Goal: Task Accomplishment & Management: Manage account settings

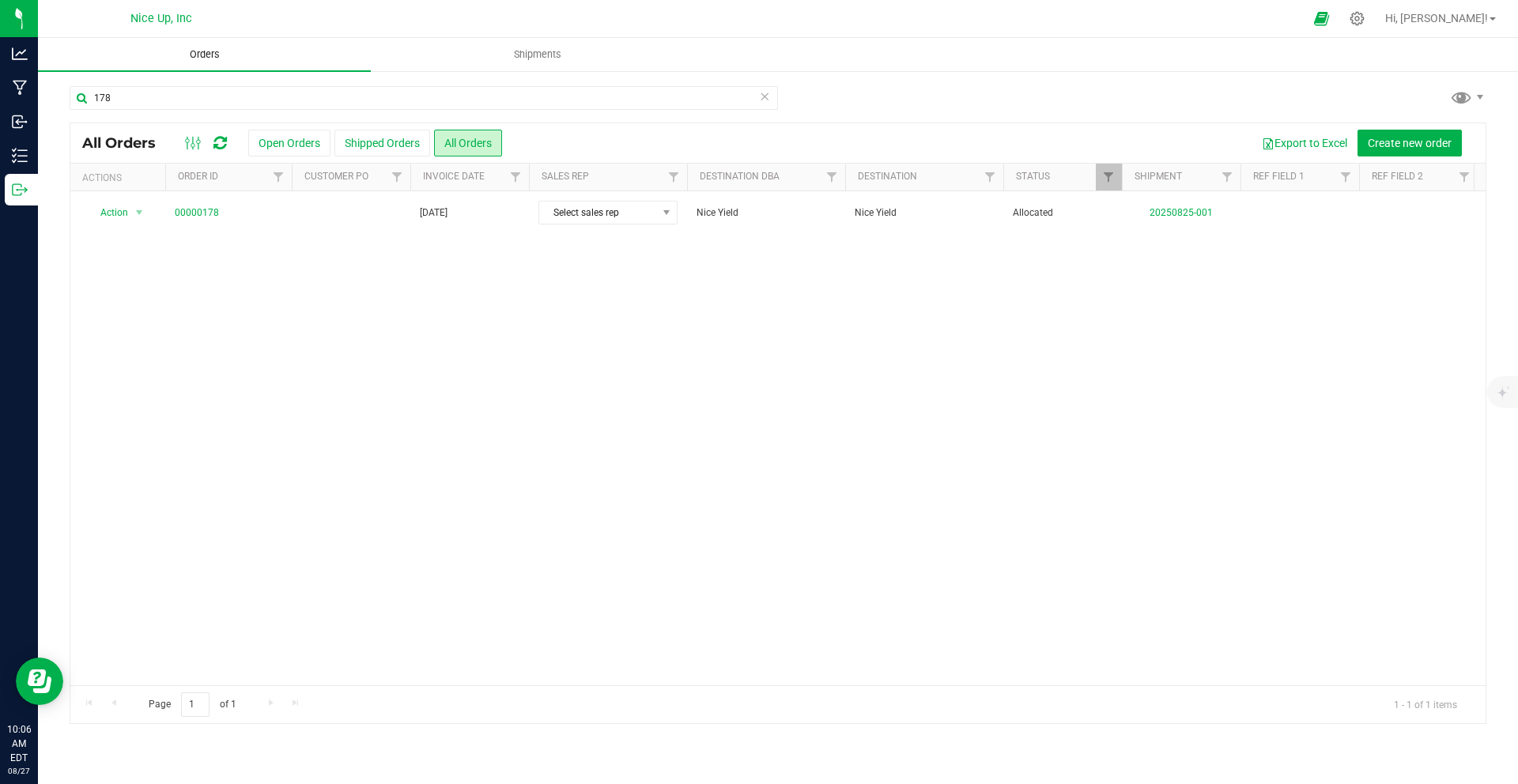
click at [204, 52] on span "Orders" at bounding box center [205, 54] width 73 height 14
click at [305, 142] on button "Open Orders" at bounding box center [289, 142] width 82 height 27
click at [768, 99] on icon at bounding box center [764, 96] width 11 height 19
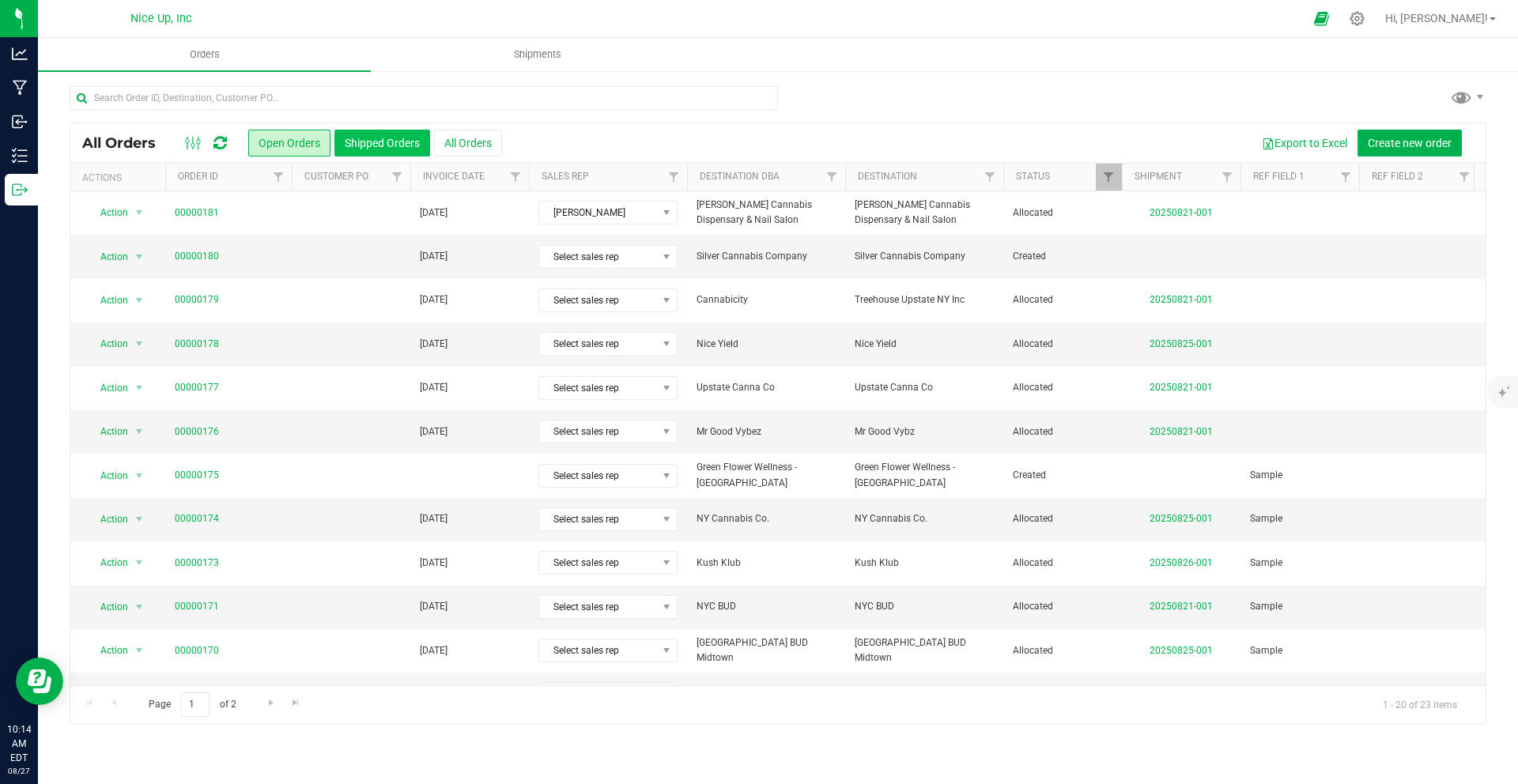
click at [374, 144] on button "Shipped Orders" at bounding box center [382, 142] width 96 height 27
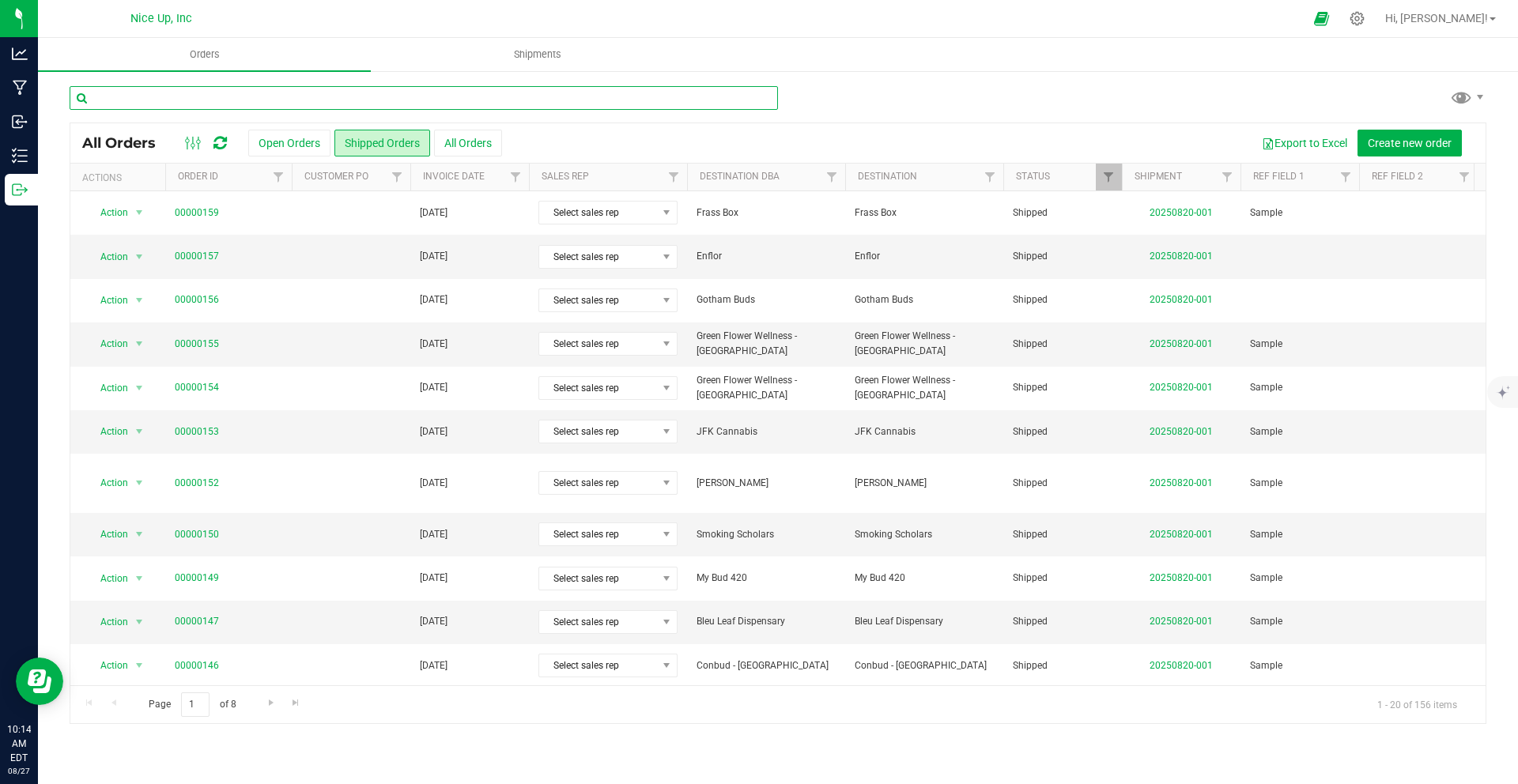
click at [328, 98] on input "text" at bounding box center [424, 98] width 708 height 23
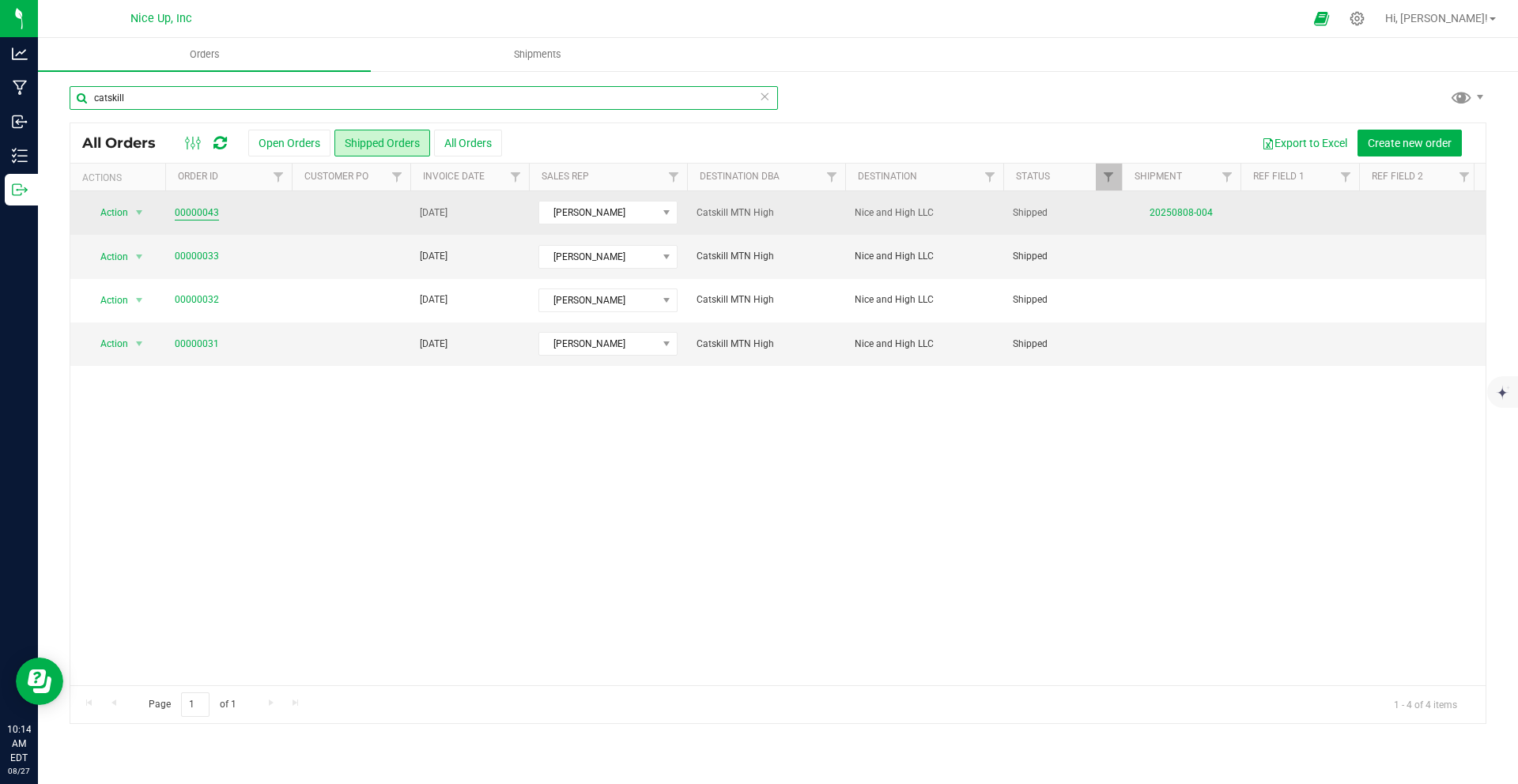
type input "catskill"
click at [211, 211] on link "00000043" at bounding box center [196, 212] width 44 height 15
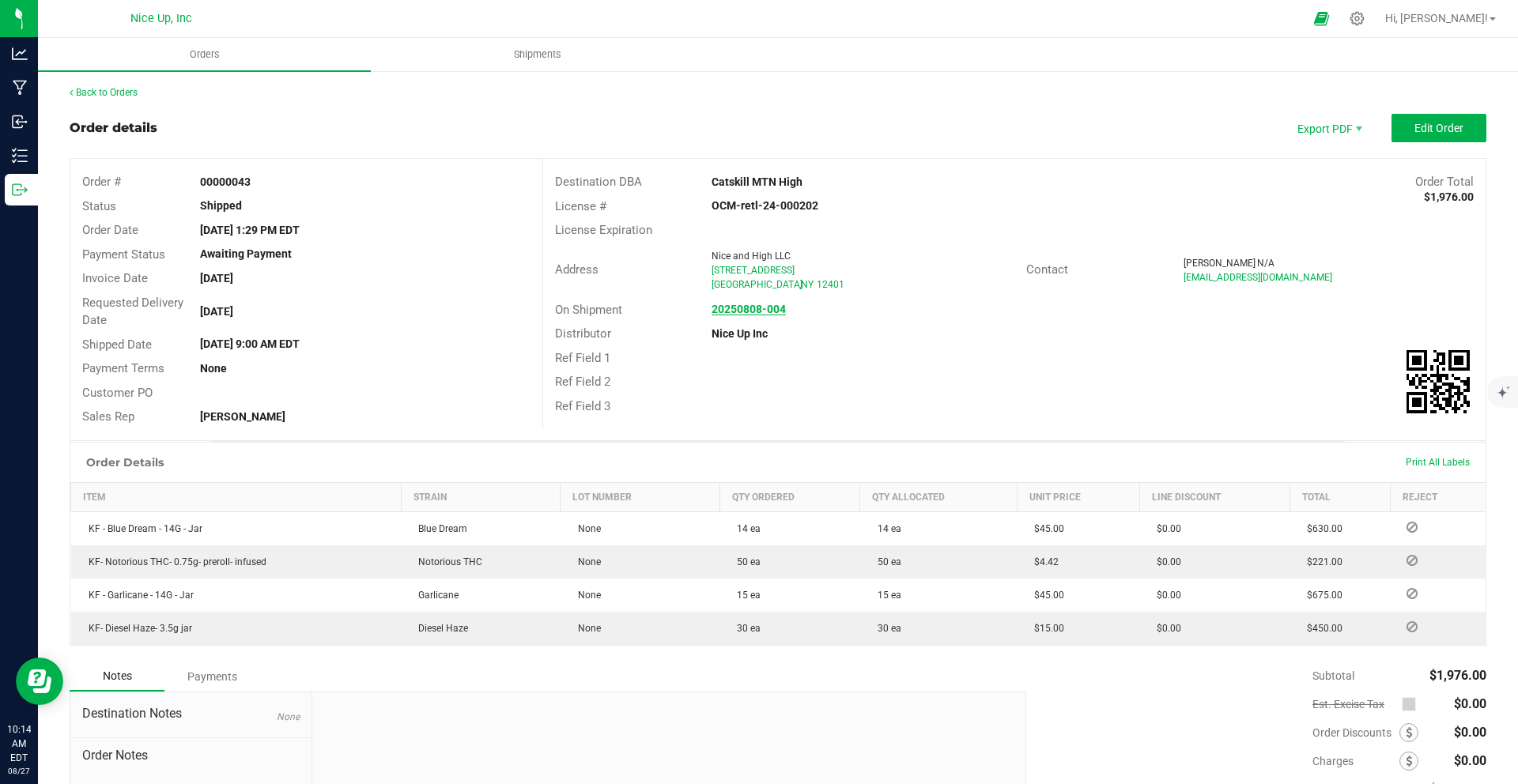
click at [770, 312] on strong "20250808-004" at bounding box center [748, 308] width 74 height 13
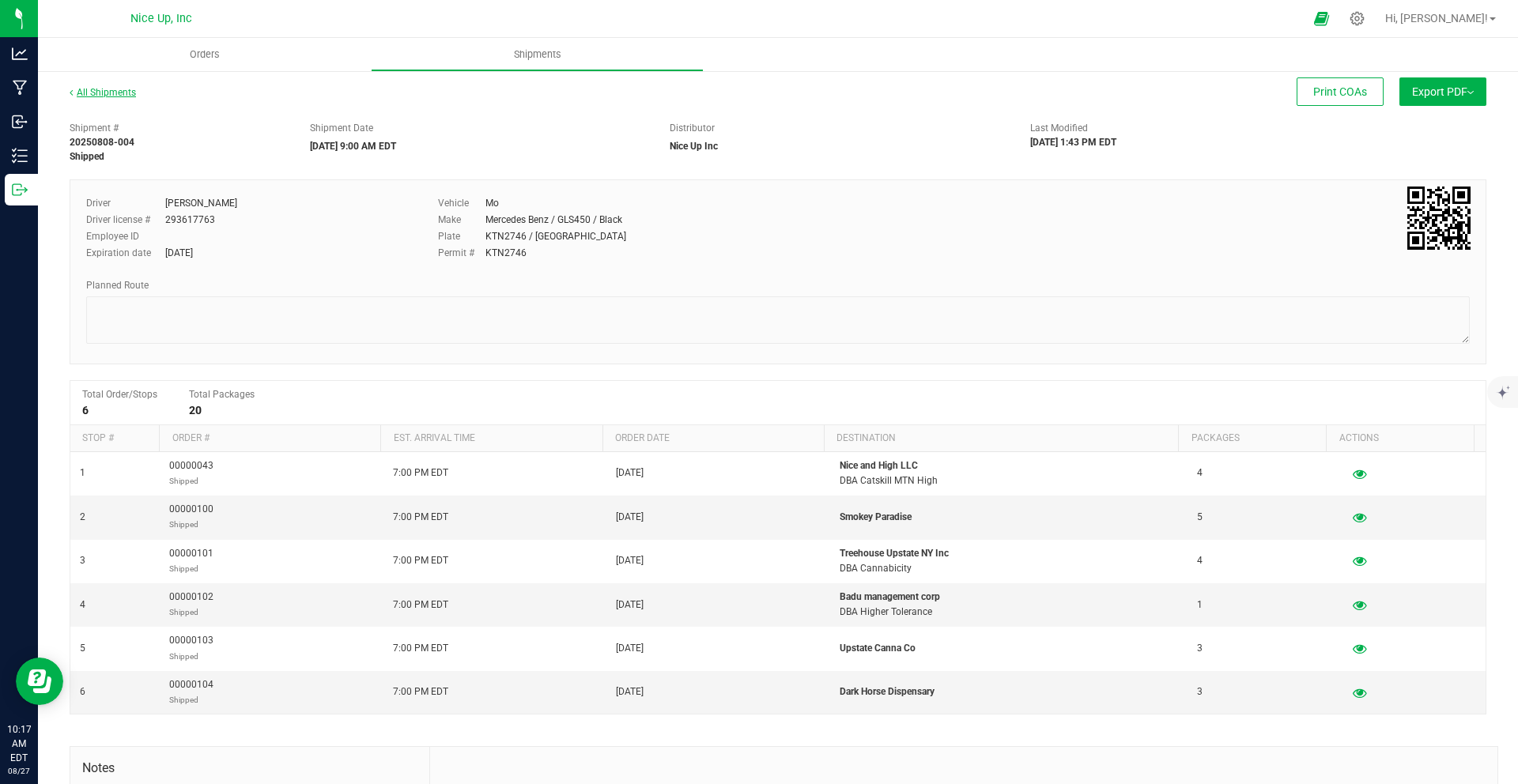
click at [112, 91] on link "All Shipments" at bounding box center [103, 92] width 67 height 11
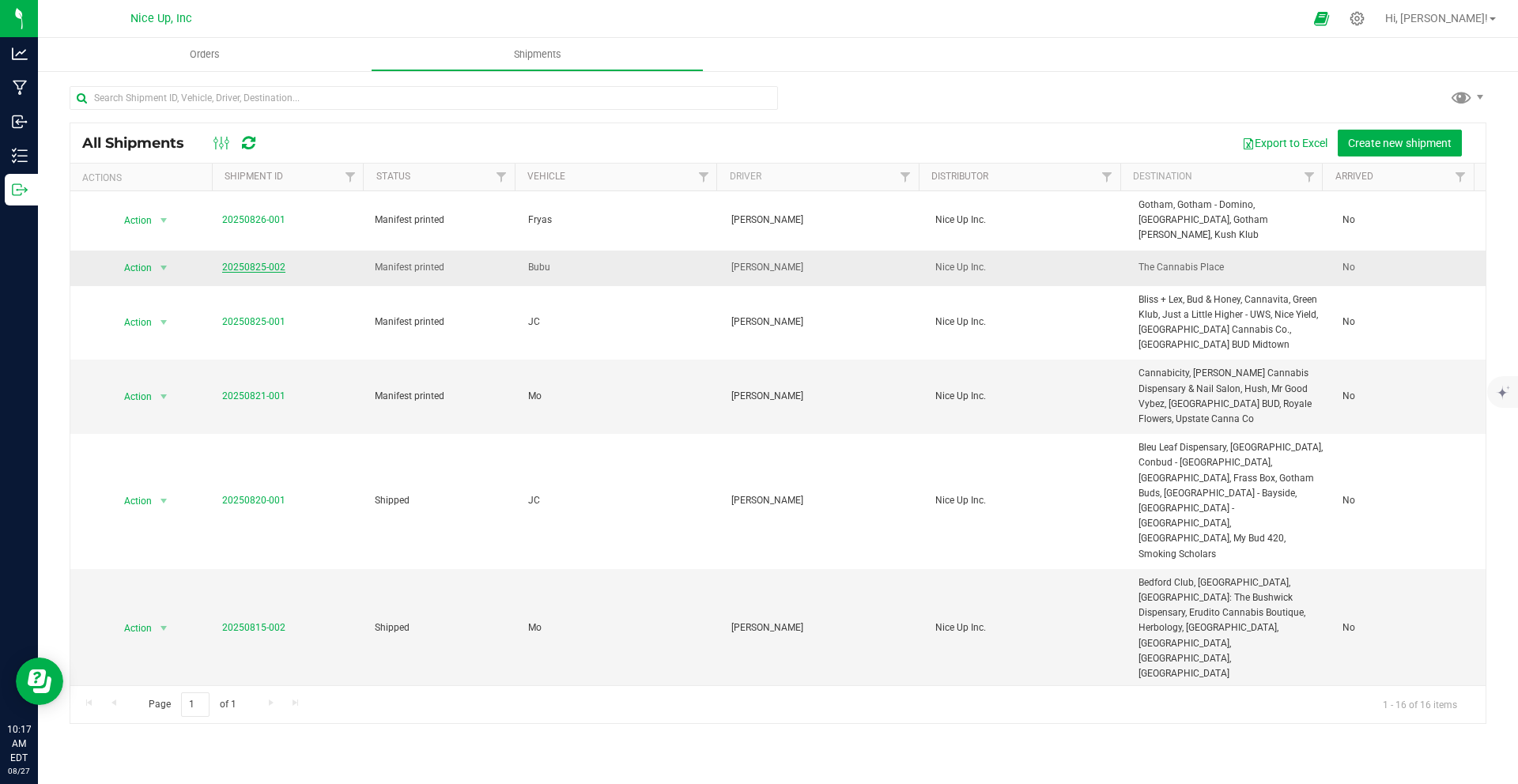
click at [230, 262] on link "20250825-002" at bounding box center [253, 267] width 63 height 11
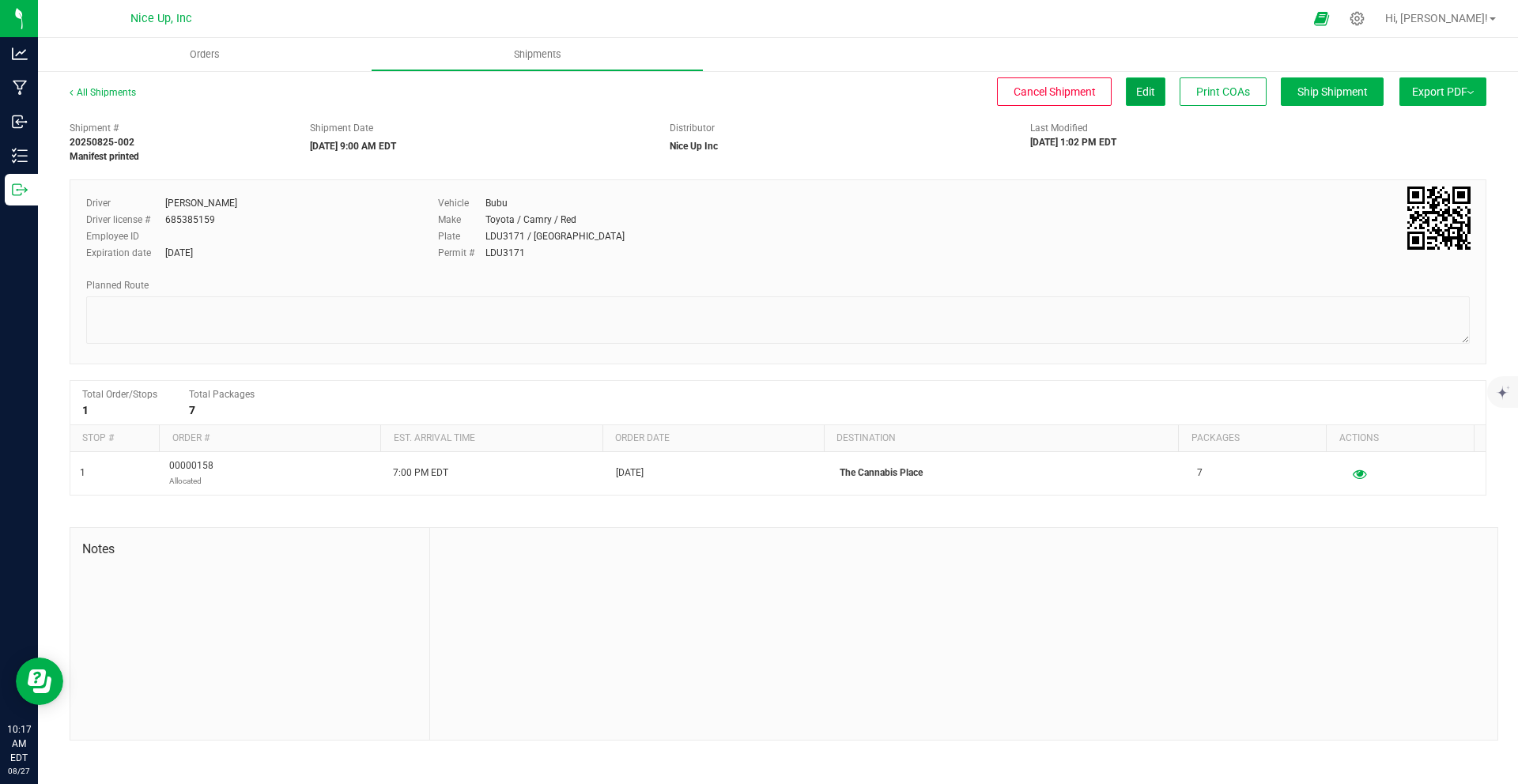
click at [1145, 92] on span "Edit" at bounding box center [1146, 92] width 19 height 13
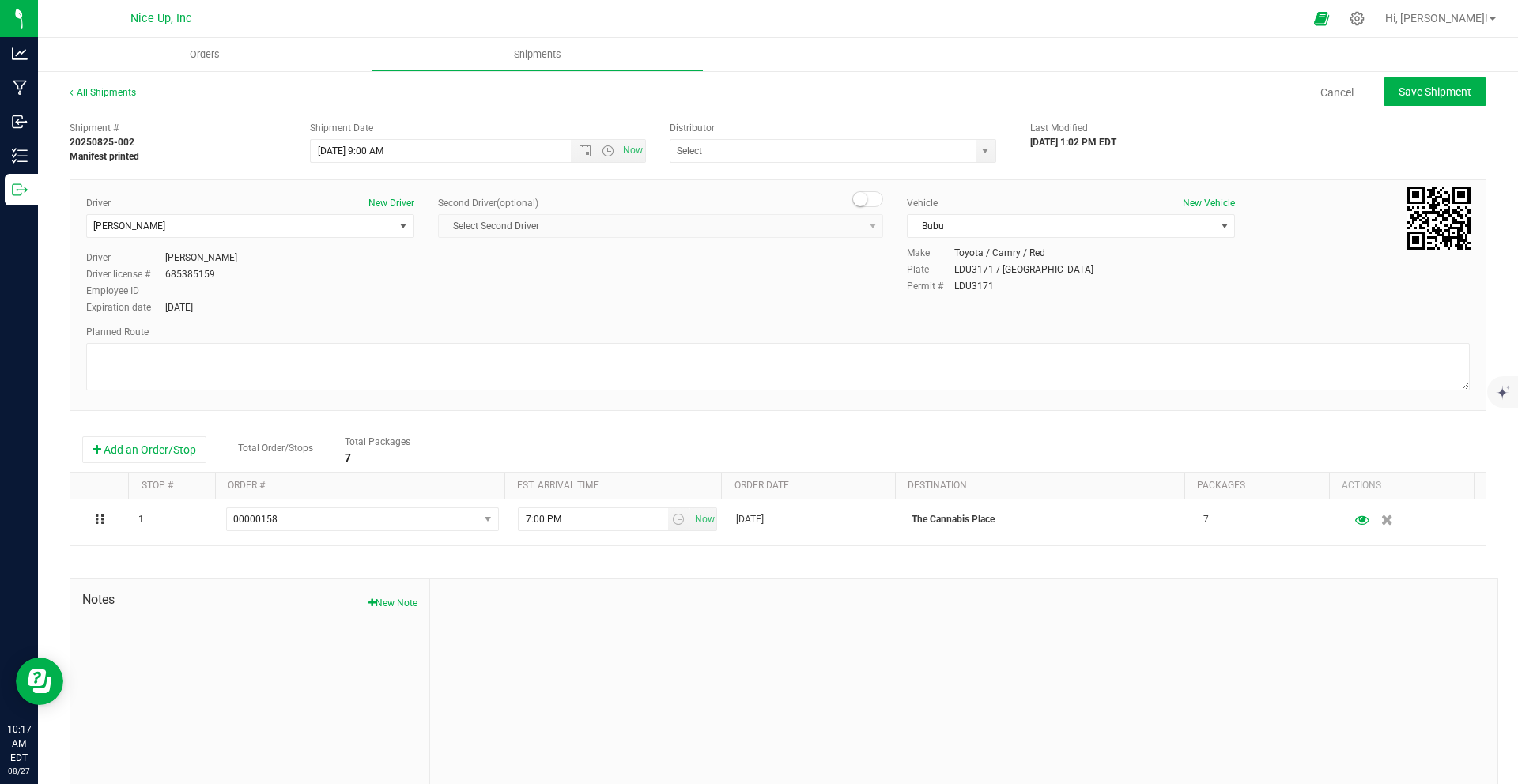
type input "Nice Up Inc"
click at [579, 148] on span "Open the date view" at bounding box center [585, 150] width 13 height 13
click at [416, 338] on link "28" at bounding box center [415, 336] width 23 height 24
click at [1435, 91] on span "Save Shipment" at bounding box center [1434, 92] width 73 height 13
type input "[DATE] 1:00 PM"
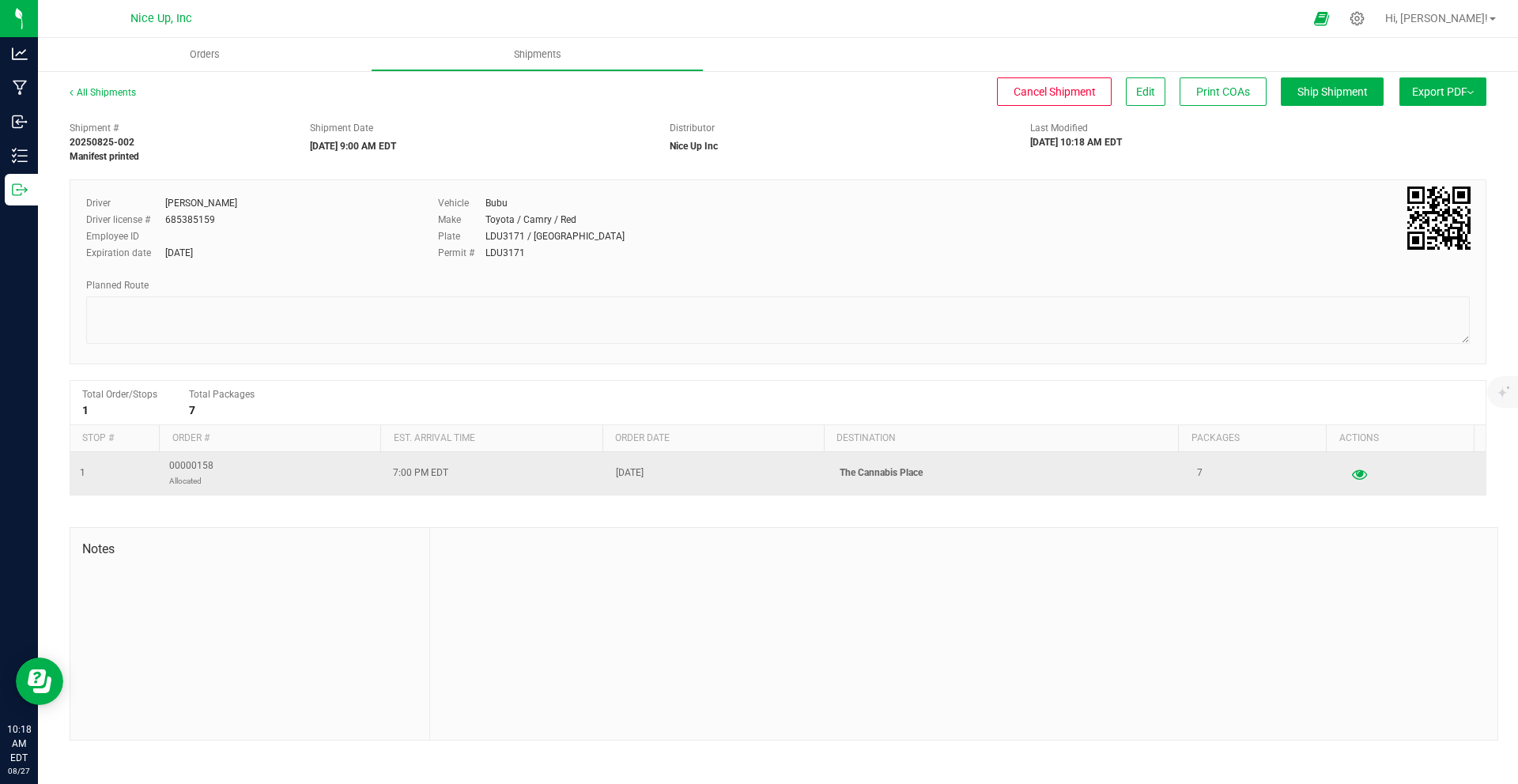
click at [1351, 468] on icon "button" at bounding box center [1358, 473] width 15 height 11
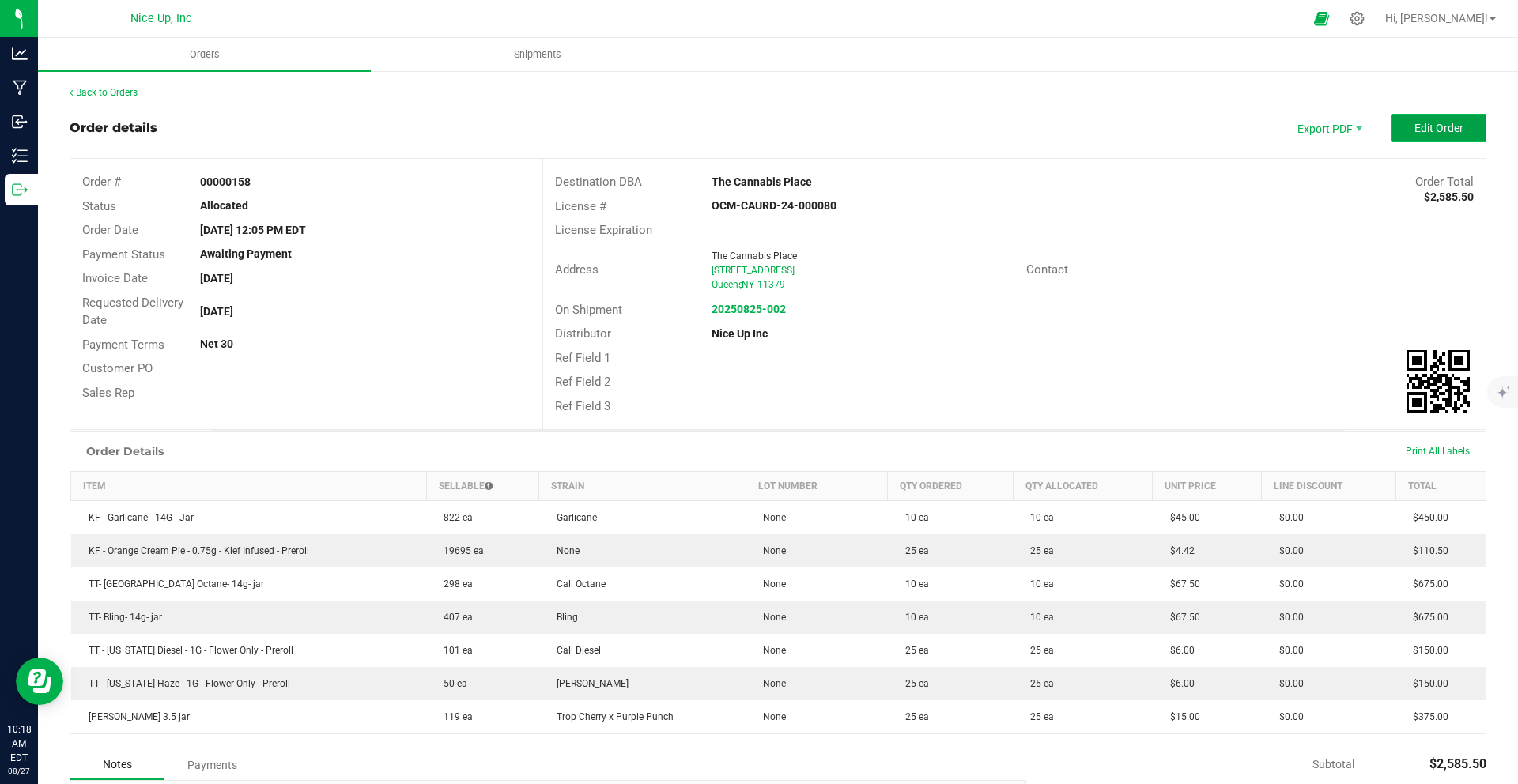
click at [1419, 123] on span "Edit Order" at bounding box center [1439, 128] width 49 height 13
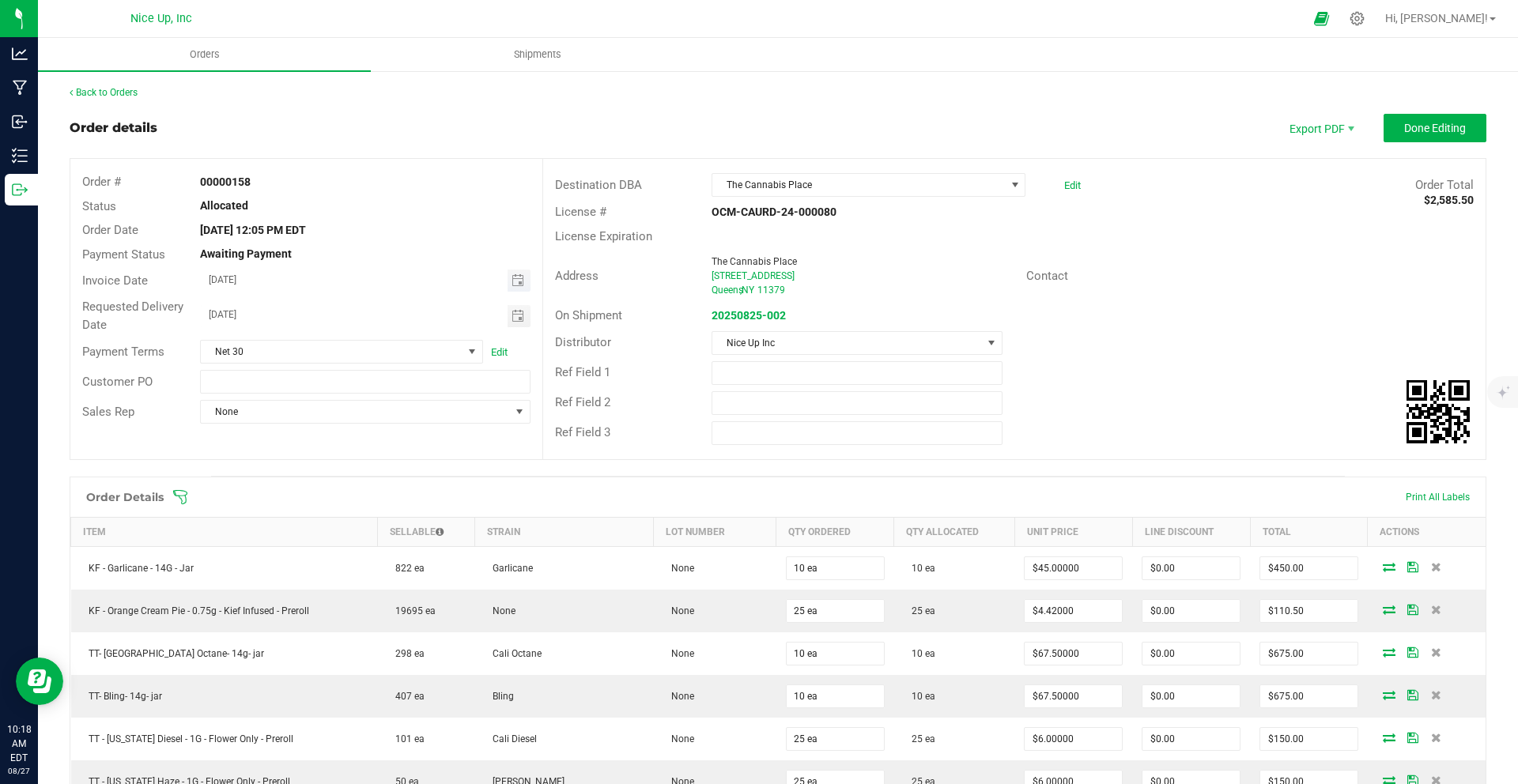
click at [520, 282] on span "Toggle calendar" at bounding box center [518, 281] width 23 height 22
click at [369, 458] on span "28" at bounding box center [363, 461] width 23 height 24
type input "[DATE]"
click at [514, 317] on span "Toggle calendar" at bounding box center [518, 316] width 13 height 13
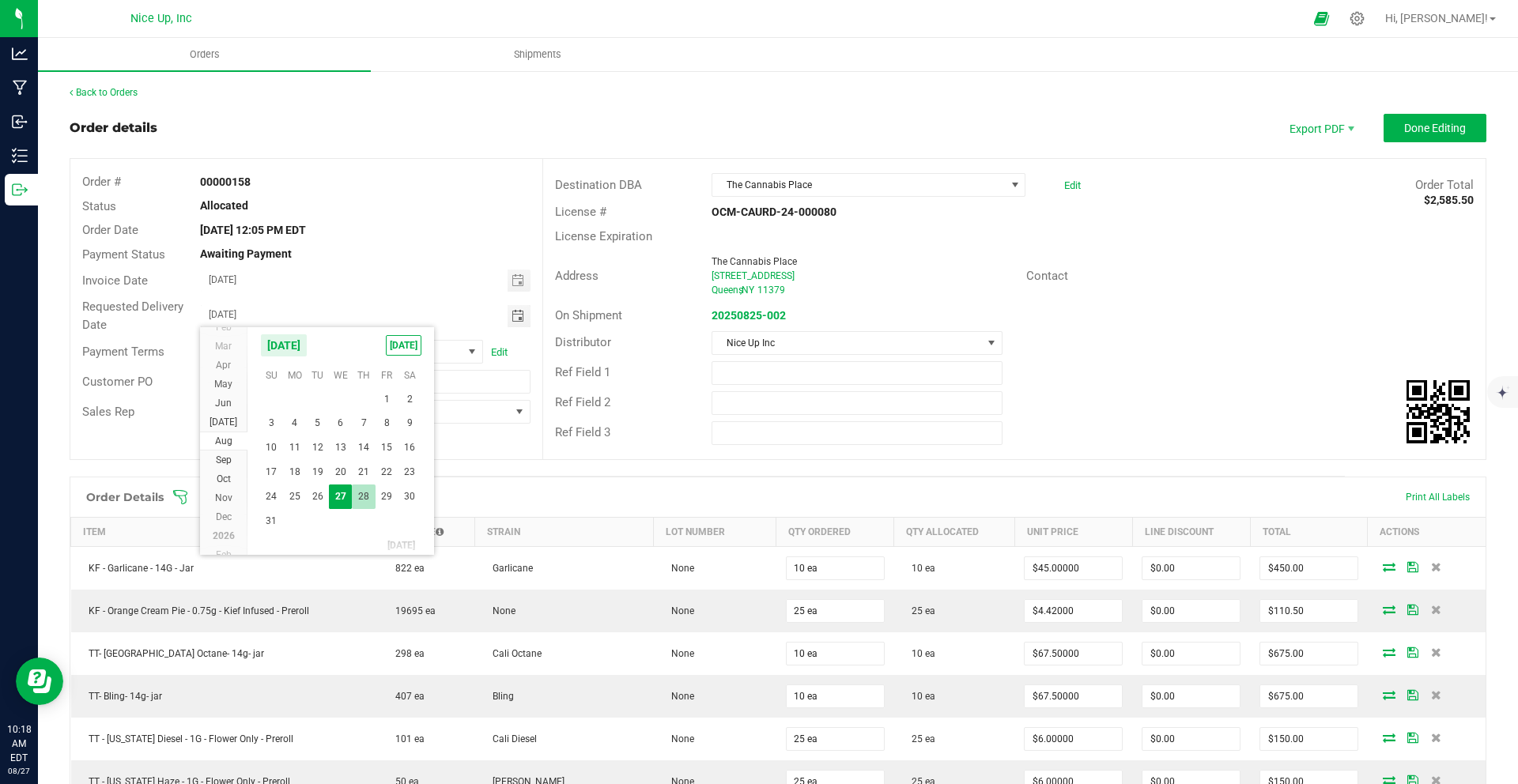
click at [366, 496] on span "28" at bounding box center [363, 496] width 23 height 24
type input "[DATE]"
click at [1422, 123] on span "Done Editing" at bounding box center [1434, 128] width 61 height 13
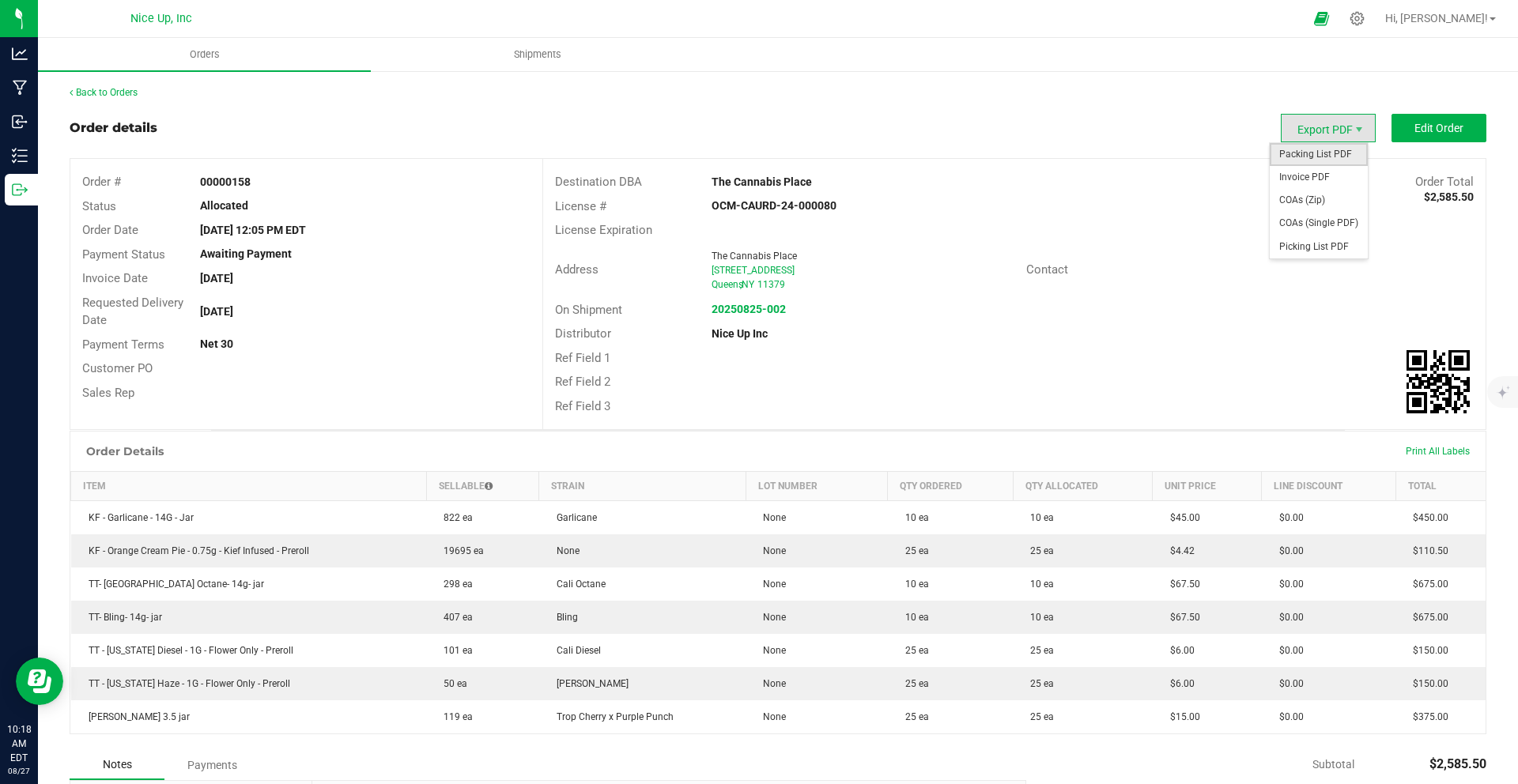
click at [1337, 153] on span "Packing List PDF" at bounding box center [1318, 155] width 98 height 23
click at [1315, 130] on span "Export PDF" at bounding box center [1328, 128] width 95 height 28
click at [1309, 172] on span "Invoice PDF" at bounding box center [1318, 177] width 98 height 23
click at [1352, 126] on span "Export PDF" at bounding box center [1358, 130] width 13 height 13
click at [105, 83] on div "Back to Orders Order details Export PDF Edit Order Order # 00000158 Status Allo…" at bounding box center [778, 540] width 1480 height 939
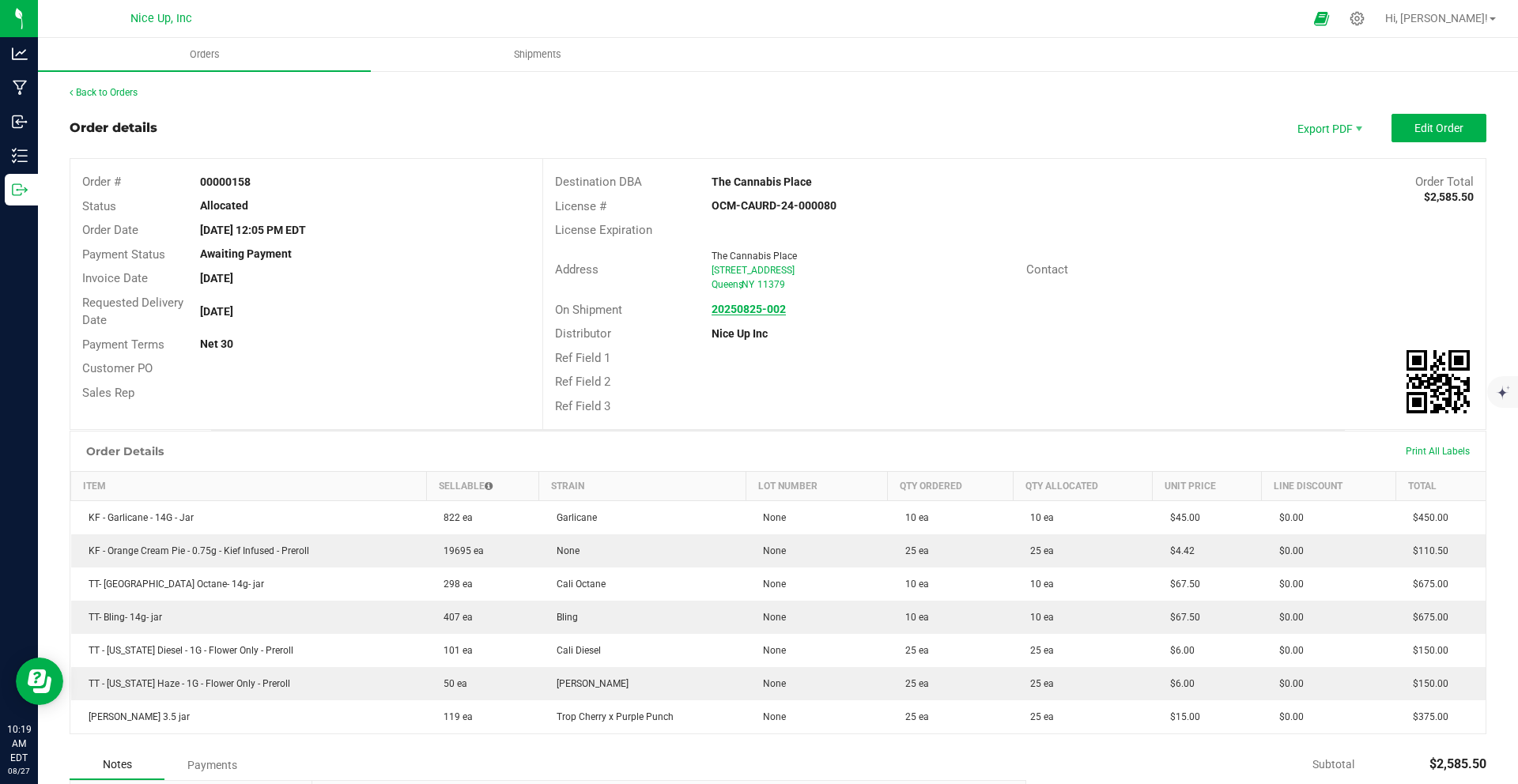
click at [745, 307] on strong "20250825-002" at bounding box center [748, 308] width 74 height 13
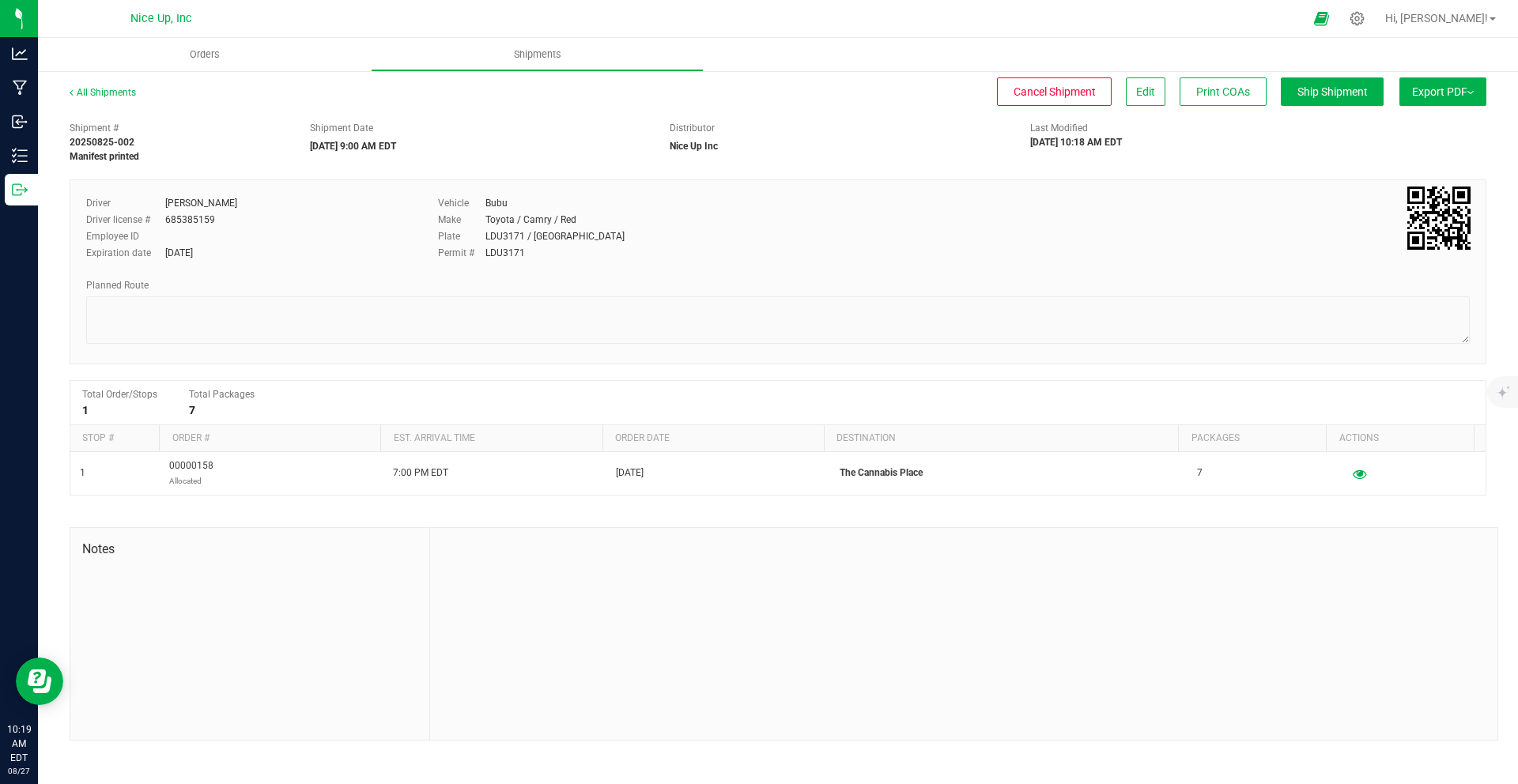
click at [1430, 98] on span "Export PDF" at bounding box center [1442, 92] width 61 height 13
click at [118, 98] on link "All Shipments" at bounding box center [103, 92] width 67 height 11
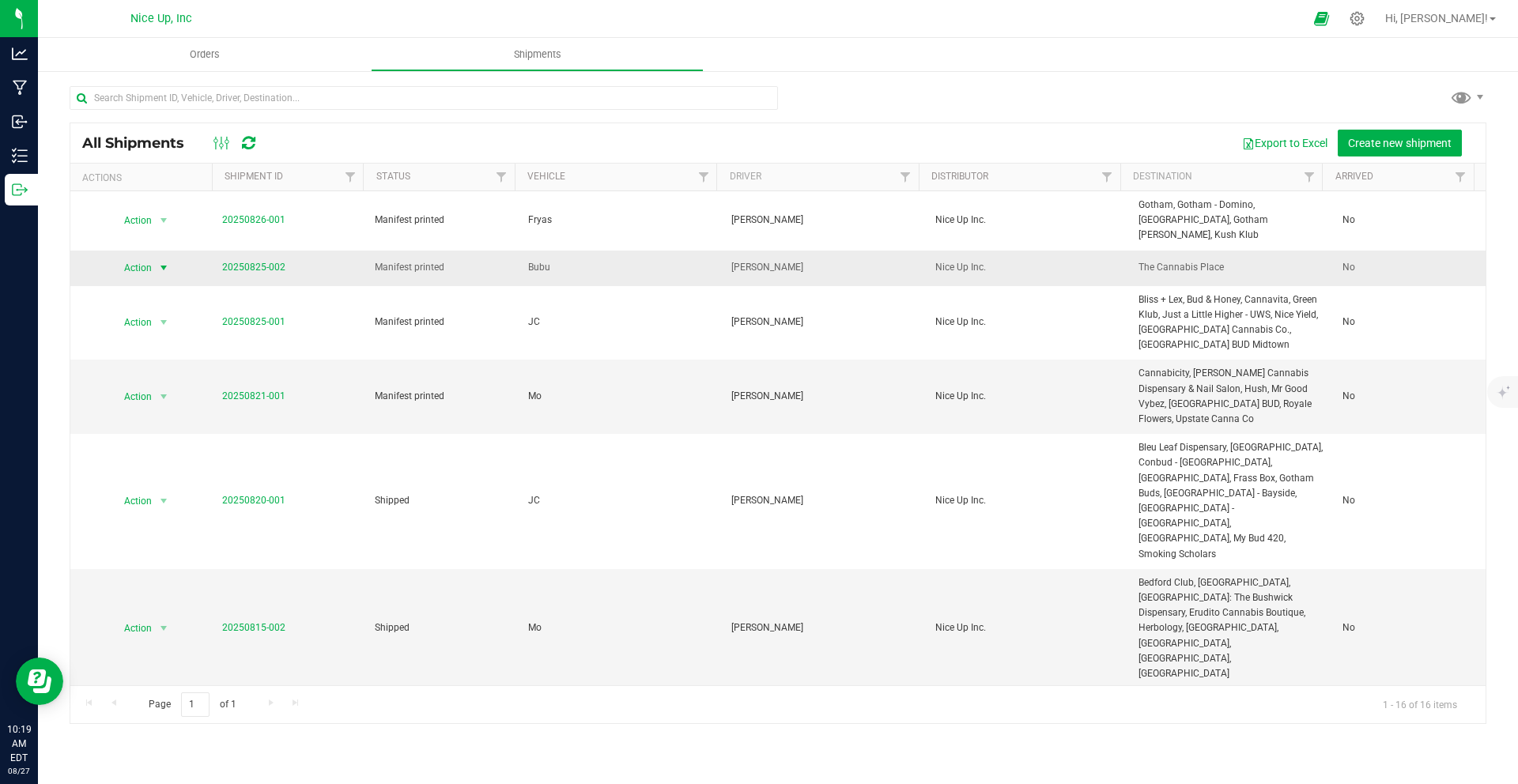
click at [147, 256] on span "Action" at bounding box center [130, 268] width 42 height 22
click at [162, 385] on li "NY Manifest" at bounding box center [168, 372] width 118 height 23
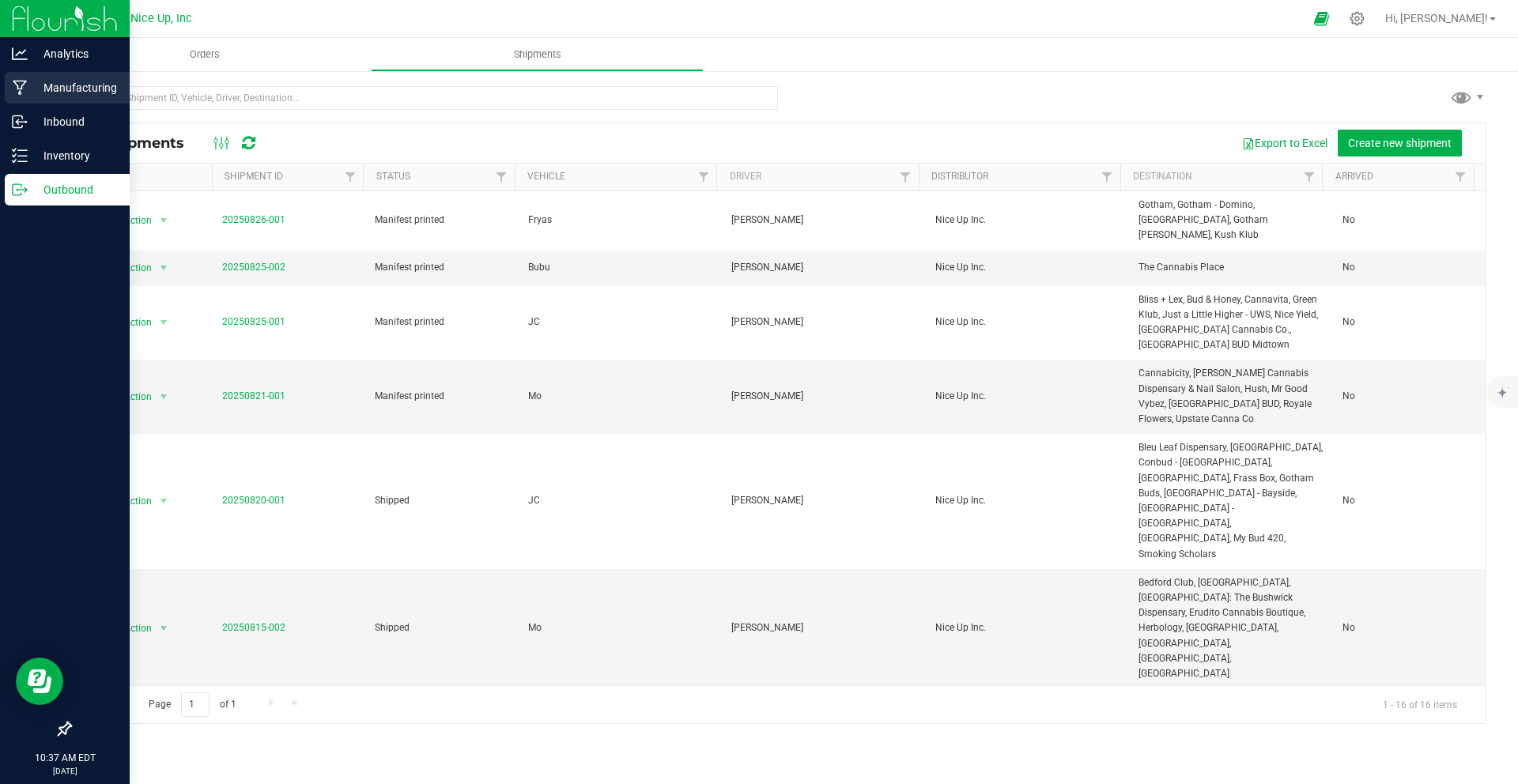
click at [63, 96] on p "Manufacturing" at bounding box center [75, 88] width 95 height 19
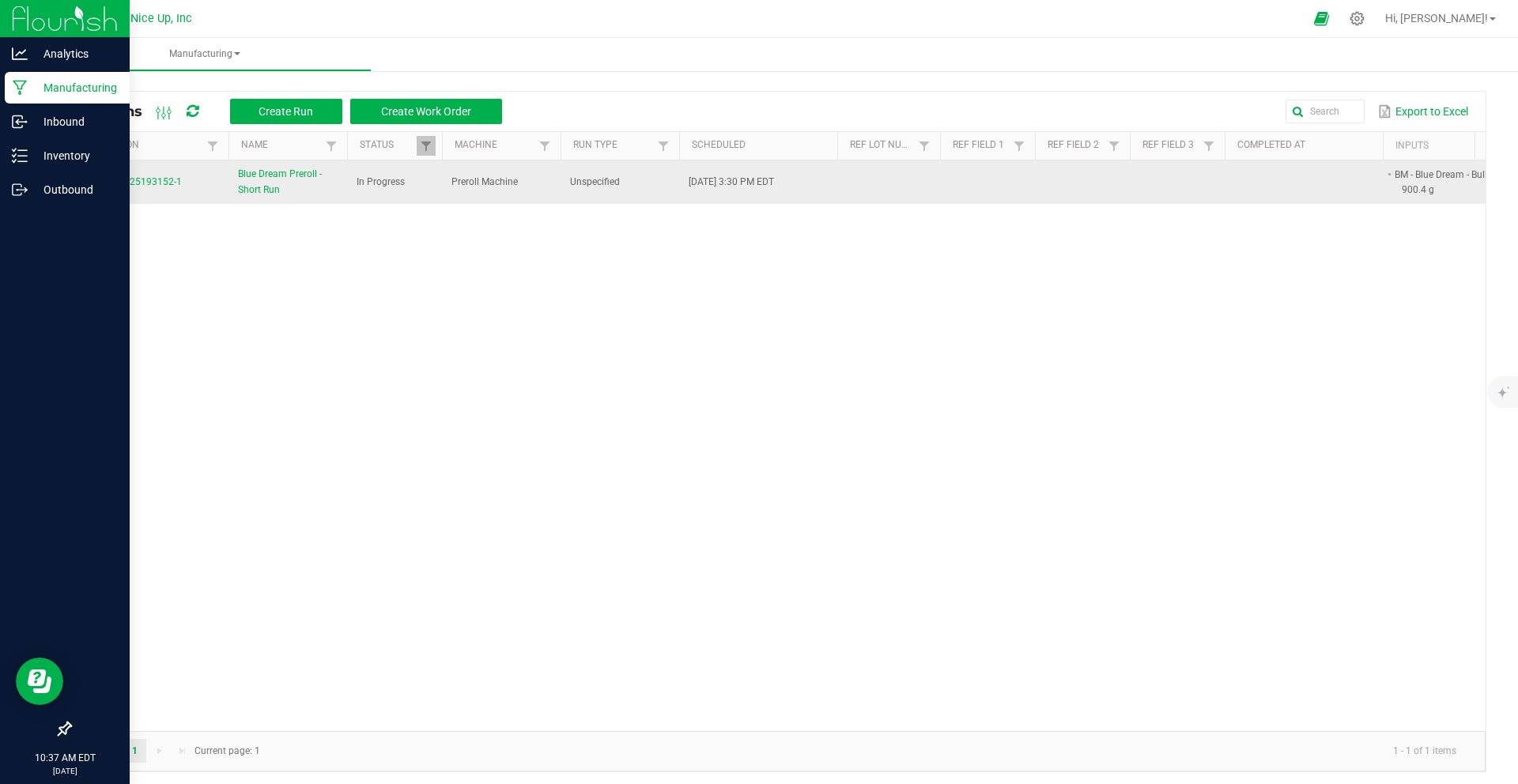
click at [376, 187] on td "In Progress" at bounding box center [395, 182] width 95 height 43
click at [256, 179] on span "Blue Dream Preroll - Short Run" at bounding box center [287, 181] width 99 height 30
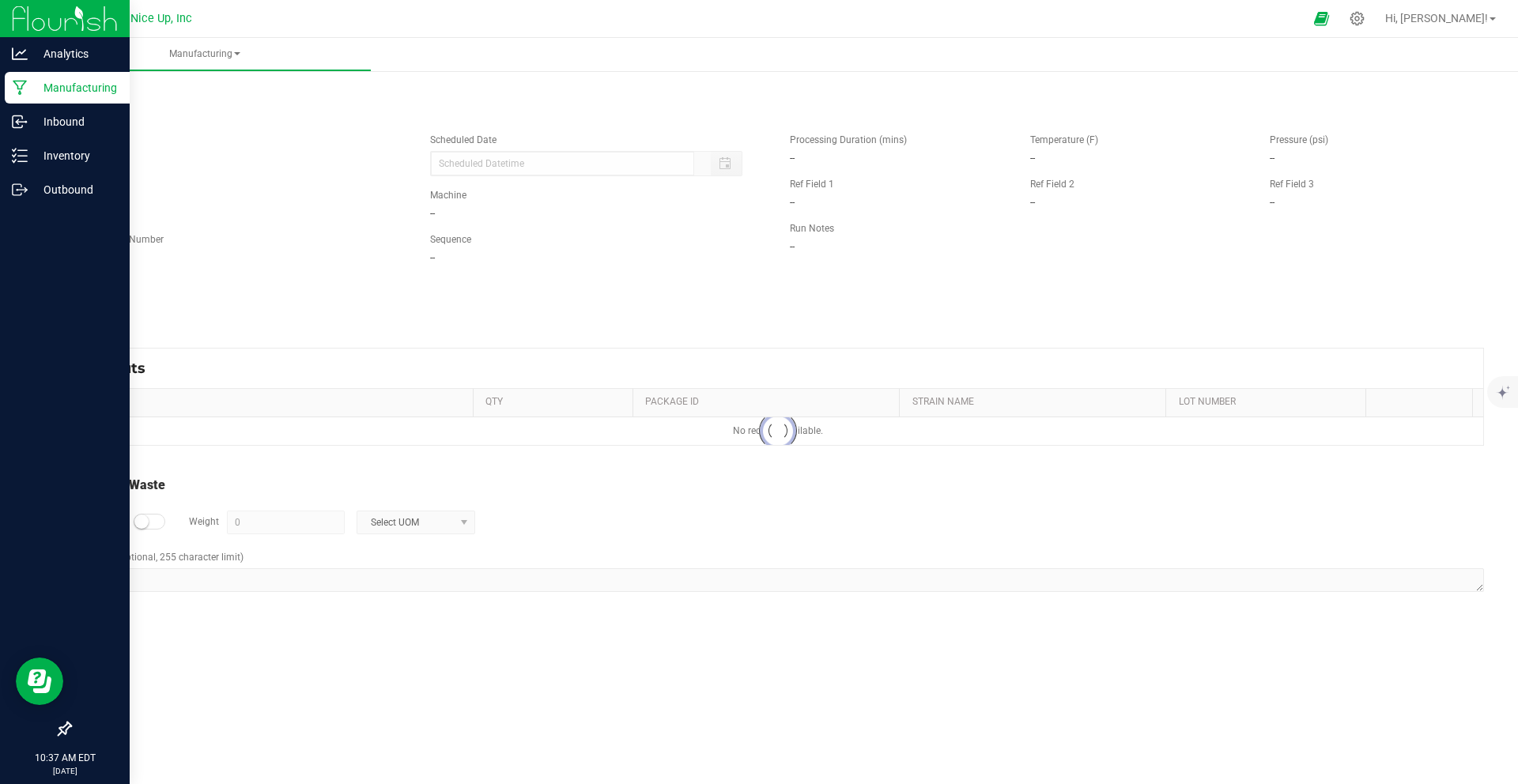
type input "[DATE] 3:30 PM"
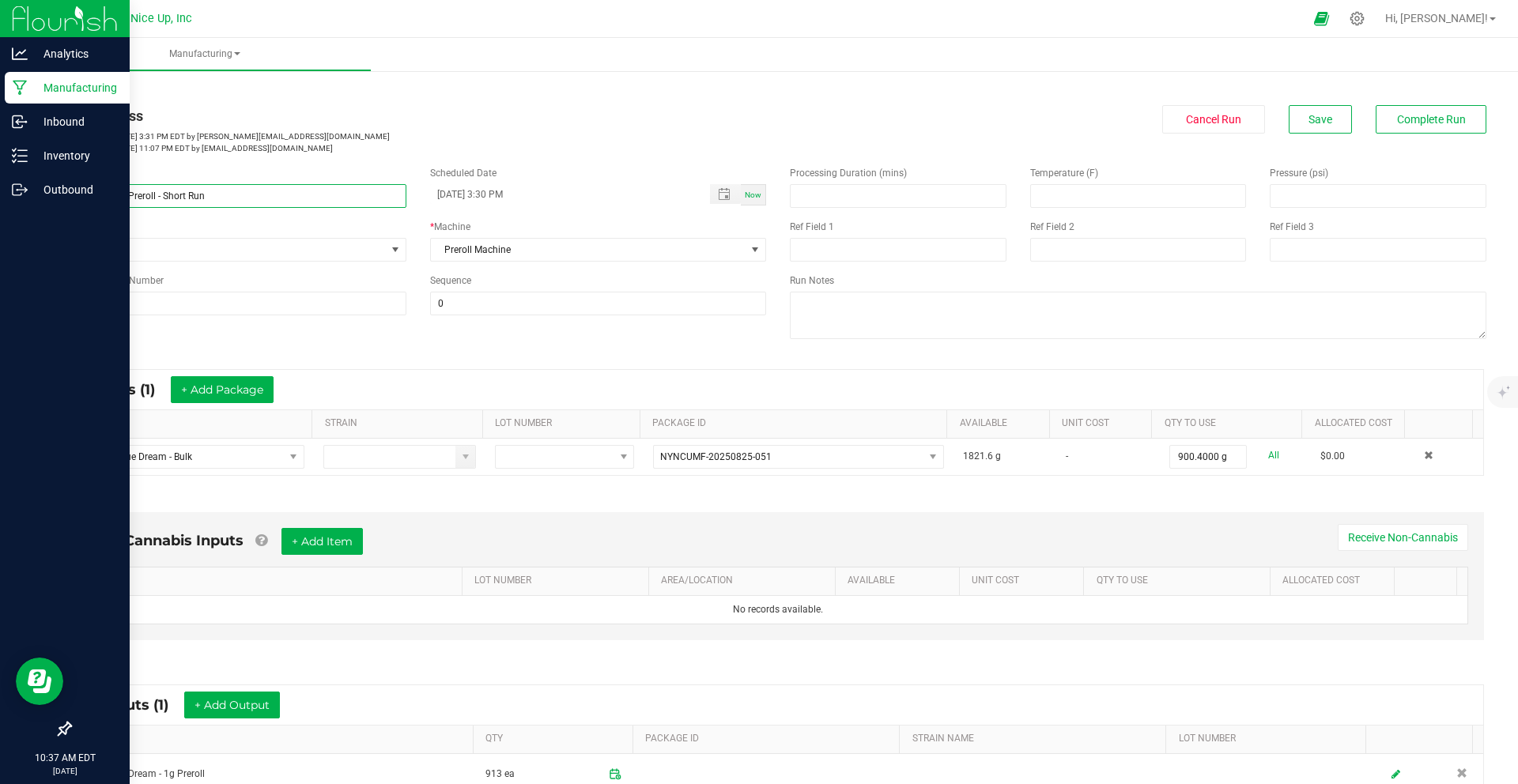
drag, startPoint x: 234, startPoint y: 190, endPoint x: 159, endPoint y: 191, distance: 75.0
click at [158, 190] on input "Blue Dream Preroll - Short Run" at bounding box center [238, 195] width 337 height 23
drag, startPoint x: 221, startPoint y: 193, endPoint x: 164, endPoint y: 193, distance: 57.0
click at [164, 193] on input "Blue Dream Preroll - Short Run" at bounding box center [238, 195] width 337 height 23
type input "Blue Dream Preroll - FOD"
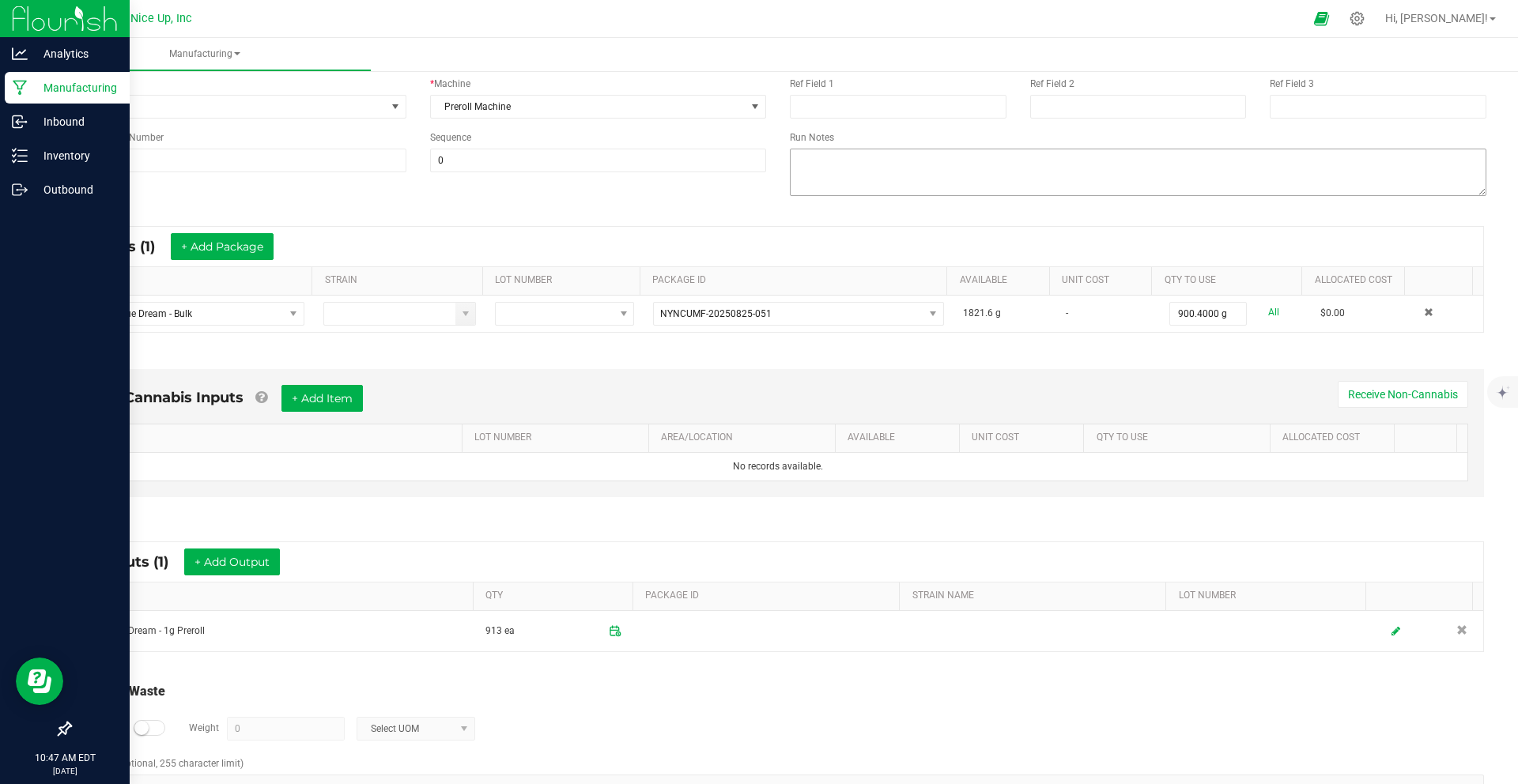
scroll to position [191, 0]
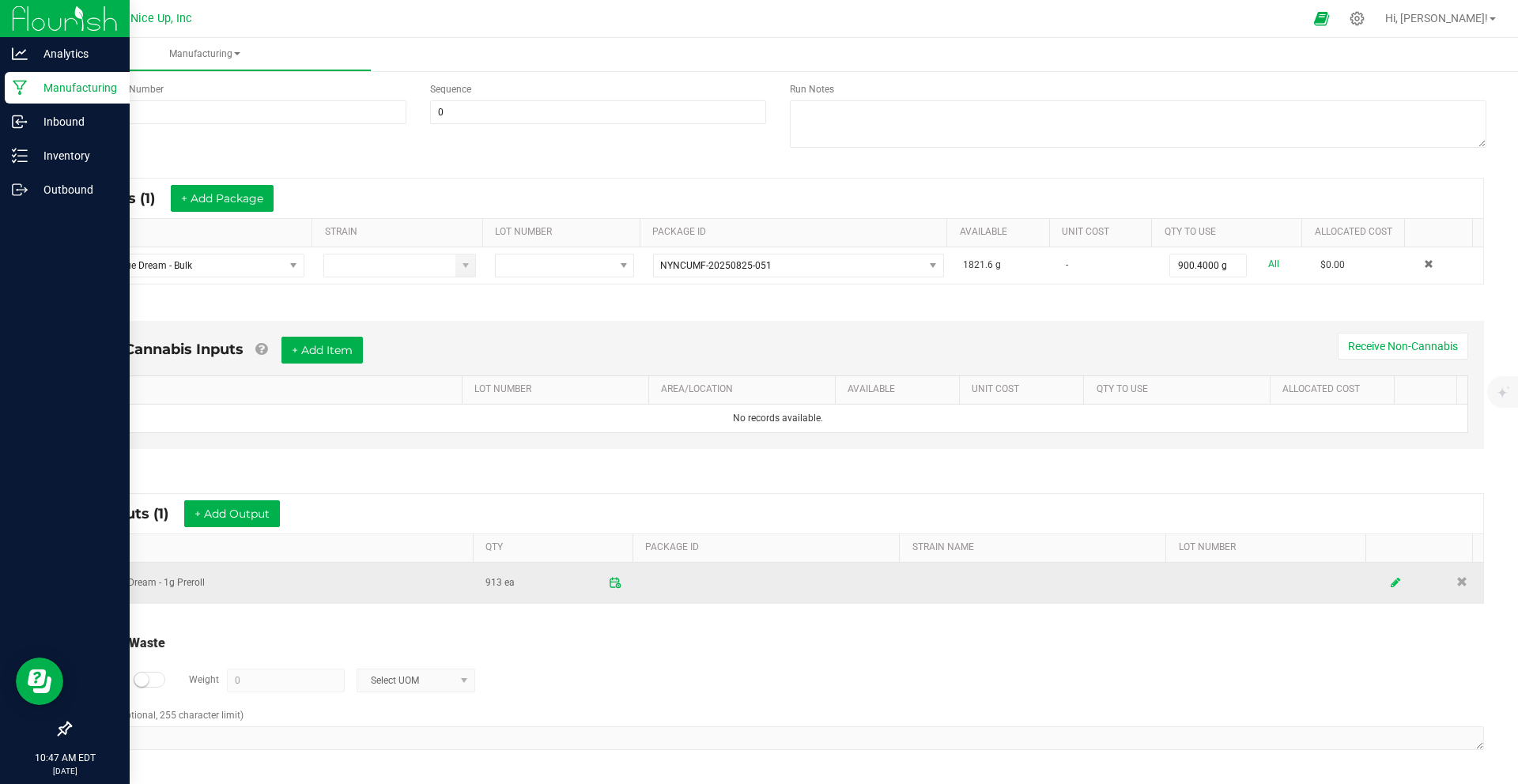
click at [1390, 584] on icon at bounding box center [1394, 582] width 10 height 11
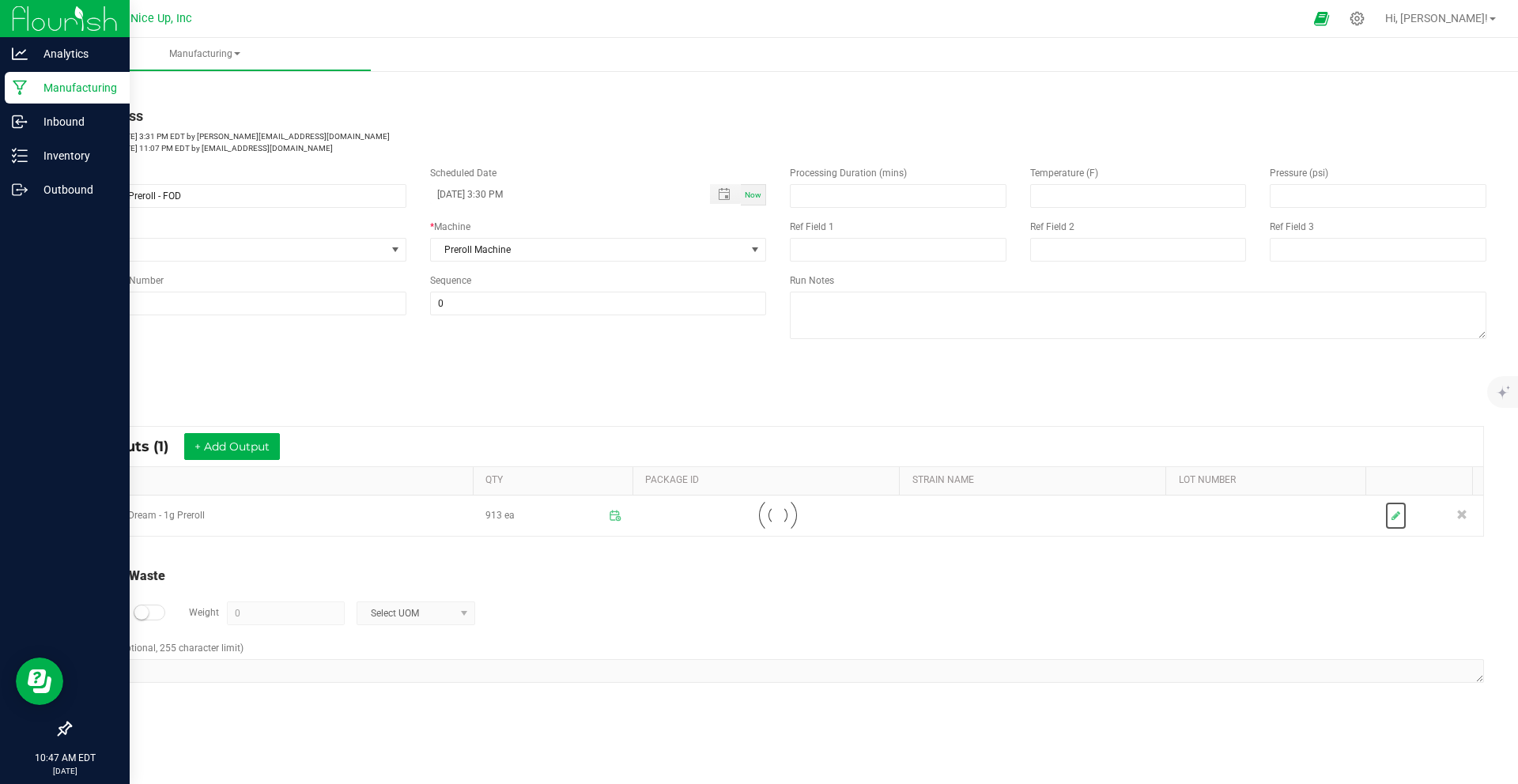
scroll to position [0, 0]
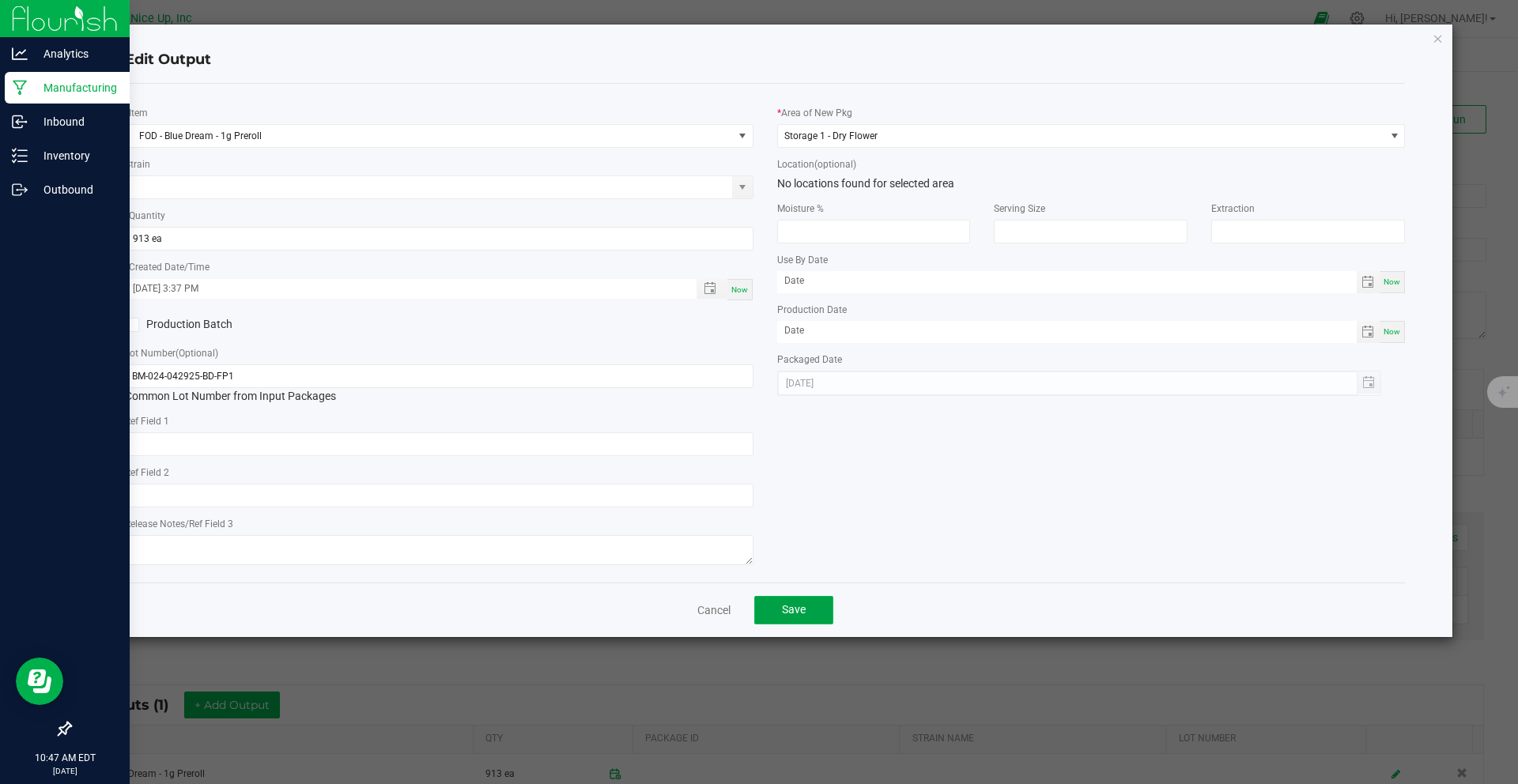
click at [793, 614] on span "Save" at bounding box center [793, 609] width 23 height 13
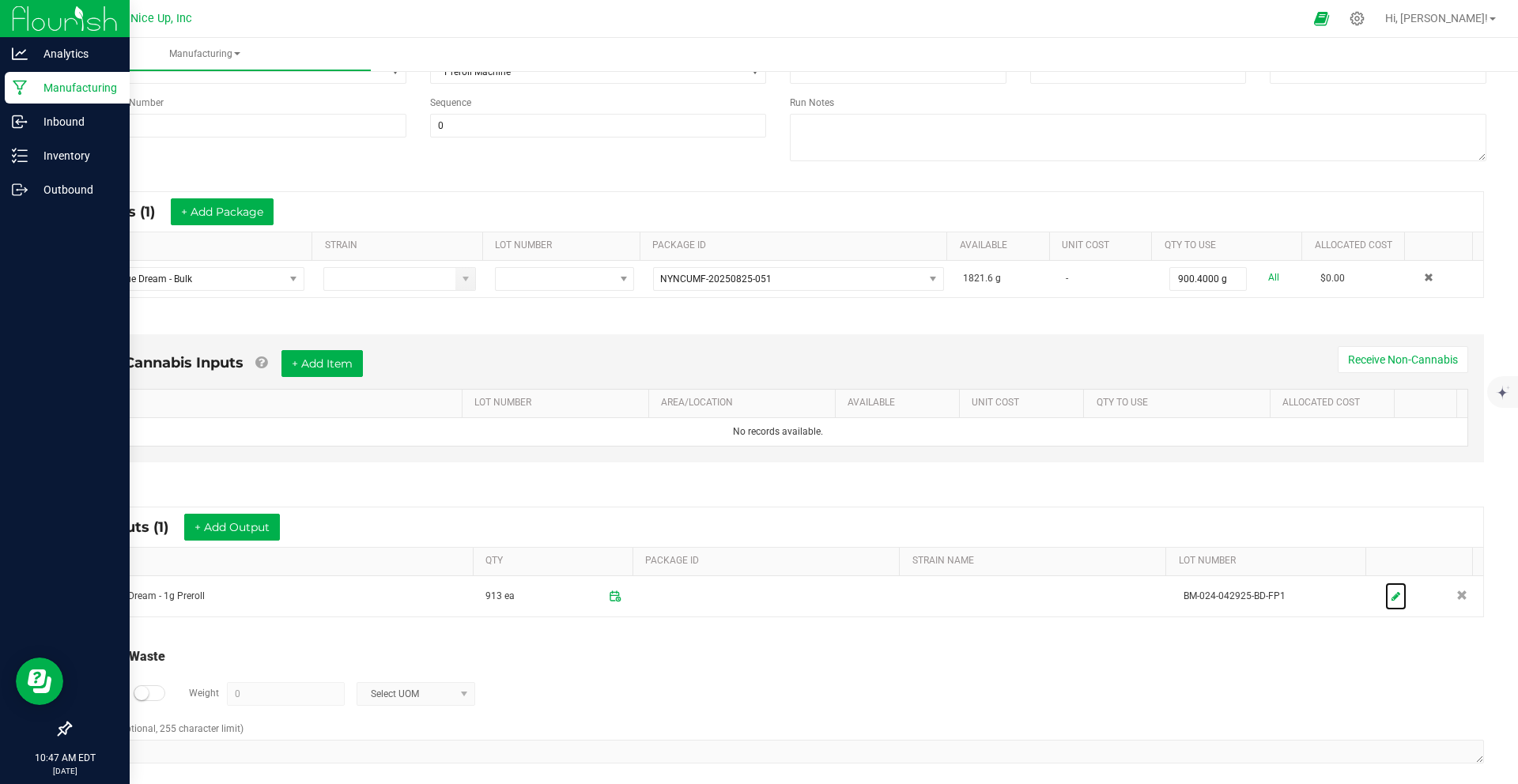
scroll to position [191, 0]
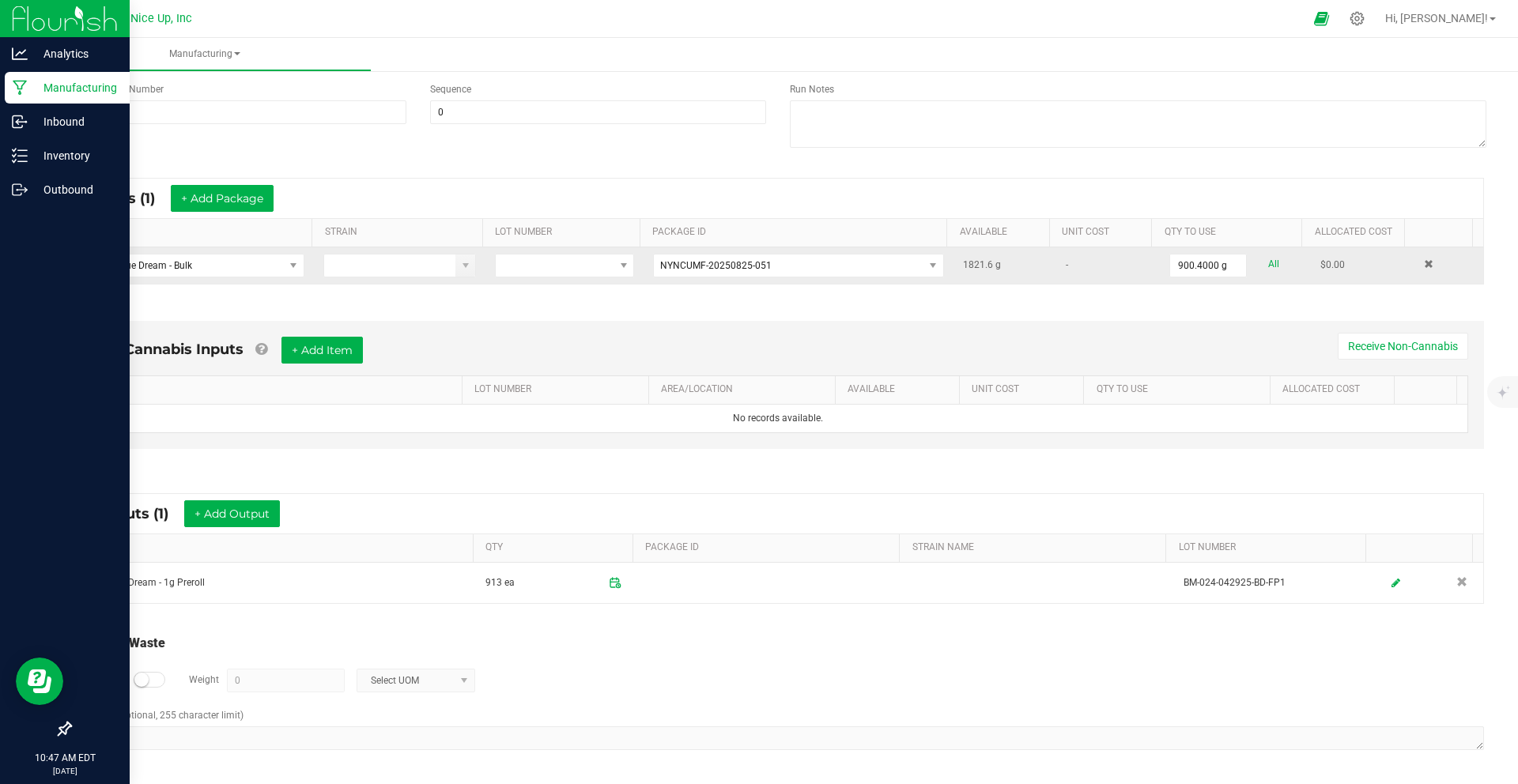
click at [970, 265] on span "1821.6" at bounding box center [977, 264] width 30 height 11
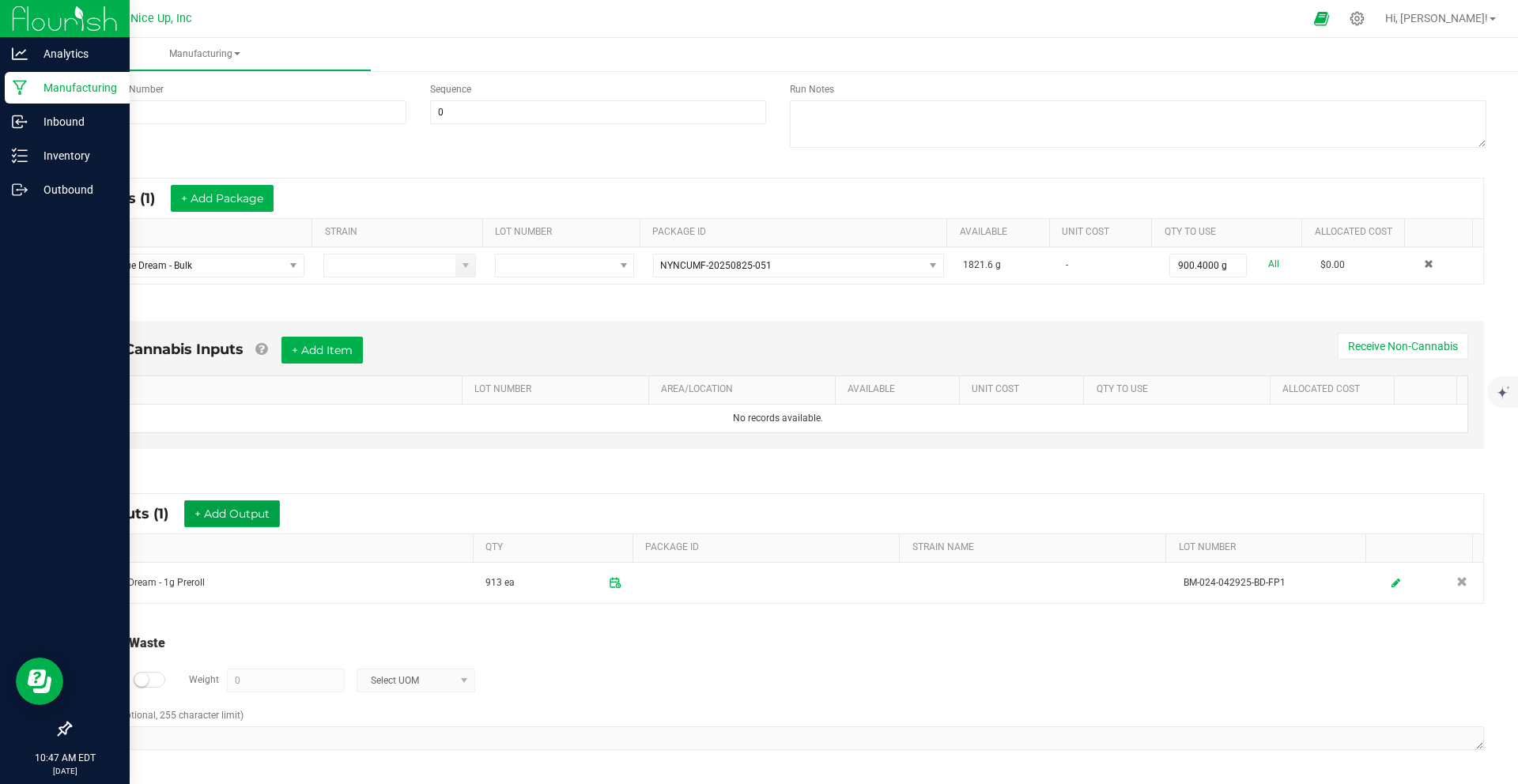
click at [228, 515] on button "+ Add Output" at bounding box center [232, 513] width 96 height 27
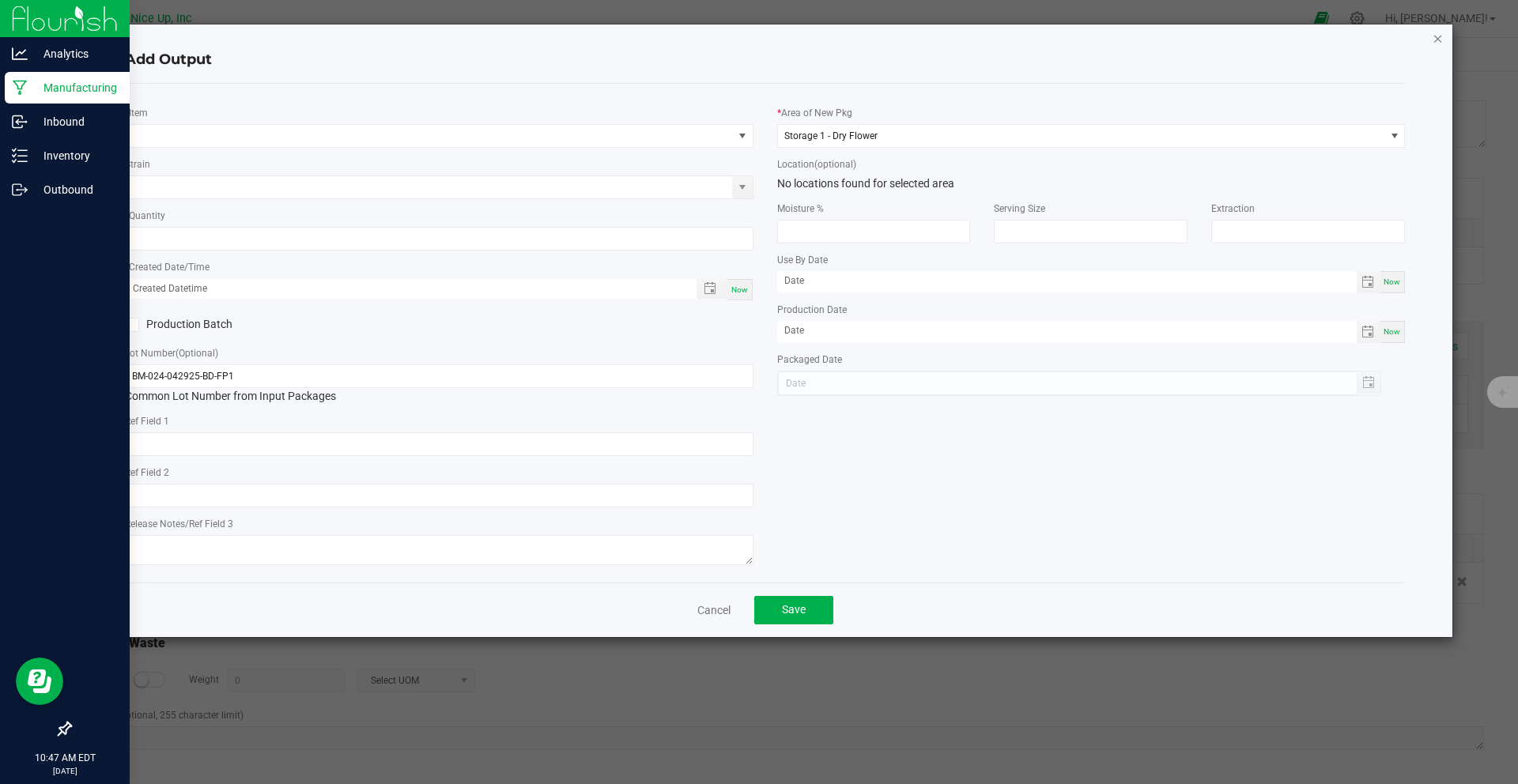
click at [1434, 38] on icon "button" at bounding box center [1438, 38] width 11 height 19
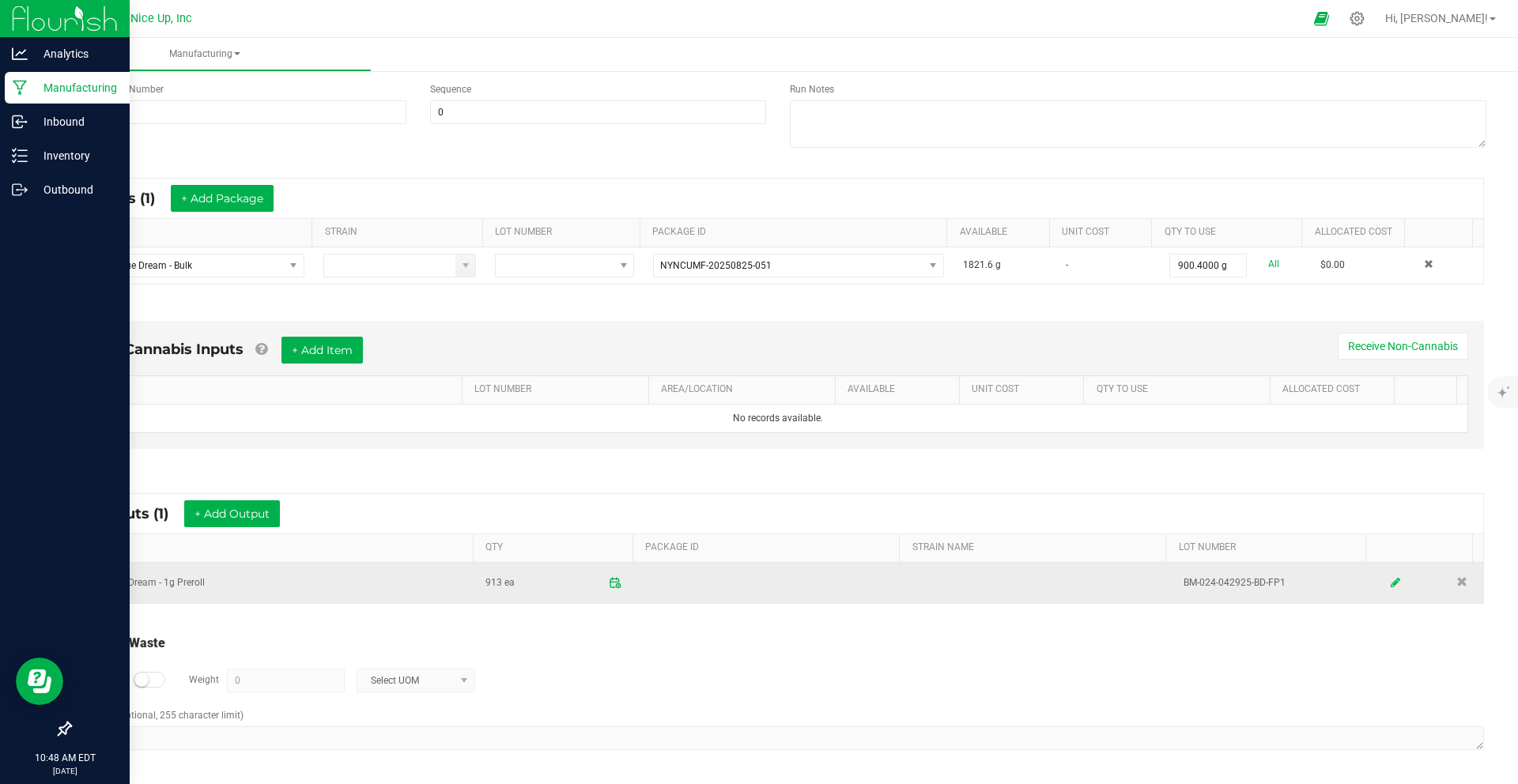
click at [1384, 585] on link at bounding box center [1395, 583] width 23 height 31
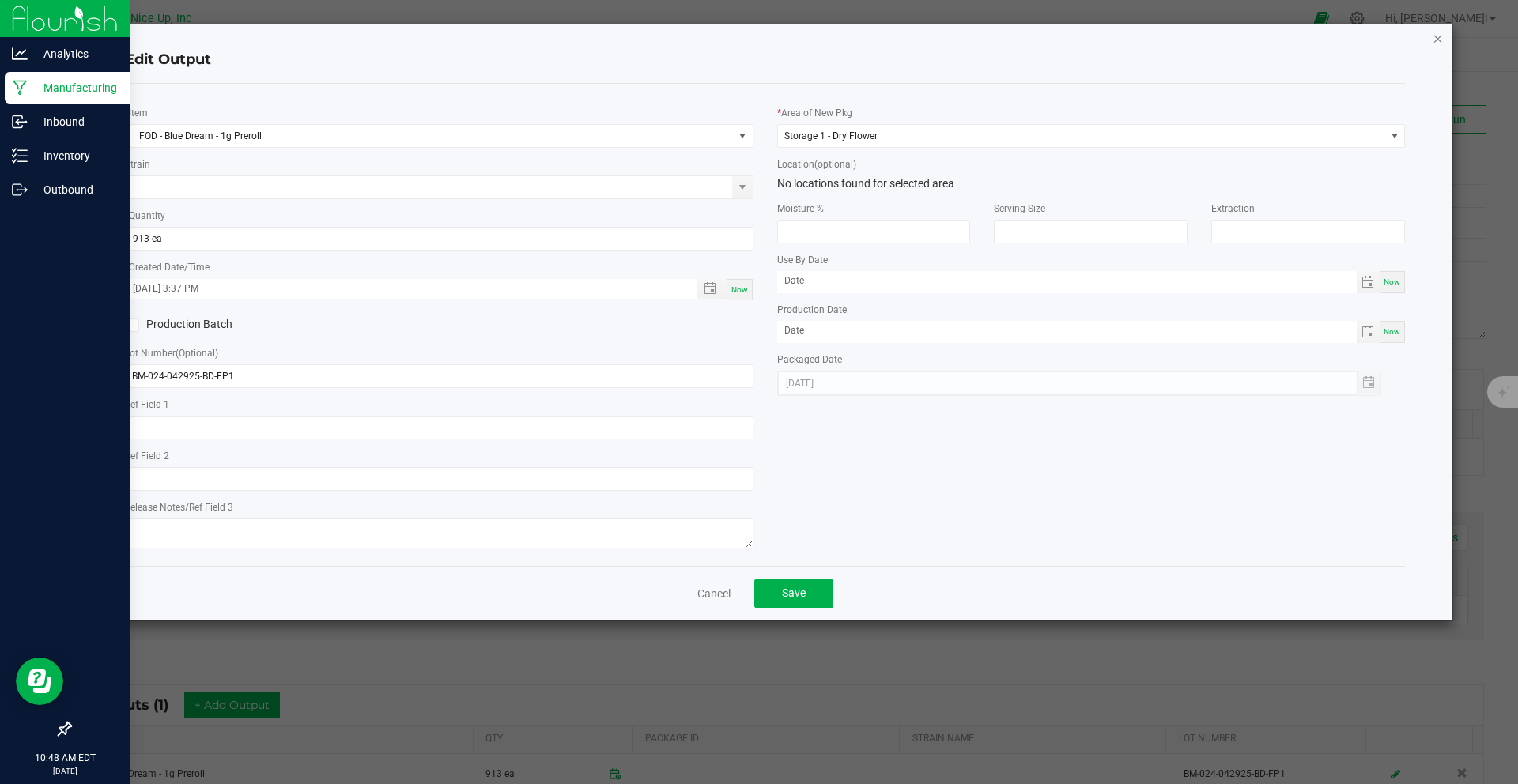
click at [1443, 41] on icon "button" at bounding box center [1438, 38] width 11 height 19
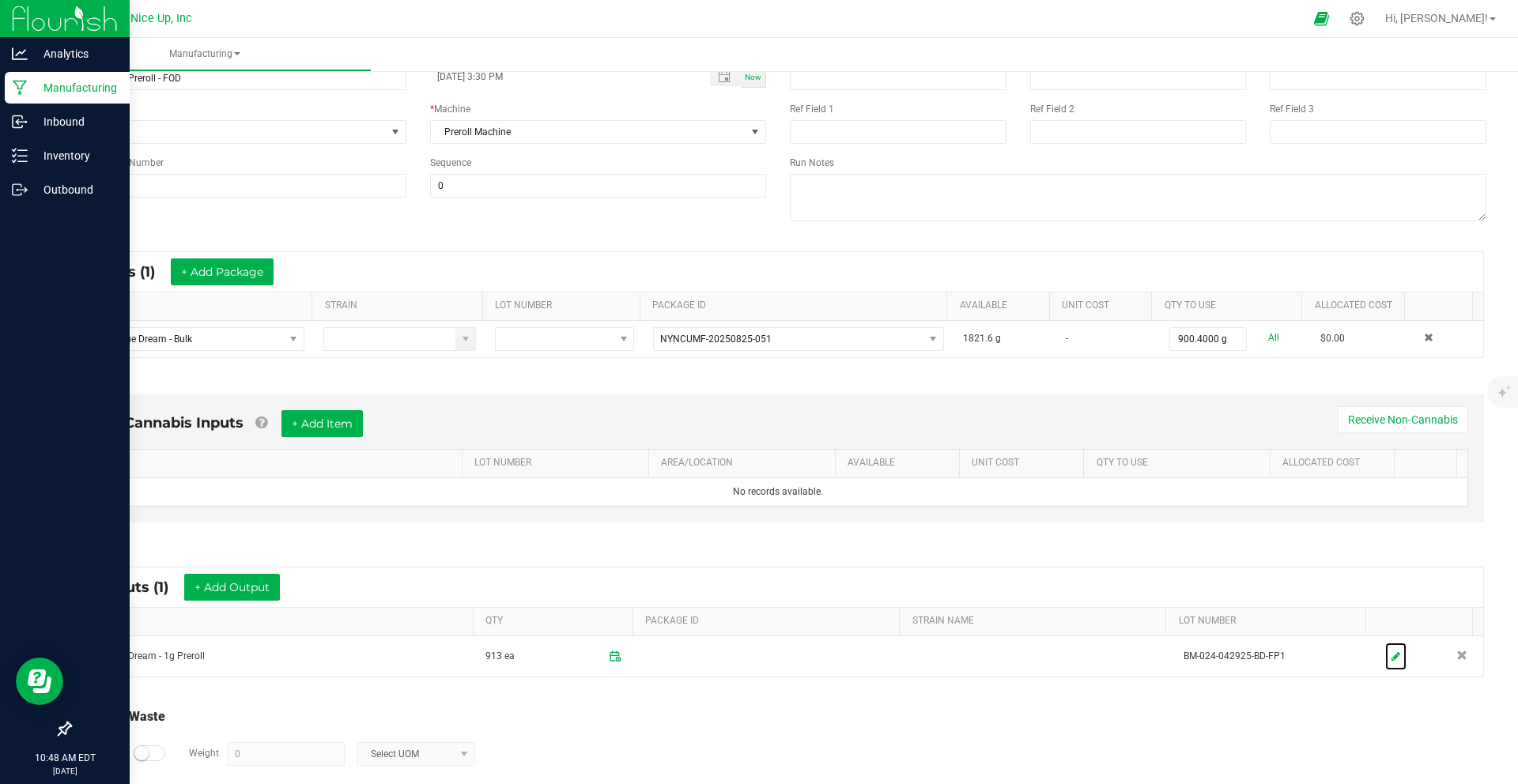
scroll to position [191, 0]
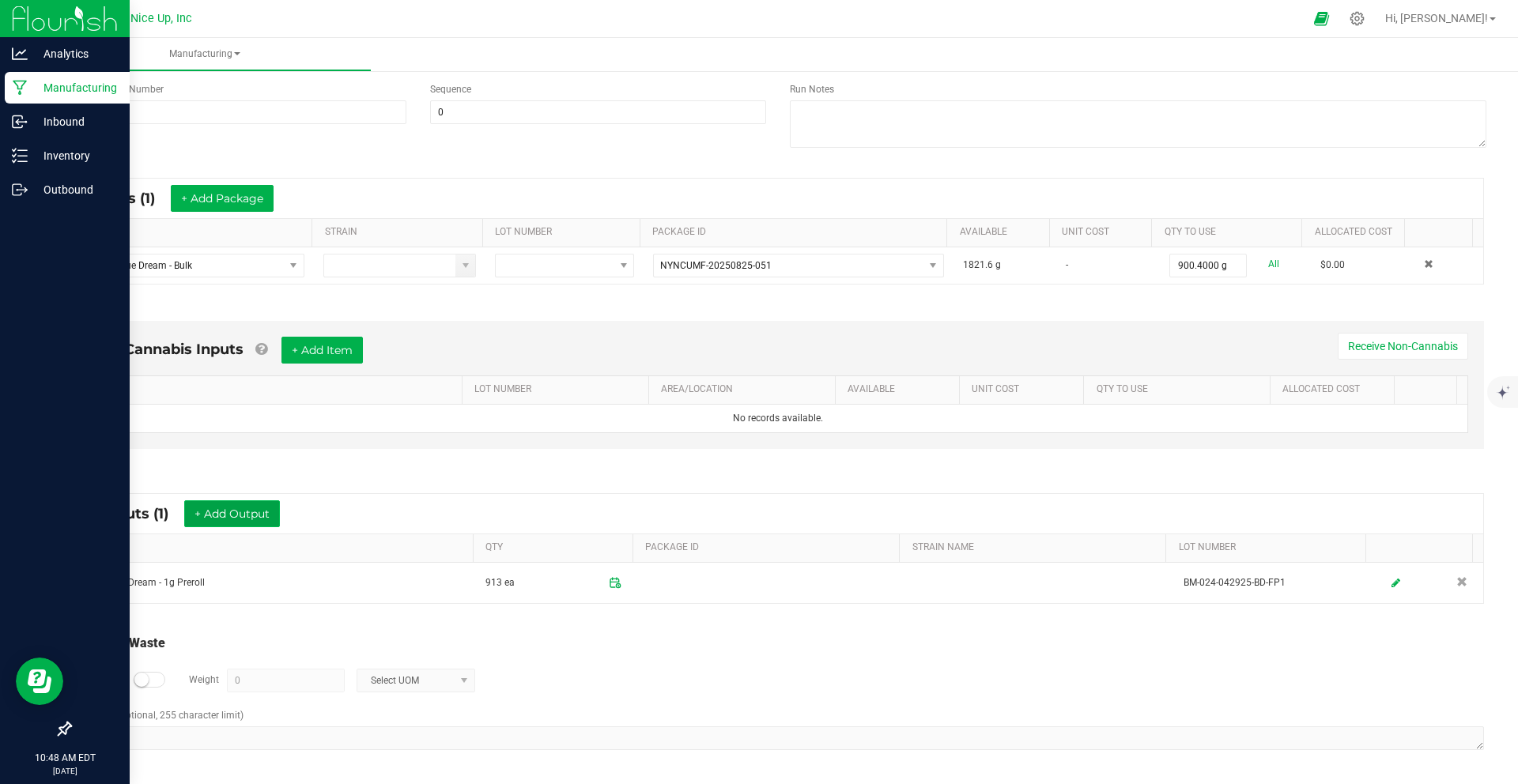
click at [238, 510] on button "+ Add Output" at bounding box center [232, 513] width 96 height 27
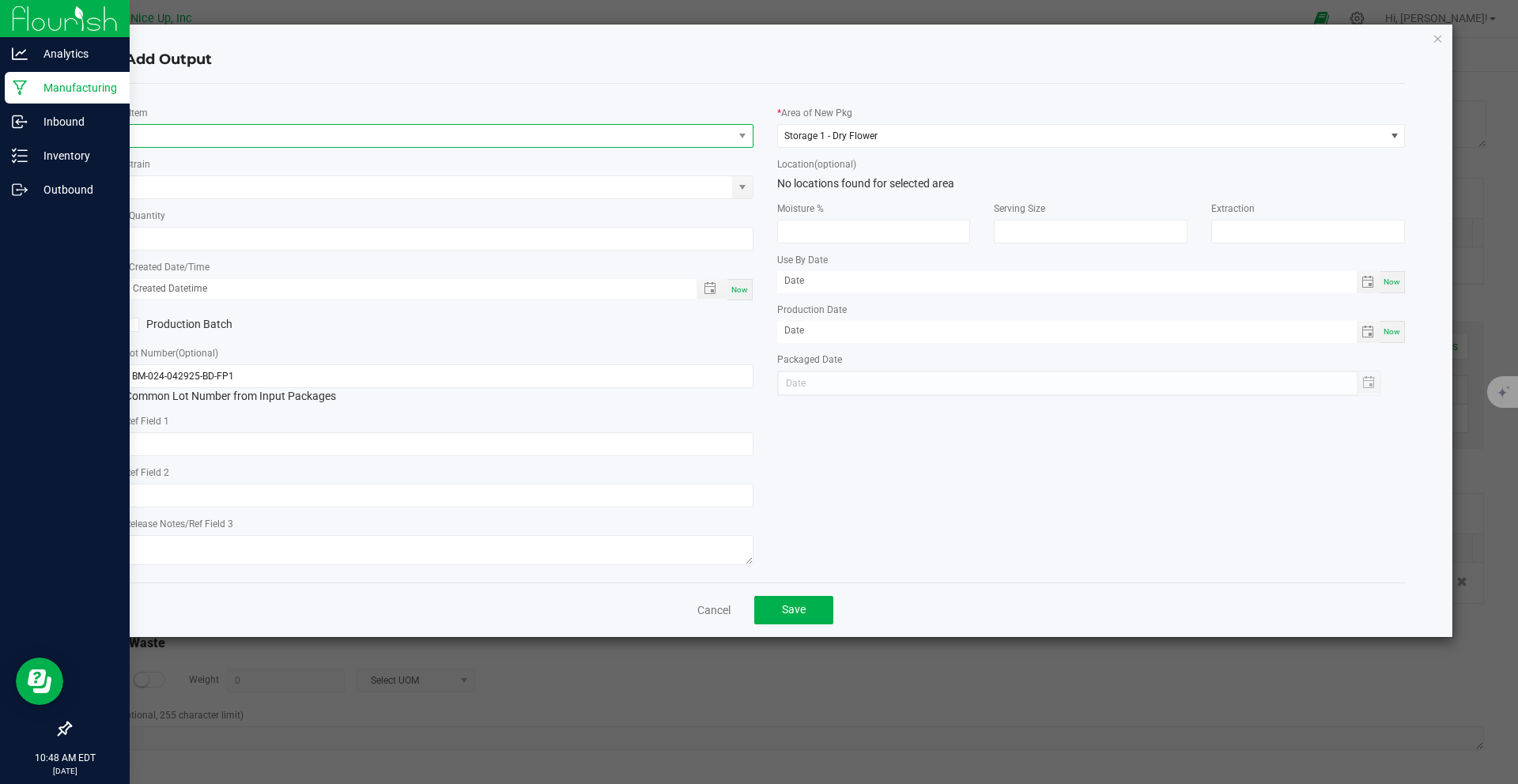
click at [386, 133] on span "NO DATA FOUND" at bounding box center [429, 136] width 607 height 22
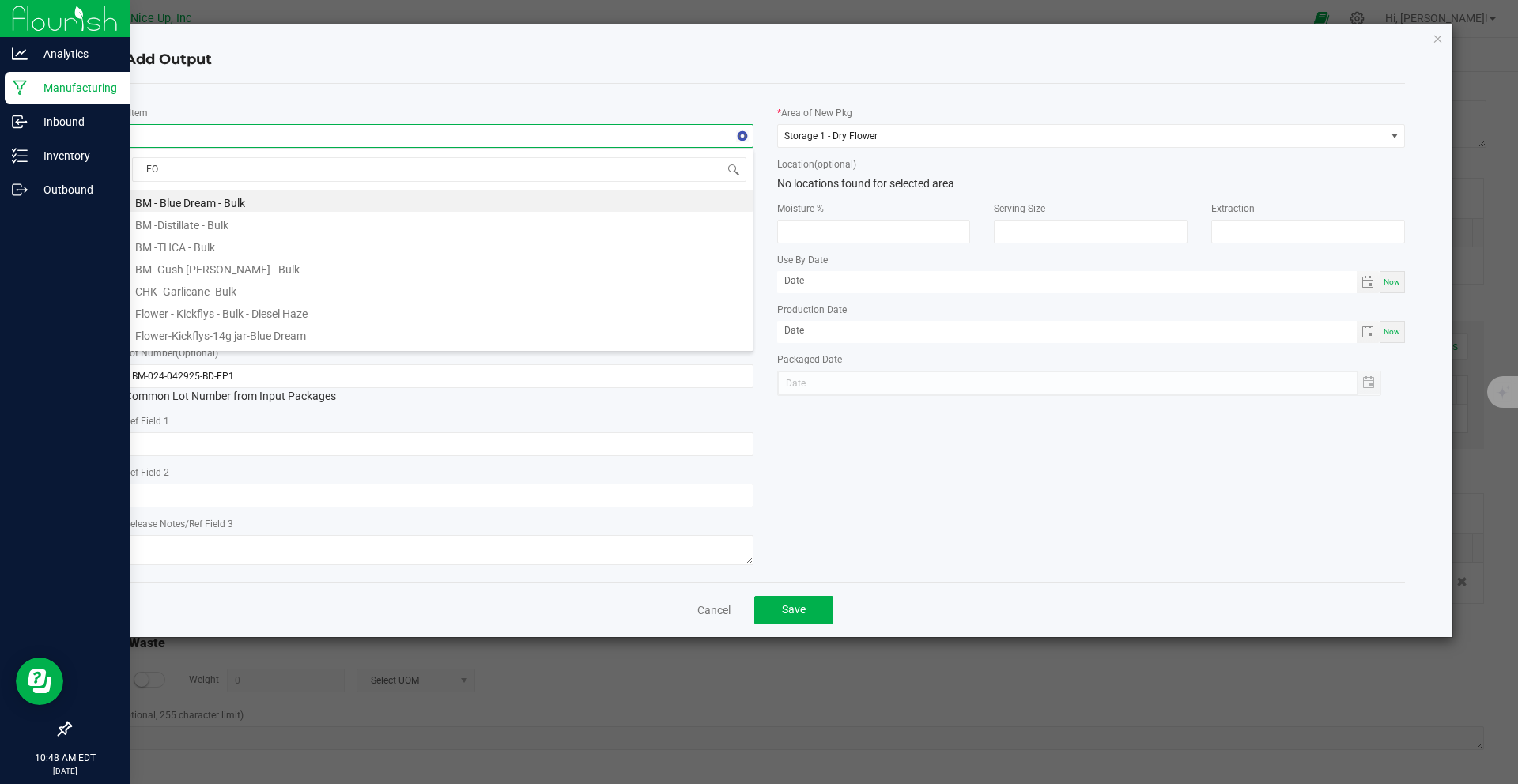
type input "FOD"
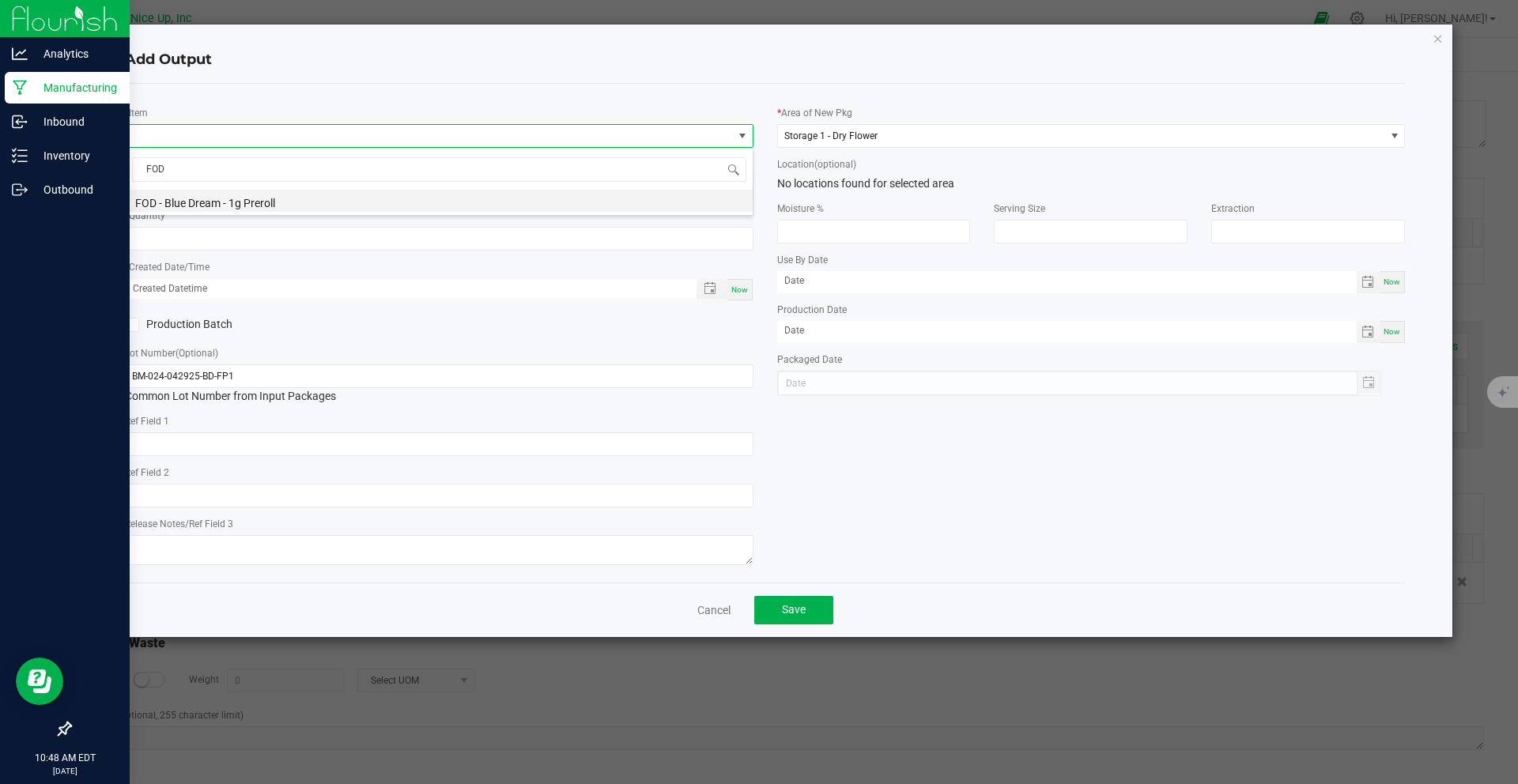
click at [371, 196] on li "FOD - Blue Dream - 1g Preroll" at bounding box center [438, 201] width 626 height 22
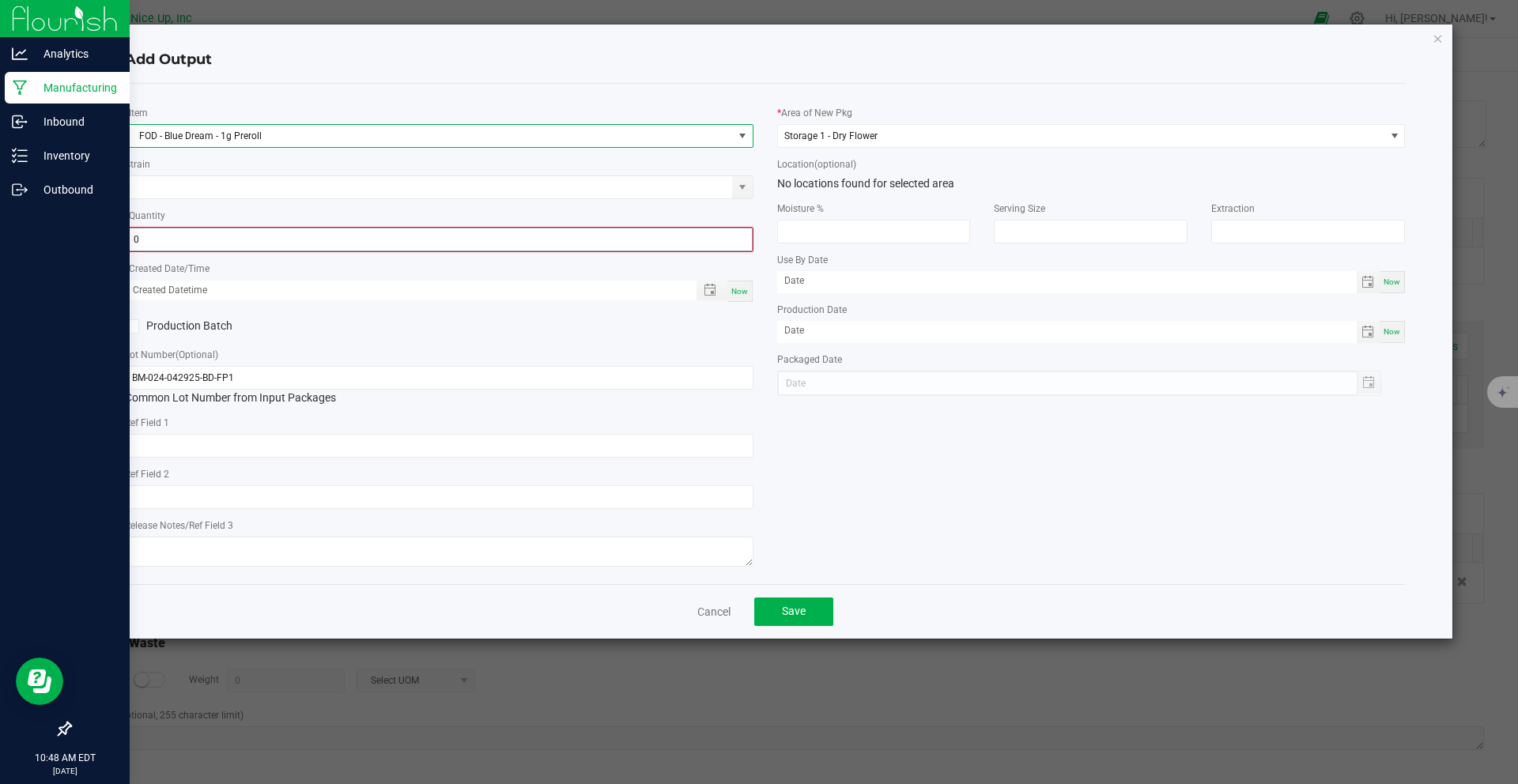
click at [194, 243] on input "0" at bounding box center [439, 239] width 626 height 22
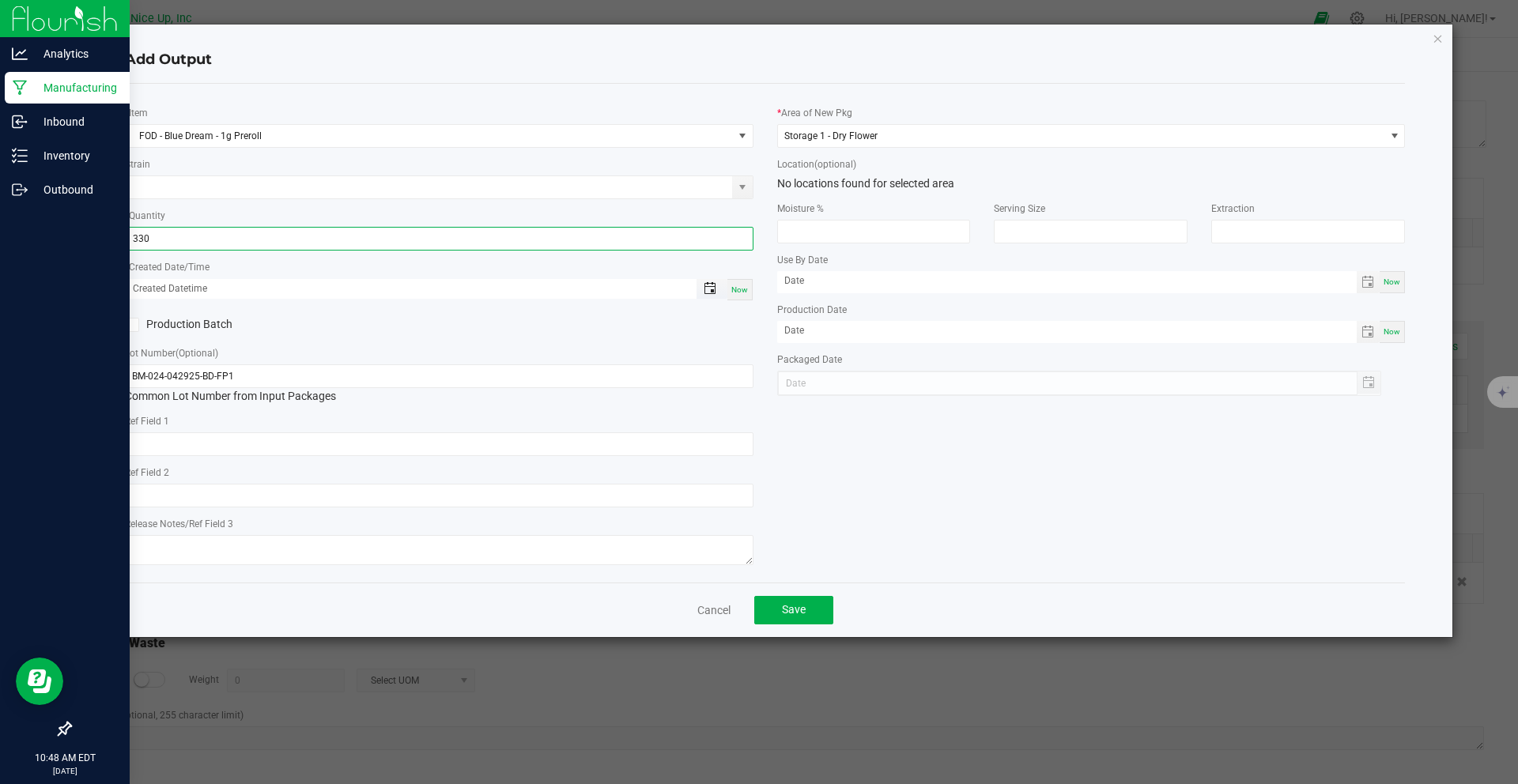
click at [708, 291] on span "Toggle popup" at bounding box center [709, 288] width 13 height 13
type input "330 ea"
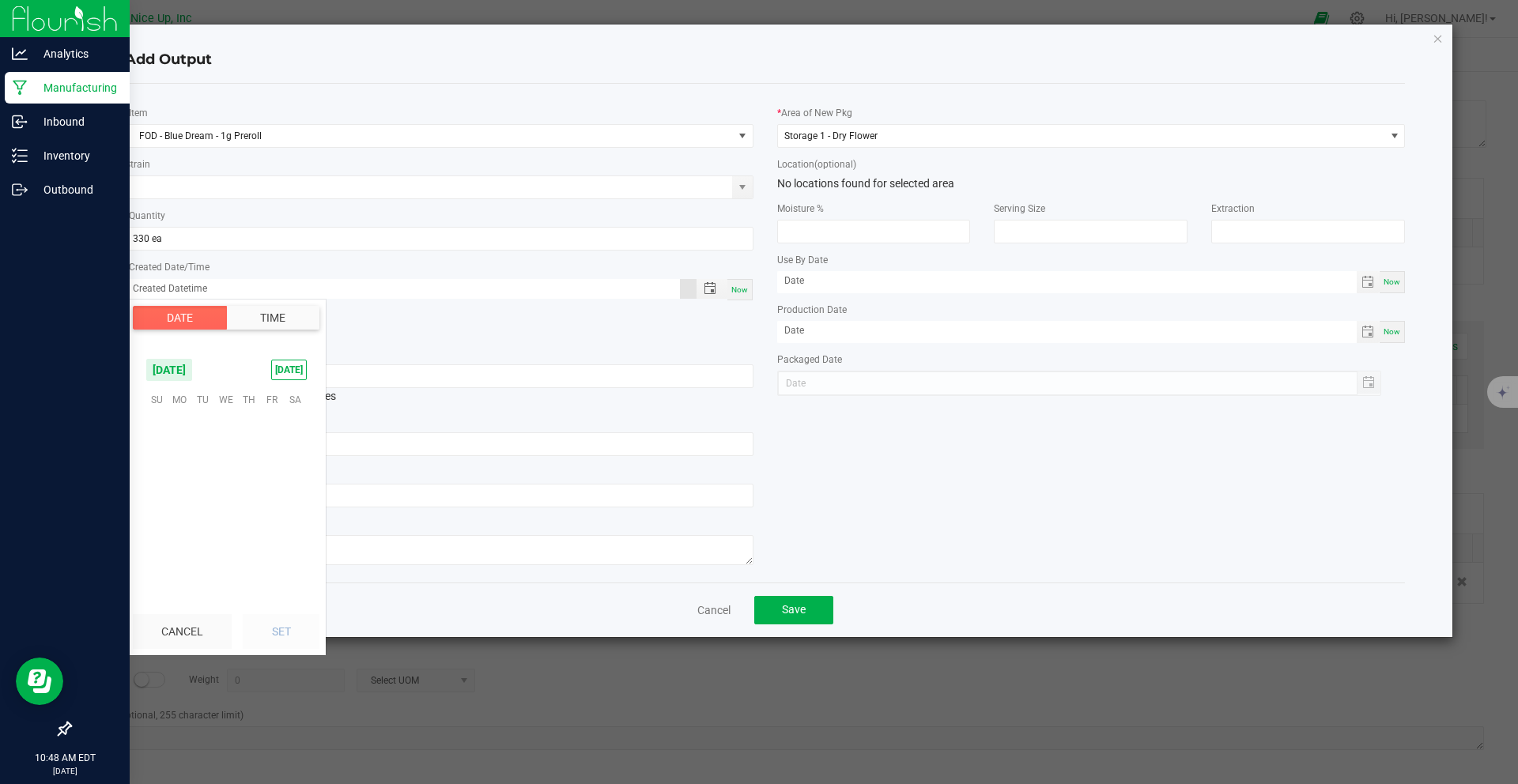
scroll to position [256017, 0]
click at [180, 522] on span "25" at bounding box center [180, 521] width 23 height 24
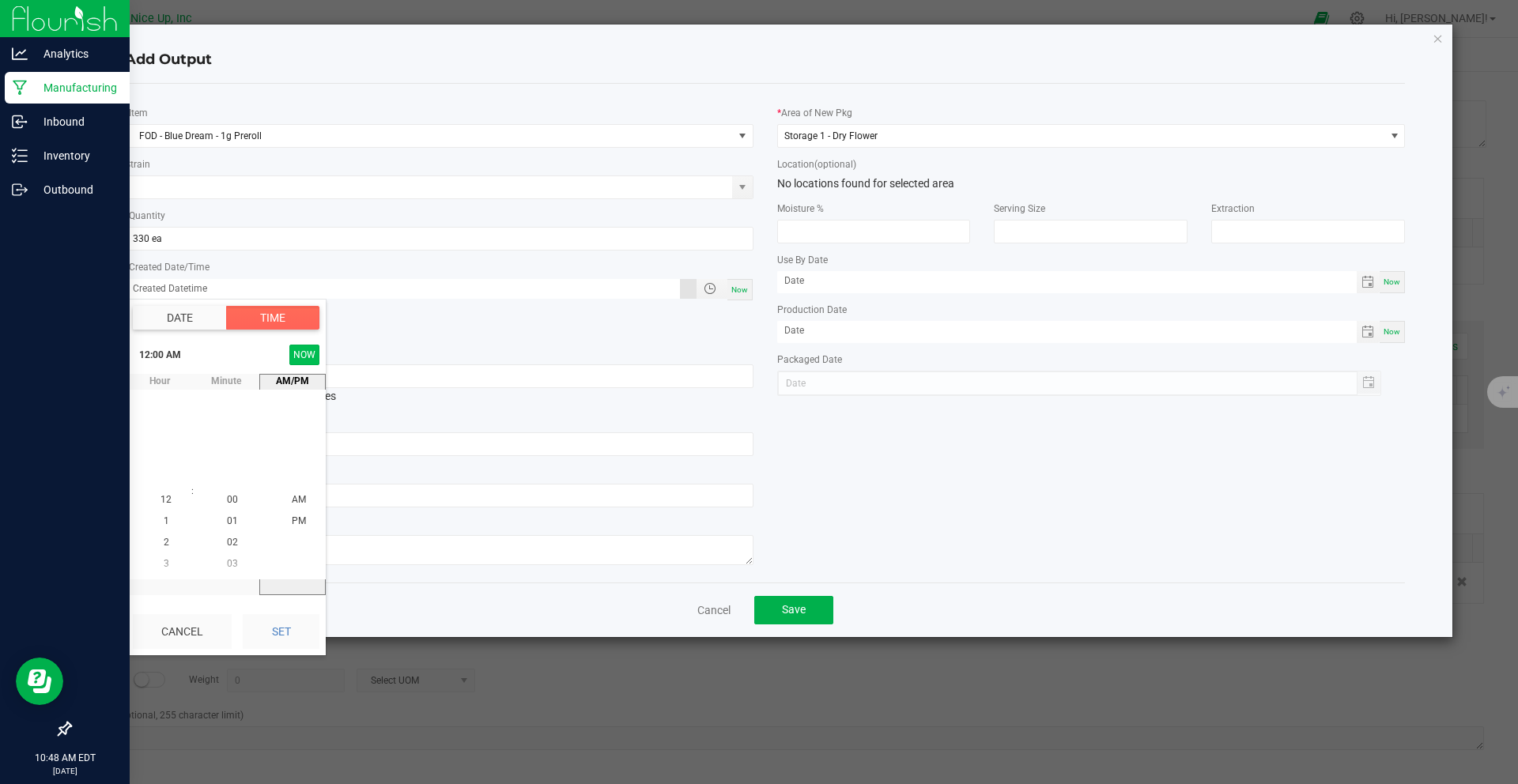
click at [308, 354] on button "NOW" at bounding box center [304, 355] width 30 height 21
click at [163, 522] on li "5" at bounding box center [166, 521] width 38 height 22
click at [227, 496] on span "00" at bounding box center [232, 499] width 11 height 11
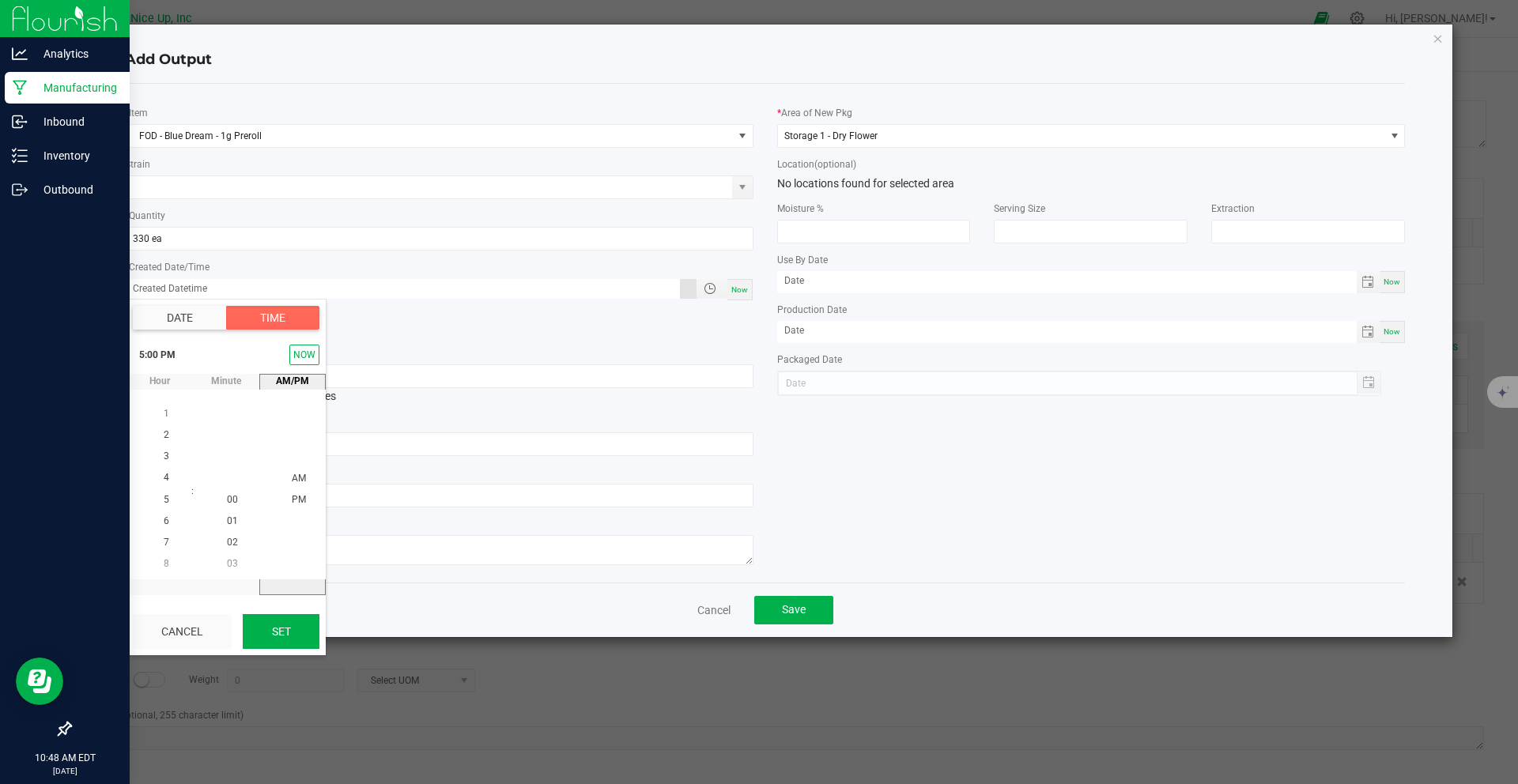
click at [279, 629] on button "Set" at bounding box center [281, 631] width 77 height 35
type input "[DATE] 5:00 PM"
type input "[DATE]"
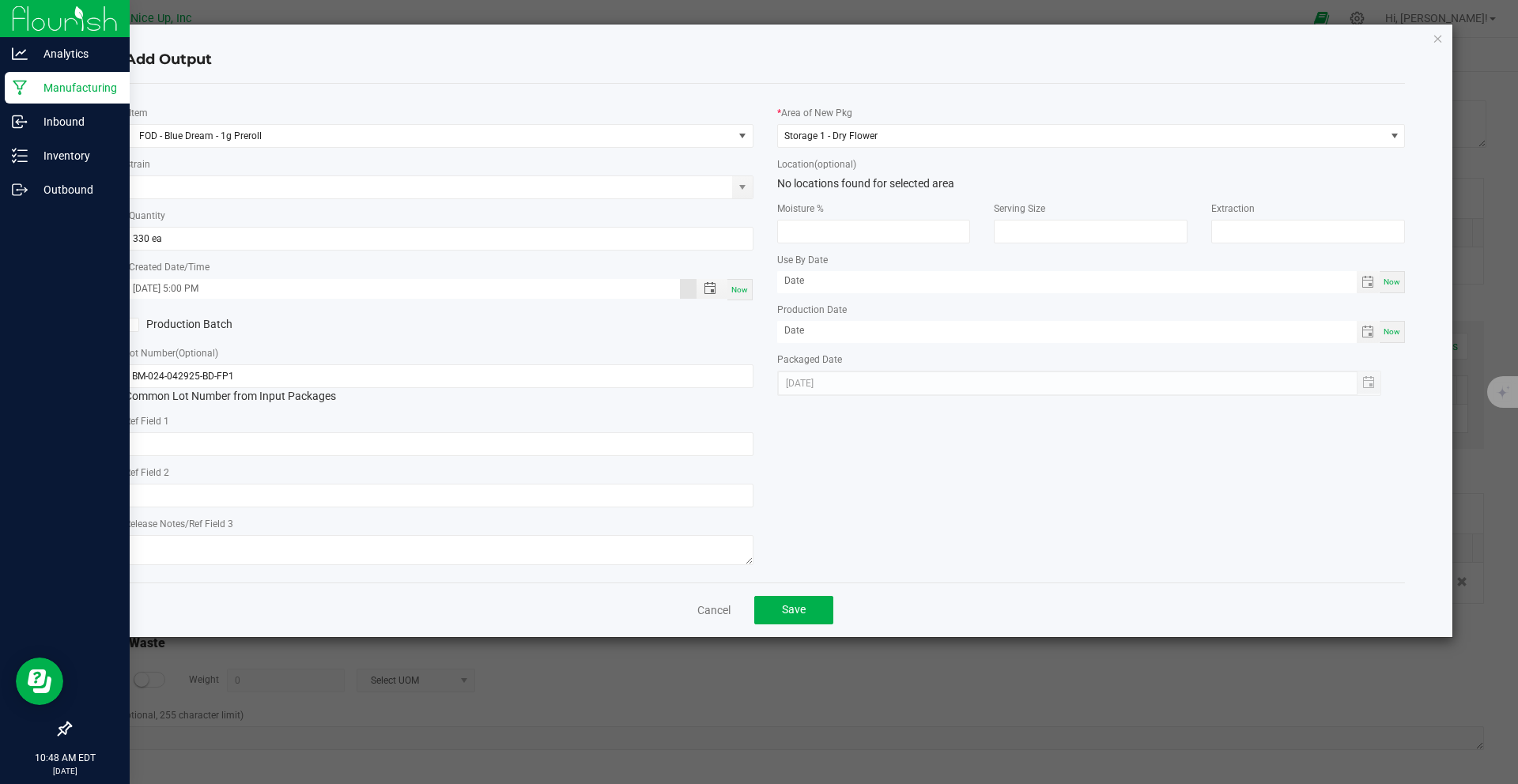
click at [200, 320] on label "Production Batch" at bounding box center [276, 324] width 302 height 16
click at [0, 0] on input "Production Batch" at bounding box center [0, 0] width 0 height 0
click at [200, 320] on label "Production Batch" at bounding box center [276, 324] width 302 height 16
click at [0, 0] on input "Production Batch" at bounding box center [0, 0] width 0 height 0
click at [805, 618] on button "Save" at bounding box center [793, 610] width 79 height 28
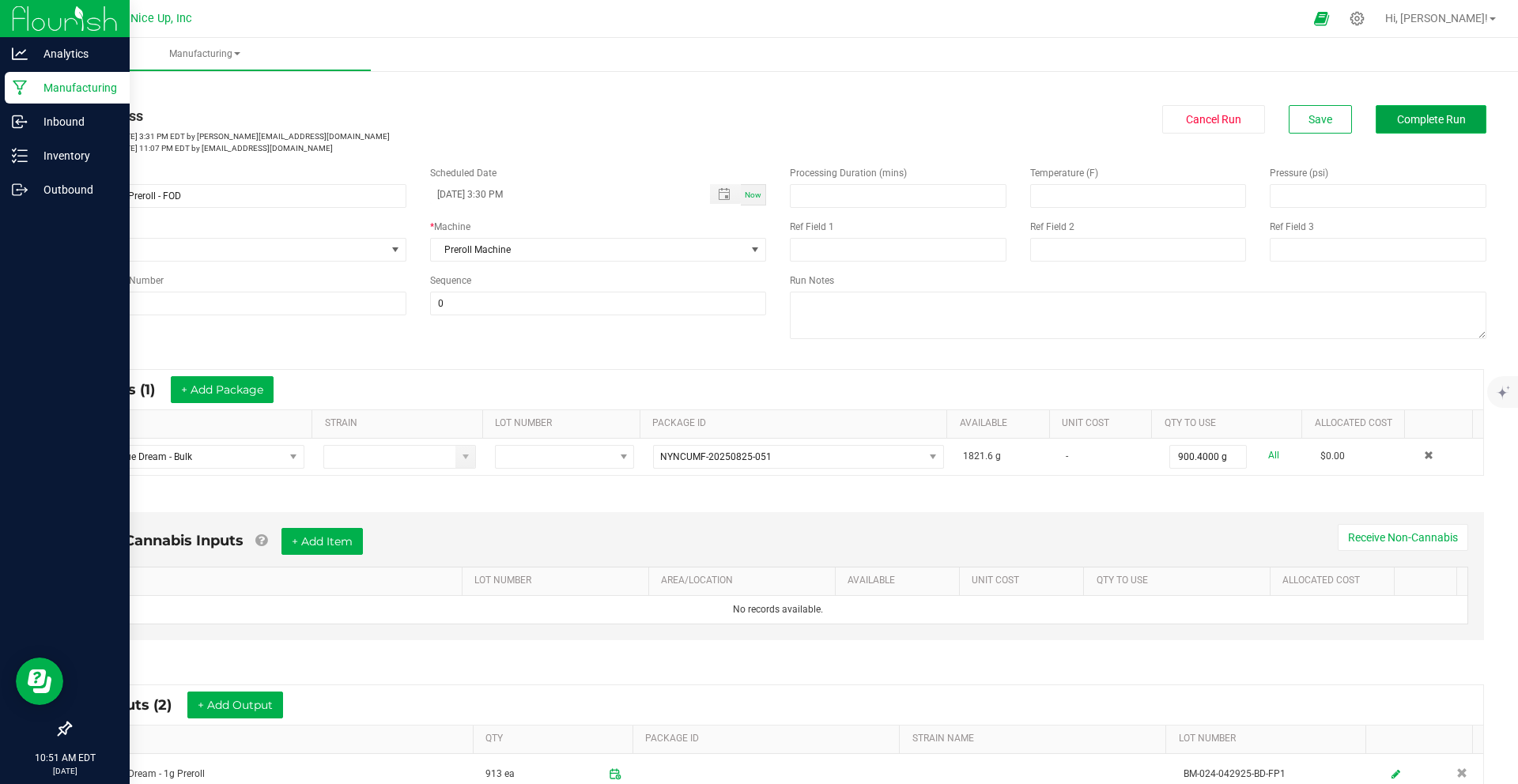
click at [1397, 123] on span "Complete Run" at bounding box center [1432, 119] width 69 height 13
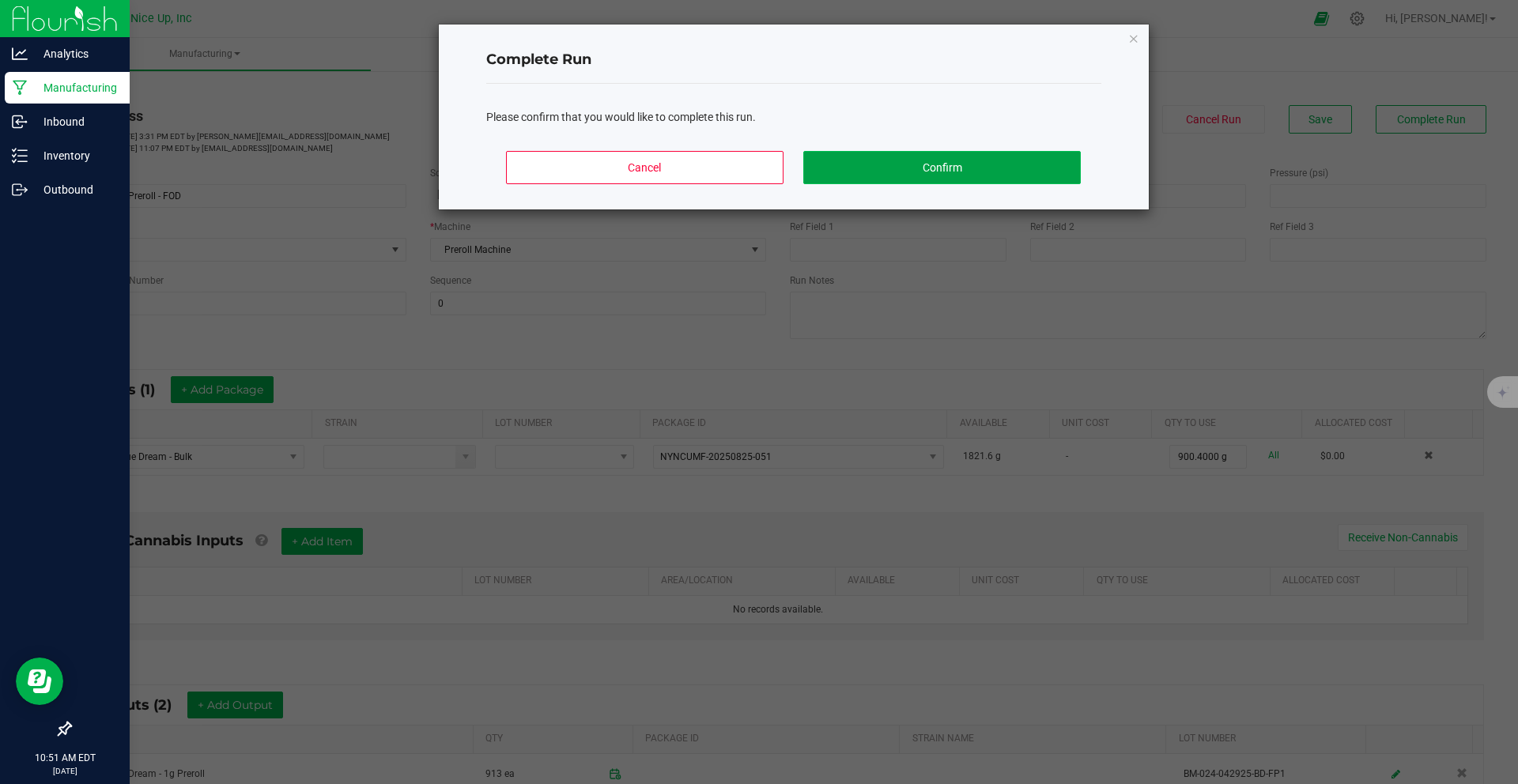
click at [1025, 168] on button "Confirm" at bounding box center [942, 168] width 276 height 33
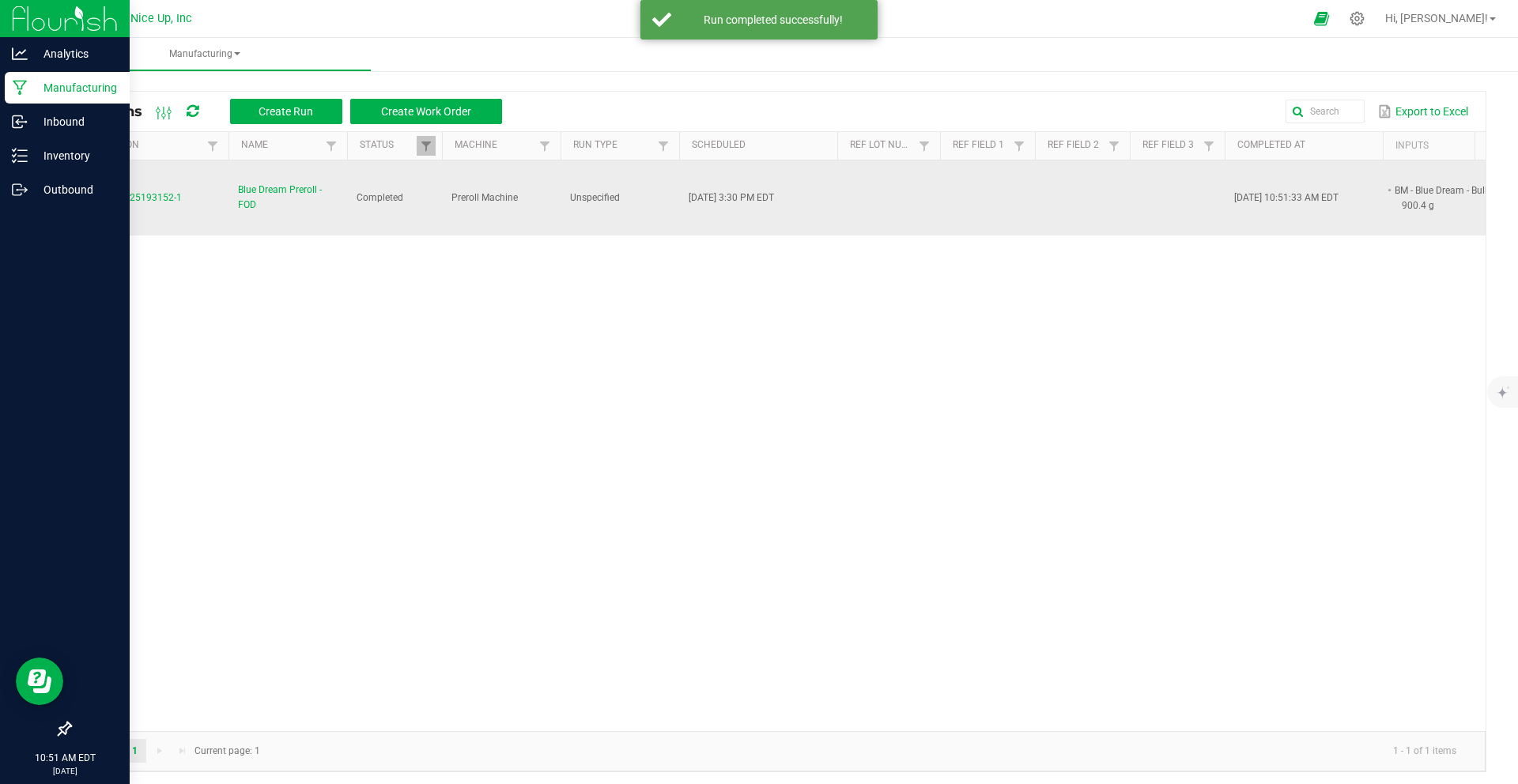
click at [284, 190] on span "Blue Dream Preroll - FOD" at bounding box center [287, 197] width 99 height 30
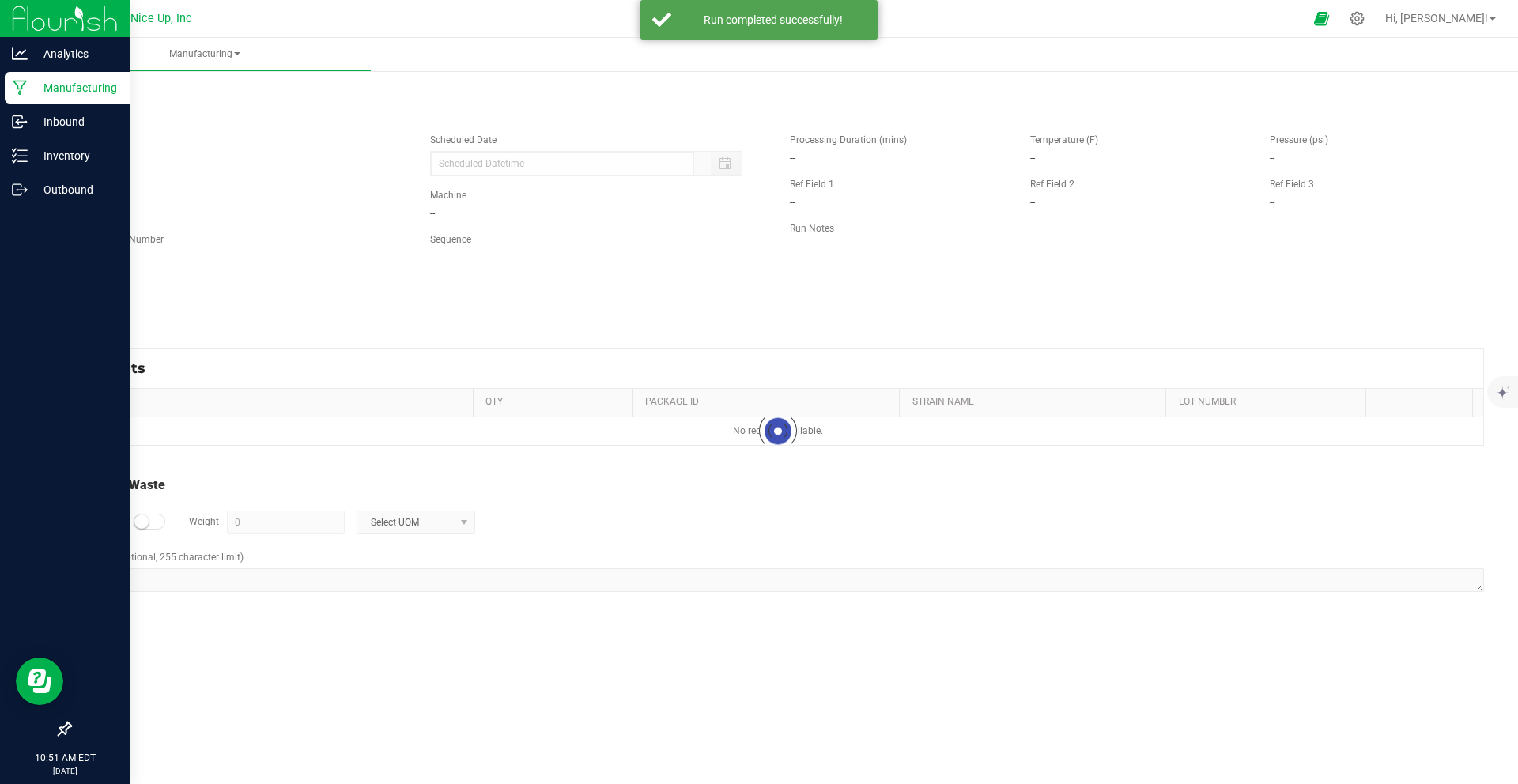
type input "[DATE] 3:30 PM"
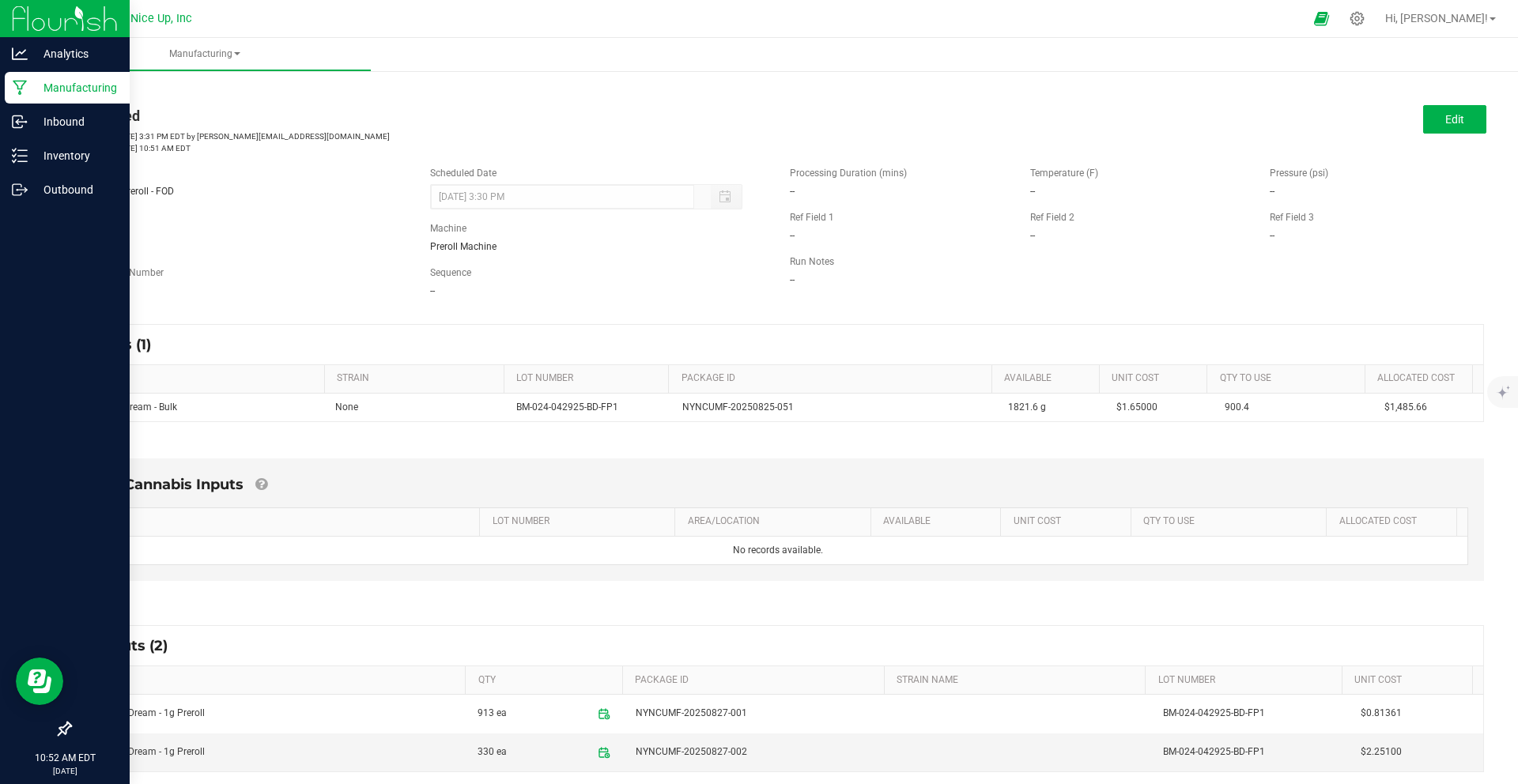
click at [100, 90] on link "< All Runs" at bounding box center [91, 90] width 41 height 11
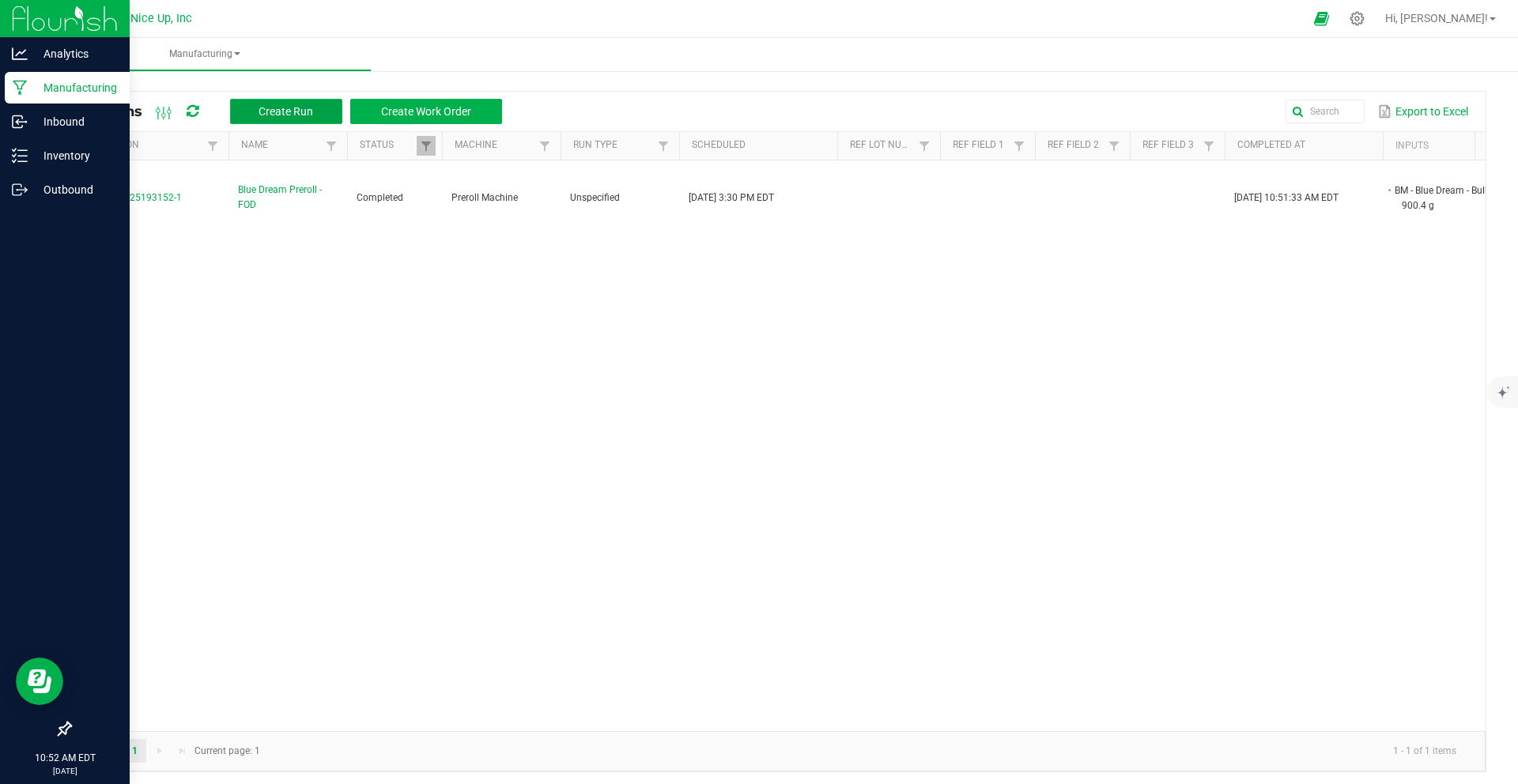
click at [289, 112] on span "Create Run" at bounding box center [285, 111] width 54 height 13
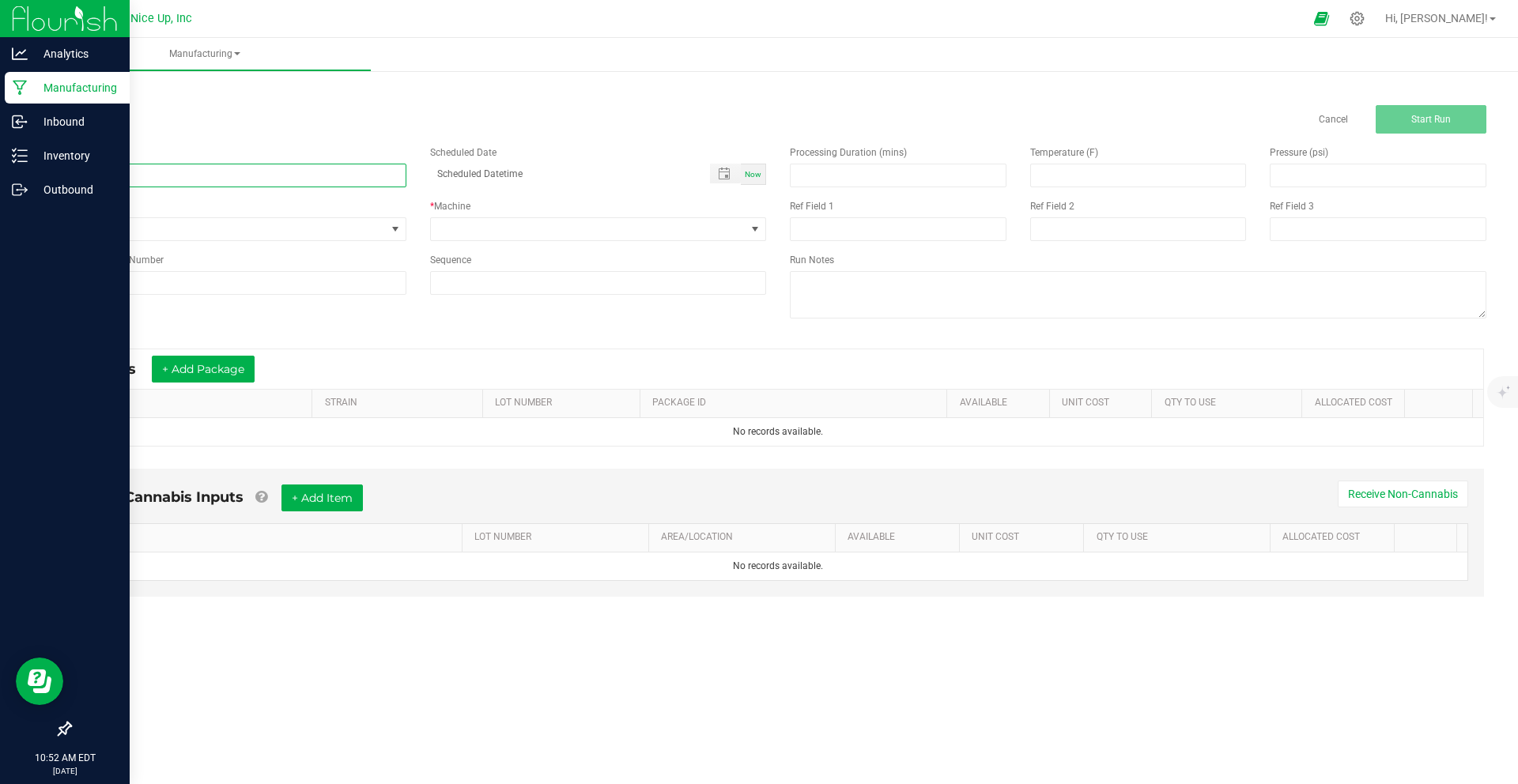
click at [249, 182] on input at bounding box center [238, 174] width 337 height 23
click at [720, 171] on span "Toggle popup" at bounding box center [724, 174] width 13 height 13
type input "[PERSON_NAME] 1g Preroll - FOD"
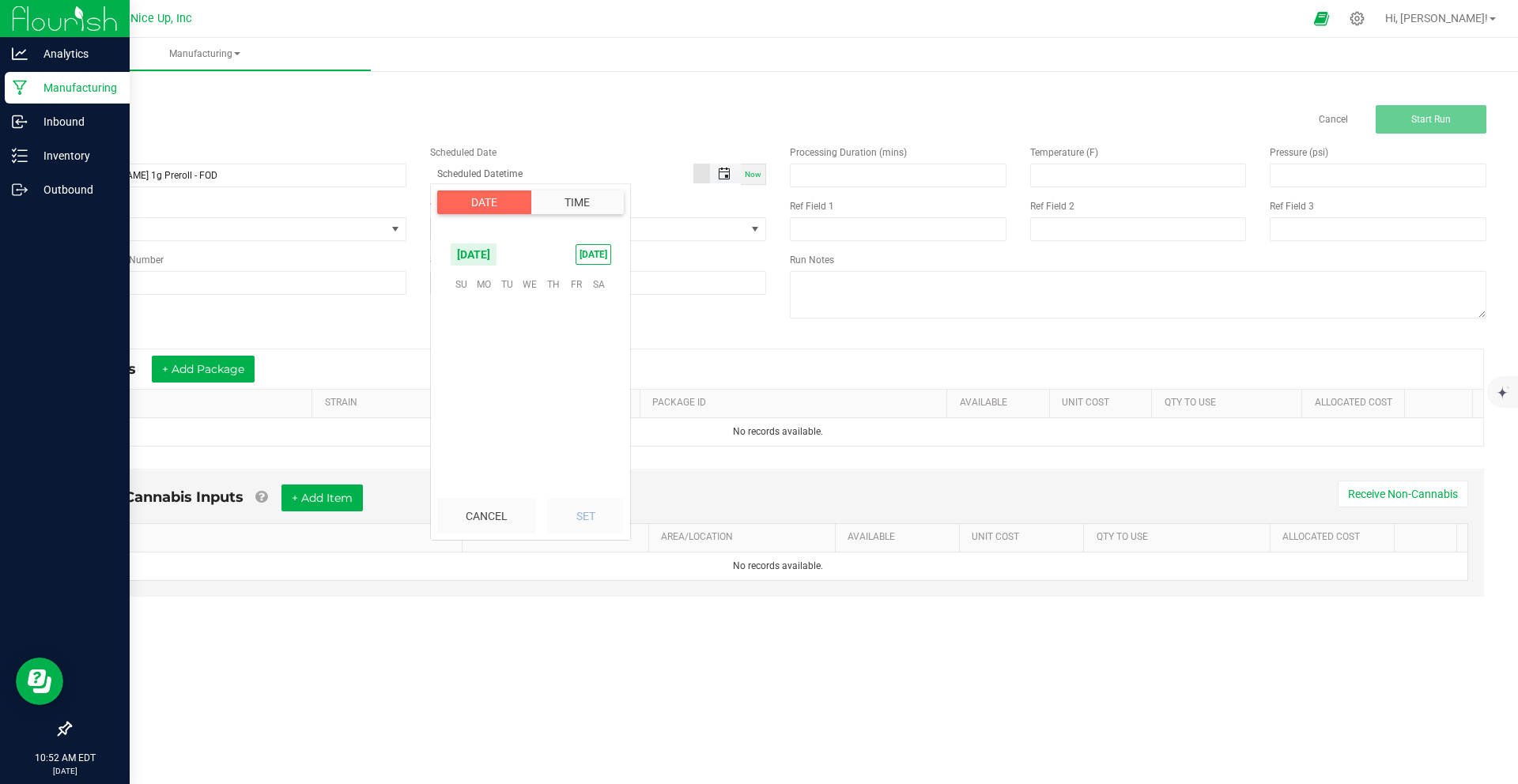
scroll to position [256017, 0]
click at [490, 408] on span "25" at bounding box center [484, 407] width 23 height 24
click at [471, 405] on li "10" at bounding box center [470, 406] width 38 height 22
click at [534, 380] on span "00" at bounding box center [537, 384] width 11 height 11
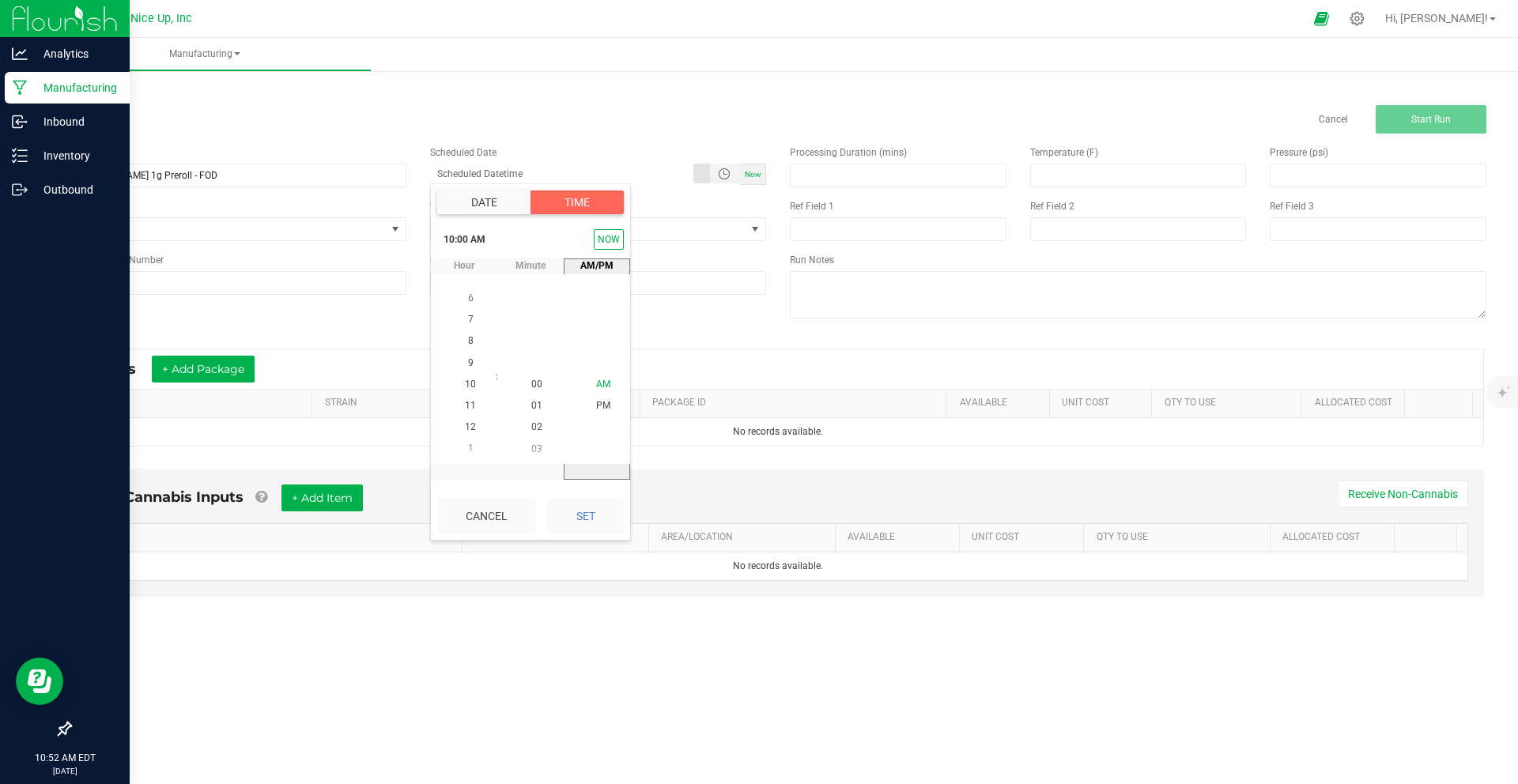
click at [596, 383] on span "AM" at bounding box center [603, 384] width 14 height 11
click at [588, 516] on button "Set" at bounding box center [585, 515] width 77 height 35
type input "[DATE] 10:00 AM"
click at [321, 229] on span "None" at bounding box center [227, 230] width 315 height 22
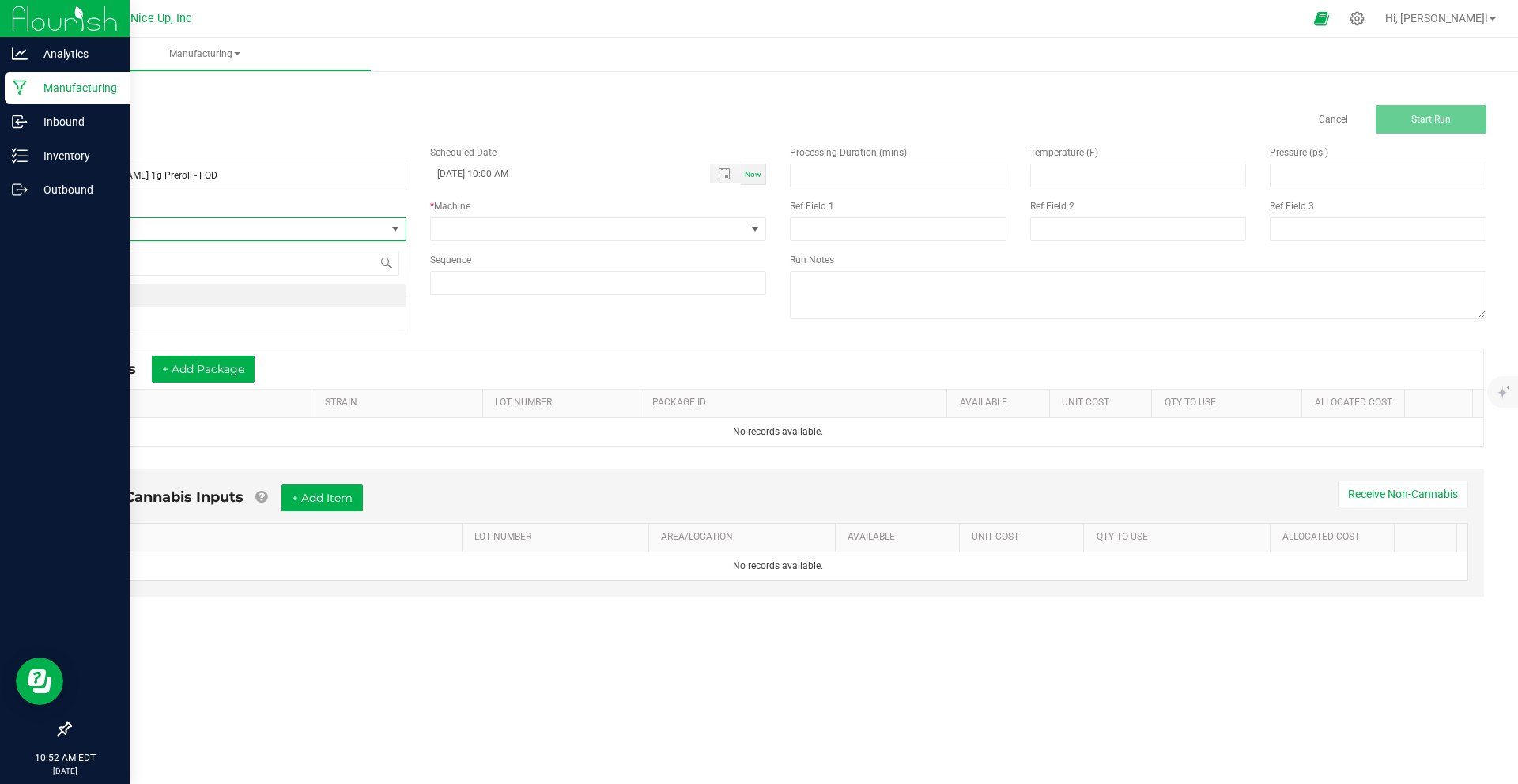
scroll to position [23, 336]
click at [321, 229] on span "None" at bounding box center [227, 230] width 315 height 22
click at [524, 226] on span at bounding box center [588, 230] width 315 height 22
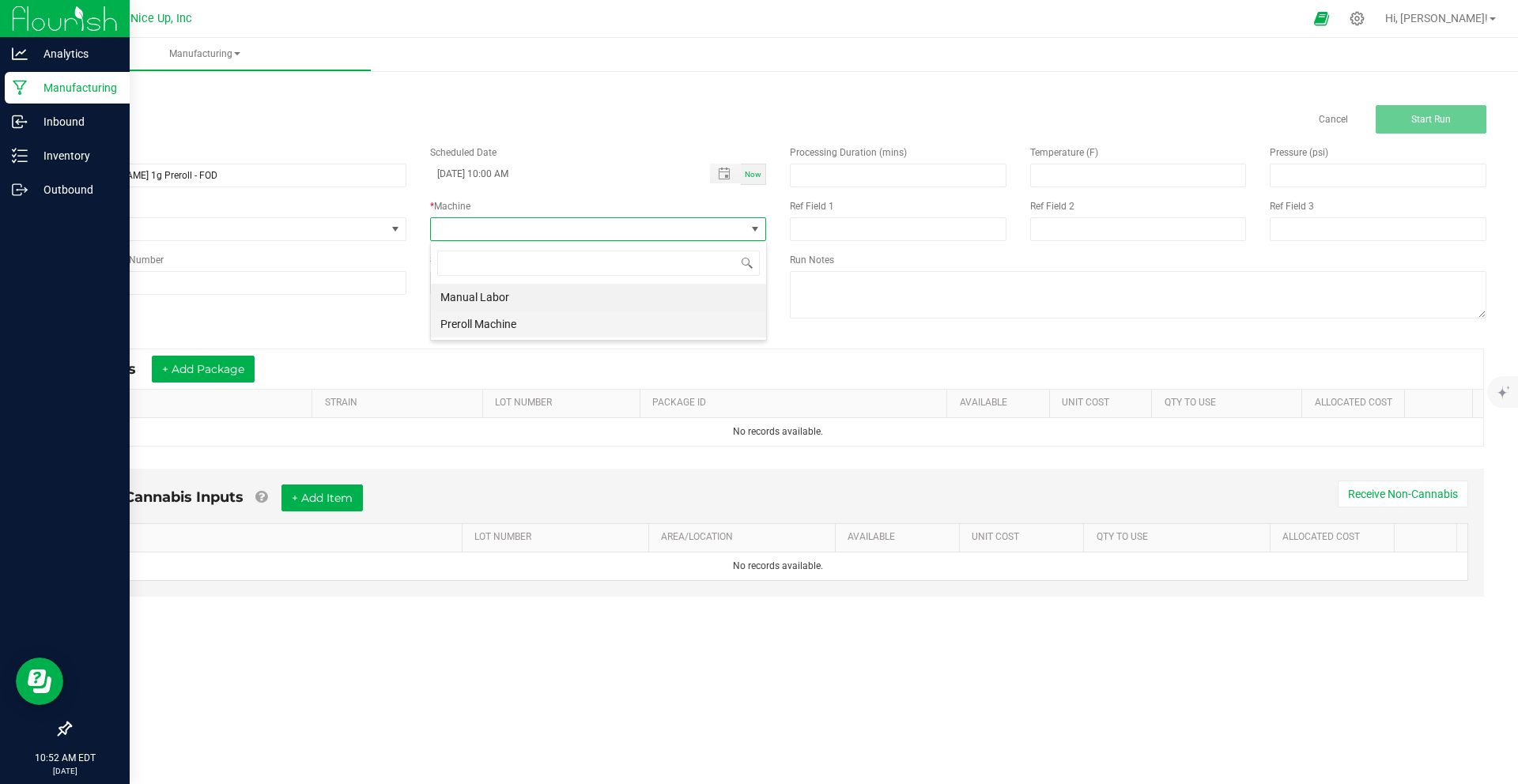
click at [515, 327] on li "Preroll Machine" at bounding box center [599, 324] width 335 height 27
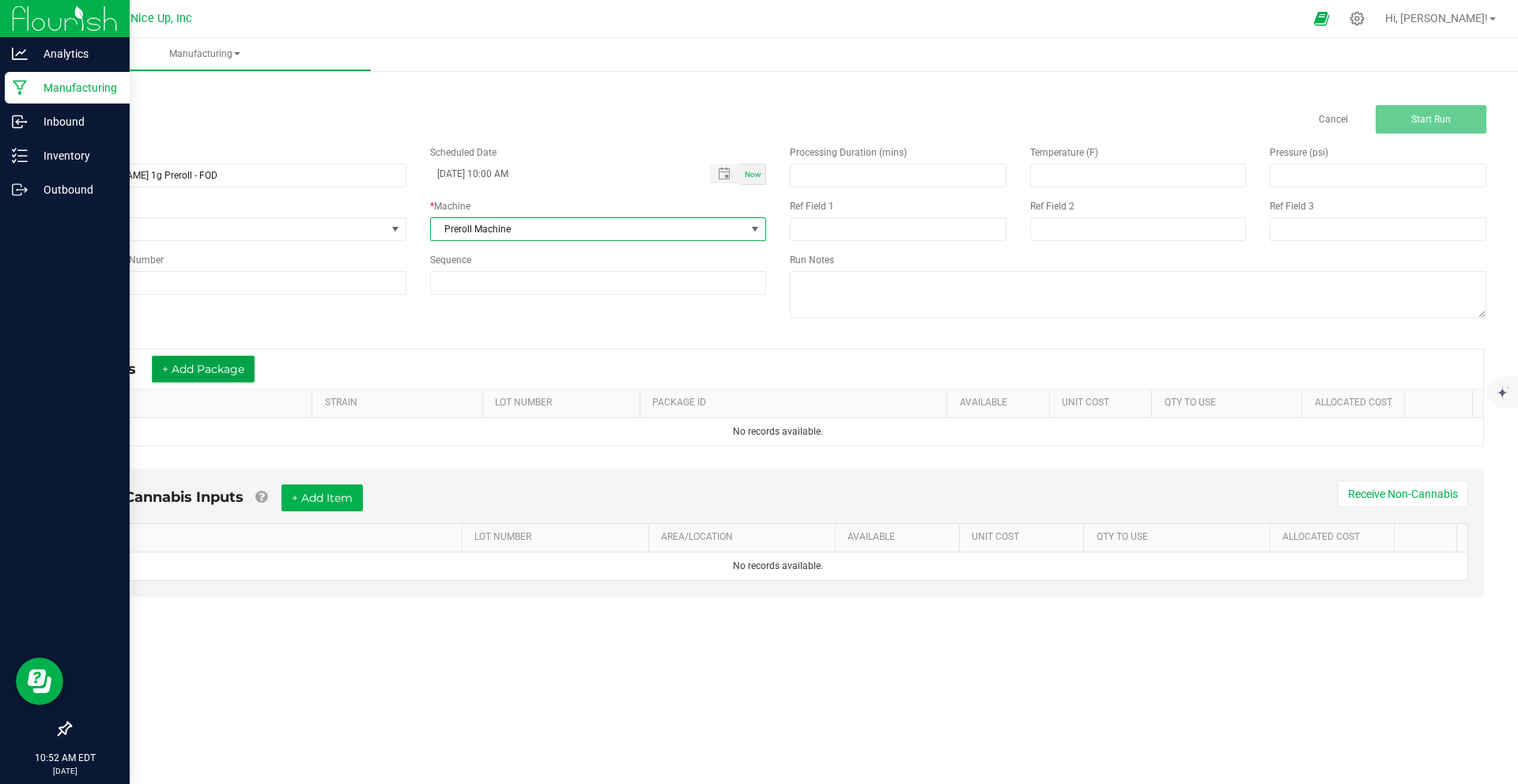
click at [208, 371] on button "+ Add Package" at bounding box center [203, 369] width 103 height 27
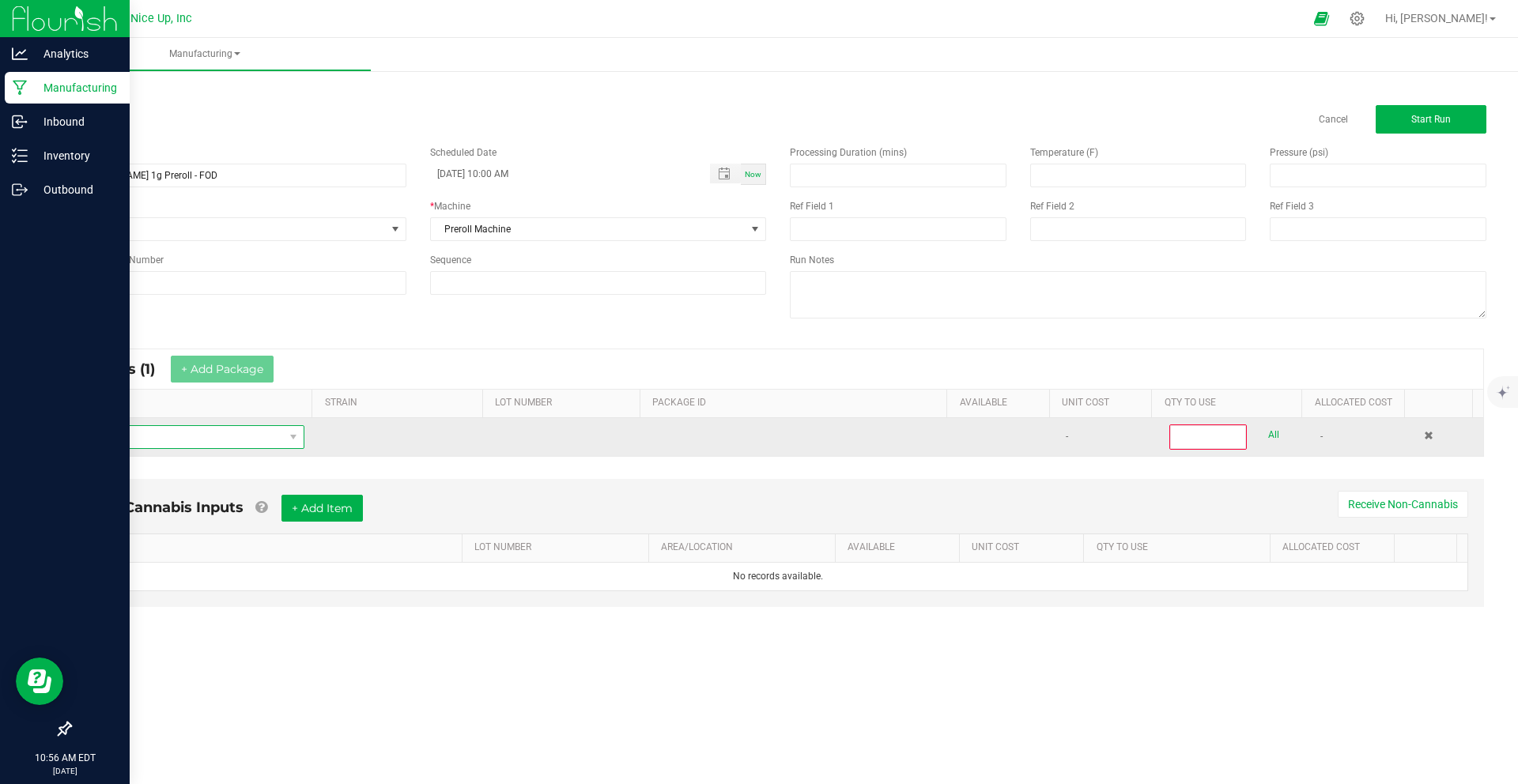
click at [267, 441] on span "NO DATA FOUND" at bounding box center [183, 437] width 200 height 22
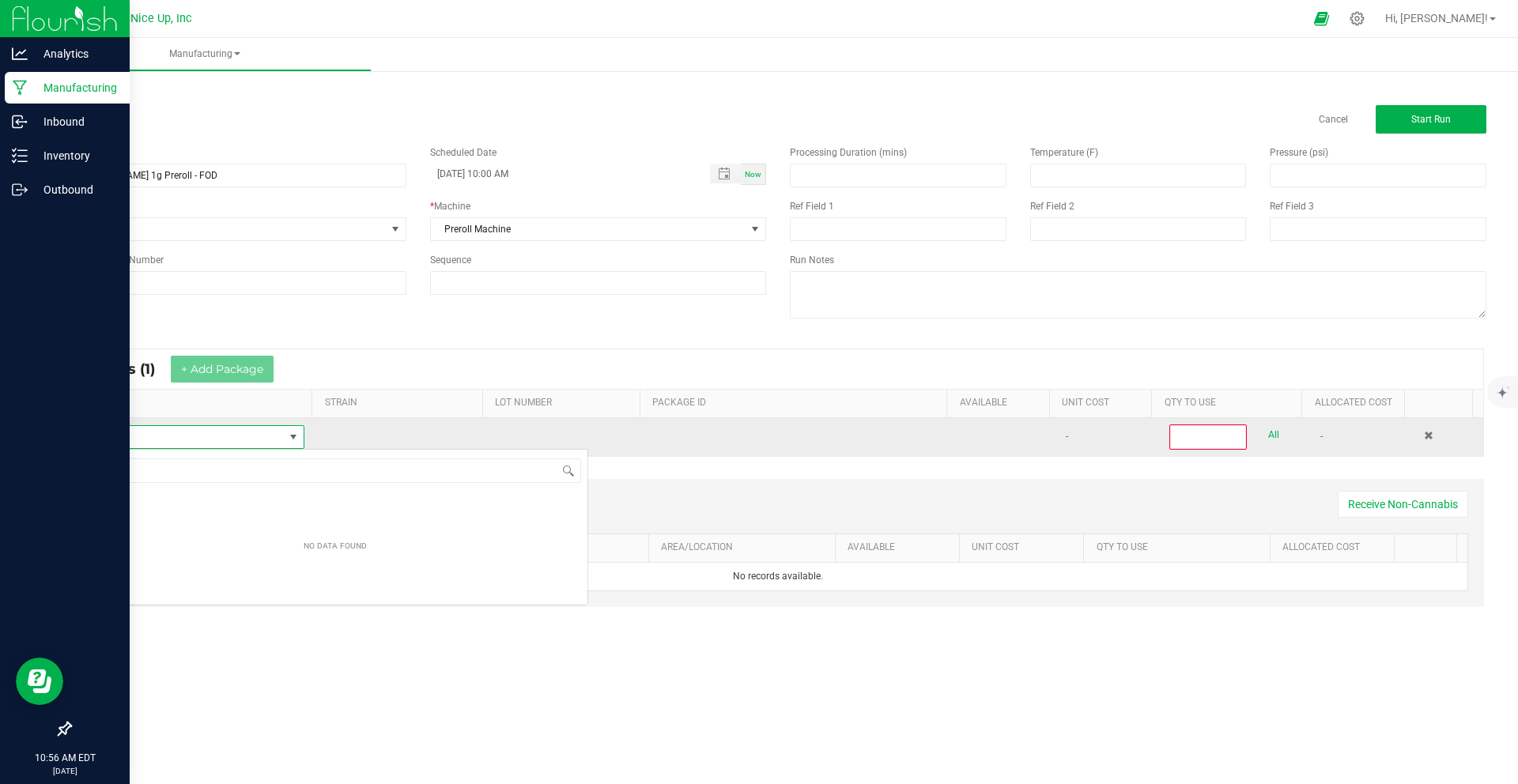
scroll to position [23, 219]
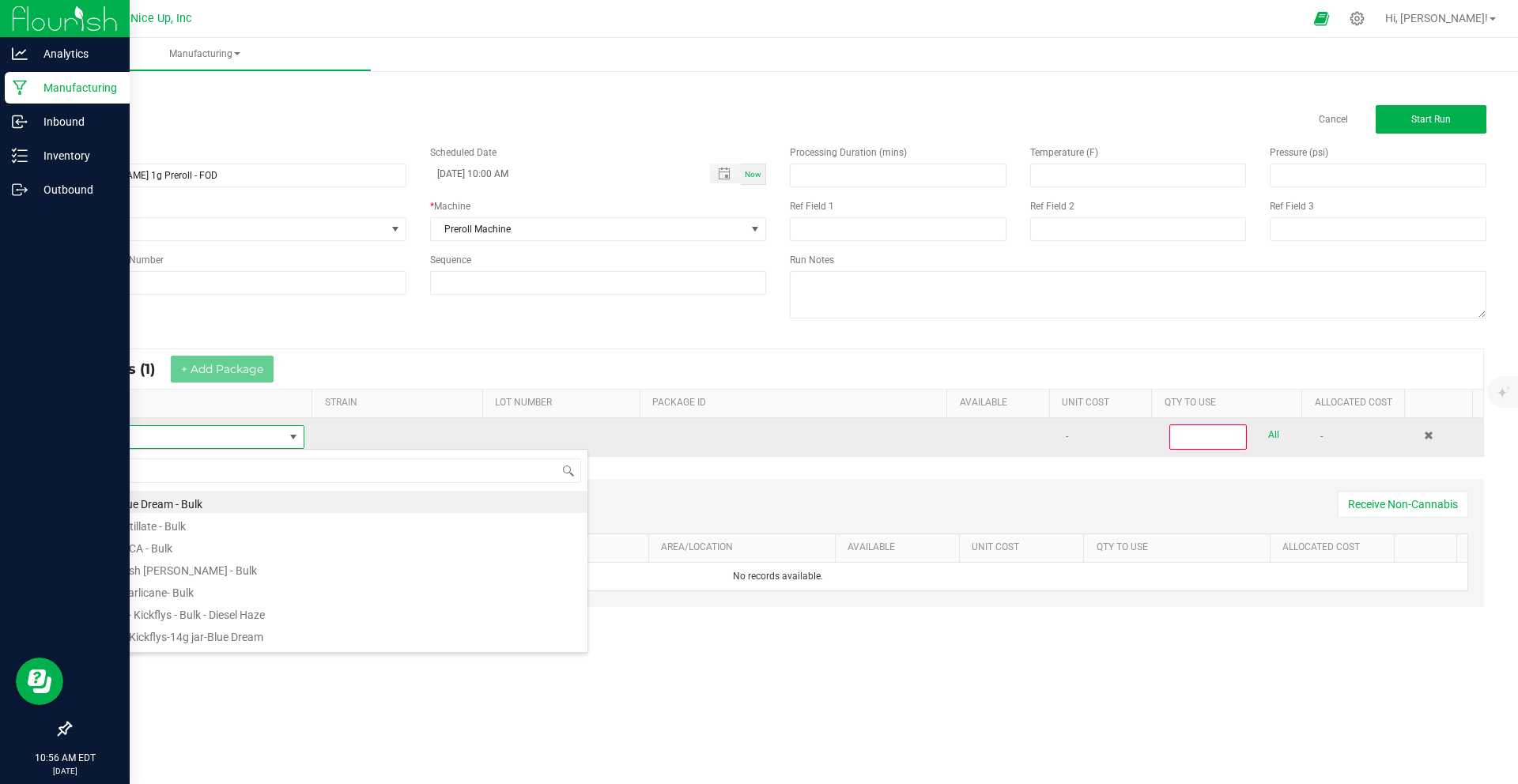
type input "g"
type input "gush"
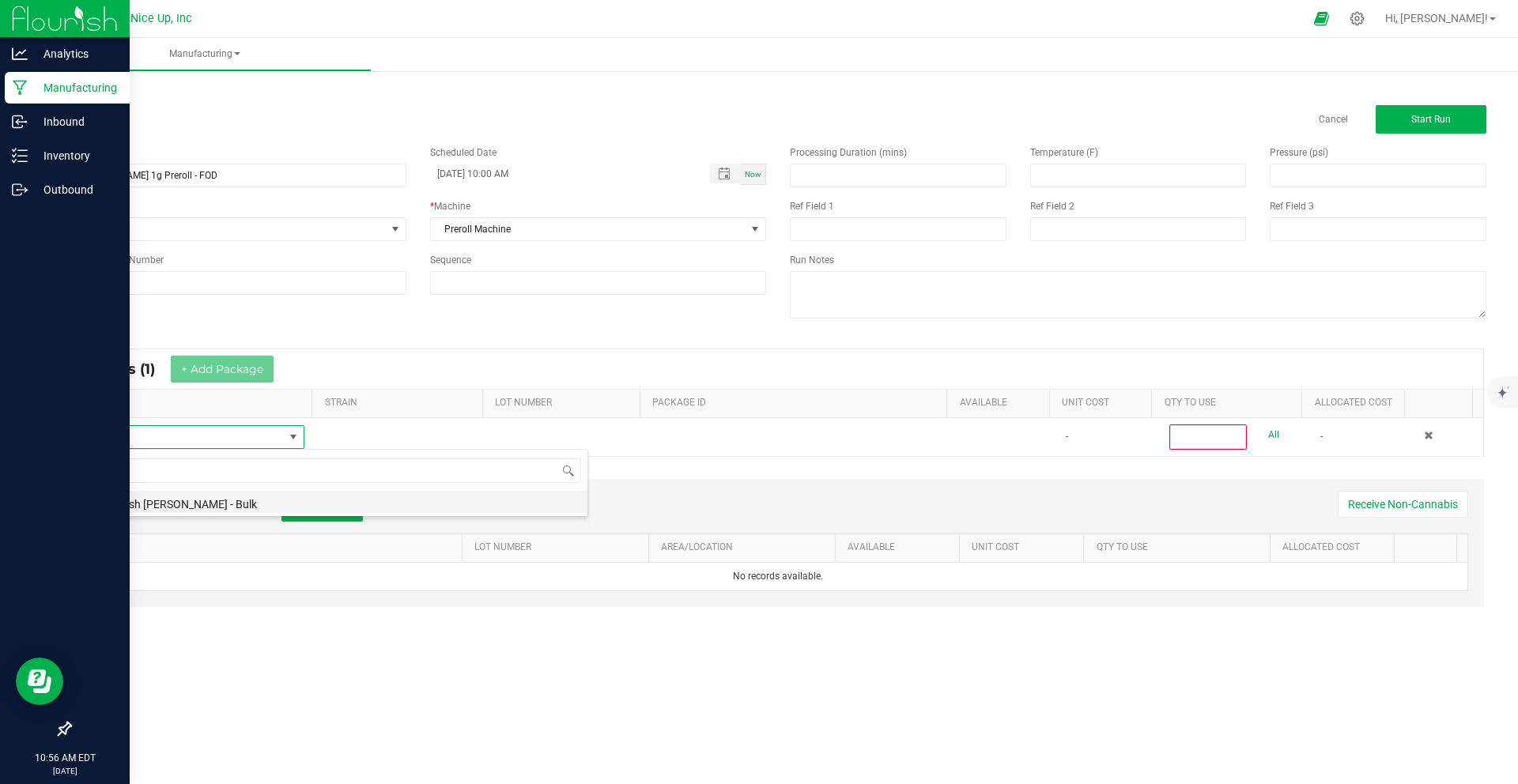
click at [390, 494] on li "BM- Gush [PERSON_NAME] - Bulk" at bounding box center [335, 502] width 505 height 22
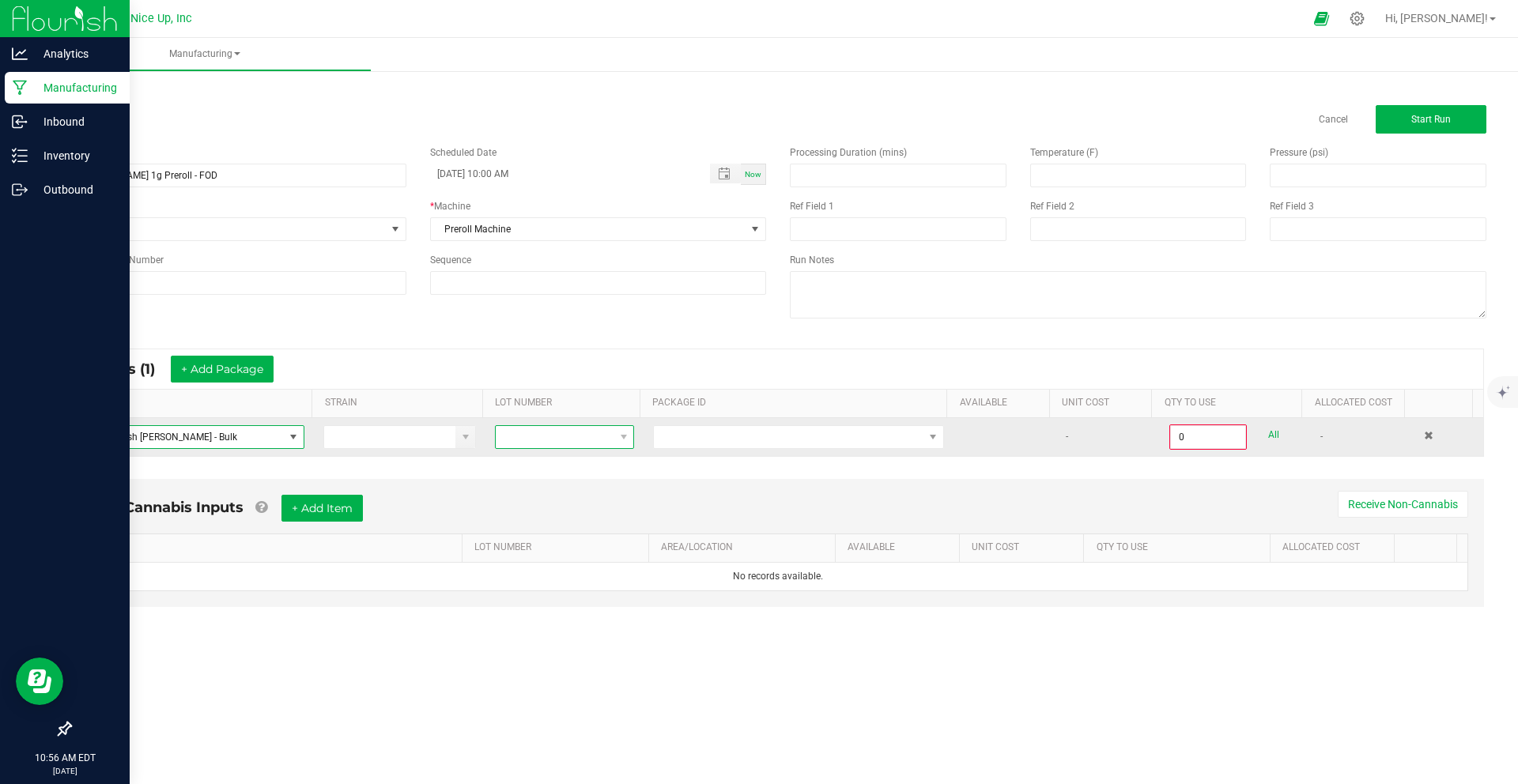
click at [563, 446] on span at bounding box center [555, 437] width 118 height 22
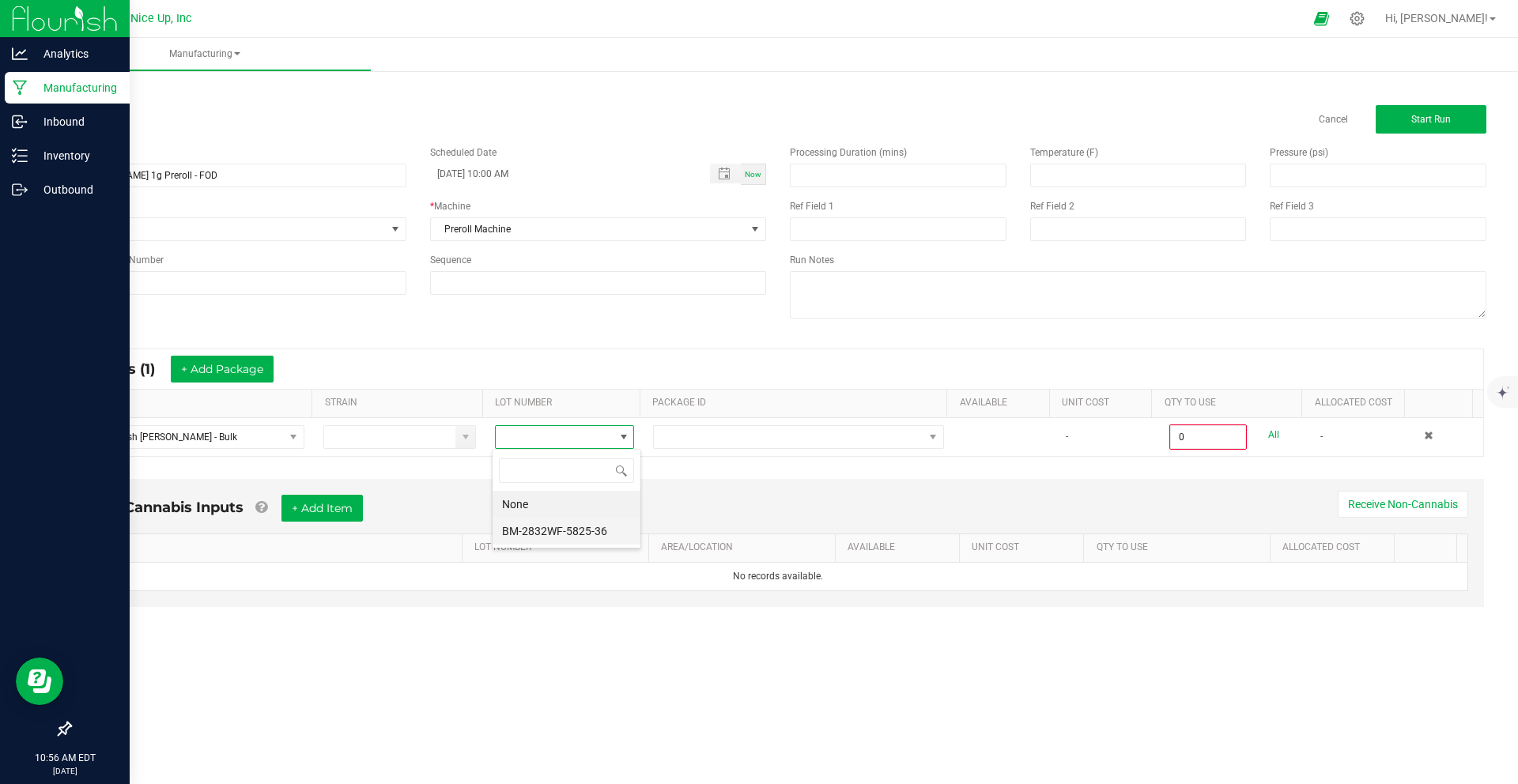
click at [565, 534] on li "BM-2832WF-5825-36" at bounding box center [566, 530] width 148 height 27
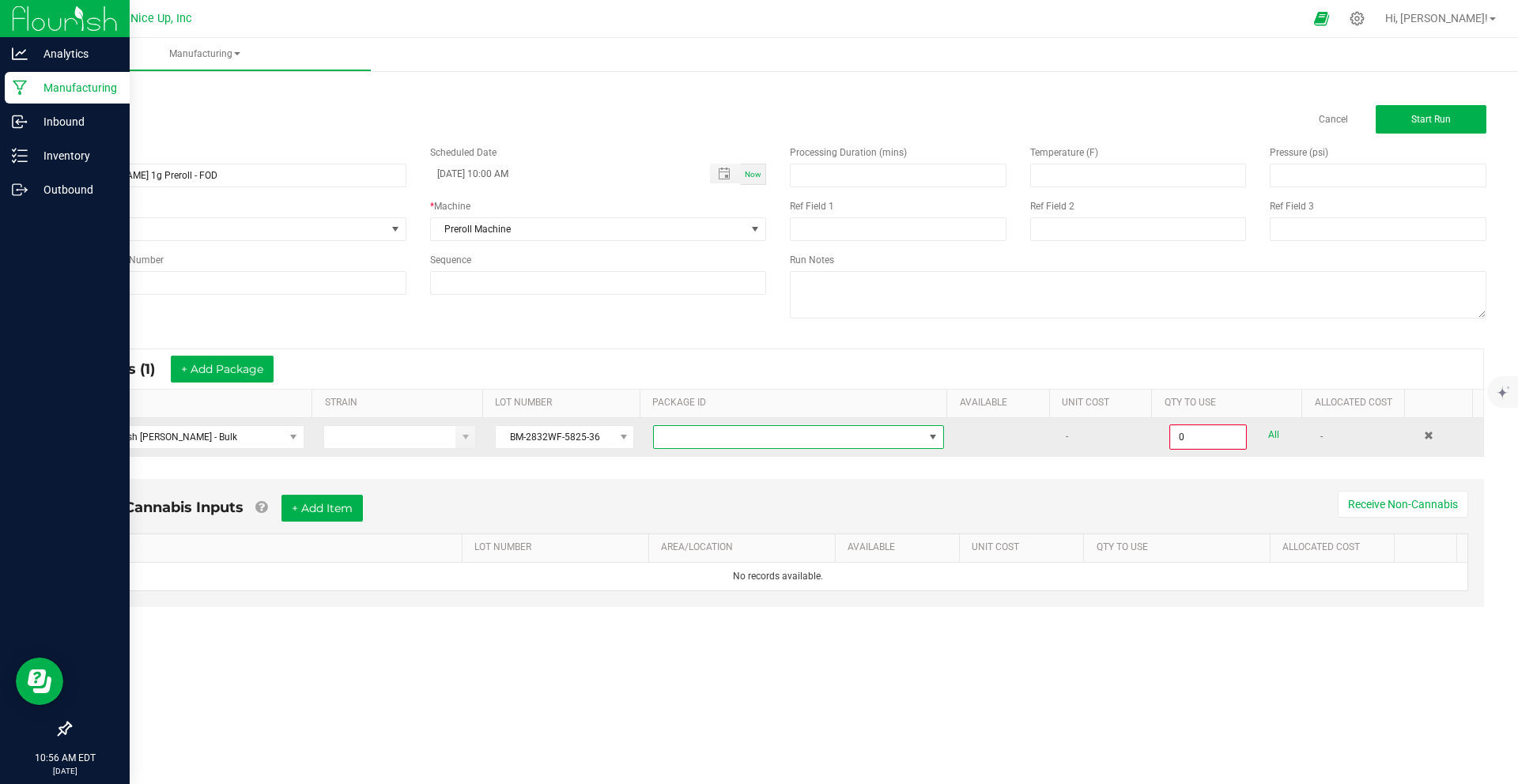
click at [688, 442] on span at bounding box center [789, 437] width 270 height 22
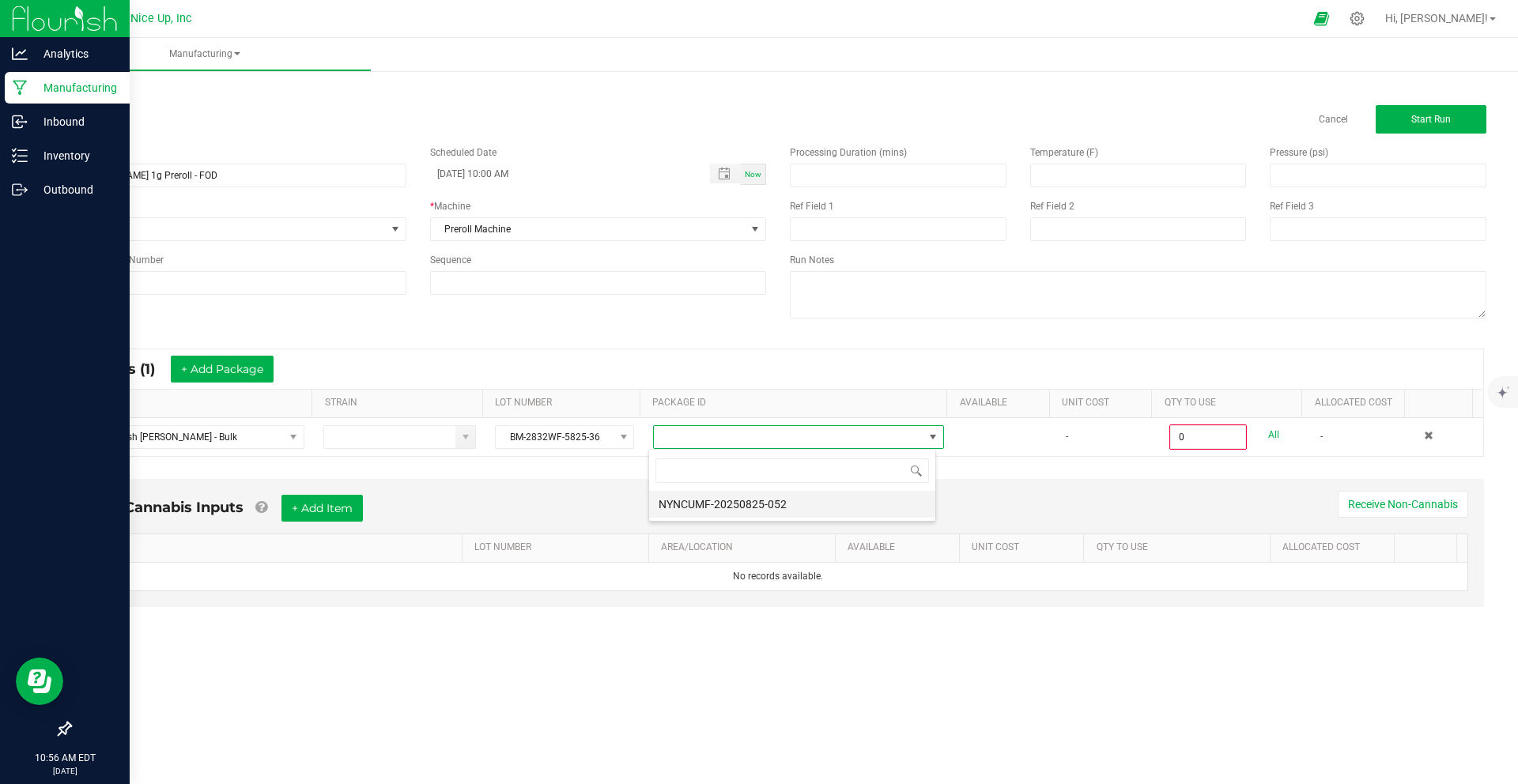
click at [721, 499] on li "NYNCUMF-20250825-052" at bounding box center [791, 503] width 286 height 27
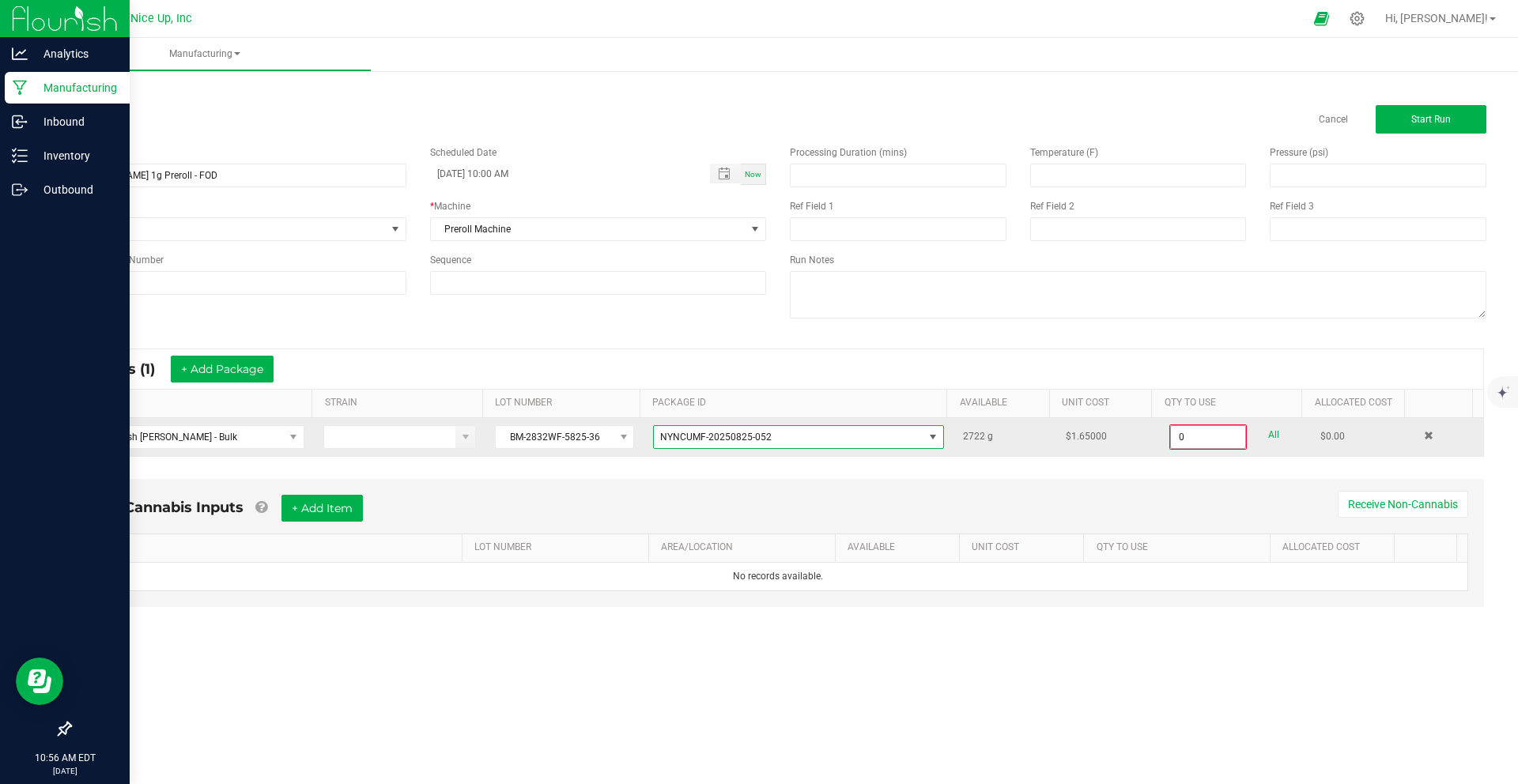
click at [1201, 440] on input "0" at bounding box center [1208, 437] width 74 height 22
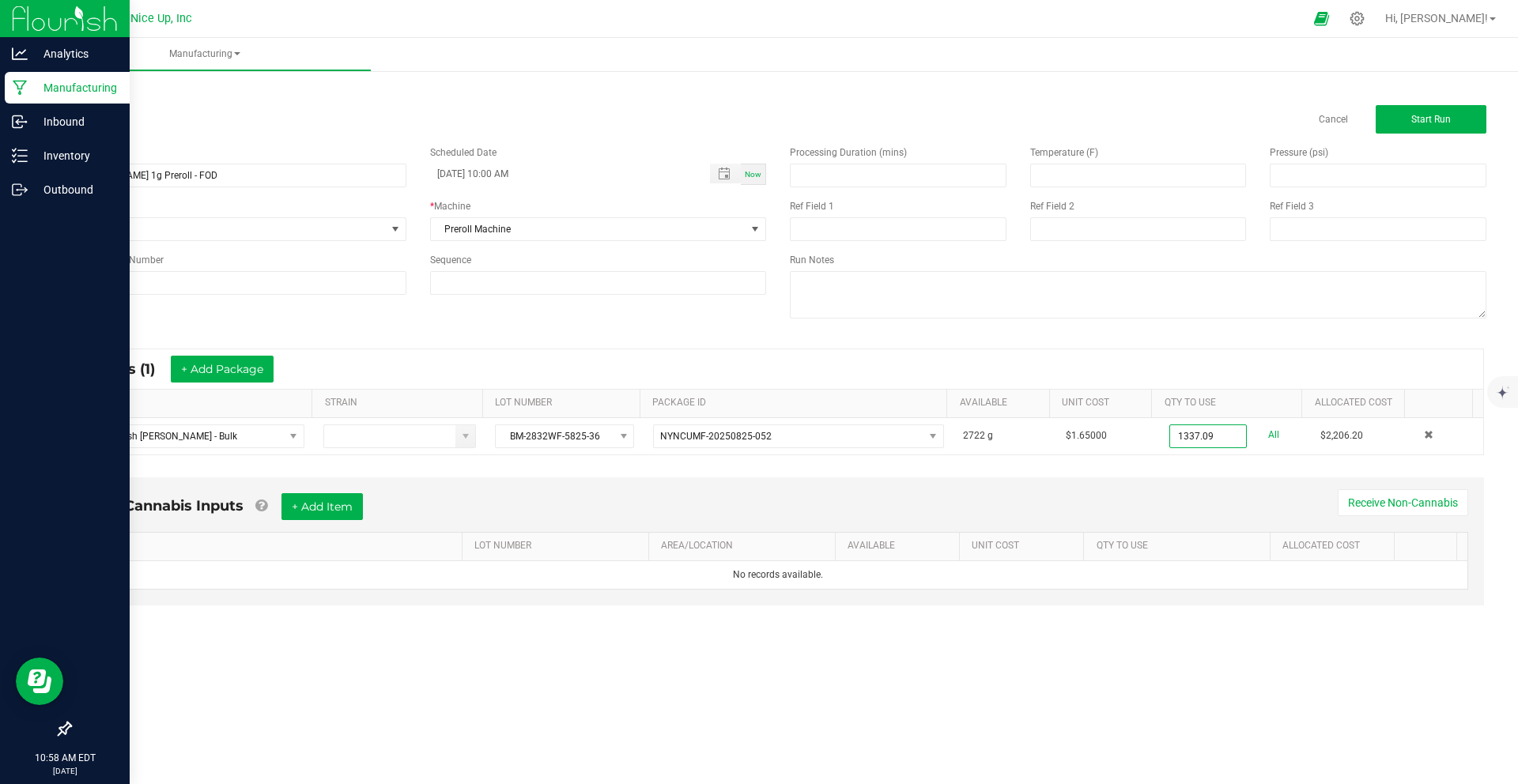
type input "1337.0900 g"
click at [1222, 468] on div "* Inputs (1) + Add Package ITEM STRAIN LOT NUMBER PACKAGE ID AVAILABLE Unit Cos…" at bounding box center [778, 401] width 1440 height 135
click at [1425, 123] on span "Start Run" at bounding box center [1431, 119] width 40 height 11
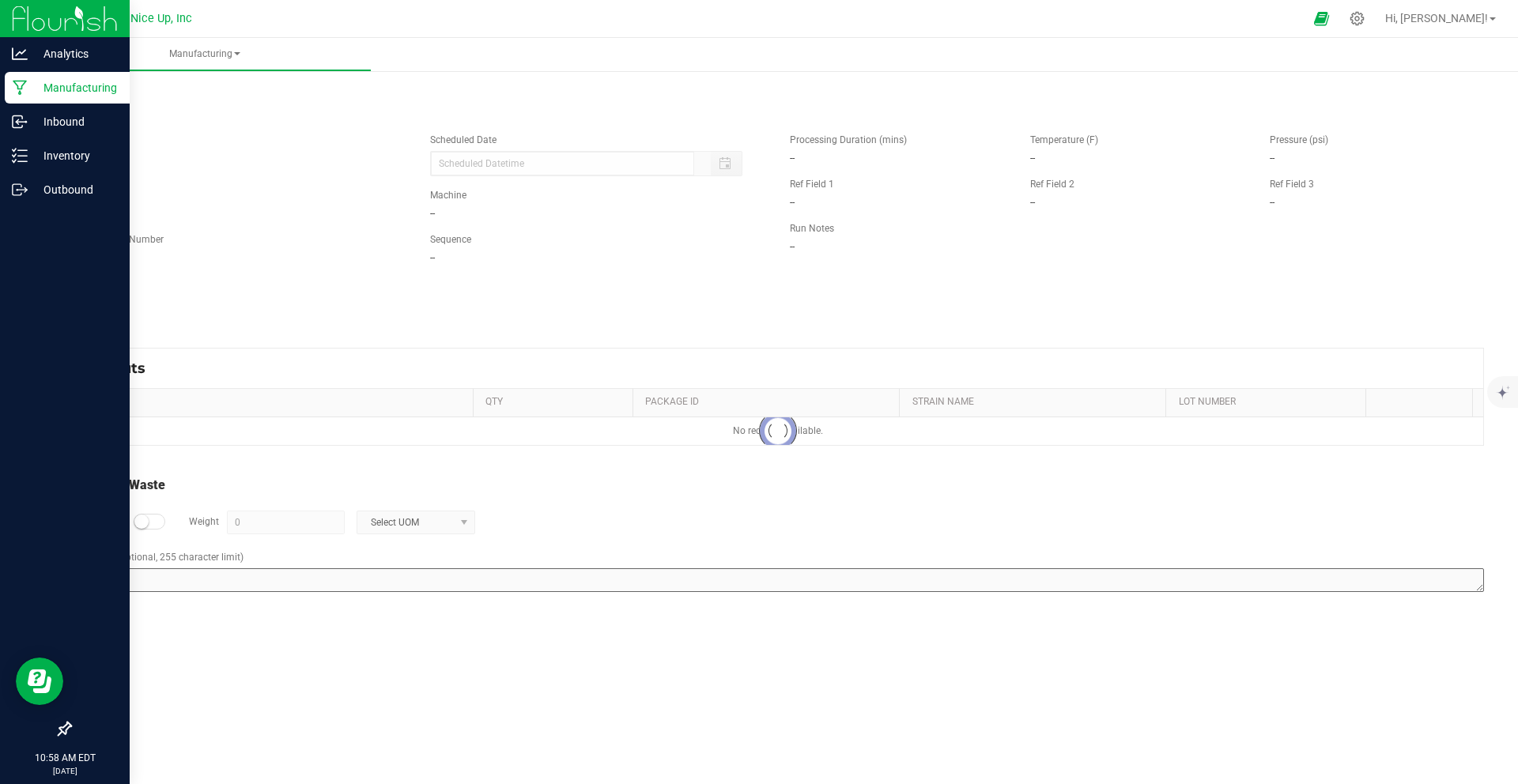
type input "[DATE] 10:00 AM"
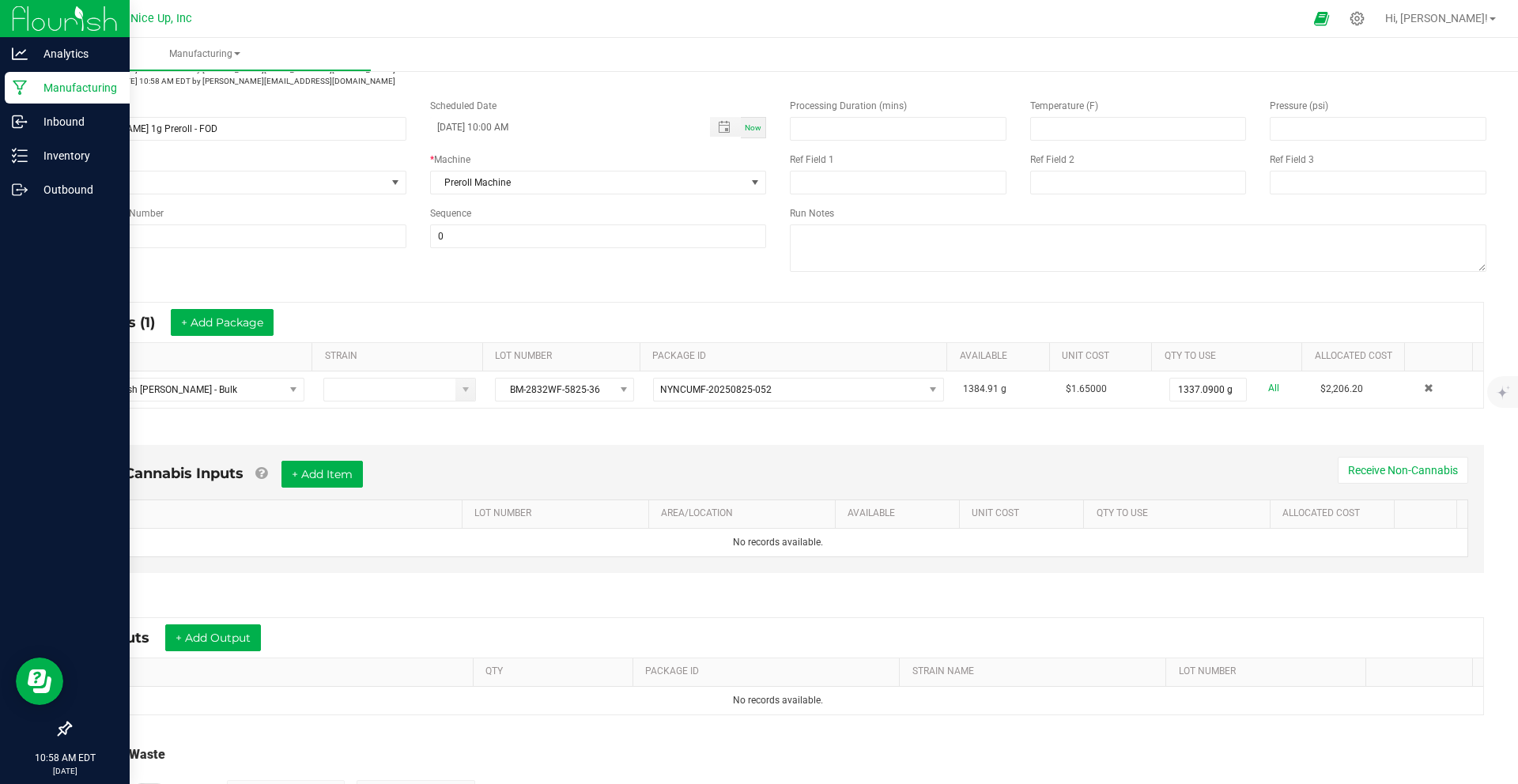
scroll to position [105, 0]
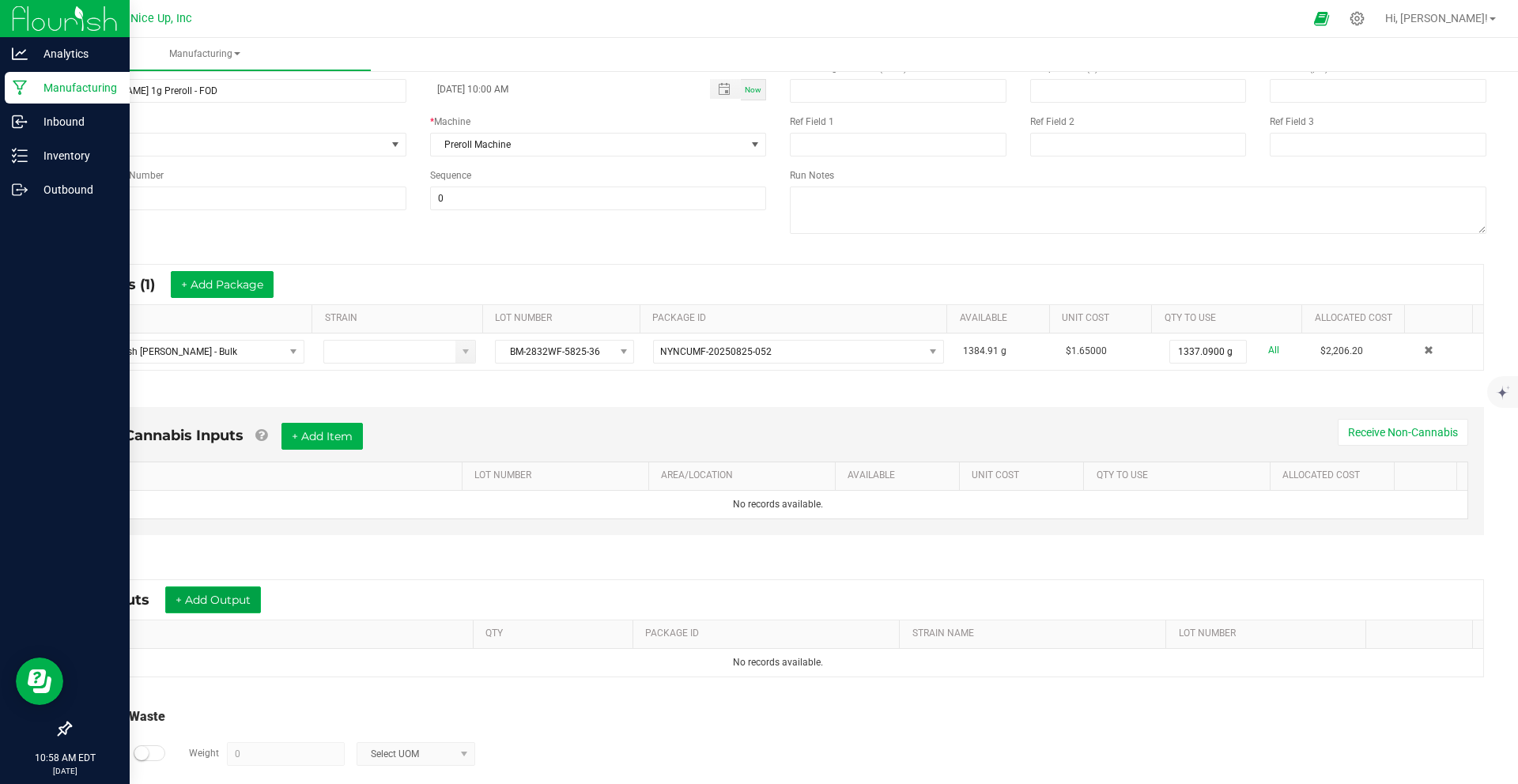
click at [206, 604] on button "+ Add Output" at bounding box center [213, 599] width 96 height 27
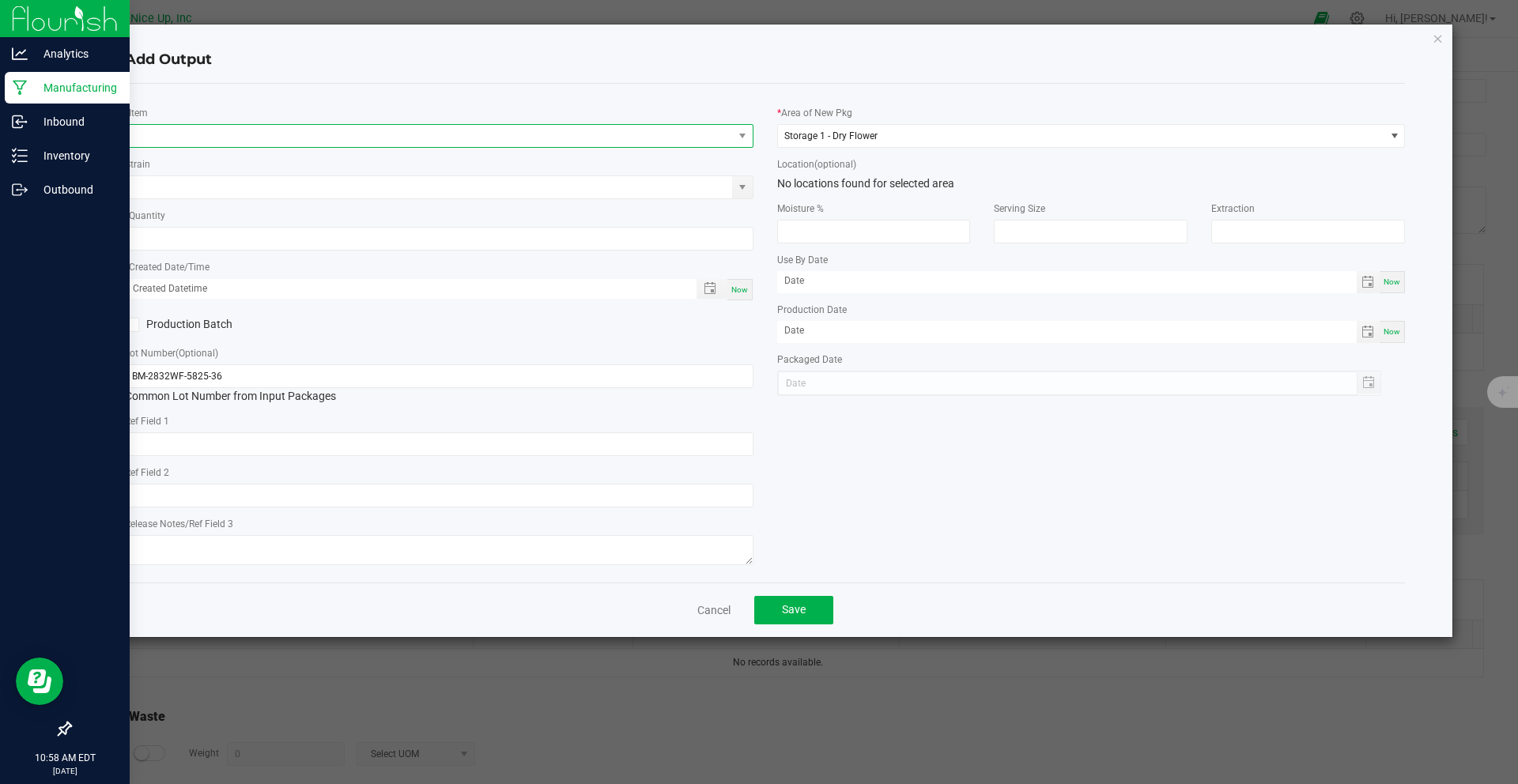
click at [469, 139] on span "NO DATA FOUND" at bounding box center [429, 136] width 607 height 22
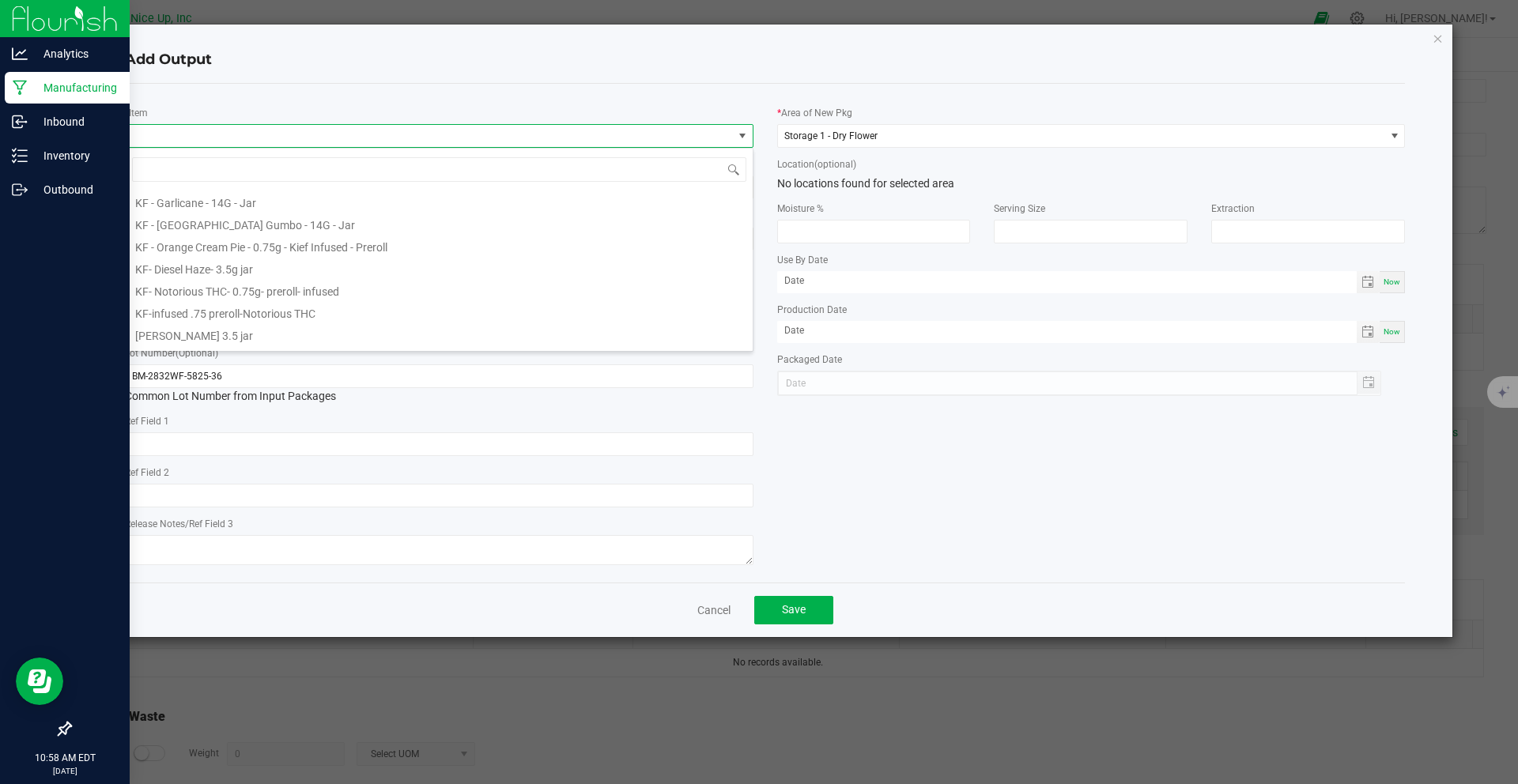
scroll to position [397, 0]
type input "fod"
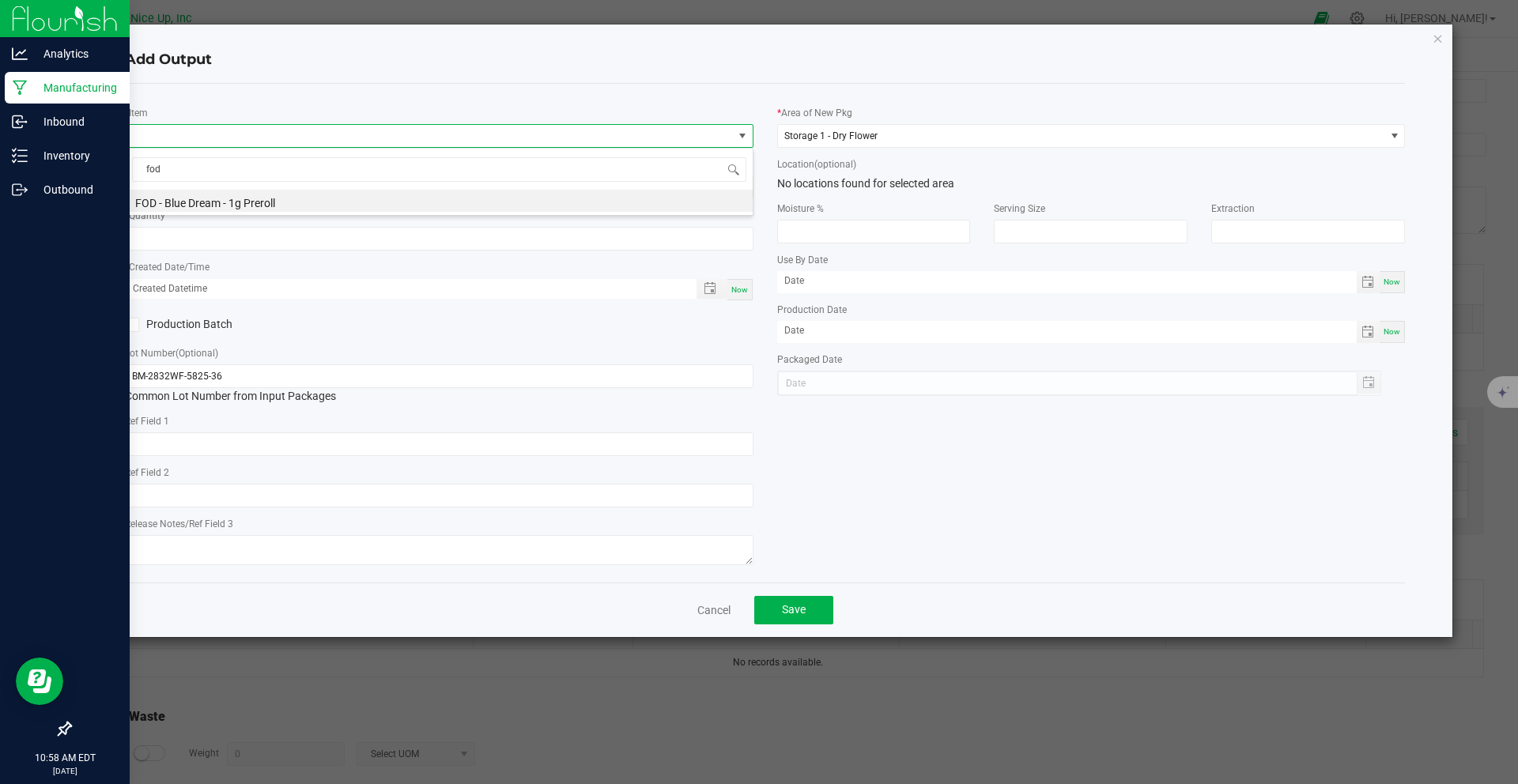
scroll to position [0, 0]
click at [1432, 42] on icon "button" at bounding box center [1438, 38] width 11 height 19
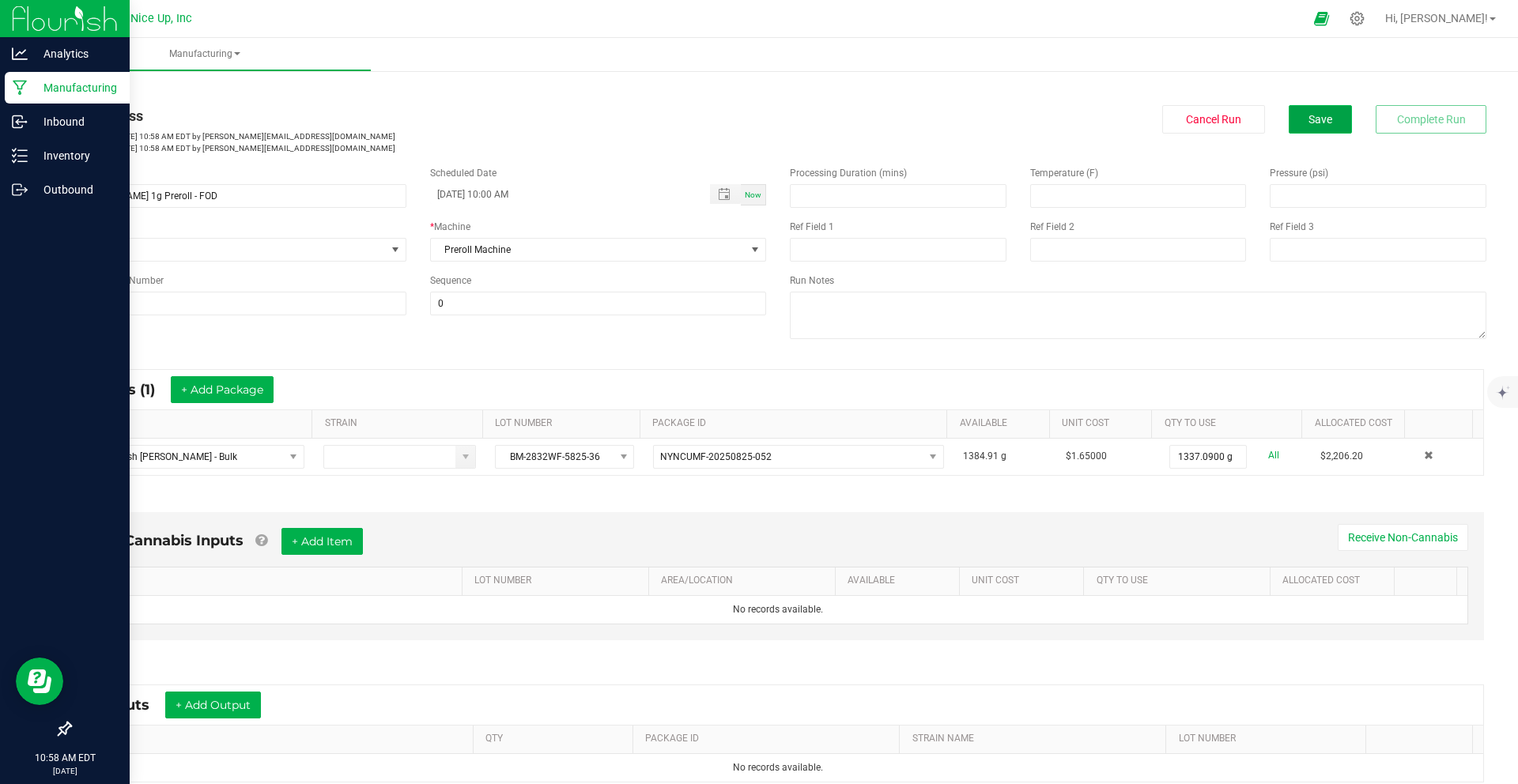
click at [1308, 117] on span "Save" at bounding box center [1319, 119] width 23 height 13
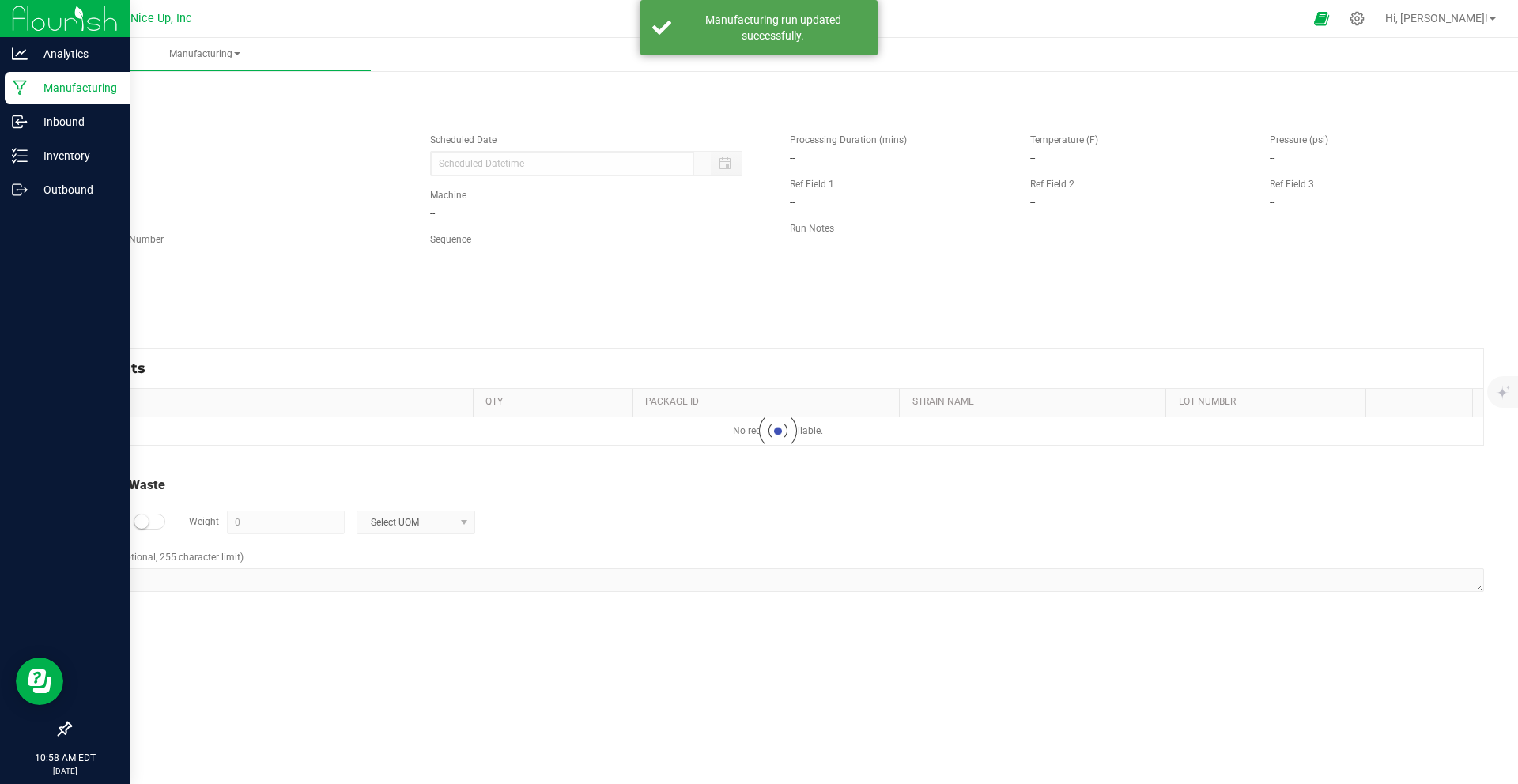
type input "[DATE] 10:00 AM"
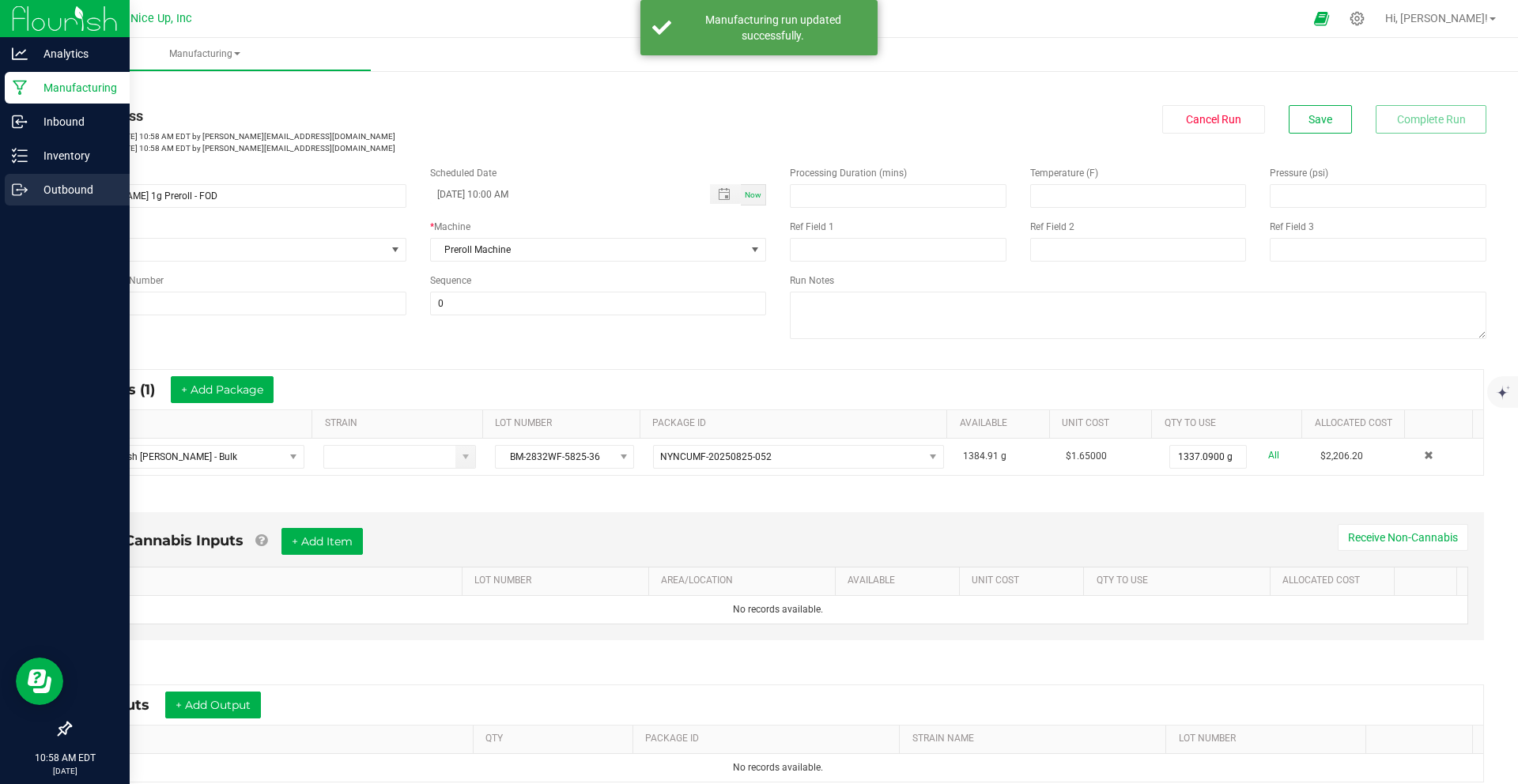
click at [41, 190] on p "Outbound" at bounding box center [75, 190] width 95 height 19
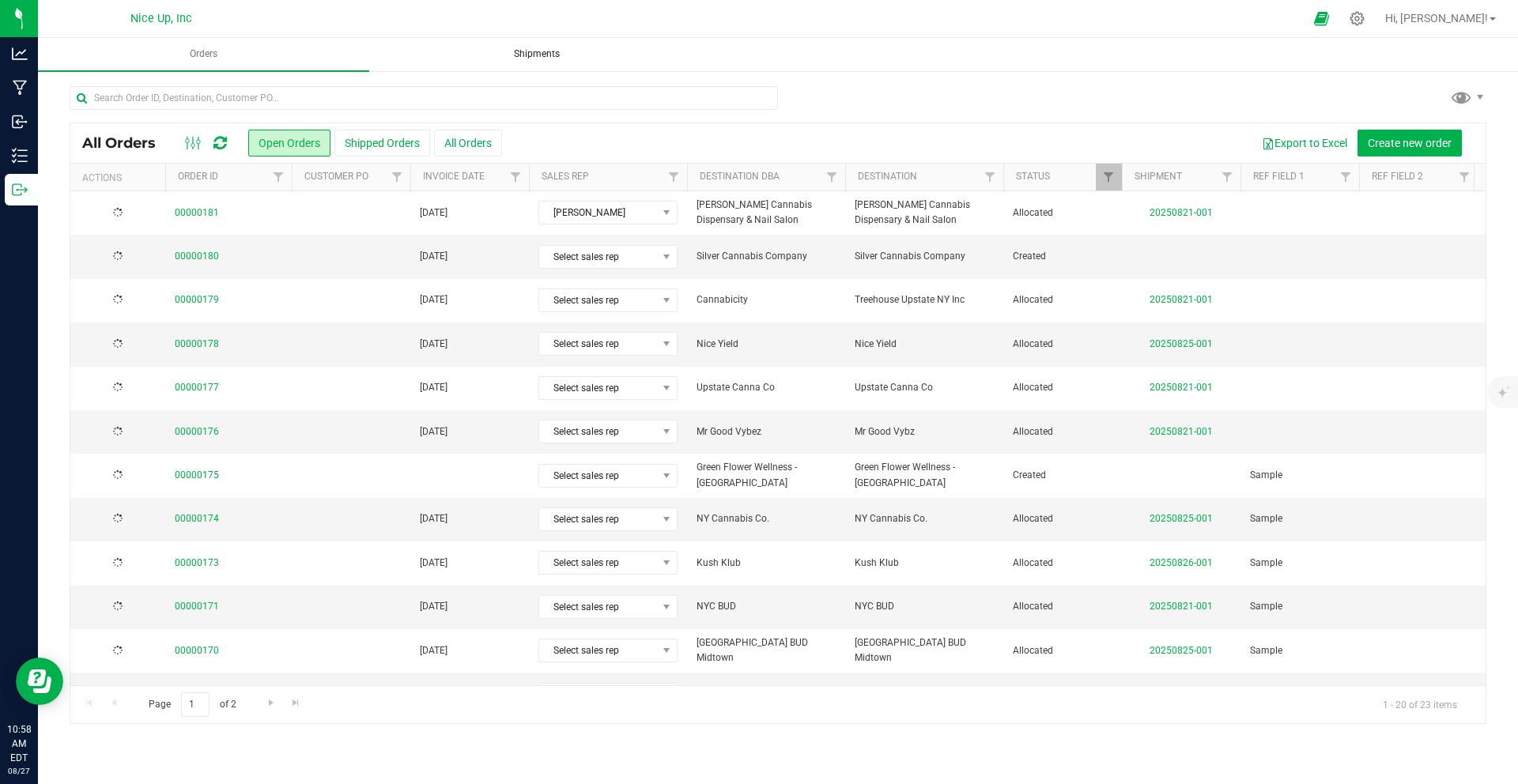
click at [536, 57] on span "Shipments" at bounding box center [537, 54] width 88 height 14
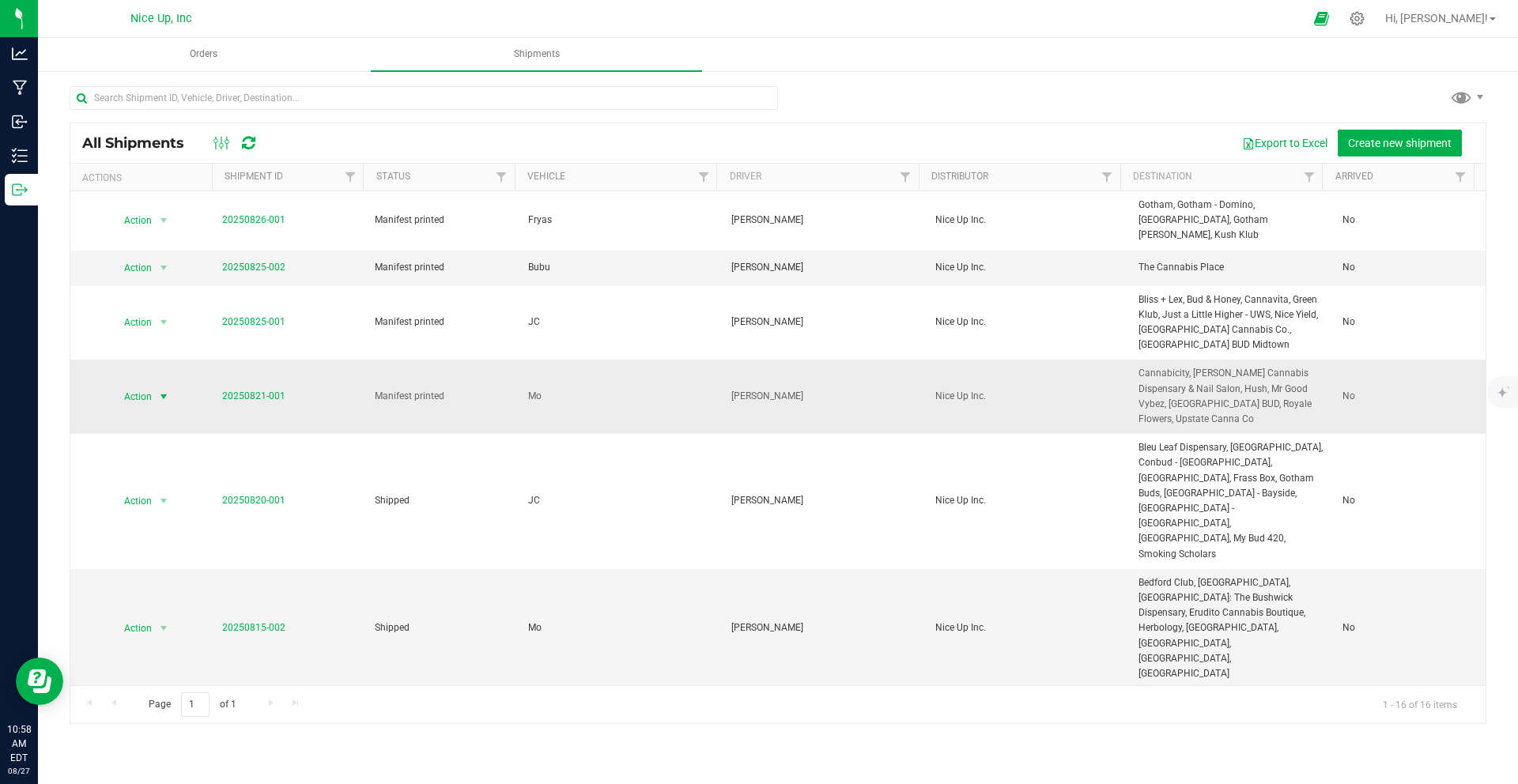
click at [158, 390] on span "select" at bounding box center [163, 396] width 13 height 13
click at [169, 538] on li "Ship shipment" at bounding box center [168, 526] width 118 height 23
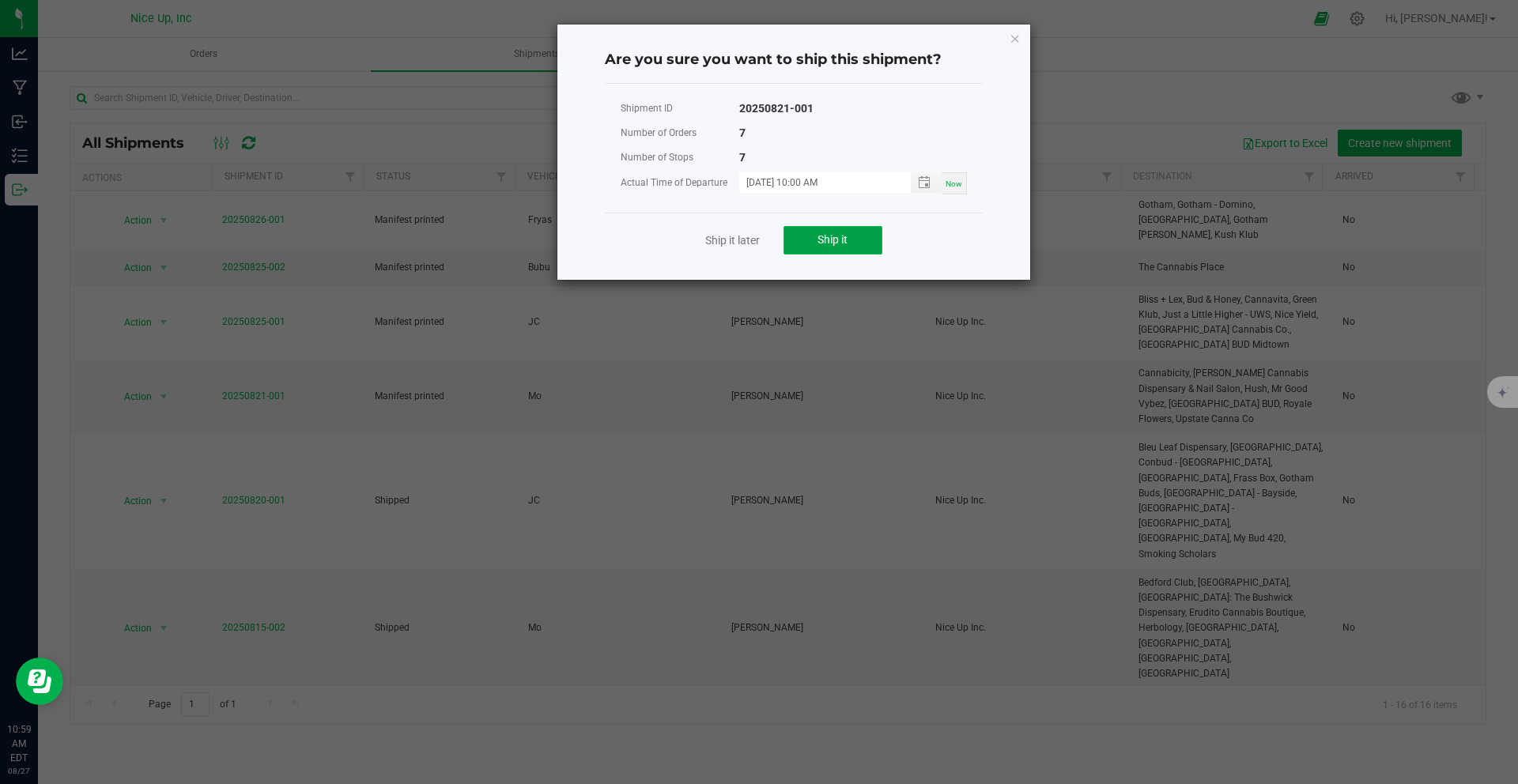
click at [841, 238] on span "Ship it" at bounding box center [832, 239] width 30 height 13
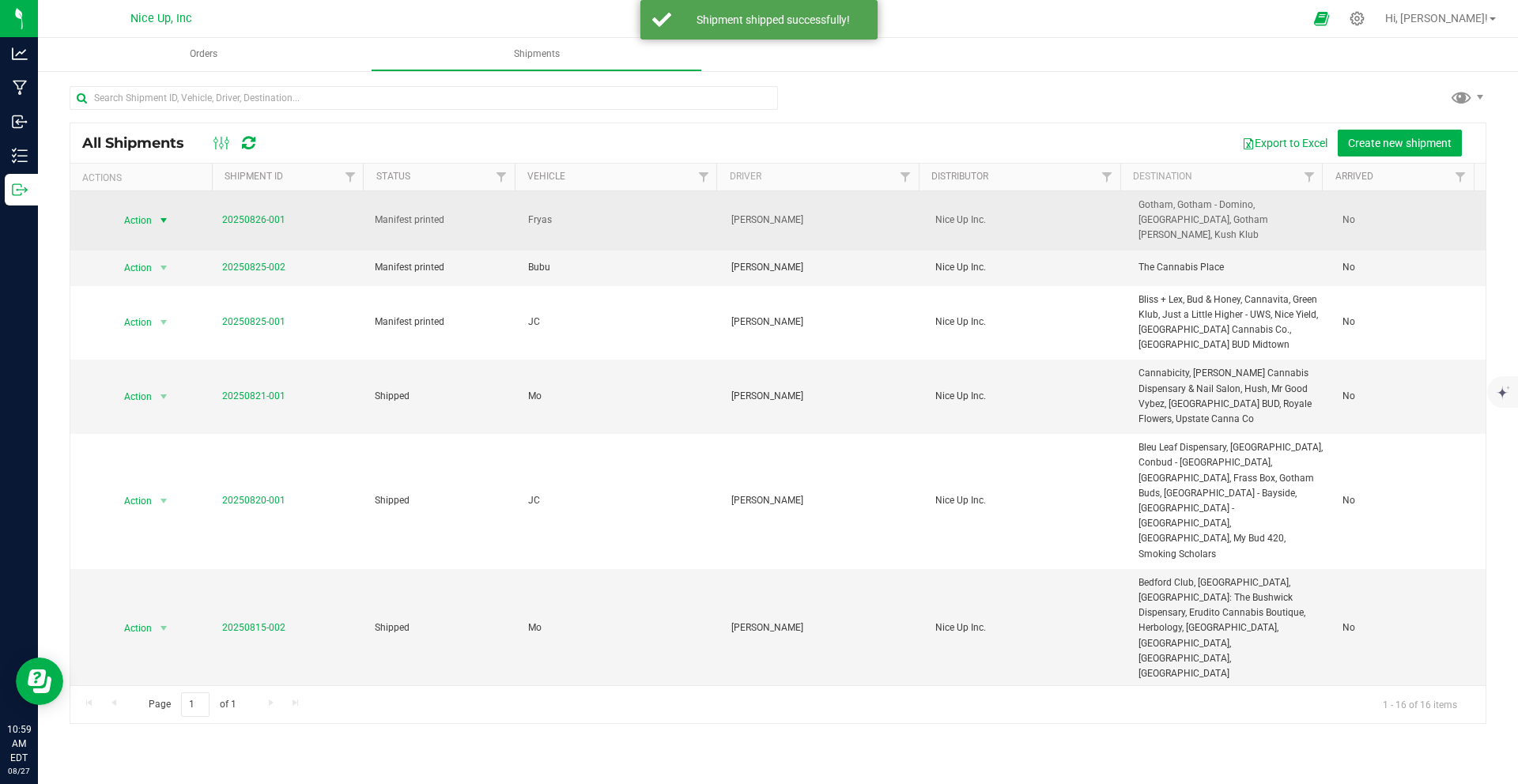
click at [150, 211] on span "Action" at bounding box center [130, 220] width 42 height 22
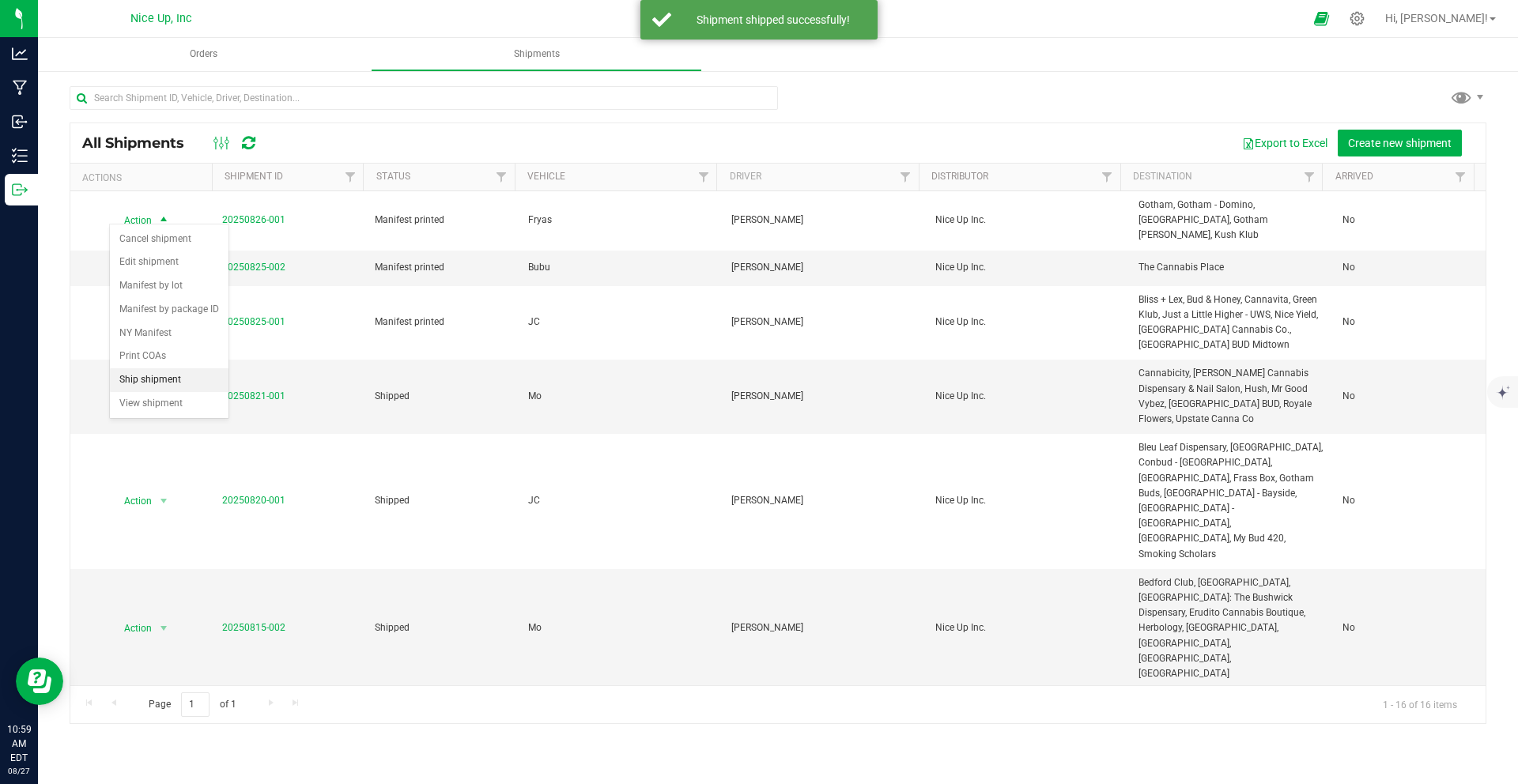
click at [175, 392] on li "Ship shipment" at bounding box center [168, 379] width 118 height 23
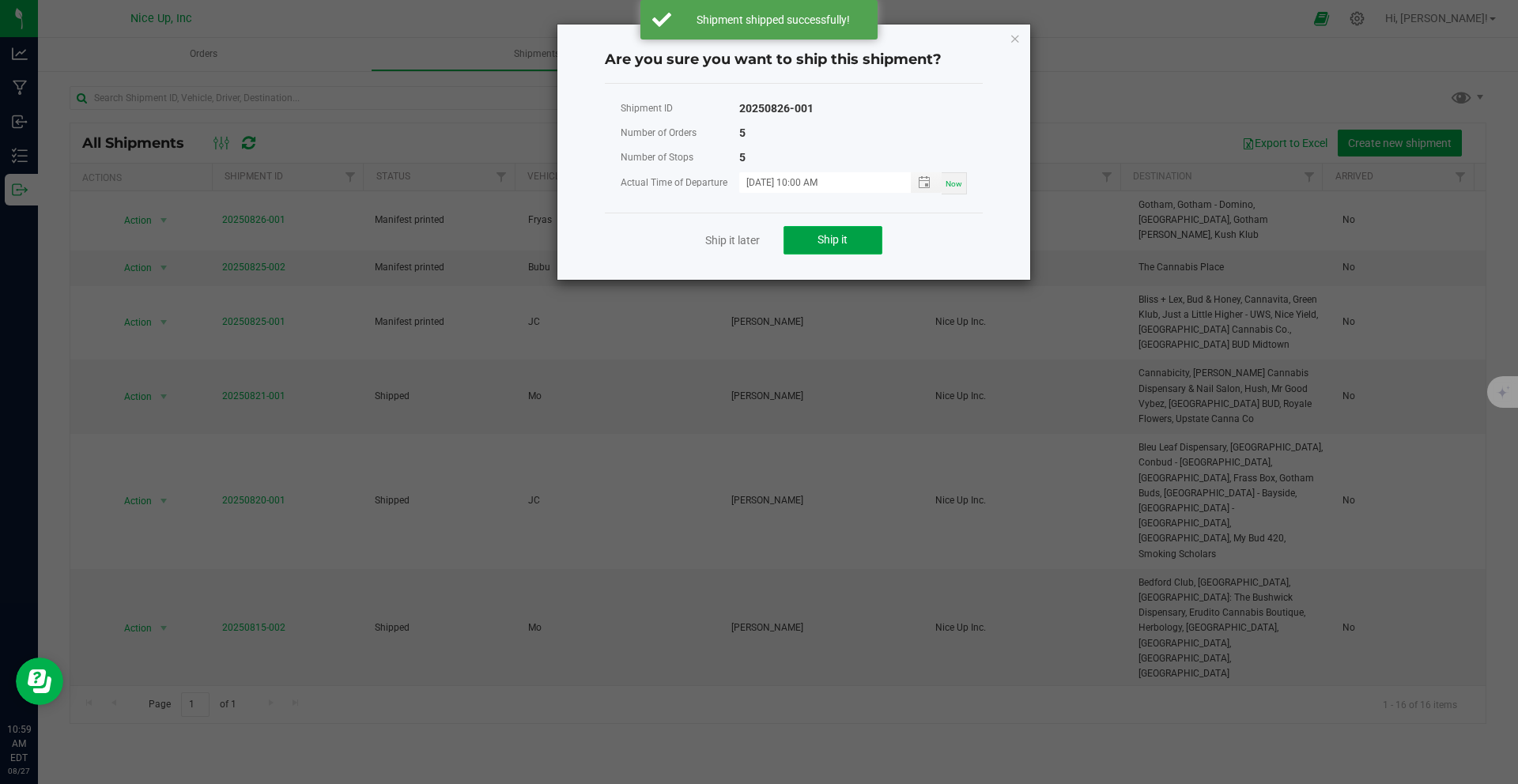
click at [856, 235] on button "Ship it" at bounding box center [833, 240] width 98 height 28
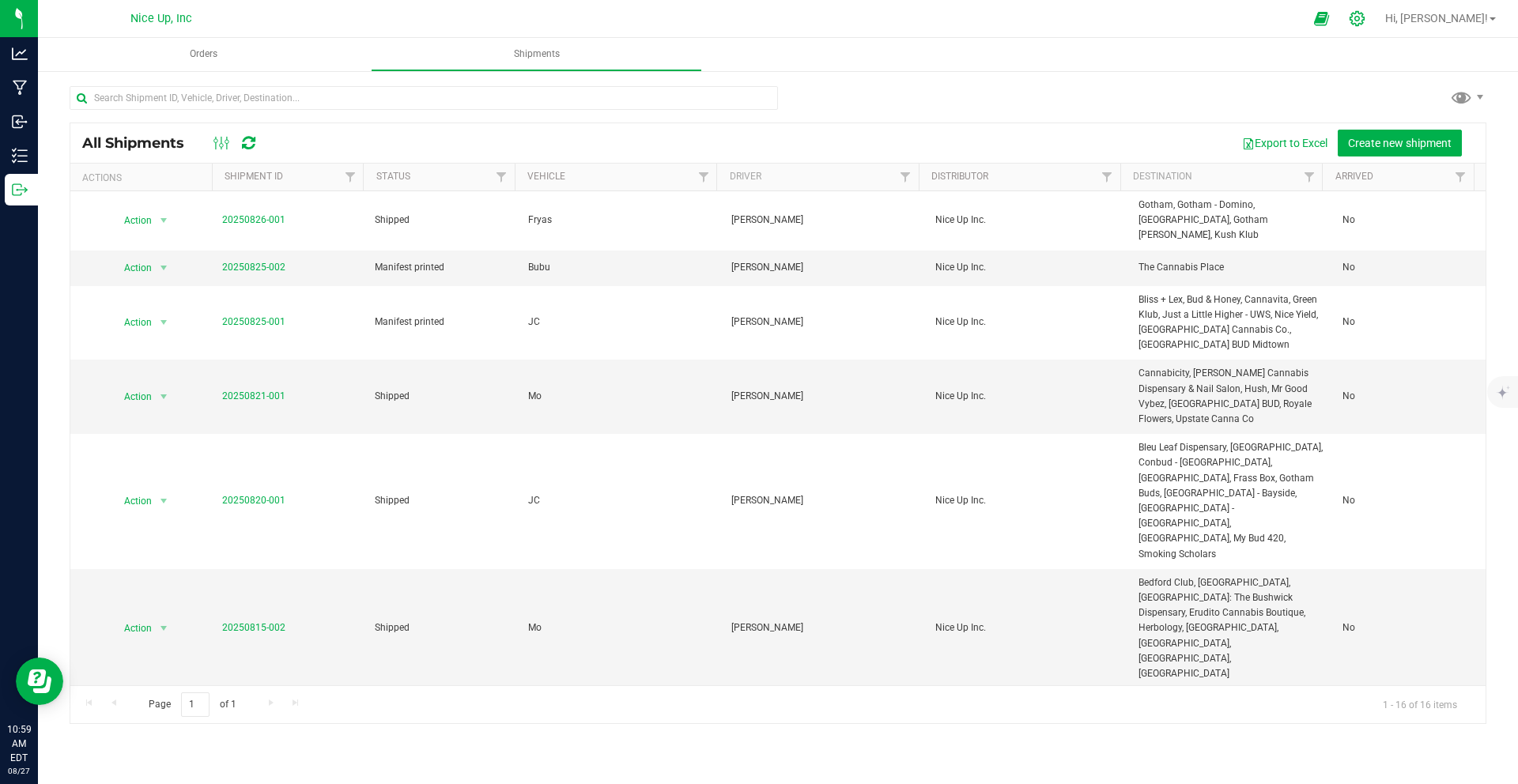
click at [1377, 16] on div at bounding box center [1357, 18] width 40 height 34
click at [1365, 22] on icon at bounding box center [1356, 18] width 16 height 16
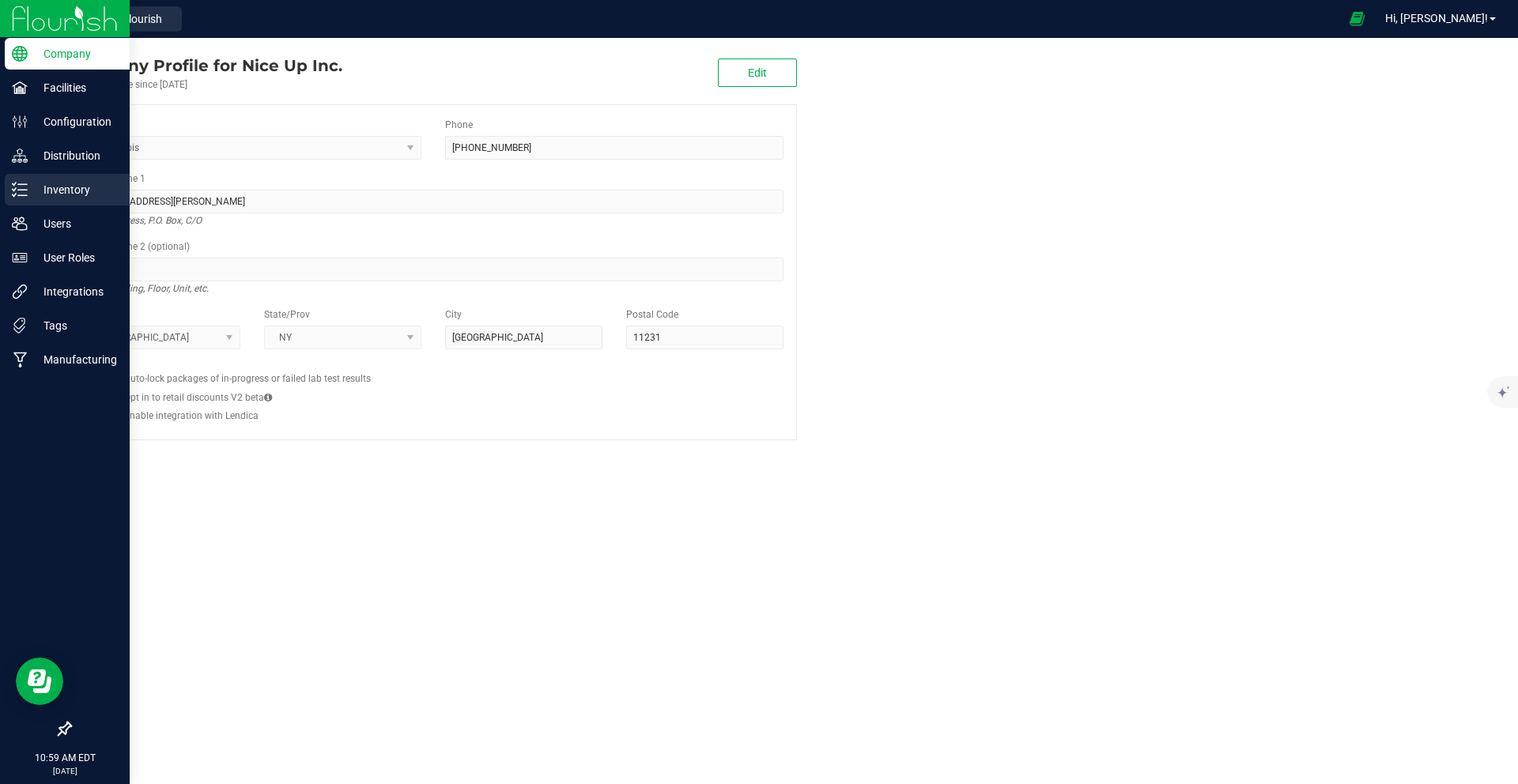
click at [82, 185] on p "Inventory" at bounding box center [75, 190] width 95 height 19
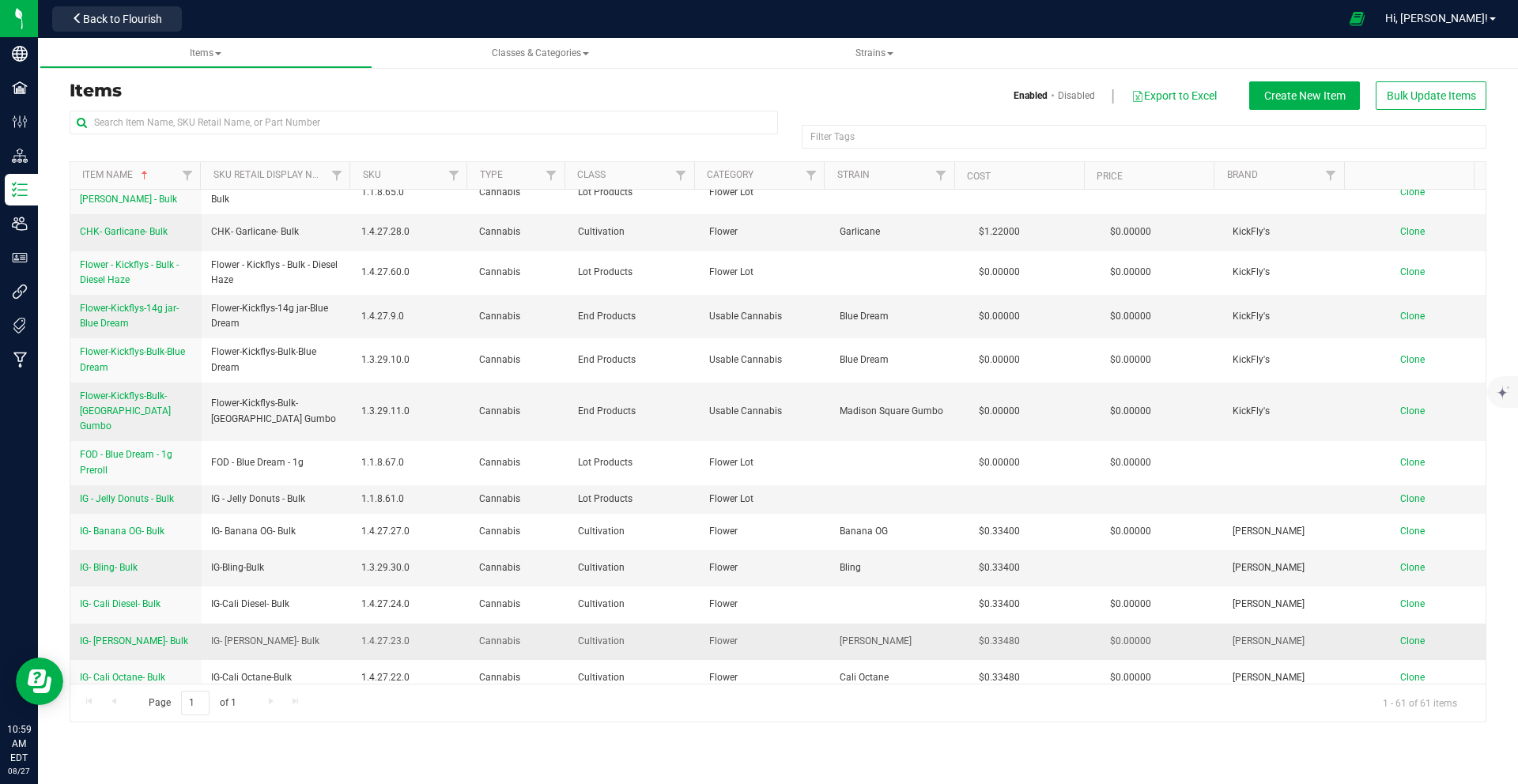
scroll to position [110, 0]
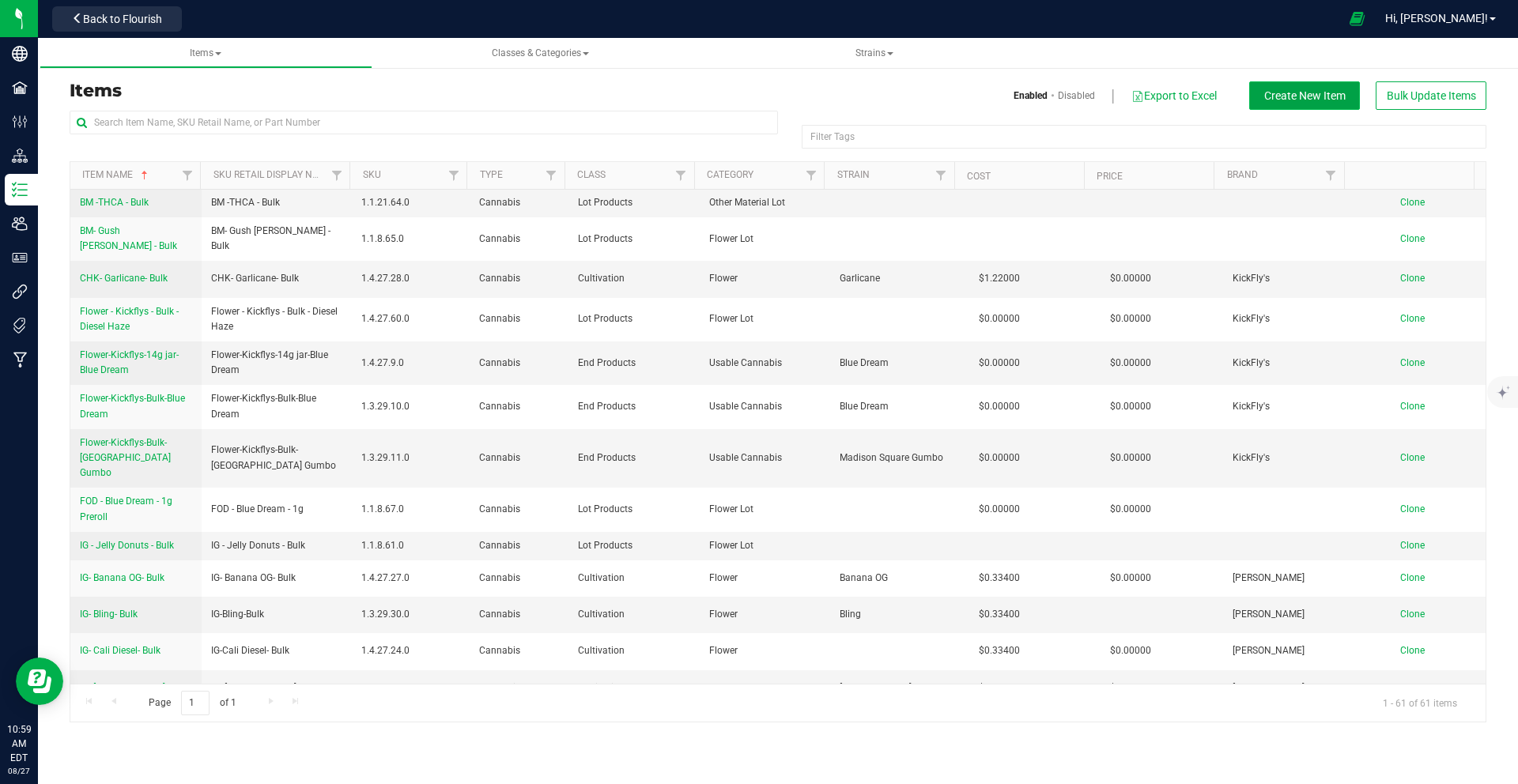
click at [1276, 99] on span "Create New Item" at bounding box center [1305, 95] width 81 height 13
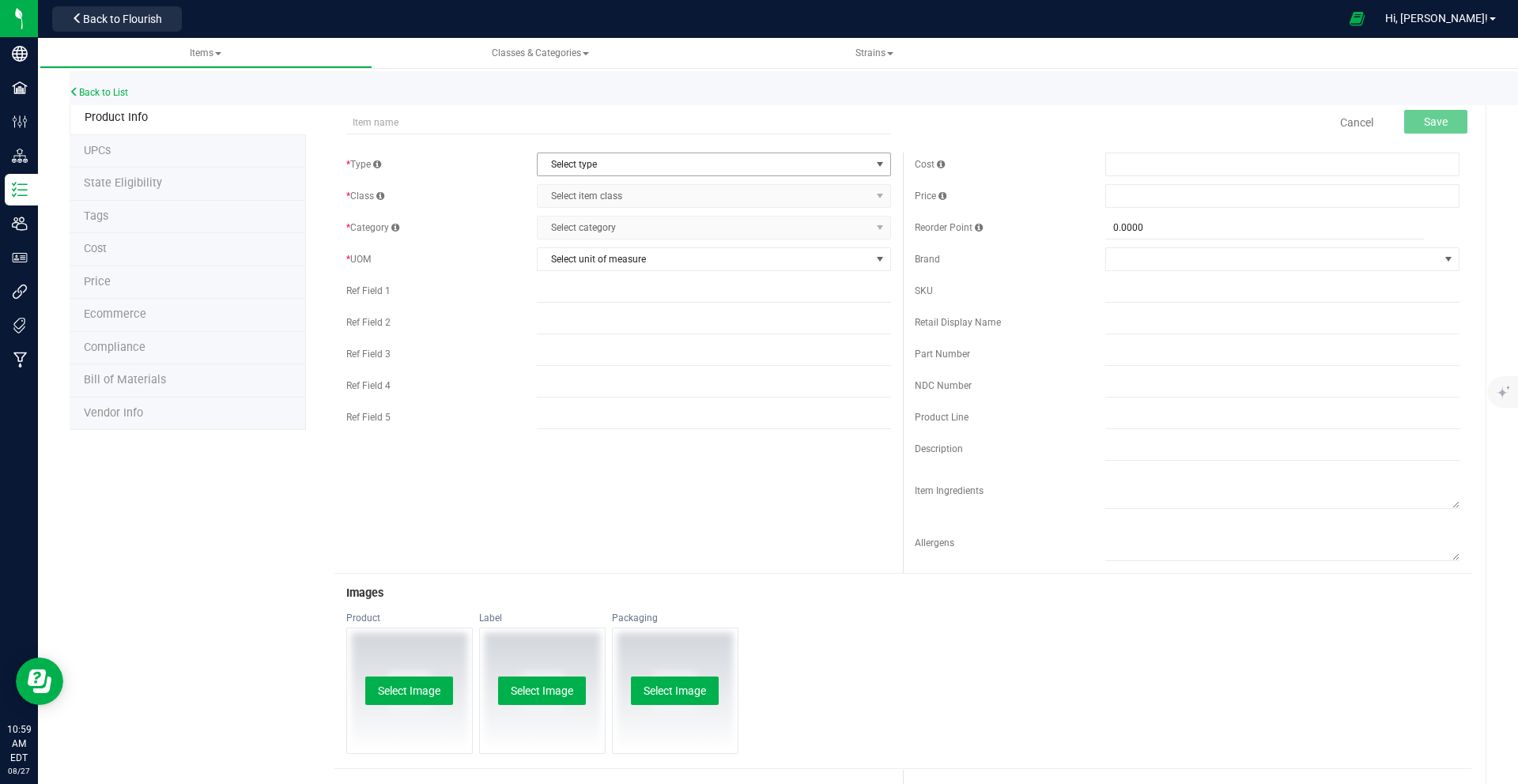
click at [623, 161] on span "Select type" at bounding box center [703, 164] width 333 height 22
click at [611, 196] on li "Cannabis" at bounding box center [708, 191] width 349 height 23
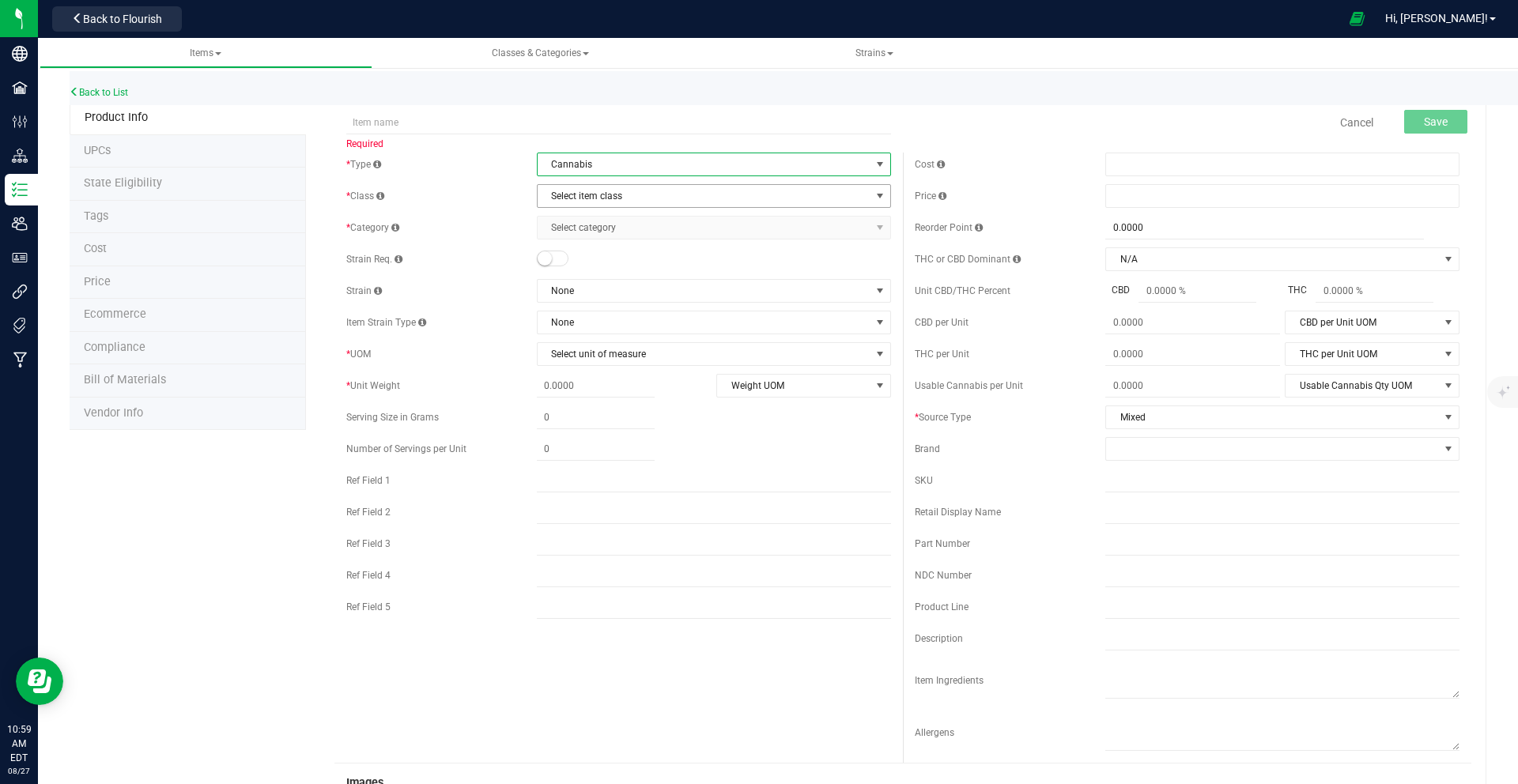
click at [611, 196] on span "Select item class" at bounding box center [703, 196] width 333 height 22
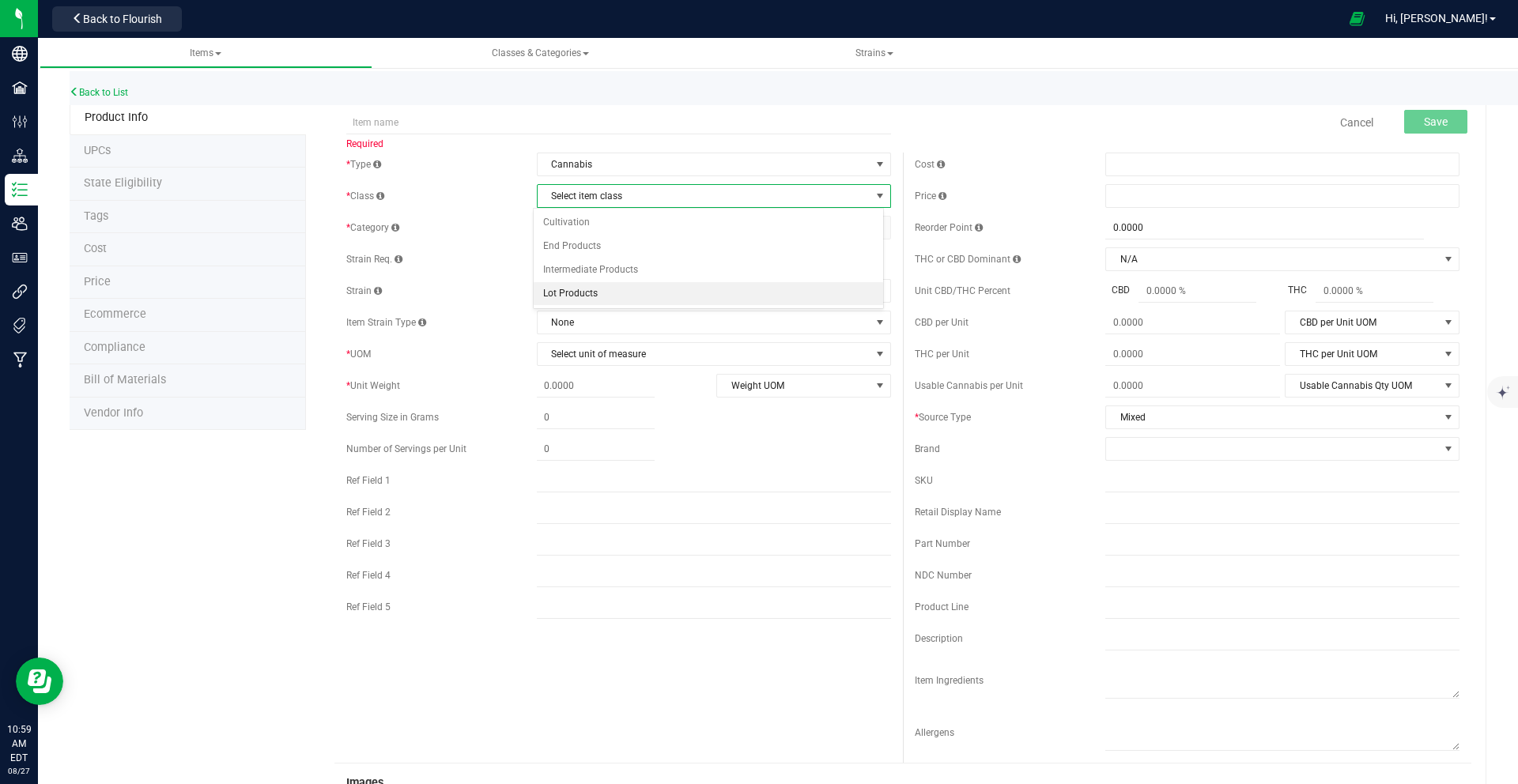
click at [596, 288] on li "Lot Products" at bounding box center [708, 294] width 349 height 23
click at [606, 228] on span "Select category" at bounding box center [703, 228] width 333 height 22
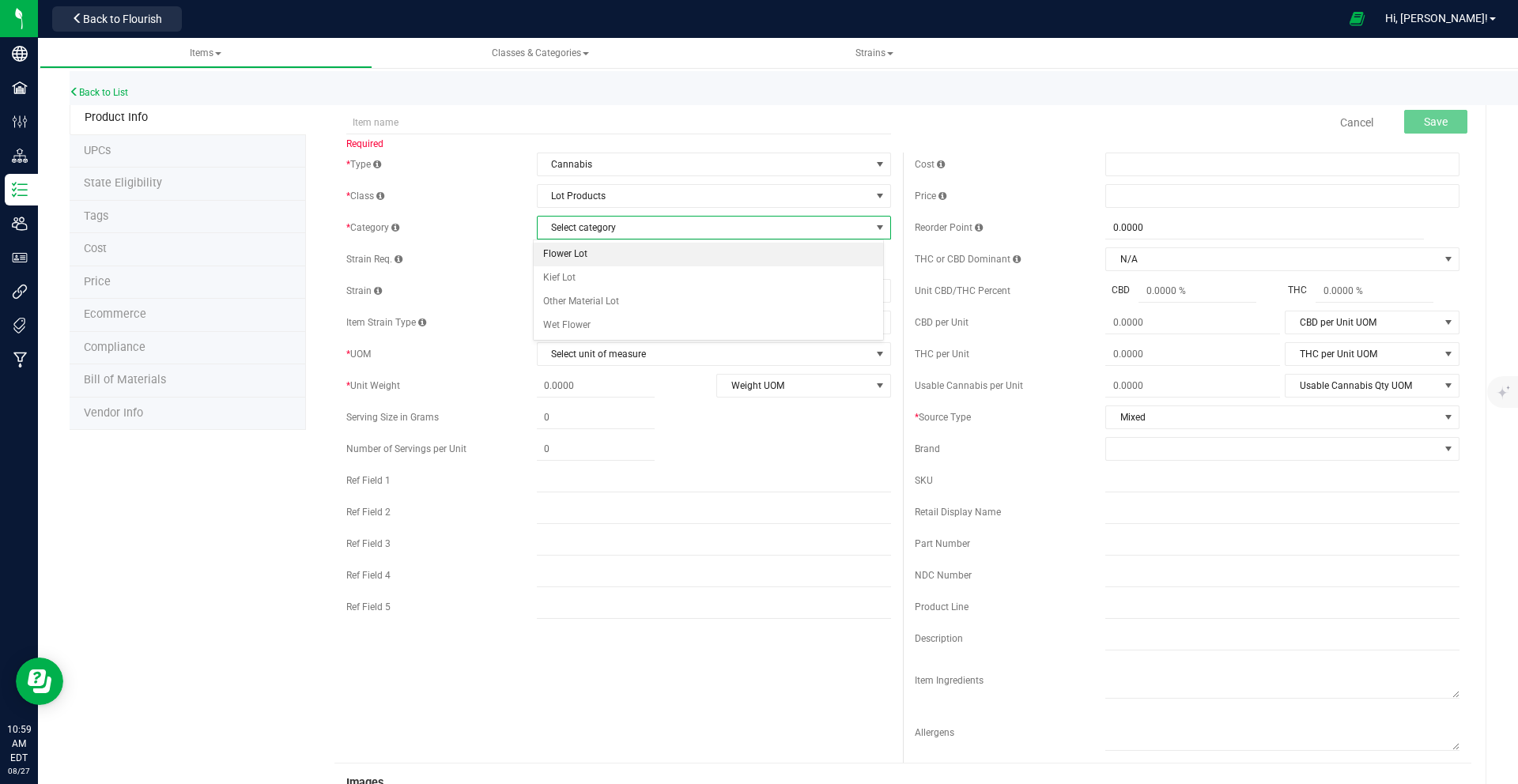
click at [607, 256] on li "Flower Lot" at bounding box center [708, 254] width 349 height 23
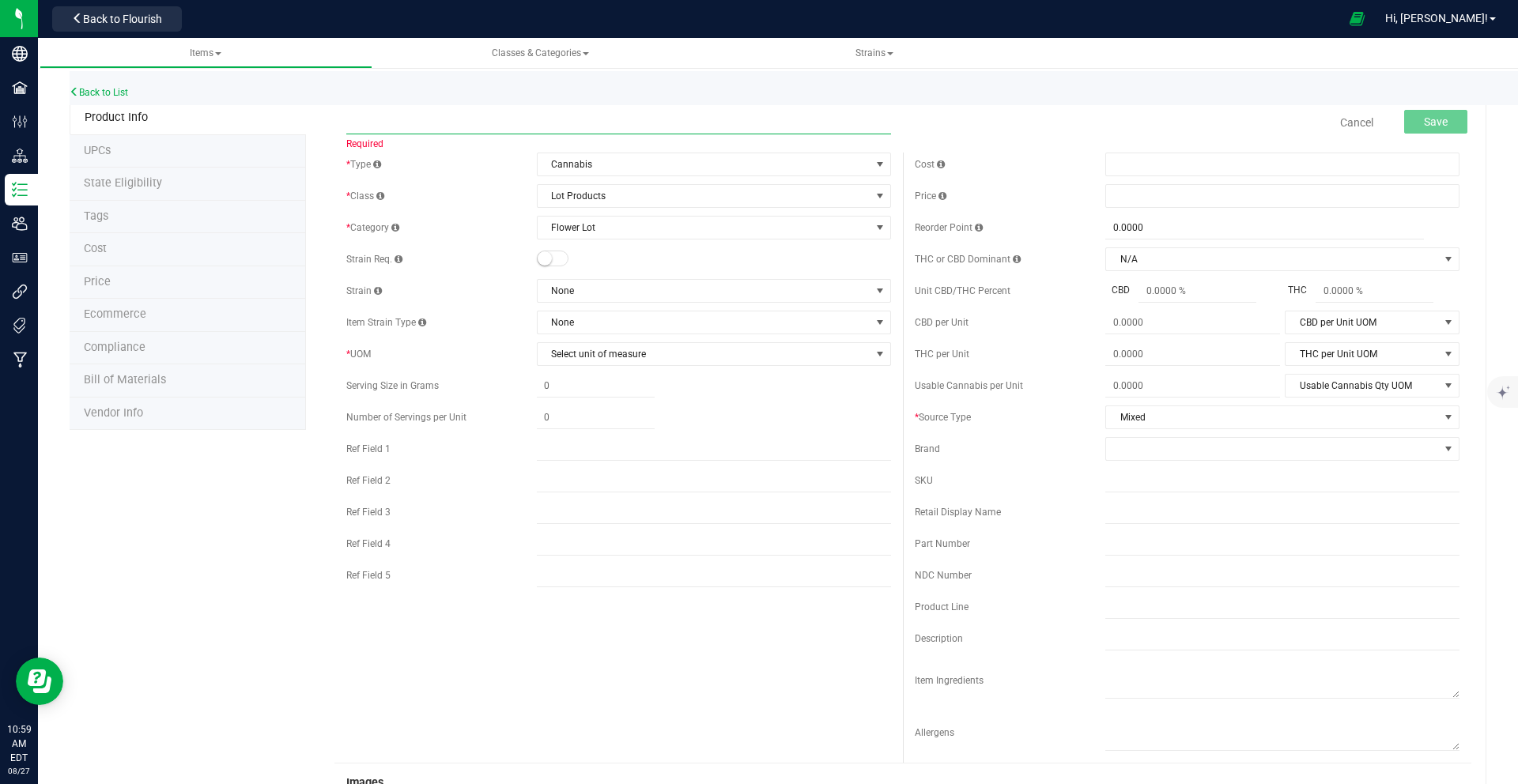
click at [501, 129] on input "text" at bounding box center [619, 122] width 544 height 23
type input "FOD - [PERSON_NAME] 1G Preroll"
click at [600, 351] on span "Select unit of measure" at bounding box center [703, 354] width 333 height 22
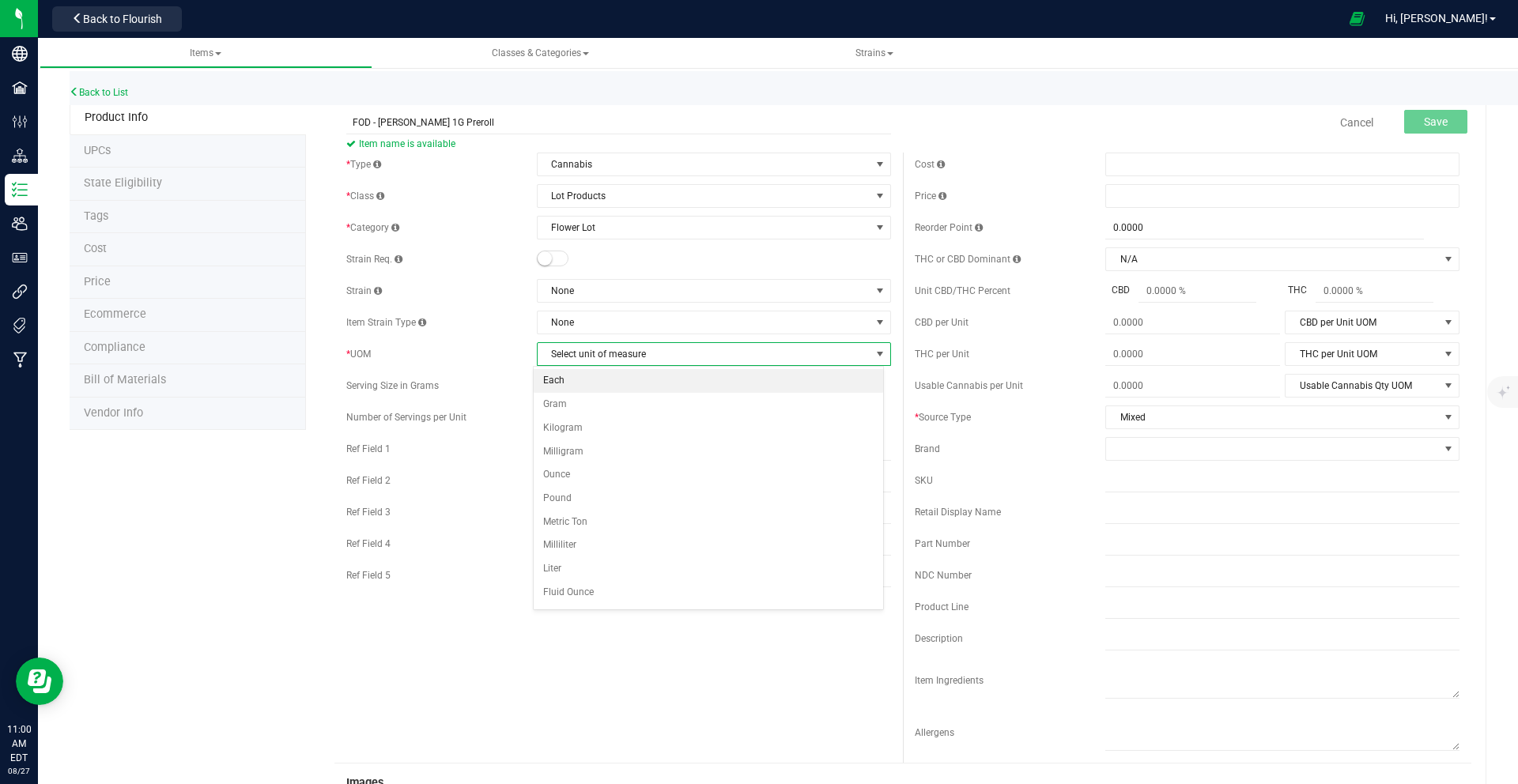
click at [600, 386] on li "Each" at bounding box center [708, 380] width 349 height 23
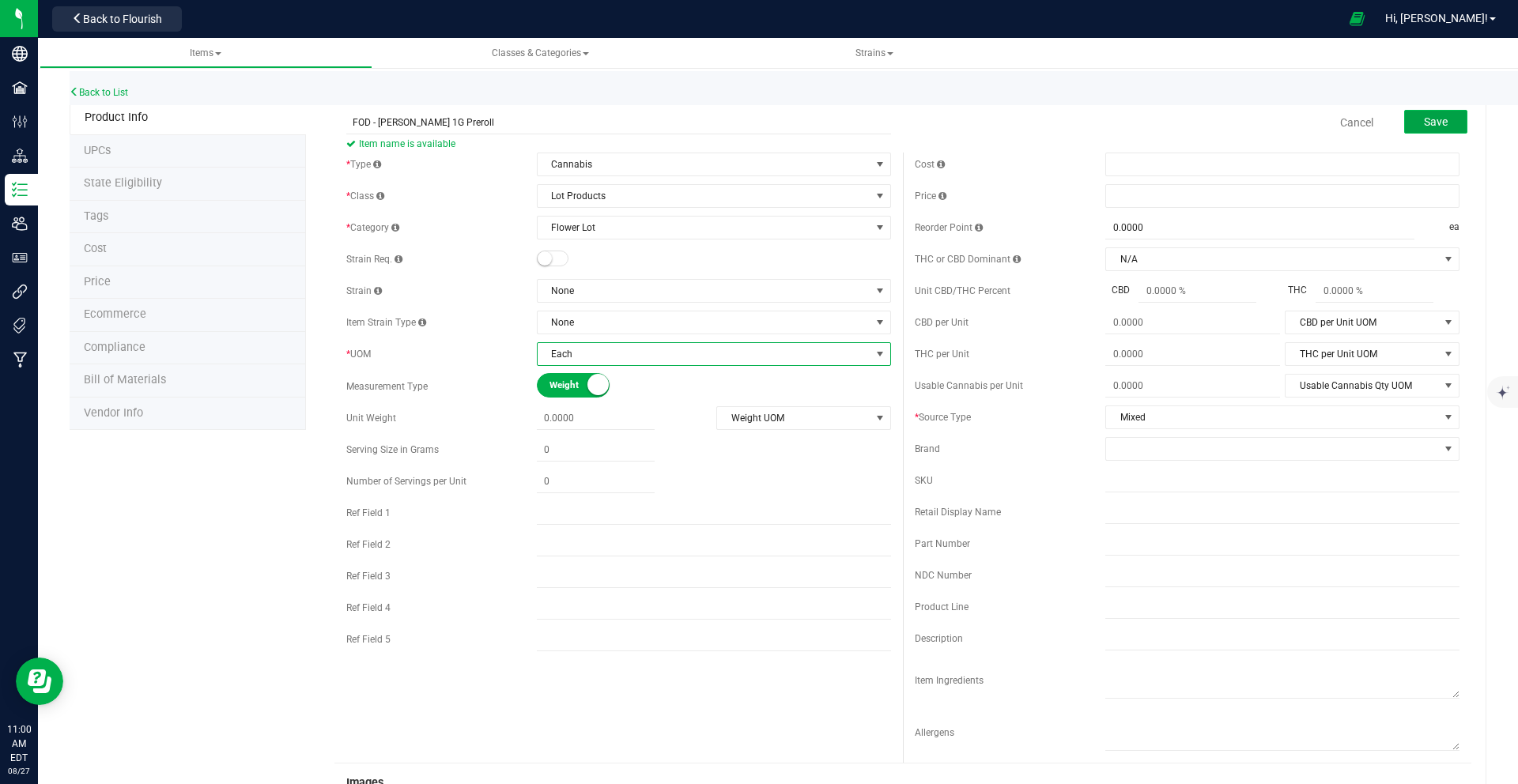
click at [1426, 123] on span "Save" at bounding box center [1435, 122] width 23 height 13
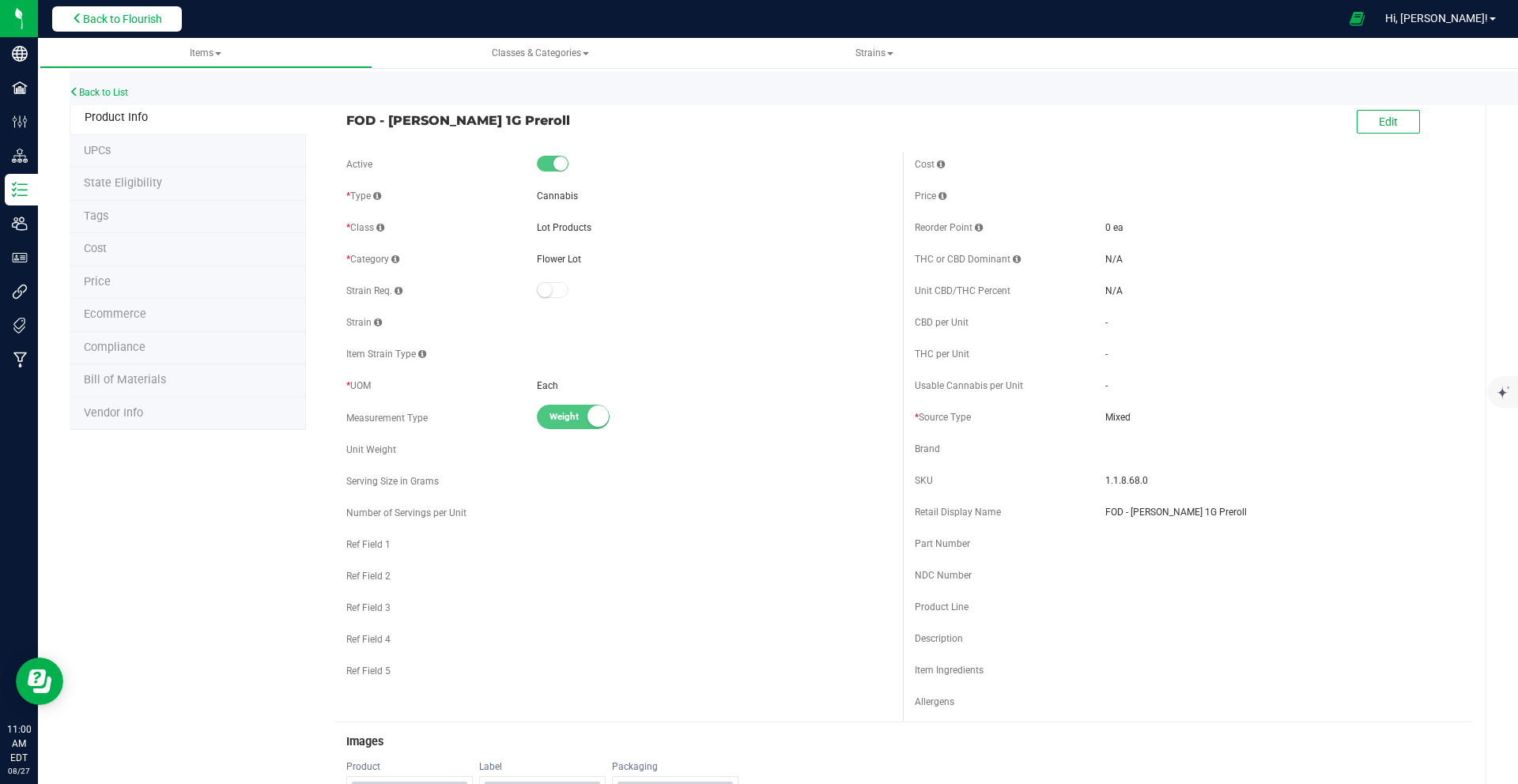
click at [147, 23] on span "Back to Flourish" at bounding box center [122, 19] width 79 height 13
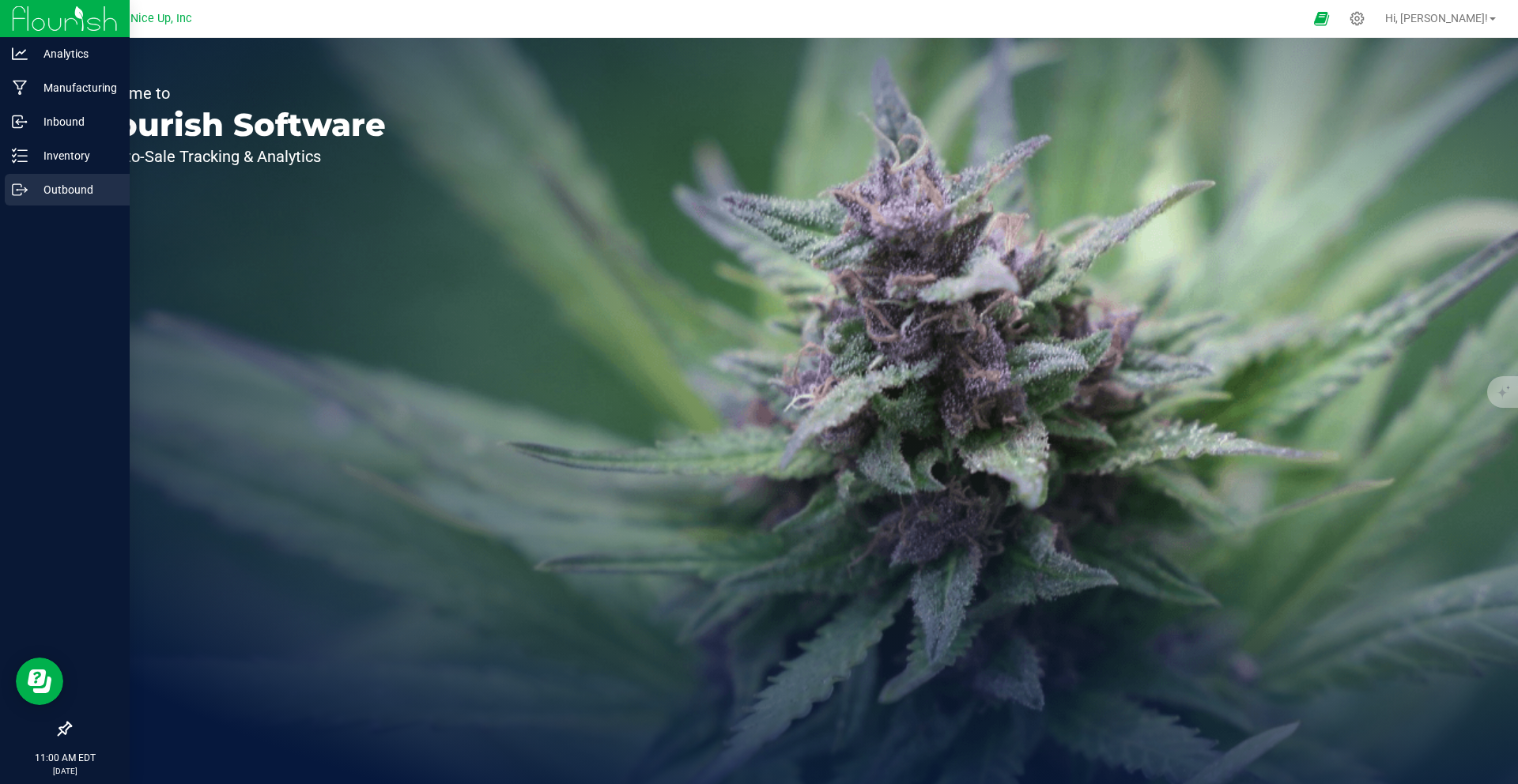
click at [28, 194] on p "Outbound" at bounding box center [75, 190] width 95 height 19
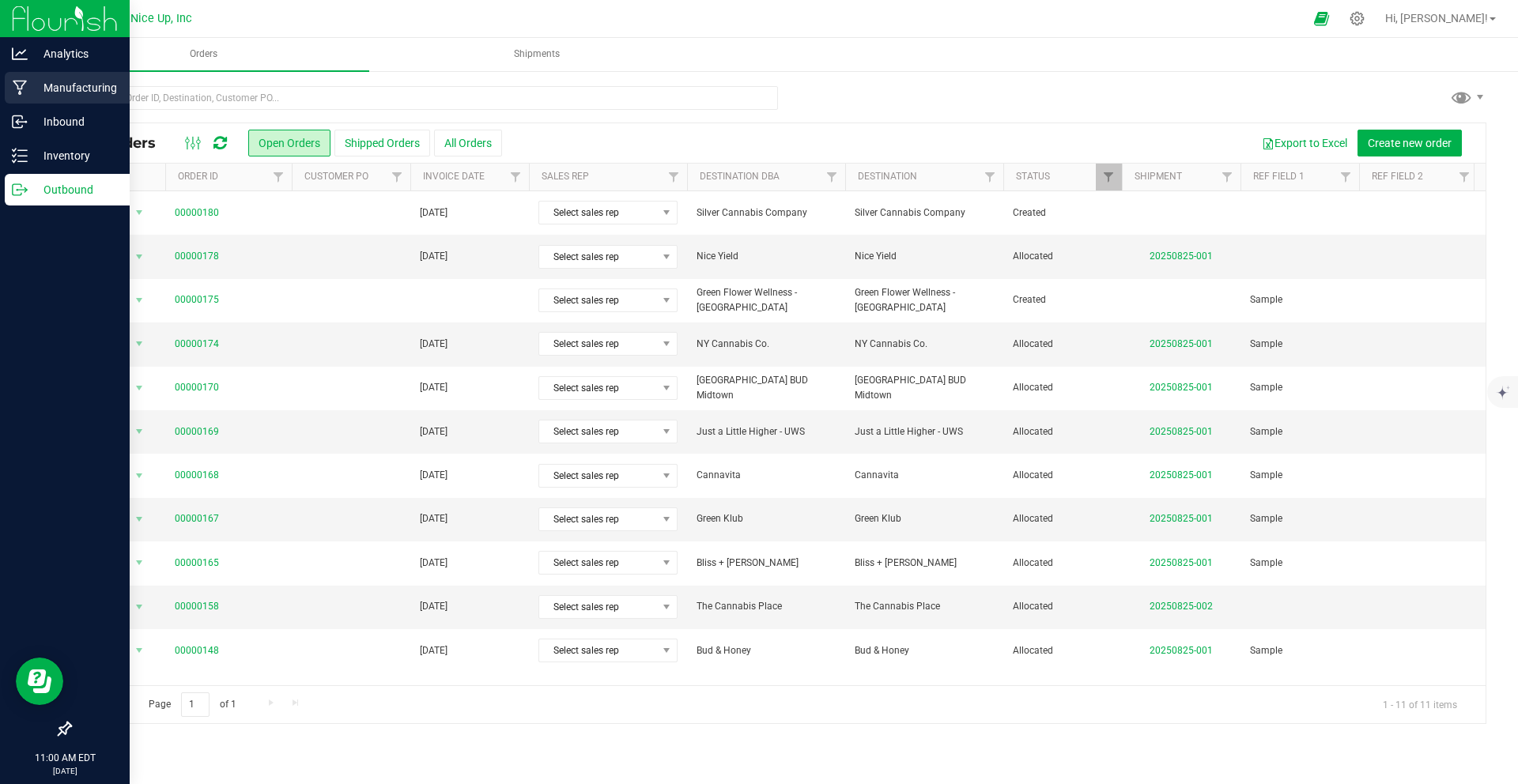
click at [73, 88] on p "Manufacturing" at bounding box center [75, 88] width 95 height 19
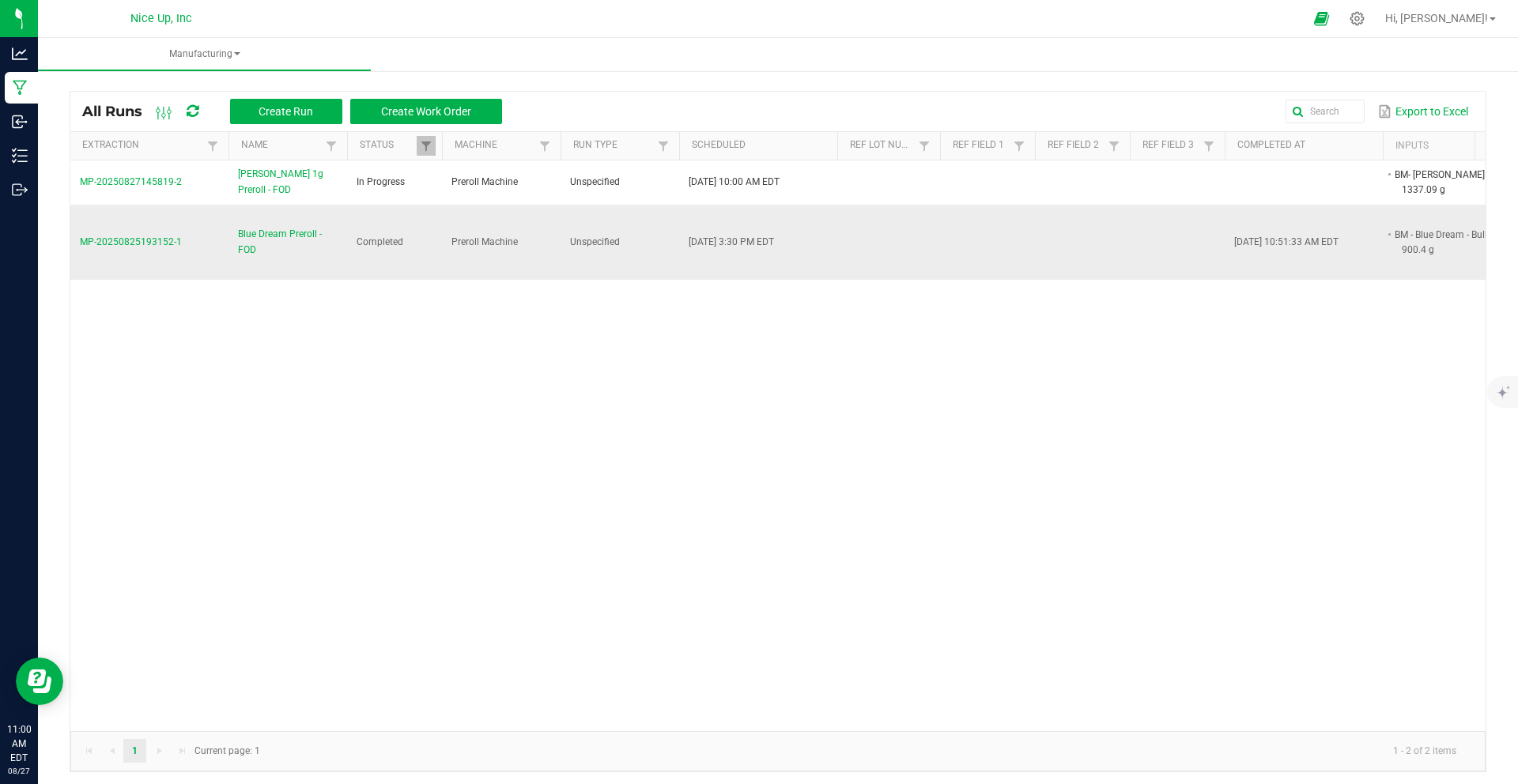
click at [151, 244] on span "MP-20250825193152-1" at bounding box center [130, 242] width 102 height 11
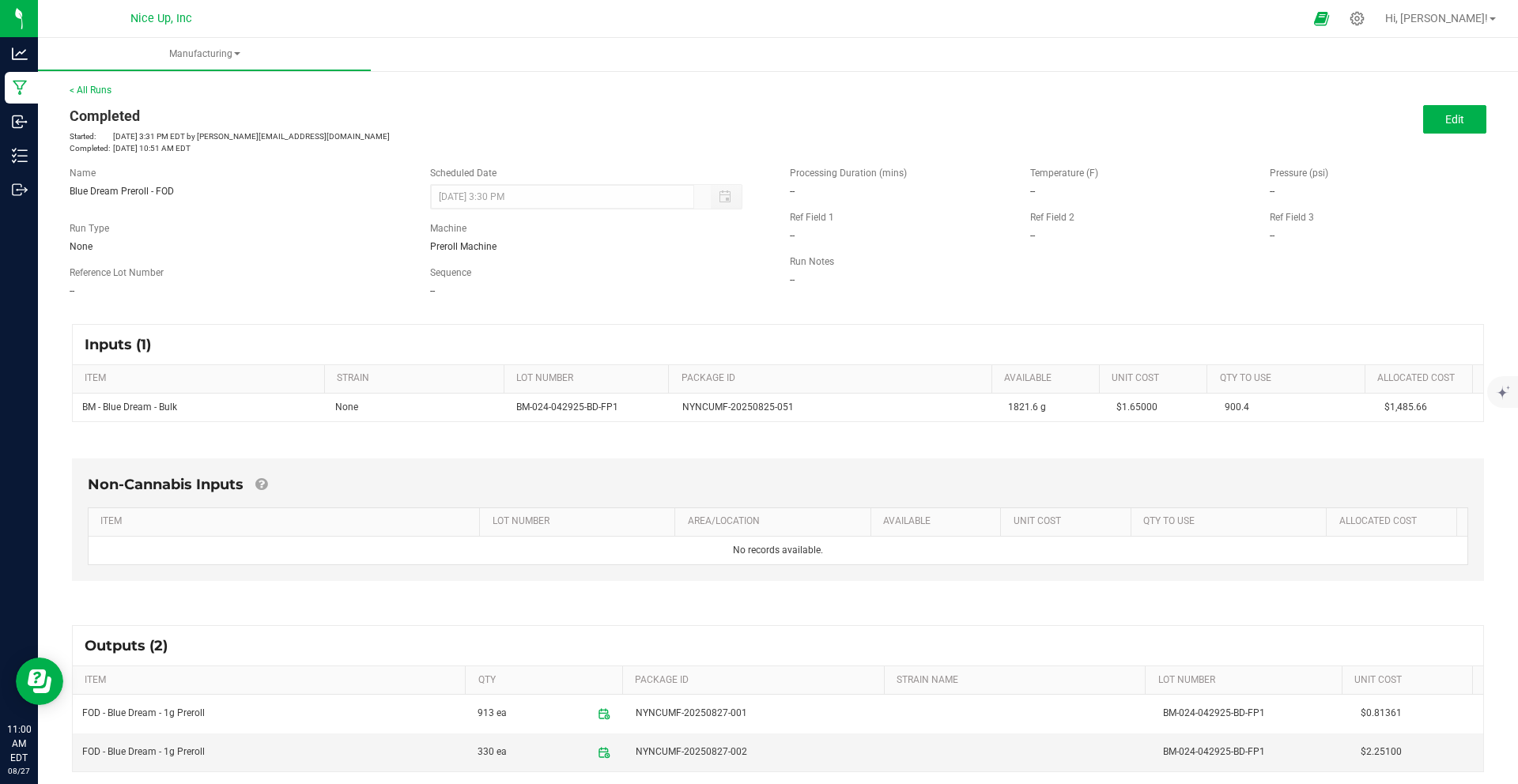
click at [1476, 125] on div "Edit" at bounding box center [1137, 119] width 720 height 28
click at [1463, 124] on button "Edit" at bounding box center [1454, 119] width 63 height 28
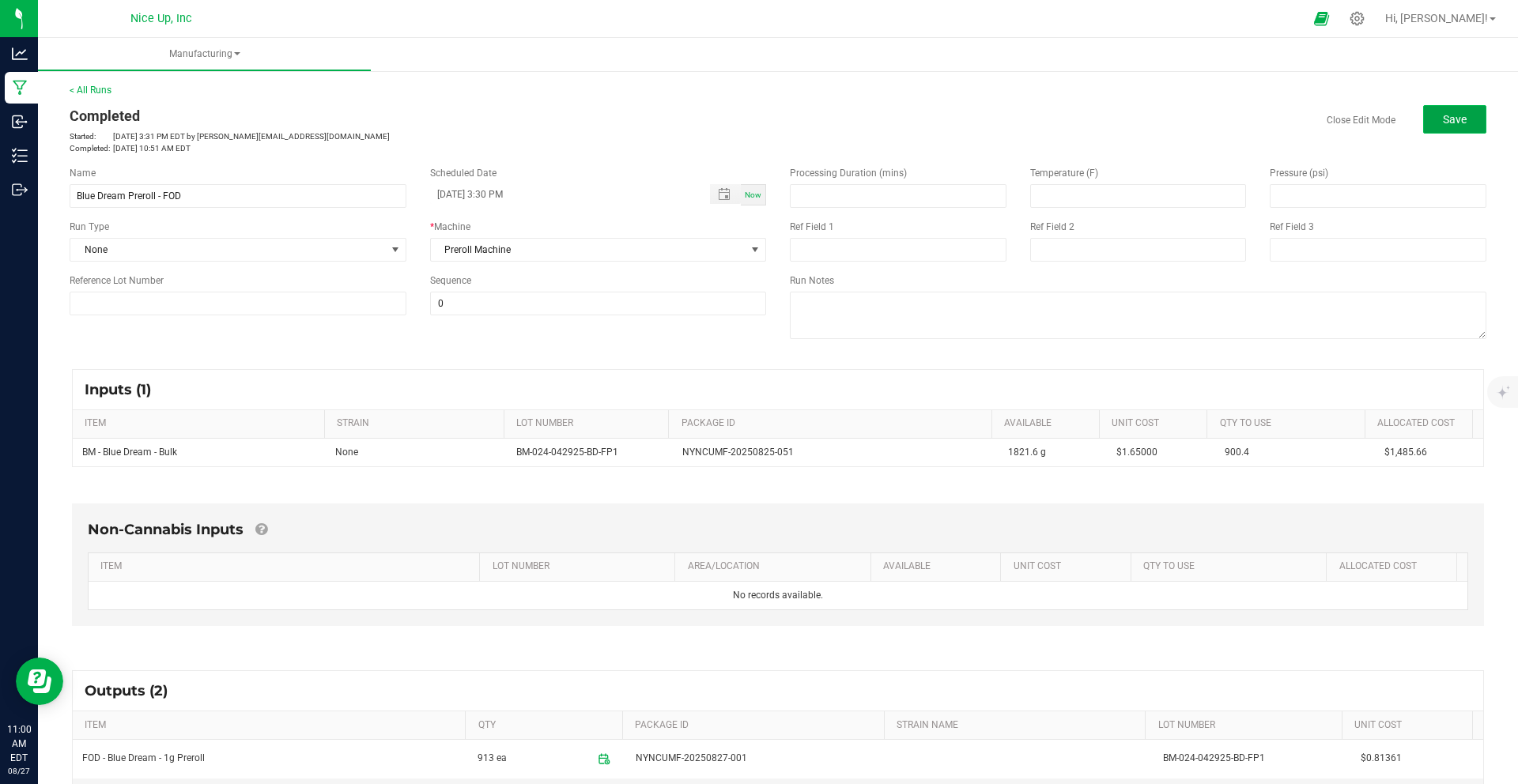
click at [1423, 132] on button "Save" at bounding box center [1454, 119] width 63 height 28
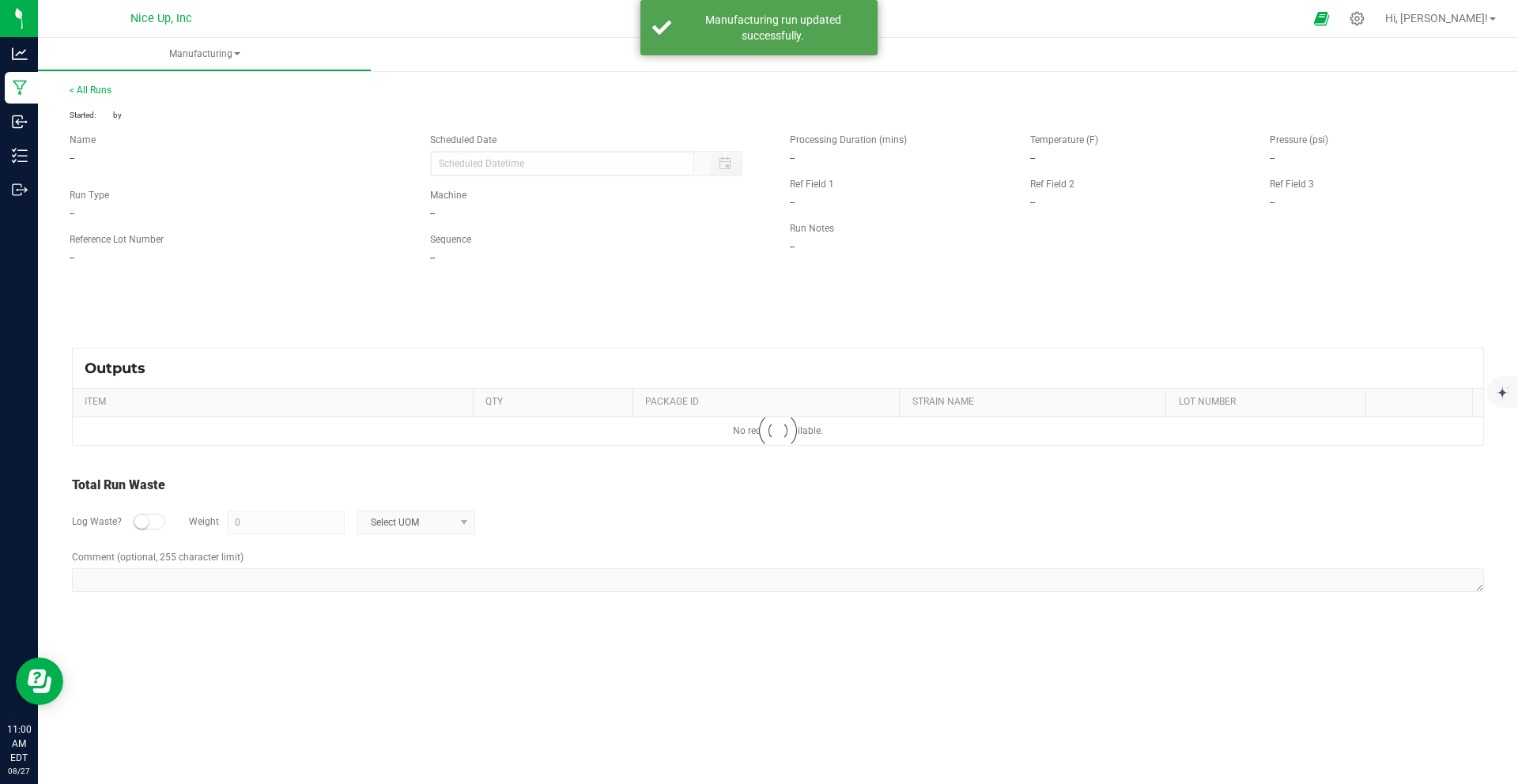
type input "[DATE] 3:30 PM"
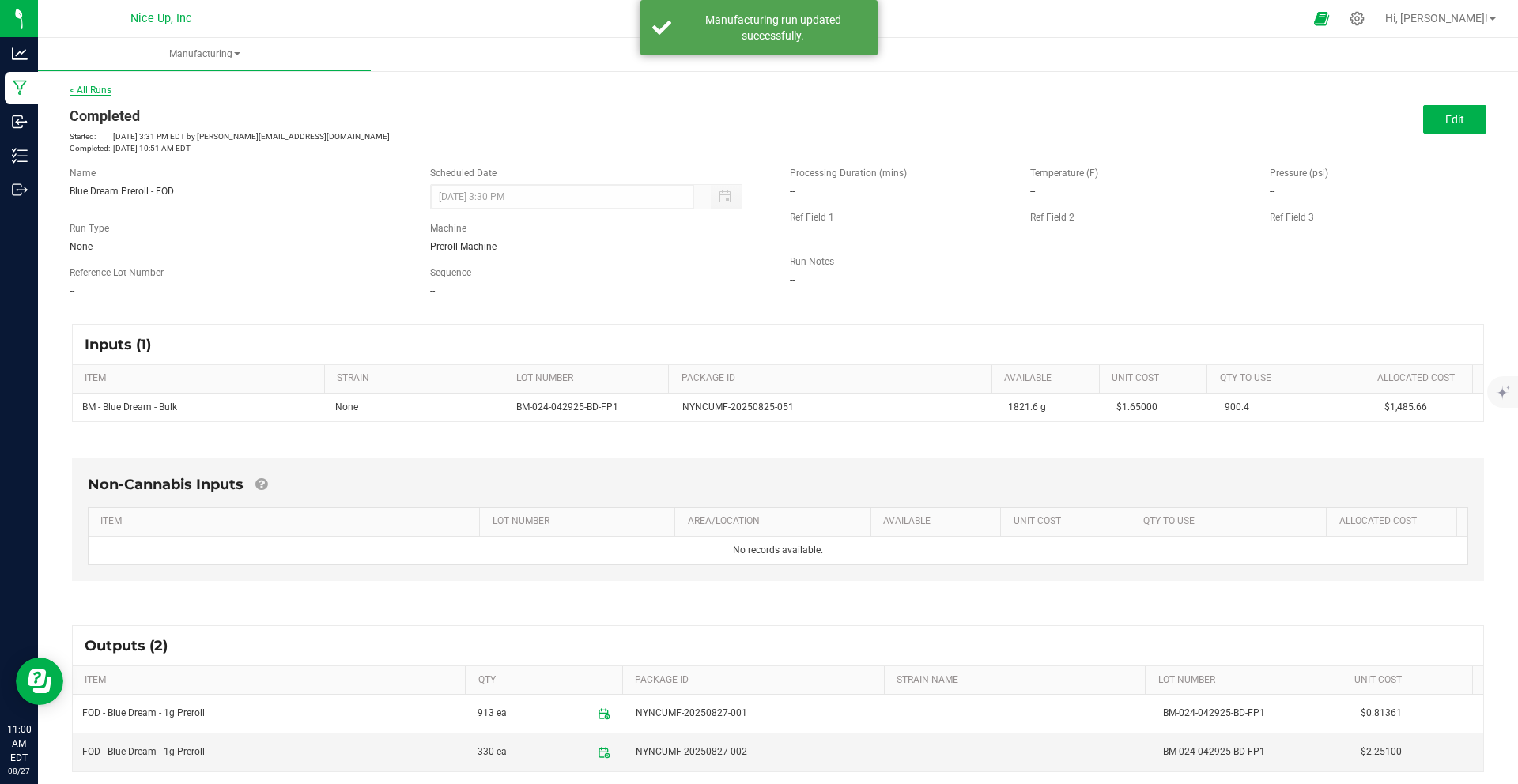
click at [98, 94] on link "< All Runs" at bounding box center [91, 90] width 41 height 11
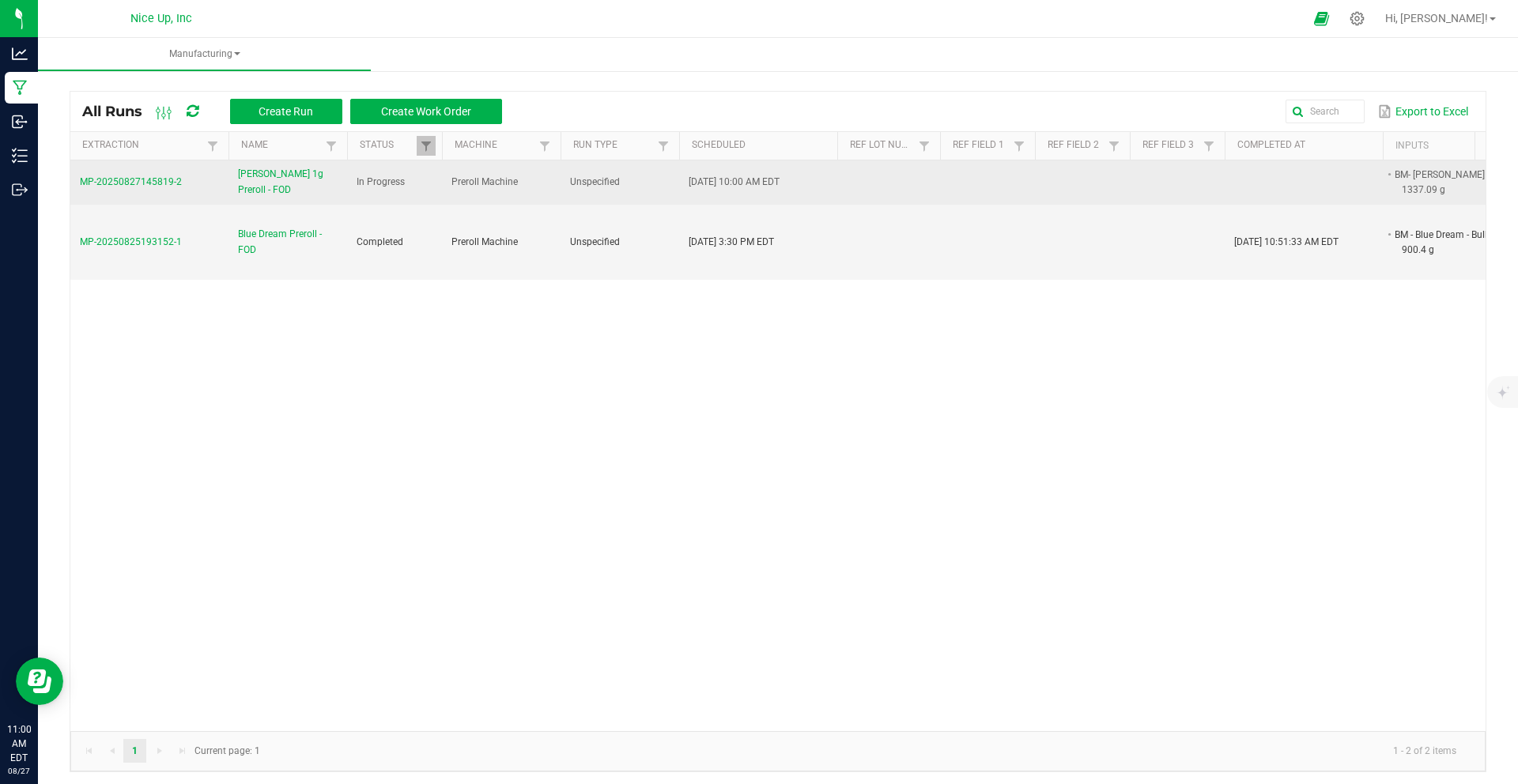
click at [162, 192] on td "MP-20250827145819-2" at bounding box center [149, 182] width 158 height 44
click at [164, 187] on td "MP-20250827145819-2" at bounding box center [149, 182] width 158 height 44
click at [166, 182] on span "MP-20250827145819-2" at bounding box center [130, 181] width 102 height 11
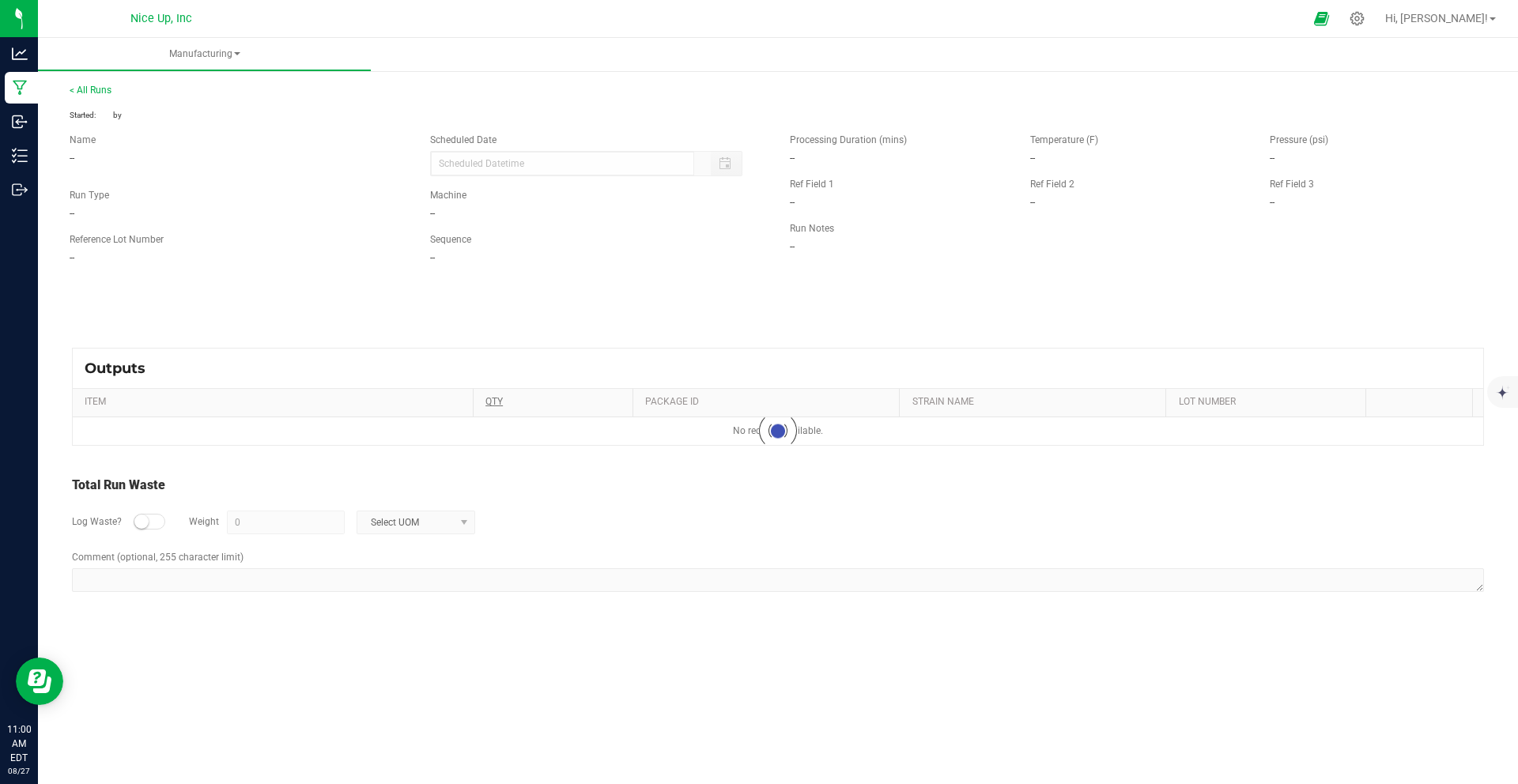
type input "[DATE] 10:00 AM"
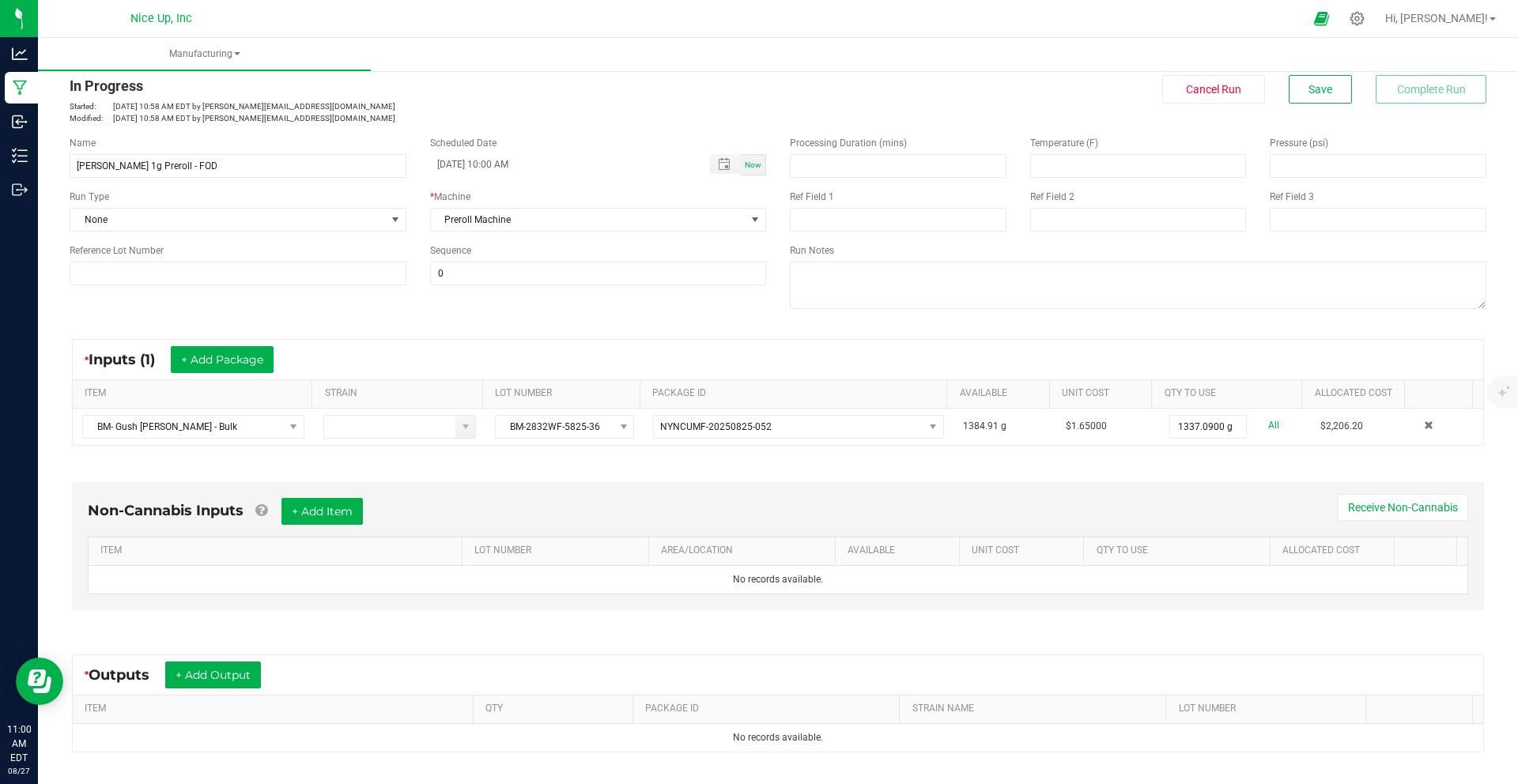
scroll to position [131, 0]
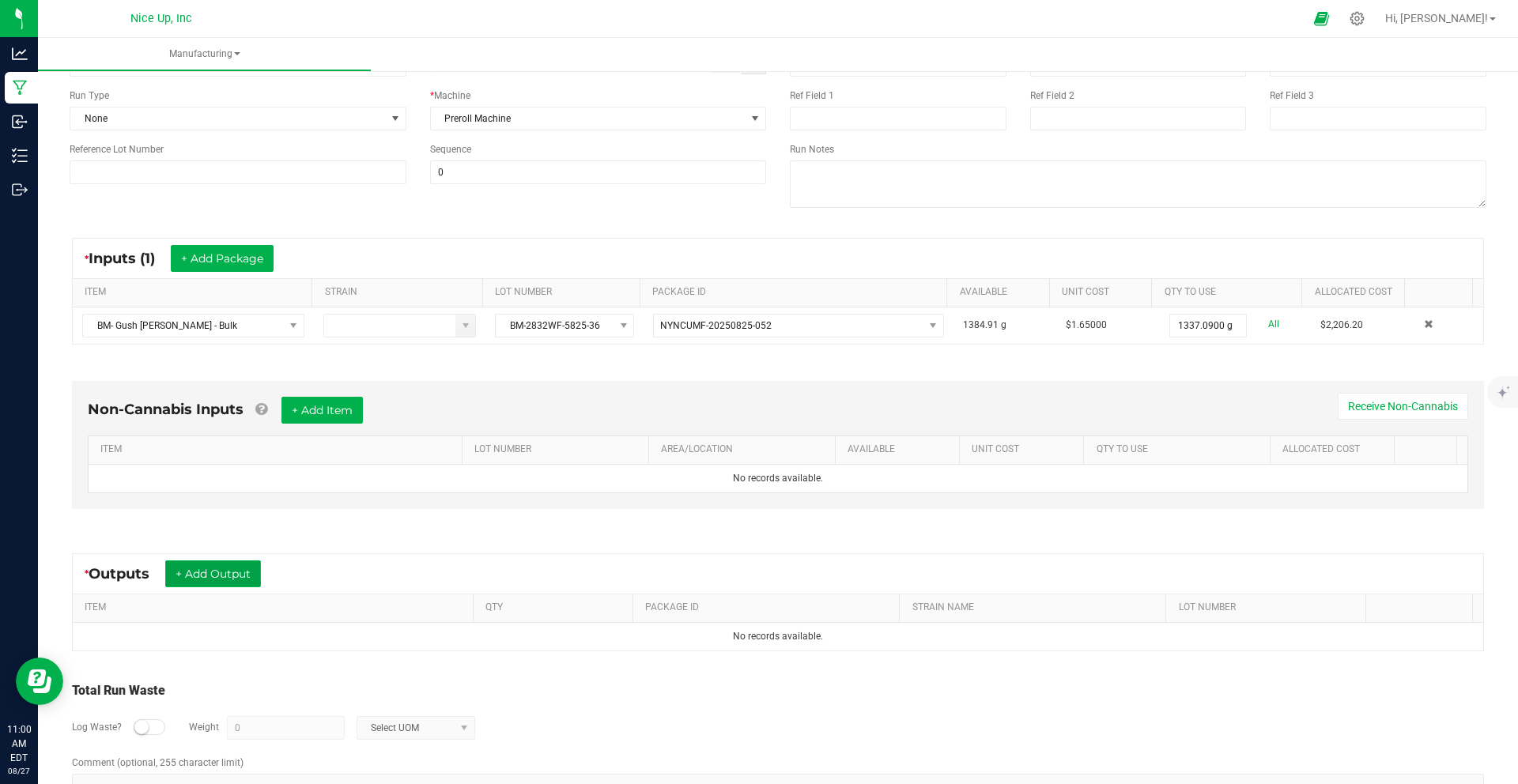
click at [206, 575] on button "+ Add Output" at bounding box center [213, 573] width 96 height 27
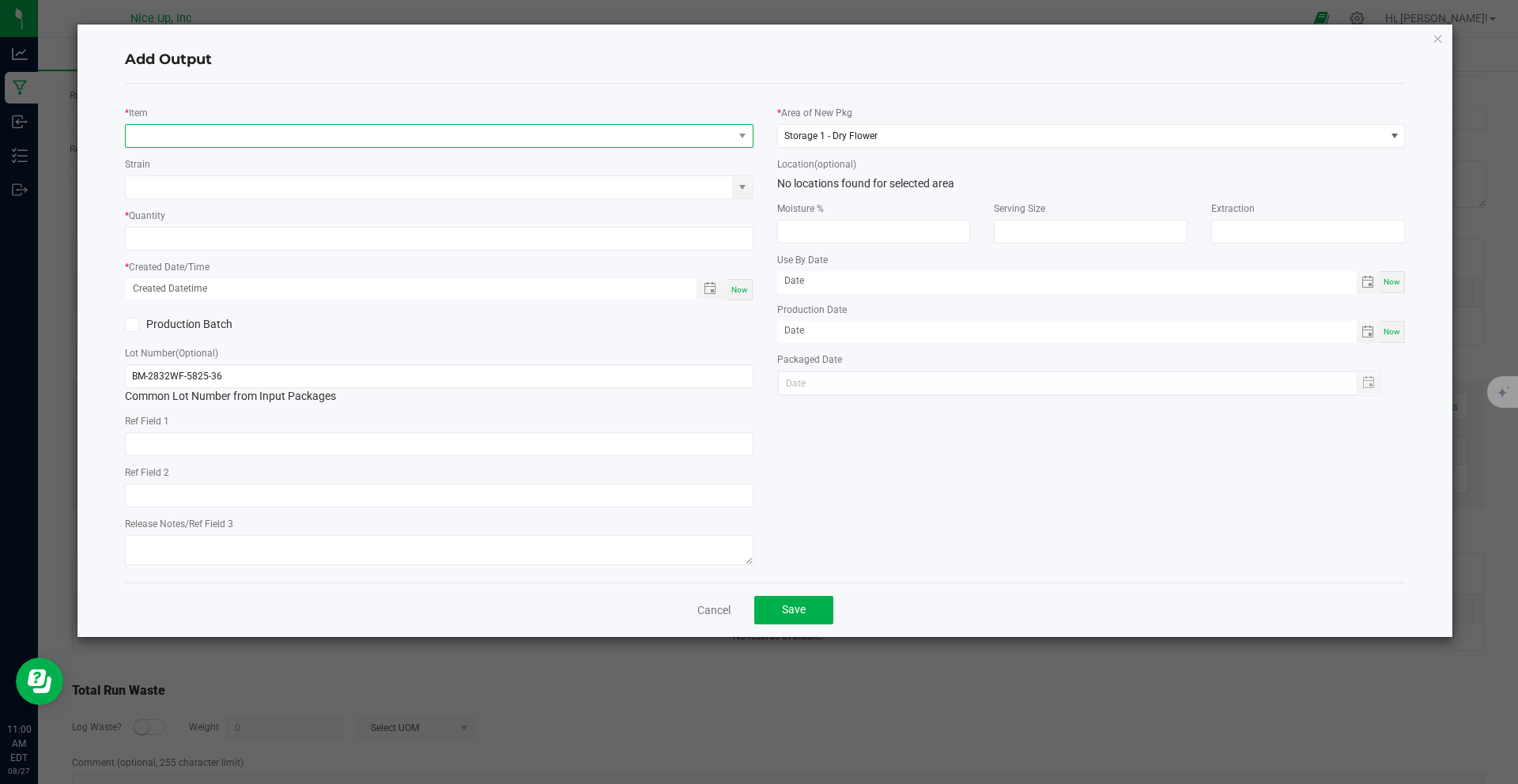
click at [718, 135] on span "NO DATA FOUND" at bounding box center [429, 136] width 607 height 22
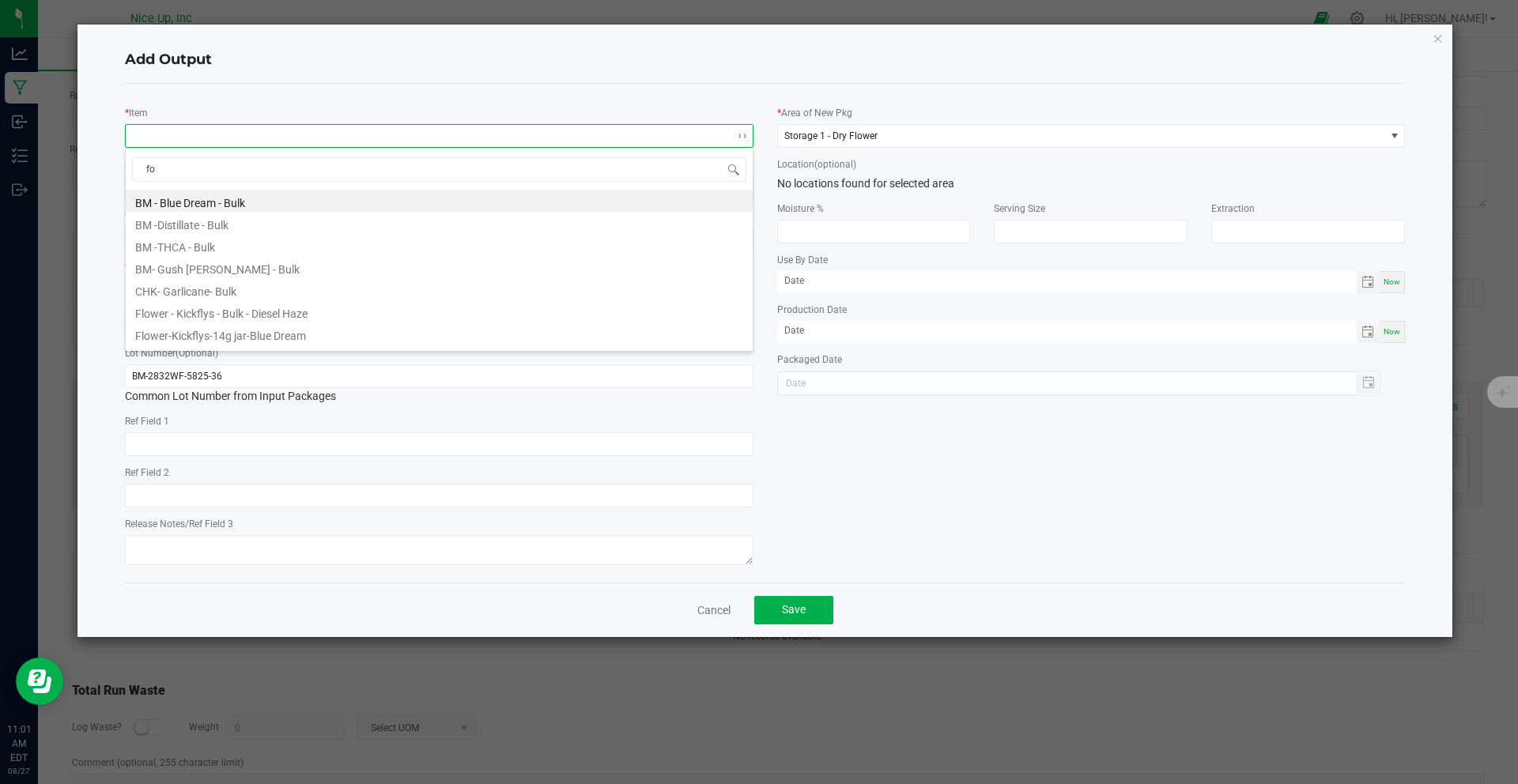
type input "fod"
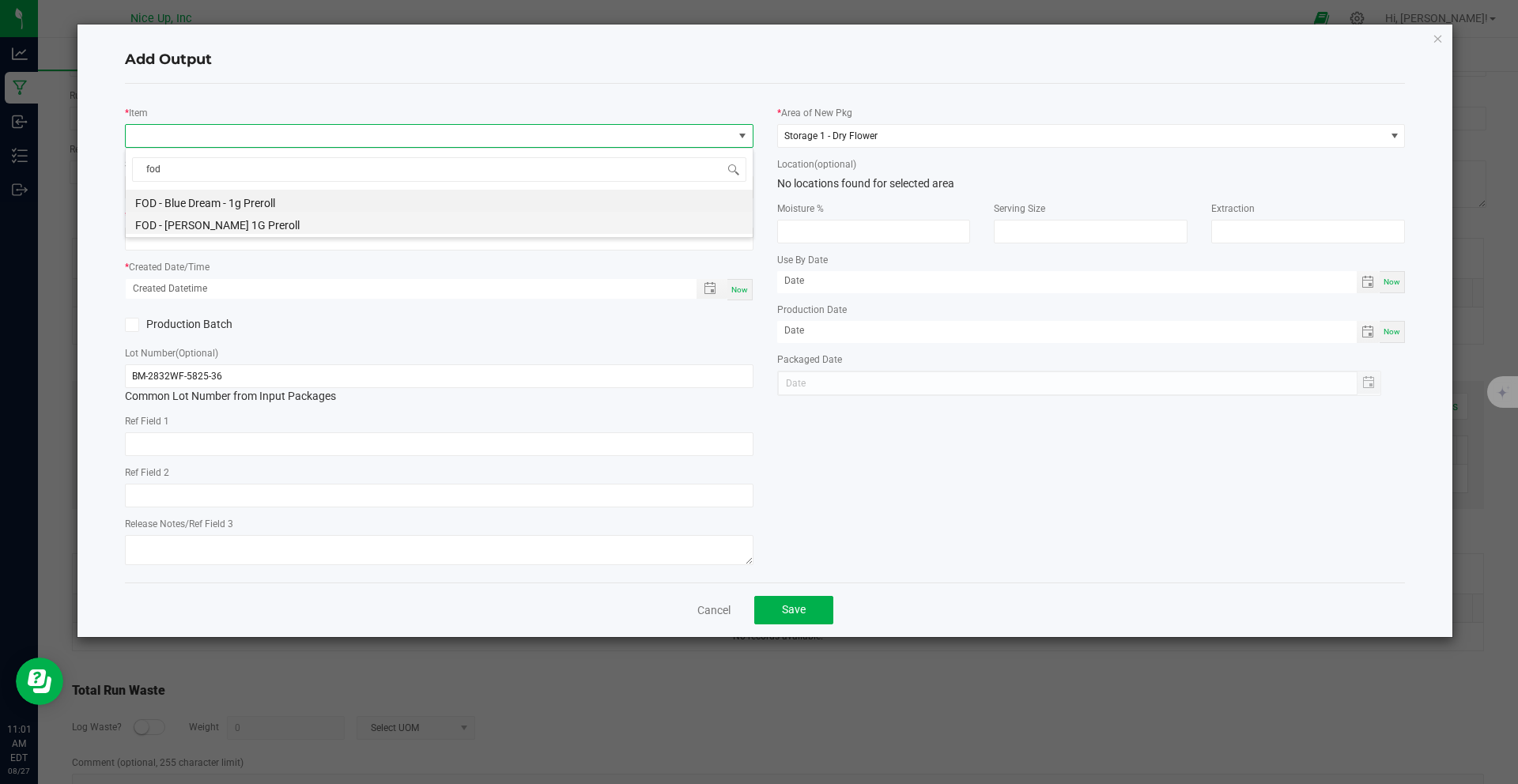
click at [264, 221] on li "FOD - [PERSON_NAME] 1G Preroll" at bounding box center [438, 223] width 626 height 22
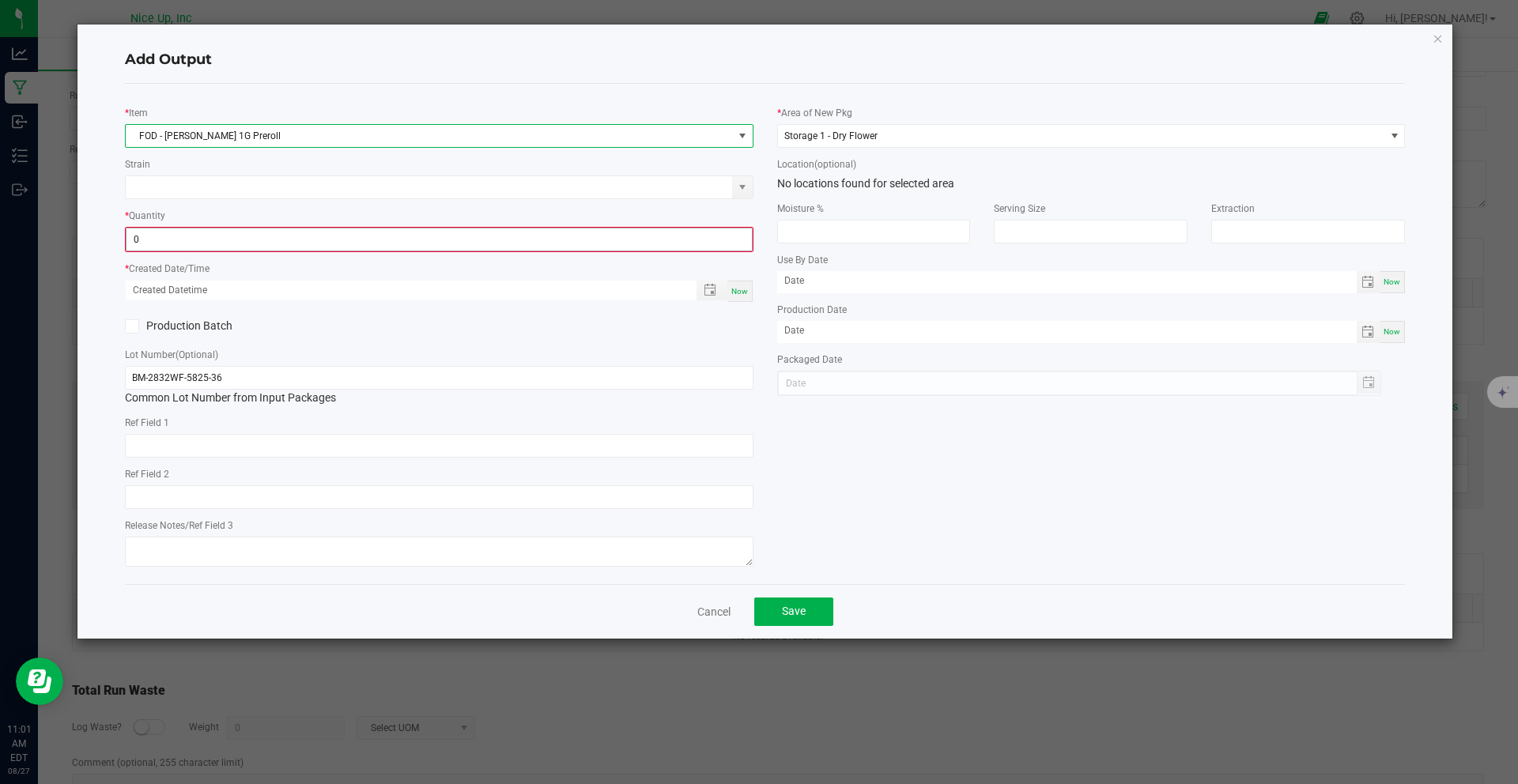
click at [219, 247] on input "0" at bounding box center [439, 239] width 626 height 22
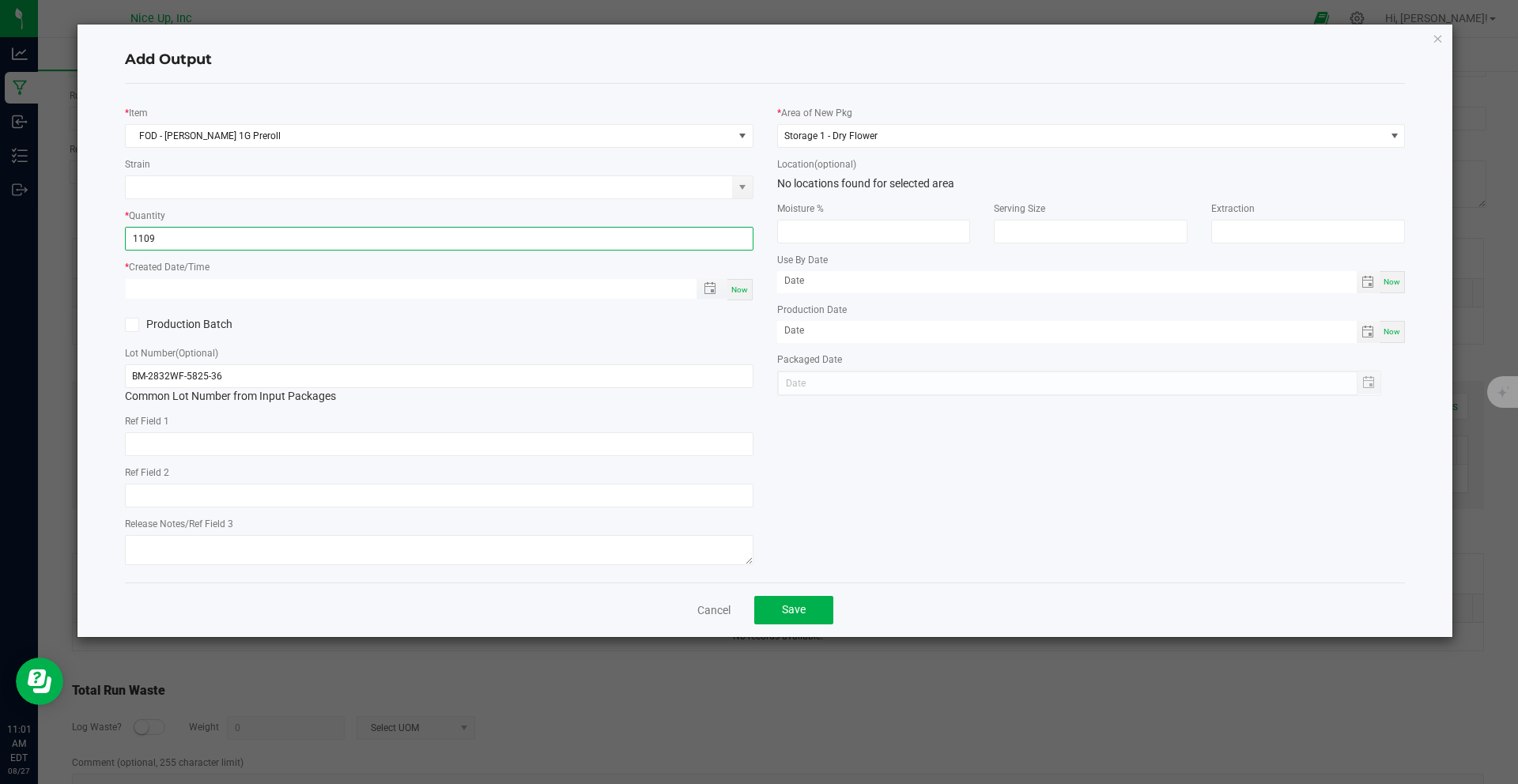
type input "1109 ea"
type input "month/day/year hour:minute AM"
click at [651, 290] on input "month/day/year hour:minute AM" at bounding box center [402, 288] width 554 height 20
click at [710, 288] on span "Toggle popup" at bounding box center [709, 288] width 13 height 13
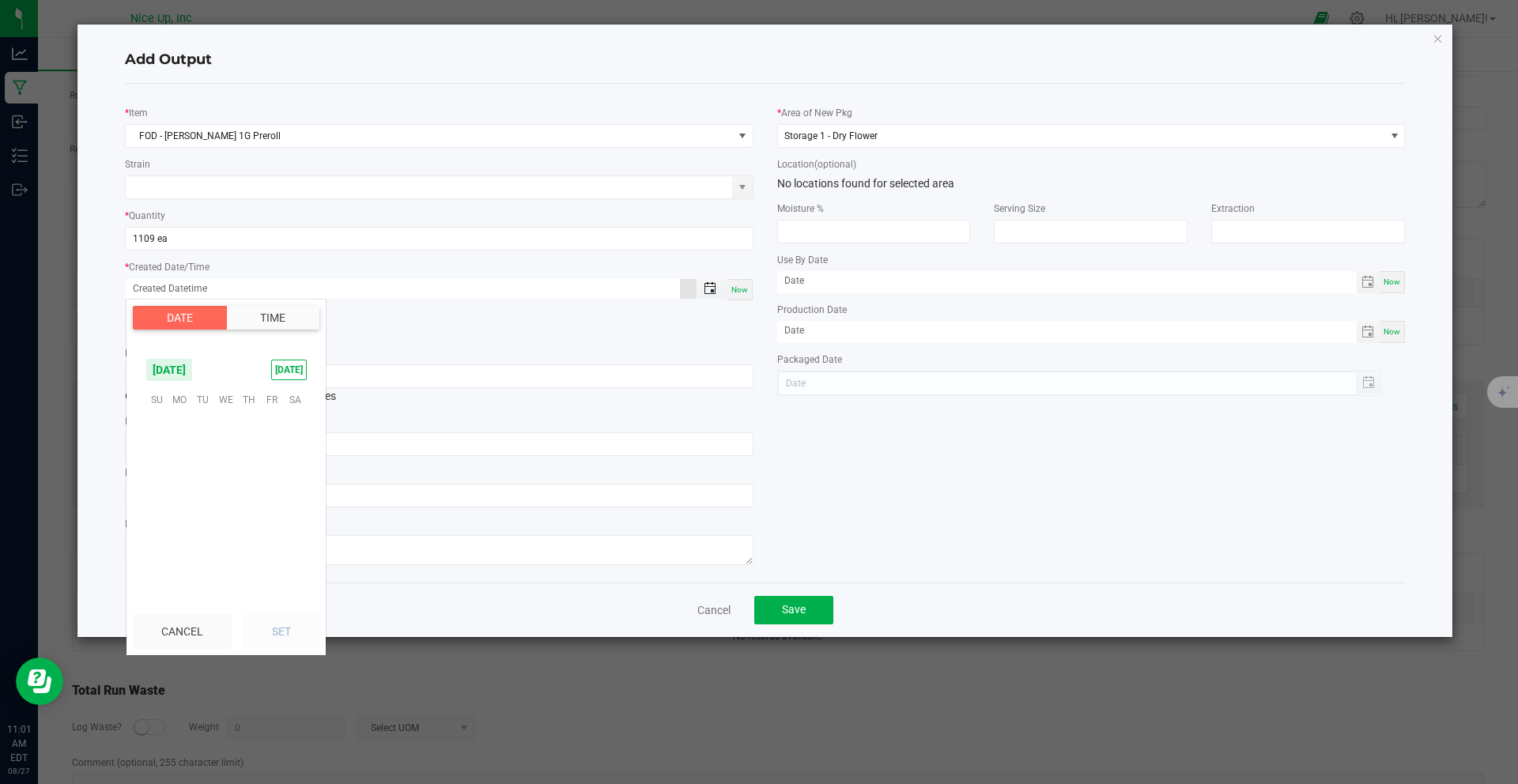
scroll to position [256017, 0]
click at [181, 520] on span "25" at bounding box center [180, 521] width 23 height 24
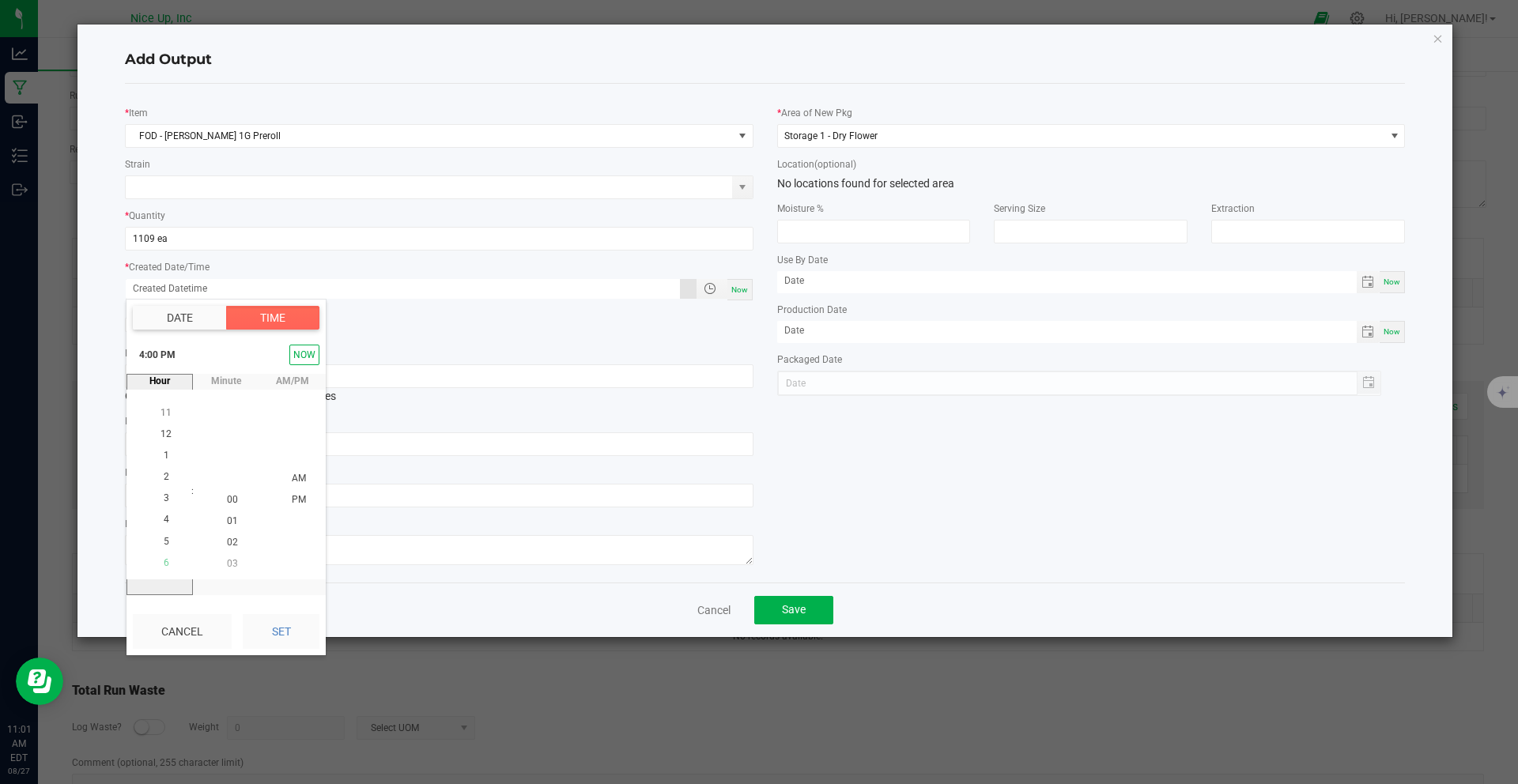
scroll to position [344, 0]
click at [163, 525] on span "5" at bounding box center [166, 520] width 5 height 11
click at [232, 503] on li "00" at bounding box center [232, 499] width 38 height 22
click at [292, 494] on span "PM" at bounding box center [299, 499] width 14 height 11
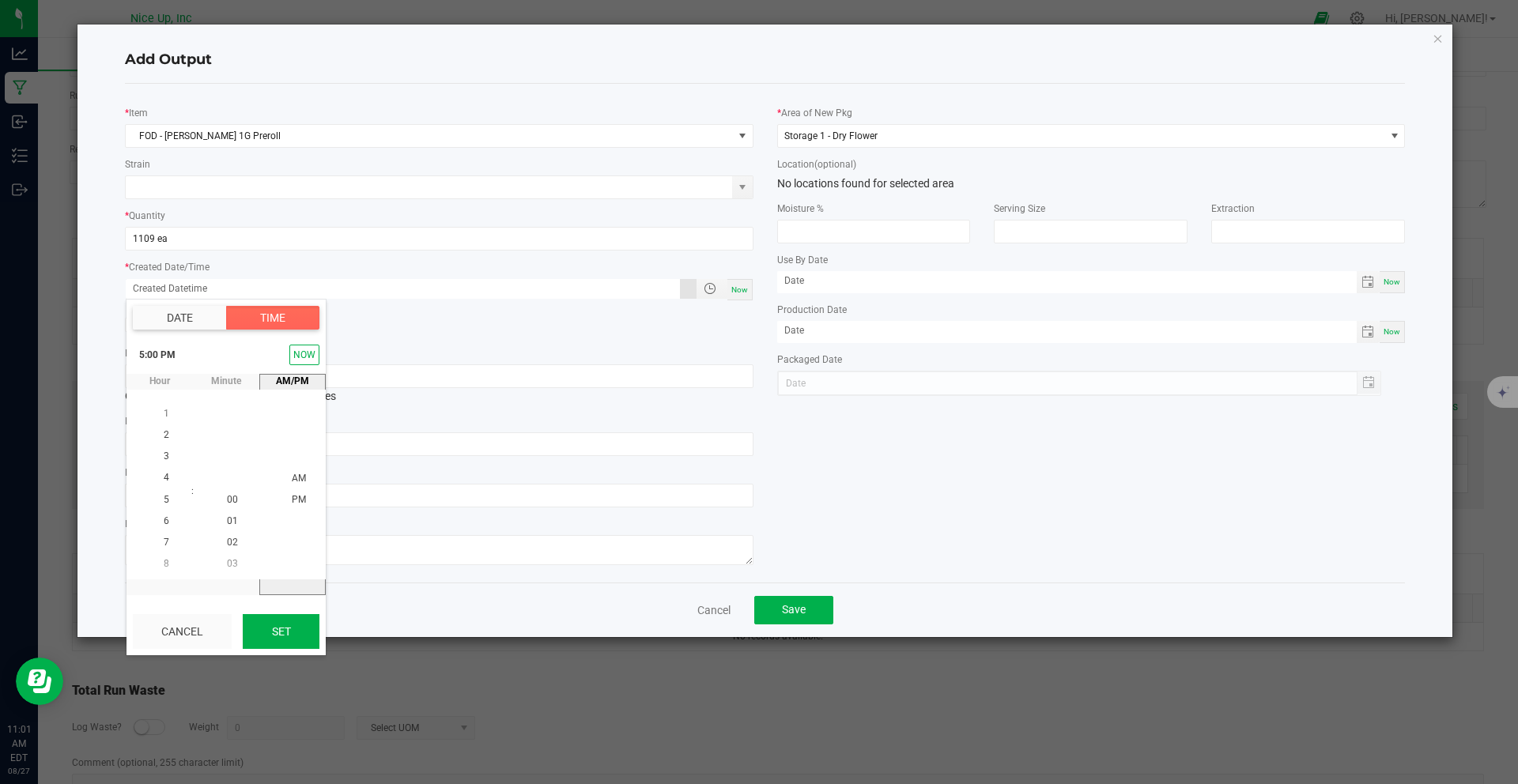
click at [274, 629] on button "Set" at bounding box center [281, 631] width 77 height 35
type input "[DATE] 5:00 PM"
type input "[DATE]"
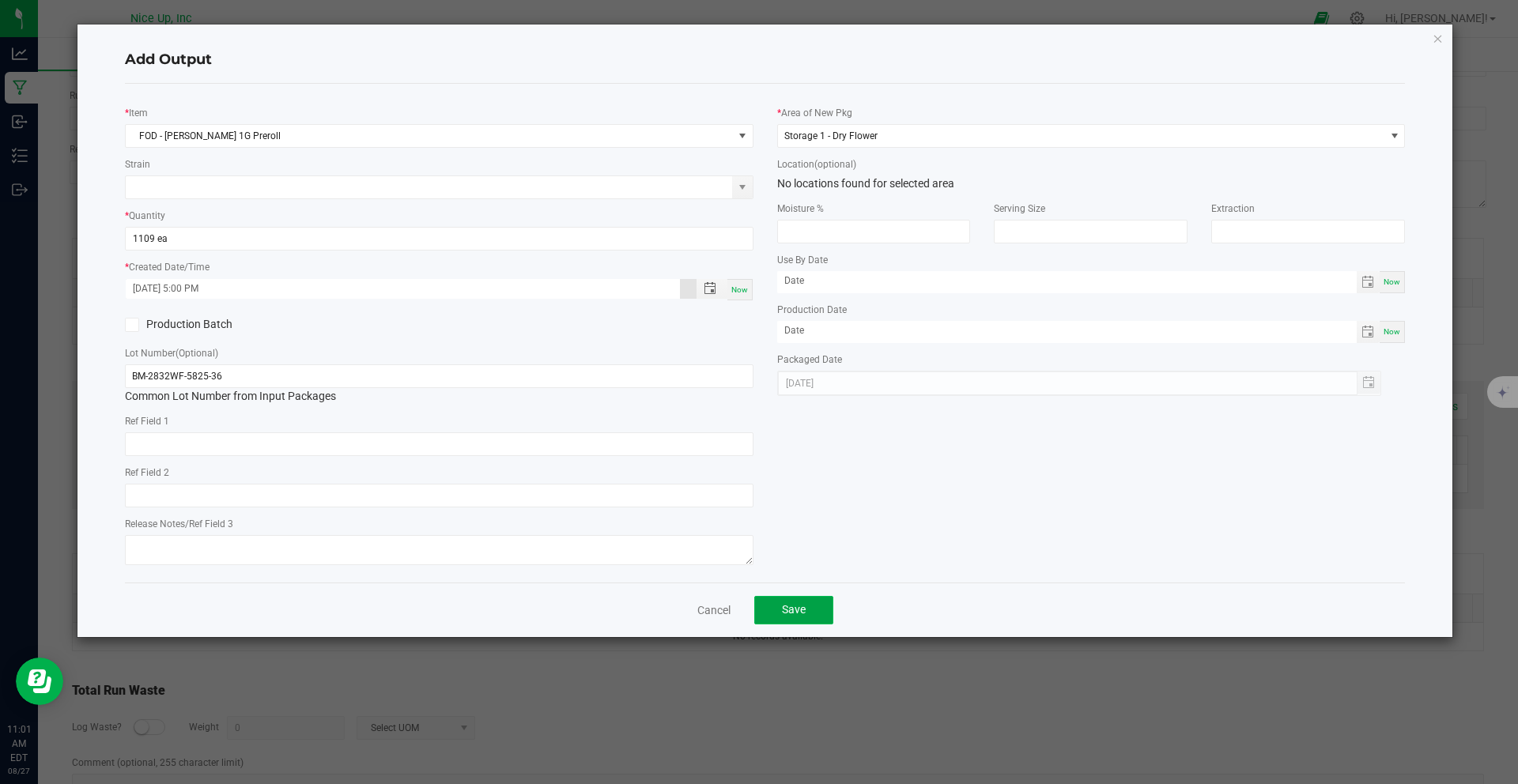
click at [803, 609] on span "Save" at bounding box center [793, 609] width 23 height 13
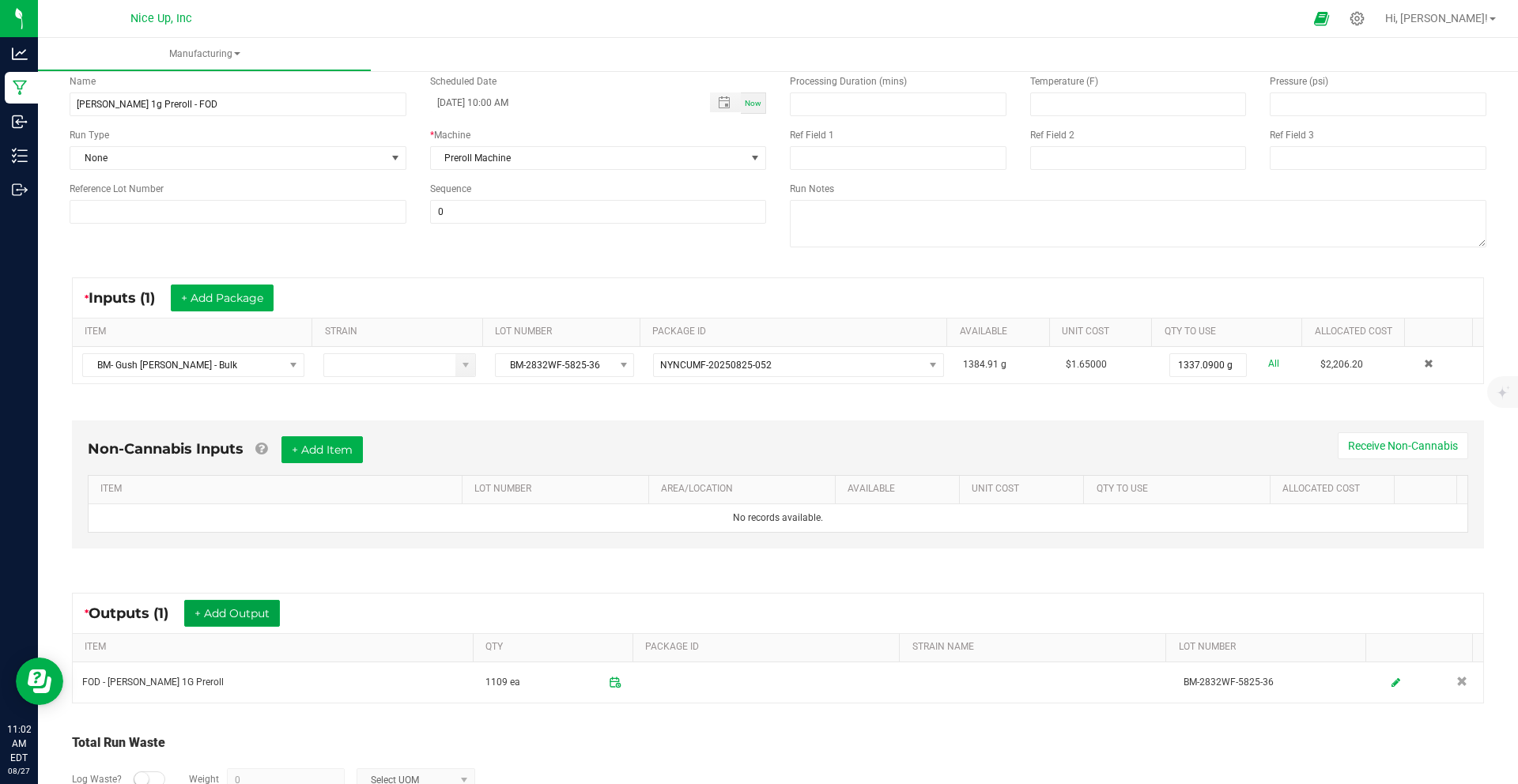
scroll to position [0, 0]
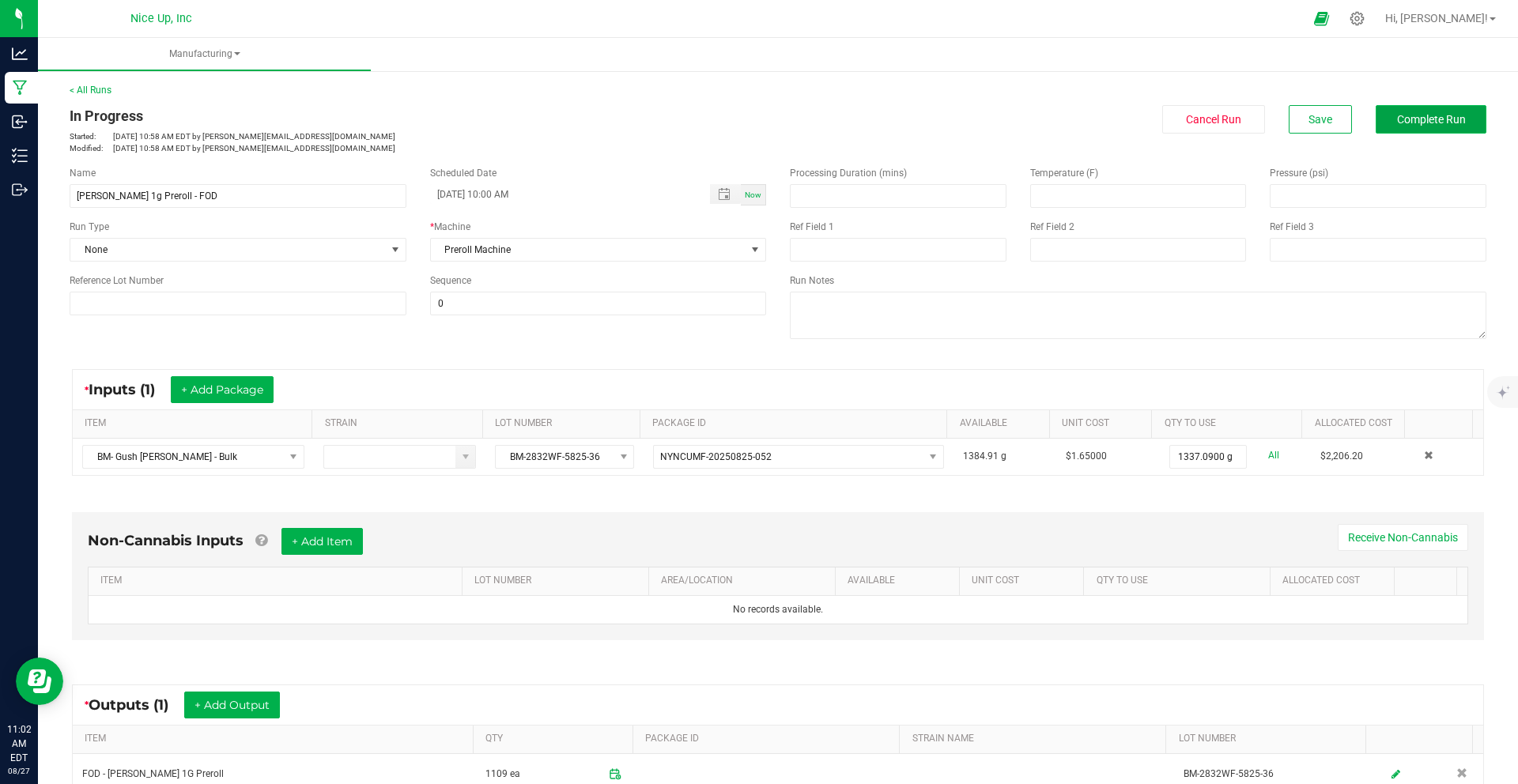
click at [1428, 117] on span "Complete Run" at bounding box center [1432, 119] width 69 height 13
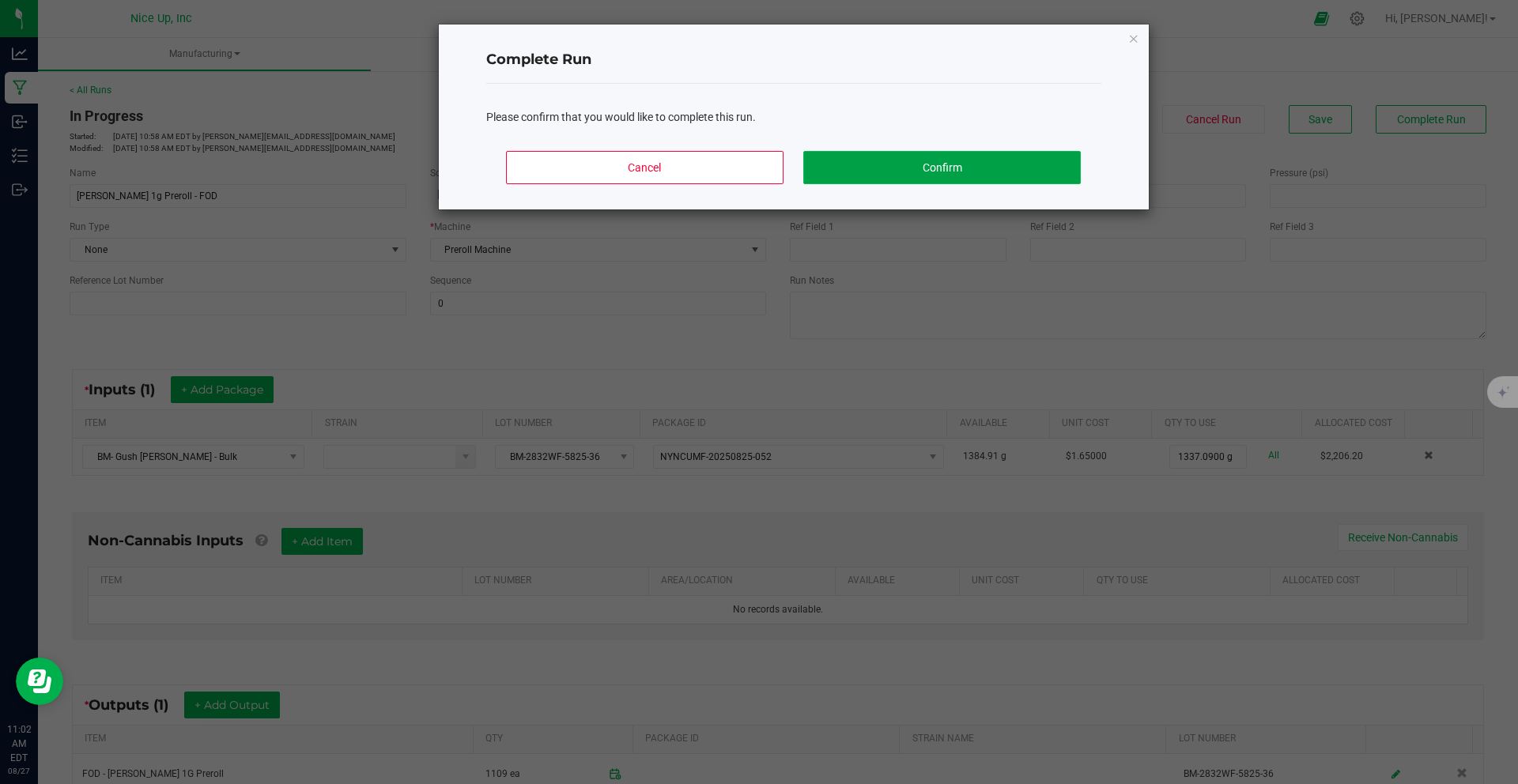
click at [943, 164] on button "Confirm" at bounding box center [942, 168] width 276 height 33
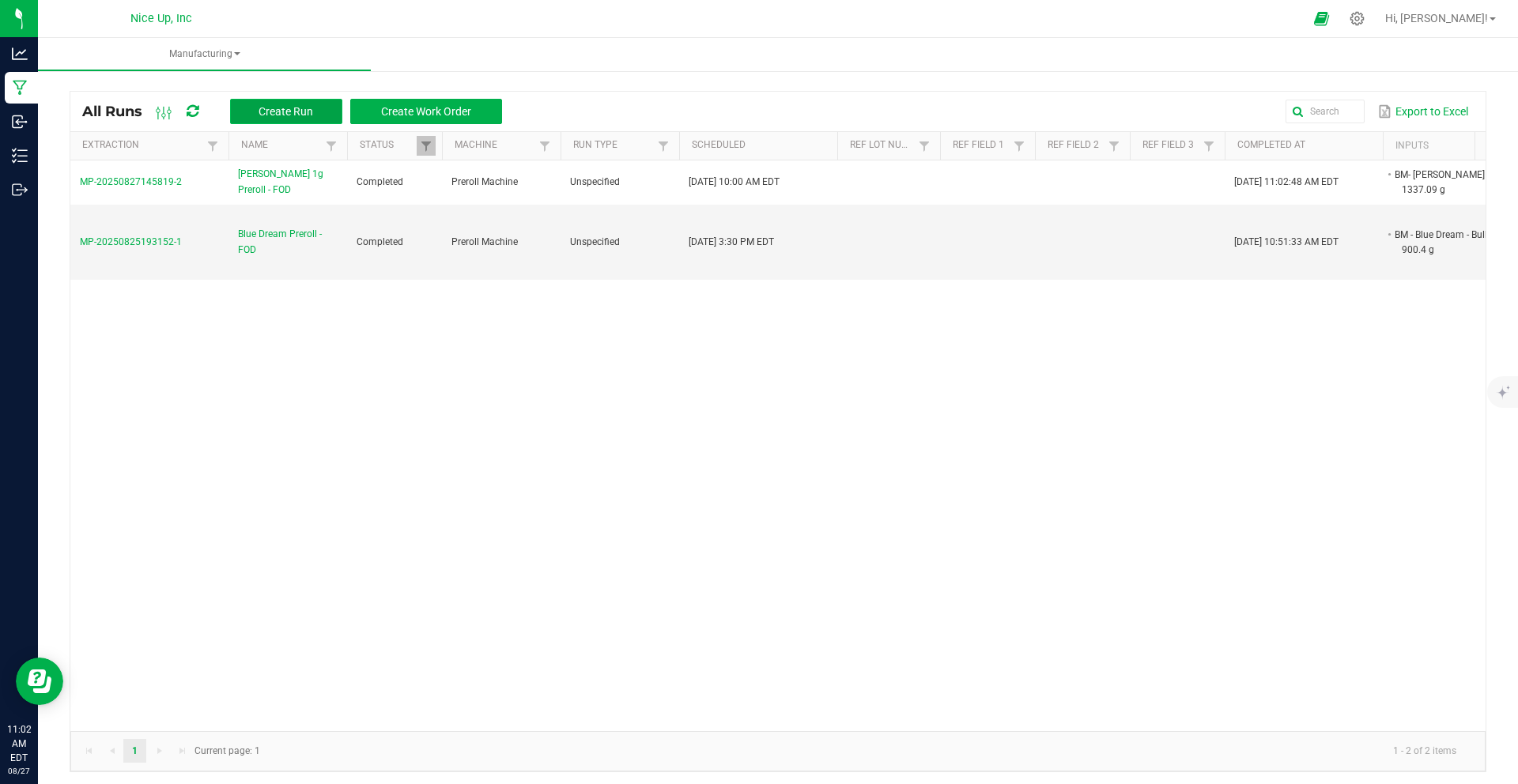
click at [290, 113] on span "Create Run" at bounding box center [285, 111] width 54 height 13
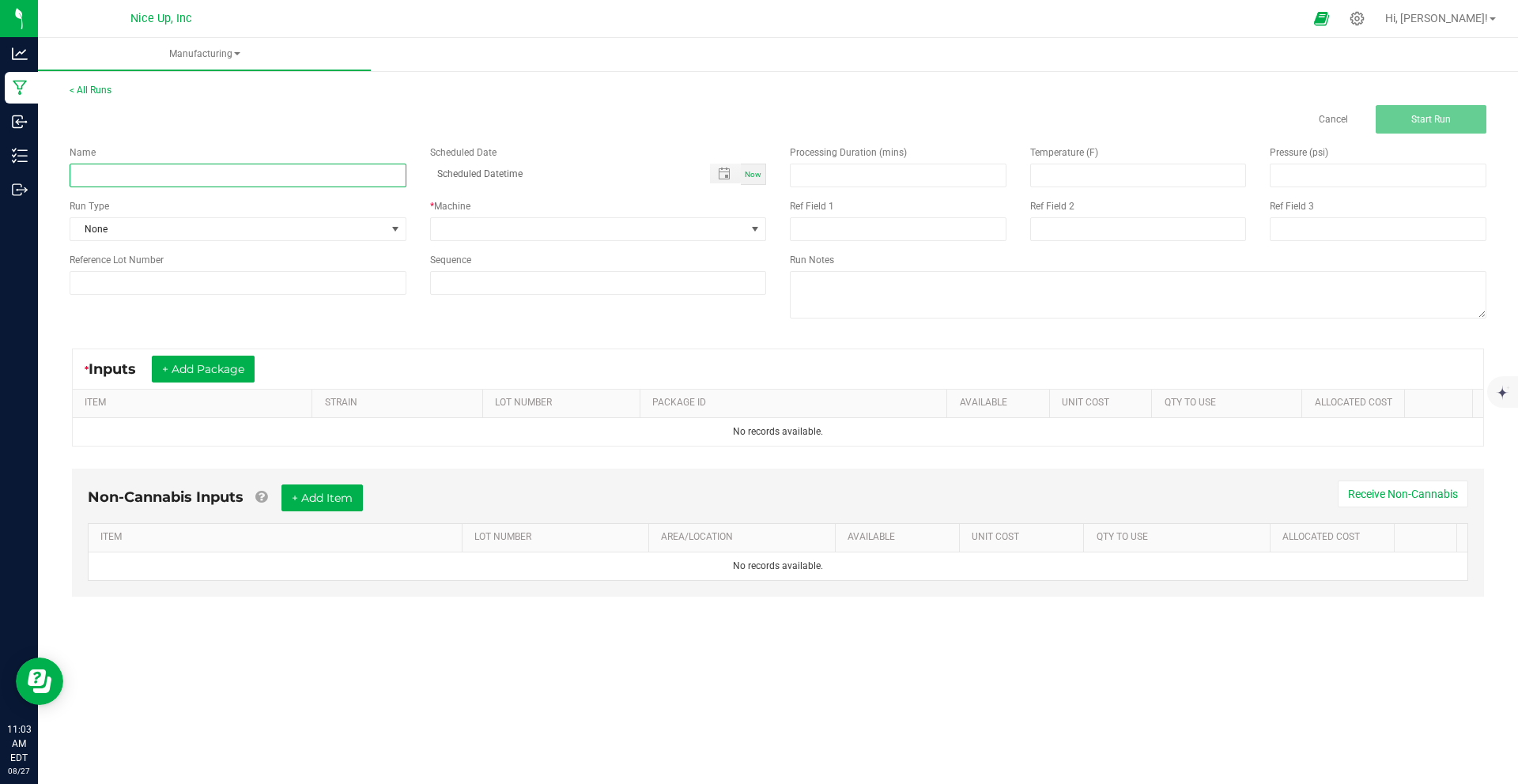
click at [330, 175] on input at bounding box center [238, 174] width 337 height 23
click at [724, 172] on span "Toggle popup" at bounding box center [724, 174] width 13 height 13
type input "FOD Prerolls"
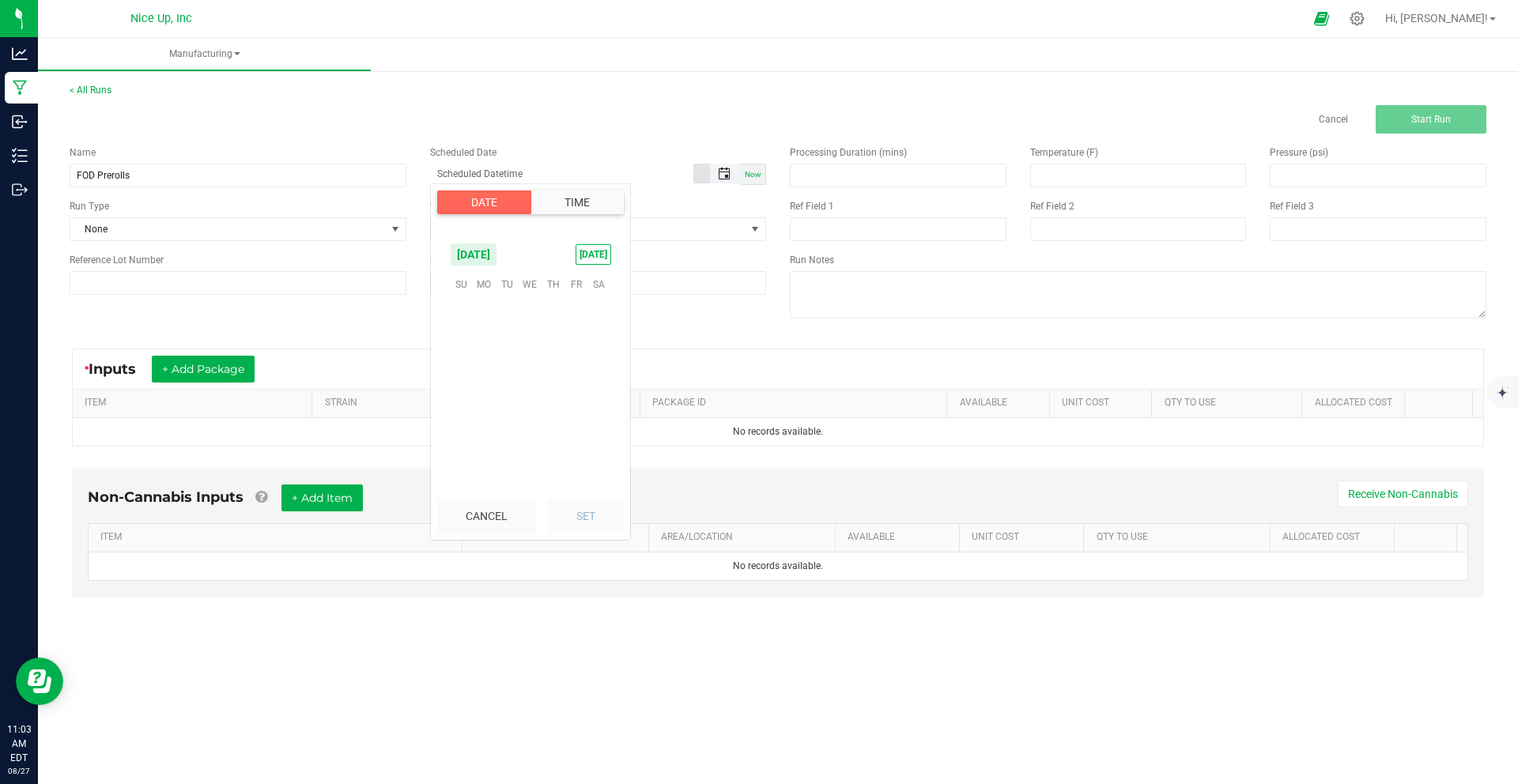
scroll to position [256017, 0]
click at [511, 408] on span "26" at bounding box center [507, 407] width 23 height 24
click at [472, 342] on li "10" at bounding box center [470, 341] width 38 height 22
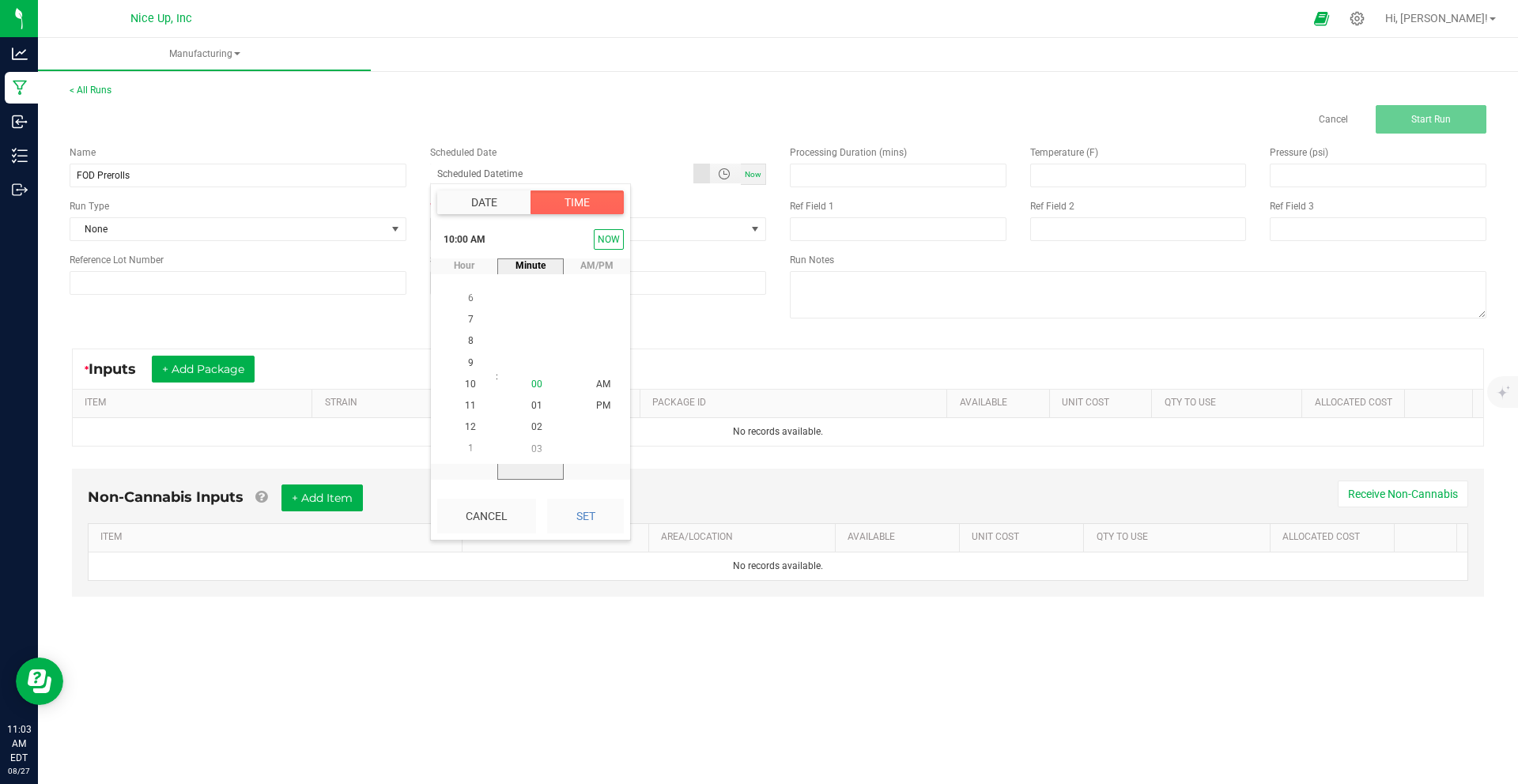
click at [518, 383] on li "00" at bounding box center [537, 385] width 38 height 22
click at [594, 513] on button "Set" at bounding box center [585, 515] width 77 height 35
type input "[DATE] 10:00 AM"
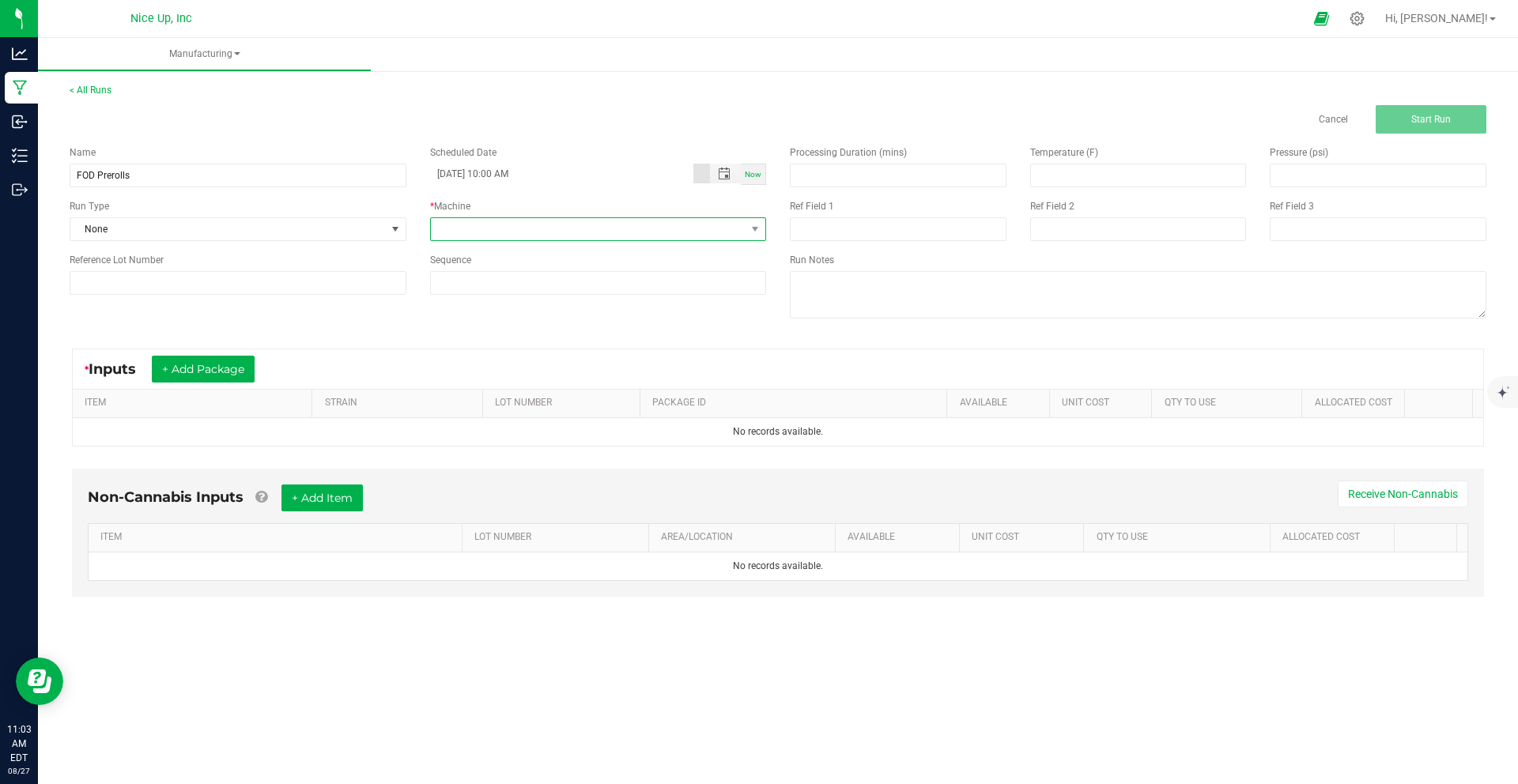
click at [510, 226] on span at bounding box center [588, 230] width 315 height 22
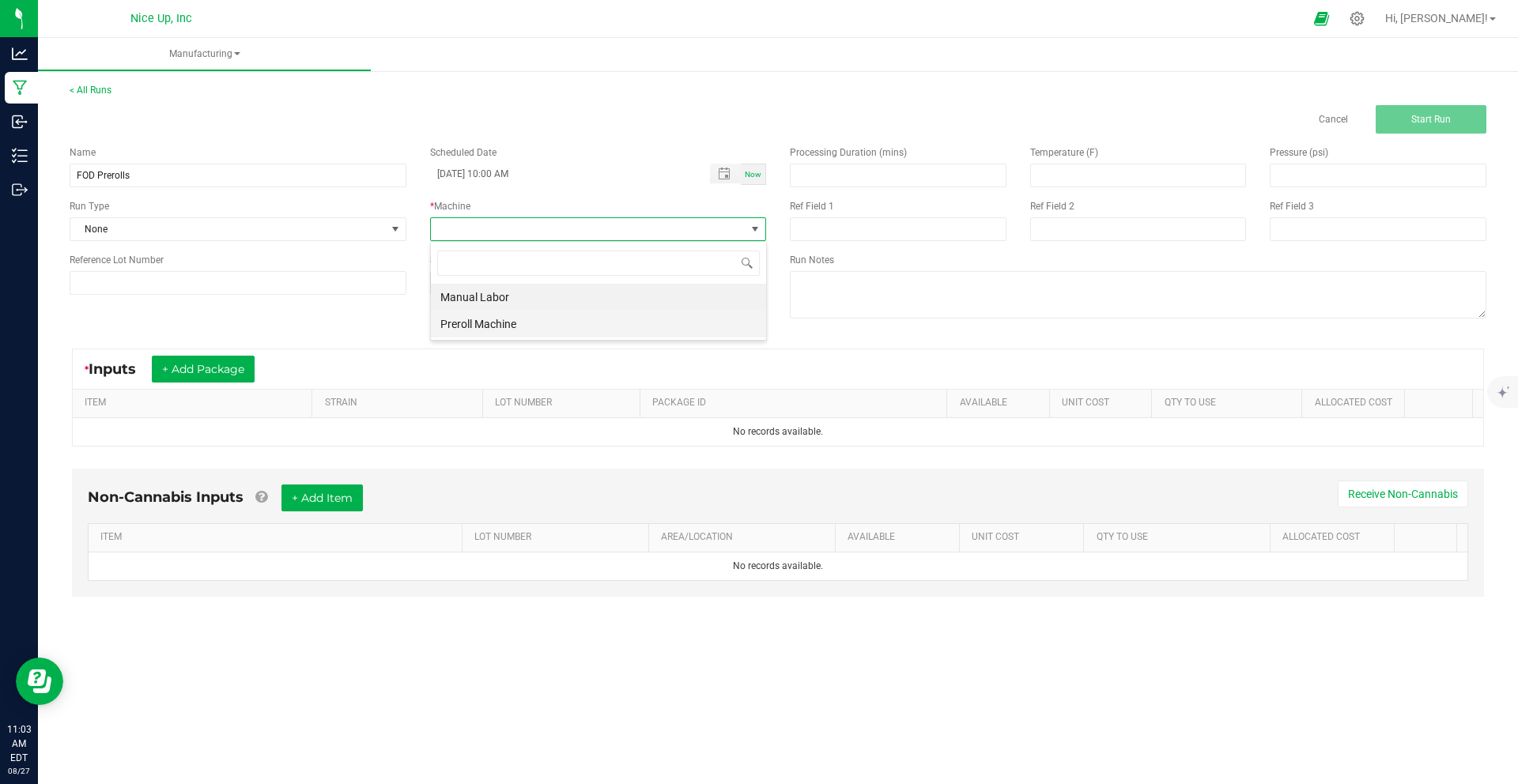
click at [511, 319] on li "Preroll Machine" at bounding box center [599, 324] width 335 height 27
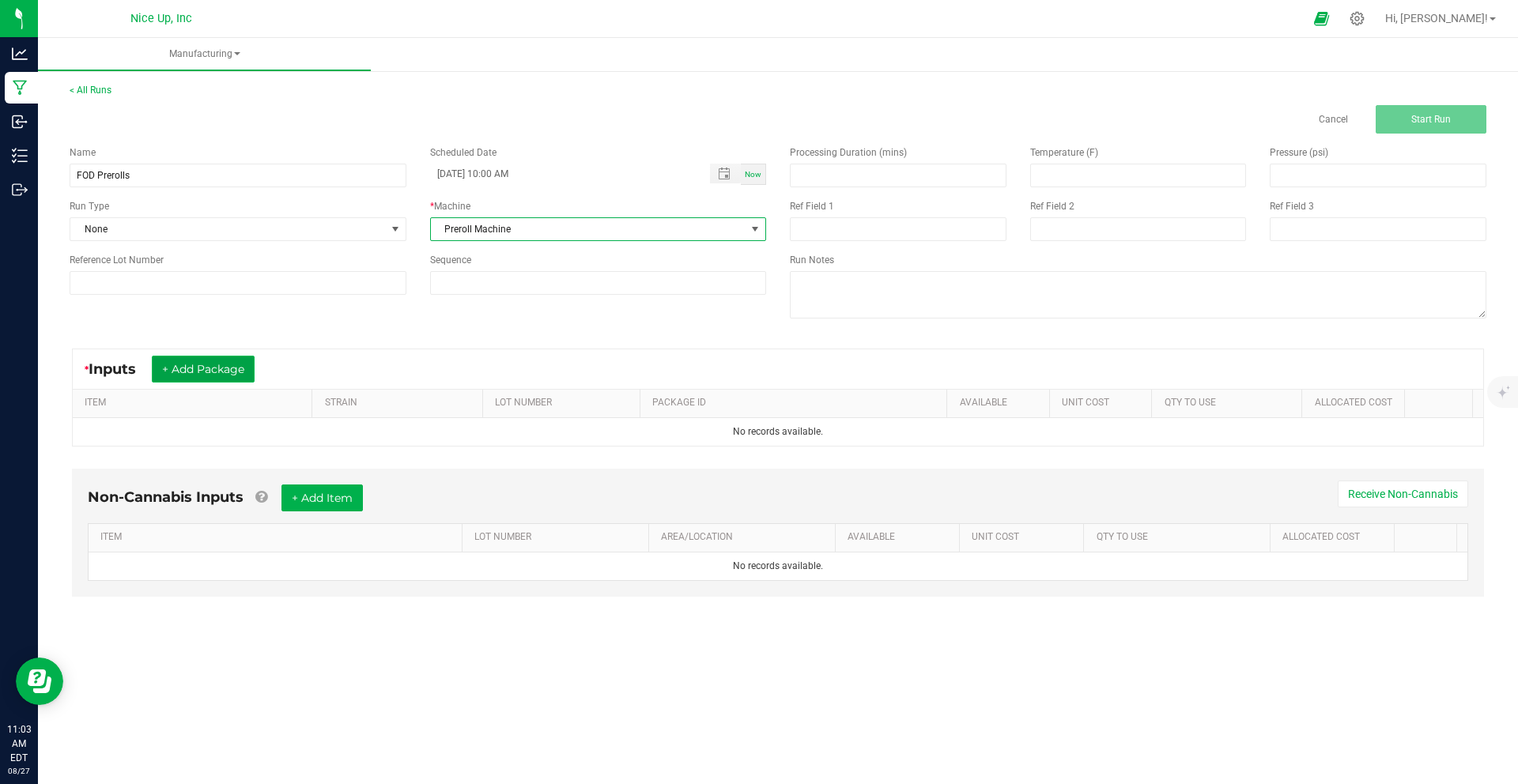
click at [234, 366] on button "+ Add Package" at bounding box center [203, 369] width 103 height 27
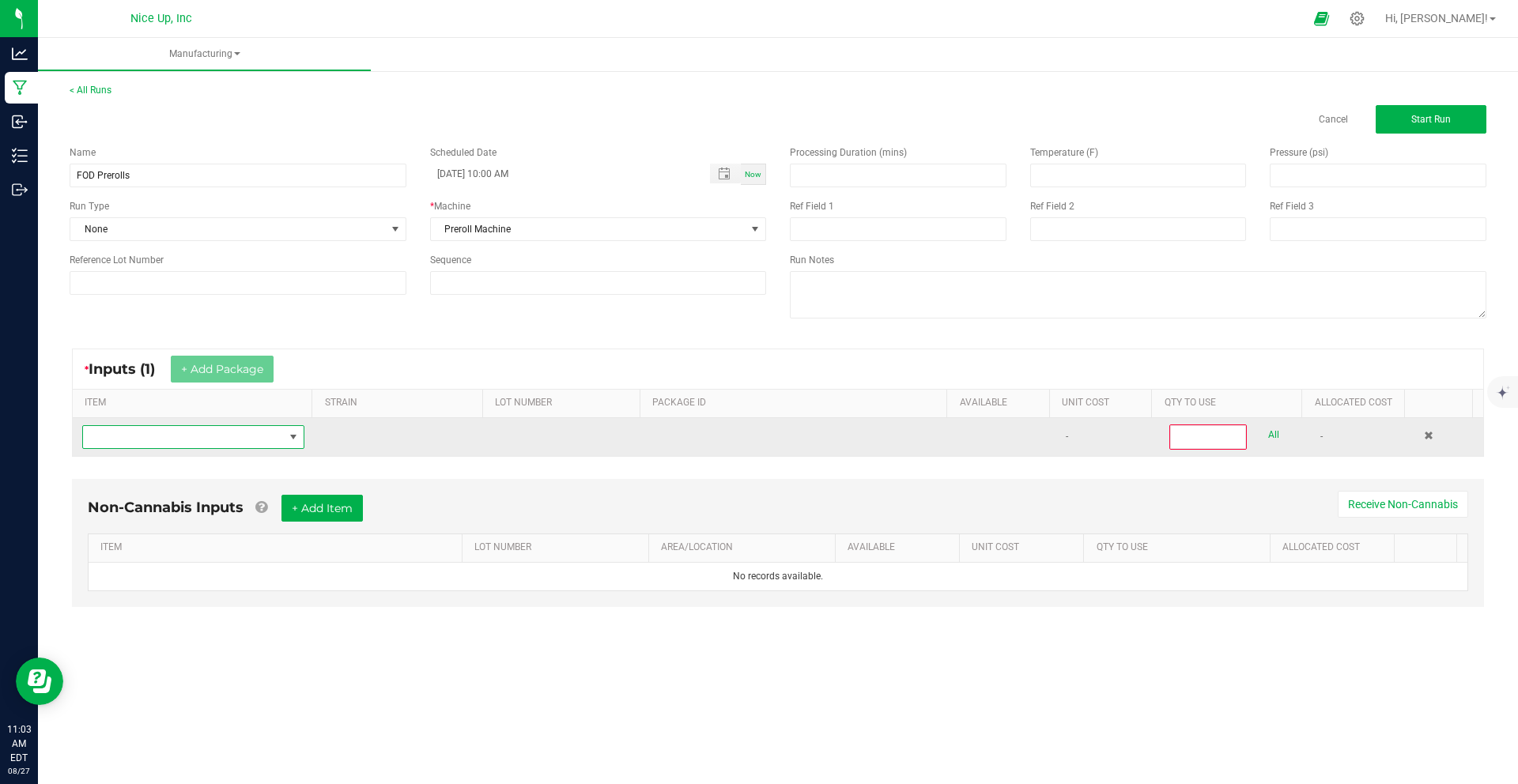
click at [224, 429] on span "NO DATA FOUND" at bounding box center [183, 437] width 200 height 22
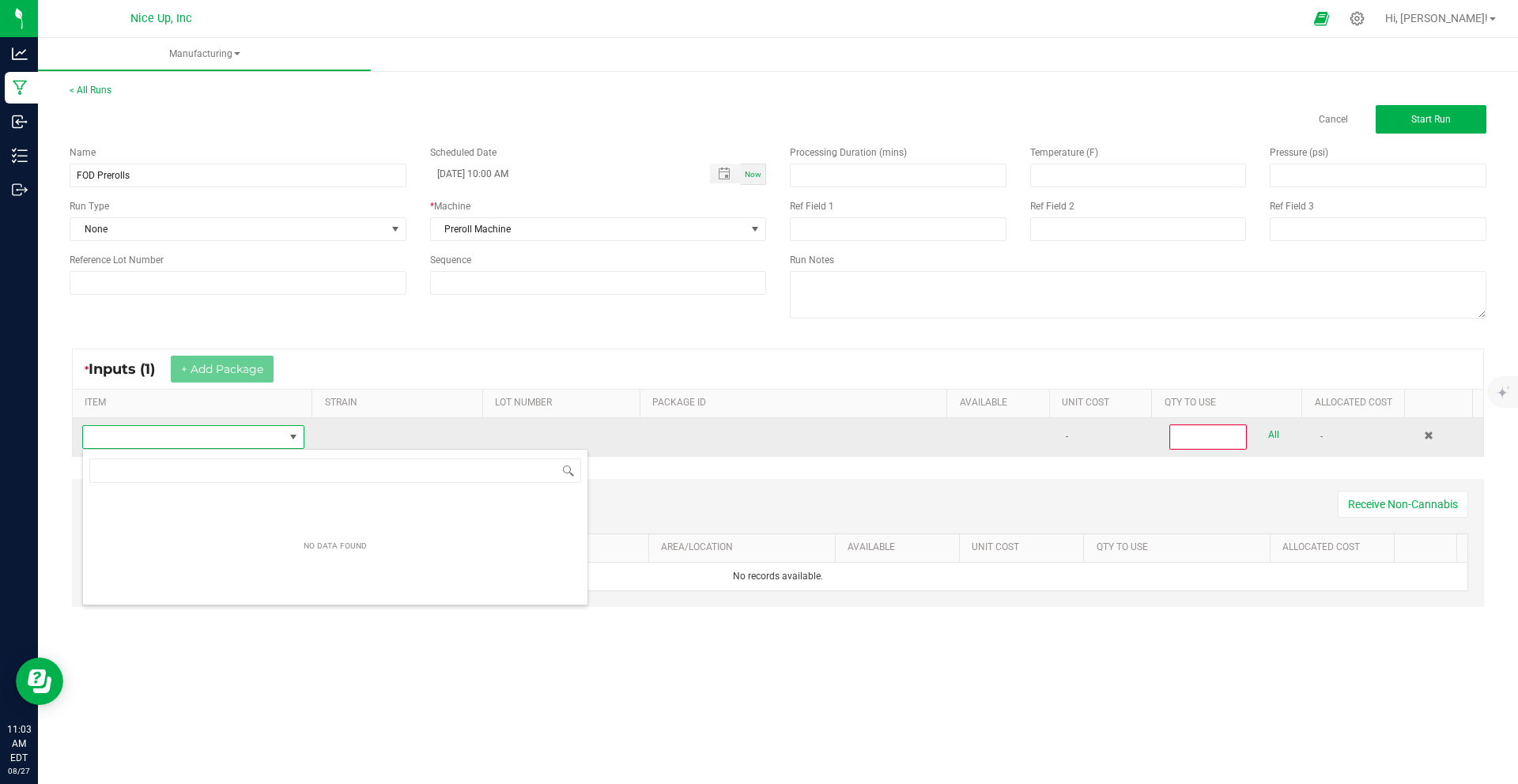
scroll to position [23, 219]
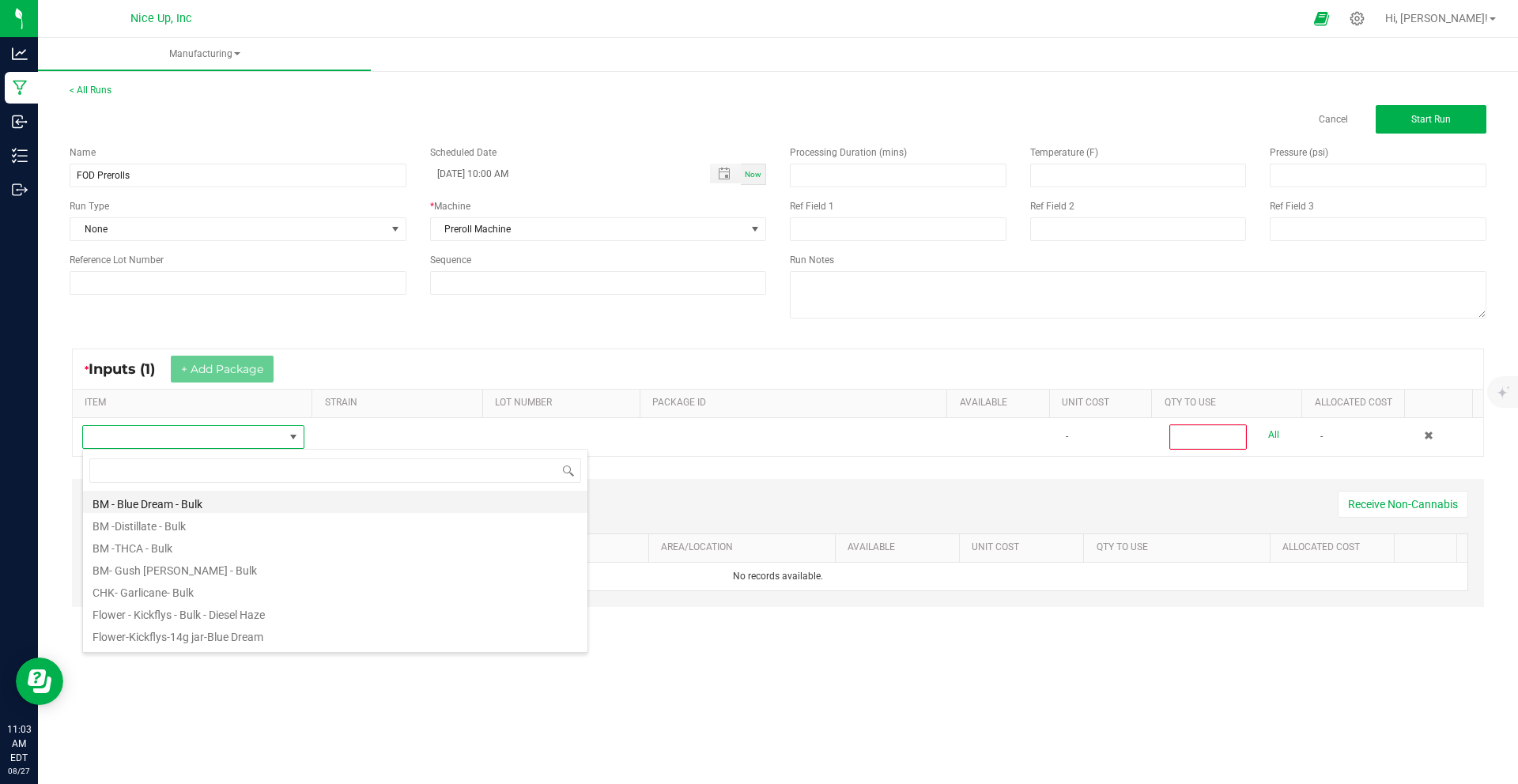
click at [216, 500] on li "BM - Blue Dream - Bulk" at bounding box center [335, 502] width 505 height 22
type input "0"
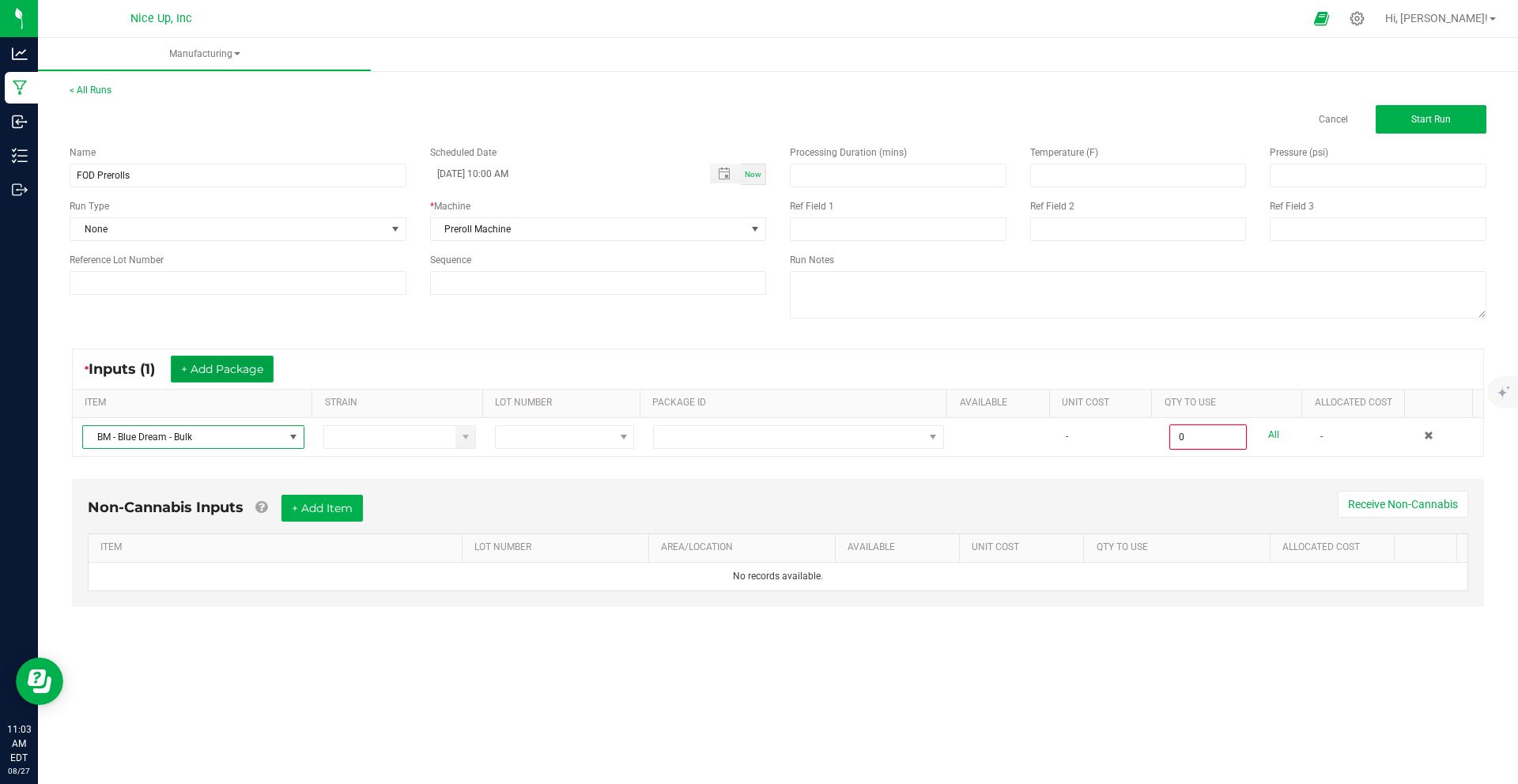
click at [252, 375] on button "+ Add Package" at bounding box center [222, 369] width 103 height 27
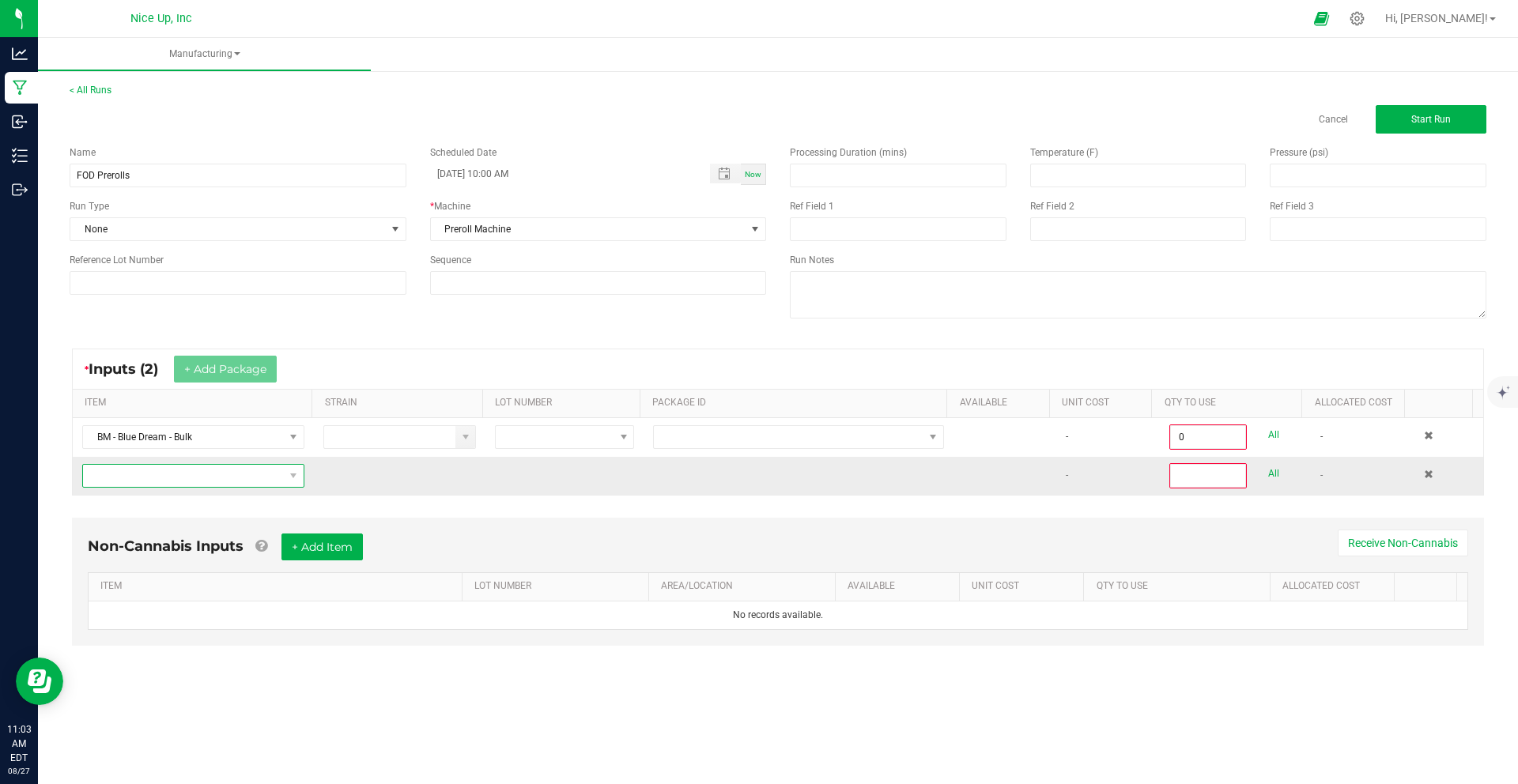
click at [219, 471] on span "NO DATA FOUND" at bounding box center [183, 476] width 200 height 22
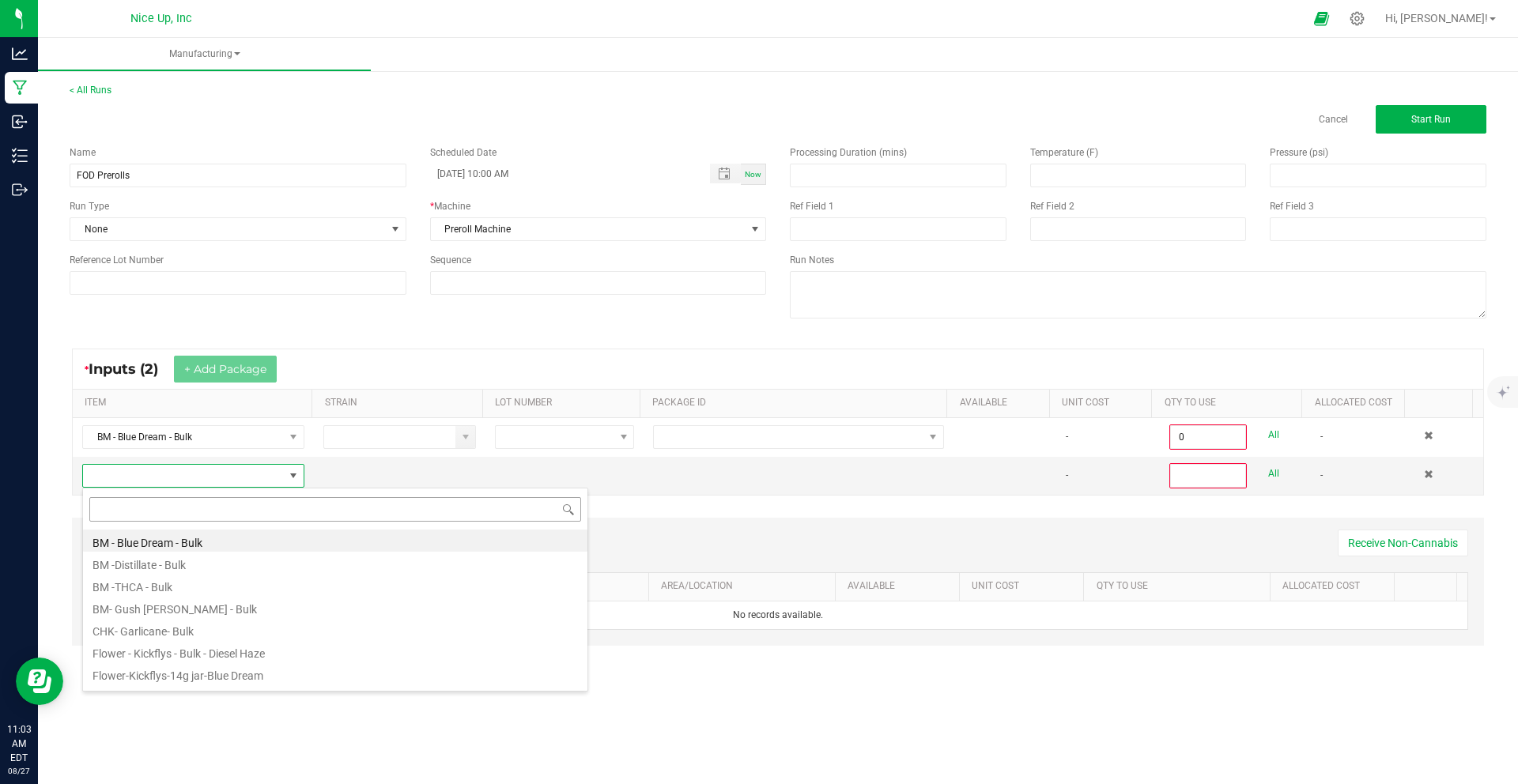
scroll to position [23, 219]
click at [212, 614] on li "BM- Gush [PERSON_NAME] - Bulk" at bounding box center [335, 607] width 505 height 22
type input "0"
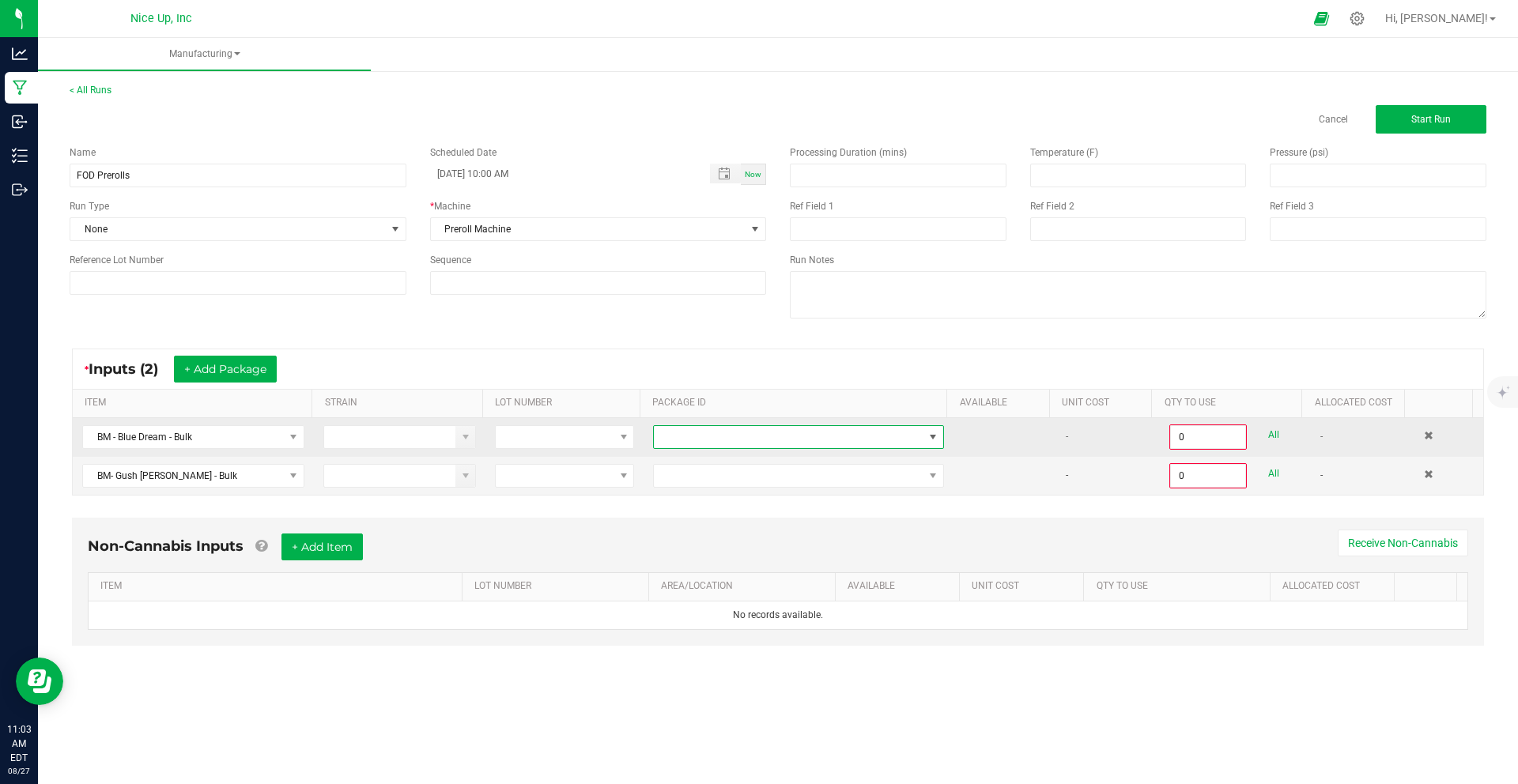
click at [814, 435] on span at bounding box center [789, 437] width 270 height 22
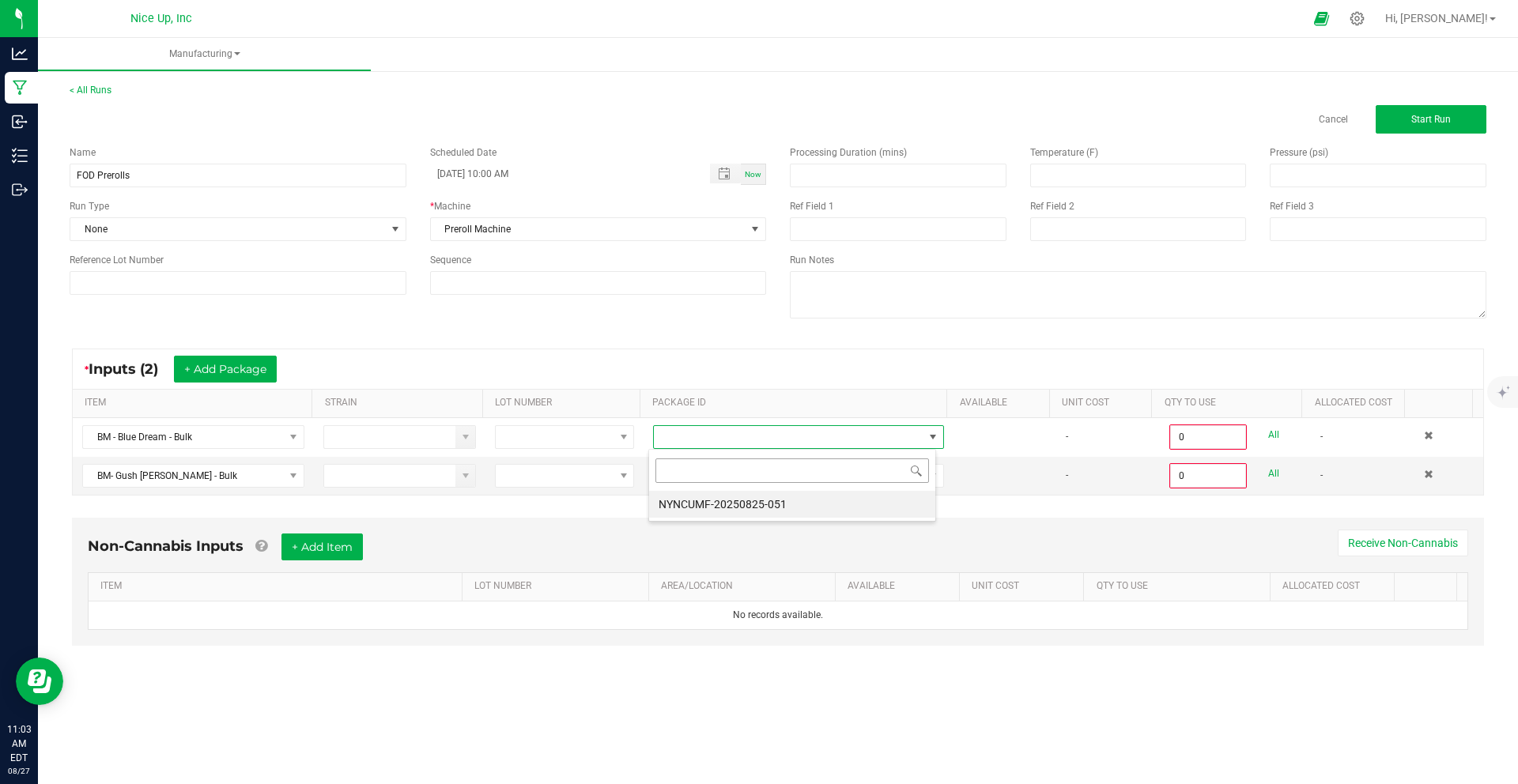
scroll to position [23, 289]
click at [803, 498] on li "NYNCUMF-20250825-051" at bounding box center [791, 503] width 286 height 27
type input "0.0000 g"
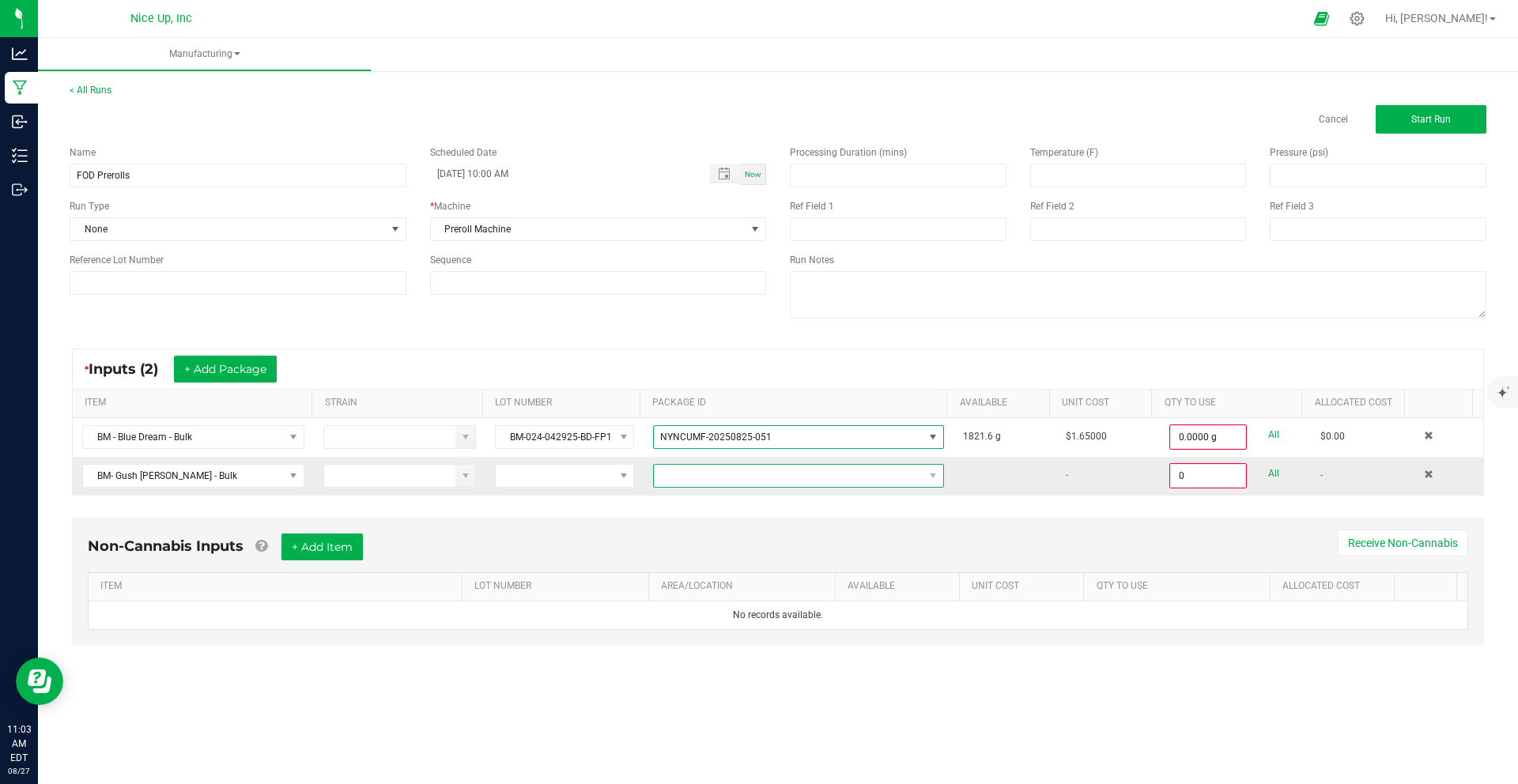
click at [817, 477] on span at bounding box center [789, 476] width 270 height 22
click at [791, 541] on li "NYNCUMF-20250825-052" at bounding box center [791, 542] width 286 height 27
type input "0.0000 g"
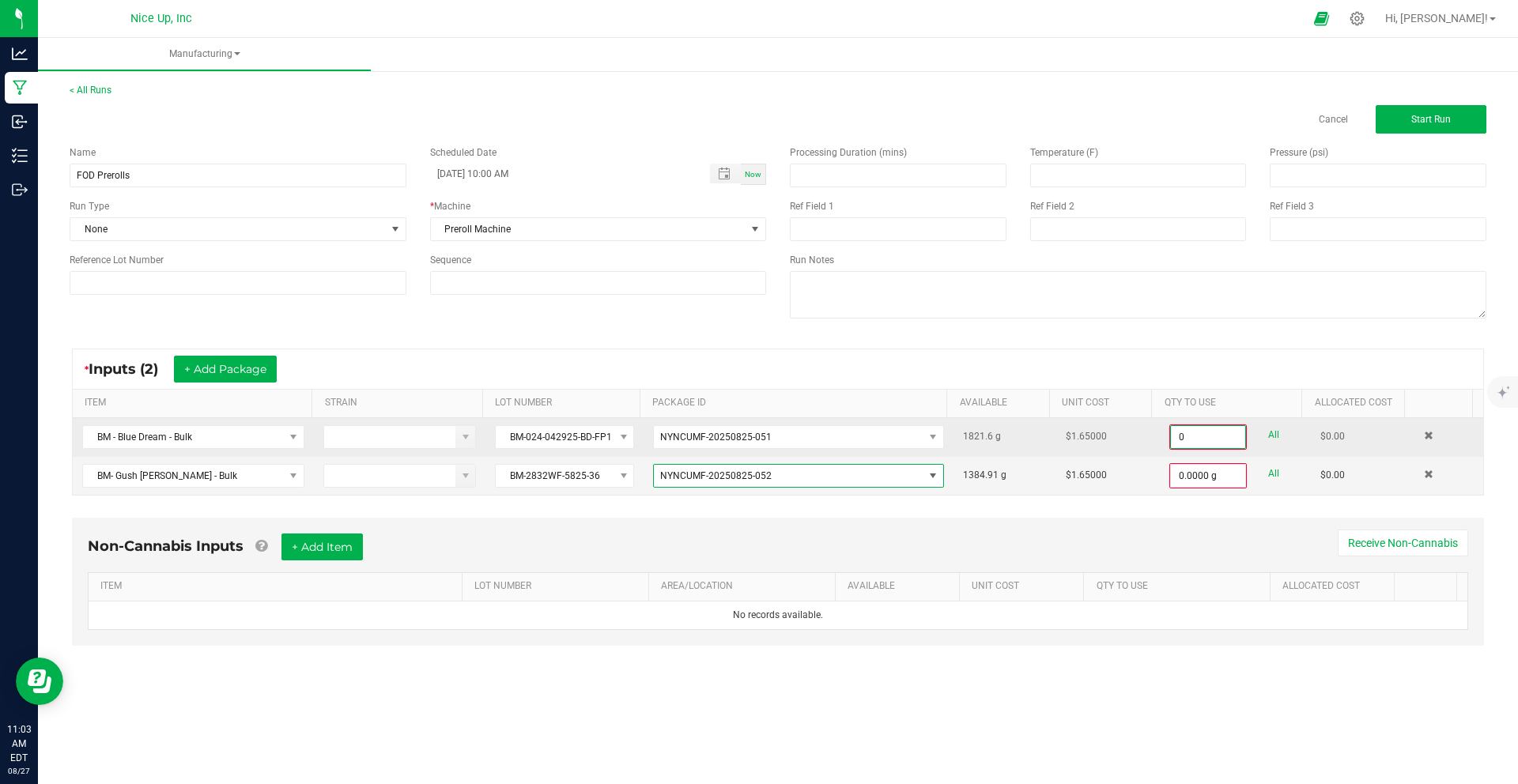
click at [1193, 442] on input "0" at bounding box center [1208, 437] width 74 height 22
click at [1192, 442] on input "0" at bounding box center [1208, 437] width 74 height 22
drag, startPoint x: 1193, startPoint y: 441, endPoint x: 1128, endPoint y: 431, distance: 65.8
click at [1128, 431] on tr "BM - Blue Dream - Bulk BM-024-042925-BD-FP1 NYNCUMF-20250825-051 1821.6 g $1.65…" at bounding box center [778, 437] width 1410 height 39
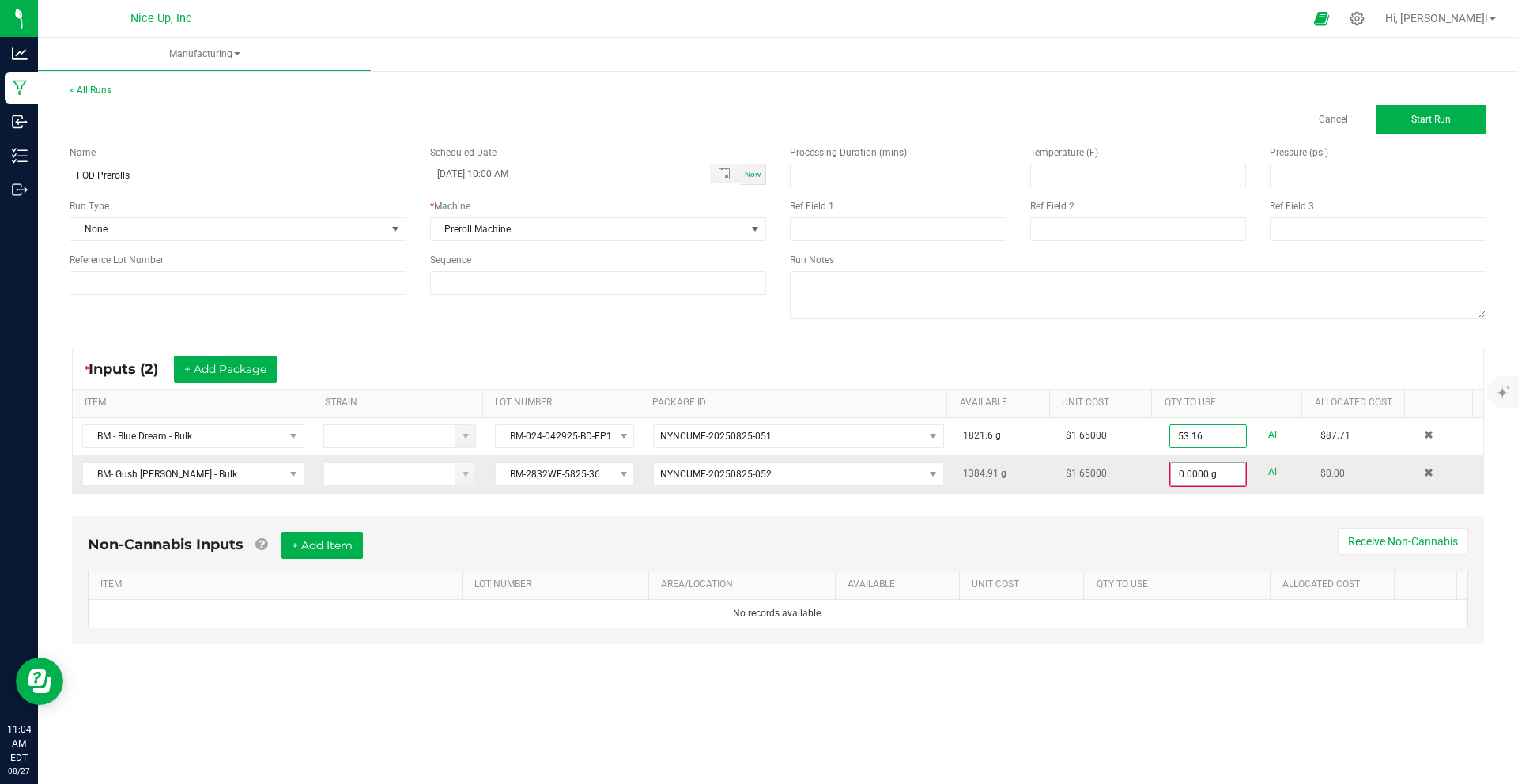
type input "53.1600 g"
click at [1199, 477] on input "0" at bounding box center [1208, 474] width 74 height 22
type input "1354.0000 g"
click at [1237, 496] on div "* Inputs (2) + Add Package ITEM STRAIN LOT NUMBER PACKAGE ID AVAILABLE Unit Cos…" at bounding box center [778, 420] width 1440 height 172
click at [358, 547] on button "+ Add Item" at bounding box center [322, 543] width 81 height 27
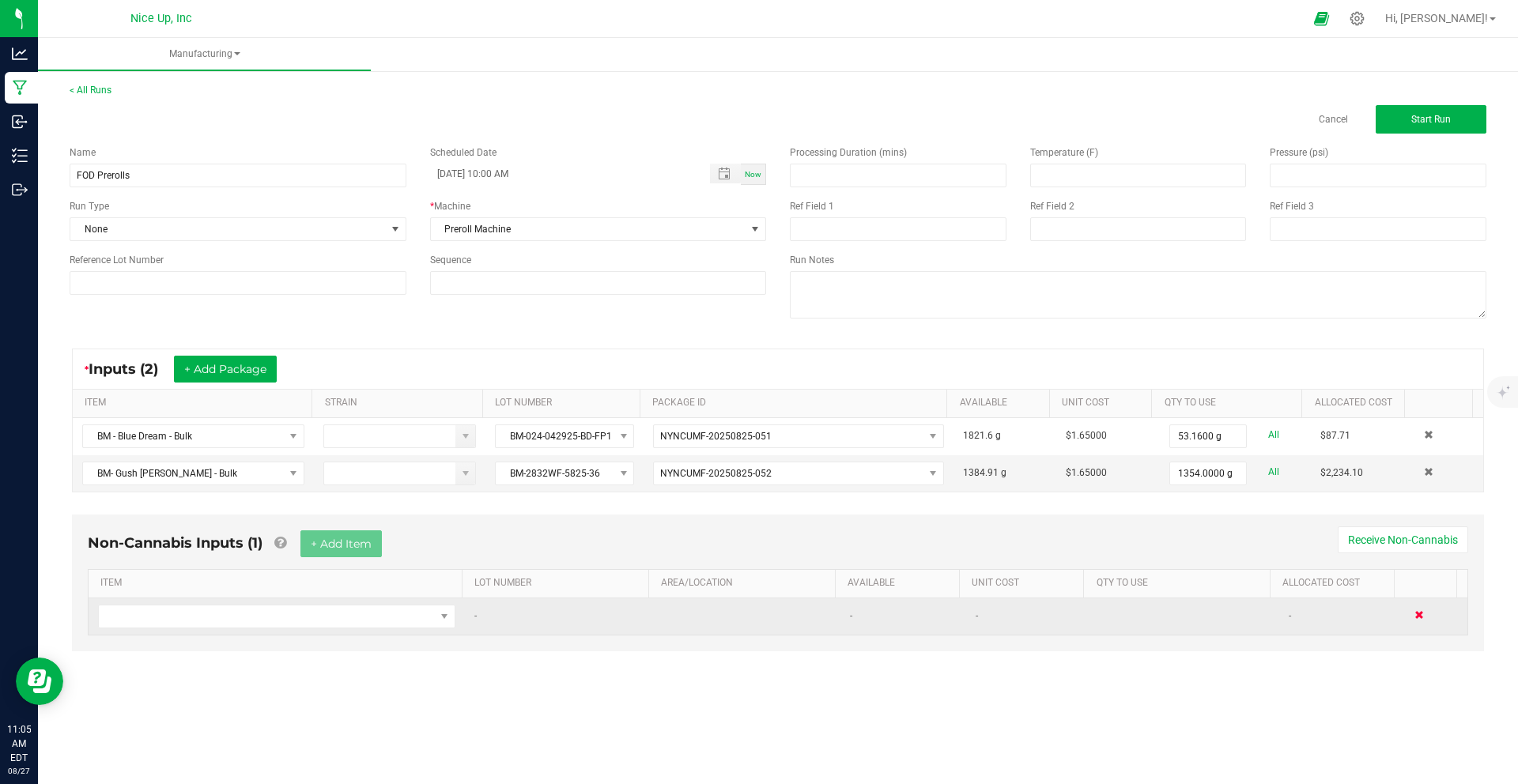
click at [1414, 611] on span at bounding box center [1419, 614] width 10 height 9
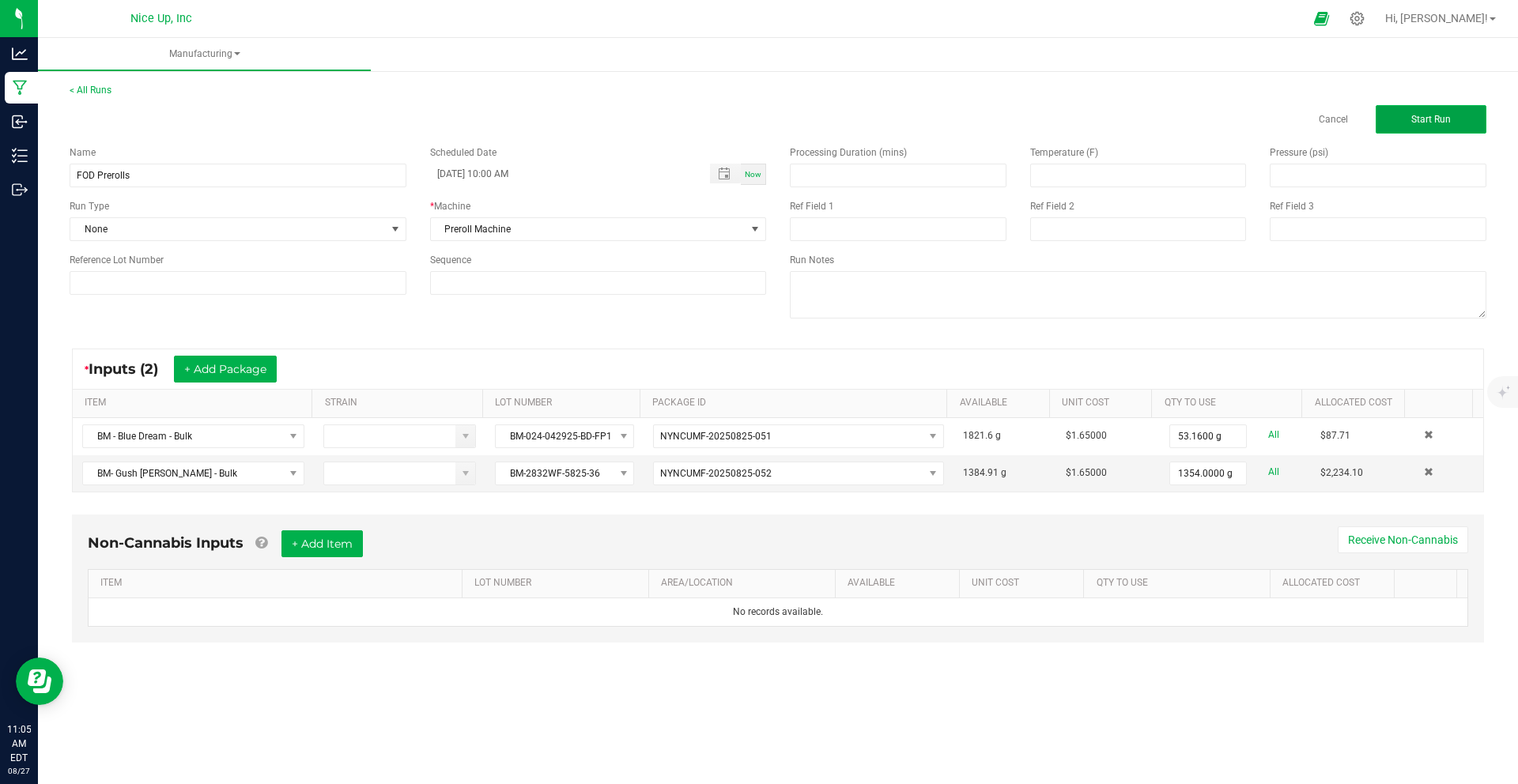
click at [1439, 123] on span "Start Run" at bounding box center [1431, 119] width 40 height 11
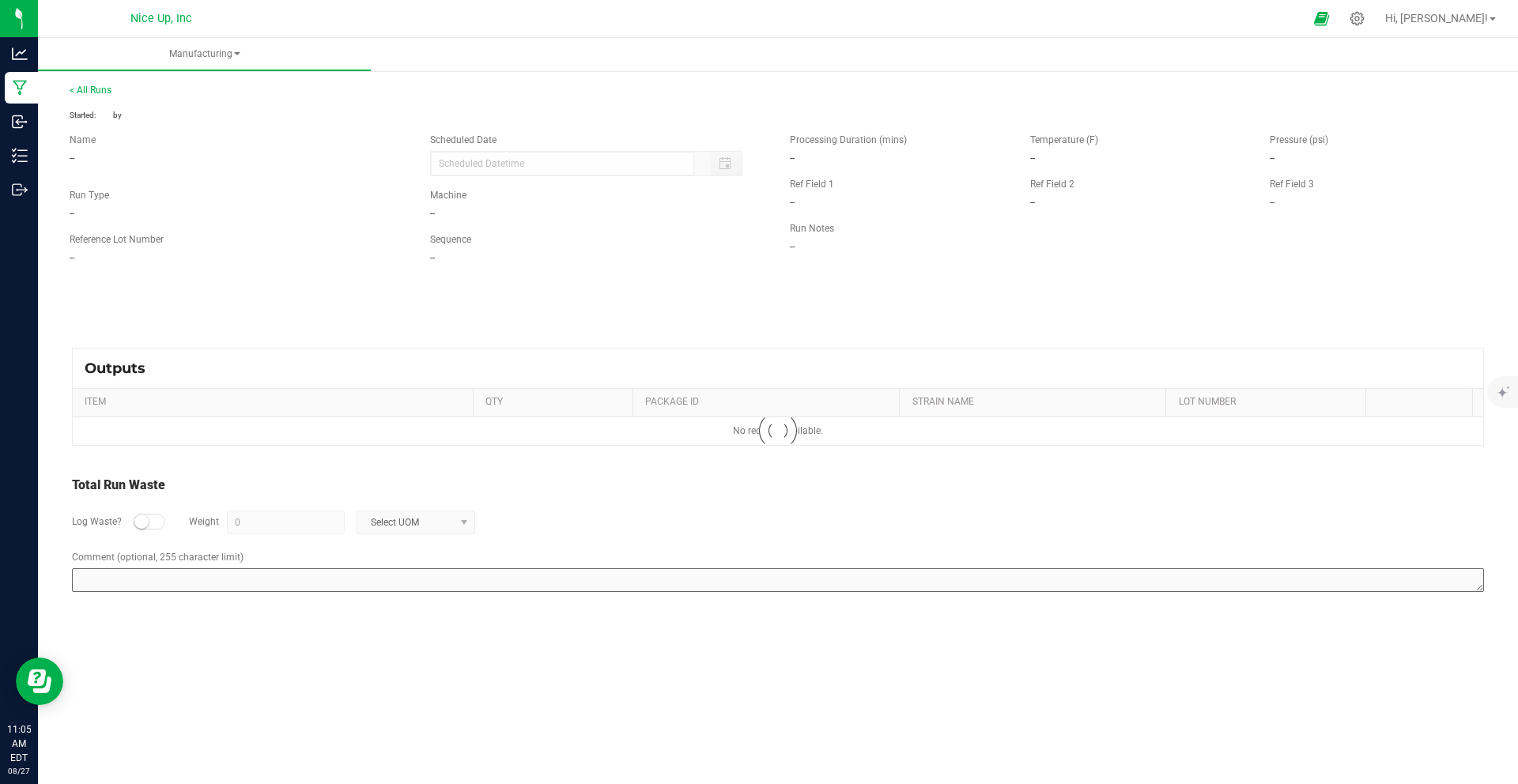
type input "[DATE] 10:00 AM"
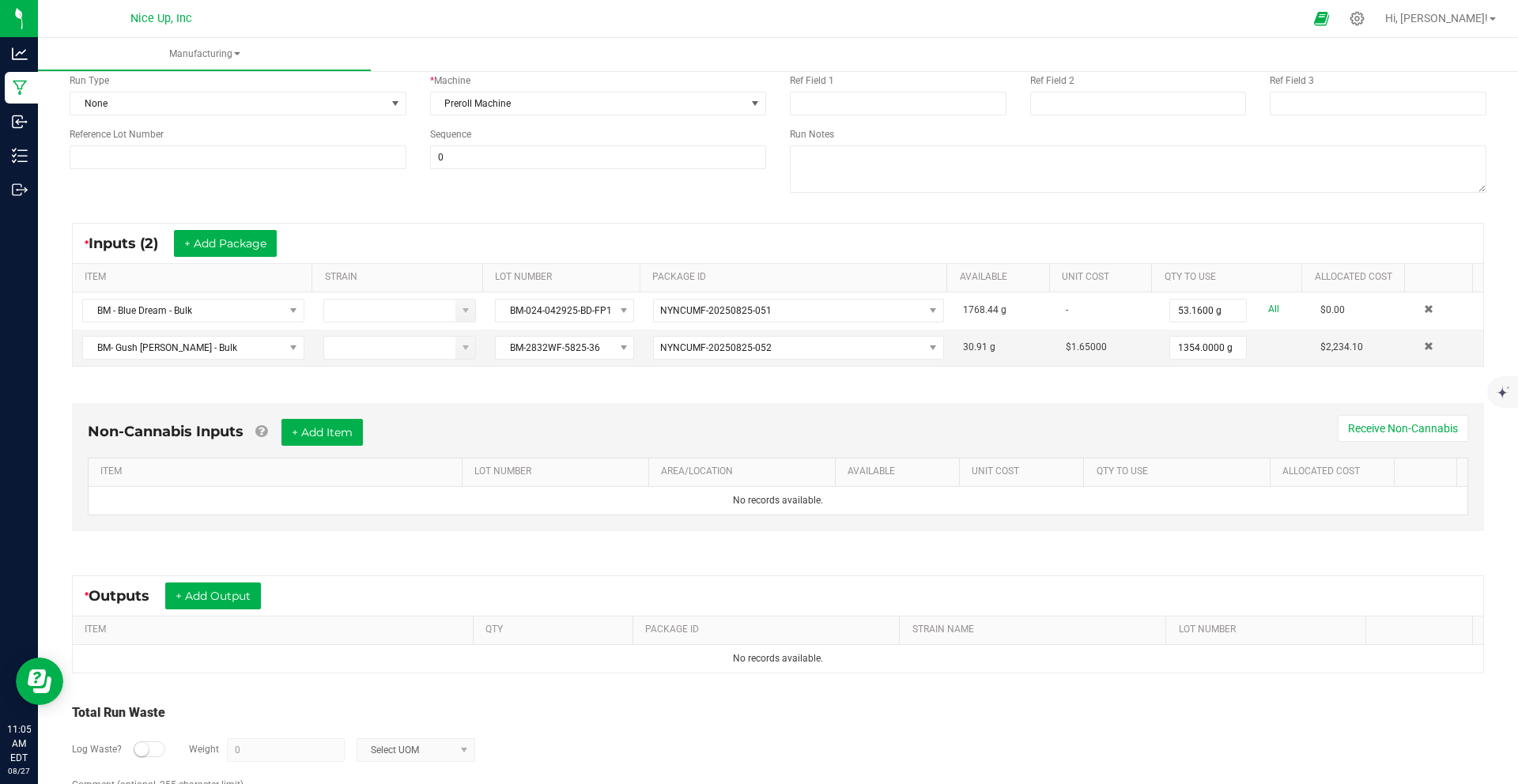
scroll to position [147, 0]
click at [224, 595] on button "+ Add Output" at bounding box center [213, 594] width 96 height 27
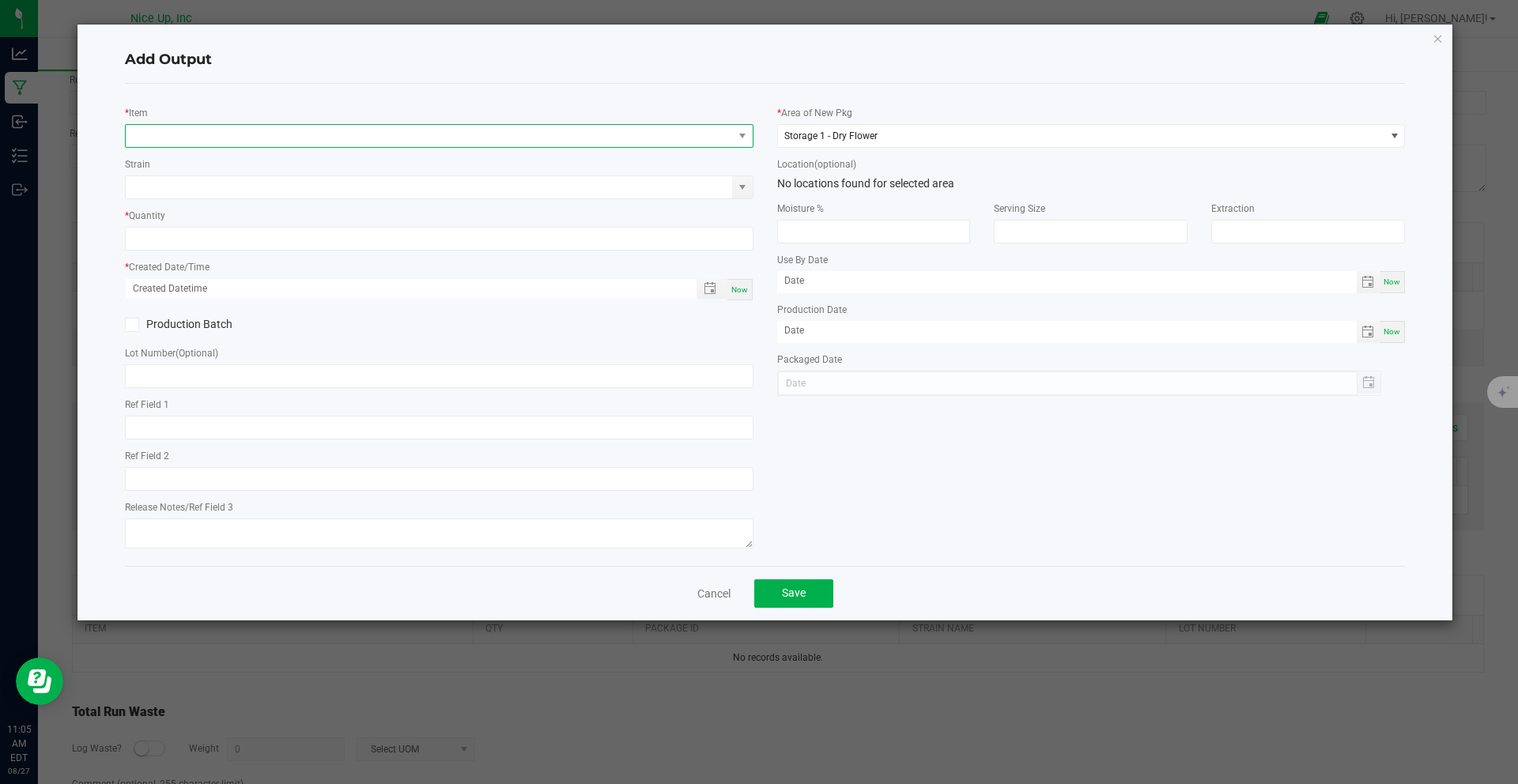
click at [249, 134] on span "NO DATA FOUND" at bounding box center [429, 136] width 607 height 22
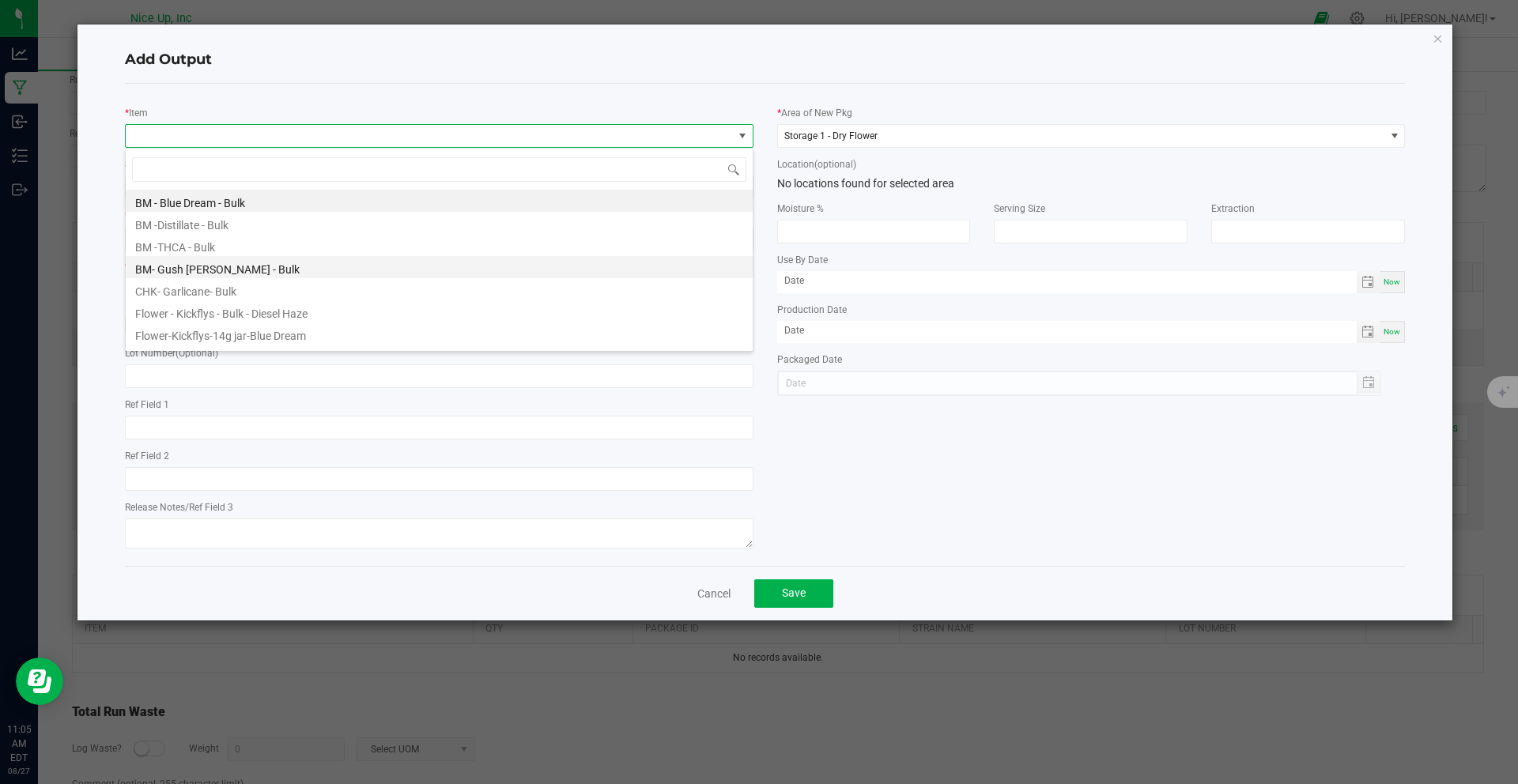
scroll to position [3, 0]
type input "fod"
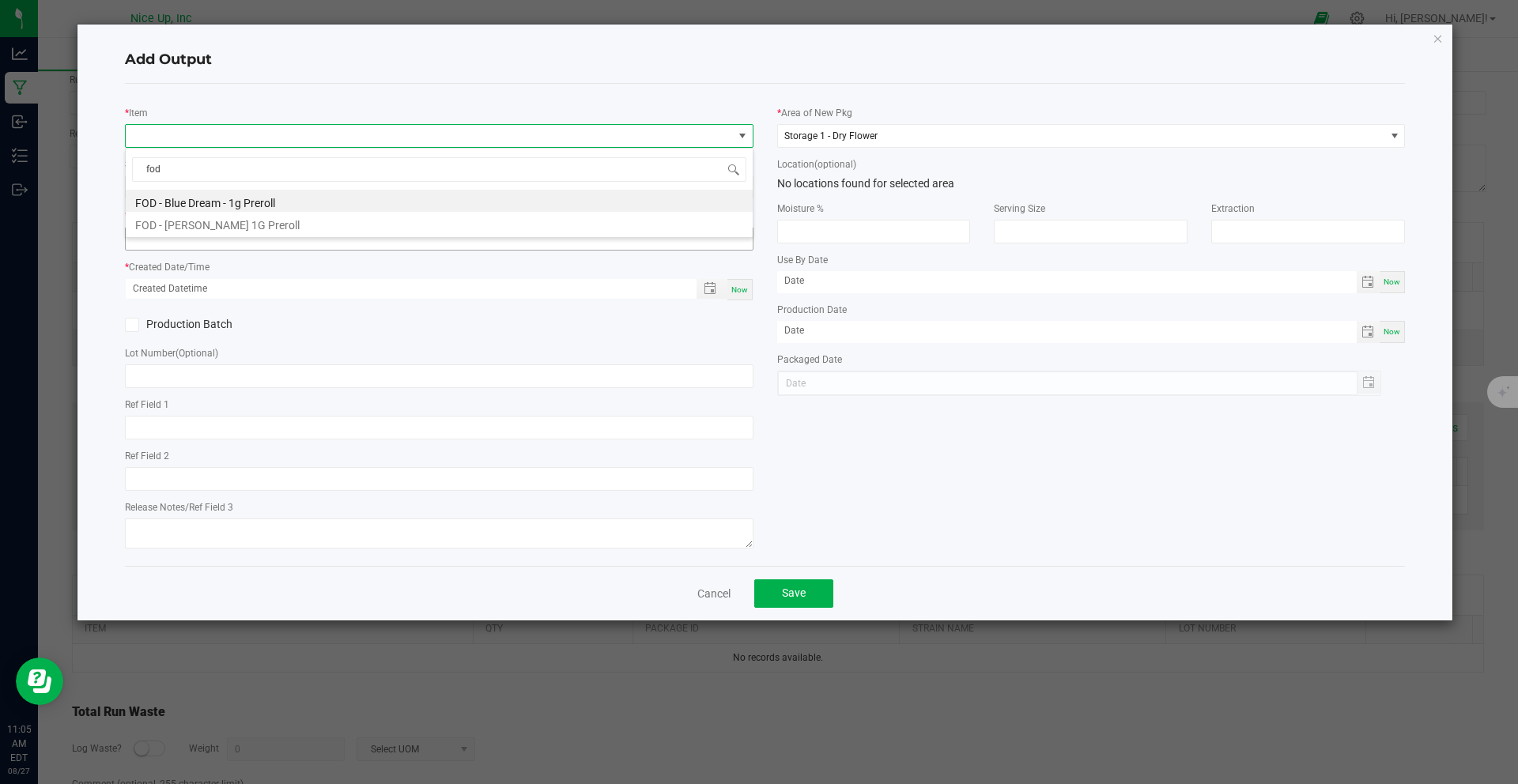
scroll to position [0, 0]
click at [276, 205] on li "FOD - Blue Dream - 1g Preroll" at bounding box center [438, 201] width 626 height 22
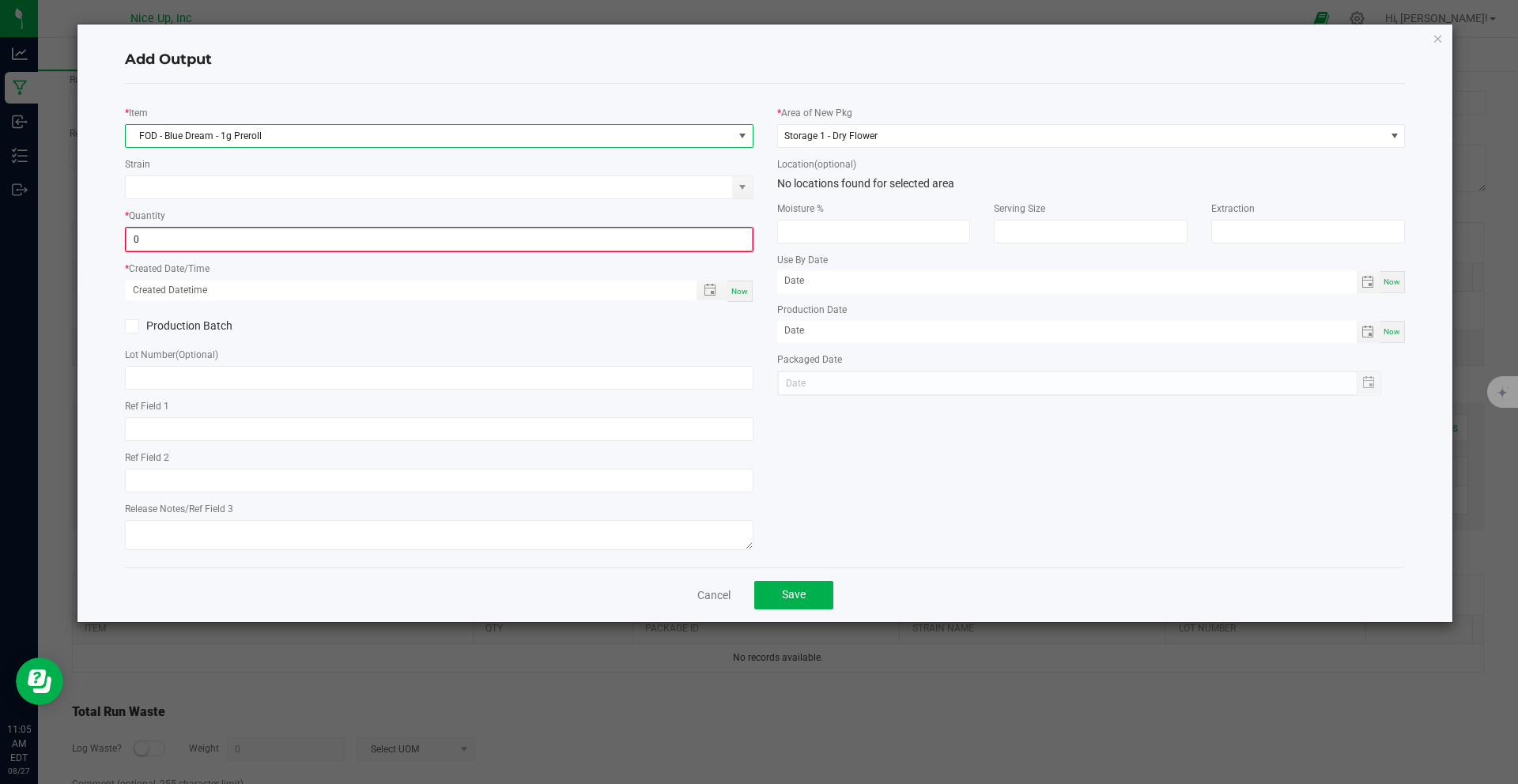
click at [283, 238] on input "0" at bounding box center [439, 239] width 626 height 22
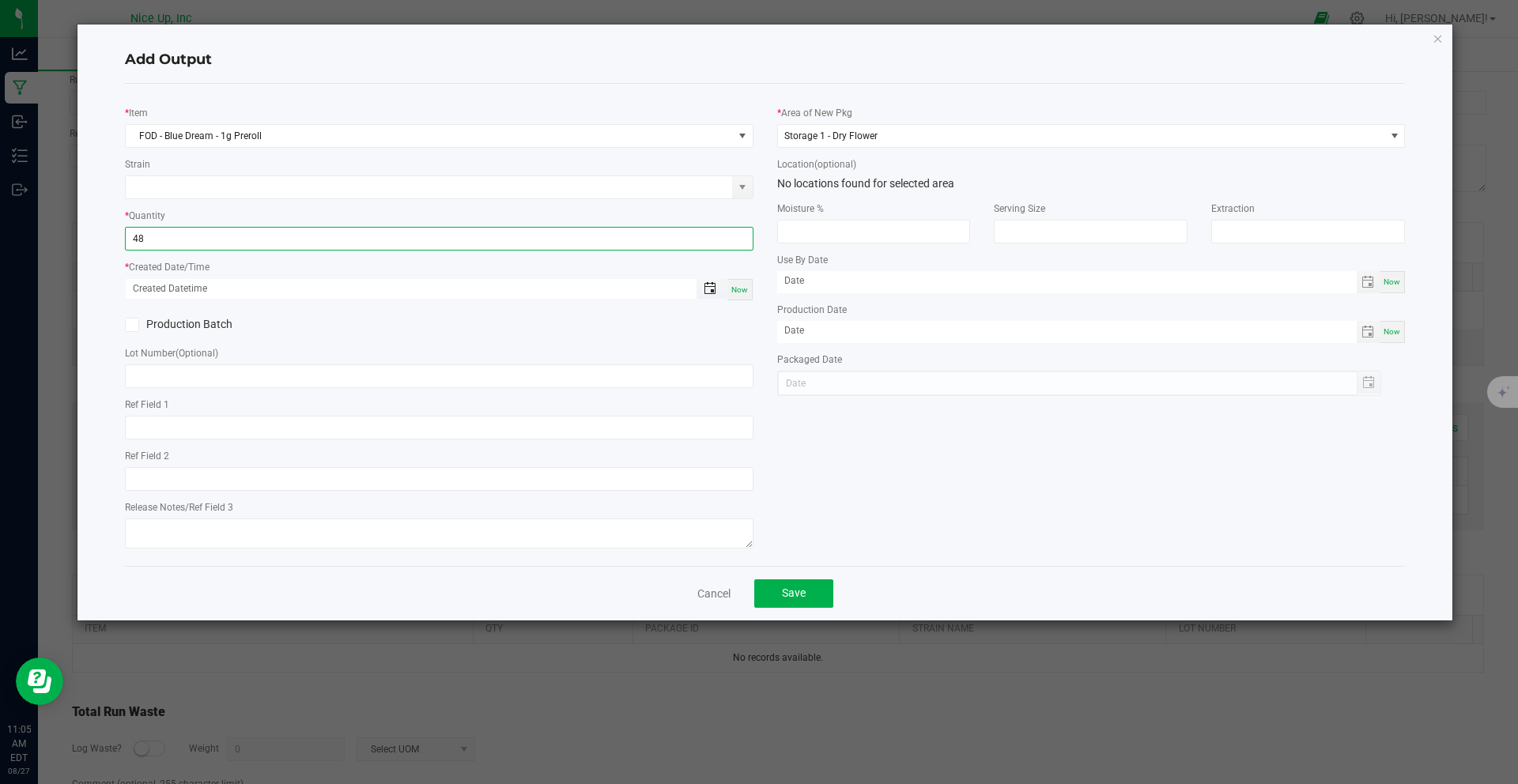
click at [715, 293] on span "Toggle popup" at bounding box center [709, 288] width 13 height 13
type input "48 ea"
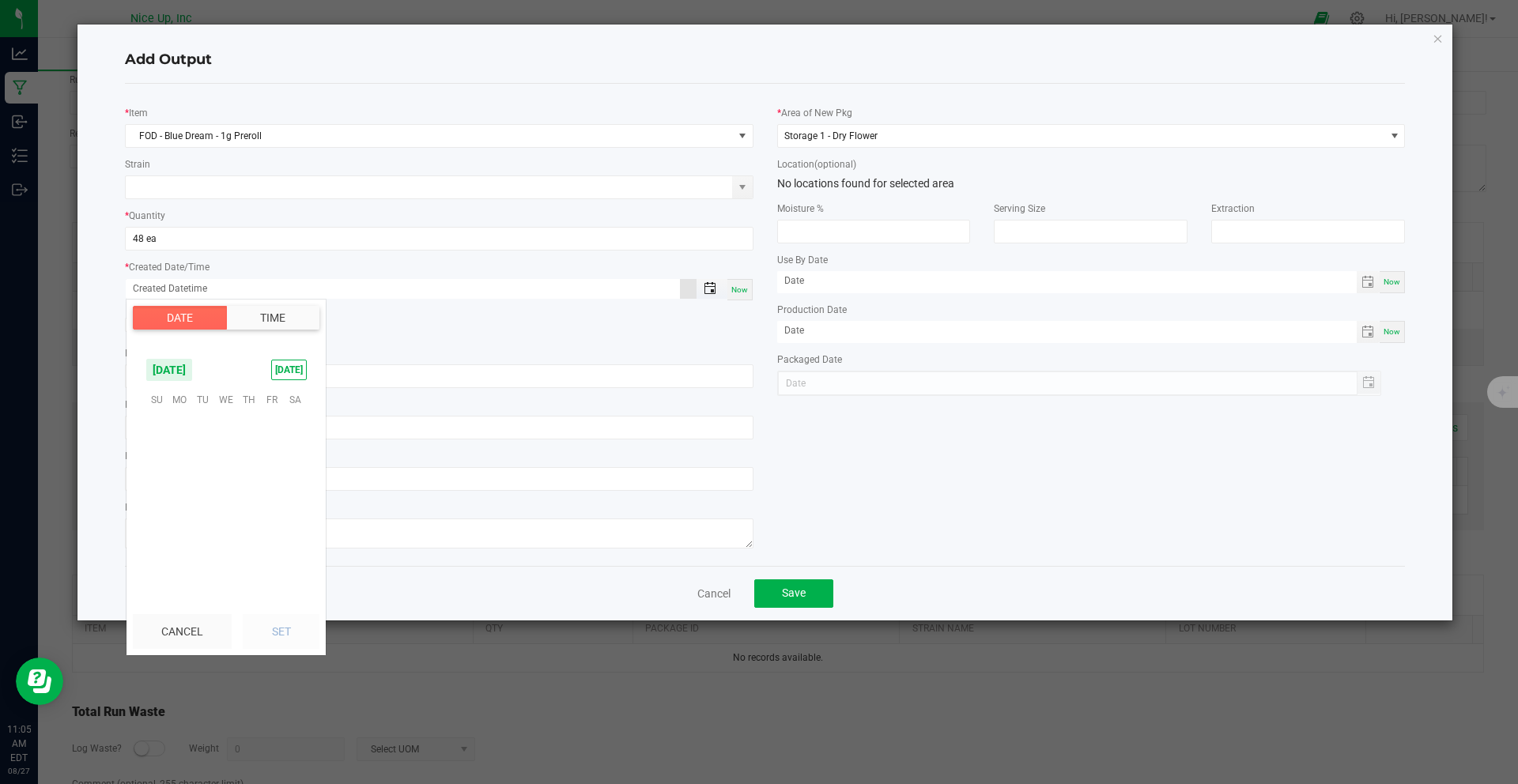
scroll to position [256017, 0]
click at [207, 520] on span "26" at bounding box center [202, 521] width 23 height 24
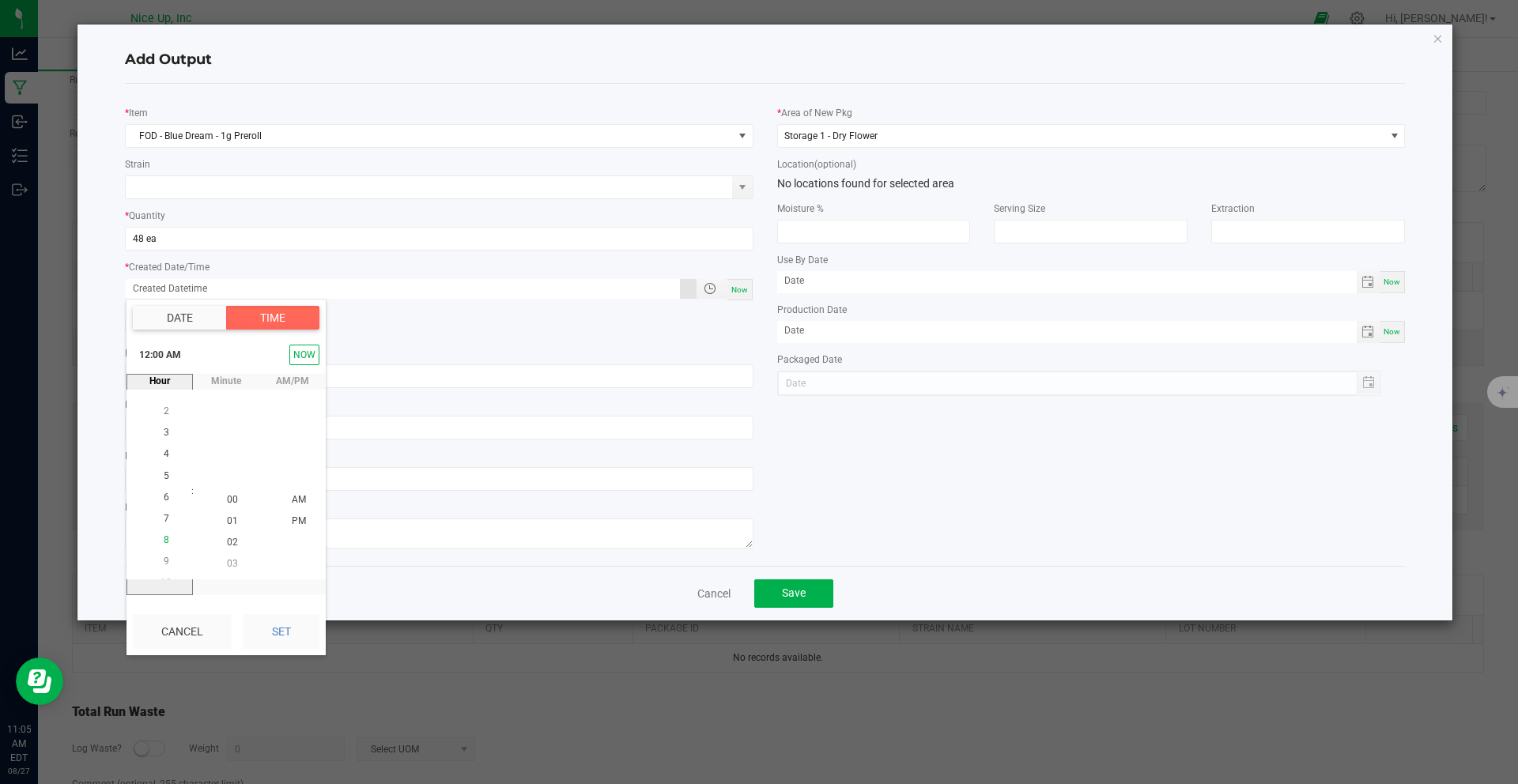
scroll to position [22, 0]
click at [168, 477] on li "6" at bounding box center [166, 478] width 38 height 22
click at [219, 502] on li "00" at bounding box center [232, 499] width 38 height 22
click at [302, 505] on li "PM" at bounding box center [299, 499] width 38 height 22
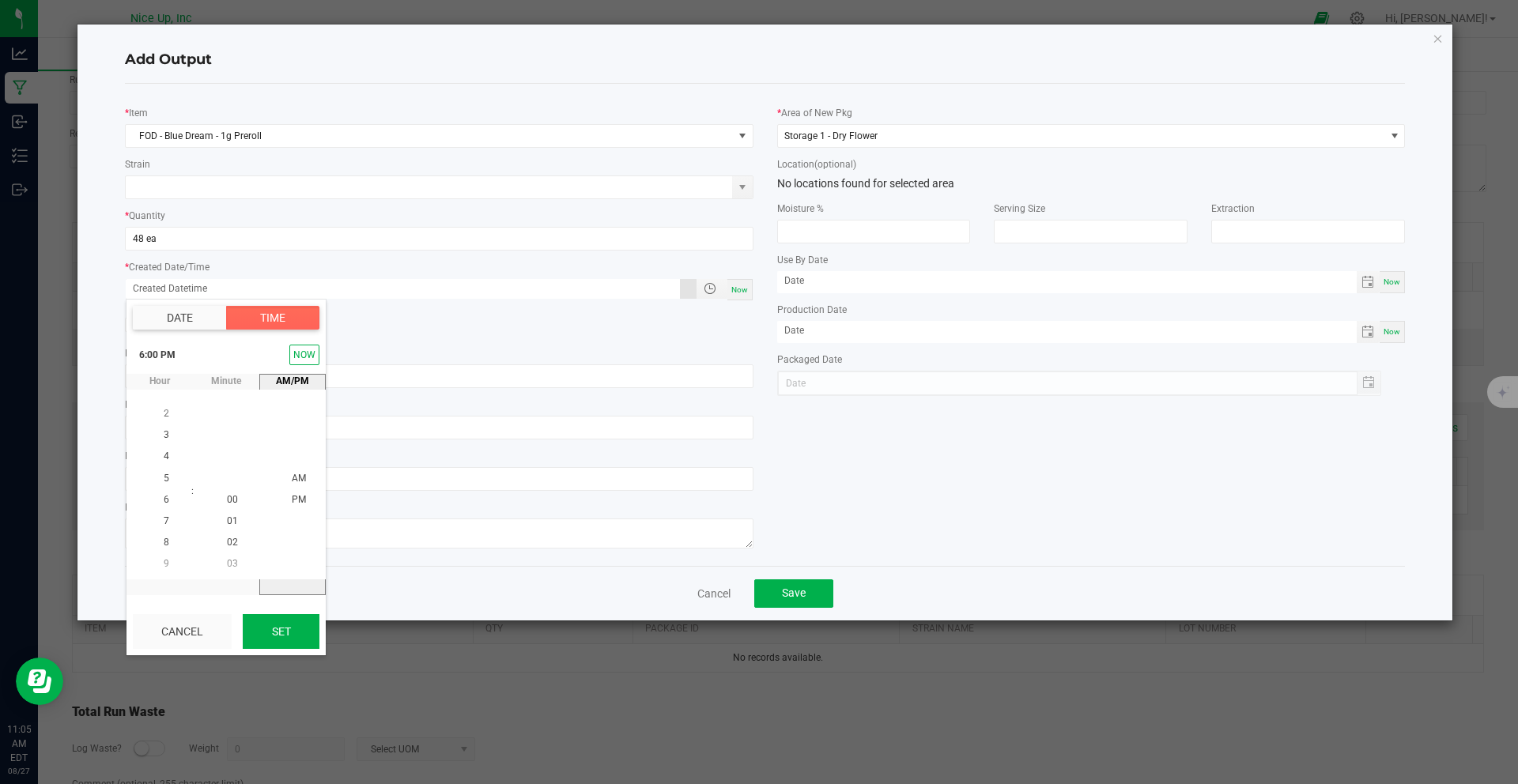
click at [290, 631] on button "Set" at bounding box center [281, 631] width 77 height 35
type input "[DATE] 6:00 PM"
type input "[DATE]"
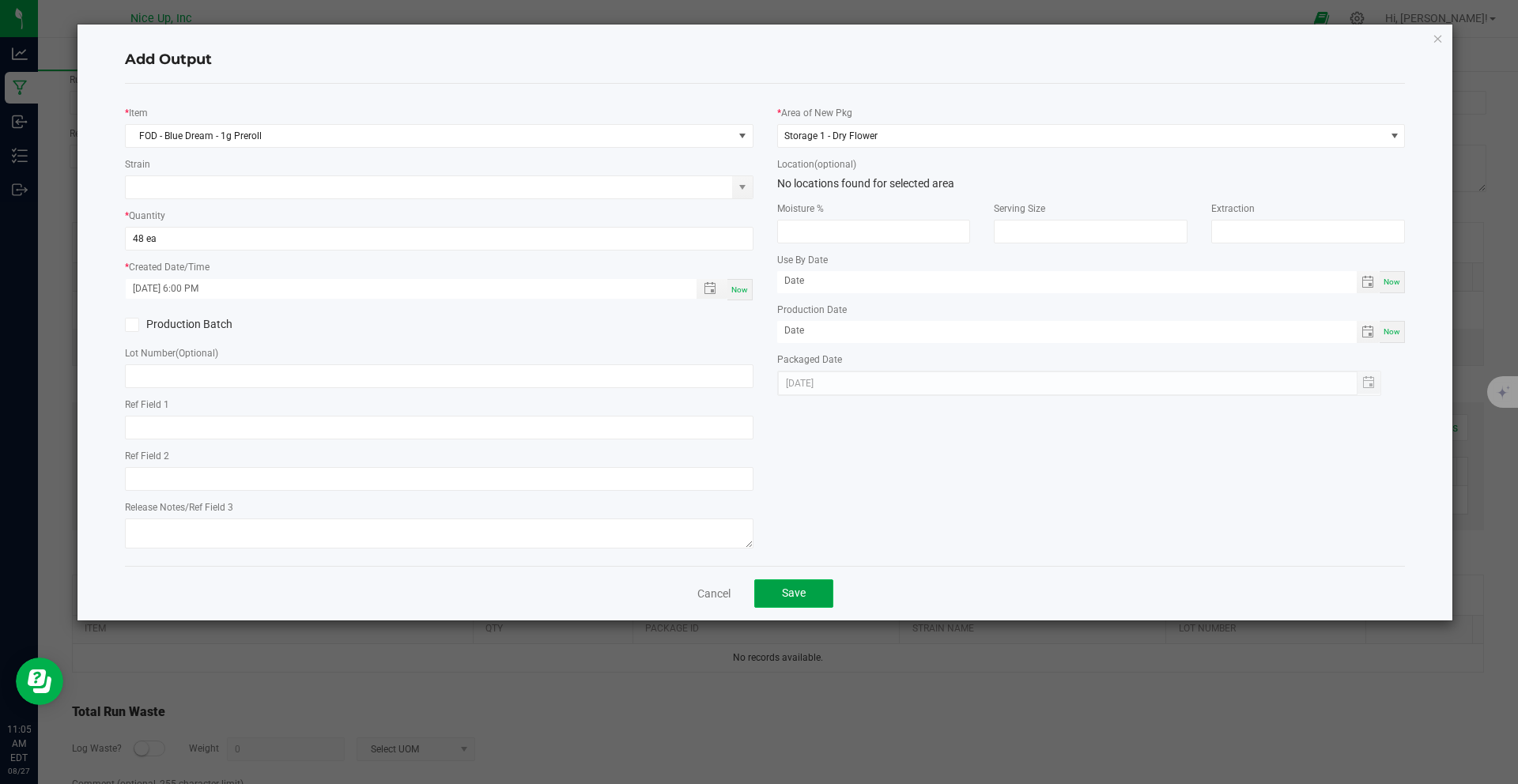
click at [793, 597] on span "Save" at bounding box center [793, 592] width 23 height 13
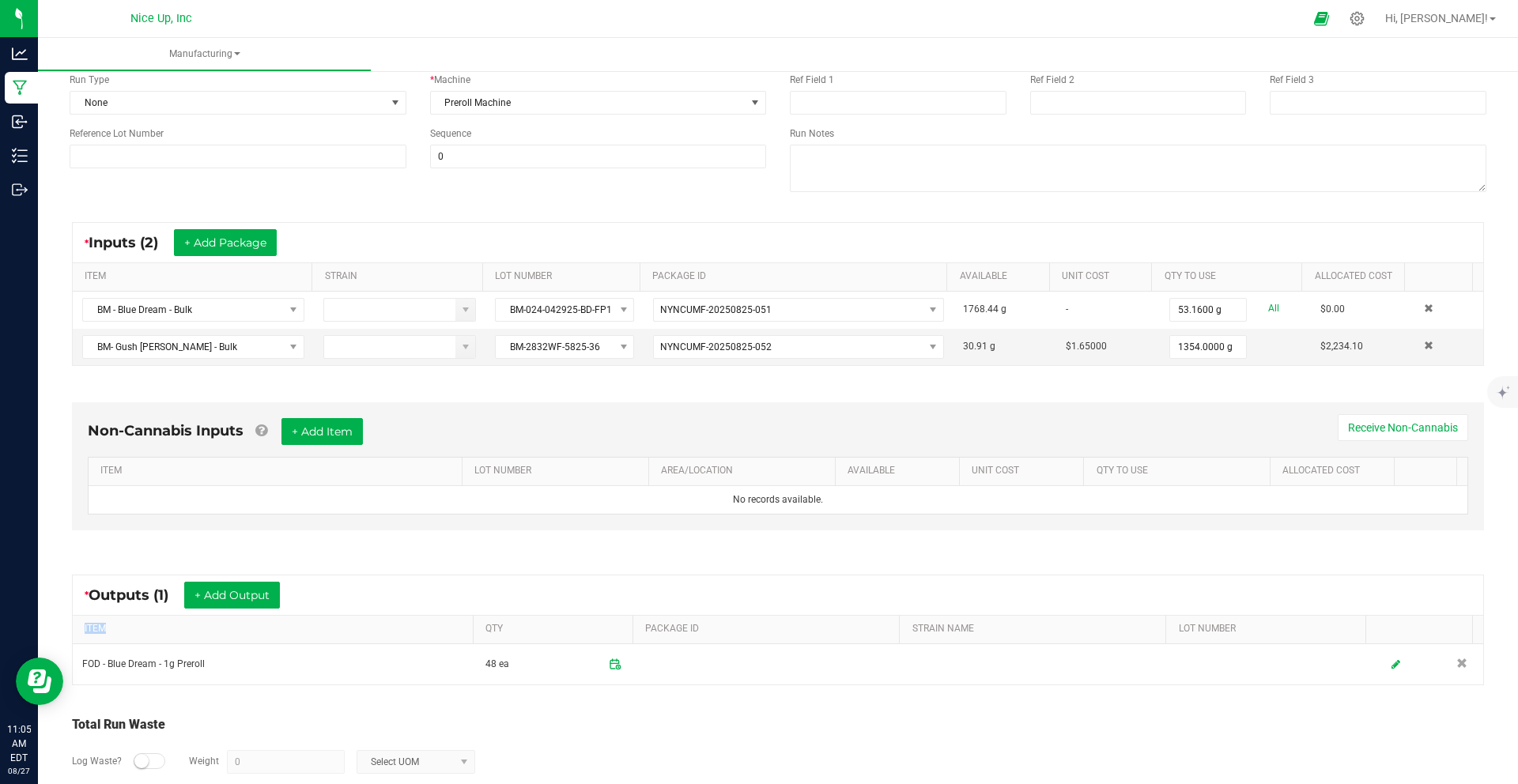
click at [793, 597] on div "* Outputs (1) + Add Output" at bounding box center [778, 595] width 1410 height 40
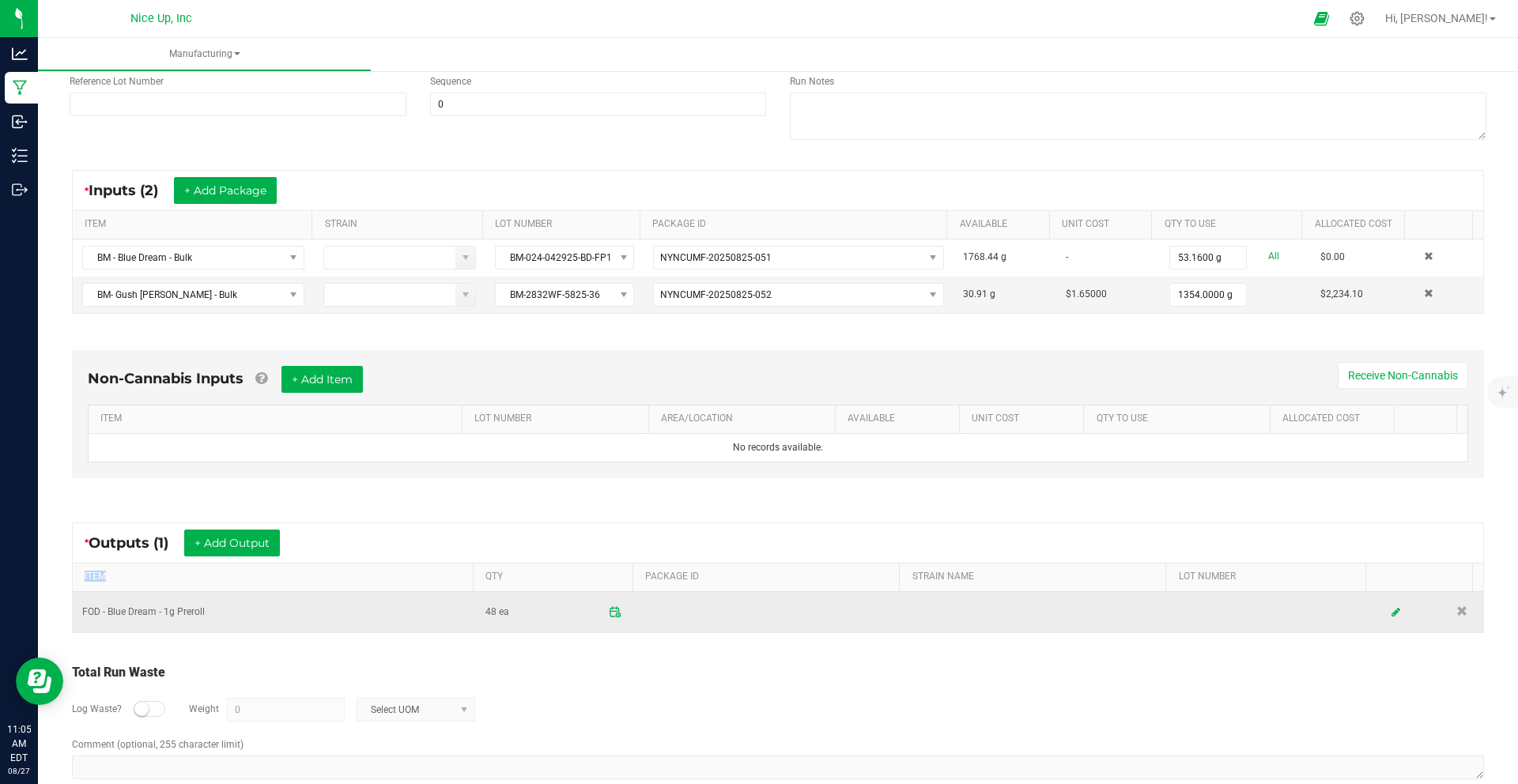
scroll to position [205, 0]
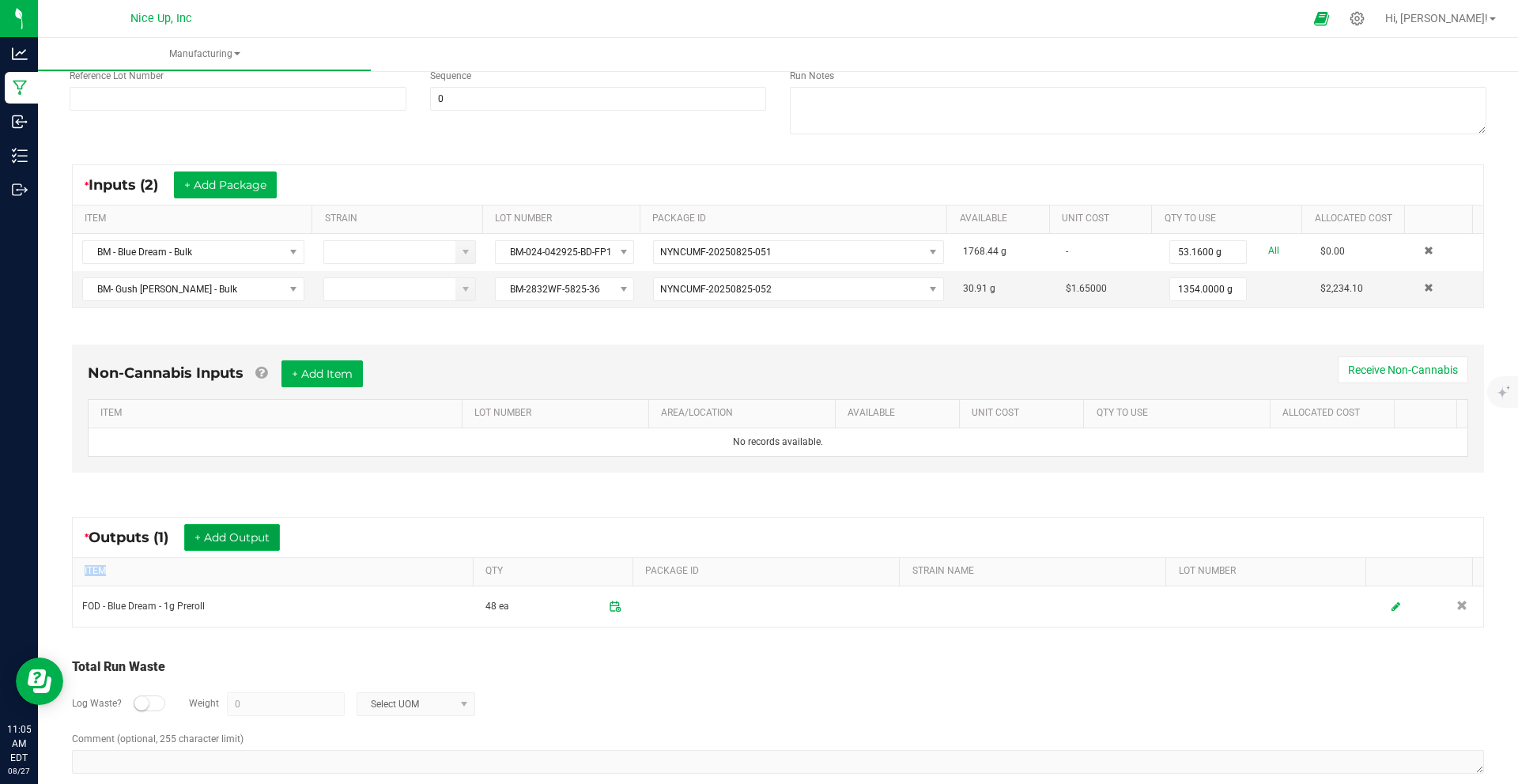
click at [255, 544] on button "+ Add Output" at bounding box center [232, 537] width 96 height 27
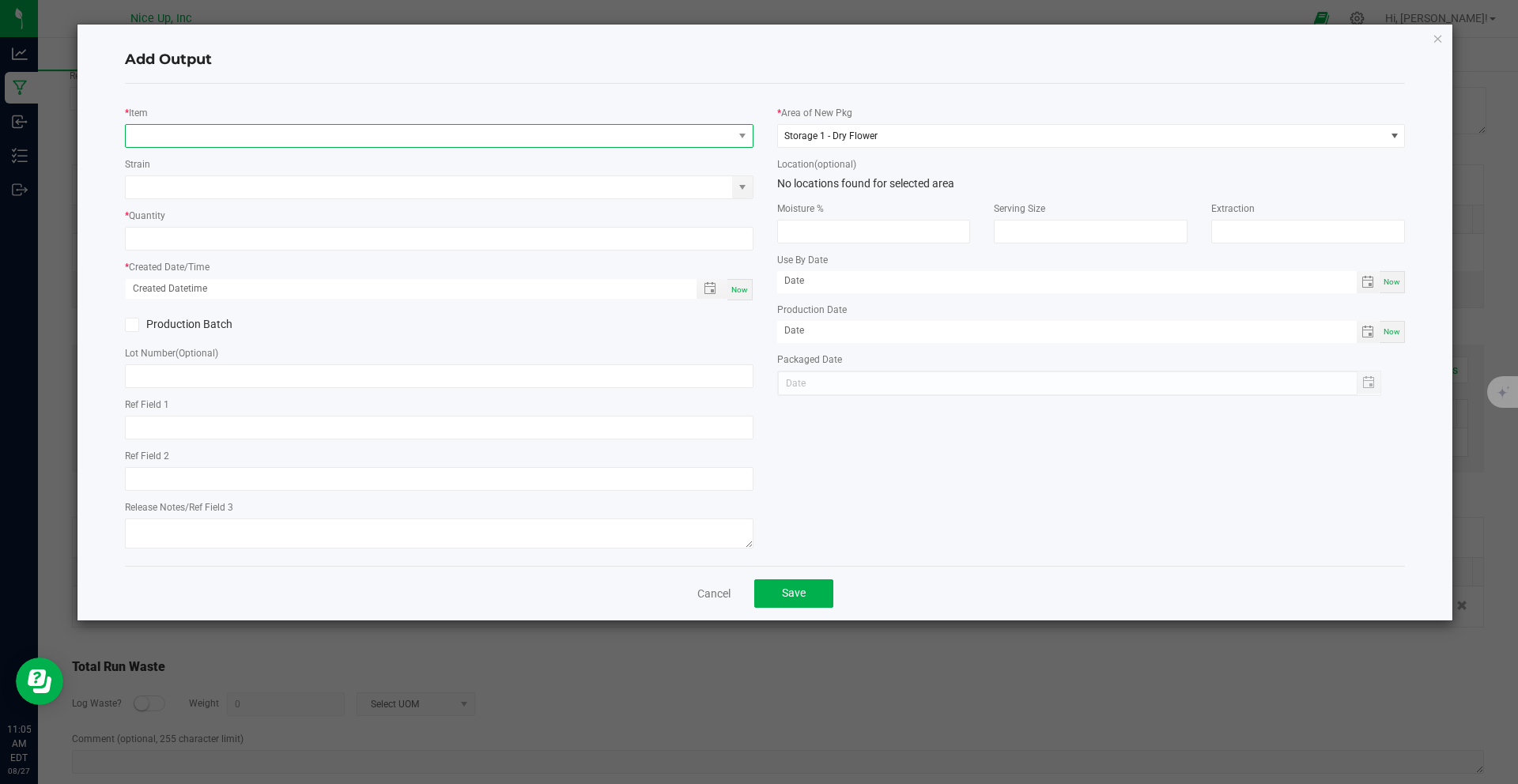
click at [286, 141] on span "NO DATA FOUND" at bounding box center [429, 136] width 607 height 22
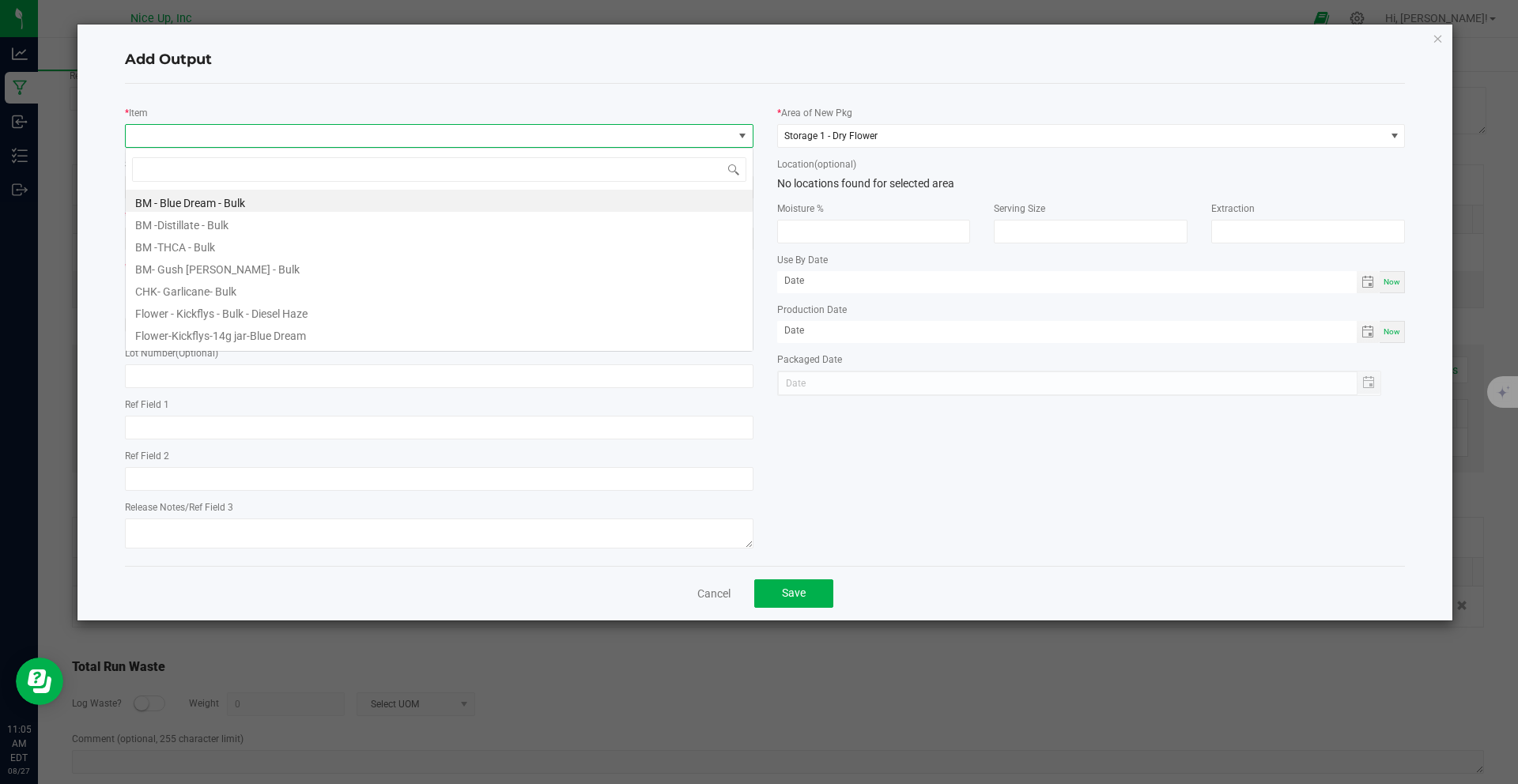
scroll to position [23, 628]
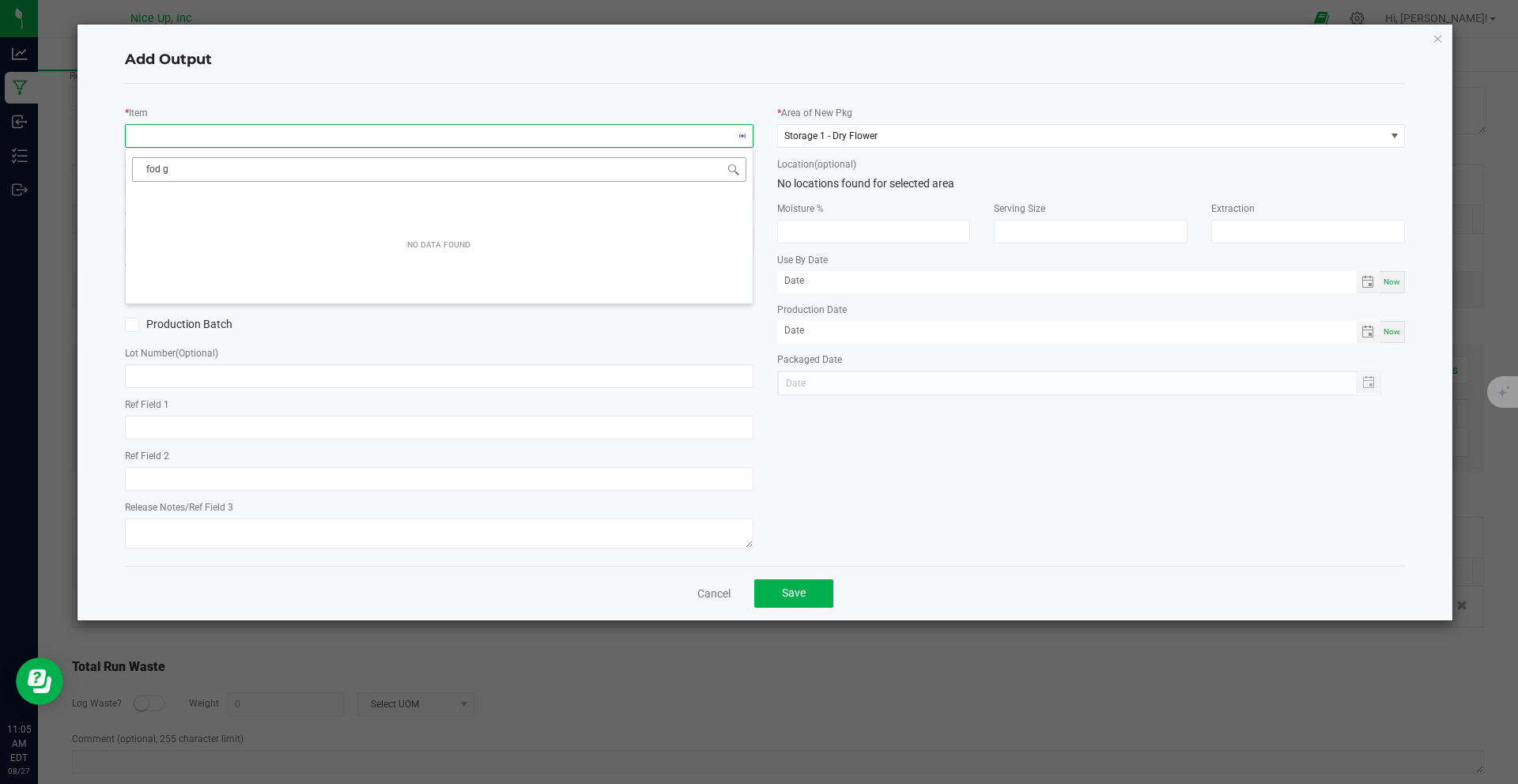
type input "fod"
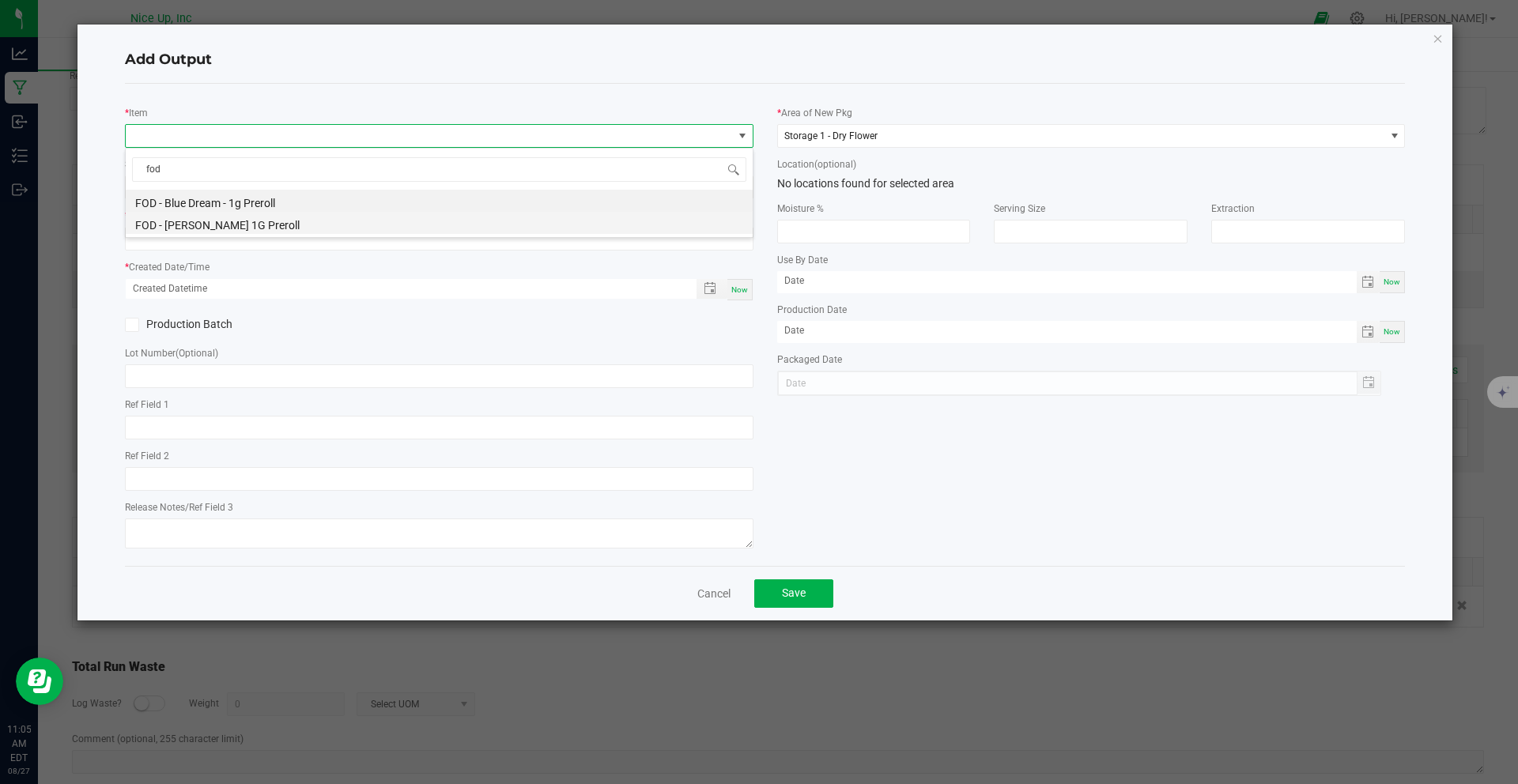
click at [307, 226] on li "FOD - [PERSON_NAME] 1G Preroll" at bounding box center [438, 223] width 626 height 22
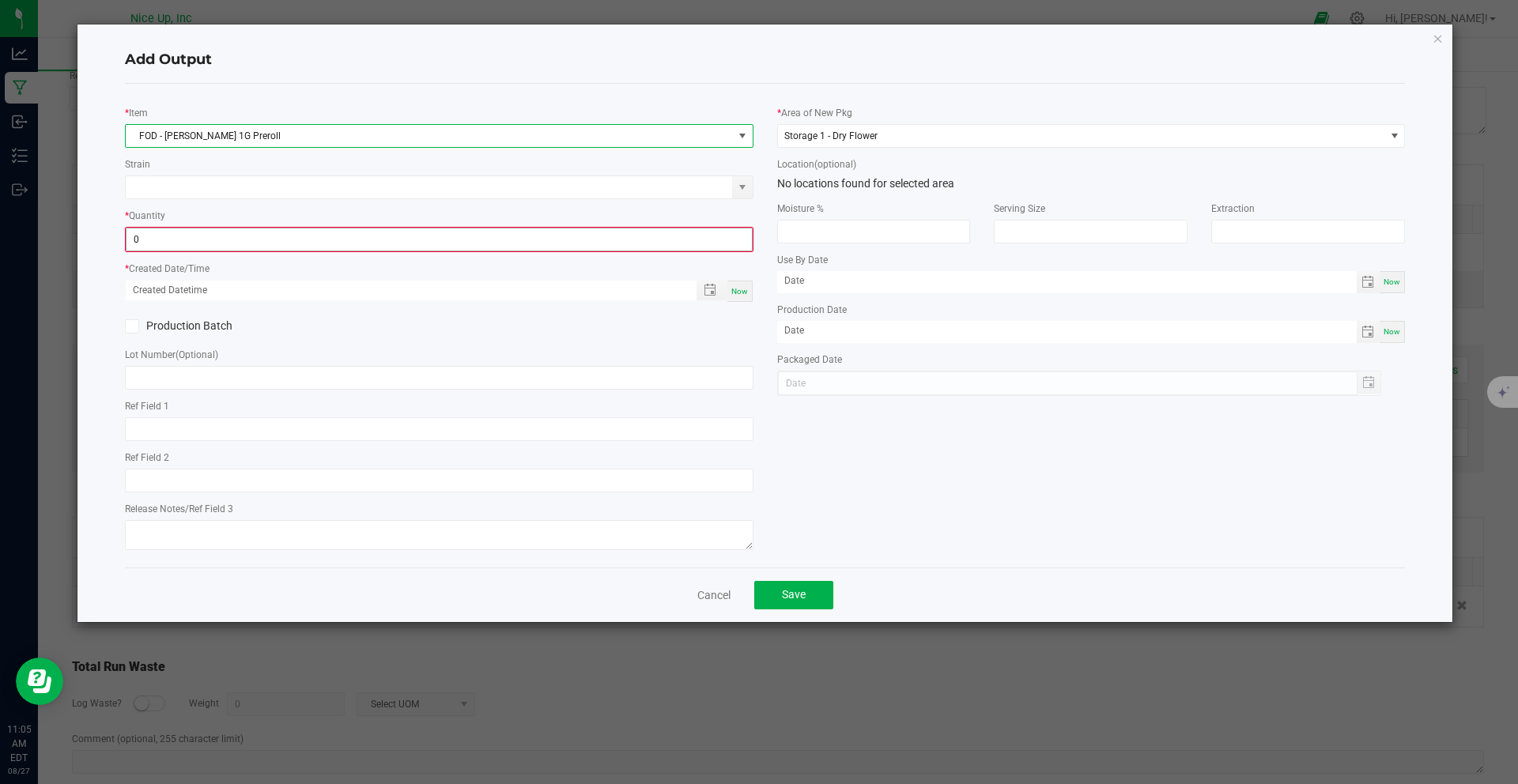
click at [279, 243] on input "0" at bounding box center [439, 239] width 626 height 22
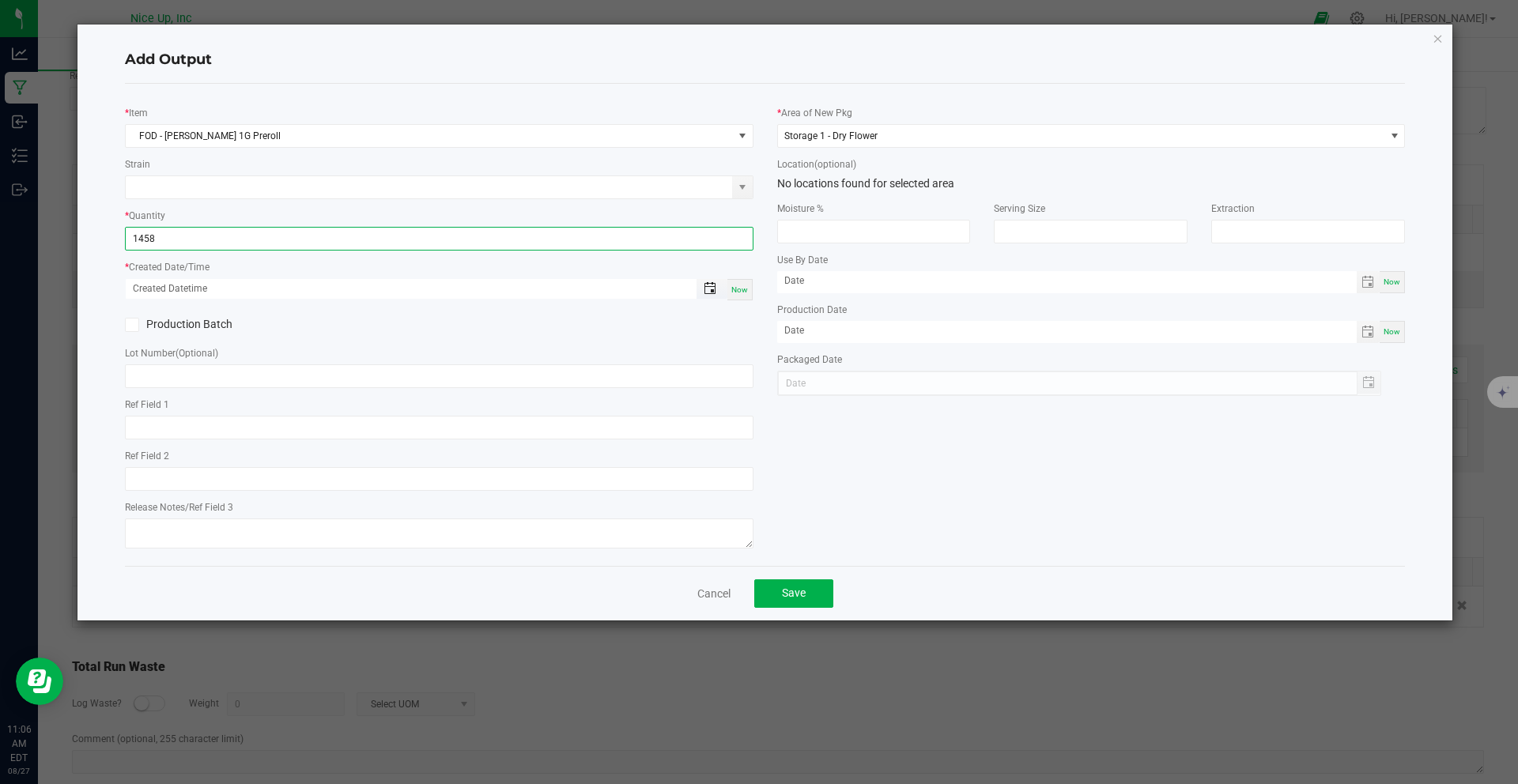
click at [715, 288] on span "Toggle popup" at bounding box center [709, 288] width 13 height 13
type input "1458 ea"
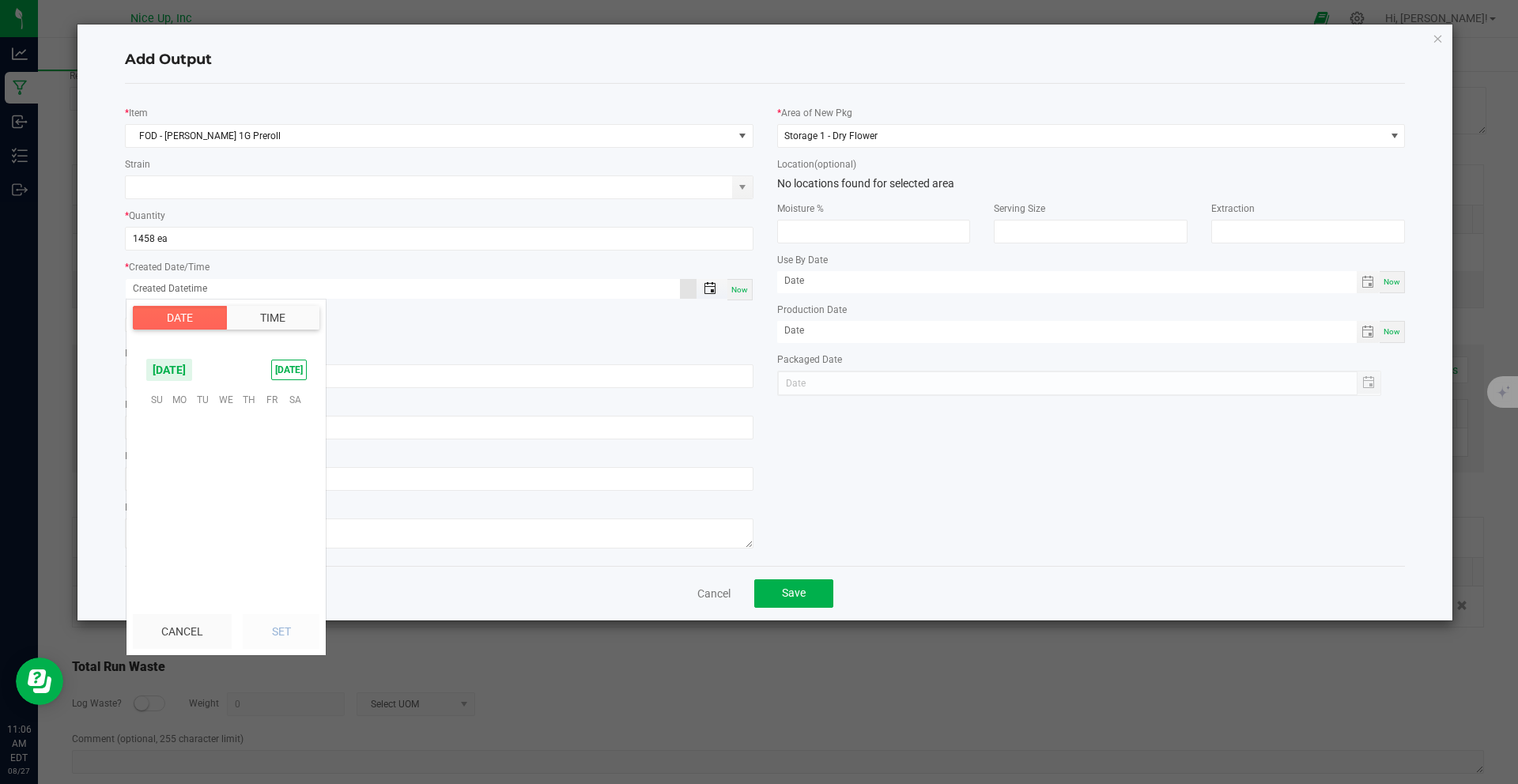
scroll to position [256017, 0]
click at [213, 519] on span "26" at bounding box center [202, 521] width 23 height 24
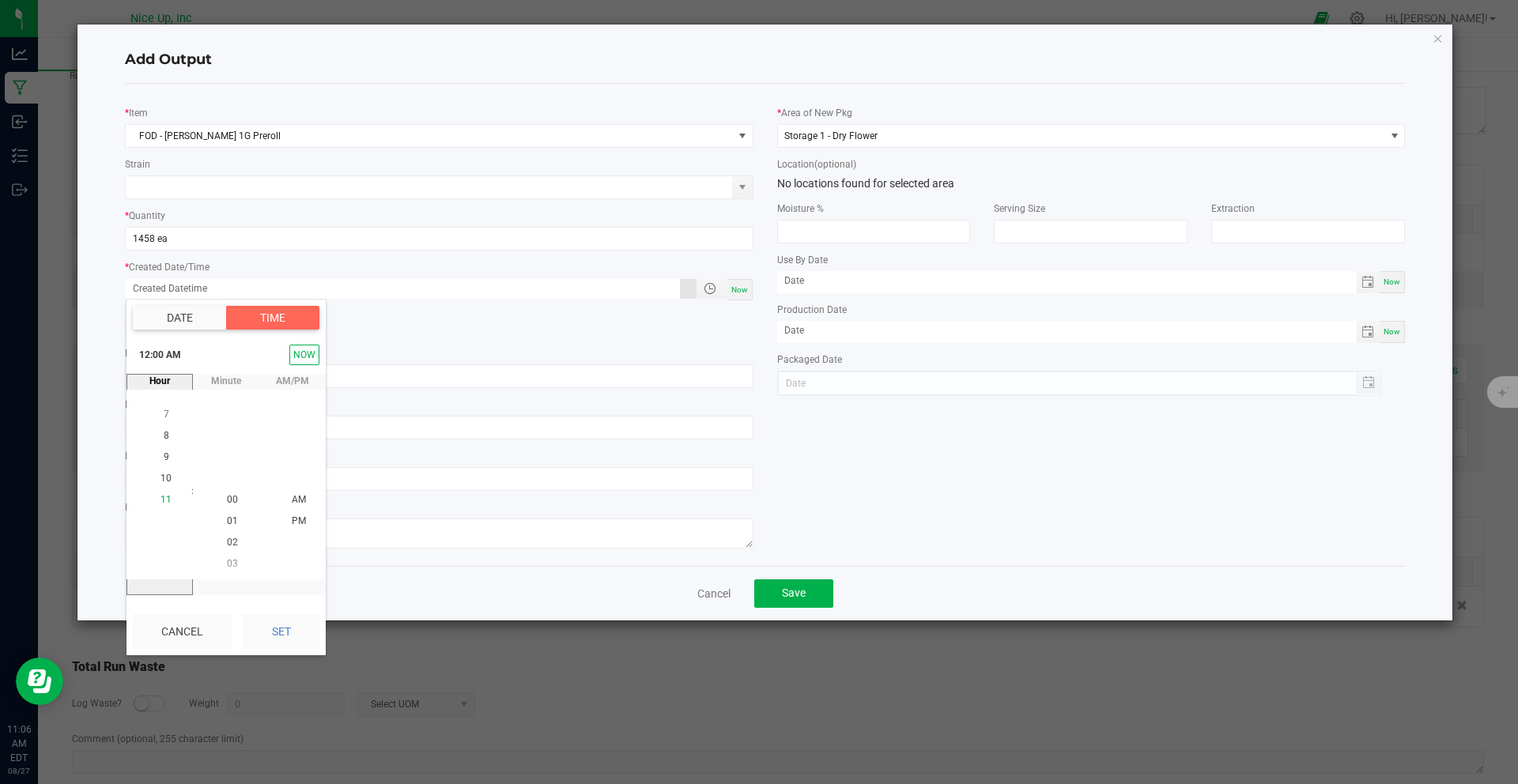
scroll to position [22, 0]
click at [162, 482] on li "6" at bounding box center [166, 478] width 38 height 22
click at [217, 497] on li "00" at bounding box center [232, 499] width 38 height 22
click at [292, 494] on span "PM" at bounding box center [299, 499] width 14 height 11
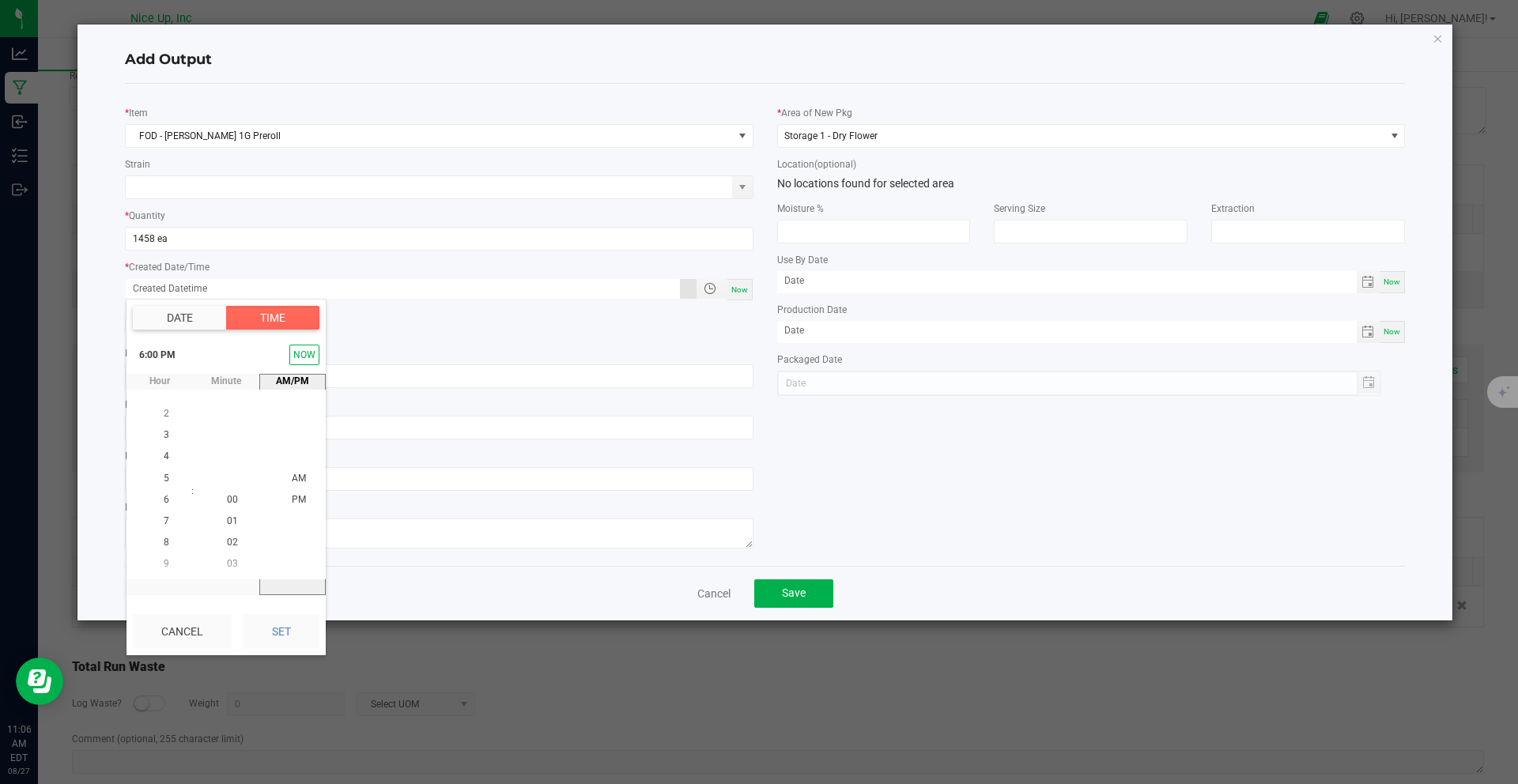
click at [291, 635] on button "Set" at bounding box center [281, 631] width 77 height 35
type input "[DATE] 6:00 PM"
type input "[DATE]"
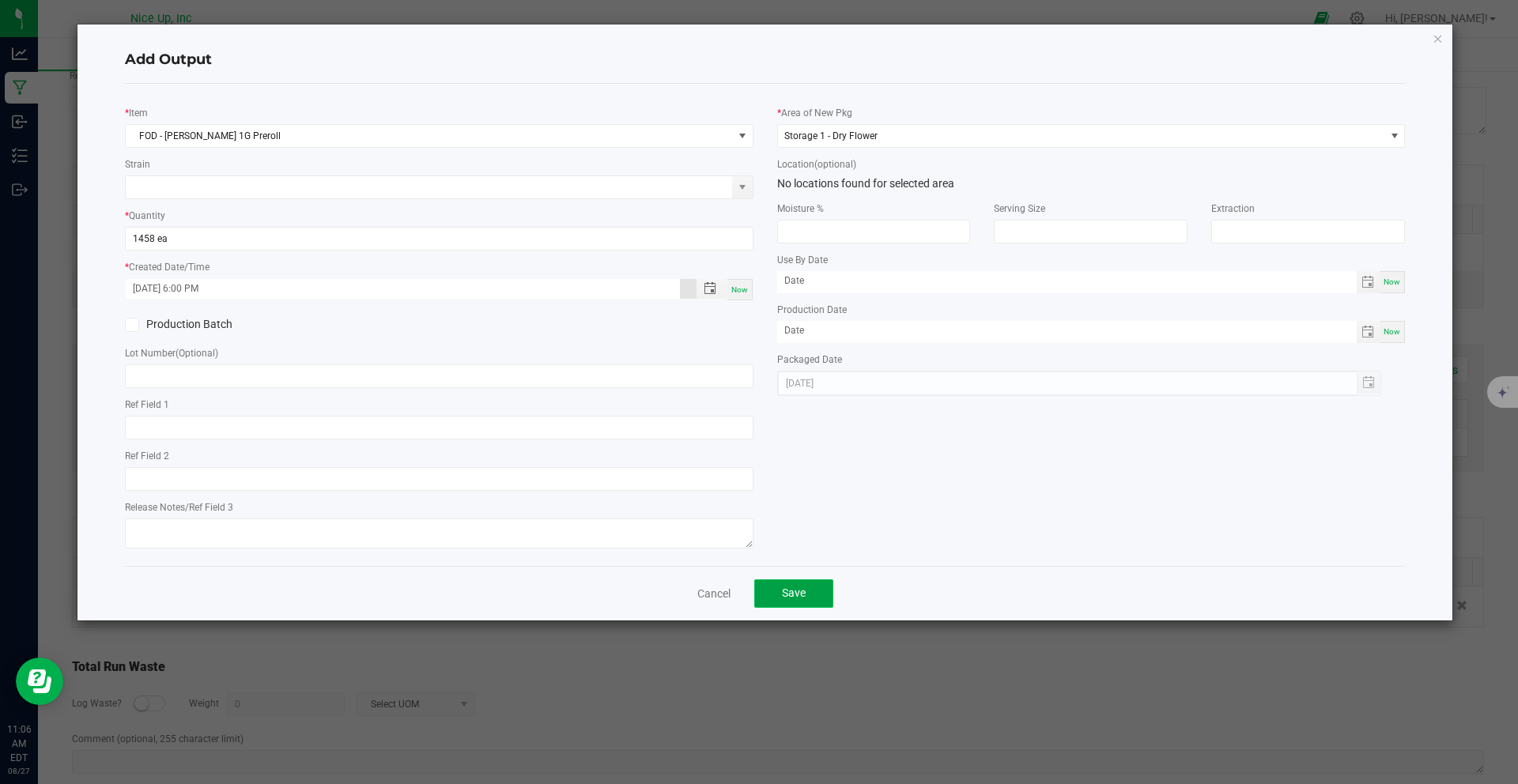
click at [803, 595] on span "Save" at bounding box center [793, 592] width 23 height 13
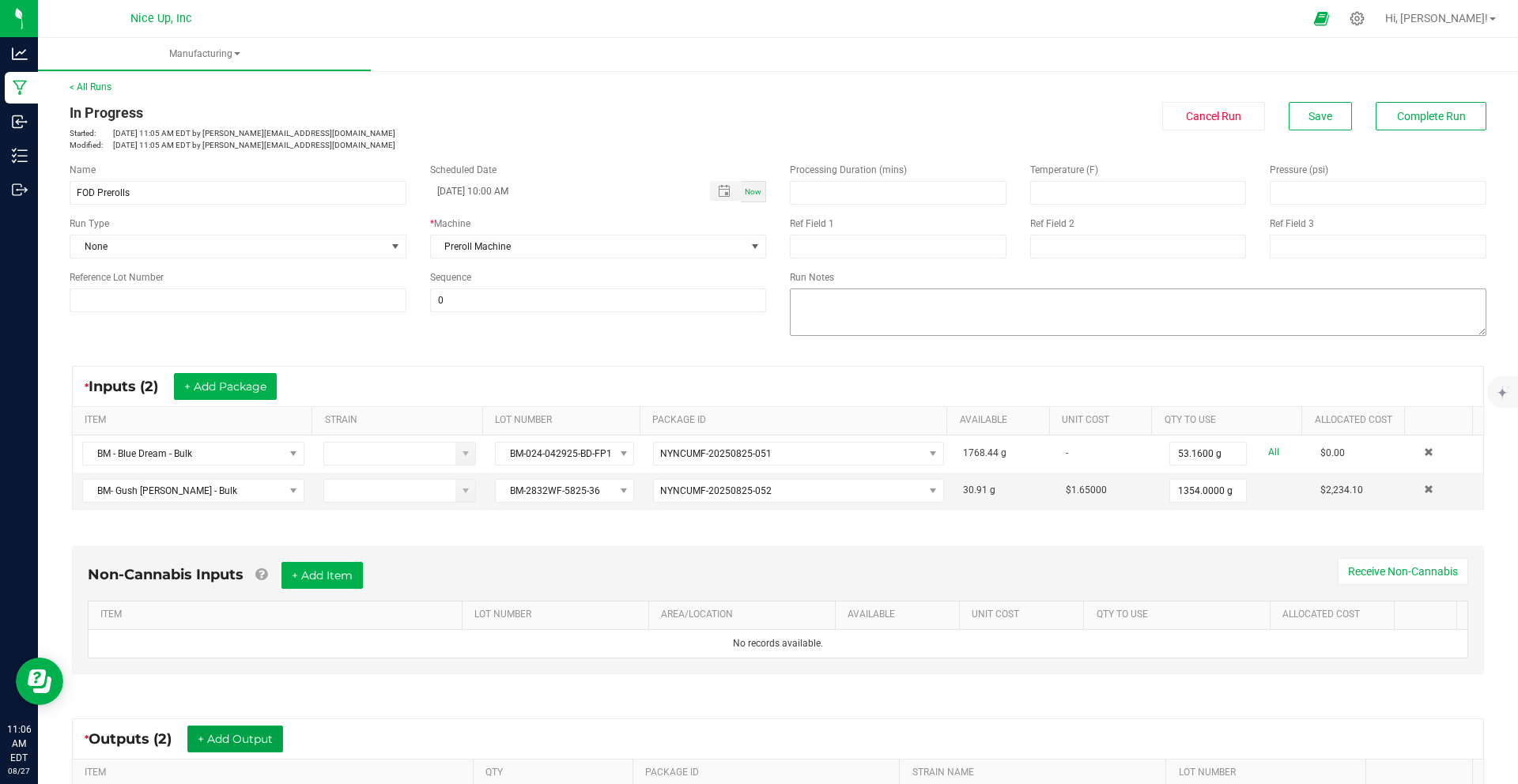
scroll to position [0, 0]
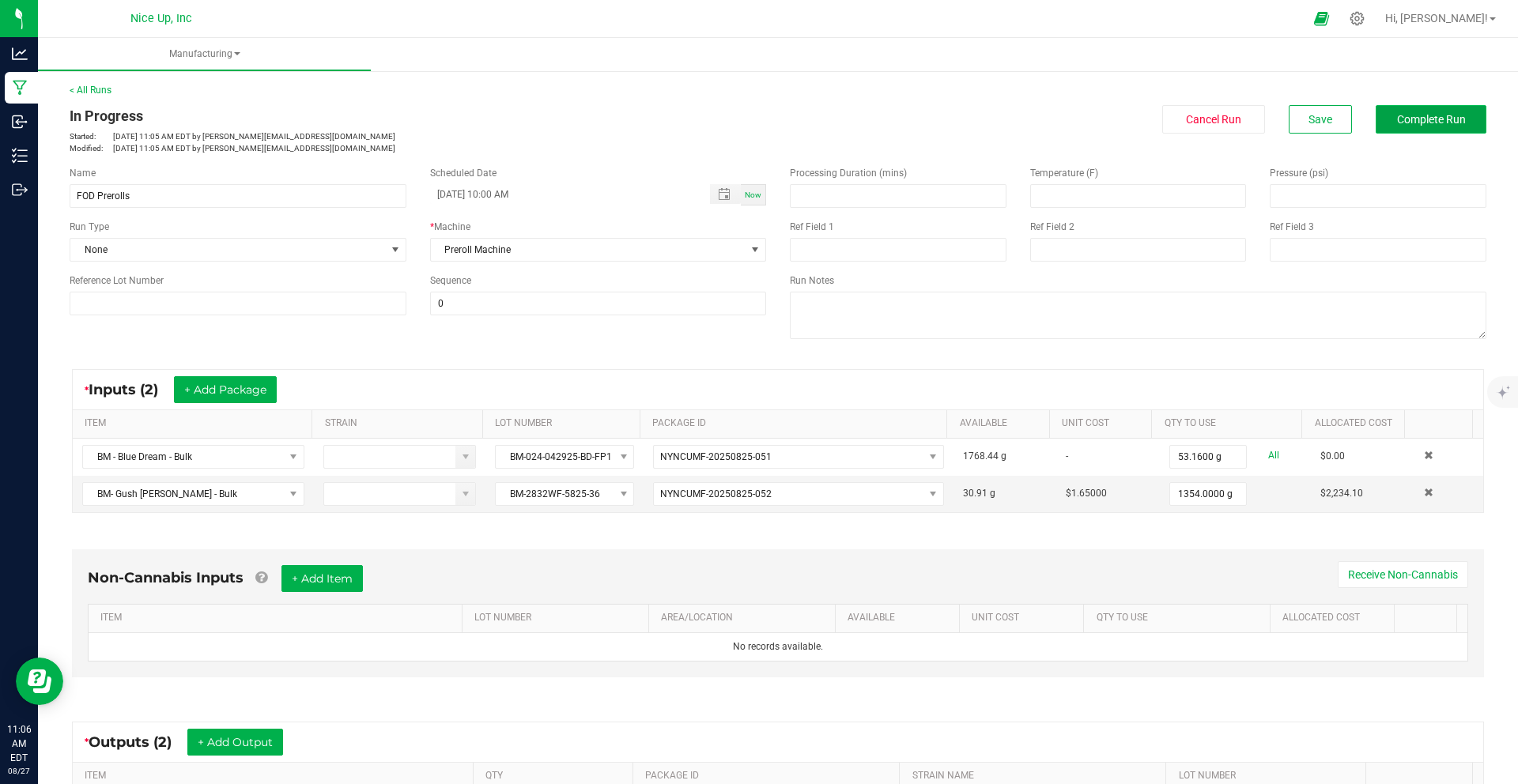
click at [1415, 125] on button "Complete Run" at bounding box center [1431, 119] width 111 height 28
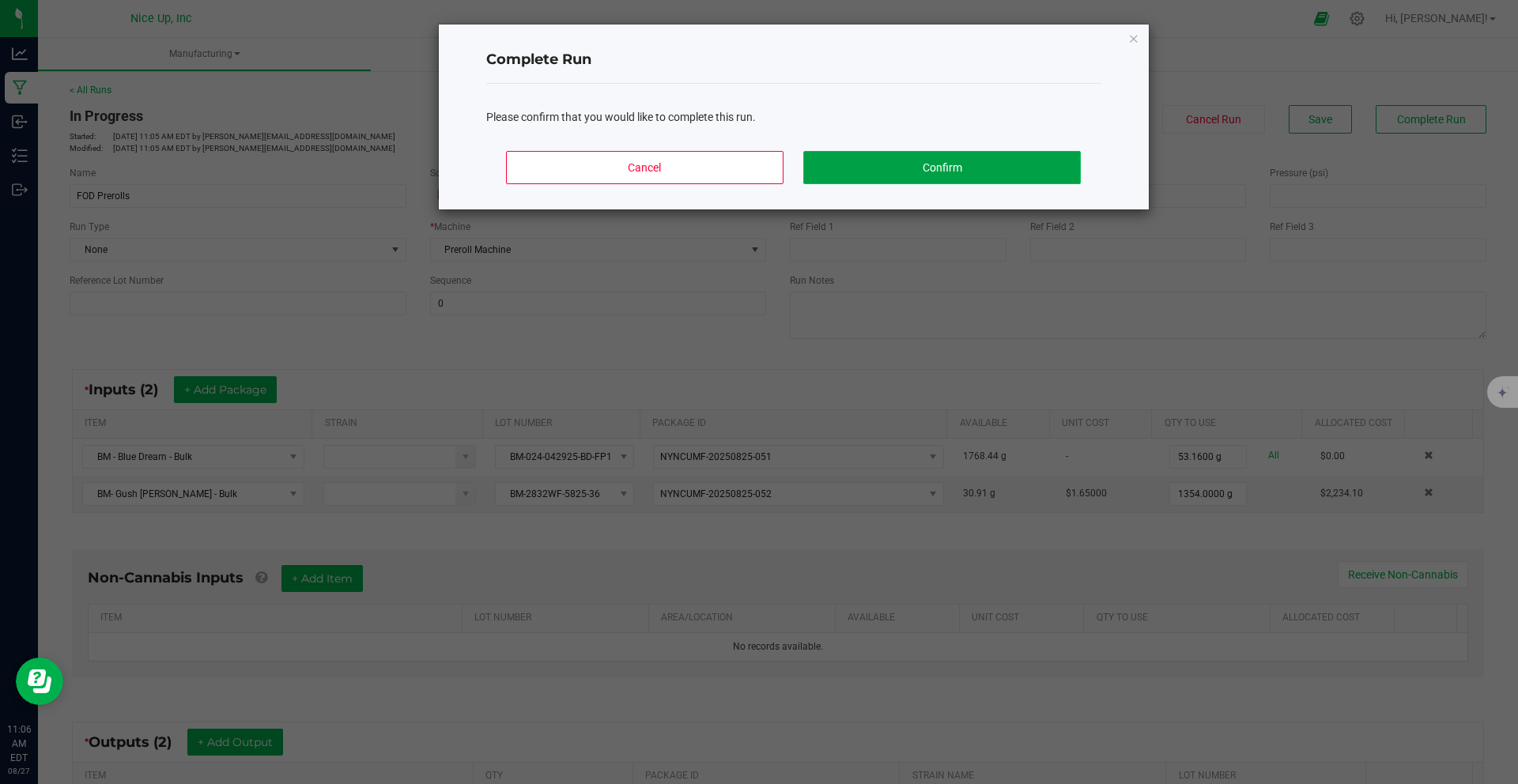
click at [950, 163] on button "Confirm" at bounding box center [942, 168] width 276 height 33
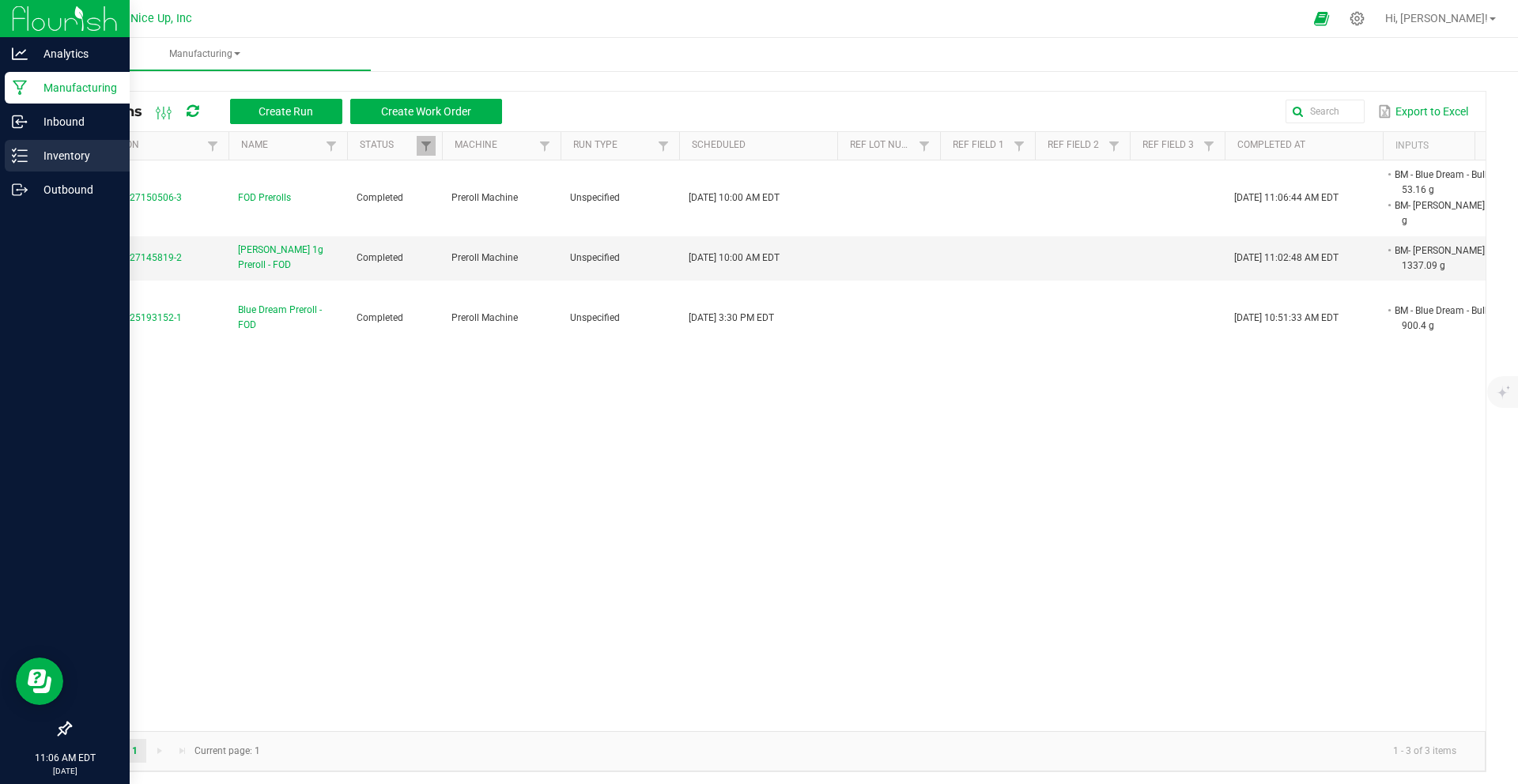
click at [65, 150] on p "Inventory" at bounding box center [75, 155] width 95 height 19
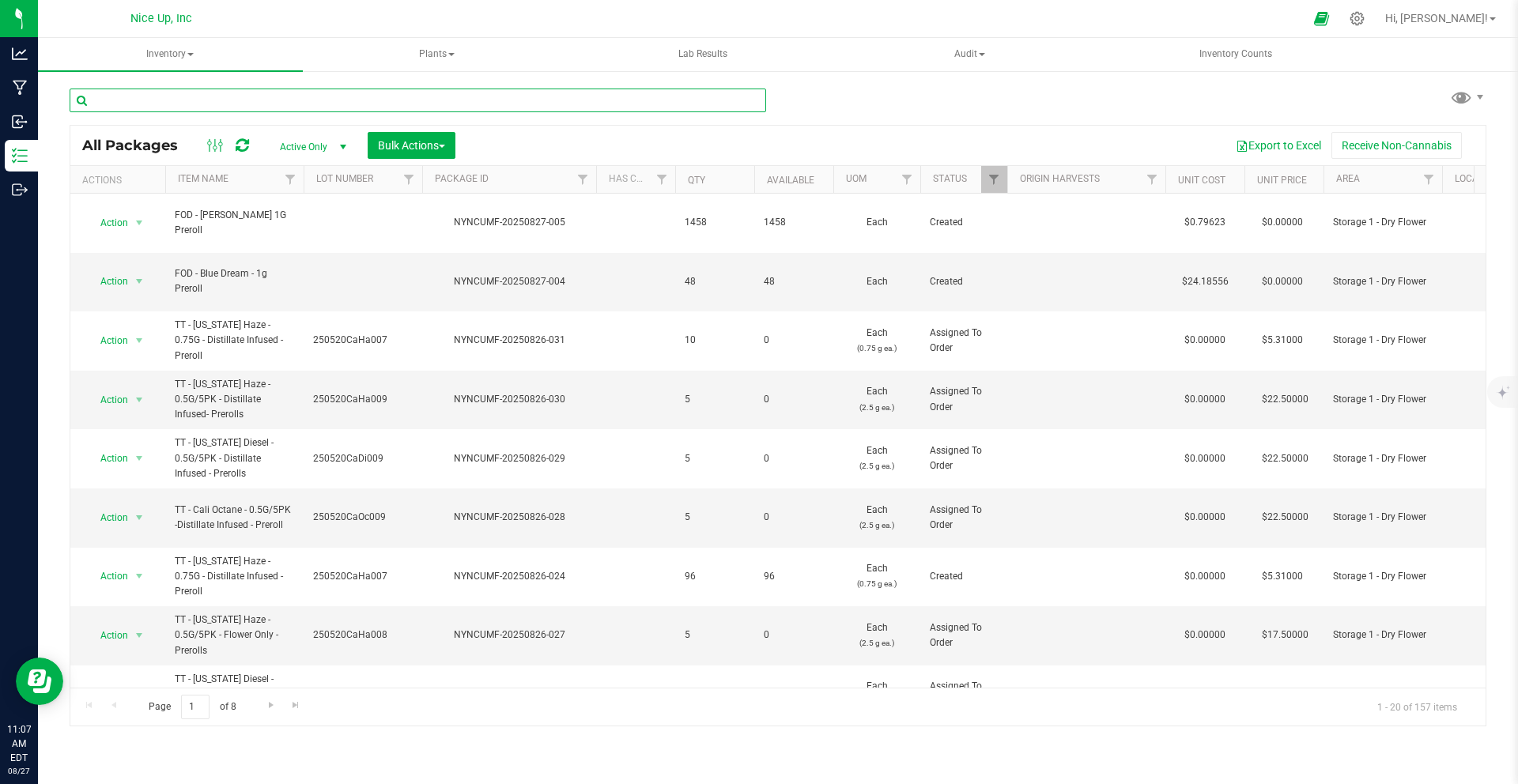
click at [194, 107] on input "text" at bounding box center [418, 99] width 696 height 23
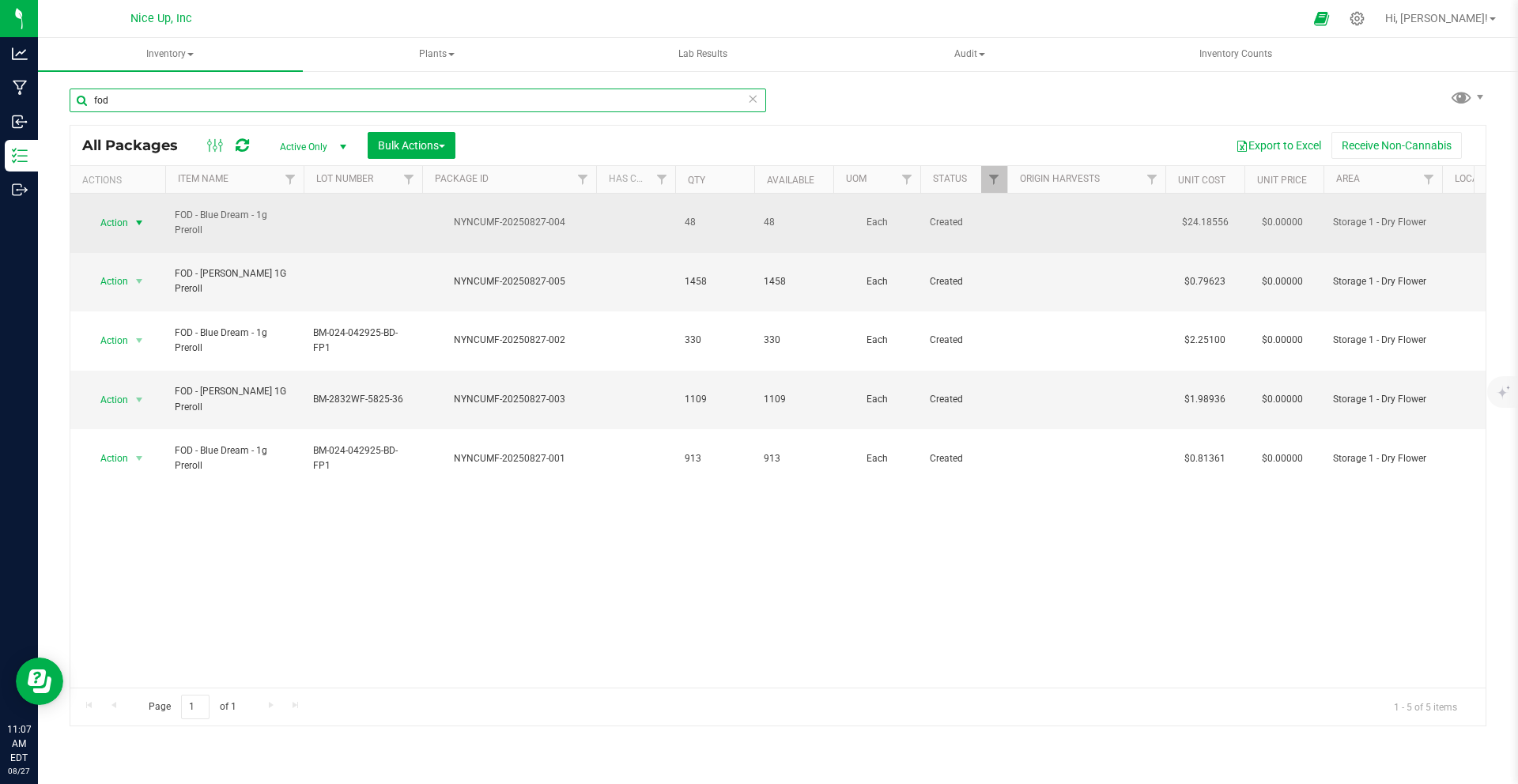
type input "fod"
click at [135, 217] on span "select" at bounding box center [139, 223] width 13 height 13
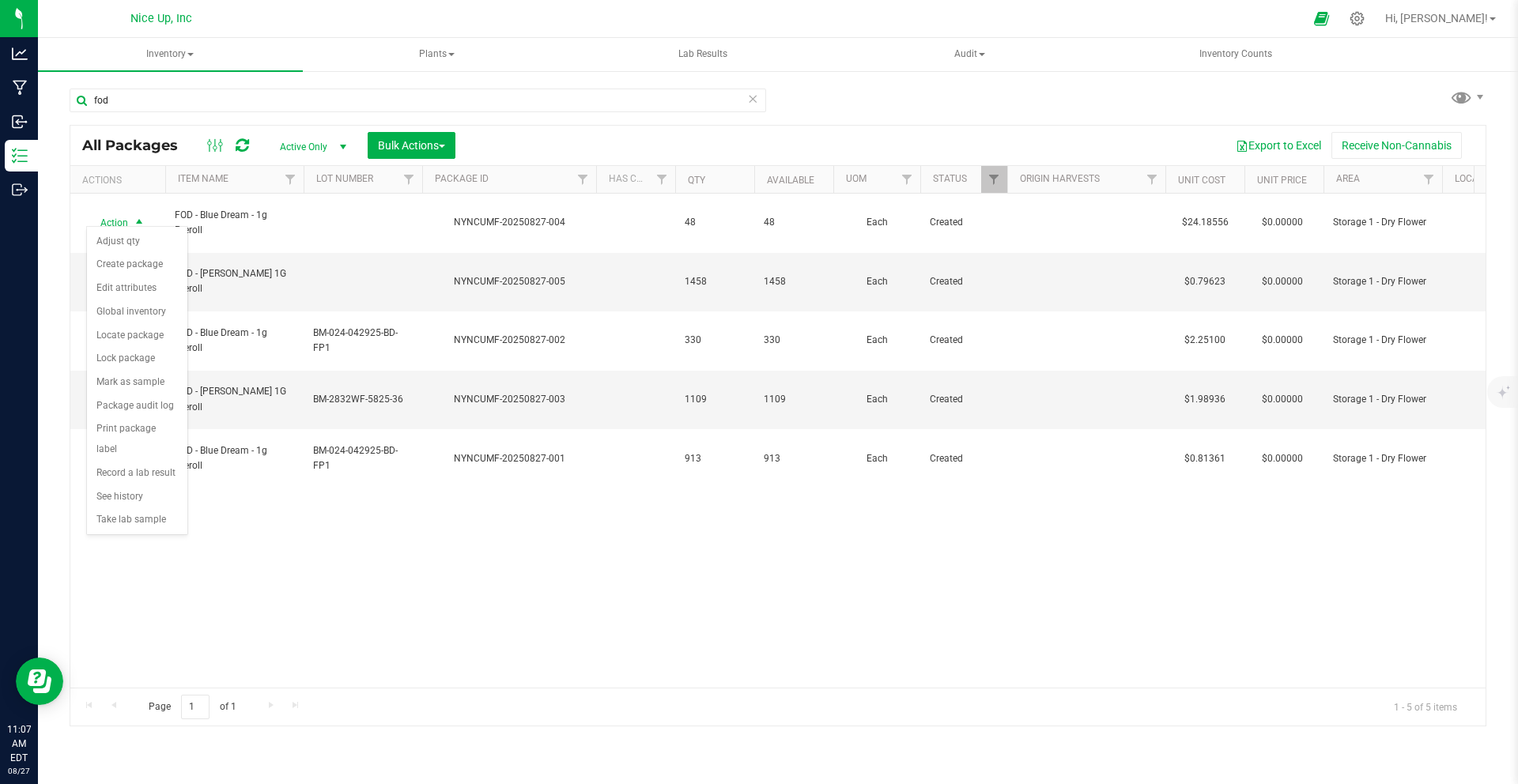
click at [422, 515] on div "Action Action Adjust qty Create package Edit attributes Global inventory Locate…" at bounding box center [778, 440] width 1415 height 494
click at [1364, 19] on icon at bounding box center [1356, 18] width 15 height 15
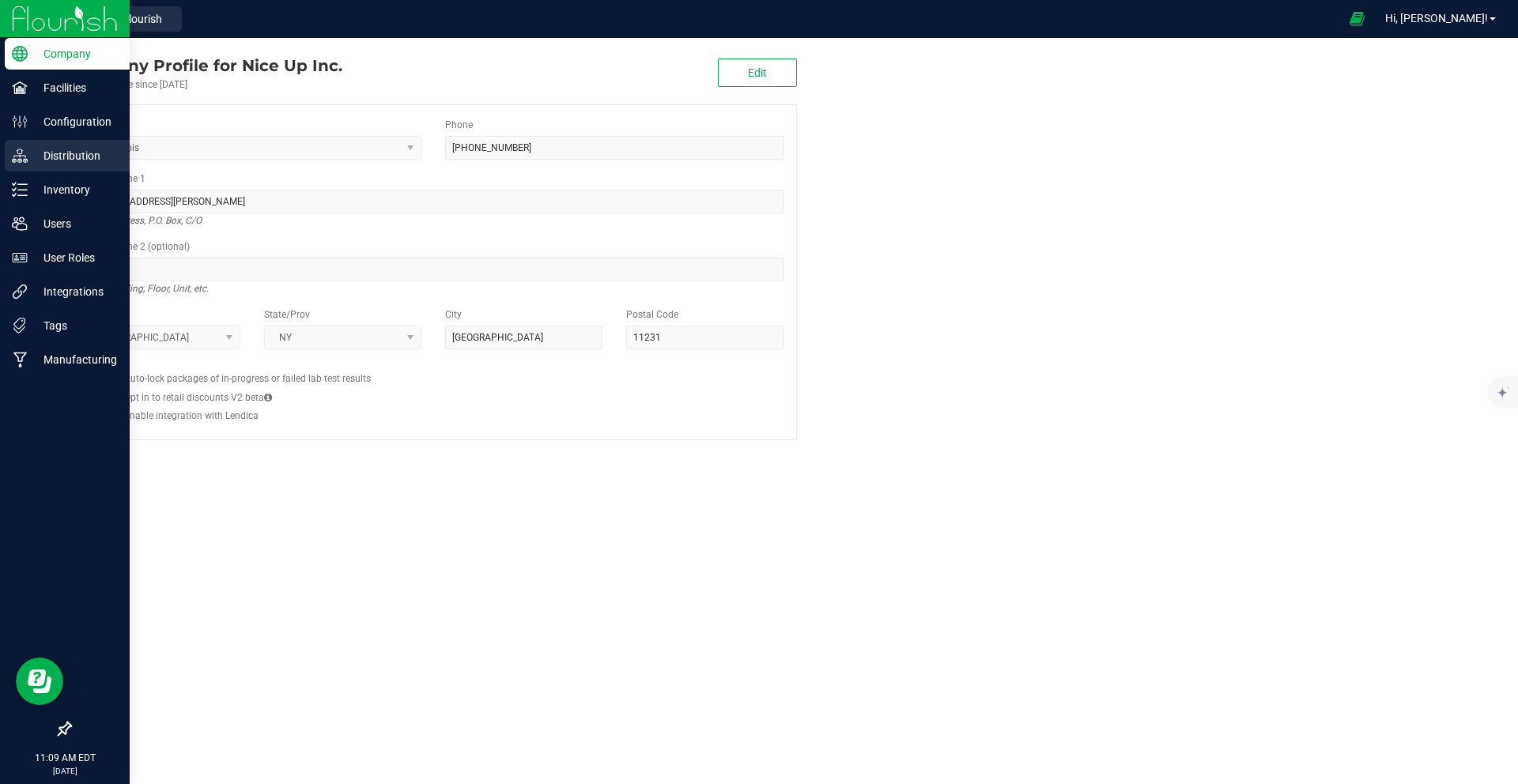
click at [76, 164] on p "Distribution" at bounding box center [75, 155] width 95 height 19
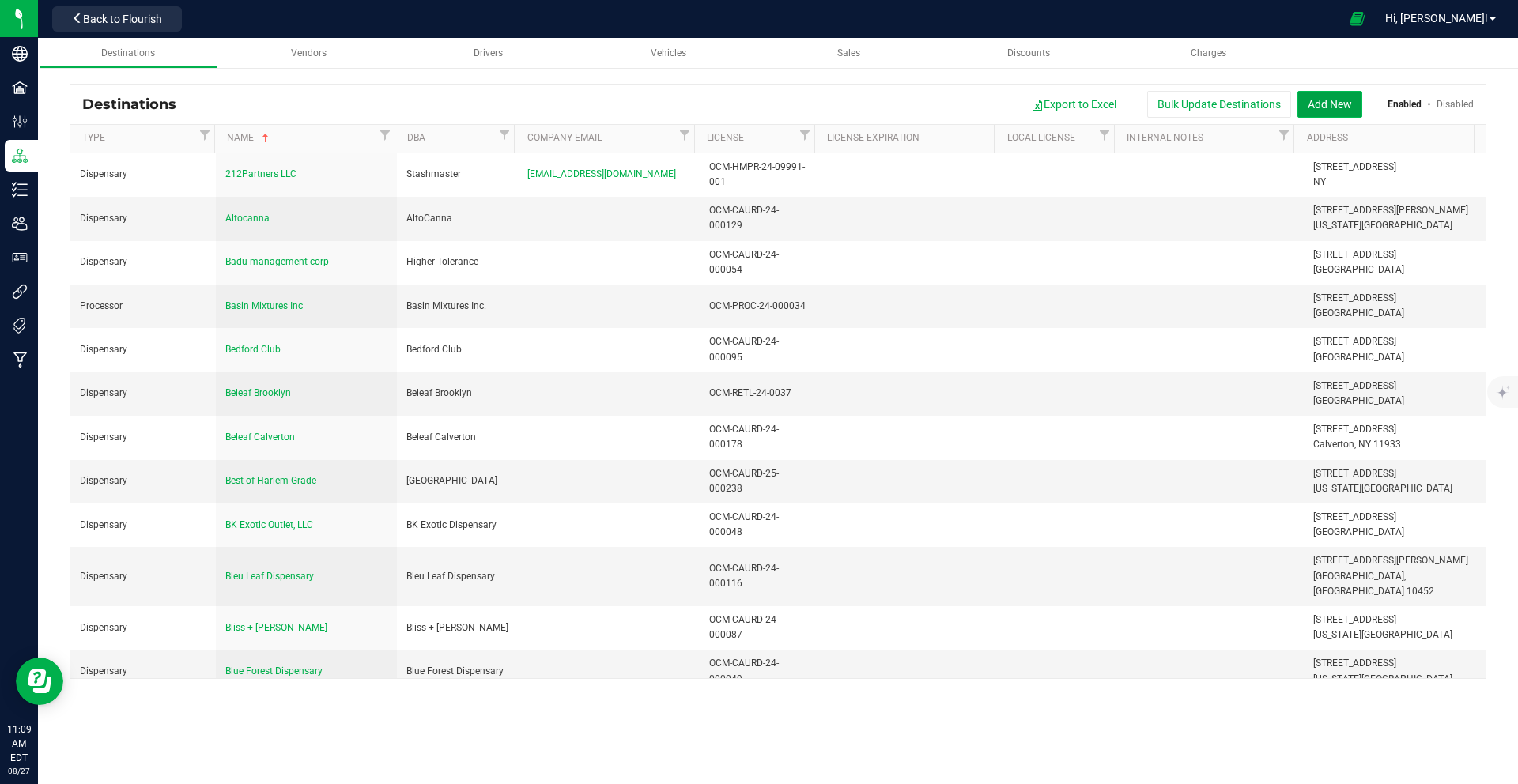
click at [1355, 106] on button "Add New" at bounding box center [1329, 104] width 65 height 27
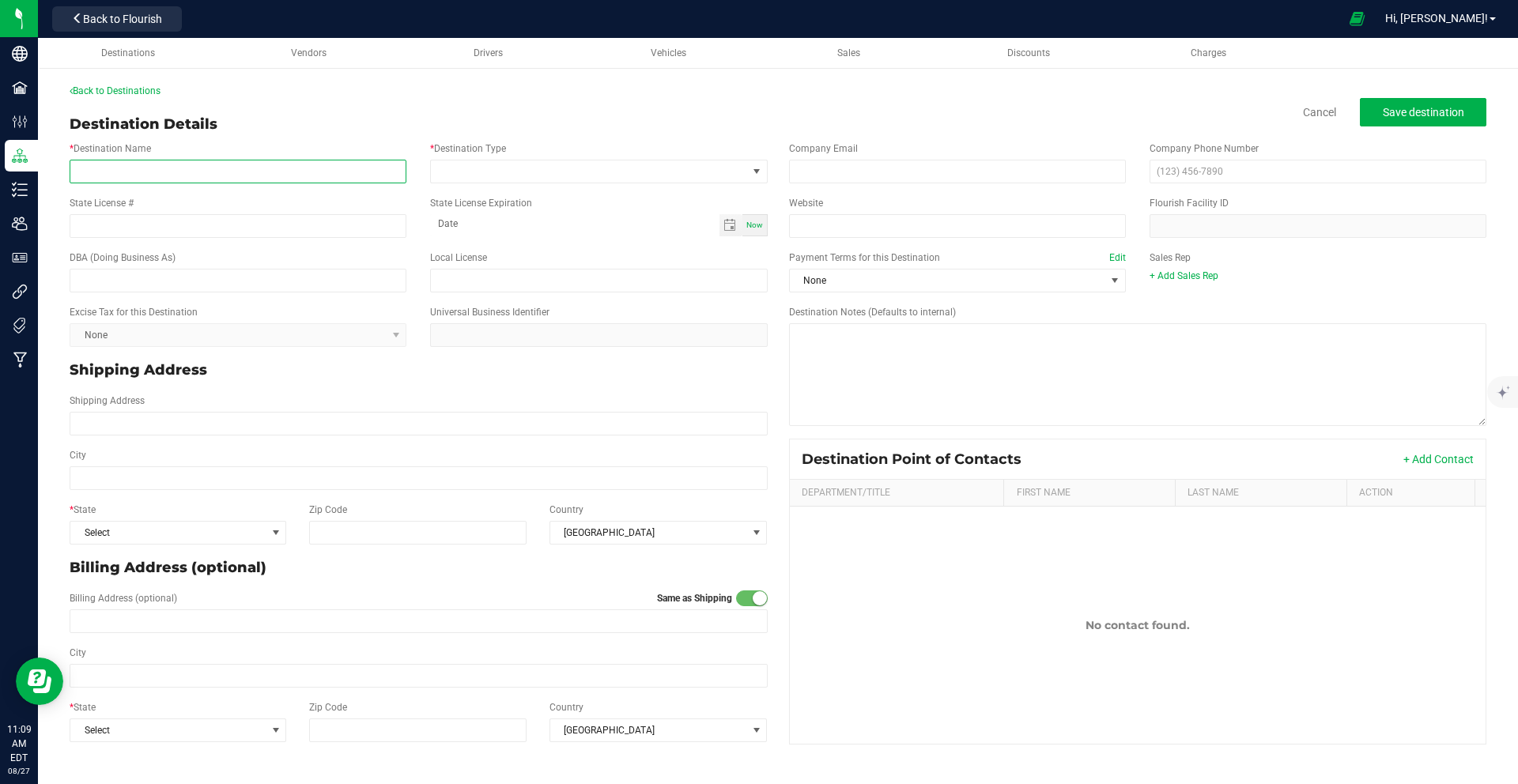
click at [222, 181] on input "* Destination Name" at bounding box center [238, 171] width 337 height 23
type input "Aroma Farms"
type input "OCM-CAURD-25-000230"
type input "month-day-year"
type input "Aroma Farms"
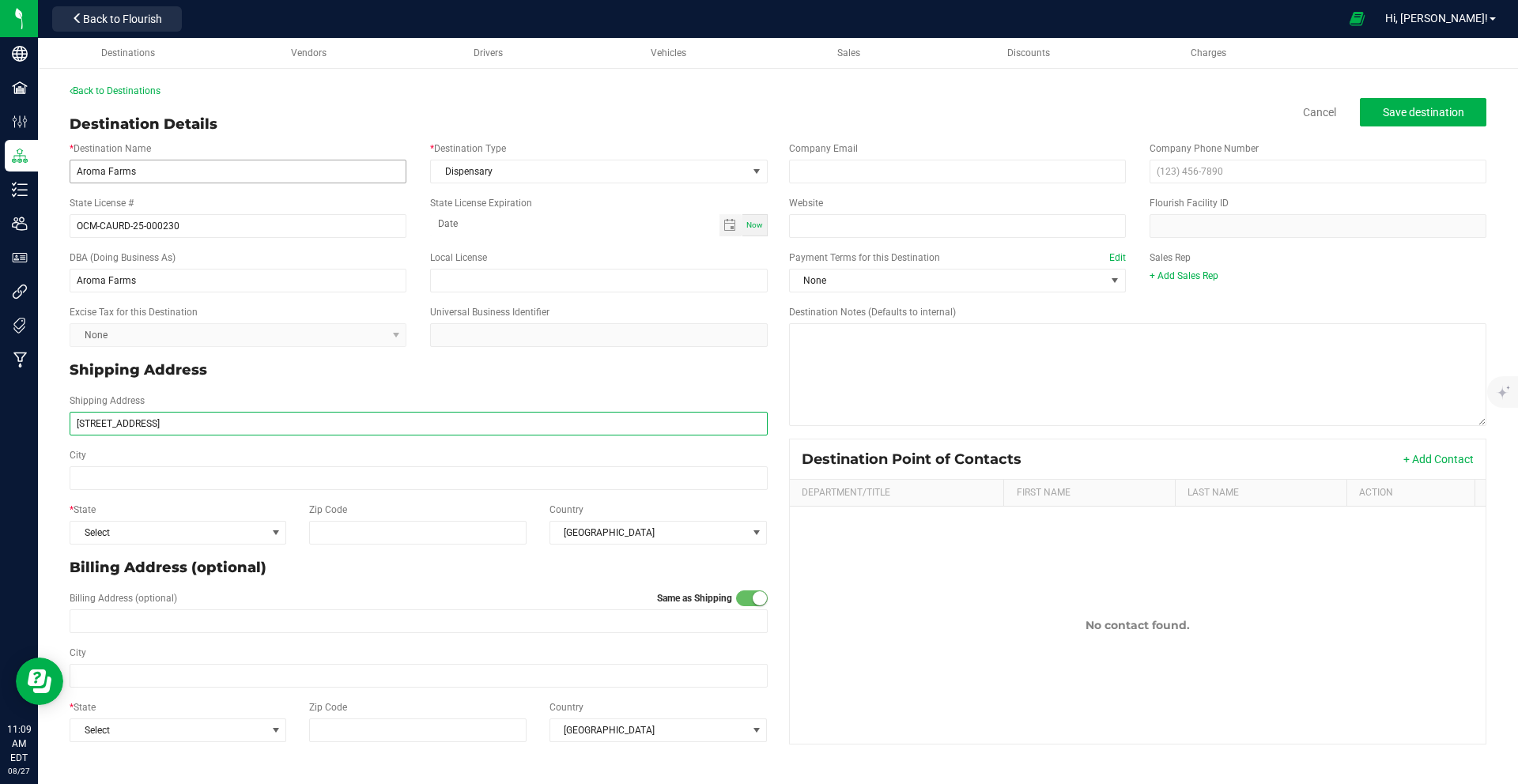
type input "[STREET_ADDRESS]"
type input "Bayside"
type input "11361"
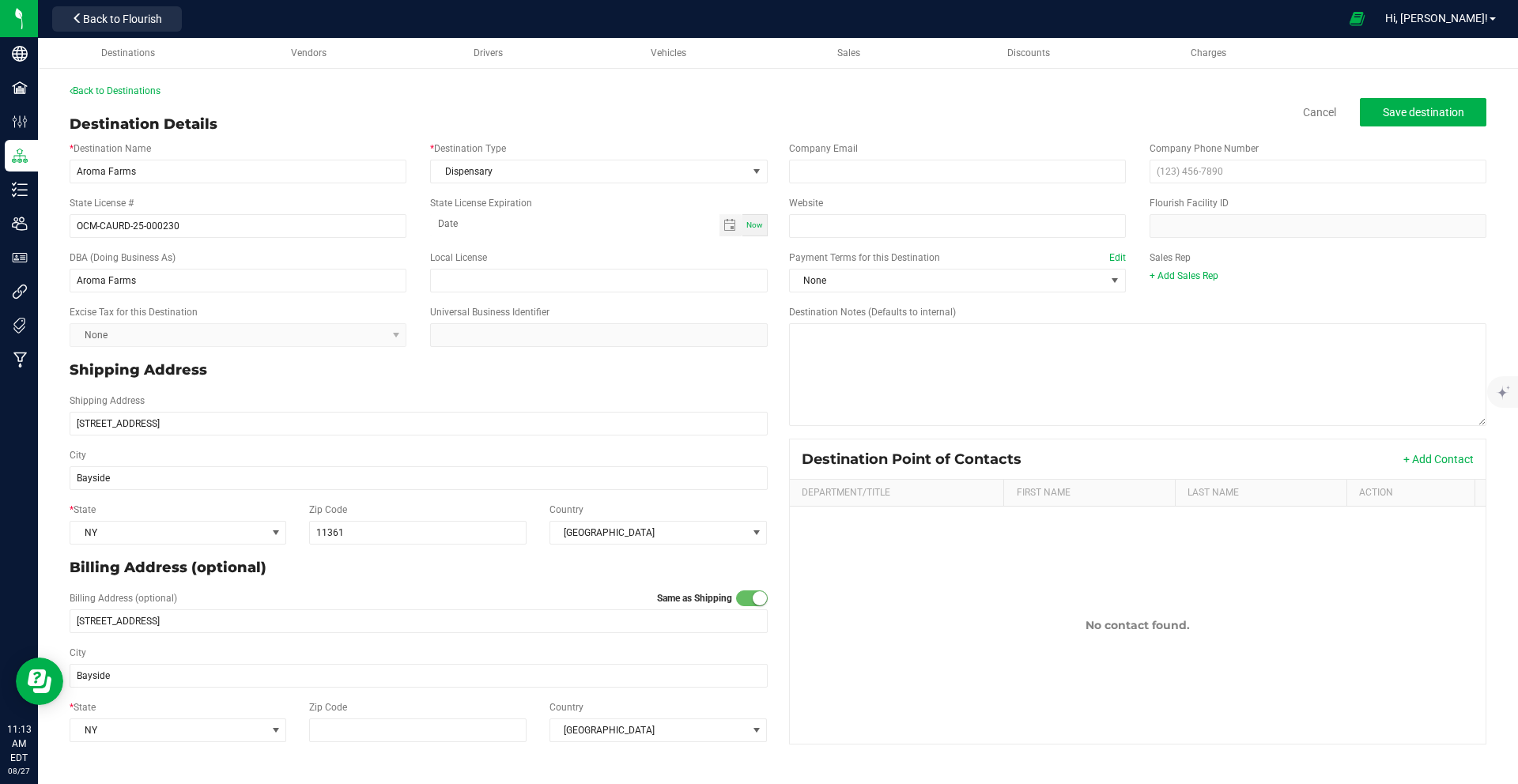
type input "11361"
click at [1413, 115] on span "Save destination" at bounding box center [1423, 112] width 81 height 13
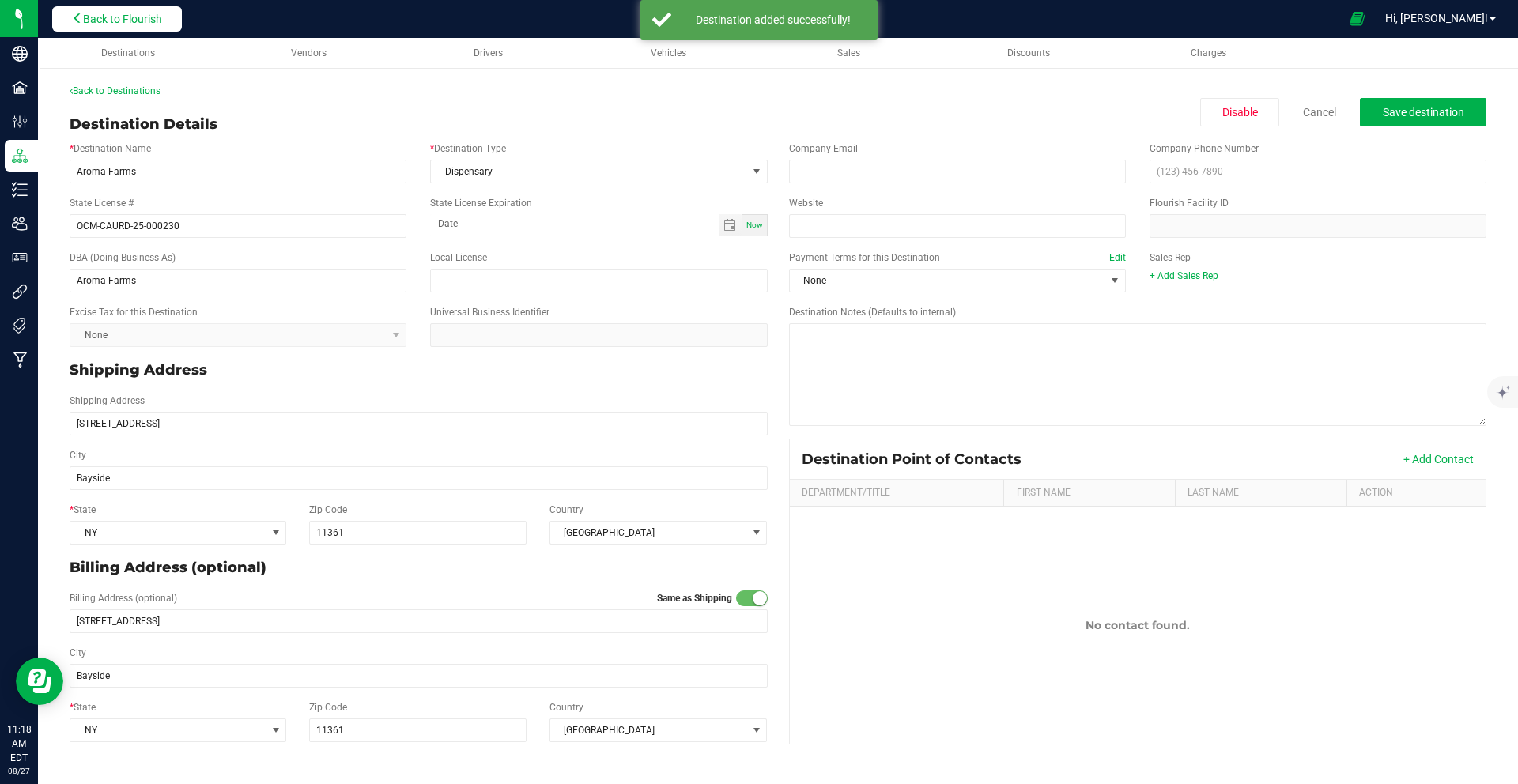
click at [116, 23] on span "Back to Flourish" at bounding box center [122, 19] width 79 height 13
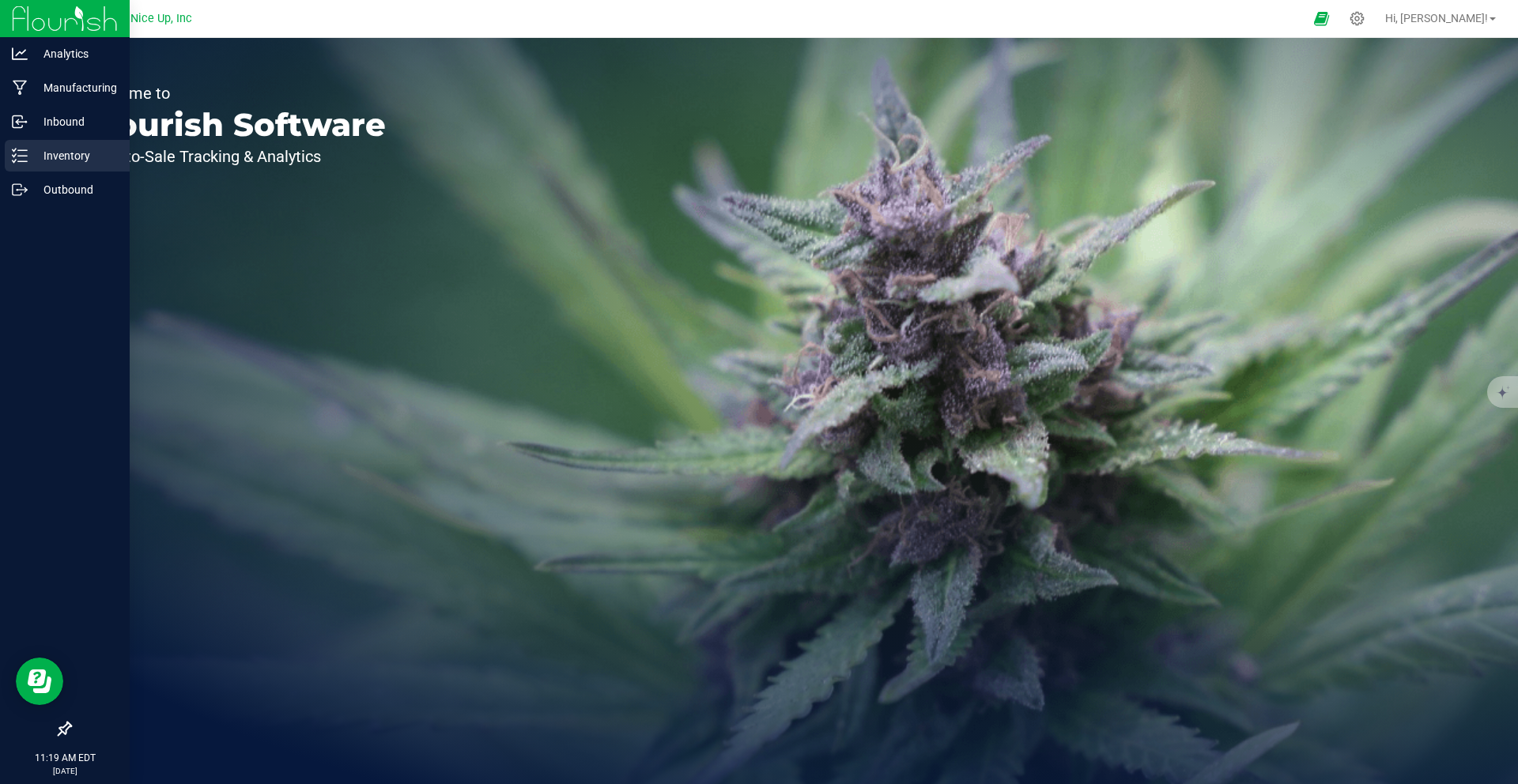
click at [61, 161] on p "Inventory" at bounding box center [75, 155] width 95 height 19
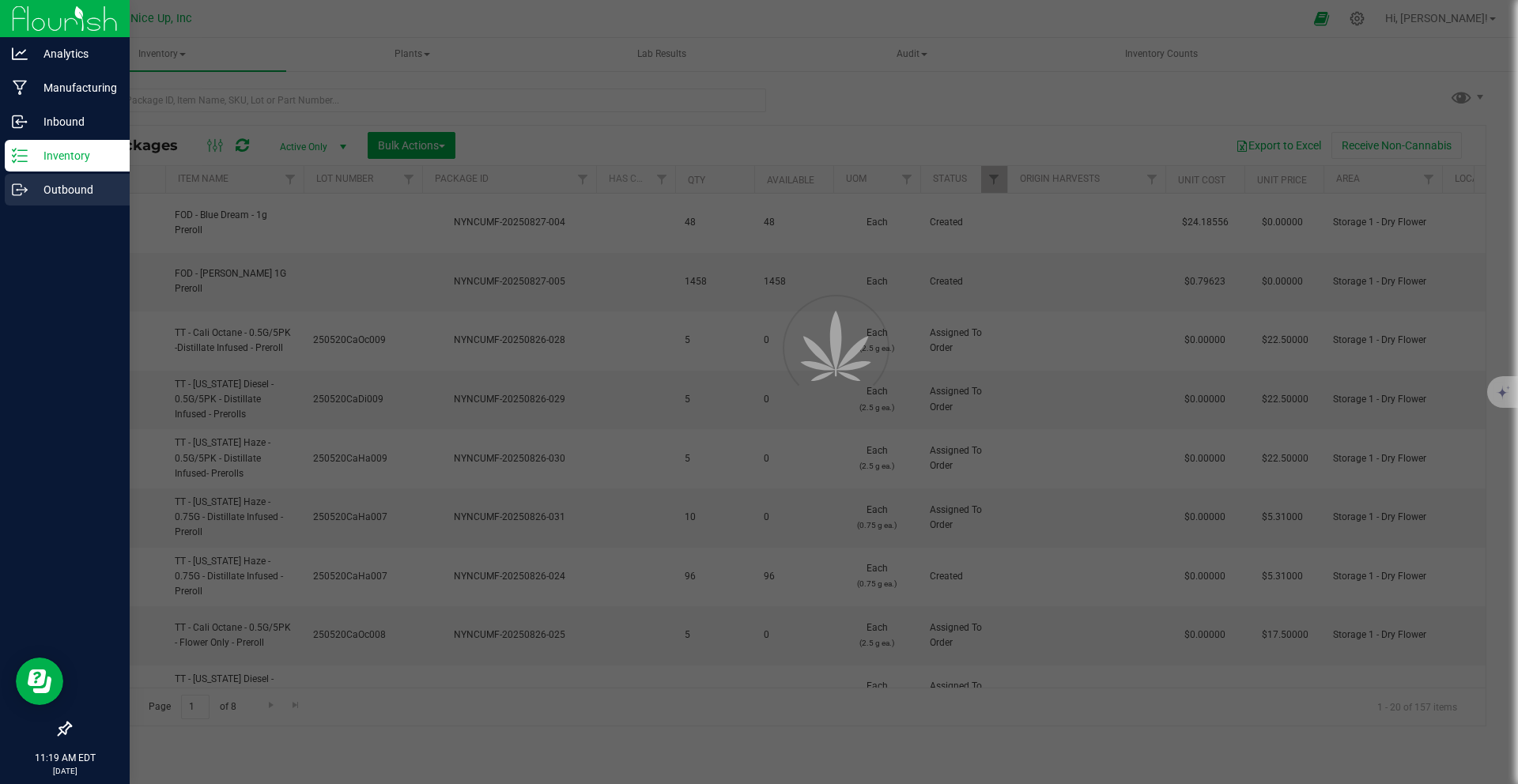
click at [53, 188] on p "Outbound" at bounding box center [75, 190] width 95 height 19
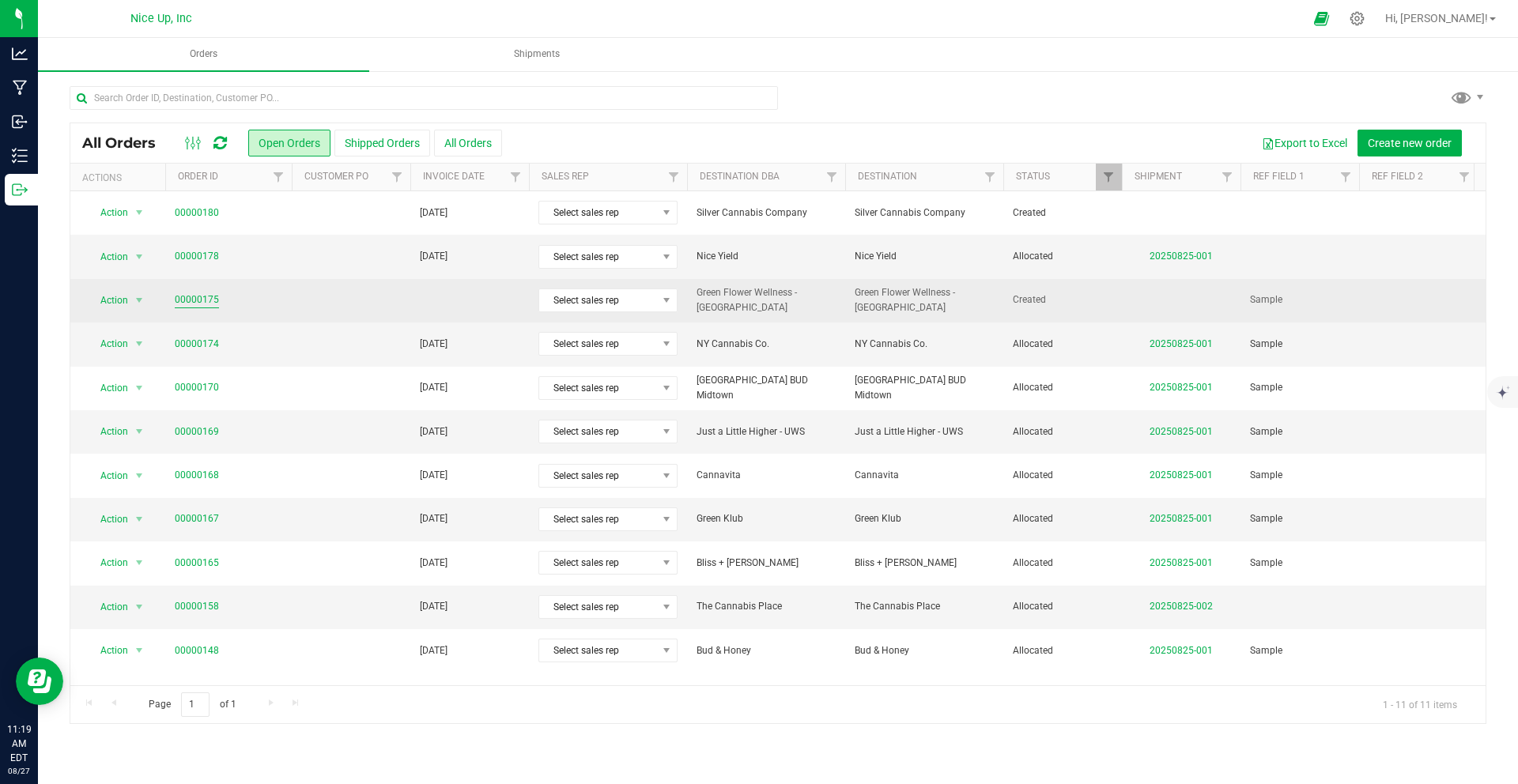
click at [201, 300] on link "00000175" at bounding box center [196, 300] width 44 height 15
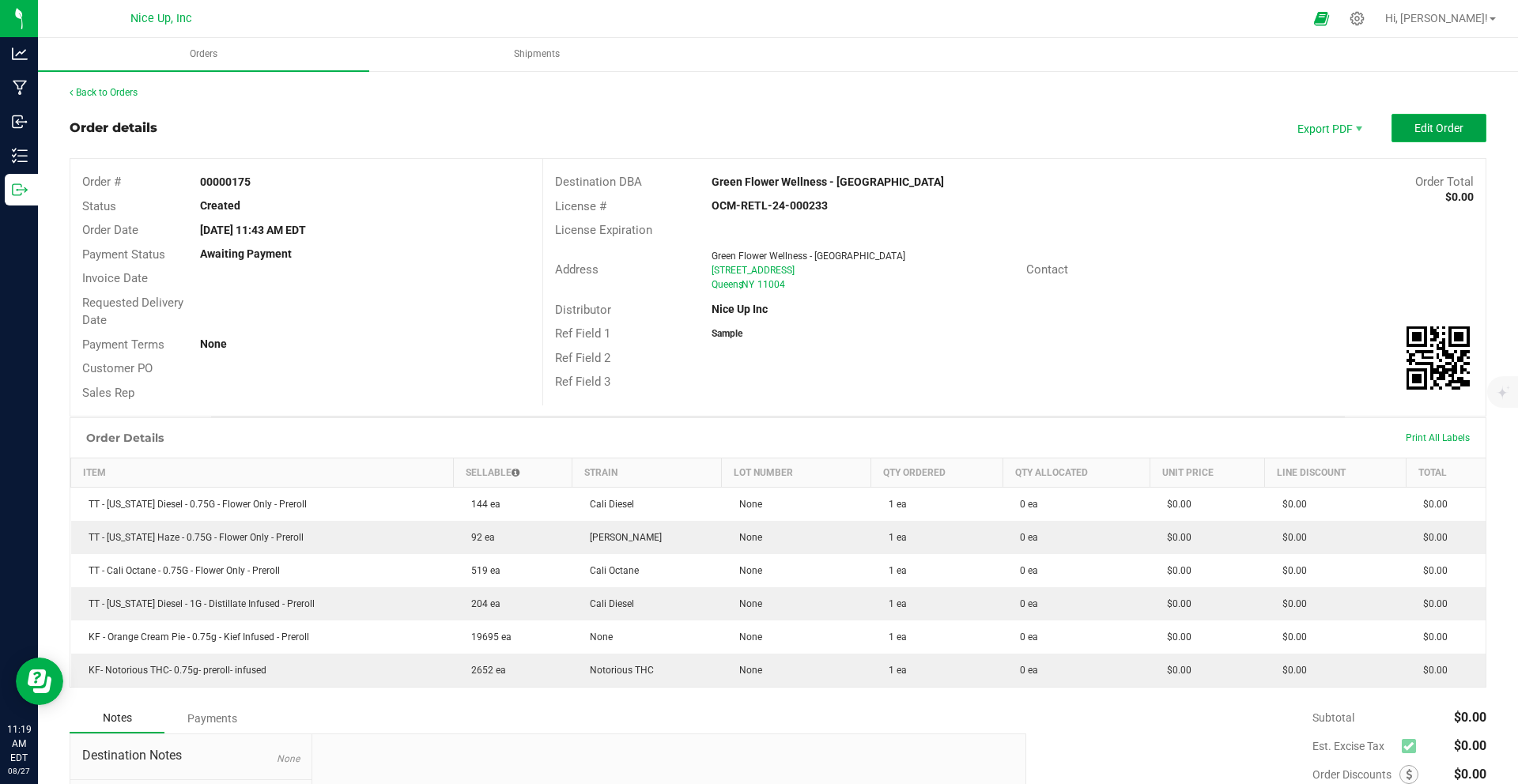
click at [1429, 124] on span "Edit Order" at bounding box center [1439, 128] width 49 height 13
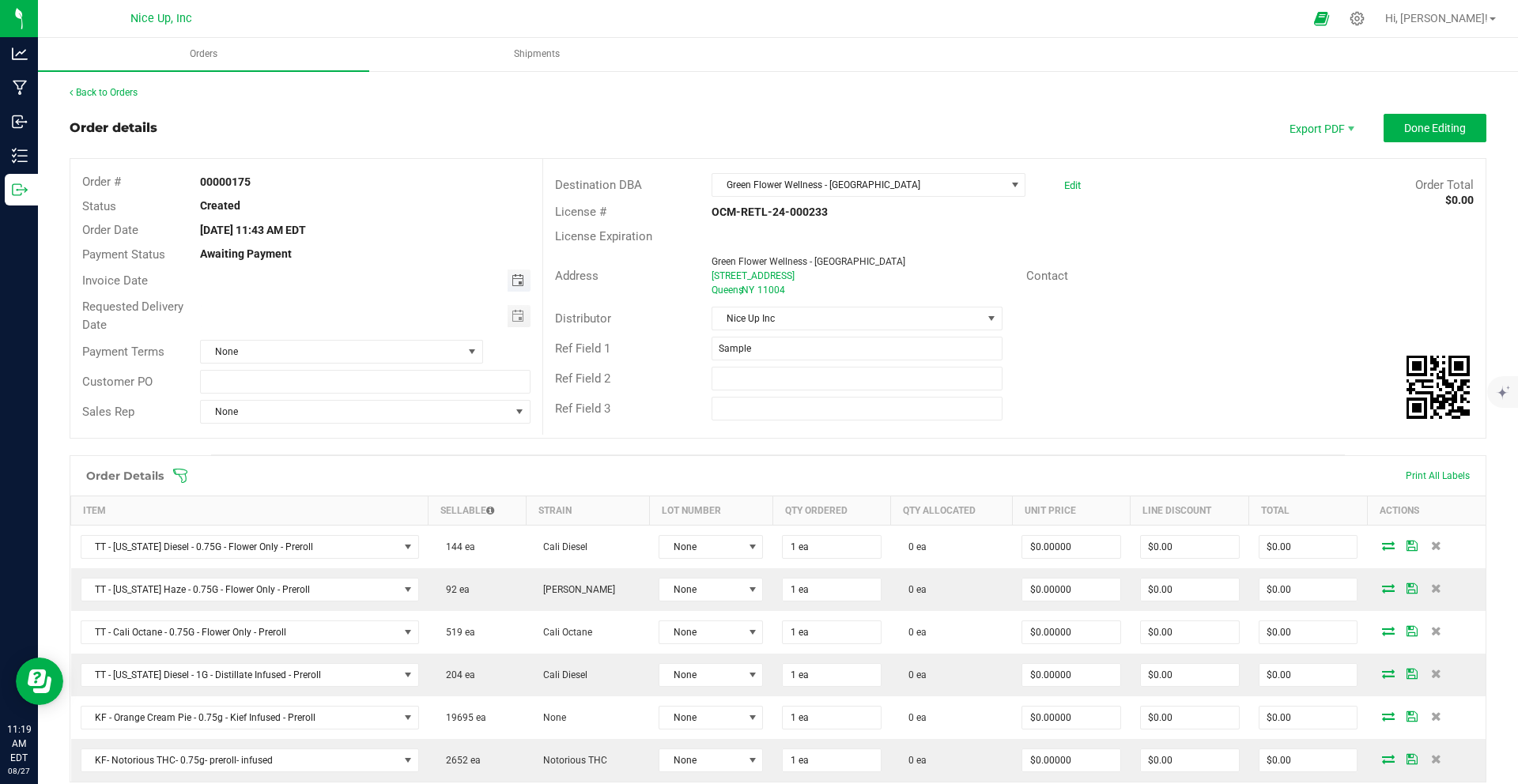
click at [512, 277] on span "Toggle calendar" at bounding box center [518, 280] width 13 height 13
click at [379, 459] on span "29" at bounding box center [387, 461] width 23 height 24
type input "[DATE]"
click at [511, 313] on span "Toggle calendar" at bounding box center [518, 316] width 13 height 13
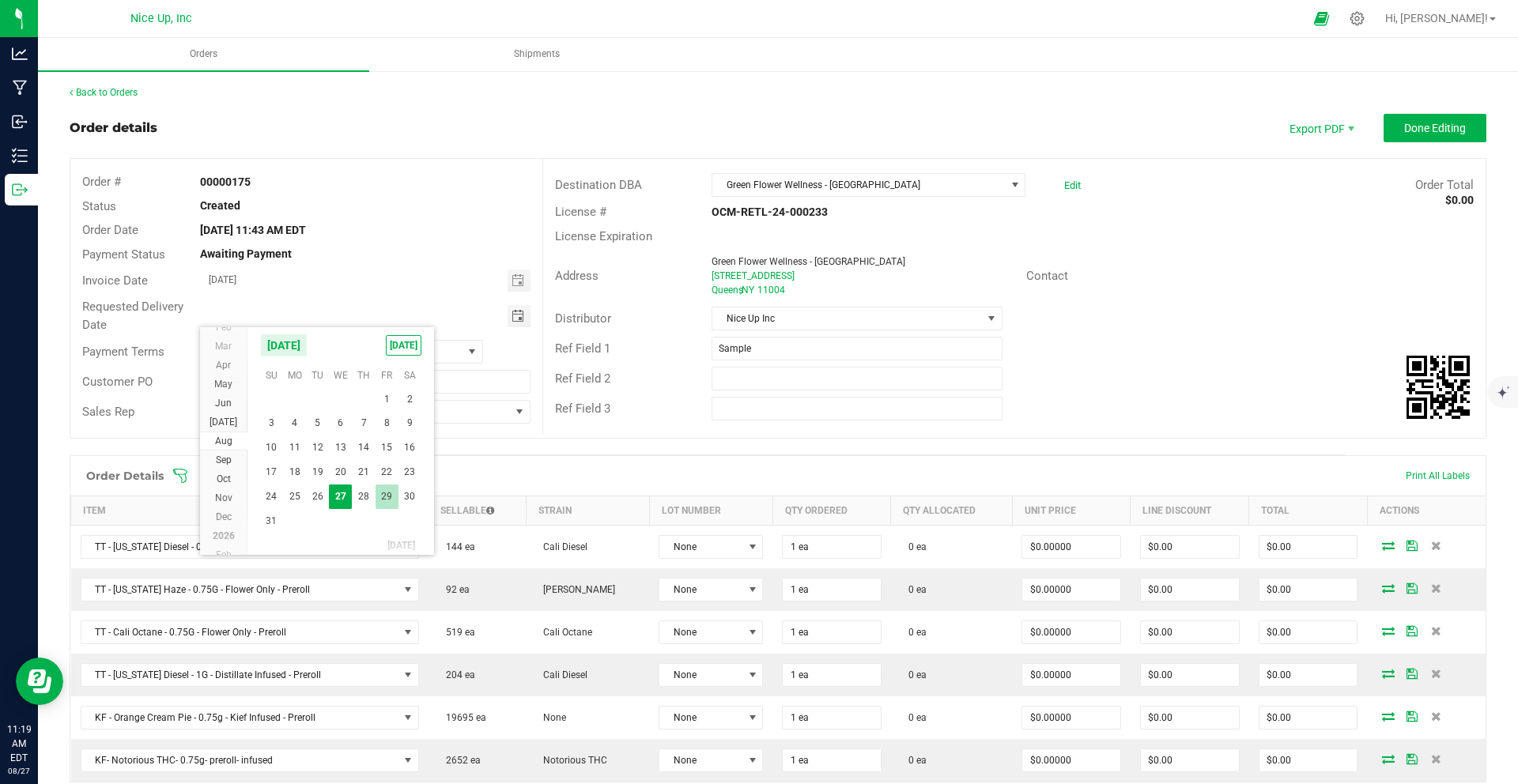
click at [388, 490] on span "29" at bounding box center [387, 496] width 23 height 24
type input "[DATE]"
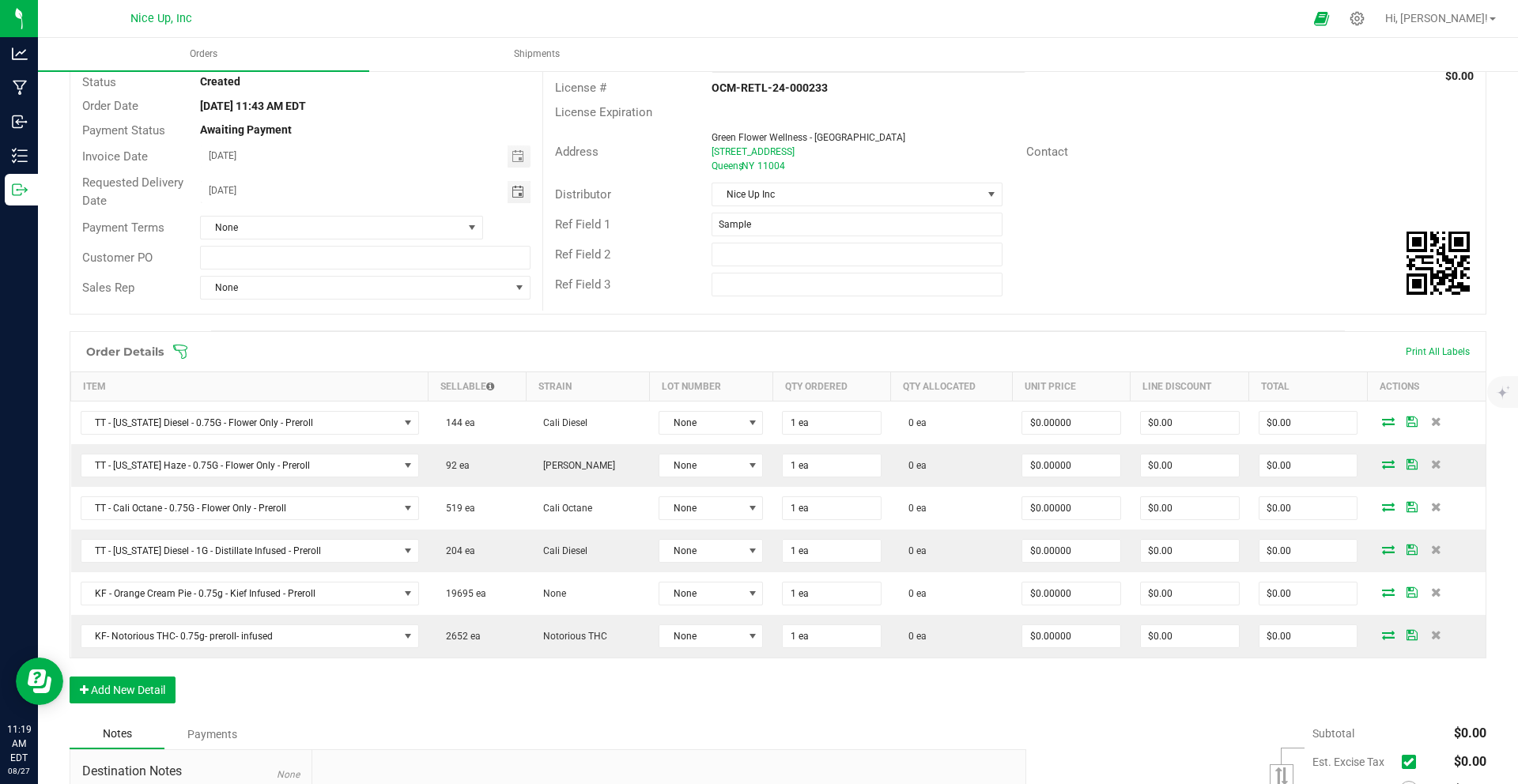
scroll to position [134, 0]
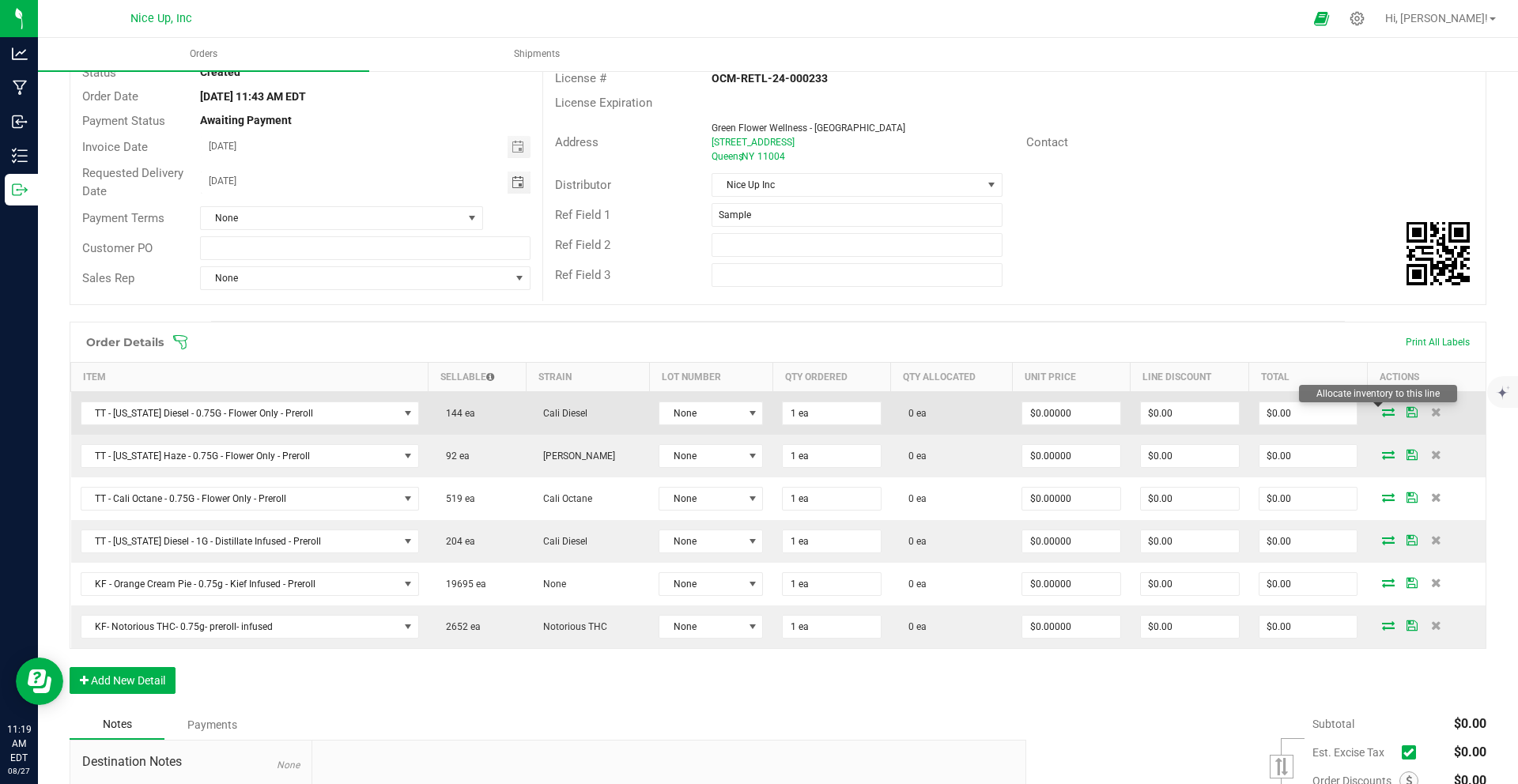
click at [1381, 415] on icon at bounding box center [1388, 411] width 13 height 9
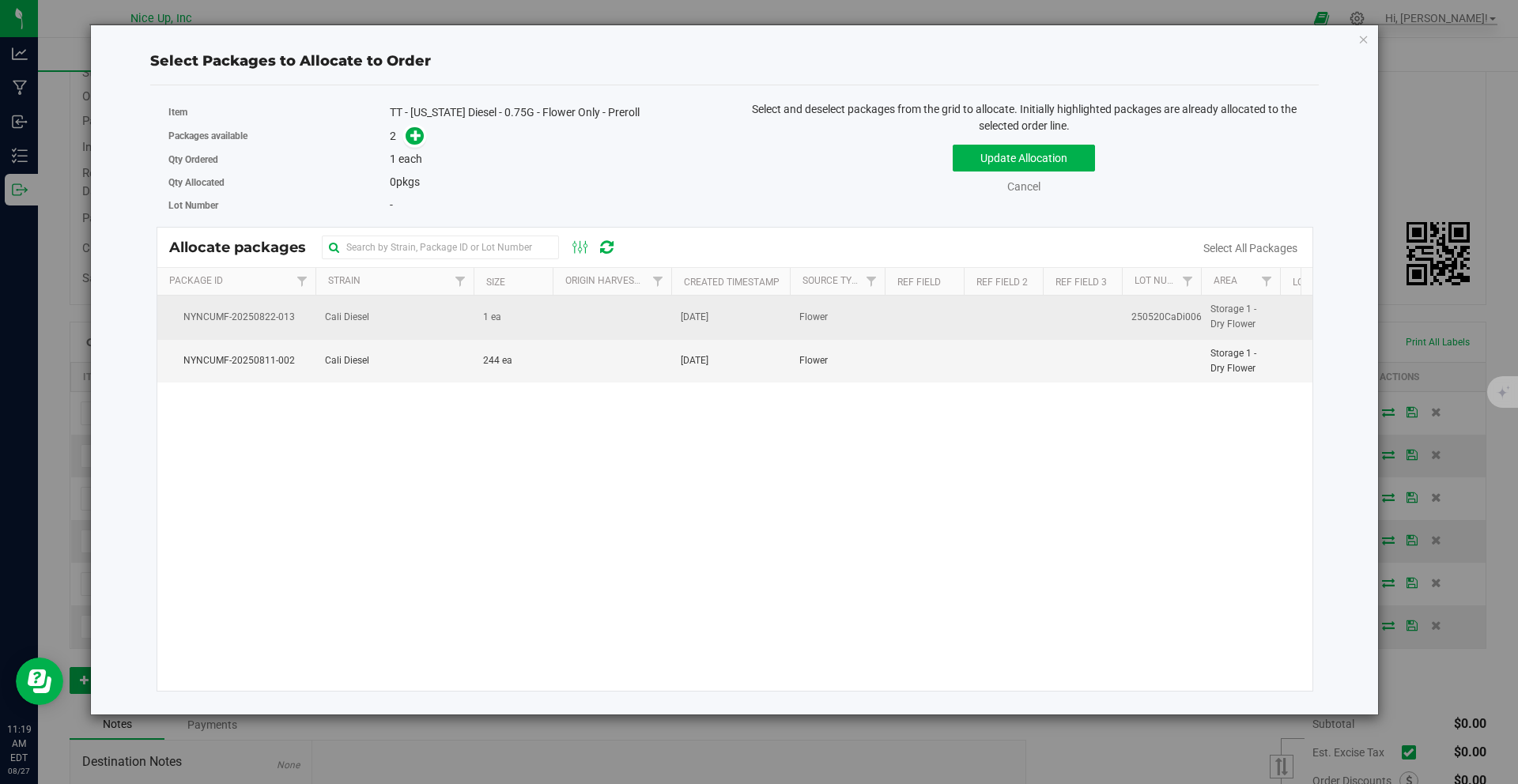
click at [525, 313] on td "1 ea" at bounding box center [512, 317] width 79 height 43
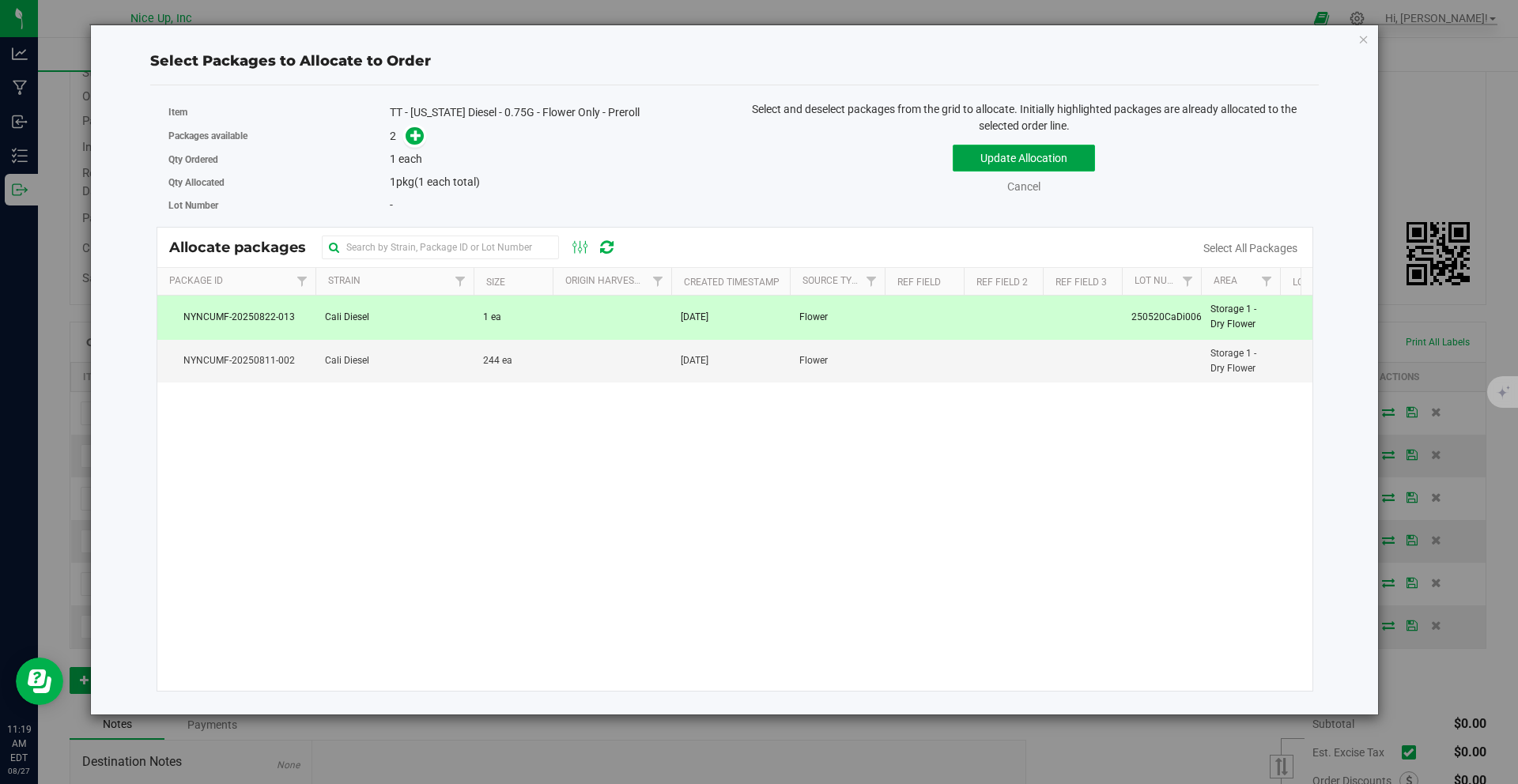
click at [1000, 160] on button "Update Allocation" at bounding box center [1023, 157] width 143 height 27
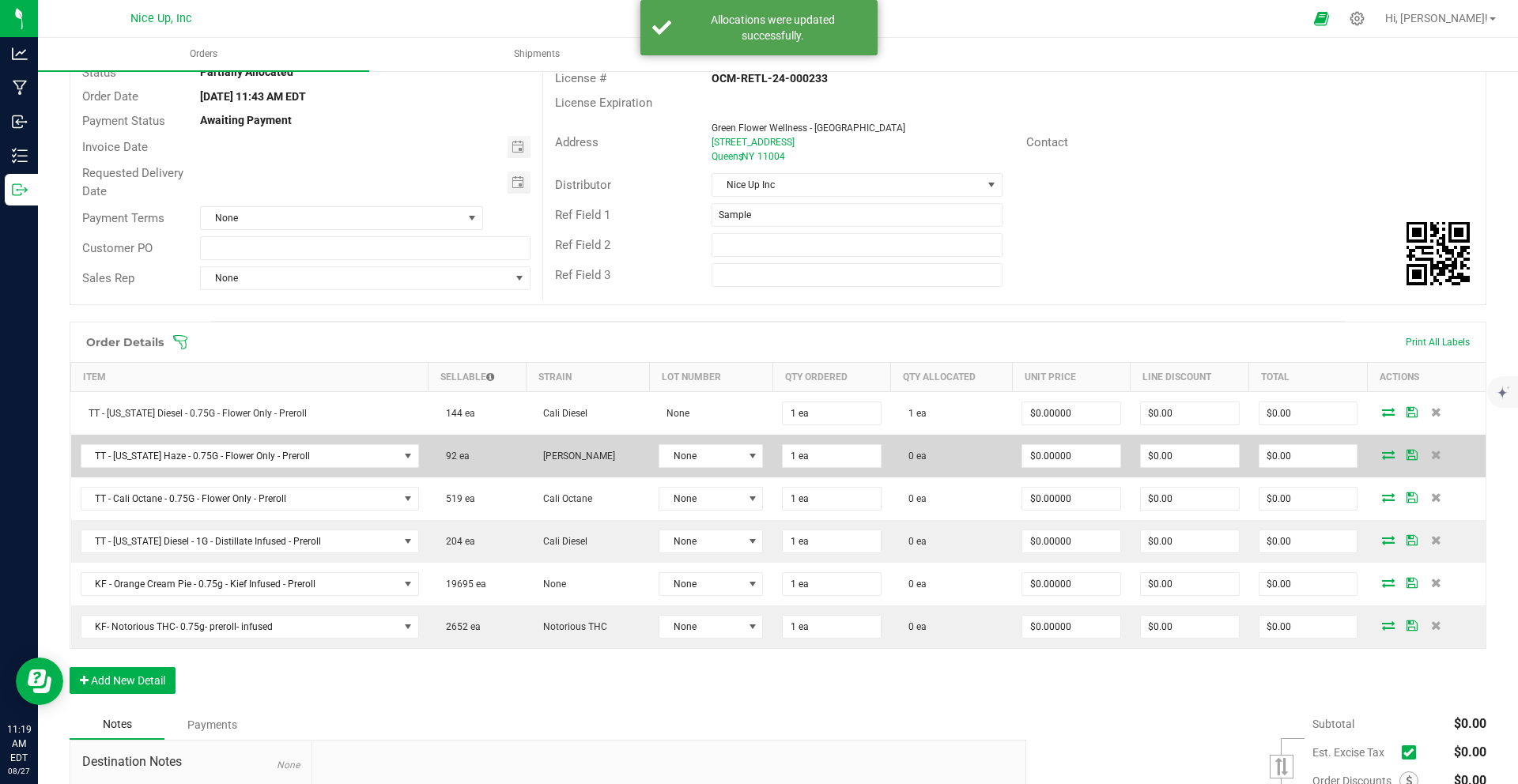
click at [1381, 453] on icon at bounding box center [1388, 454] width 13 height 9
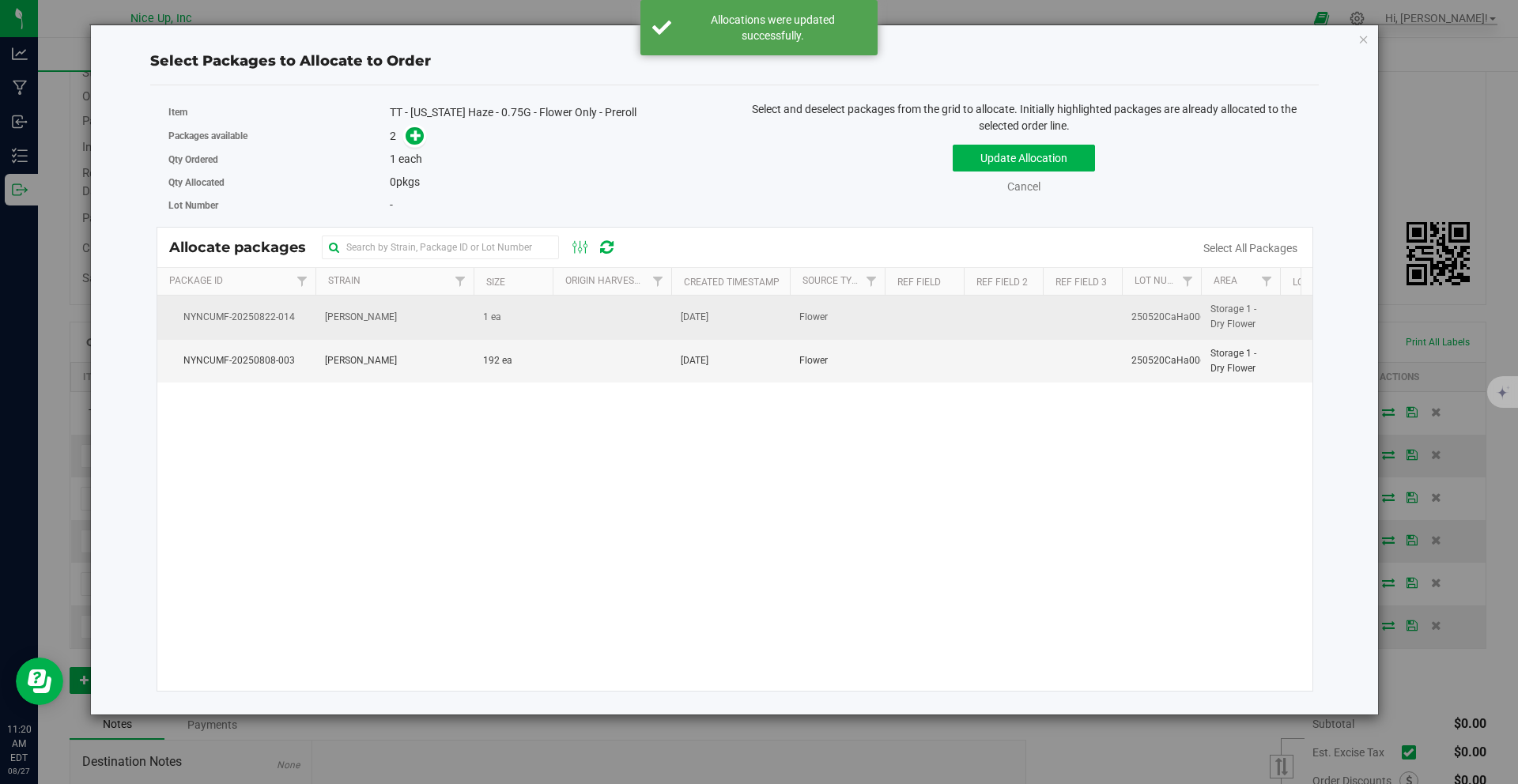
click at [772, 329] on td "[DATE]" at bounding box center [730, 317] width 118 height 43
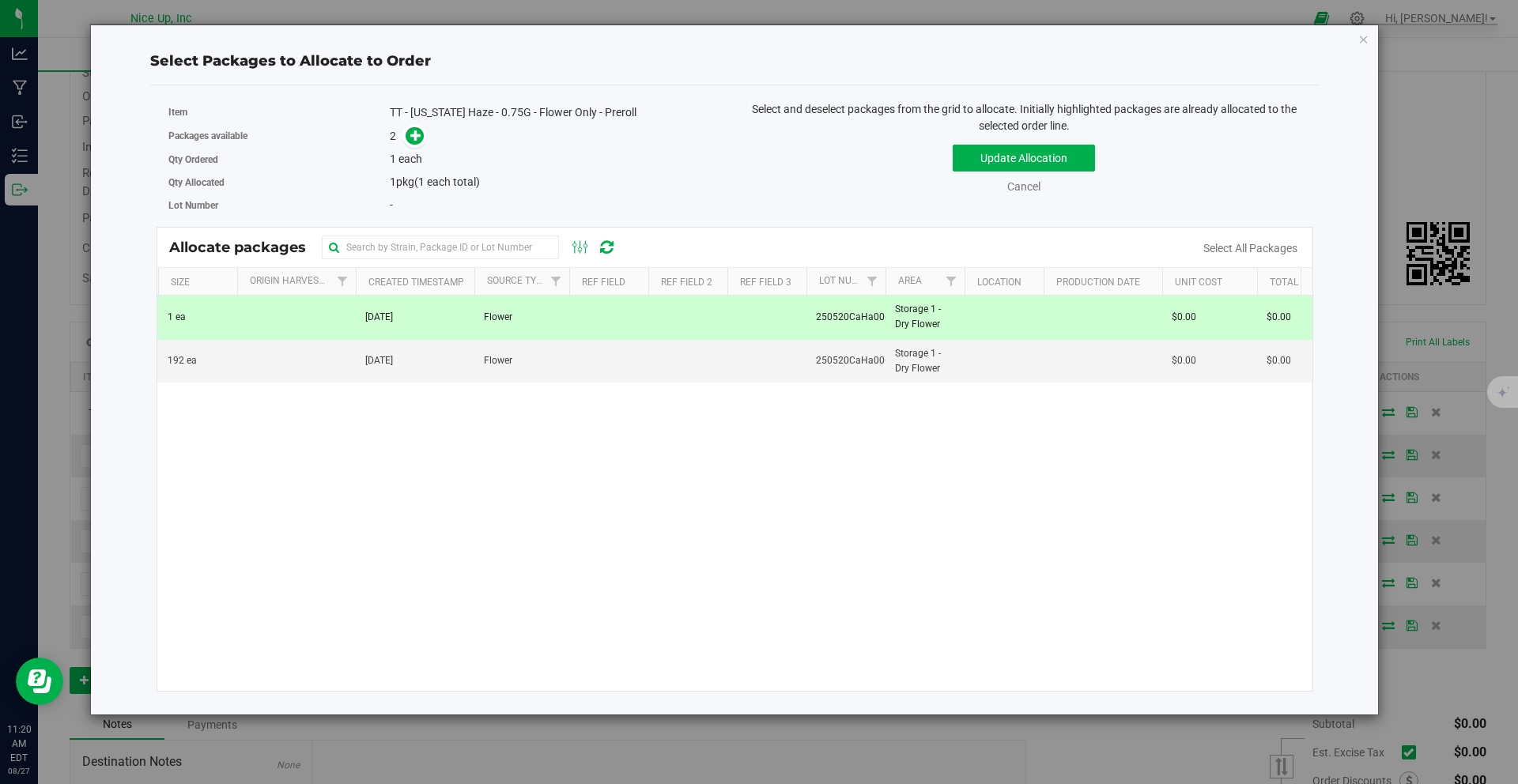
scroll to position [0, 366]
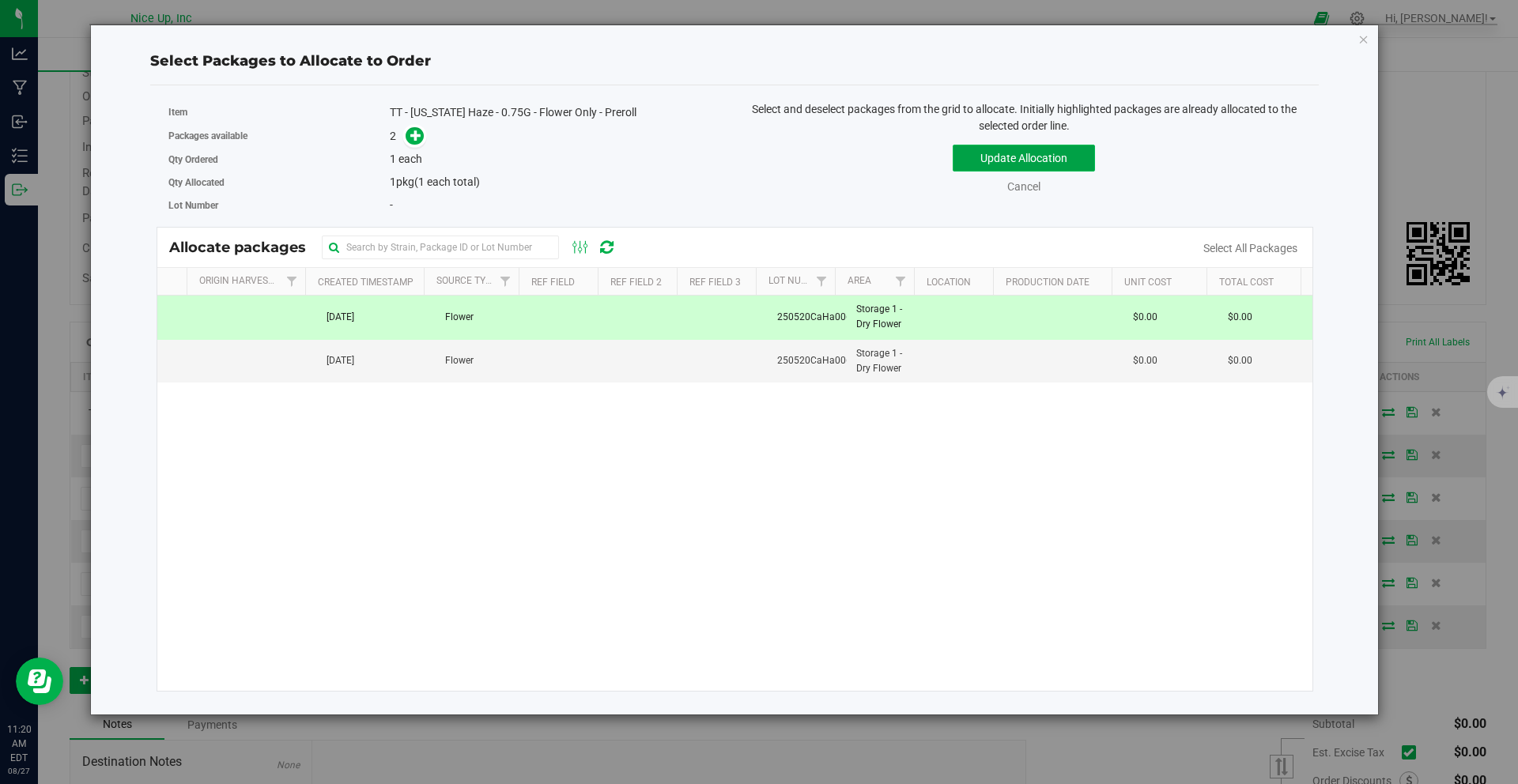
click at [1064, 163] on button "Update Allocation" at bounding box center [1023, 157] width 143 height 27
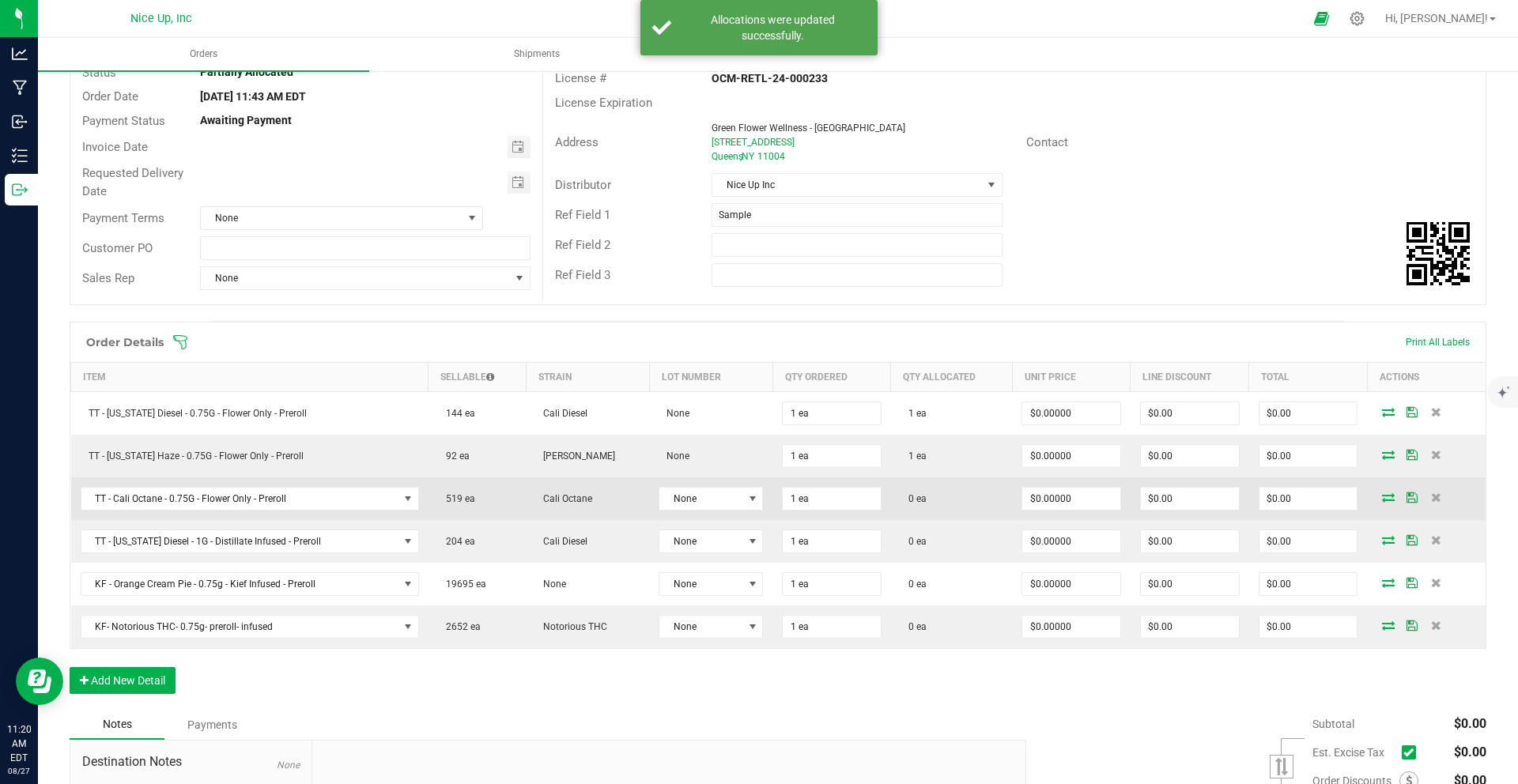
click at [1381, 501] on icon at bounding box center [1388, 496] width 13 height 9
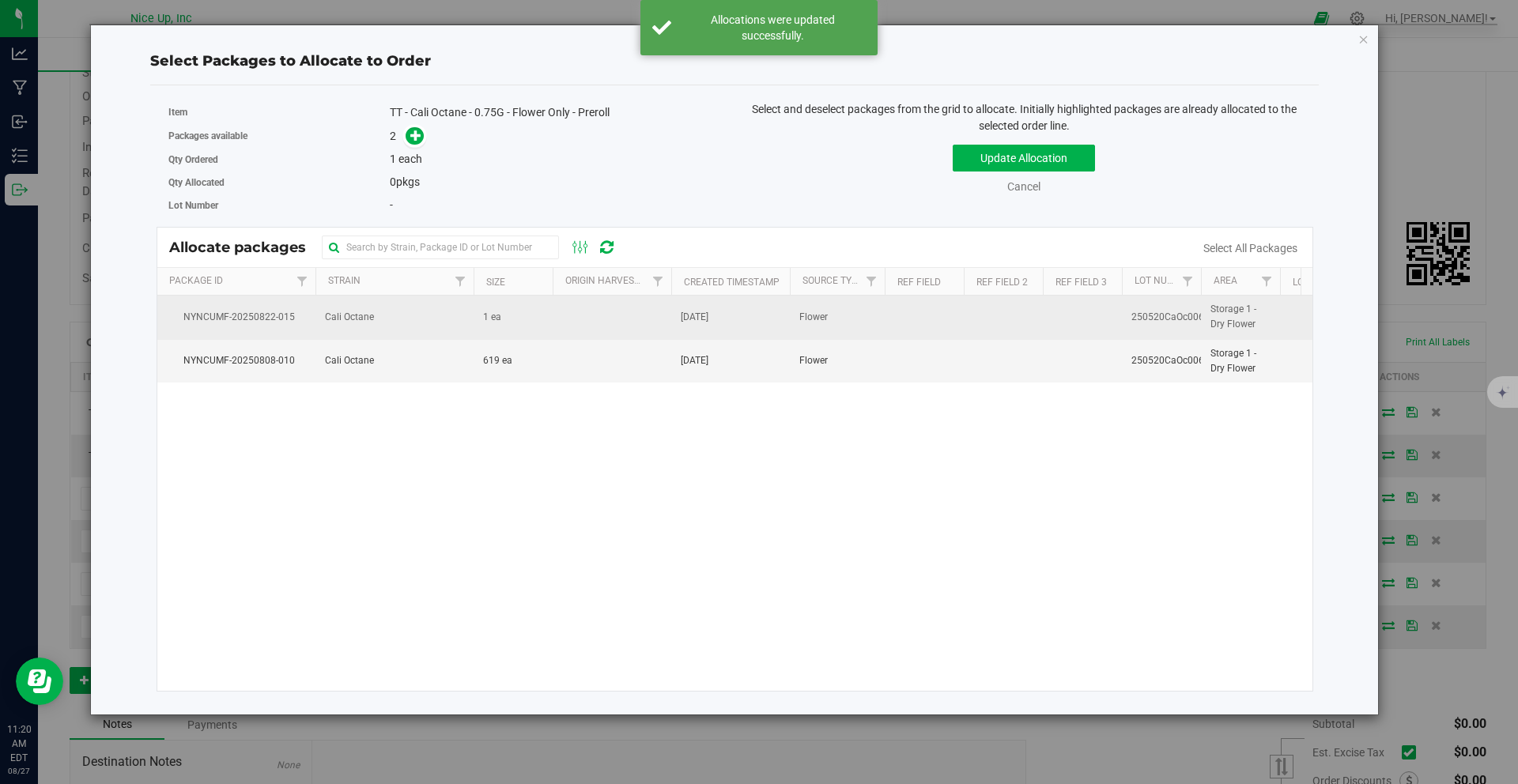
click at [610, 322] on td at bounding box center [611, 317] width 118 height 43
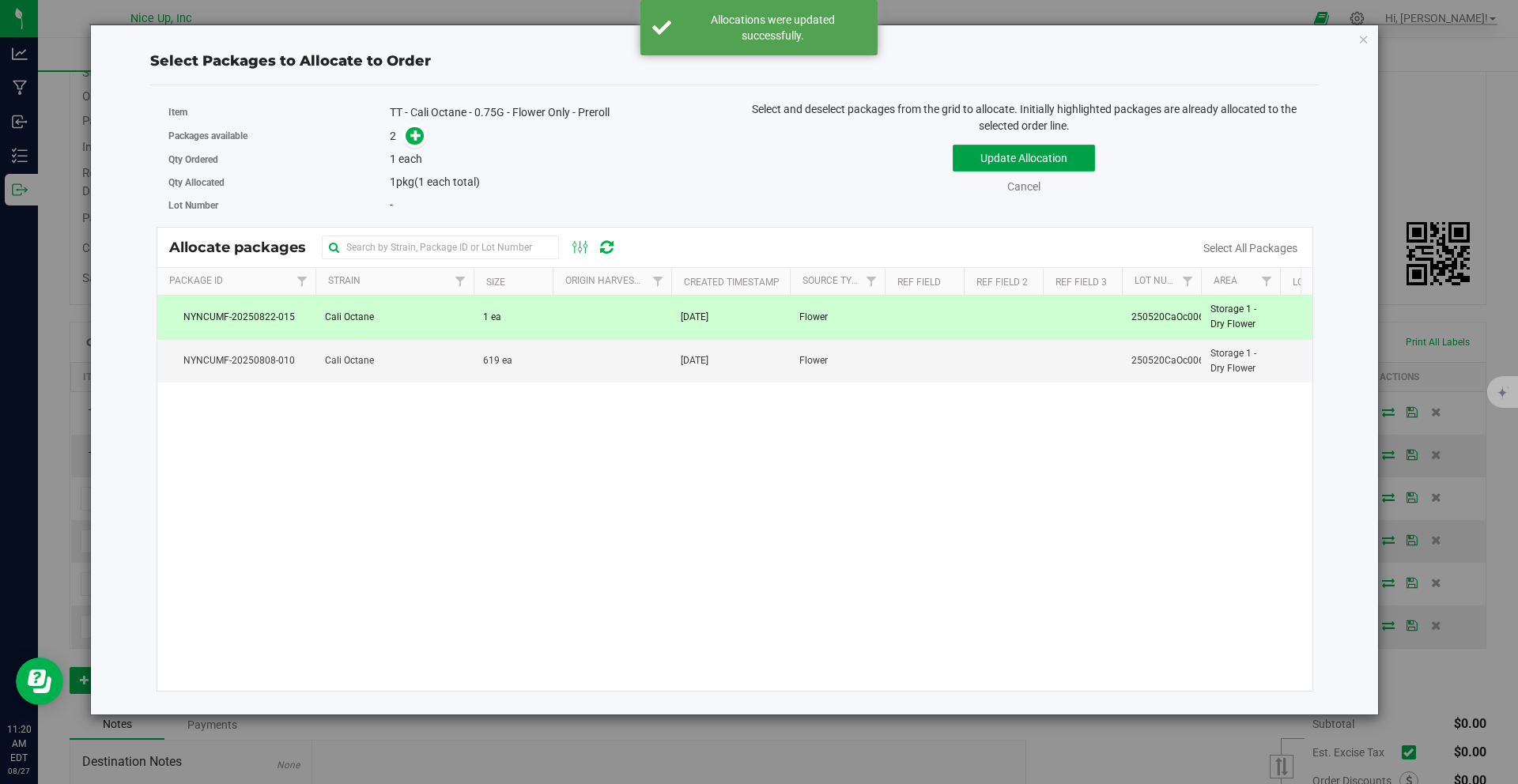
click at [1049, 161] on button "Update Allocation" at bounding box center [1023, 157] width 143 height 27
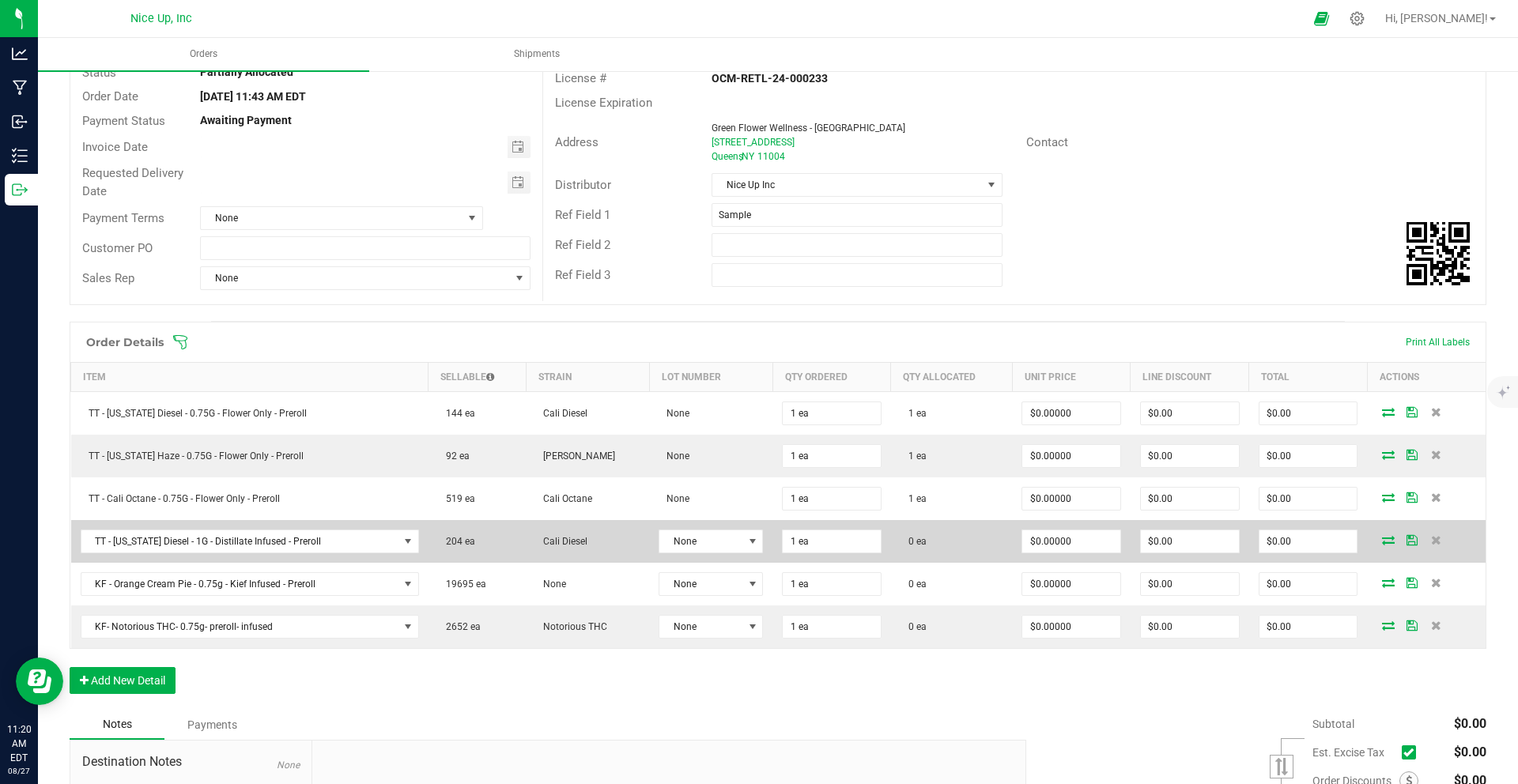
click at [1381, 537] on icon at bounding box center [1388, 539] width 13 height 9
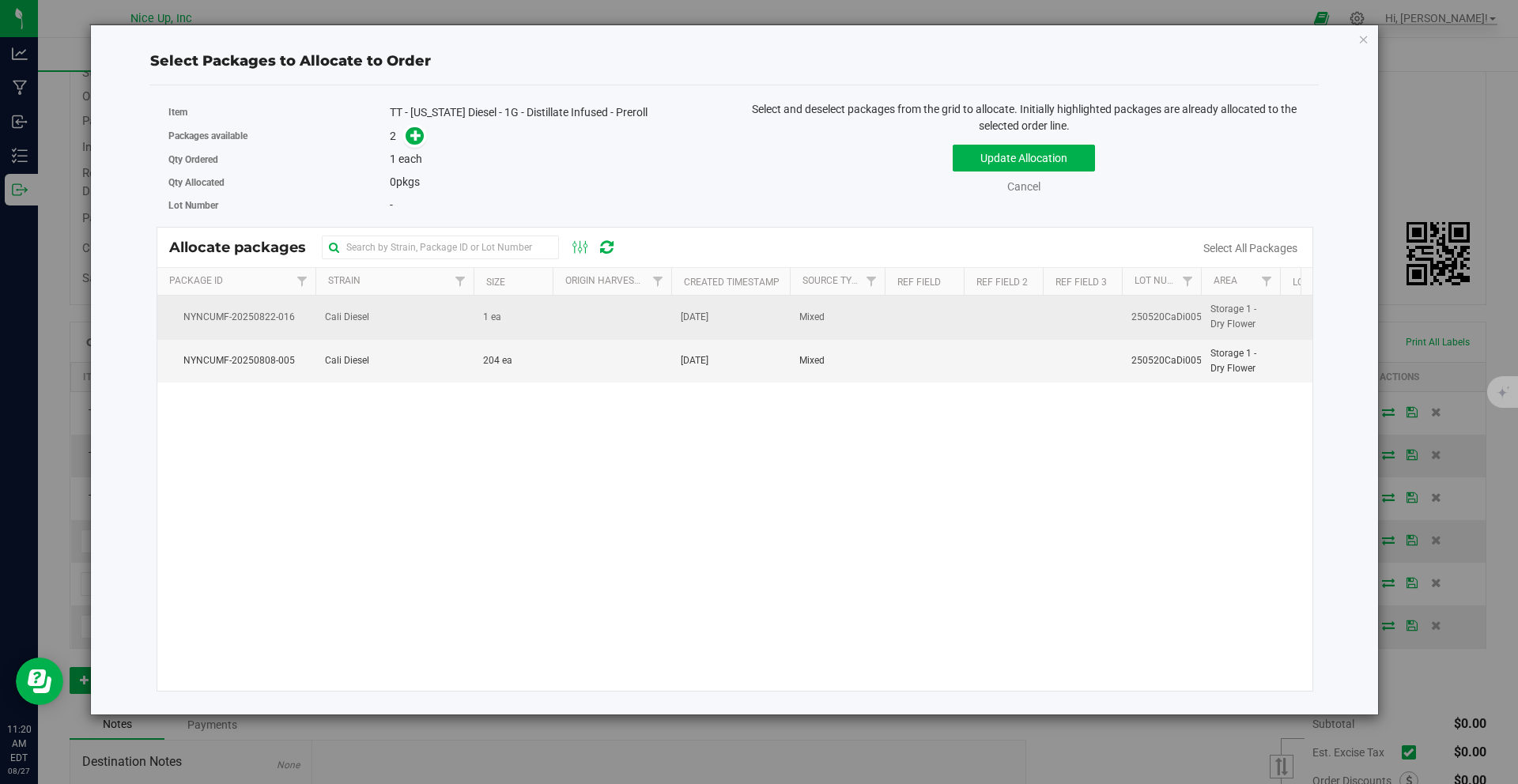
click at [639, 331] on td at bounding box center [611, 317] width 118 height 43
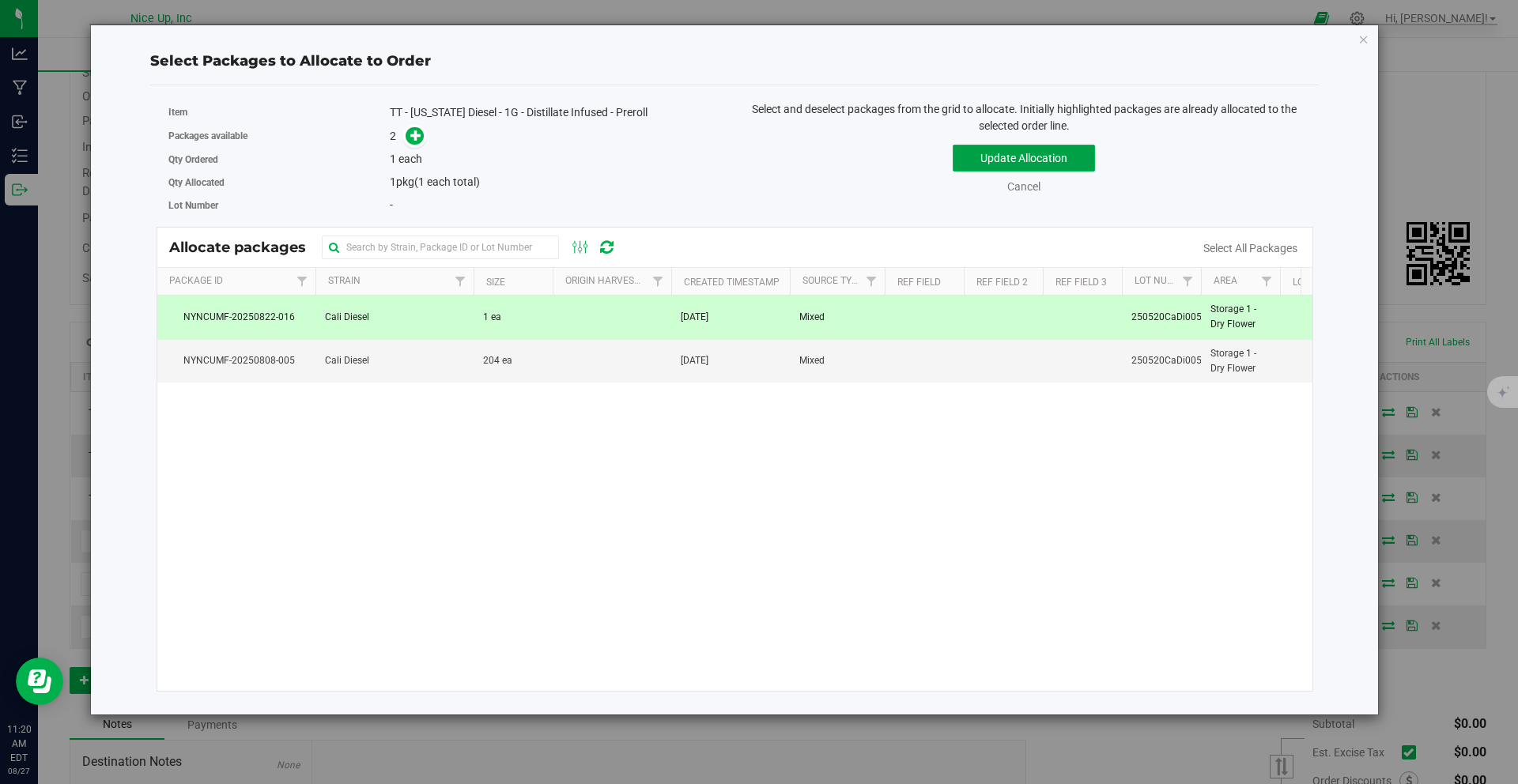
click at [1027, 166] on button "Update Allocation" at bounding box center [1023, 157] width 143 height 27
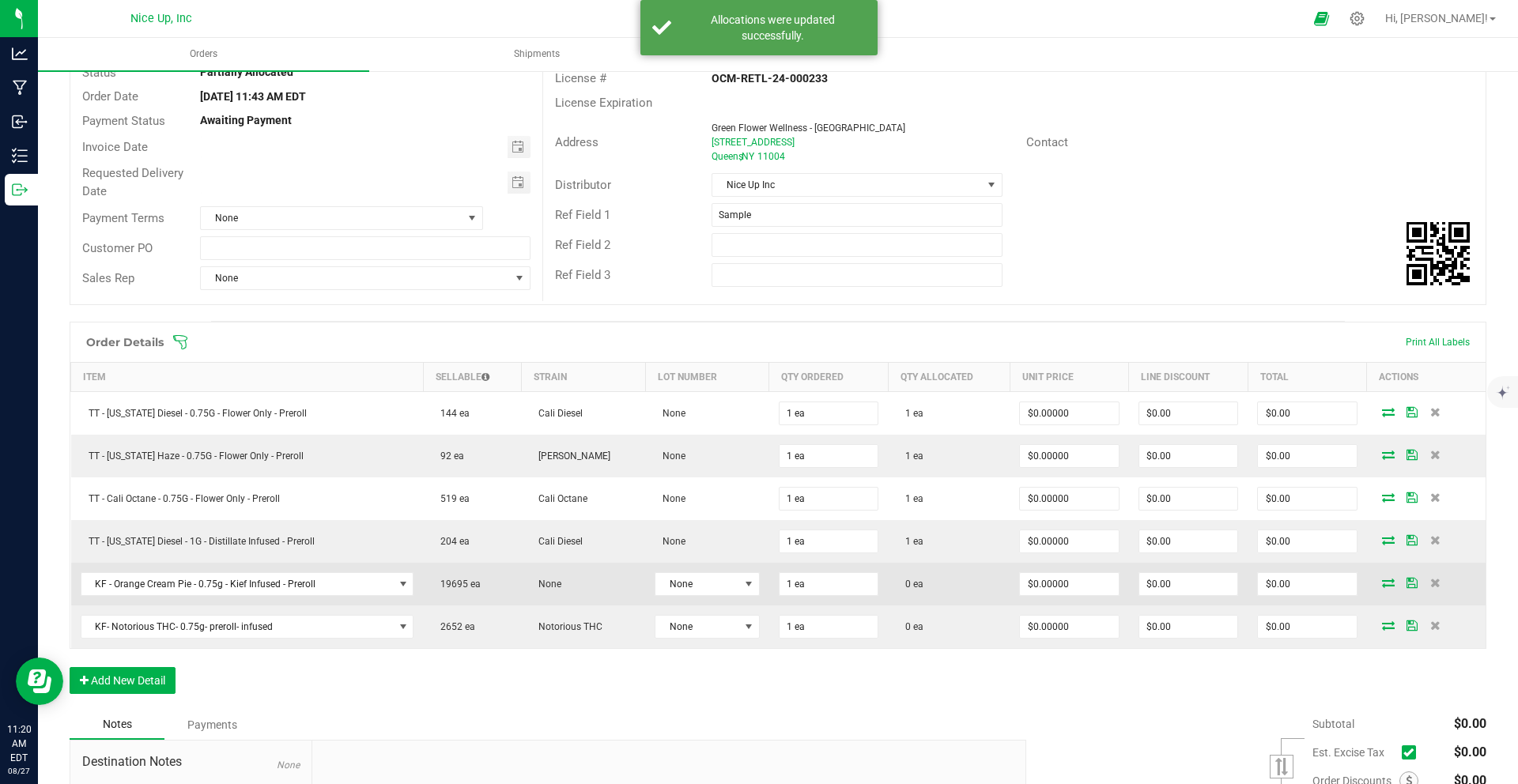
click at [1381, 584] on icon at bounding box center [1388, 582] width 13 height 9
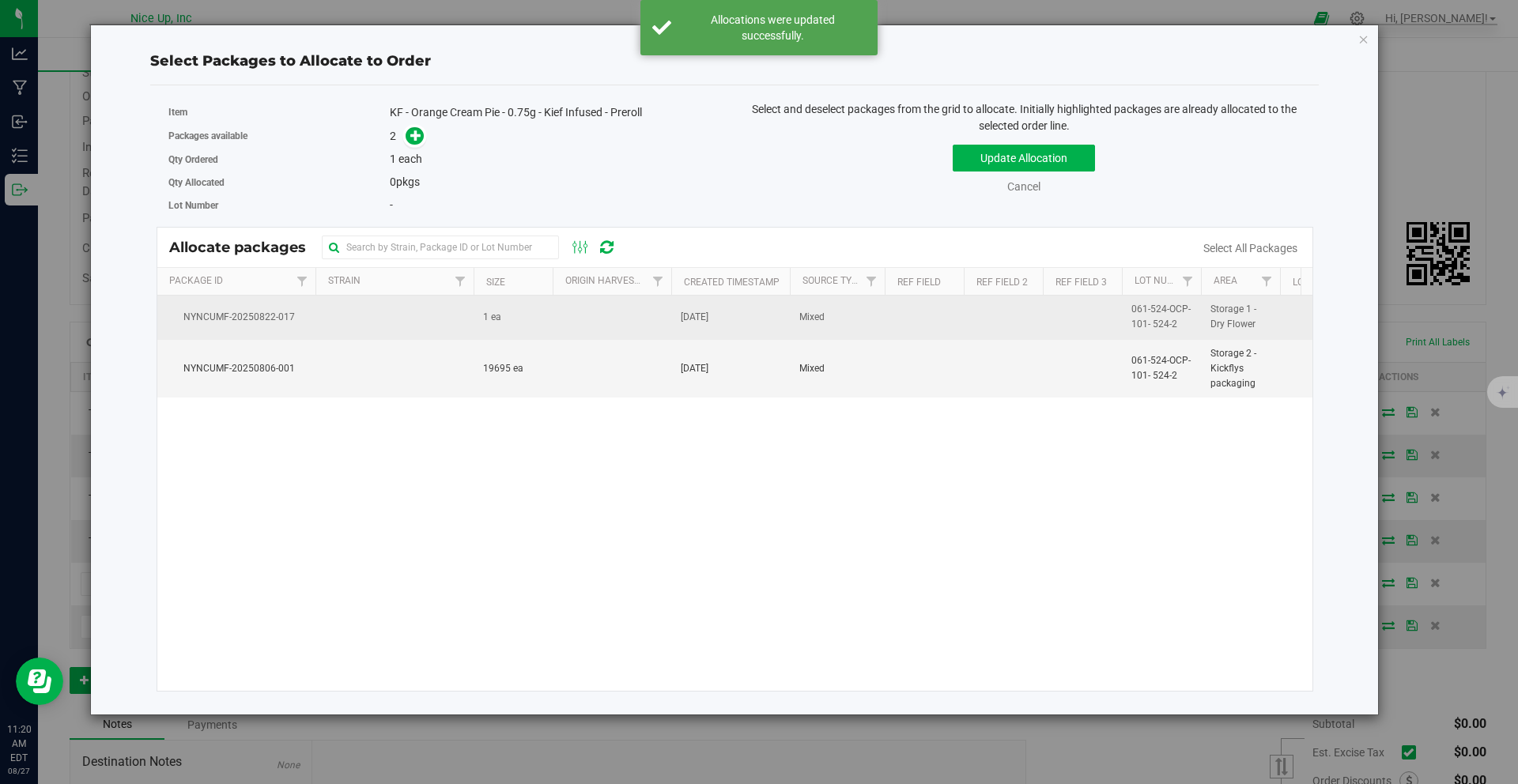
click at [543, 338] on td "1 ea" at bounding box center [512, 317] width 79 height 43
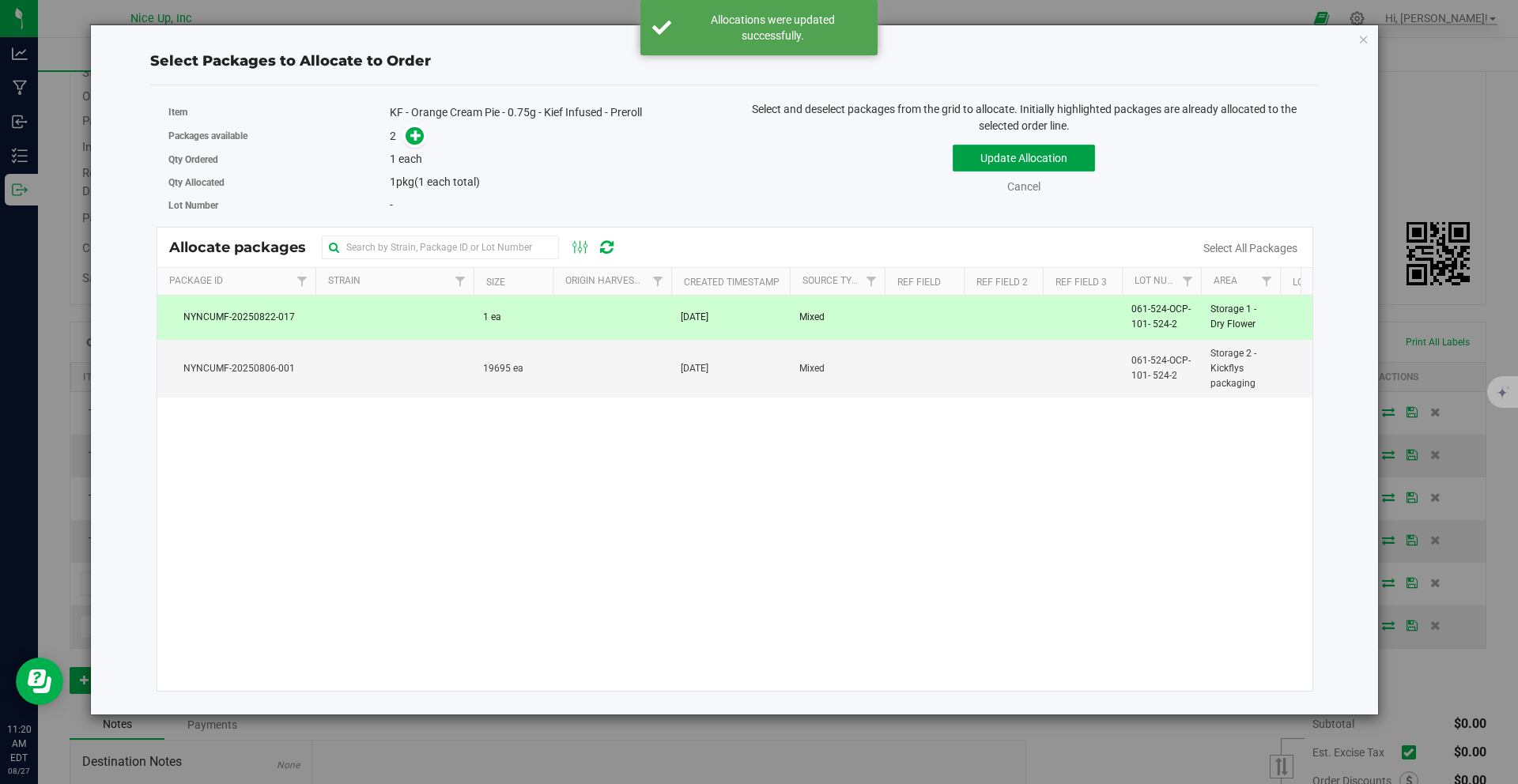
click at [1027, 163] on button "Update Allocation" at bounding box center [1023, 157] width 143 height 27
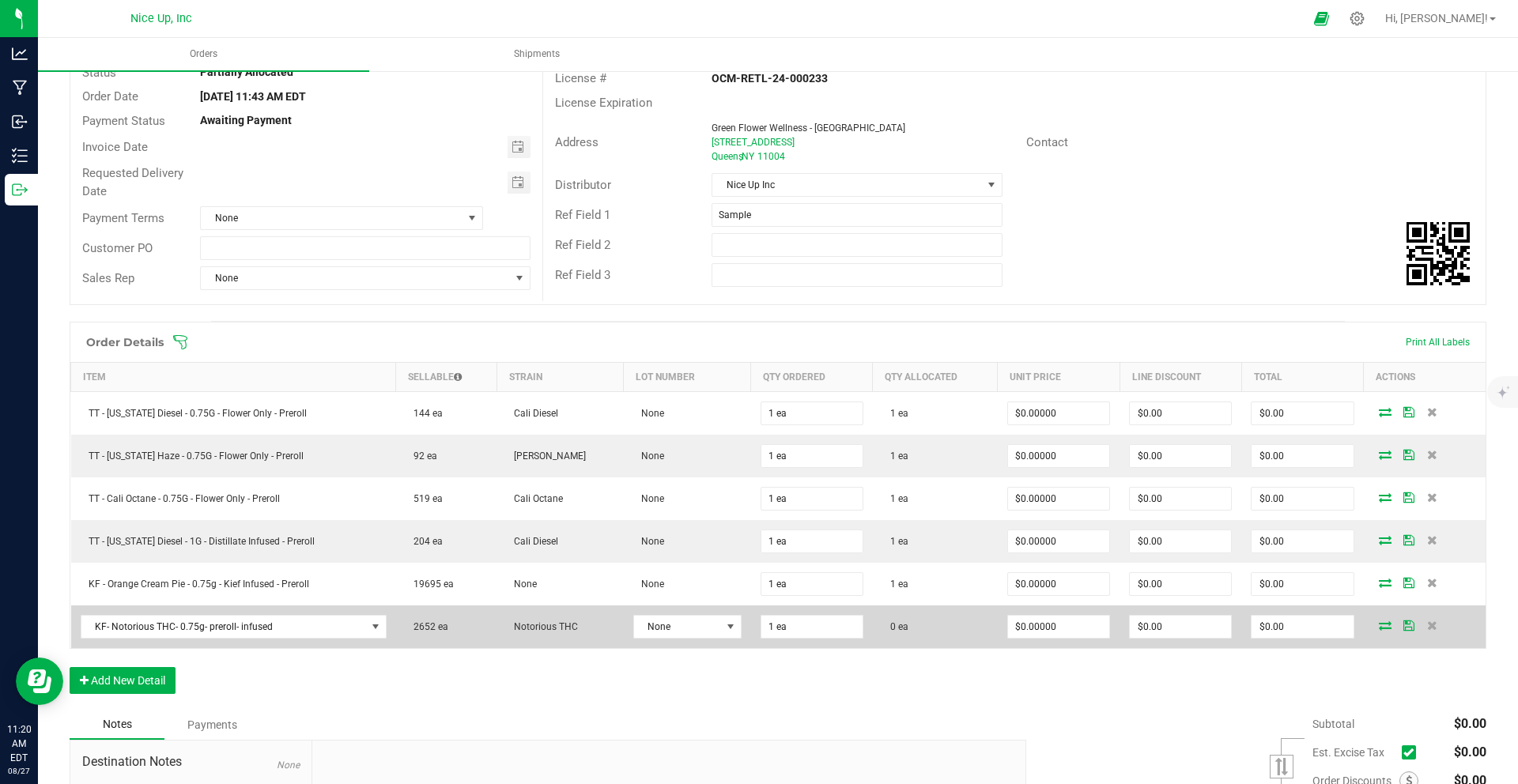
click at [1379, 626] on icon at bounding box center [1385, 624] width 13 height 9
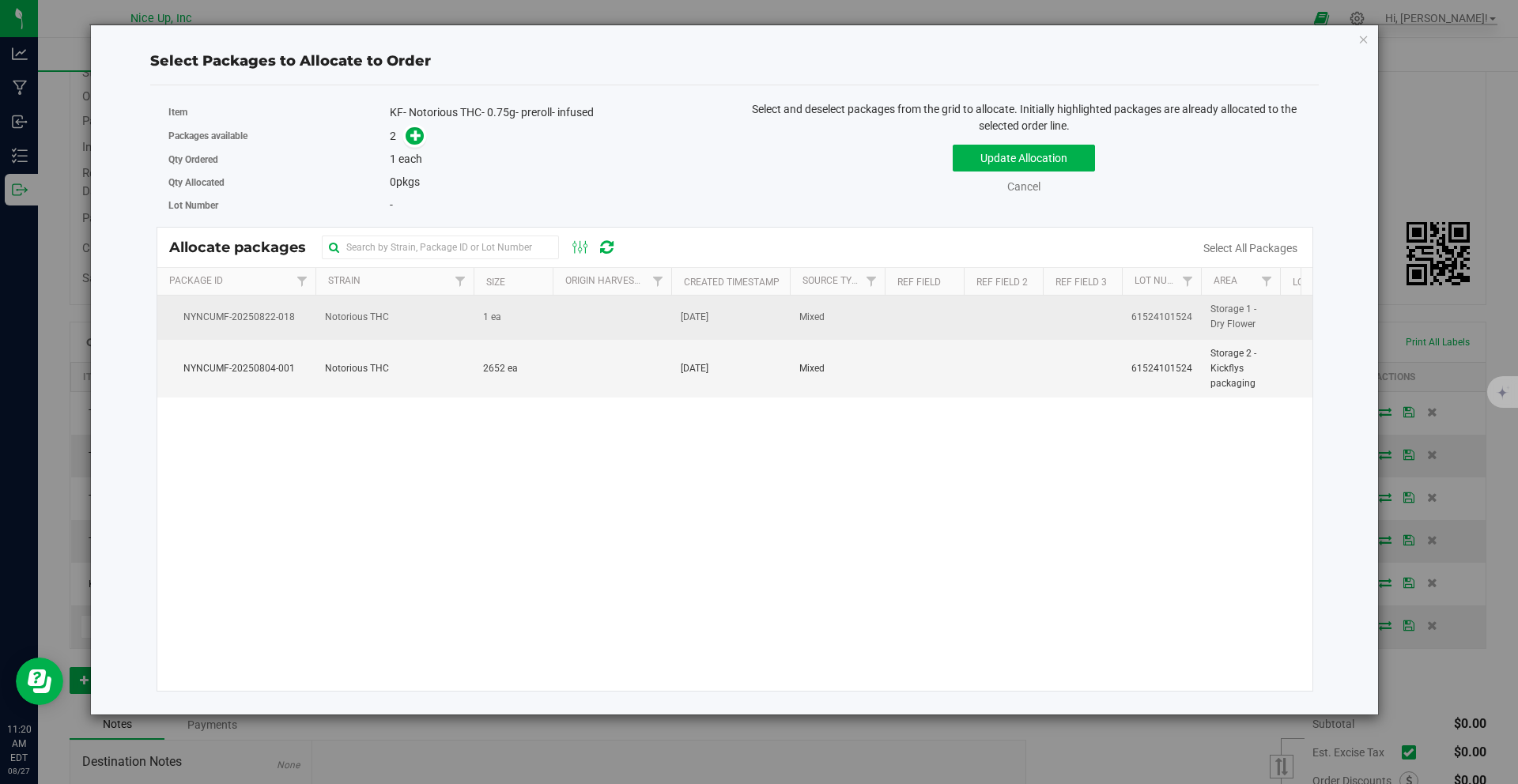
click at [653, 320] on td at bounding box center [611, 317] width 118 height 43
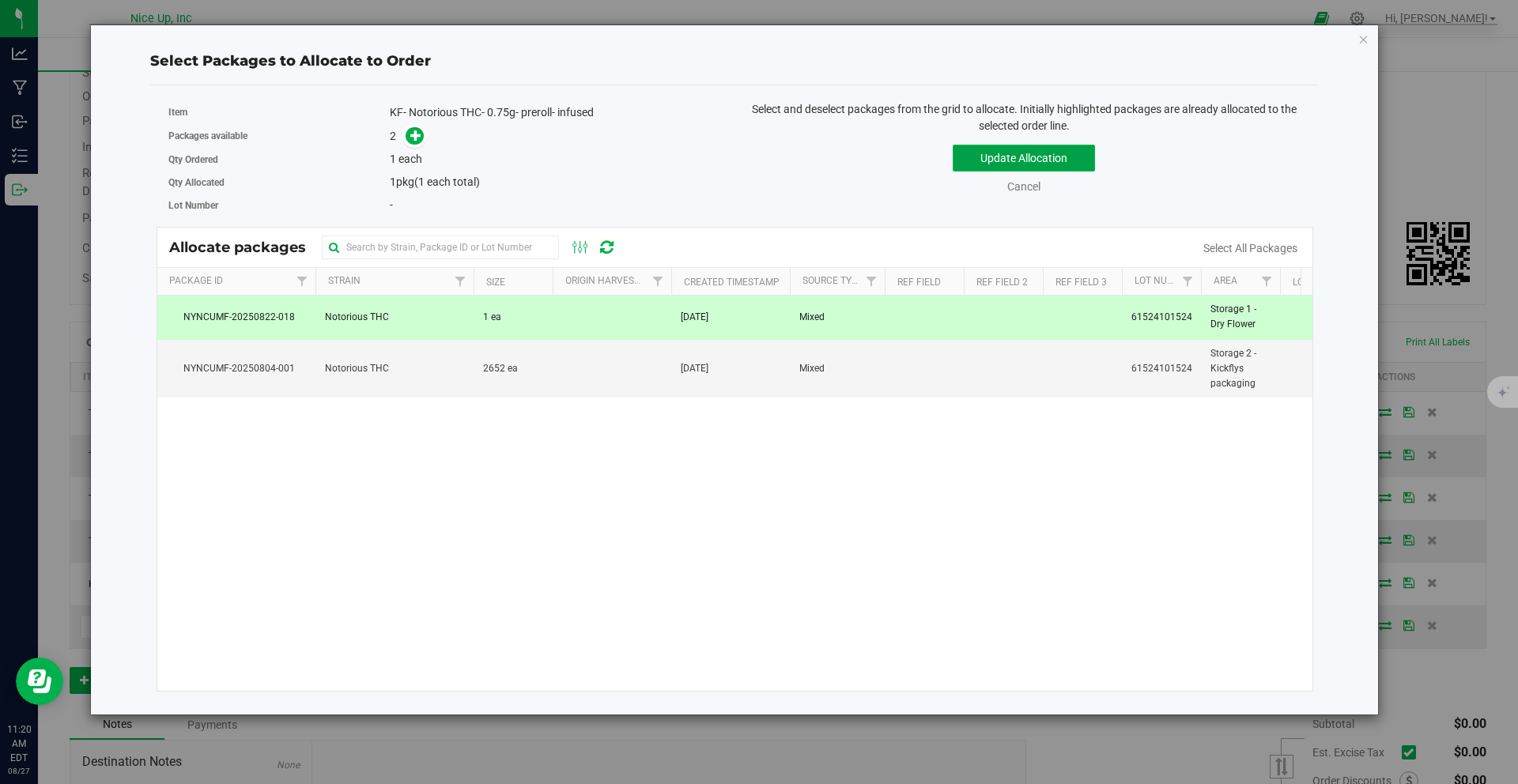
click at [1054, 168] on button "Update Allocation" at bounding box center [1023, 157] width 143 height 27
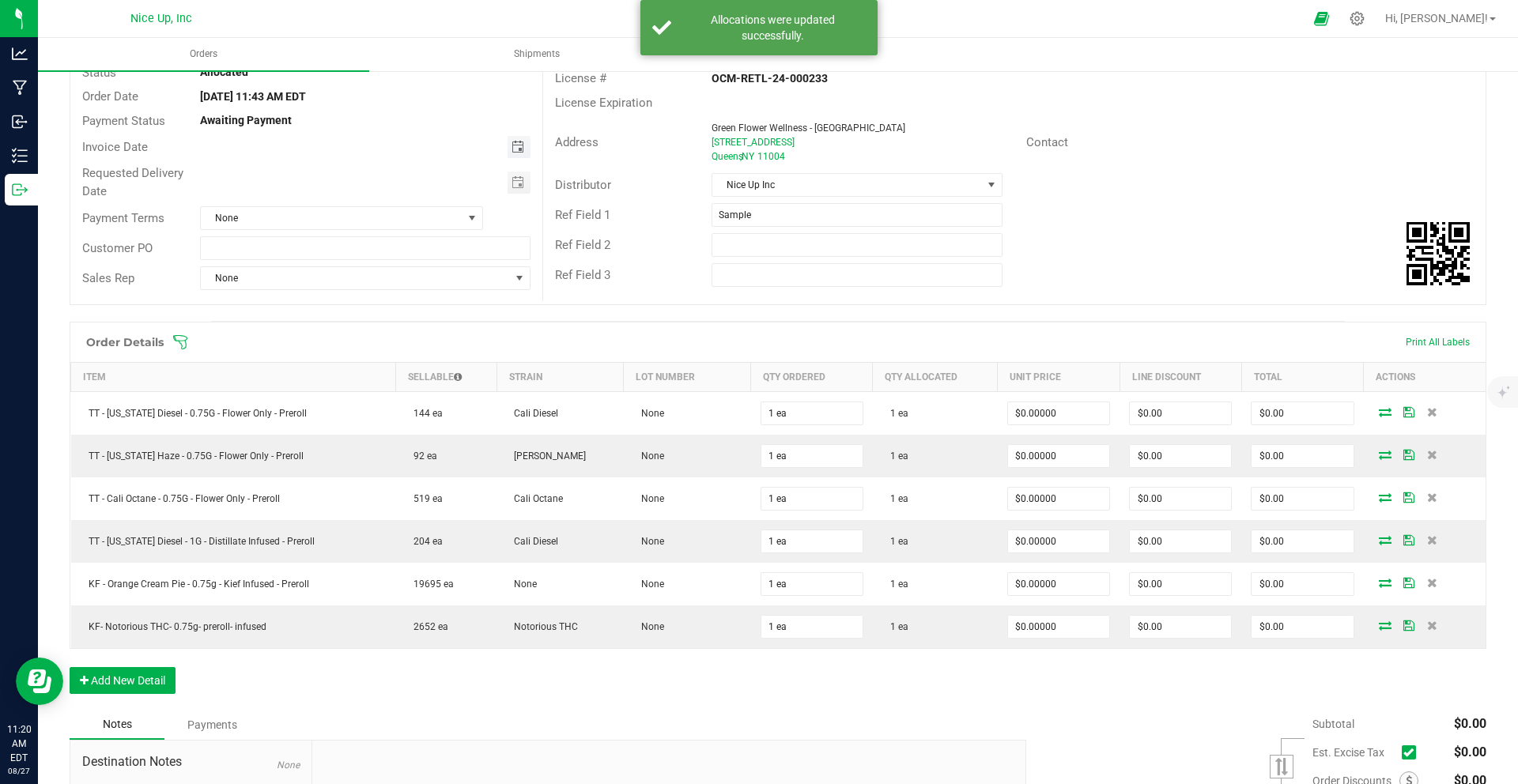
click at [511, 142] on span "Toggle calendar" at bounding box center [518, 147] width 13 height 13
click at [379, 331] on span "29" at bounding box center [387, 327] width 23 height 24
type input "[DATE]"
click at [512, 183] on span "Toggle calendar" at bounding box center [518, 182] width 13 height 13
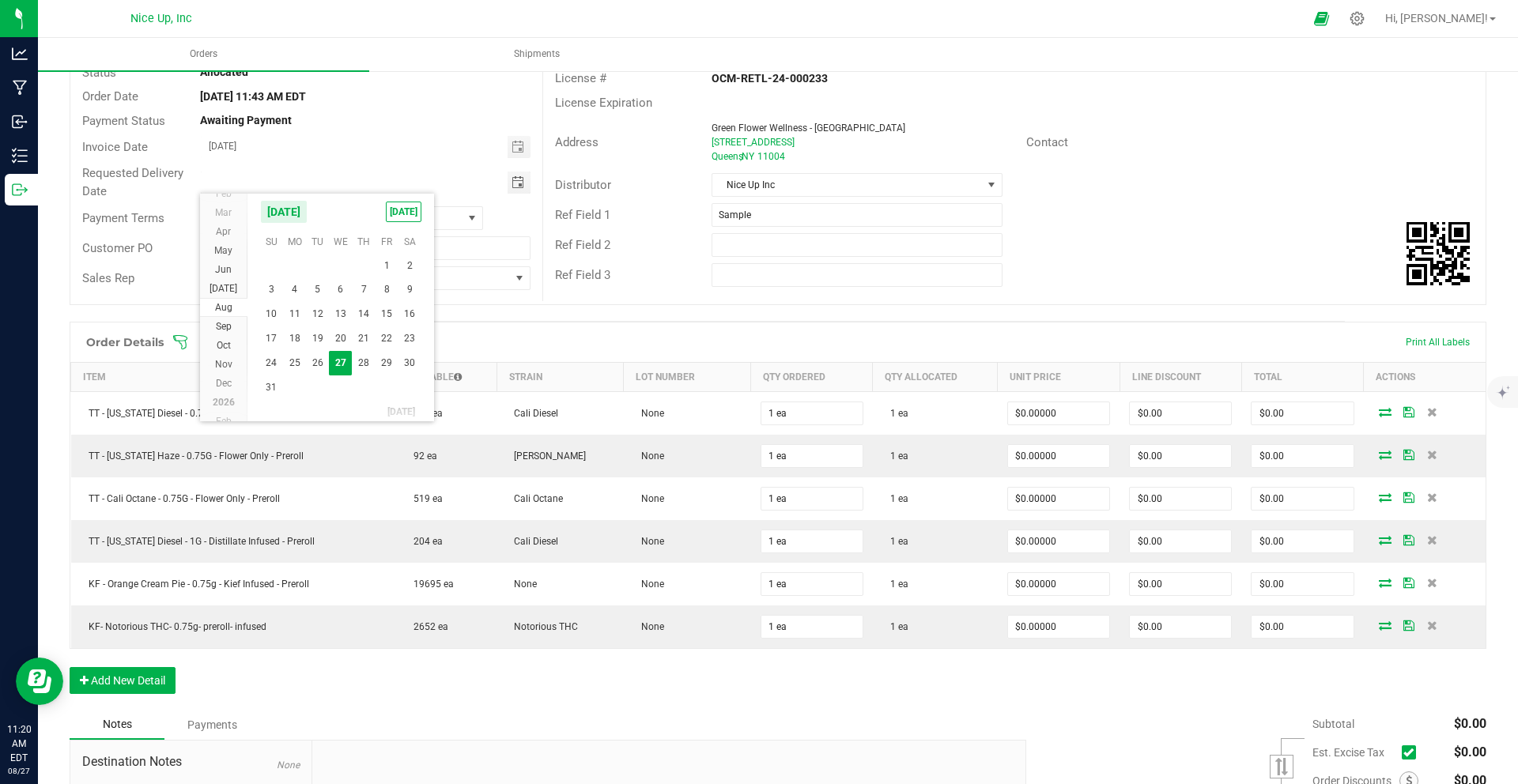
click at [385, 364] on span "29" at bounding box center [387, 363] width 23 height 24
type input "[DATE]"
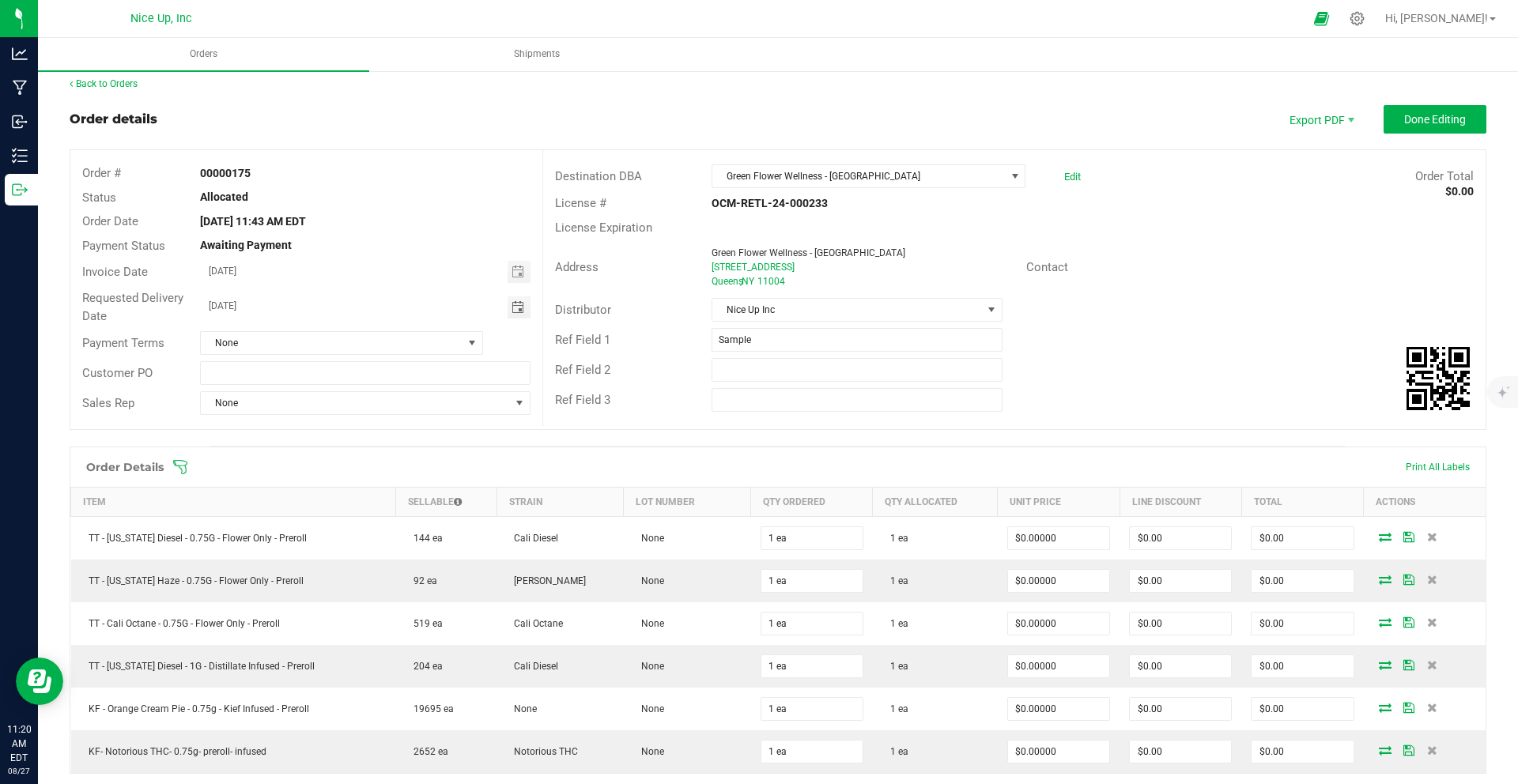
scroll to position [0, 0]
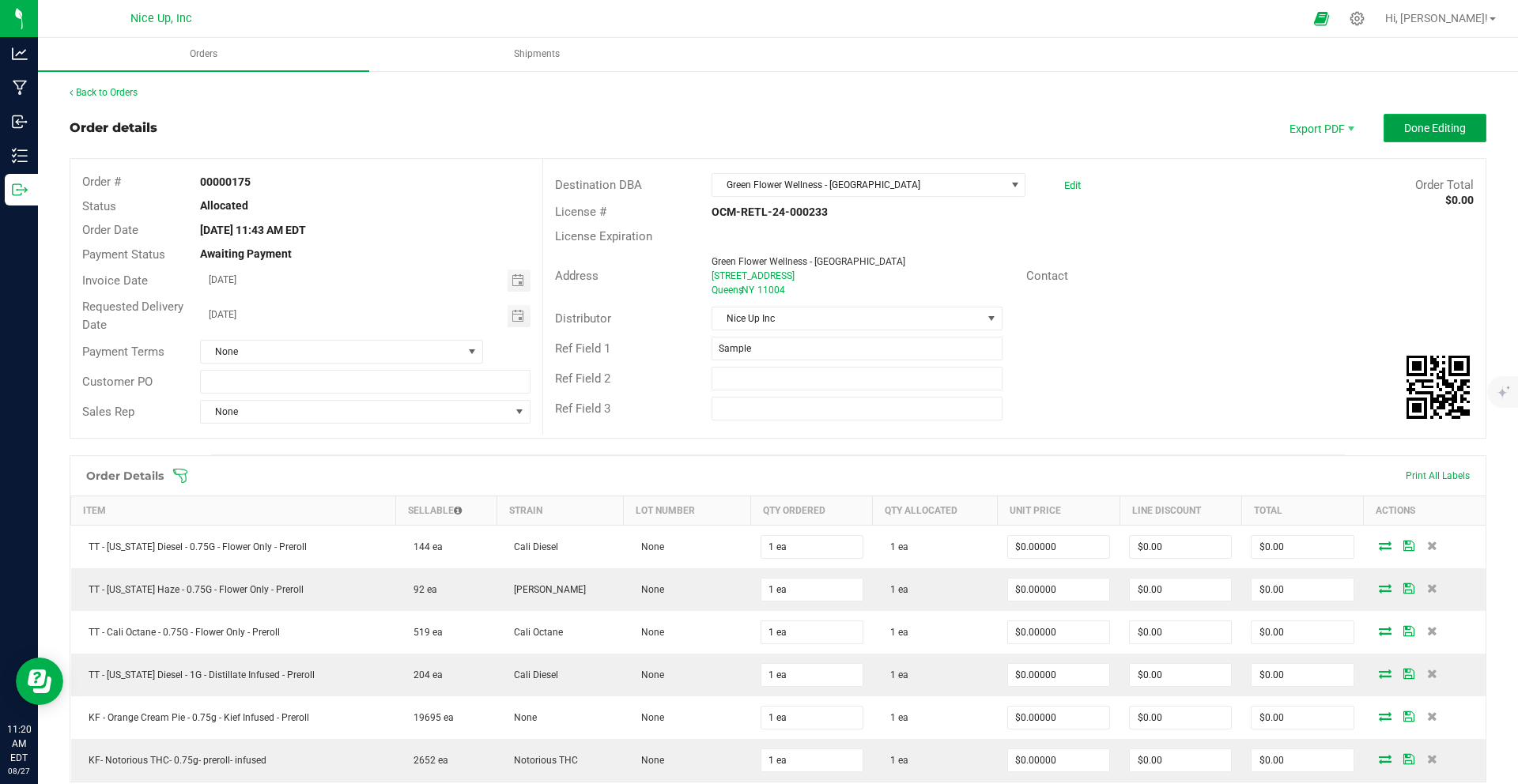
click at [1439, 124] on span "Done Editing" at bounding box center [1434, 128] width 61 height 13
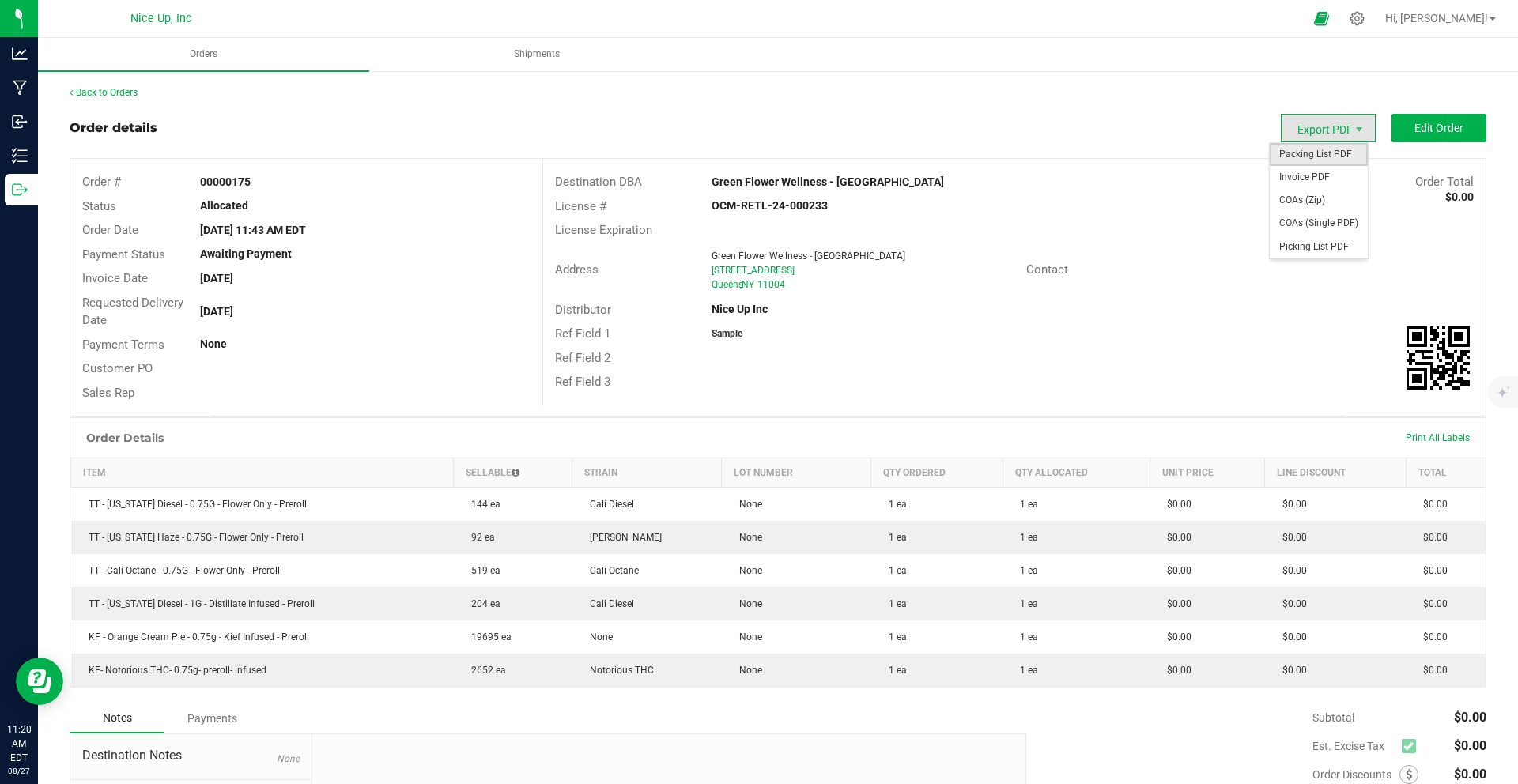
click at [1335, 155] on span "Packing List PDF" at bounding box center [1318, 155] width 98 height 23
click at [1311, 130] on span "Export PDF" at bounding box center [1328, 128] width 95 height 28
click at [1312, 176] on span "Invoice PDF" at bounding box center [1318, 177] width 98 height 23
click at [88, 91] on link "Back to Orders" at bounding box center [104, 92] width 68 height 11
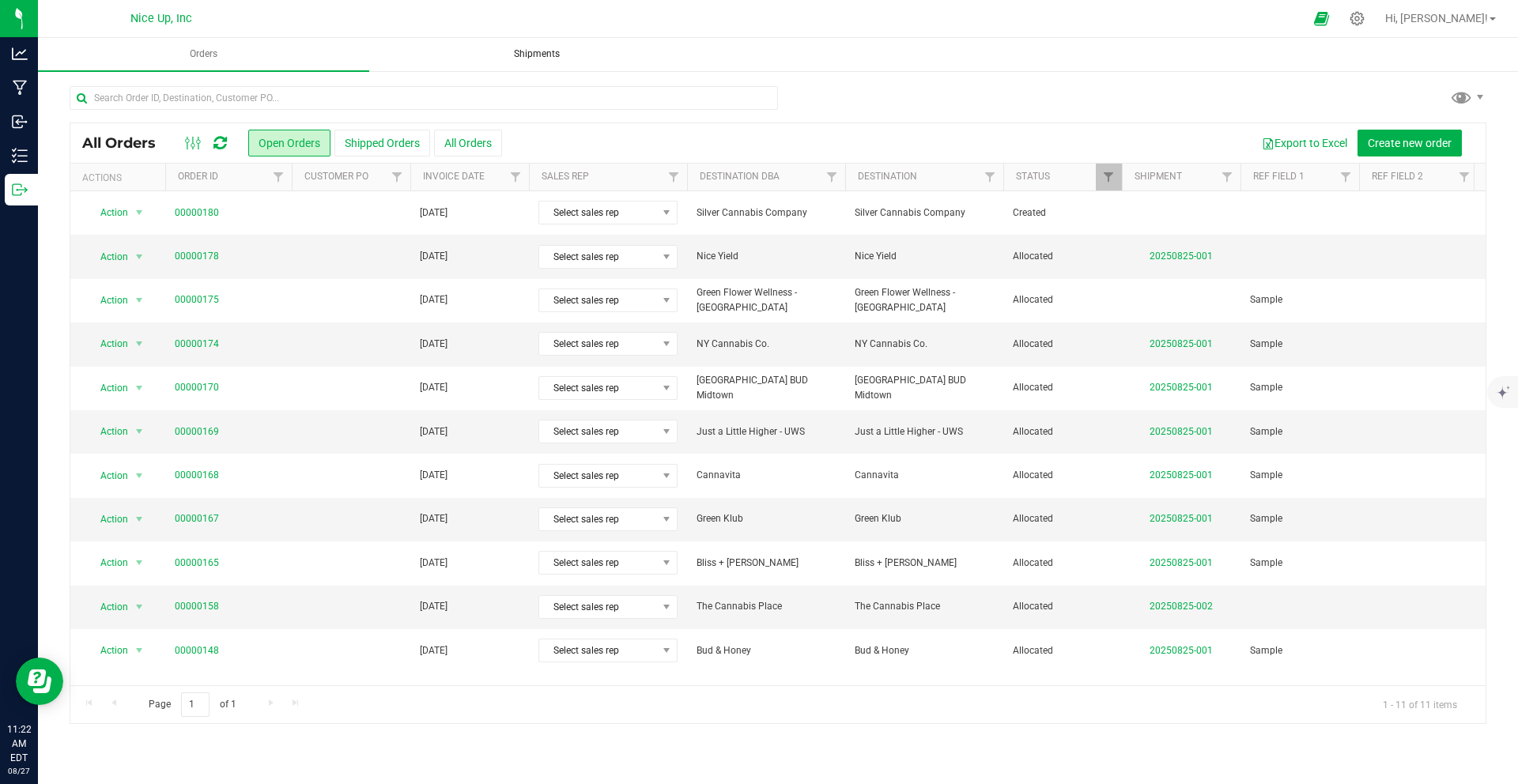
click at [518, 54] on span "Shipments" at bounding box center [537, 54] width 88 height 14
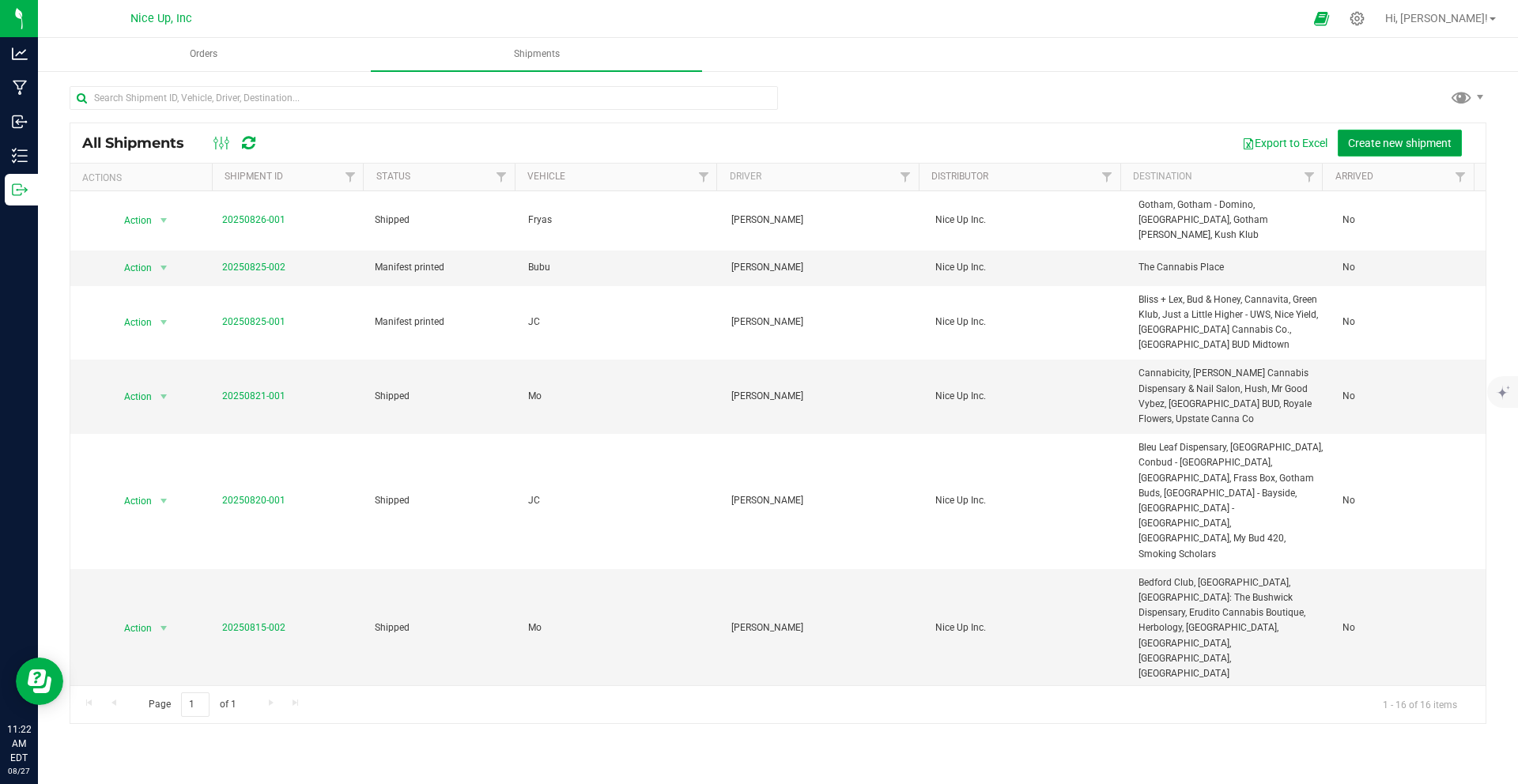
click at [1379, 145] on span "Create new shipment" at bounding box center [1400, 142] width 104 height 13
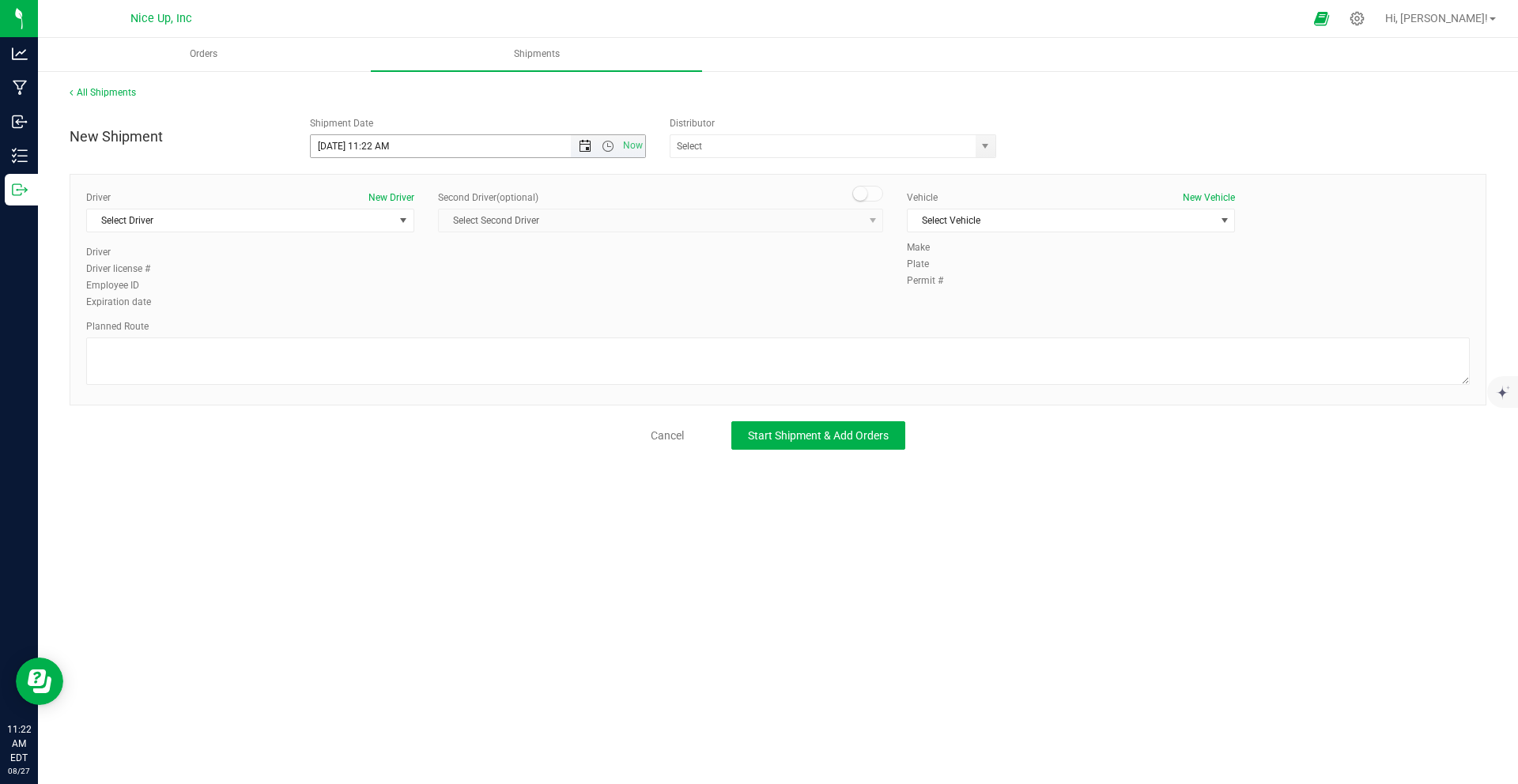
click at [587, 149] on span "Open the date view" at bounding box center [585, 146] width 13 height 13
click at [444, 326] on link "29" at bounding box center [439, 332] width 23 height 24
click at [610, 145] on span "Open the time view" at bounding box center [607, 146] width 13 height 13
click at [368, 312] on li "10:00 AM" at bounding box center [478, 319] width 333 height 21
type input "[DATE] 10:00 AM"
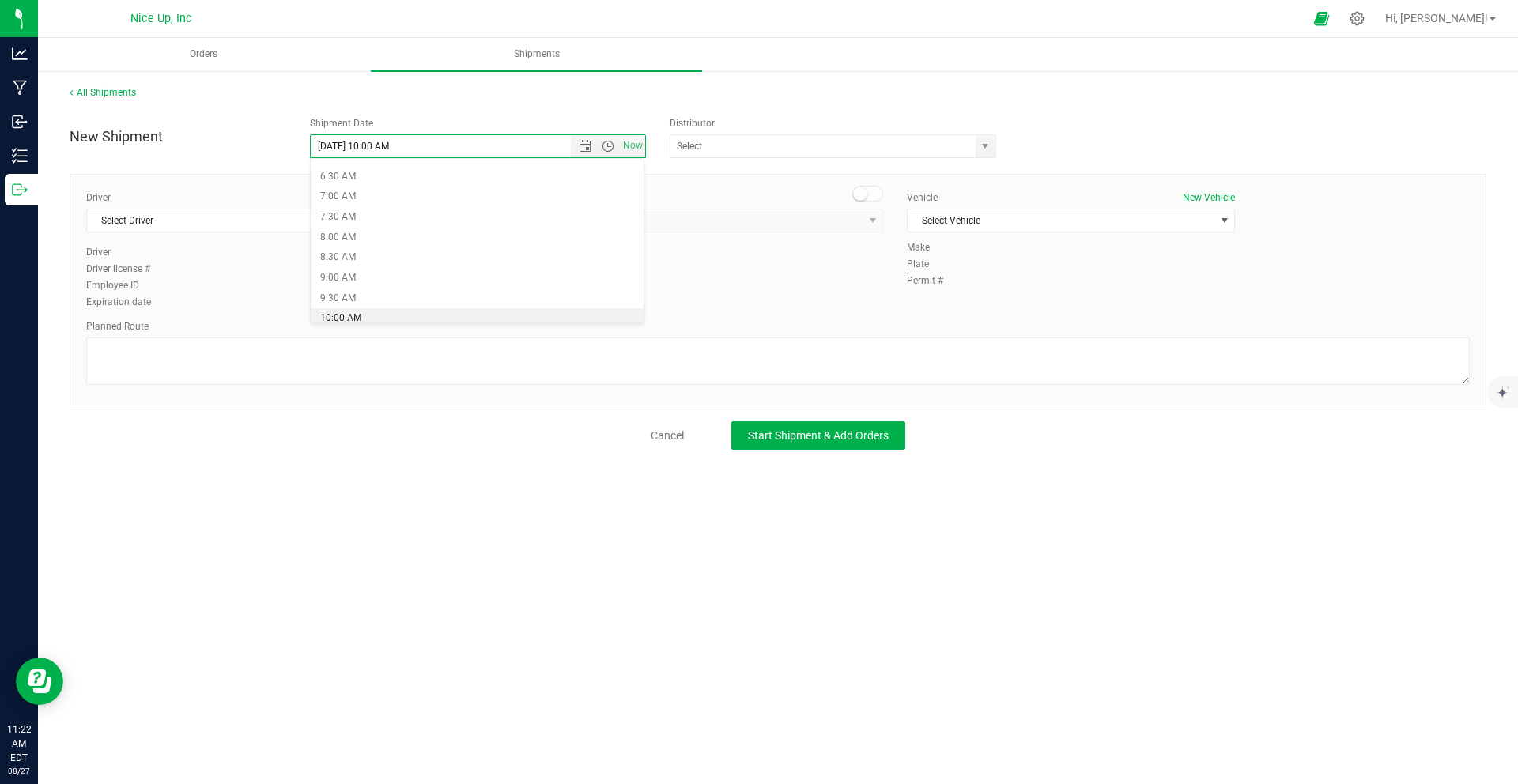
scroll to position [263, 0]
click at [777, 153] on input "text" at bounding box center [818, 146] width 295 height 22
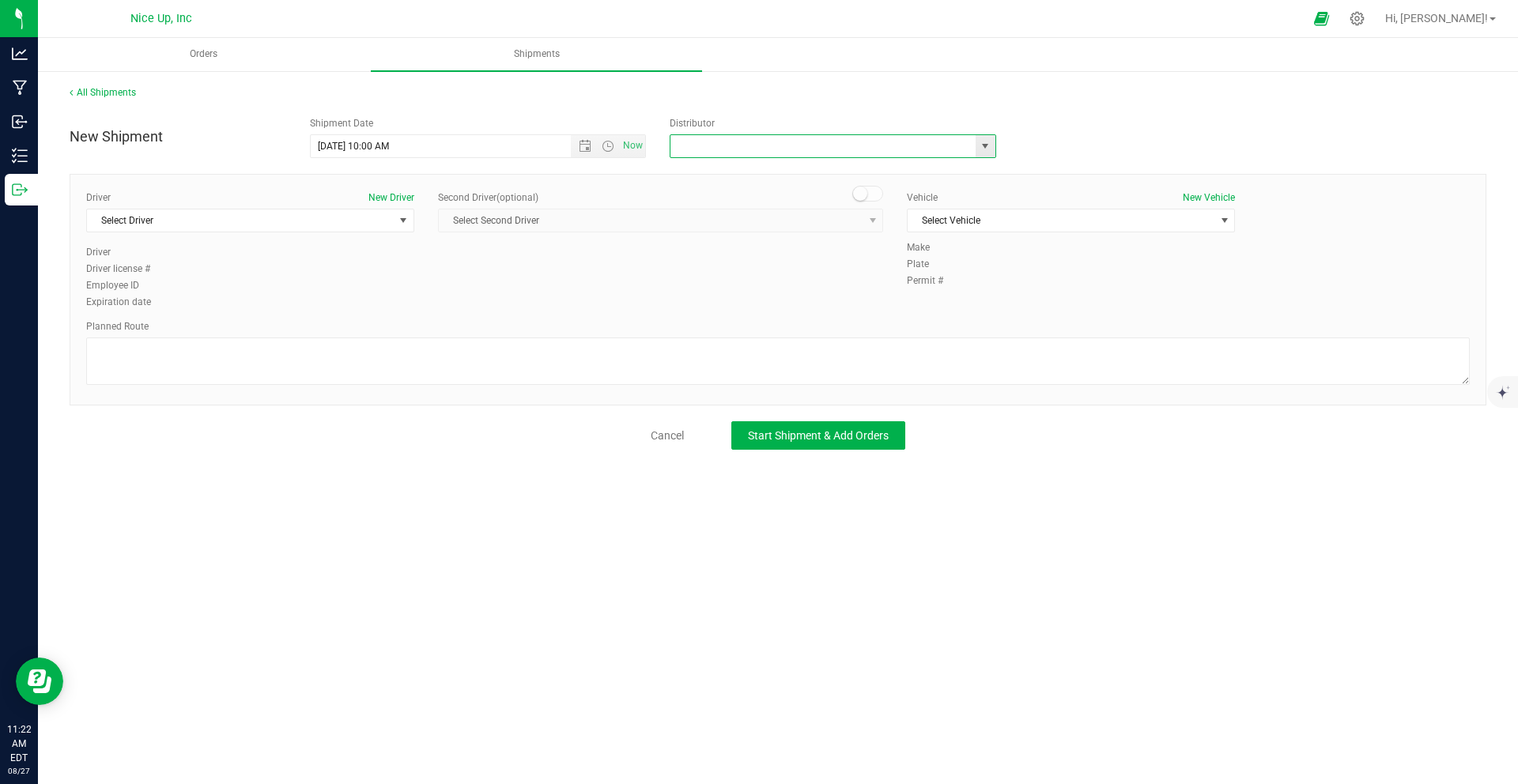
click at [986, 150] on span "select" at bounding box center [985, 146] width 13 height 13
click at [740, 272] on li "Nice Up Inc" at bounding box center [833, 267] width 325 height 23
type input "Nice Up Inc"
click at [345, 227] on span "Select Driver" at bounding box center [240, 220] width 307 height 22
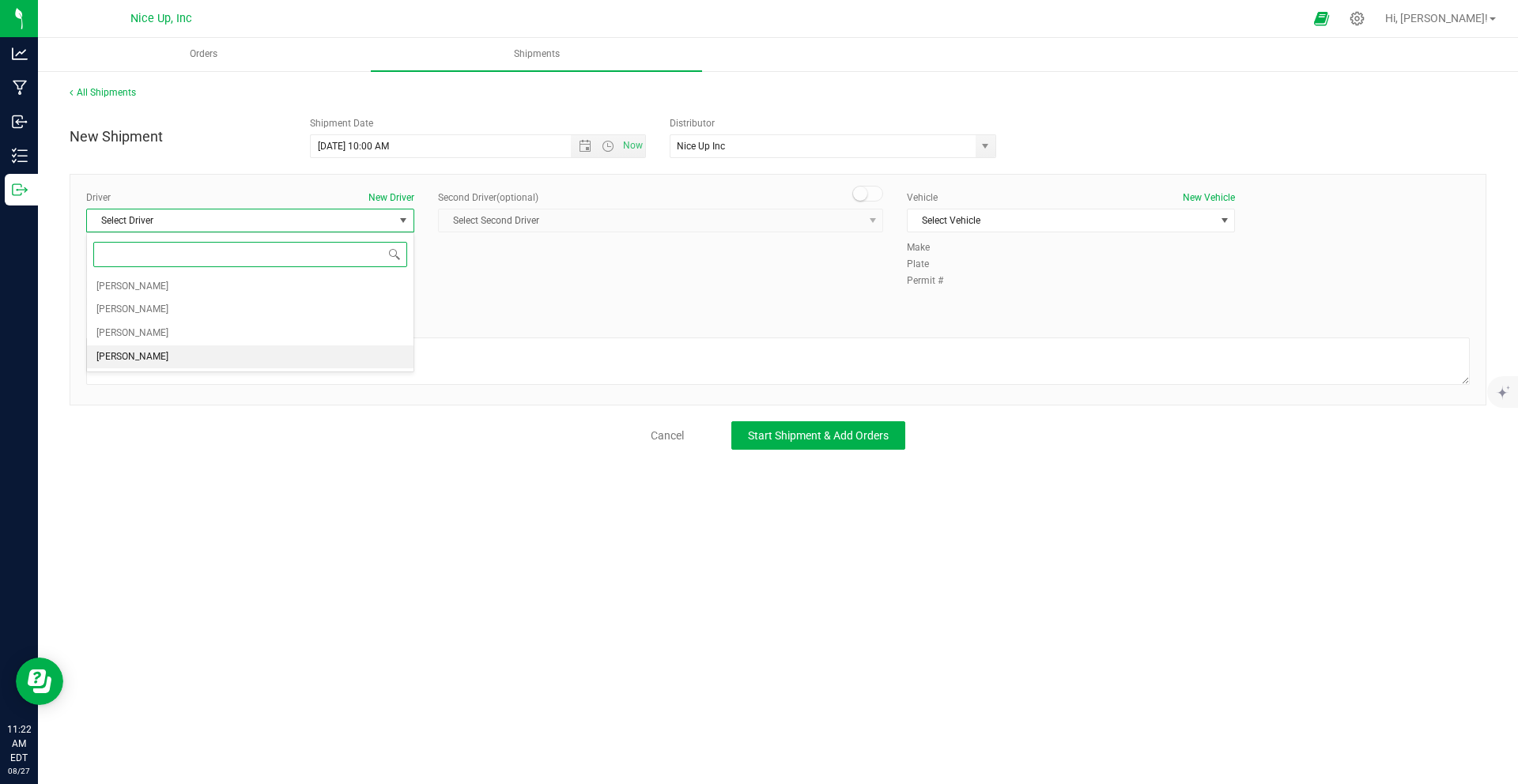
click at [218, 348] on li "[PERSON_NAME]" at bounding box center [251, 357] width 327 height 23
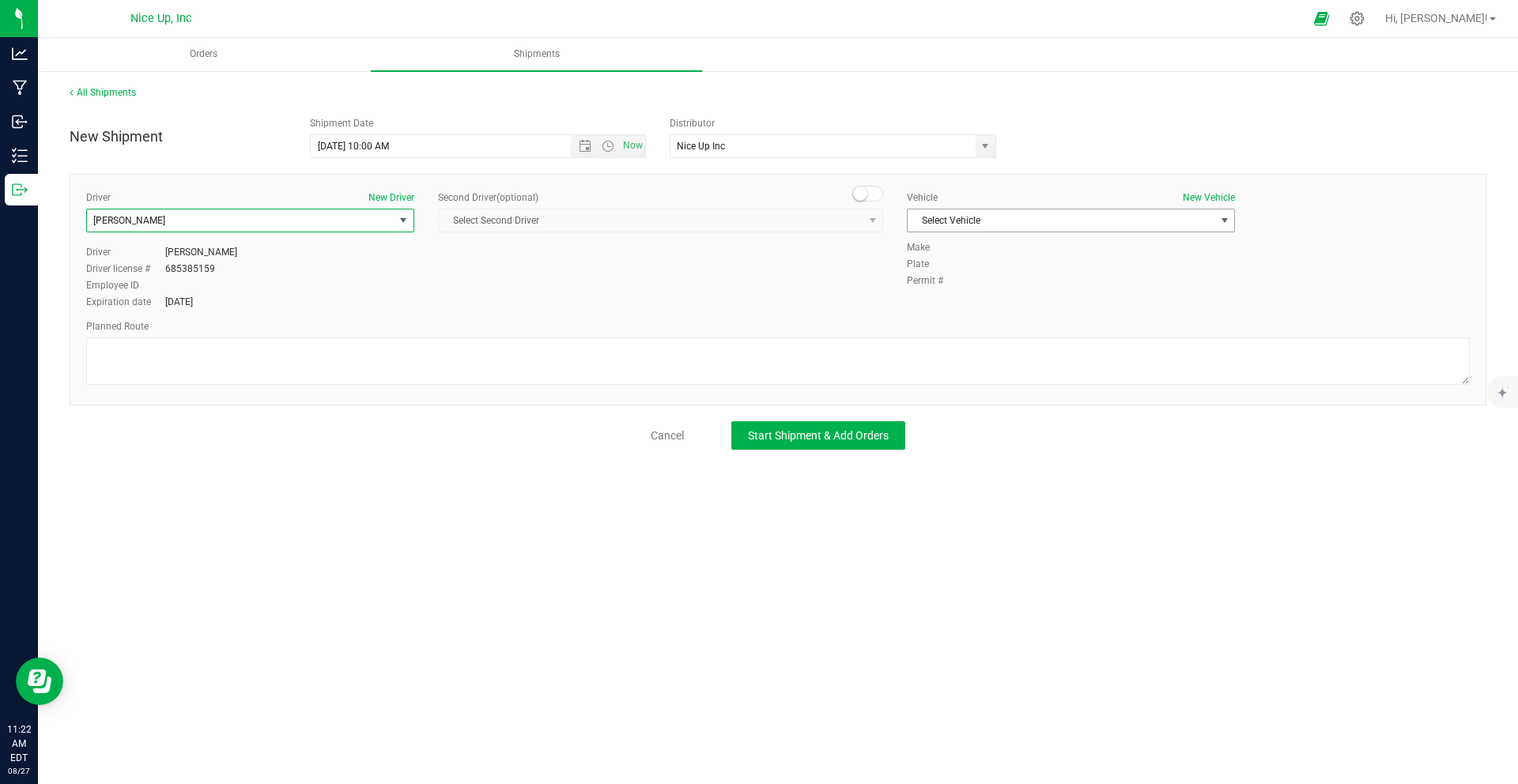
click at [964, 228] on span "Select Vehicle" at bounding box center [1060, 220] width 307 height 22
click at [964, 243] on li "Bubu" at bounding box center [1070, 247] width 327 height 23
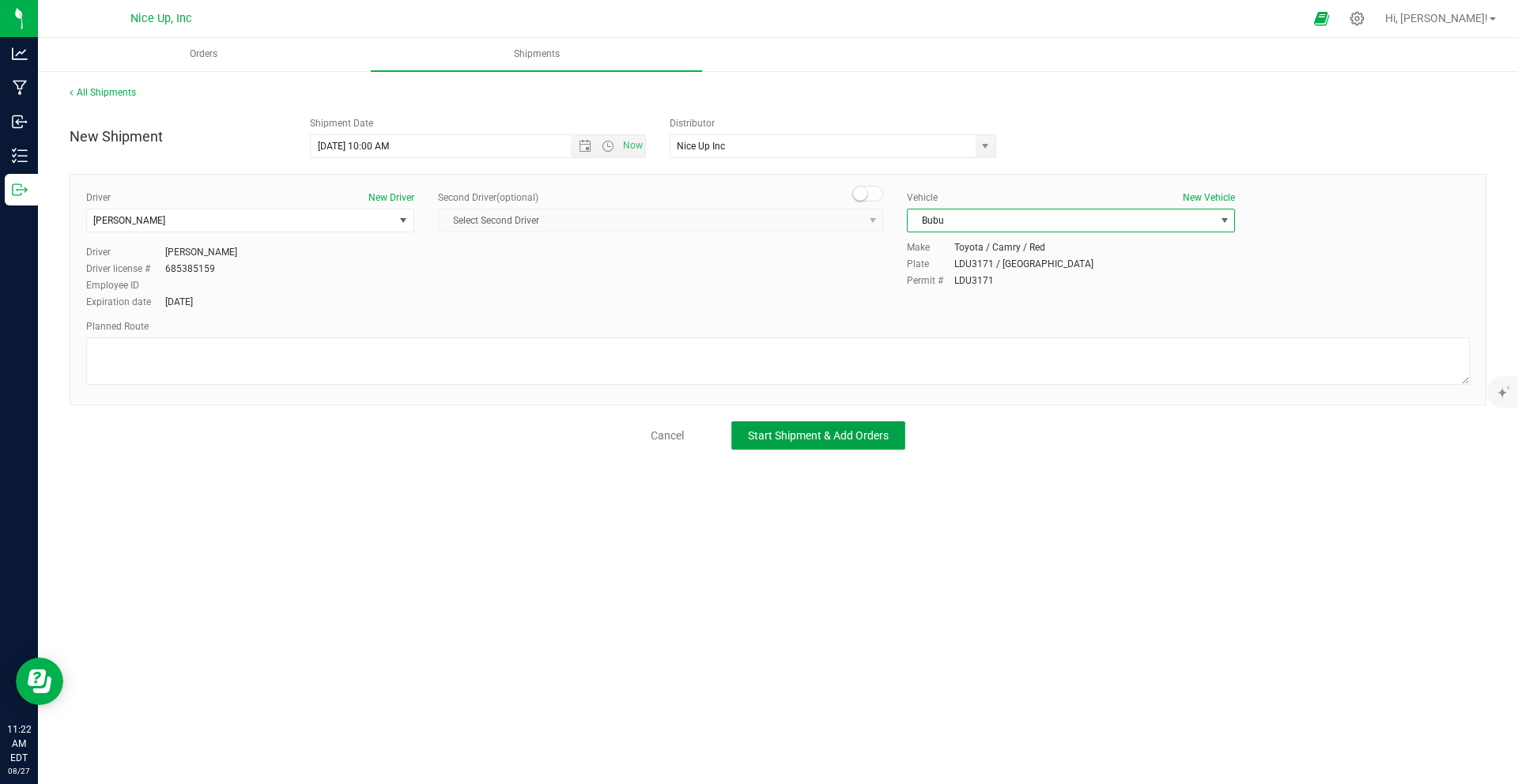
click at [814, 433] on span "Start Shipment & Add Orders" at bounding box center [817, 435] width 141 height 13
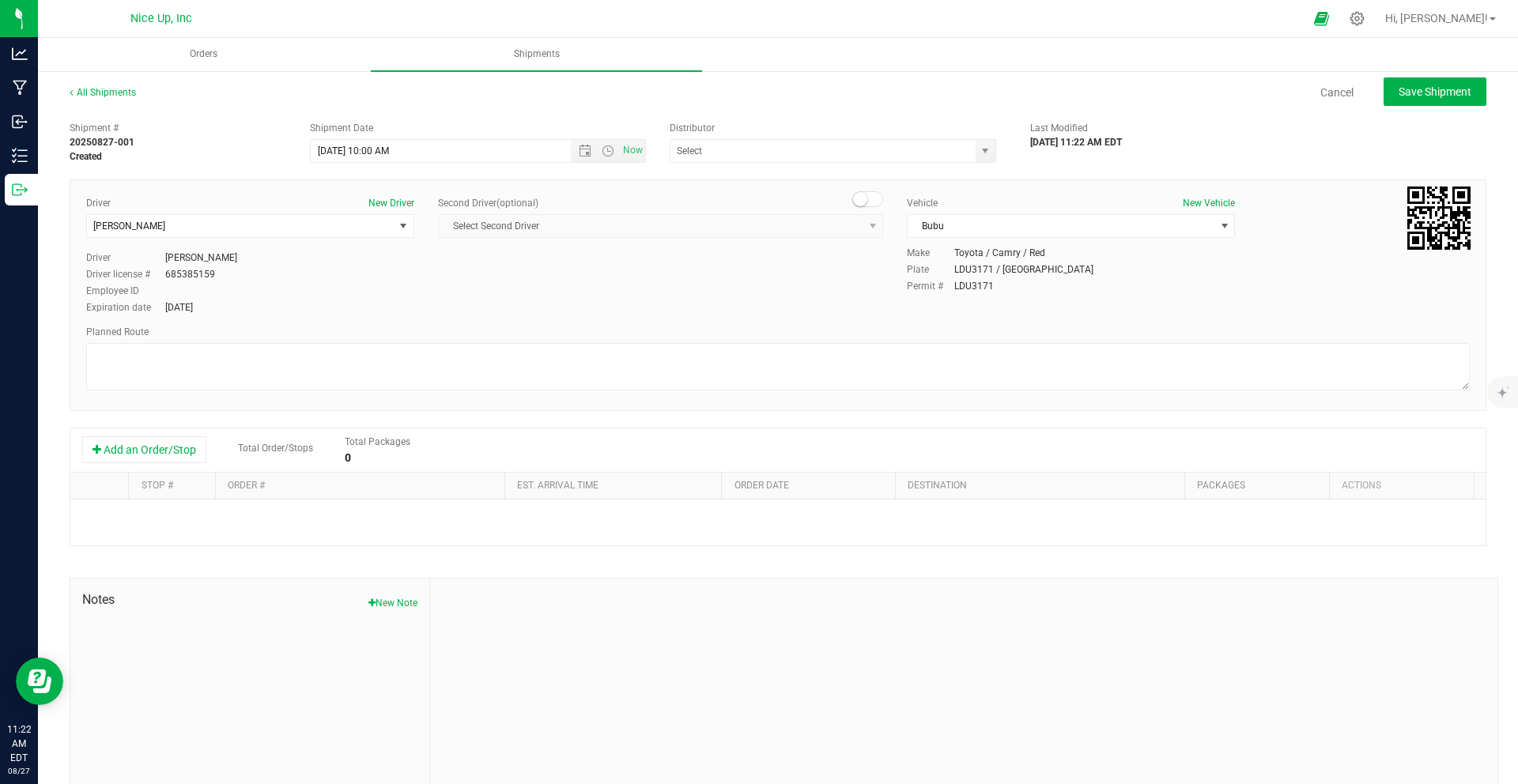
type input "Nice Up Inc"
click at [162, 452] on button "Add an Order/Stop" at bounding box center [144, 449] width 124 height 27
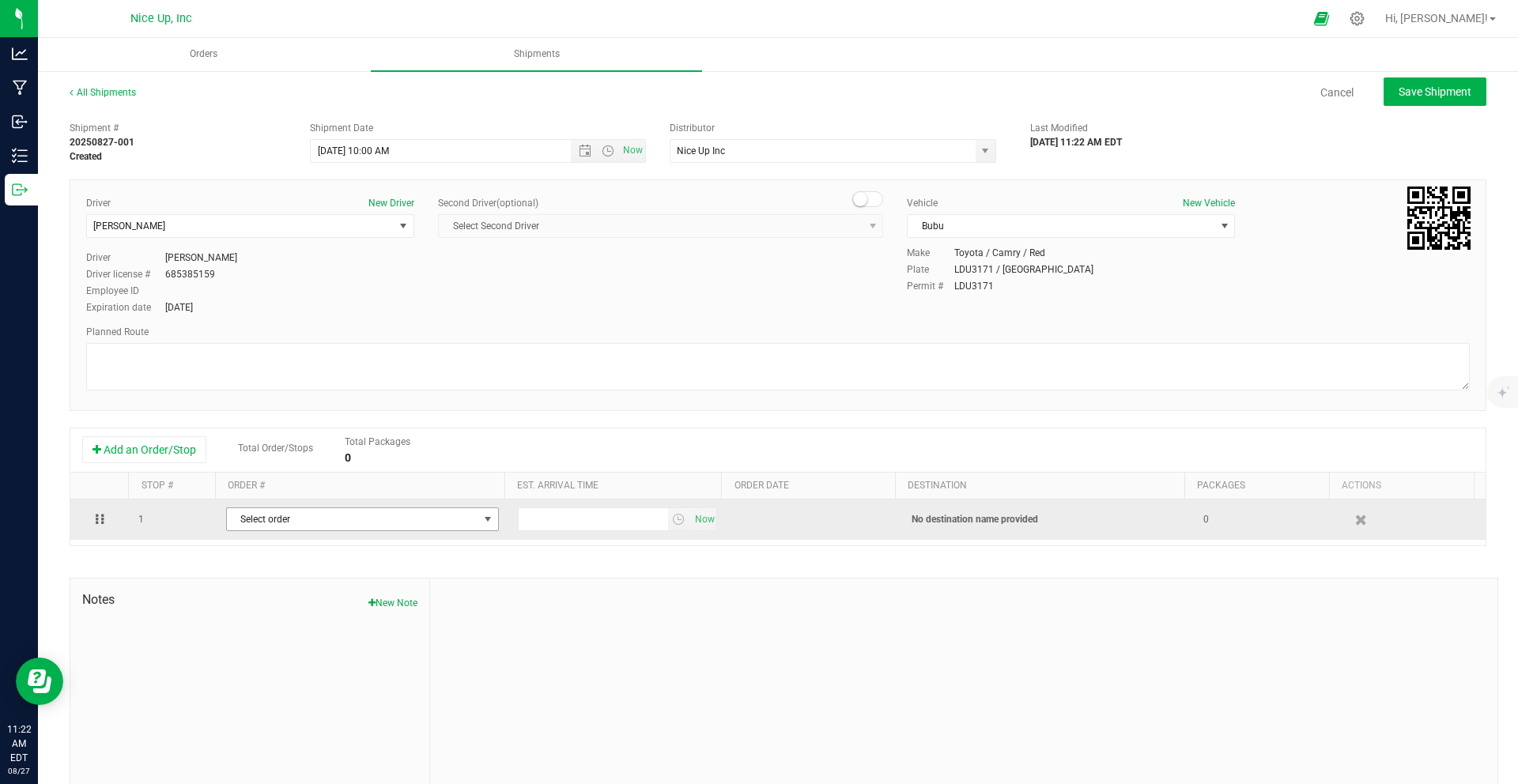
click at [281, 516] on span "Select order" at bounding box center [353, 519] width 251 height 22
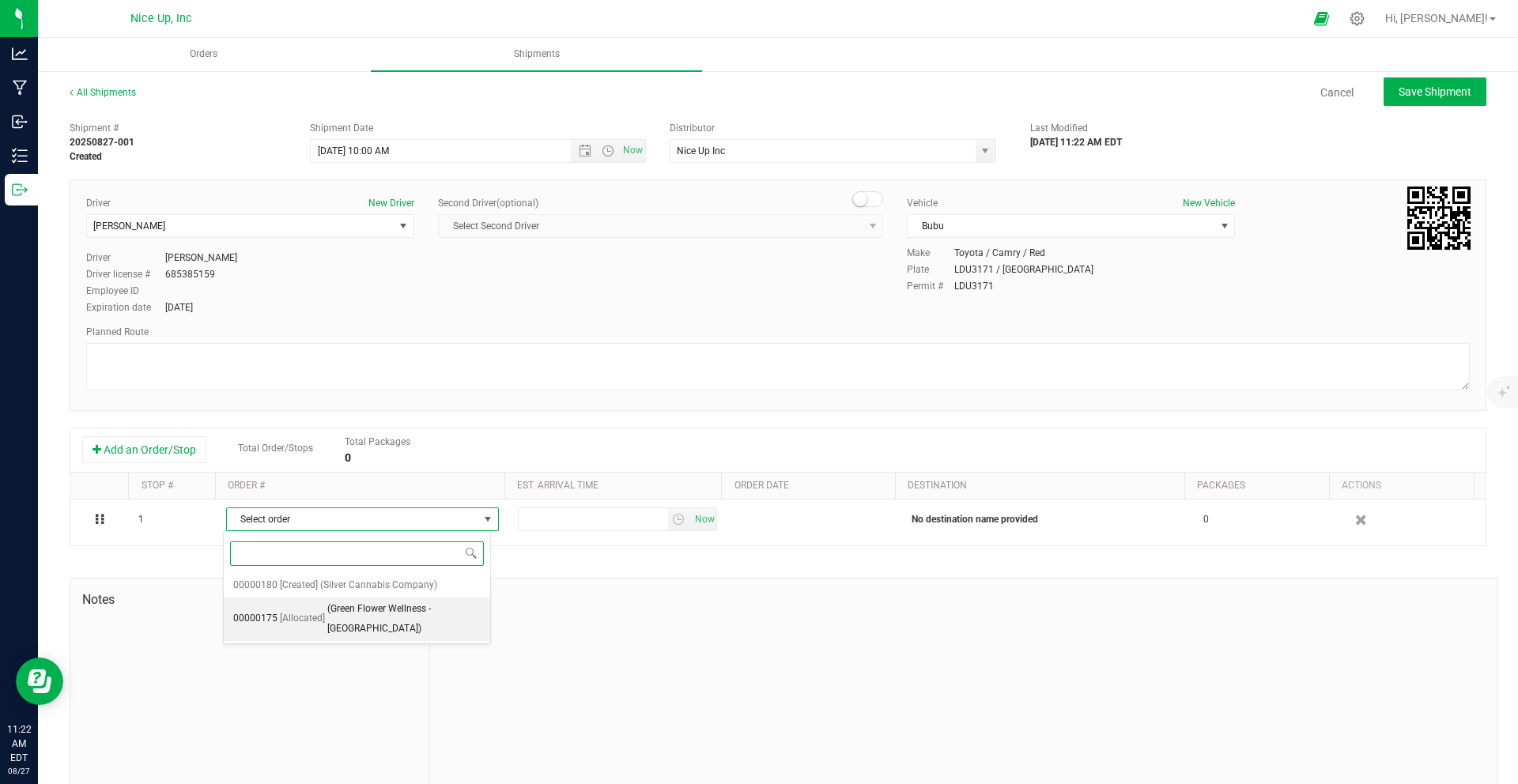
click at [313, 623] on span "[Allocated]" at bounding box center [302, 618] width 45 height 21
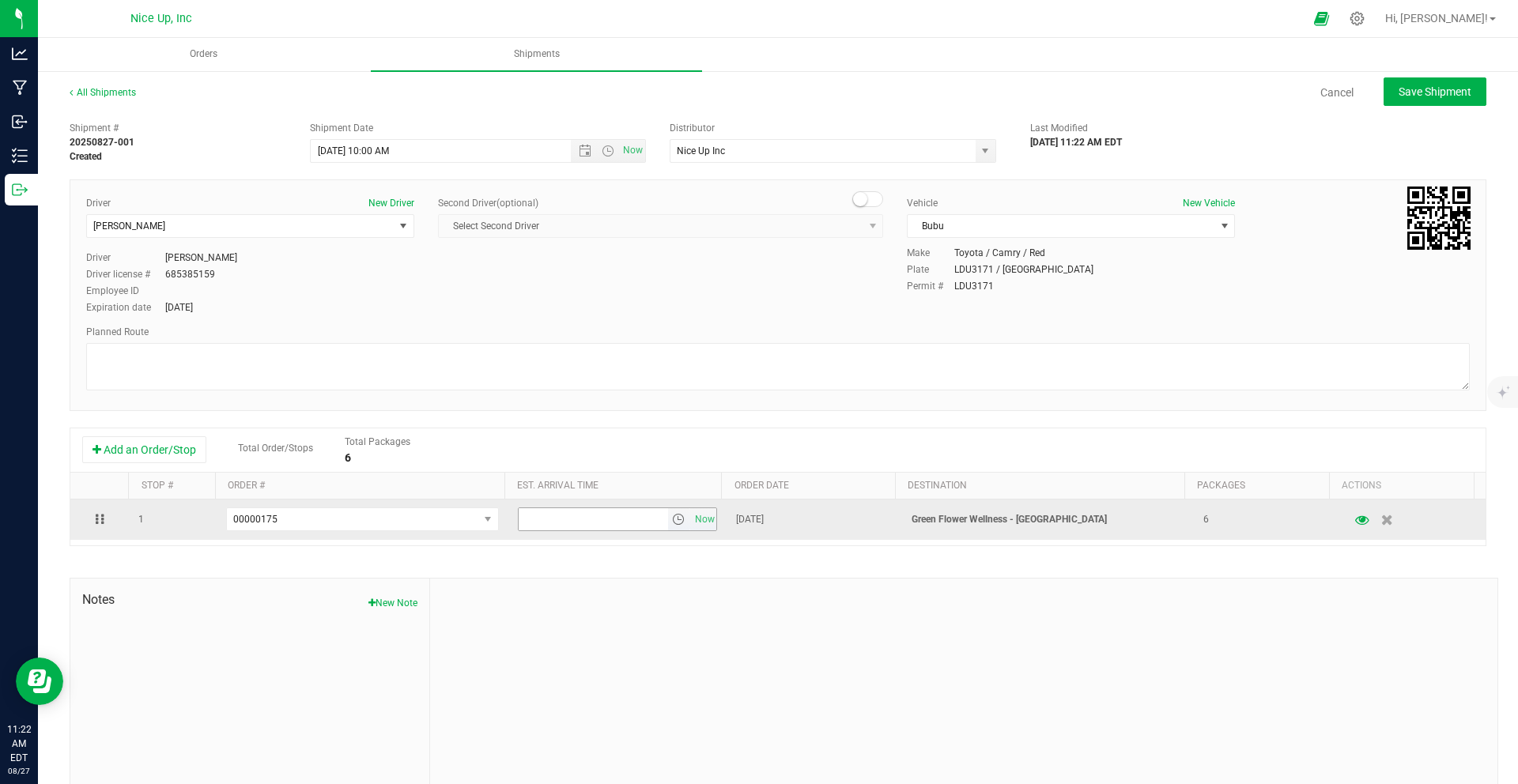
click at [672, 521] on span "select" at bounding box center [678, 519] width 13 height 13
click at [577, 521] on input "text" at bounding box center [593, 519] width 149 height 22
type input "7:00 PM"
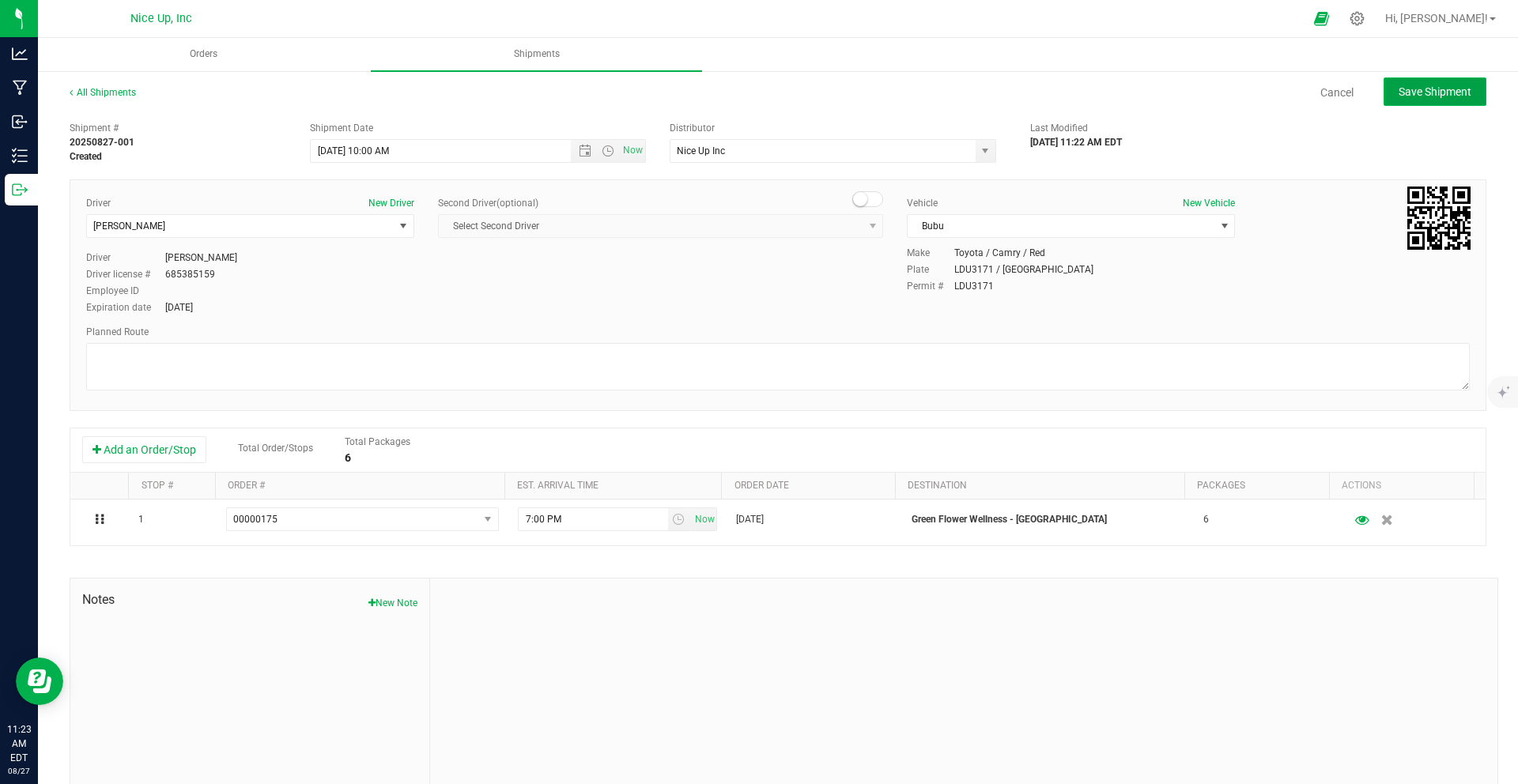
click at [1413, 102] on button "Save Shipment" at bounding box center [1434, 92] width 103 height 28
type input "[DATE] 2:00 PM"
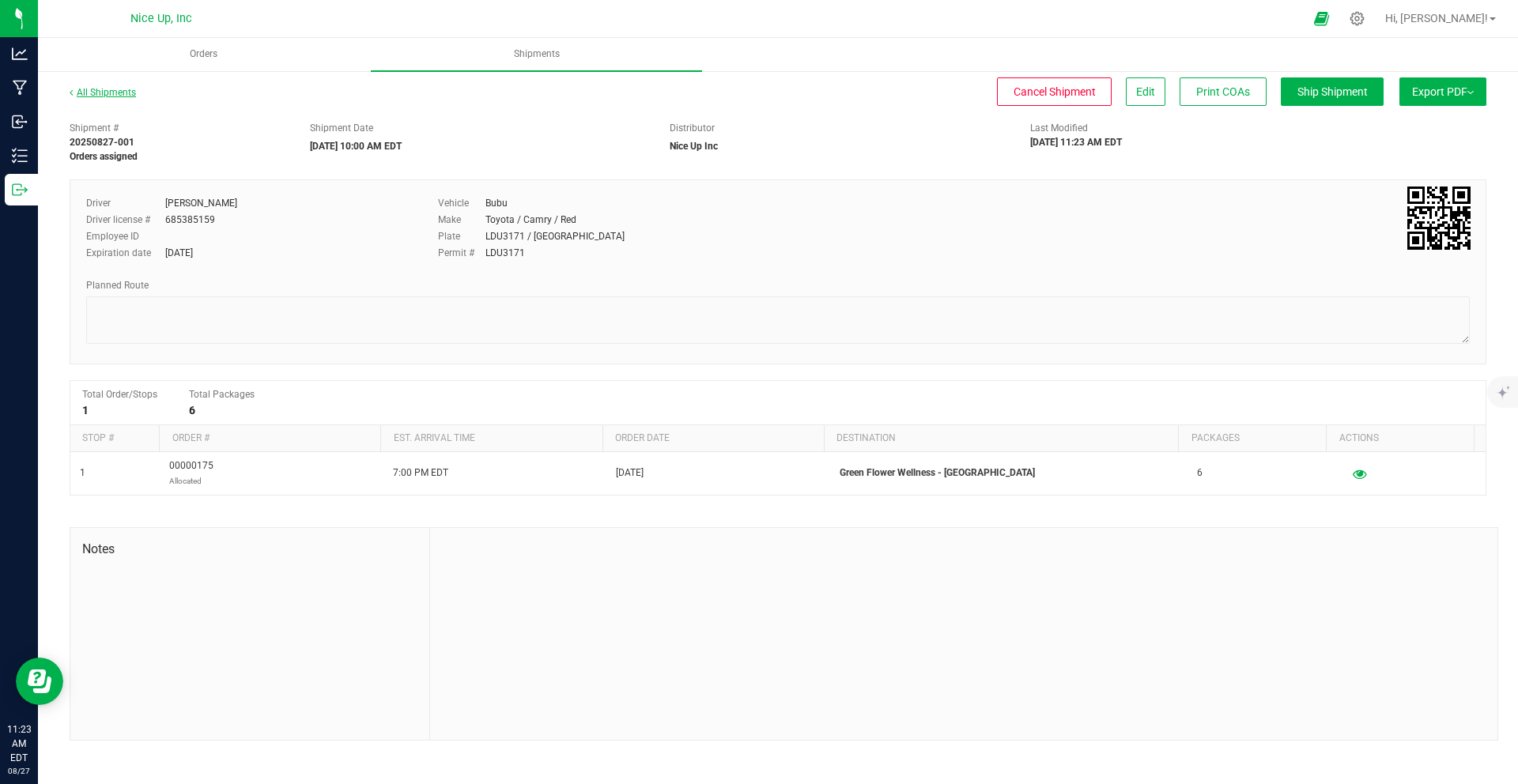
click at [87, 89] on link "All Shipments" at bounding box center [103, 92] width 67 height 11
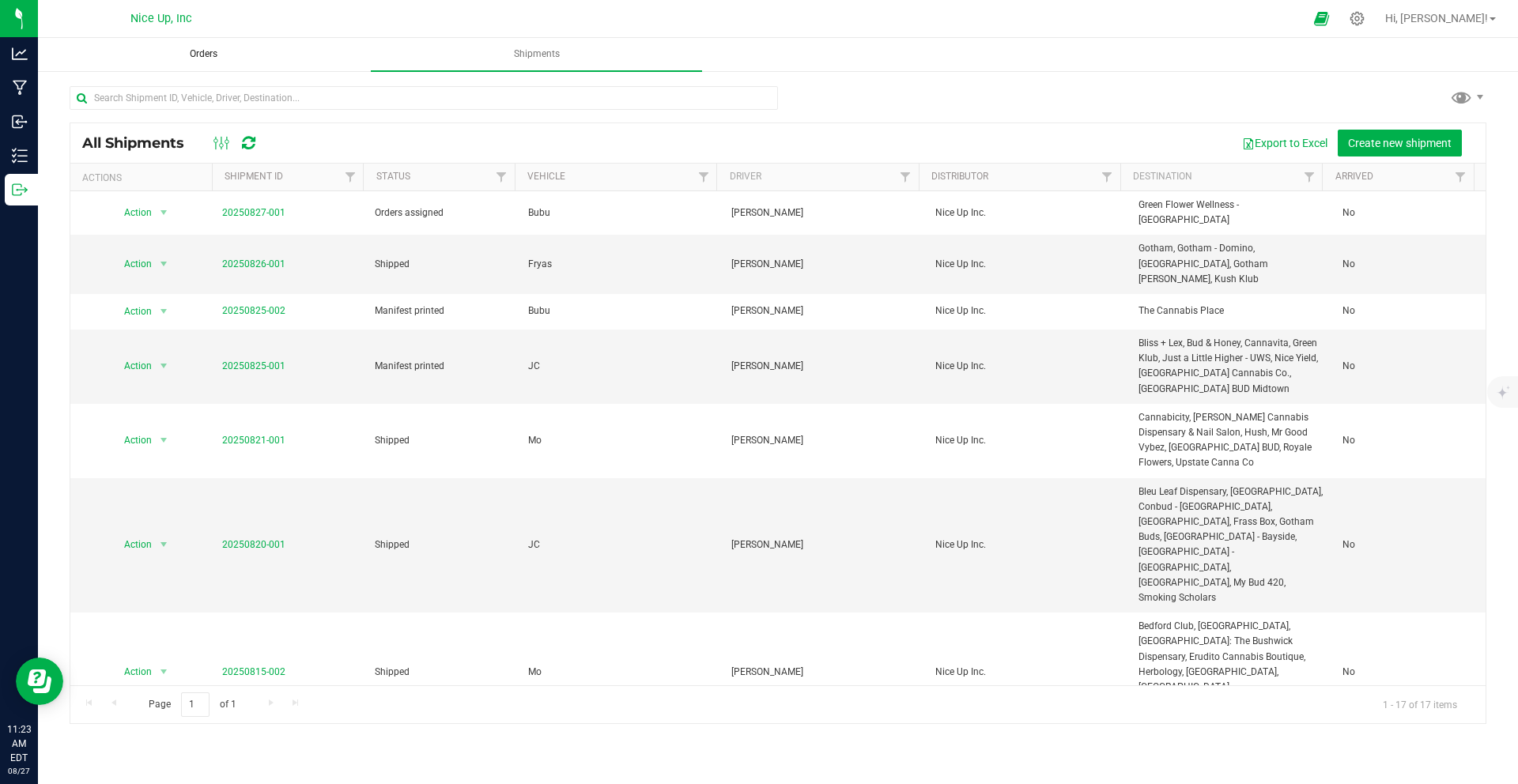
click at [202, 48] on span "Orders" at bounding box center [203, 54] width 70 height 14
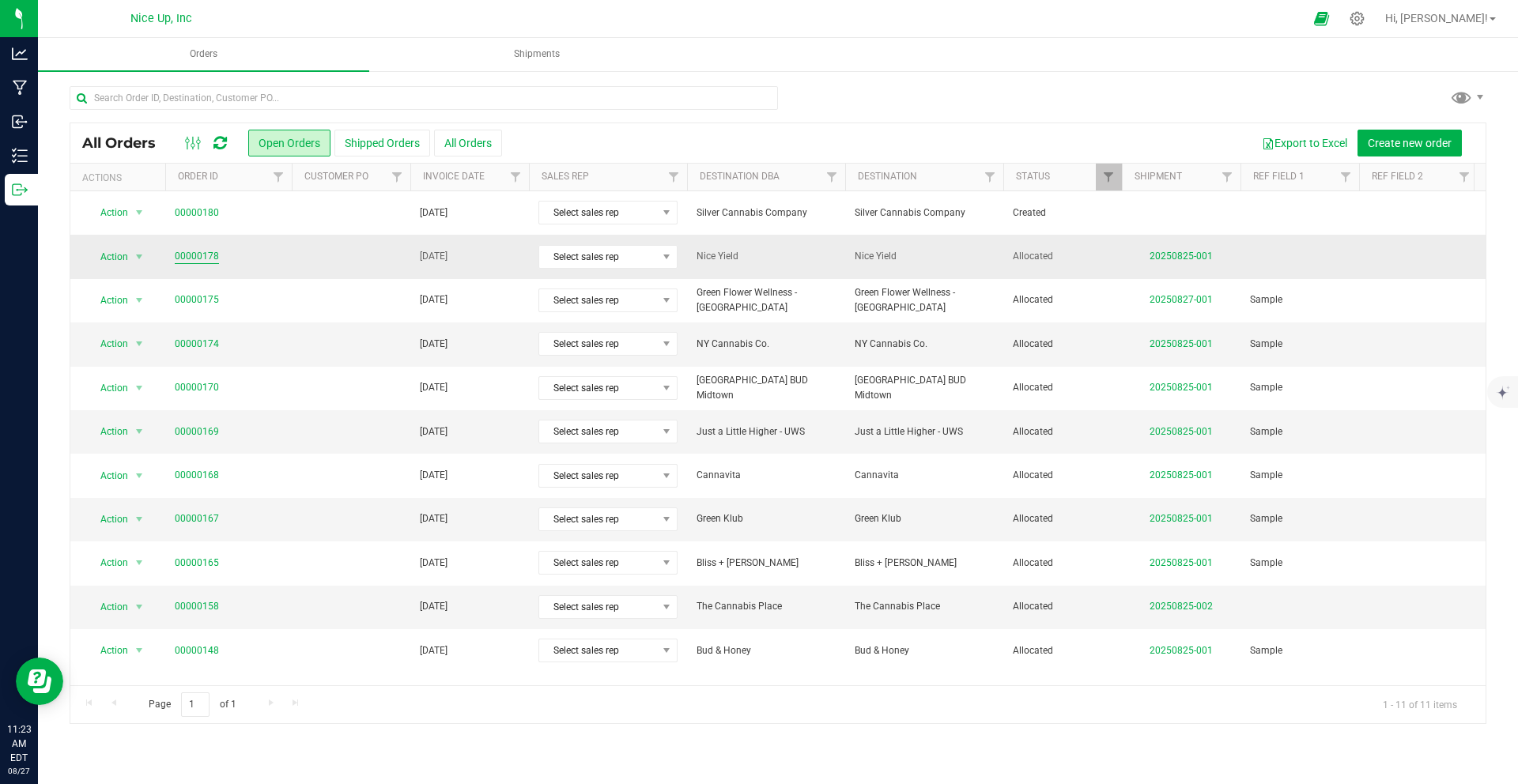
click at [208, 252] on link "00000178" at bounding box center [196, 256] width 44 height 15
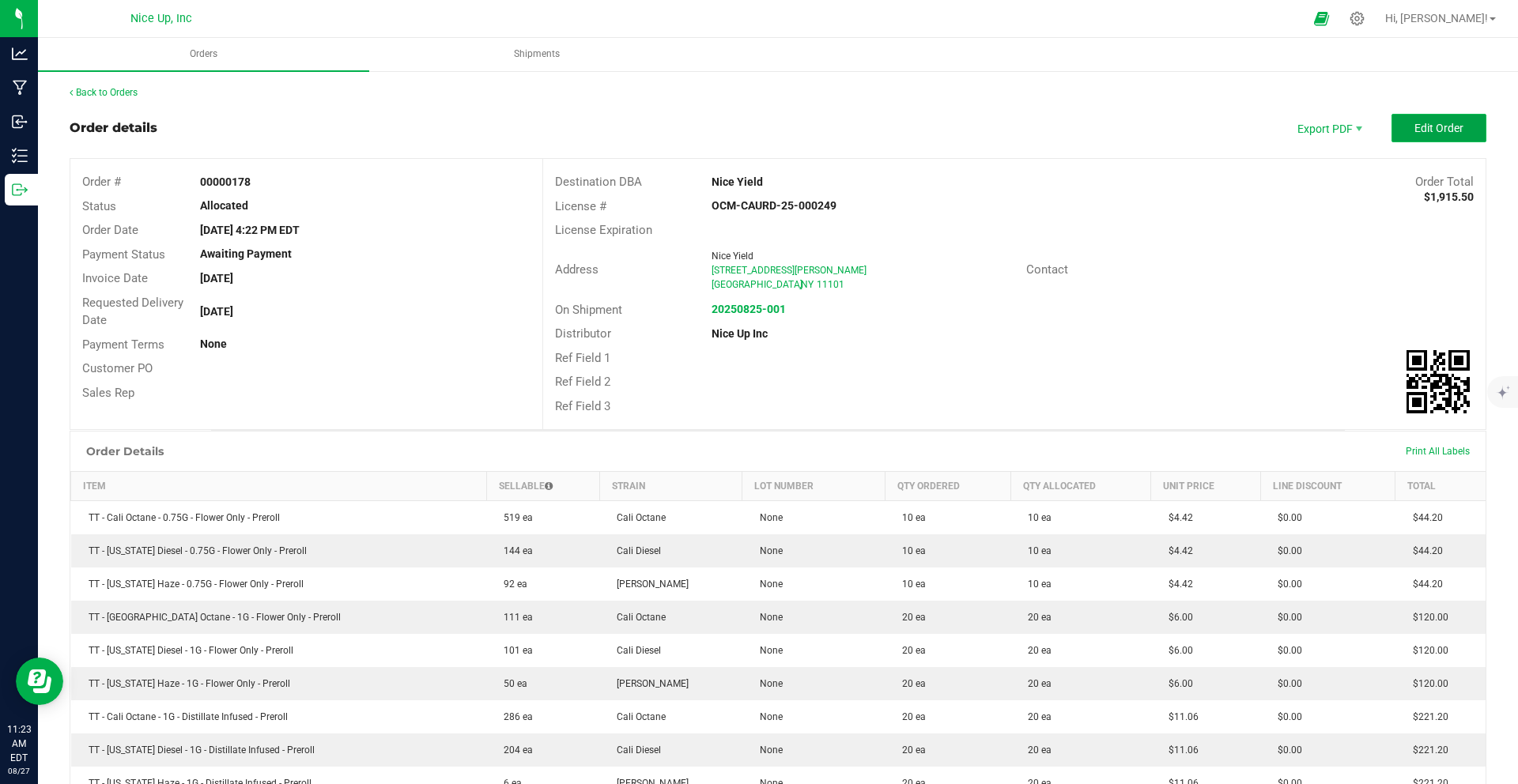
click at [1420, 130] on span "Edit Order" at bounding box center [1439, 128] width 49 height 13
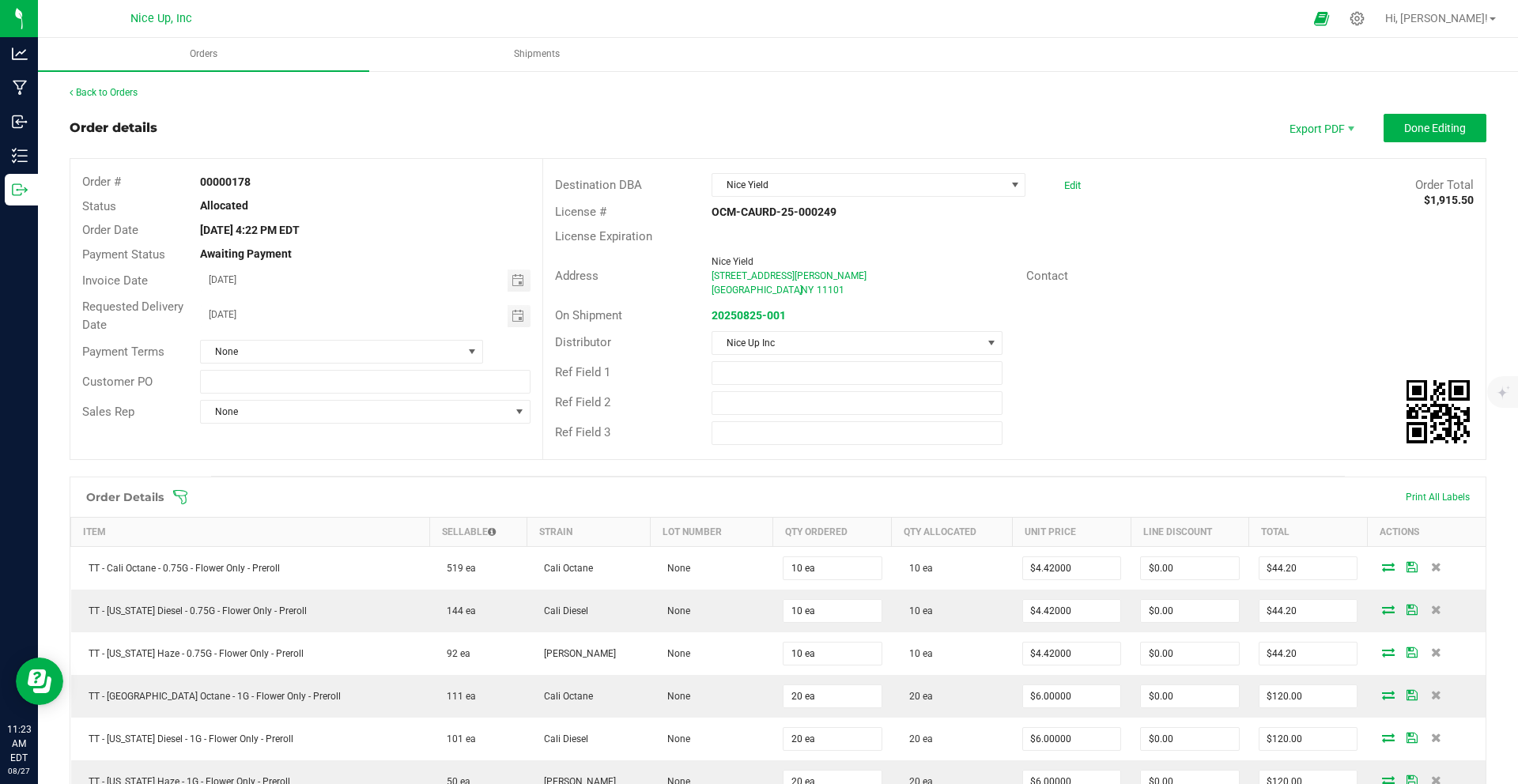
click at [528, 278] on div "[DATE]" at bounding box center [365, 281] width 353 height 22
click at [515, 279] on span "Toggle calendar" at bounding box center [518, 280] width 13 height 13
click at [367, 468] on span "28" at bounding box center [363, 461] width 23 height 24
type input "[DATE]"
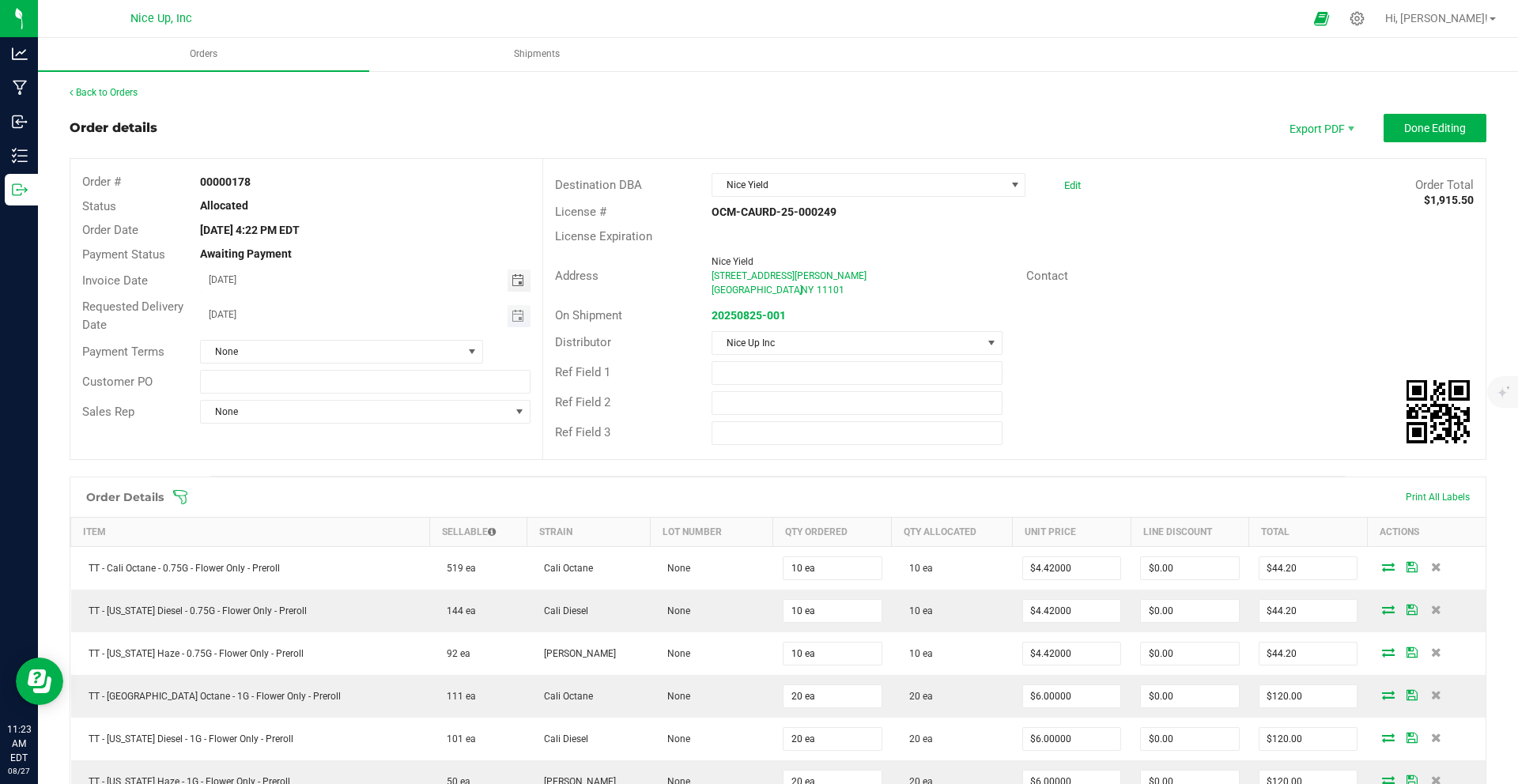
click at [497, 319] on input "[DATE]" at bounding box center [353, 314] width 307 height 20
click at [515, 313] on span "Toggle calendar" at bounding box center [518, 316] width 13 height 13
click at [355, 492] on span "28" at bounding box center [363, 496] width 23 height 24
type input "[DATE]"
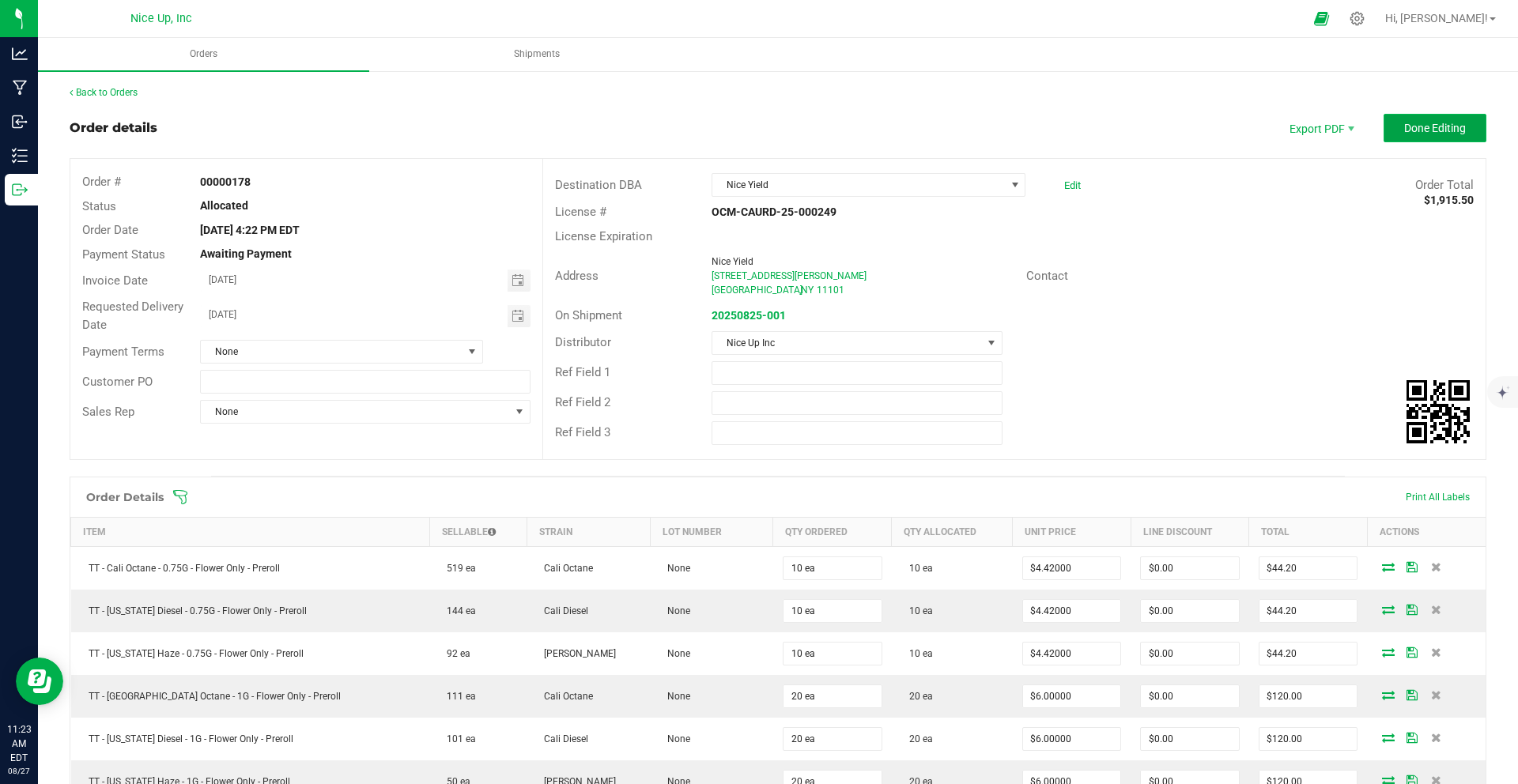
click at [1407, 129] on span "Done Editing" at bounding box center [1434, 128] width 61 height 13
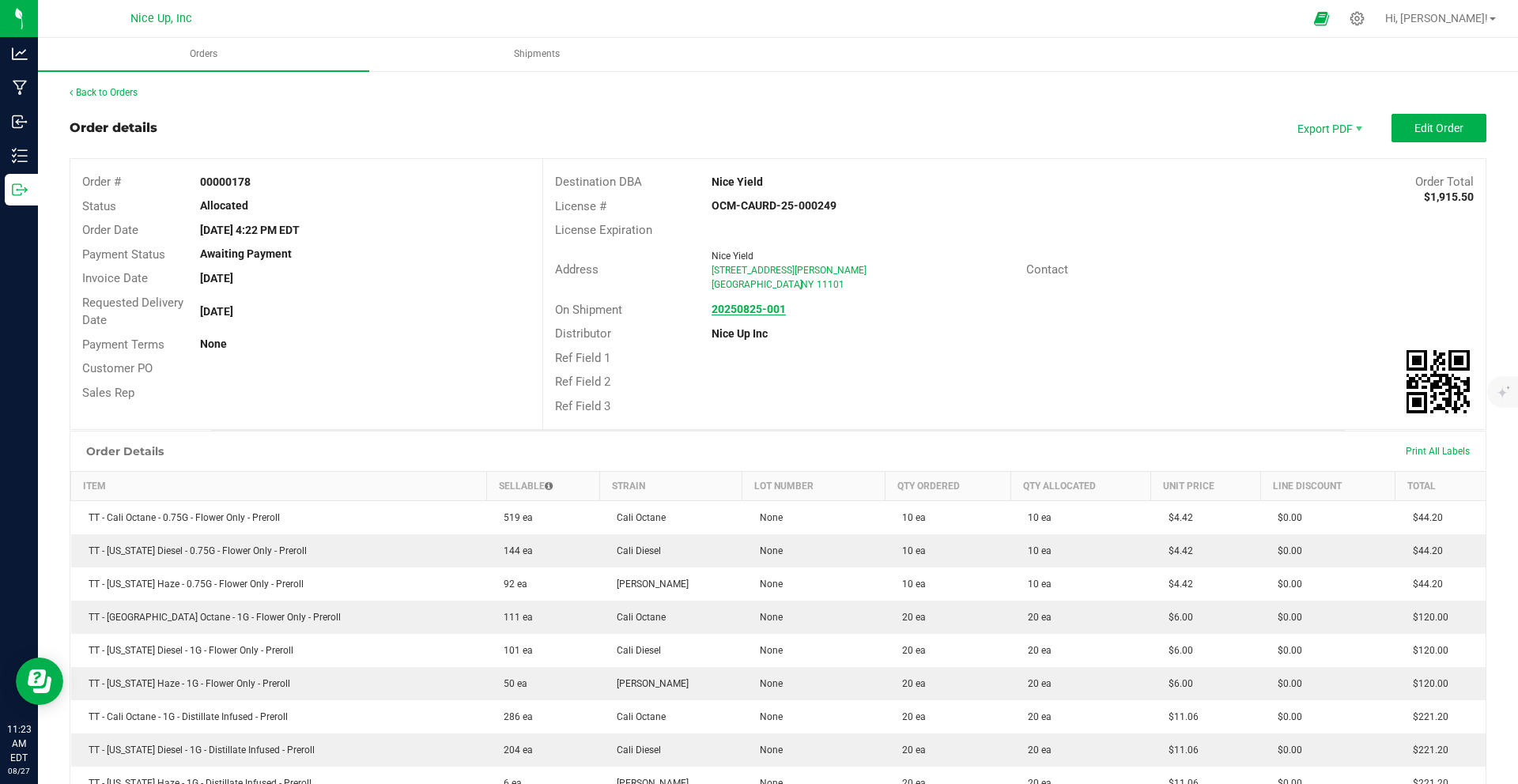
click at [771, 307] on strong "20250825-001" at bounding box center [748, 308] width 74 height 13
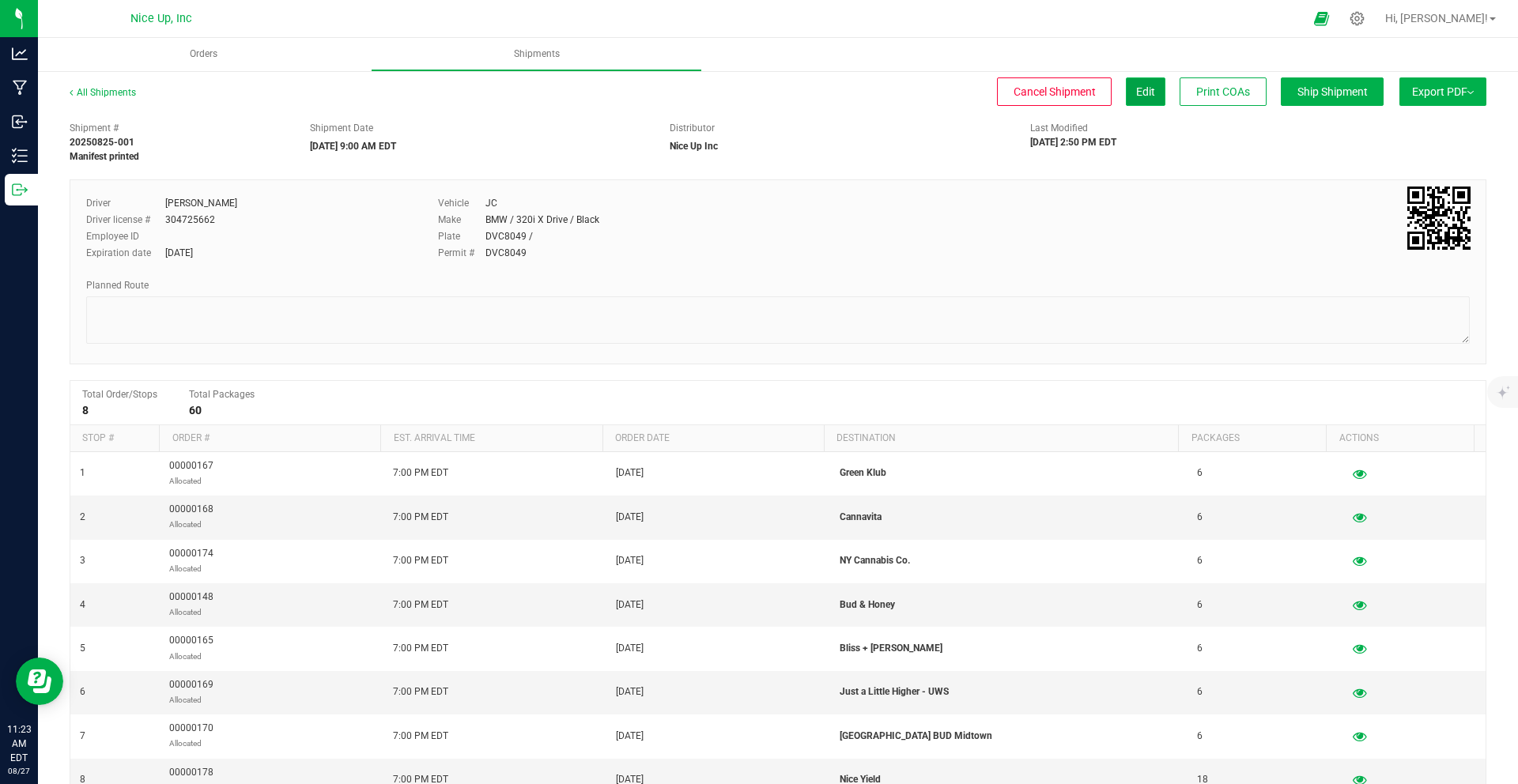
click at [1140, 90] on button "Edit" at bounding box center [1146, 92] width 40 height 28
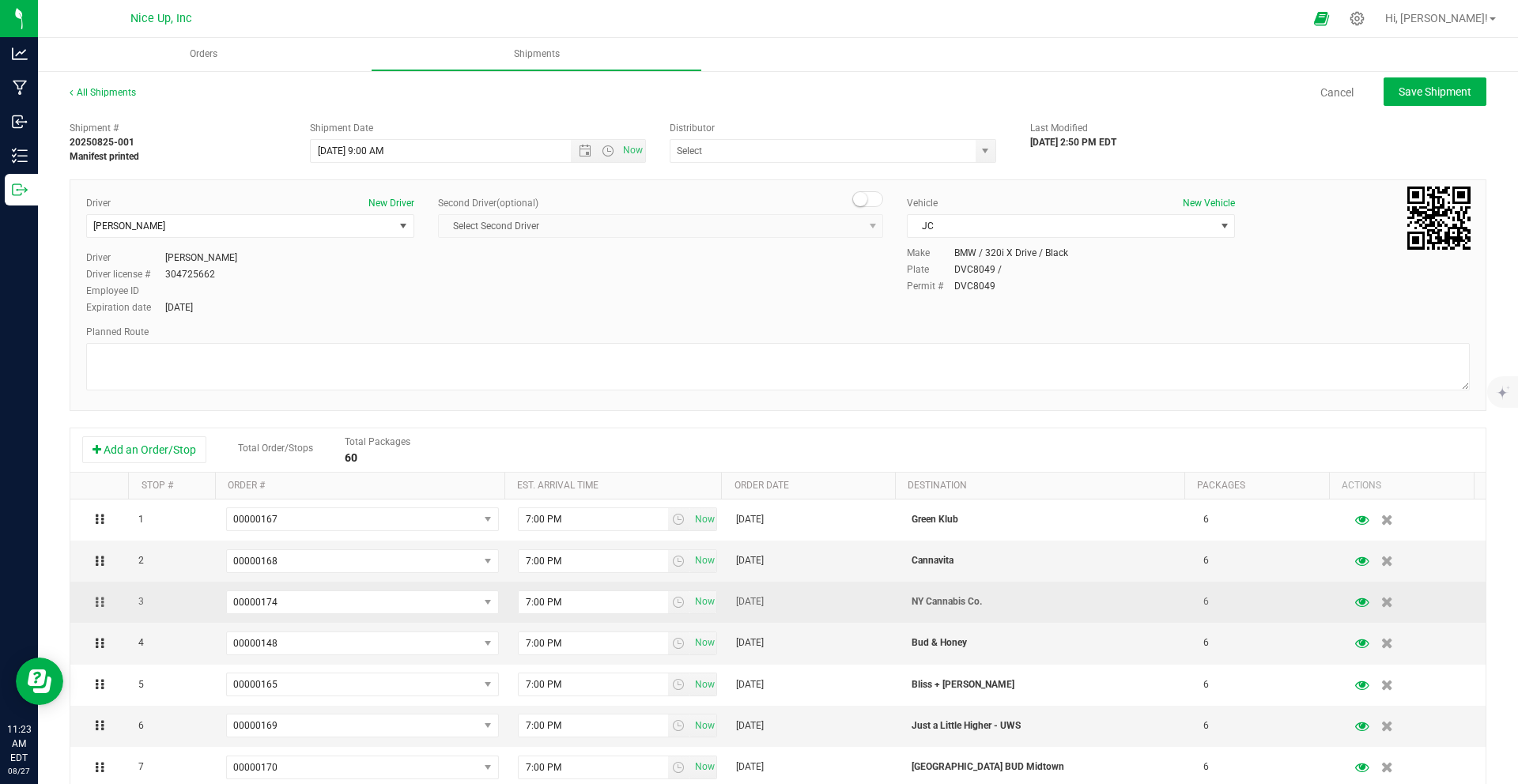
type input "Nice Up Inc"
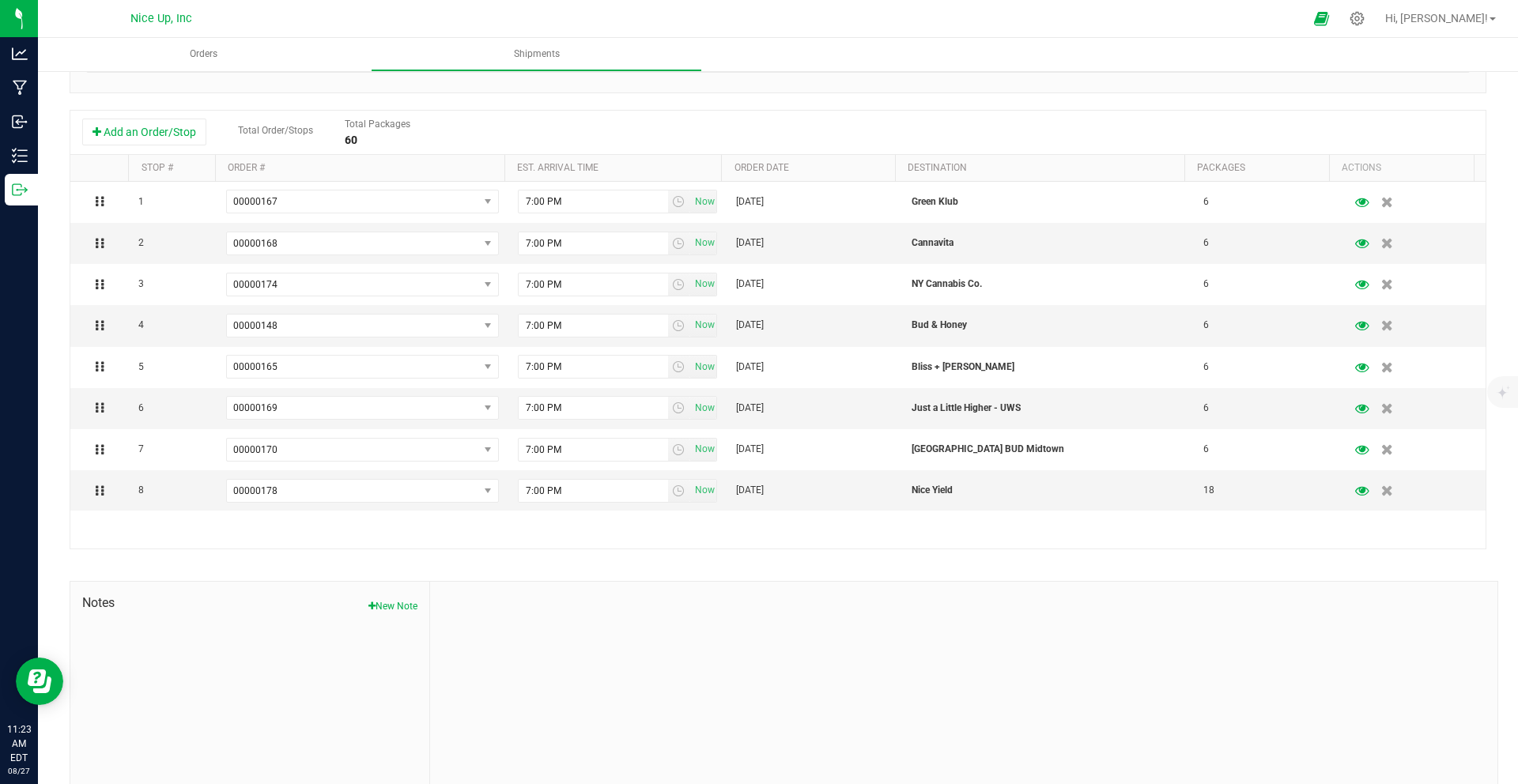
scroll to position [344, 0]
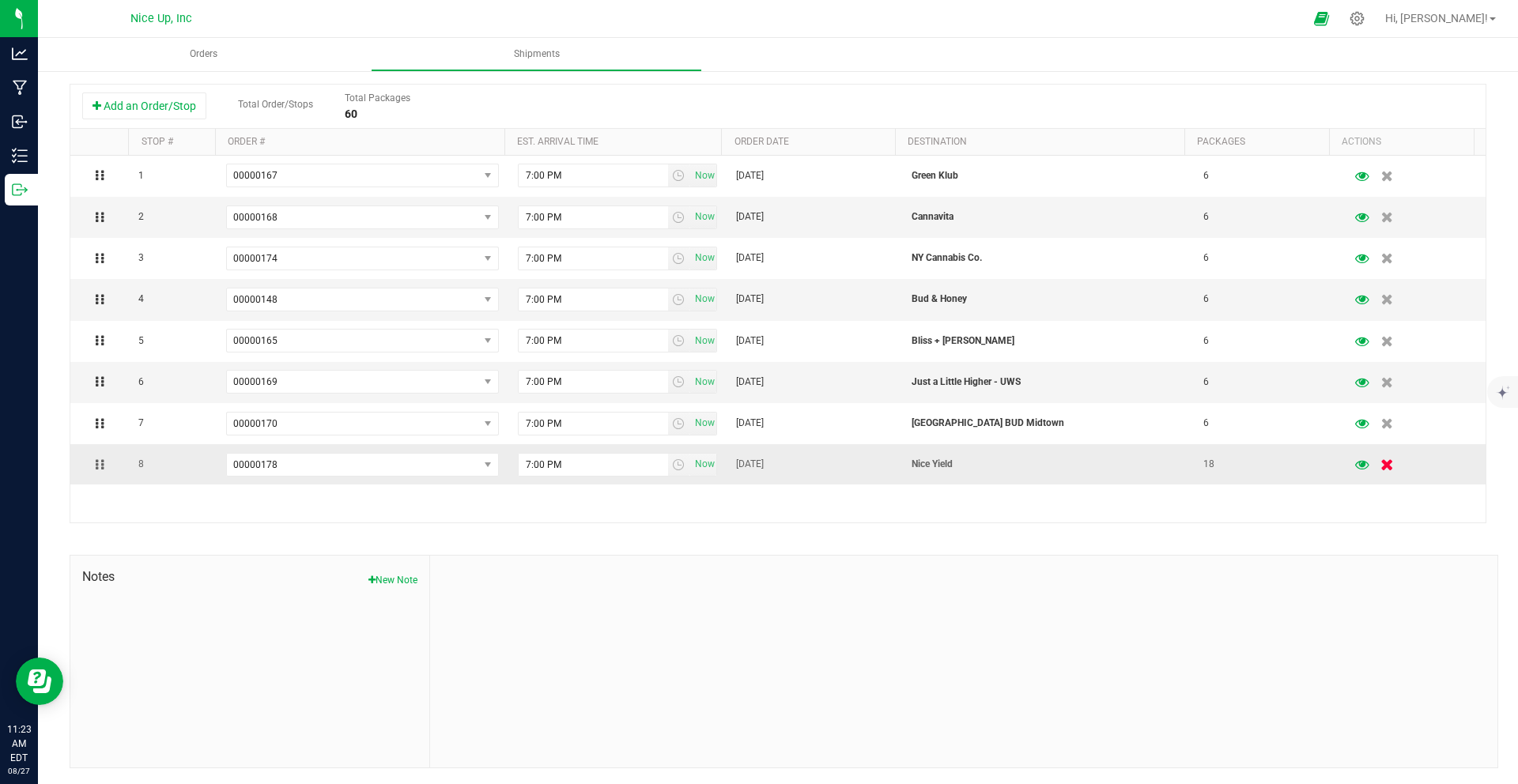
click at [1381, 463] on icon "button" at bounding box center [1388, 465] width 14 height 12
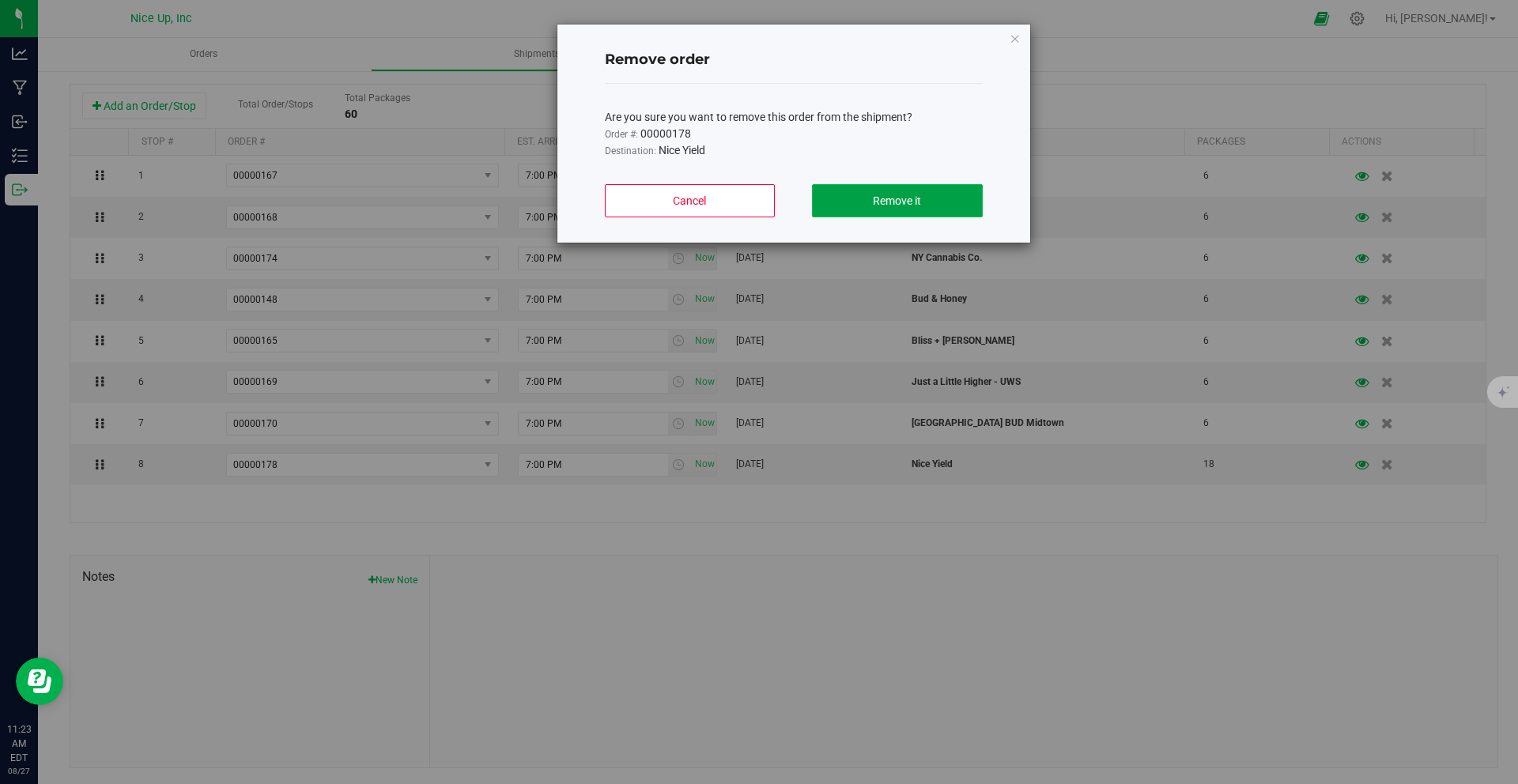
click at [906, 192] on button "Remove it" at bounding box center [897, 200] width 170 height 33
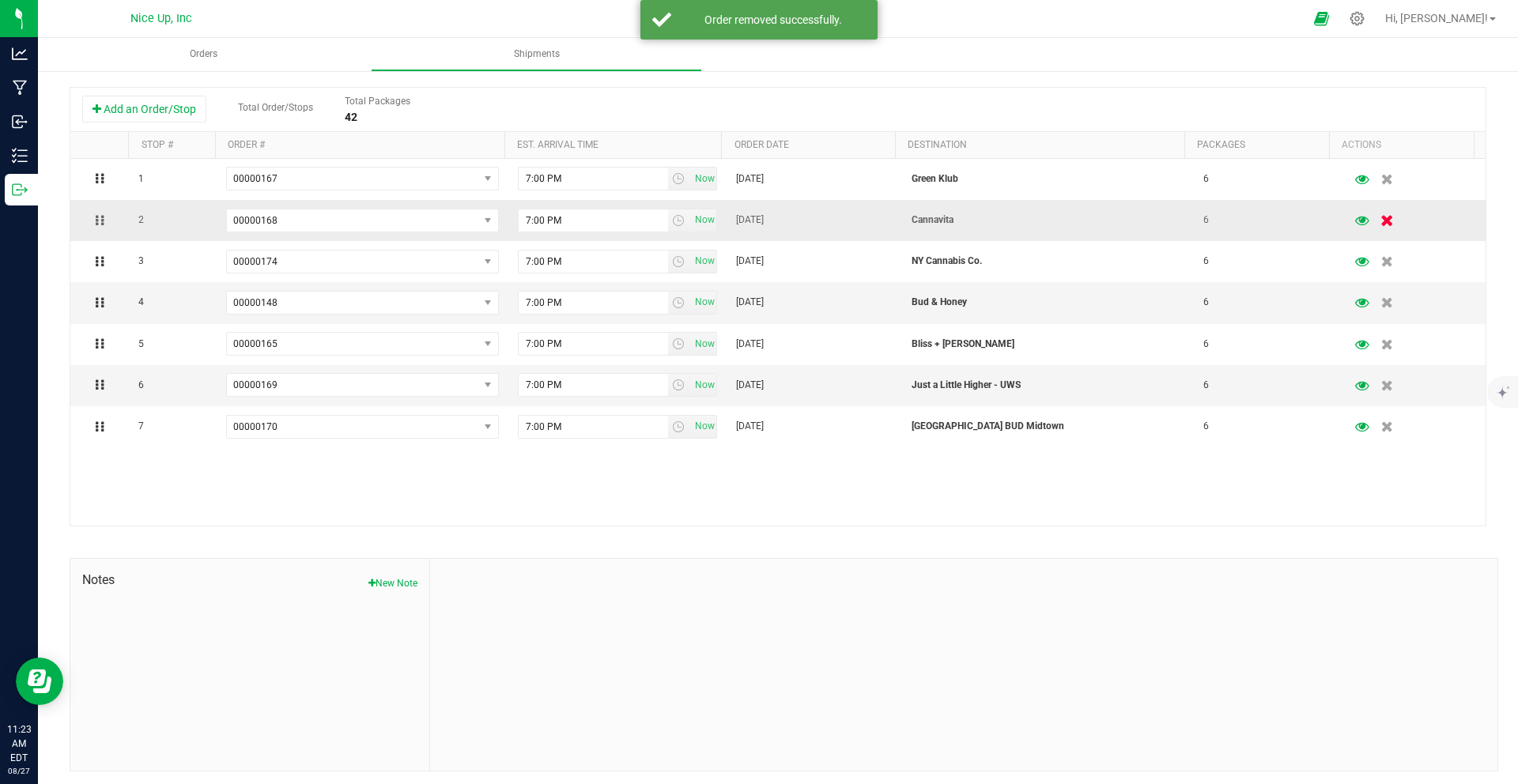
scroll to position [338, 0]
click at [1381, 222] on icon "button" at bounding box center [1388, 224] width 14 height 12
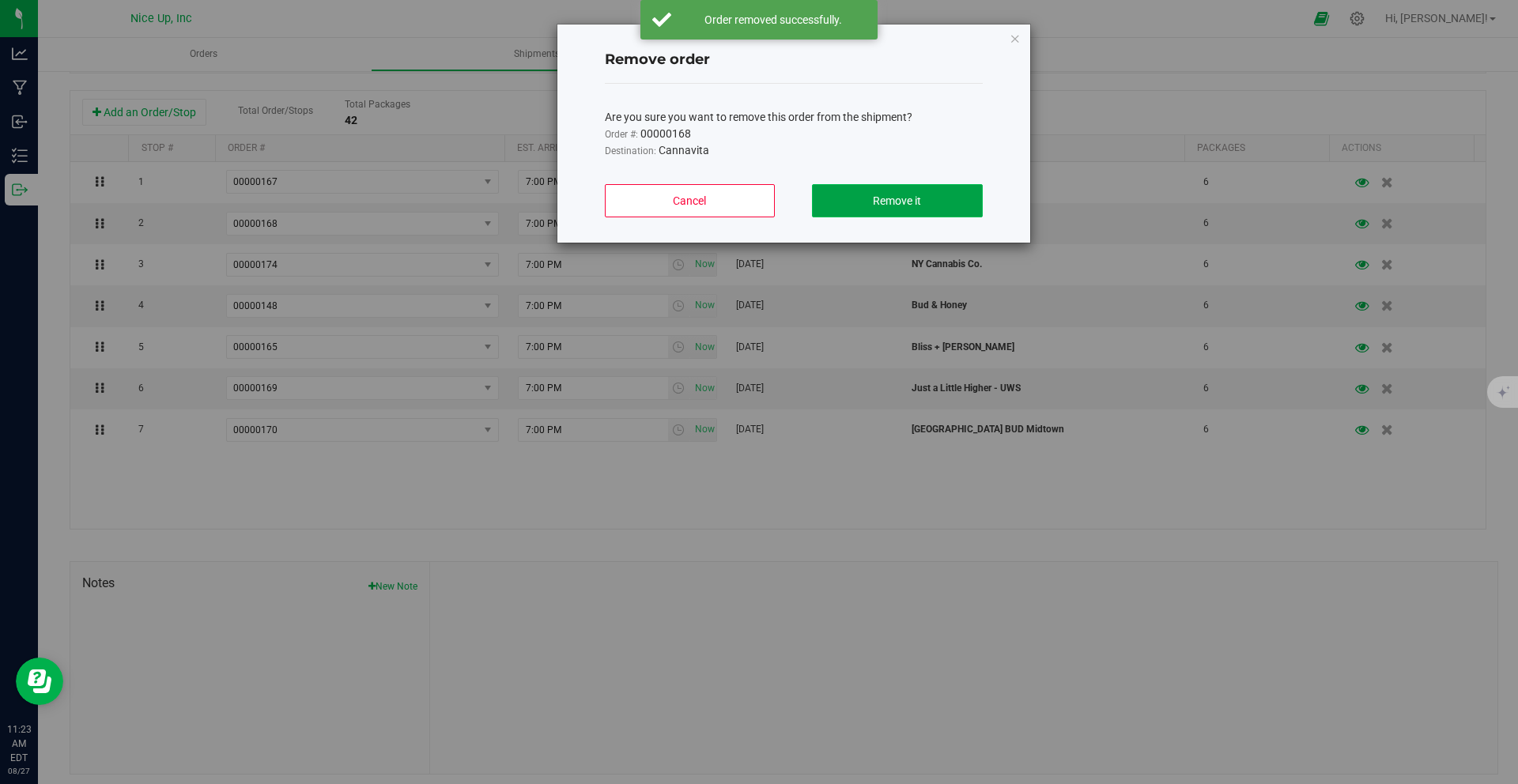
click at [925, 200] on button "Remove it" at bounding box center [897, 200] width 170 height 33
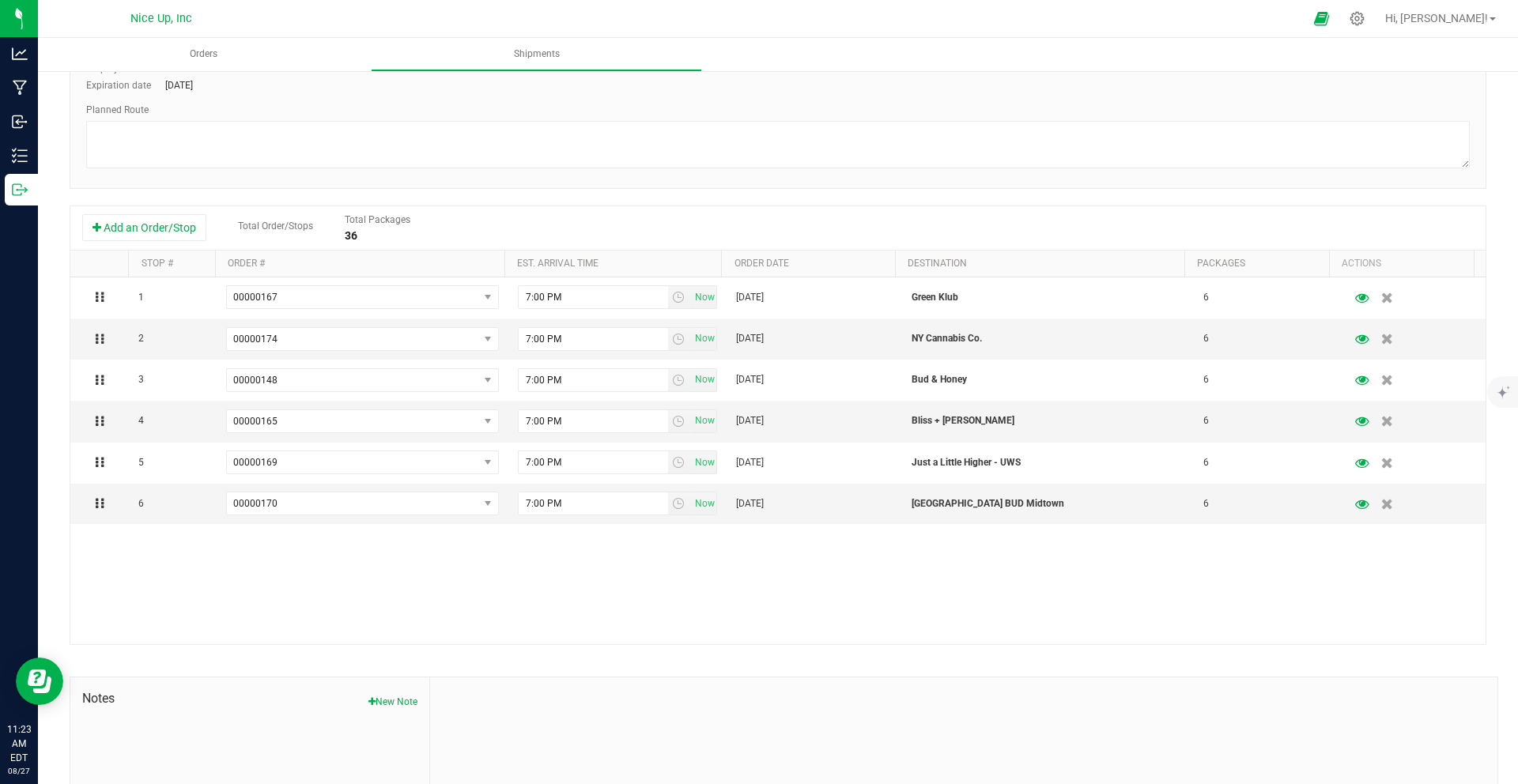
scroll to position [0, 0]
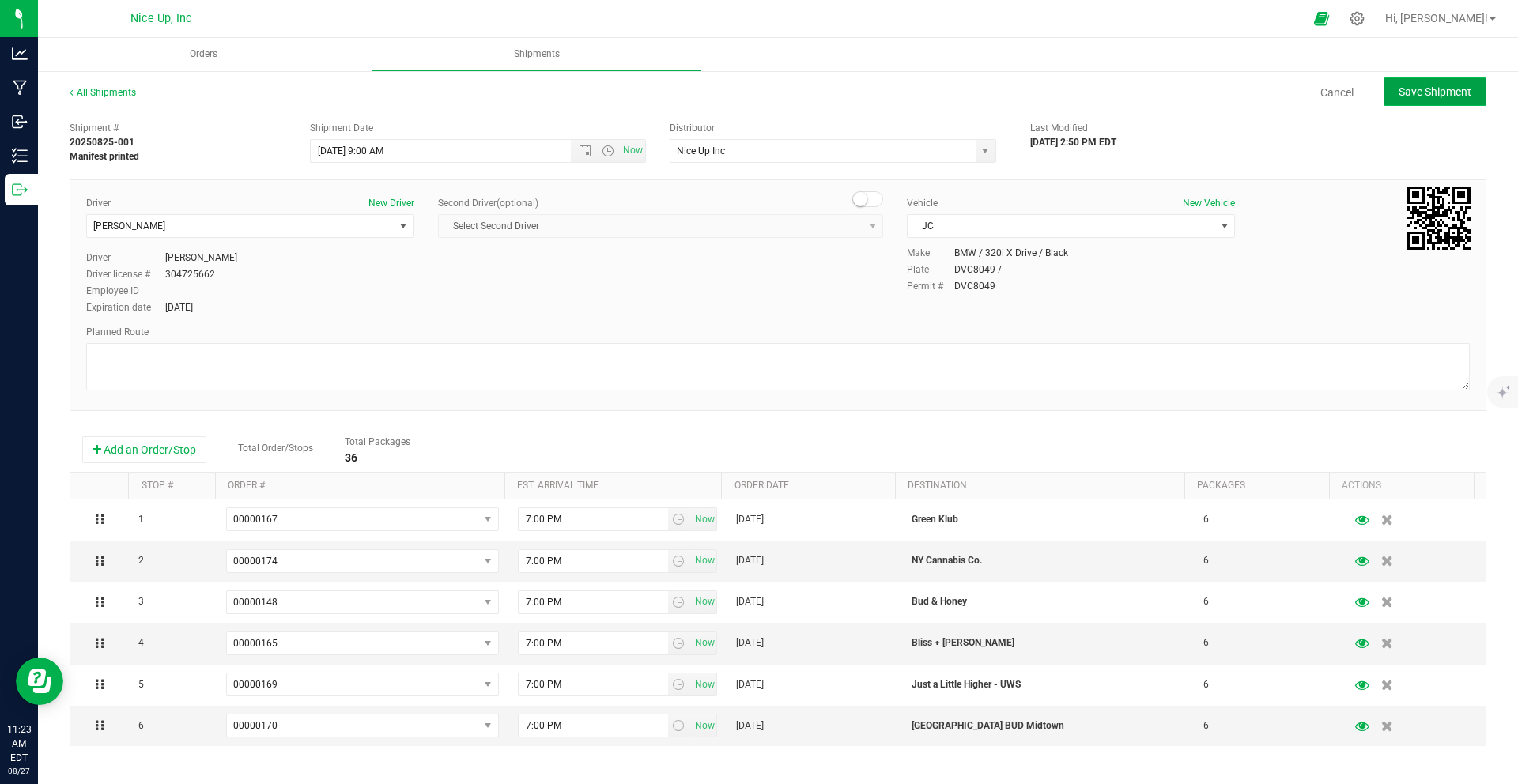
click at [1410, 97] on span "Save Shipment" at bounding box center [1434, 92] width 73 height 13
type input "[DATE] 1:00 PM"
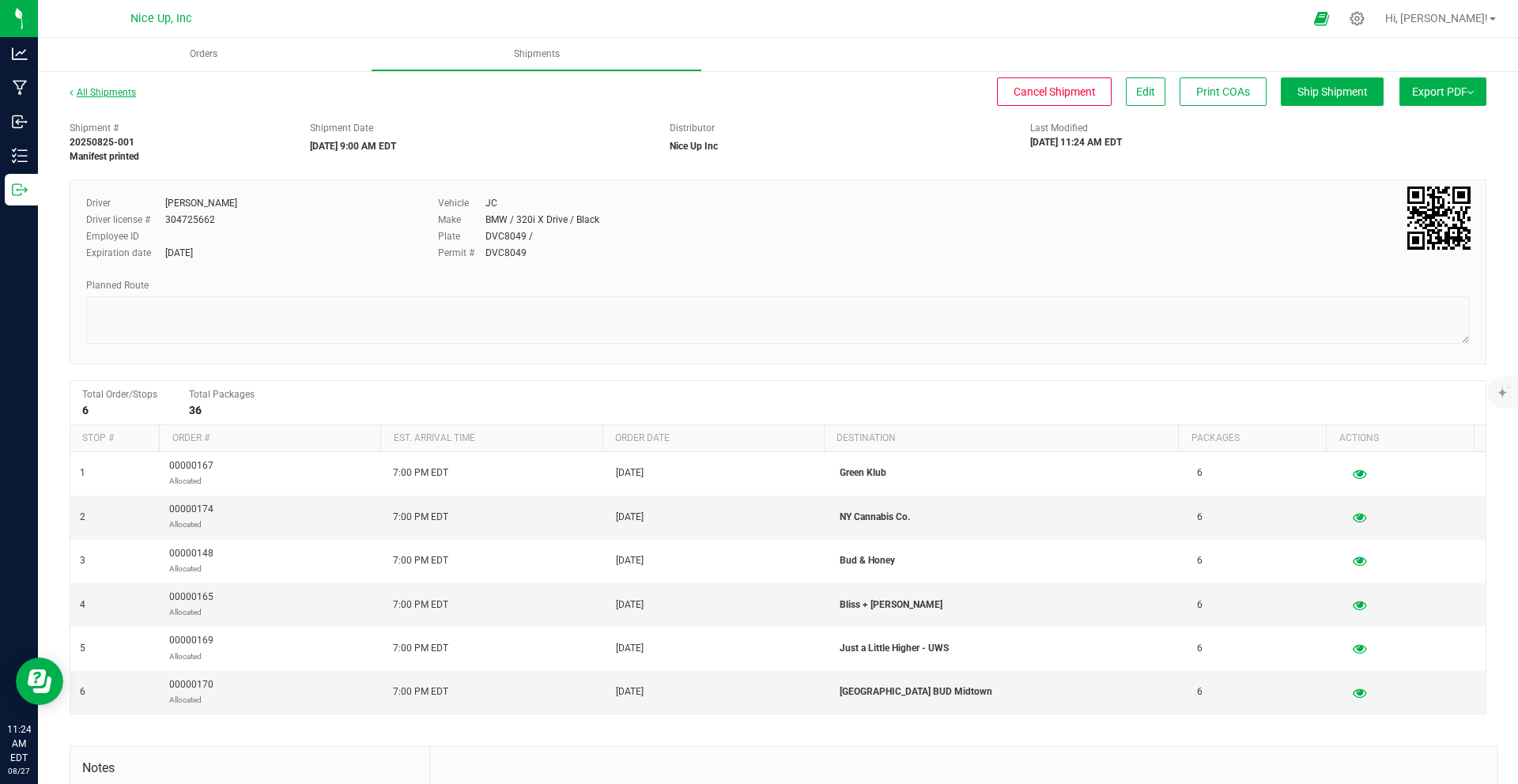
click at [107, 93] on link "All Shipments" at bounding box center [103, 92] width 67 height 11
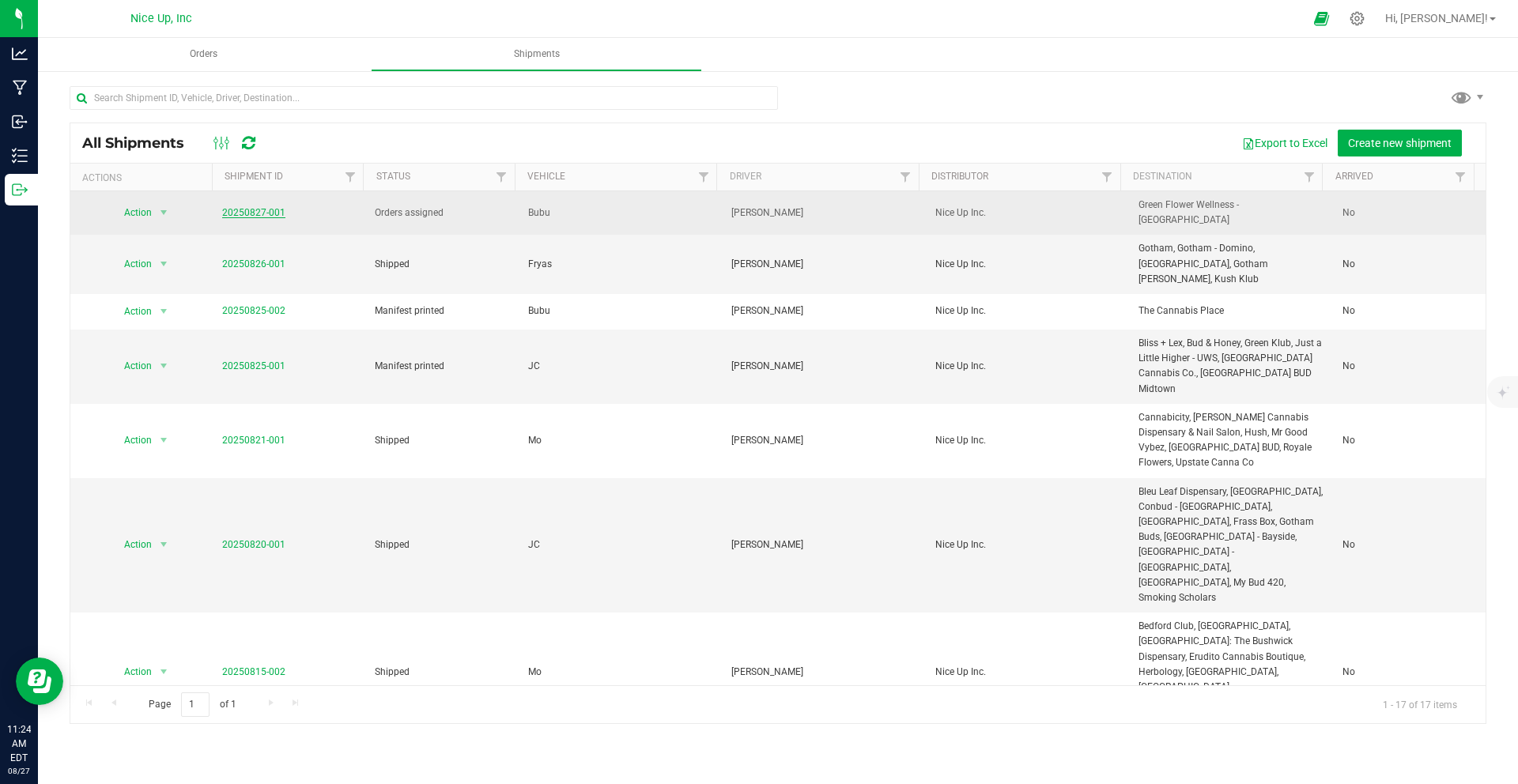
click at [264, 207] on link "20250827-001" at bounding box center [253, 212] width 63 height 11
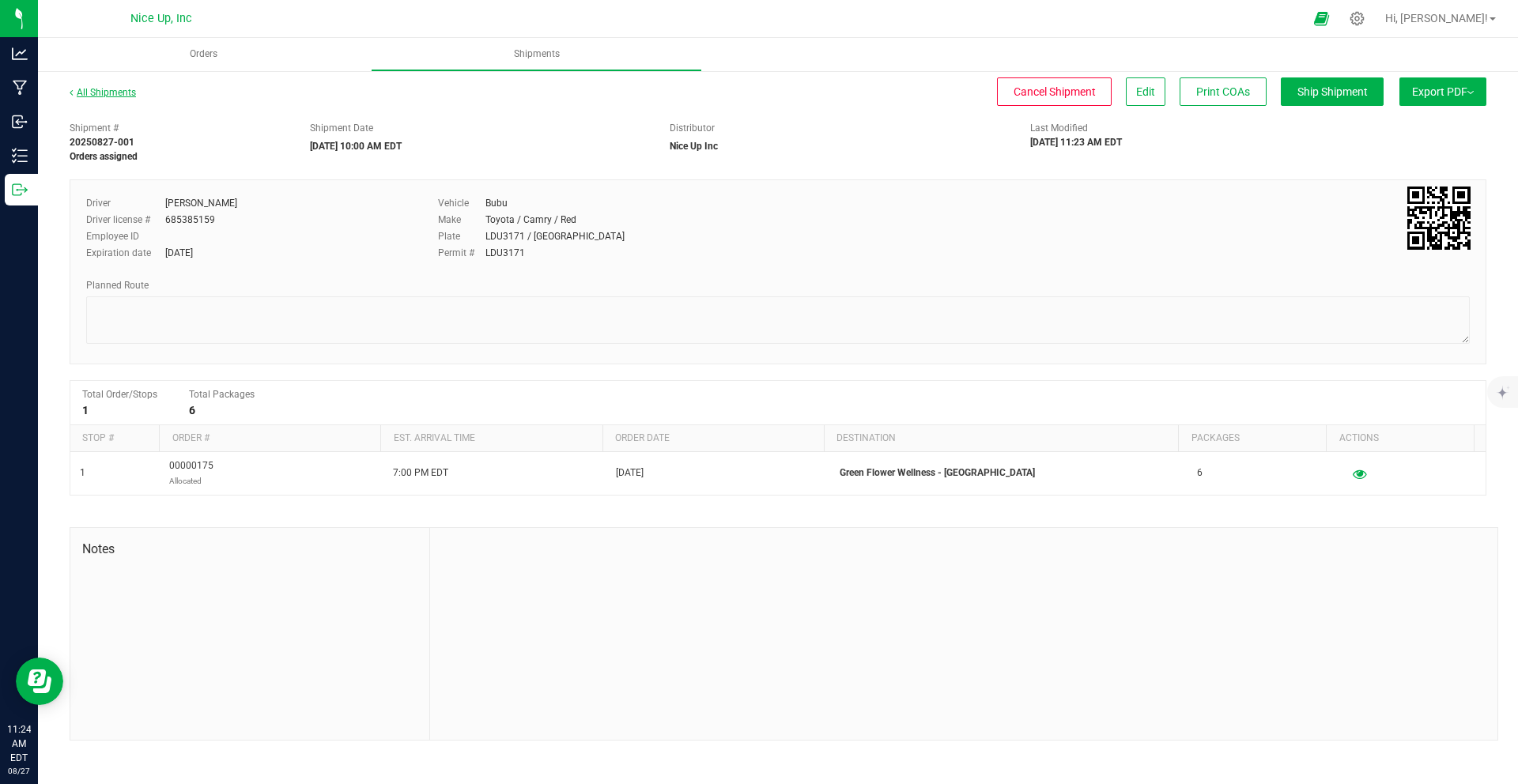
click at [117, 96] on link "All Shipments" at bounding box center [103, 92] width 67 height 11
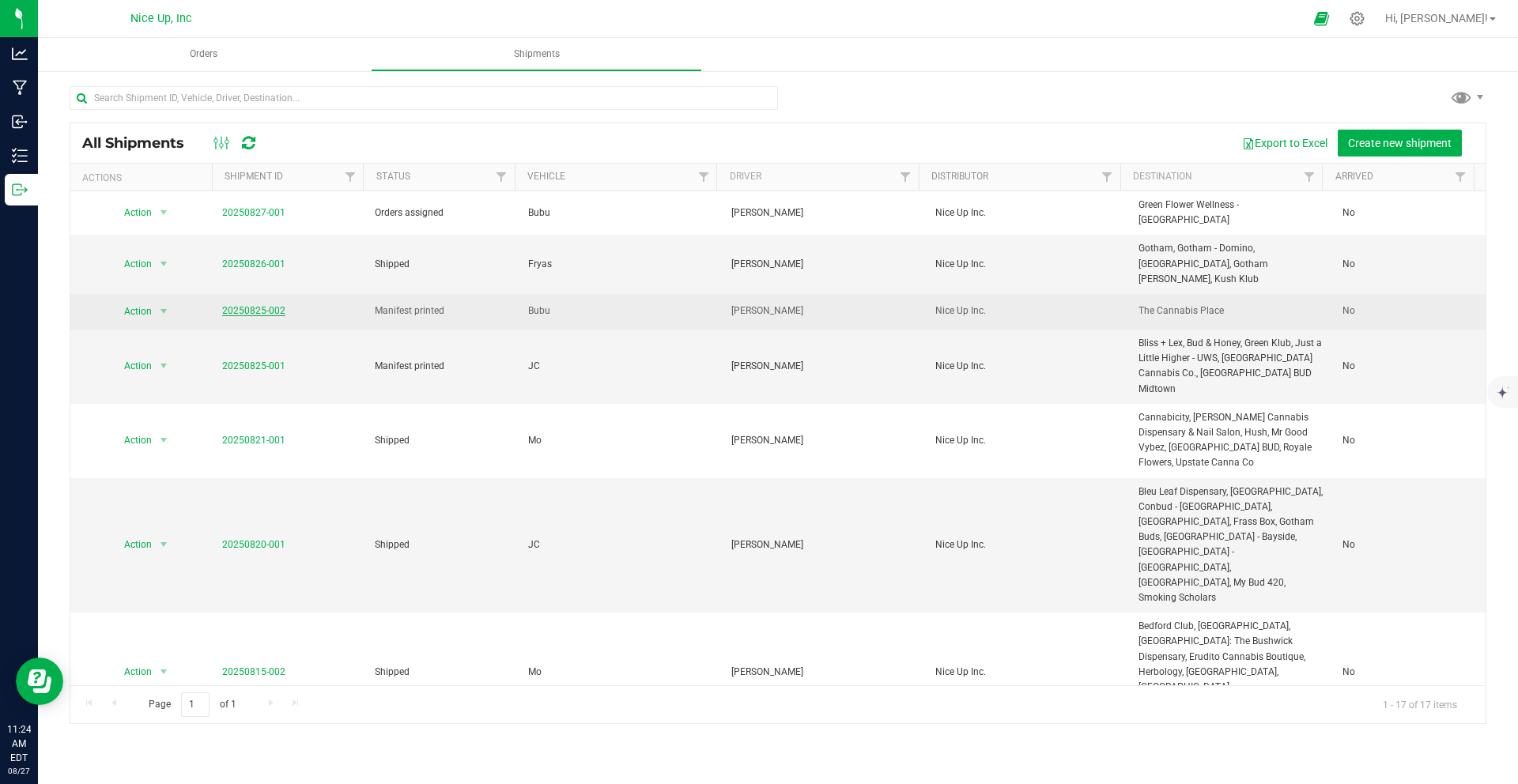
click at [268, 305] on link "20250825-002" at bounding box center [253, 310] width 63 height 11
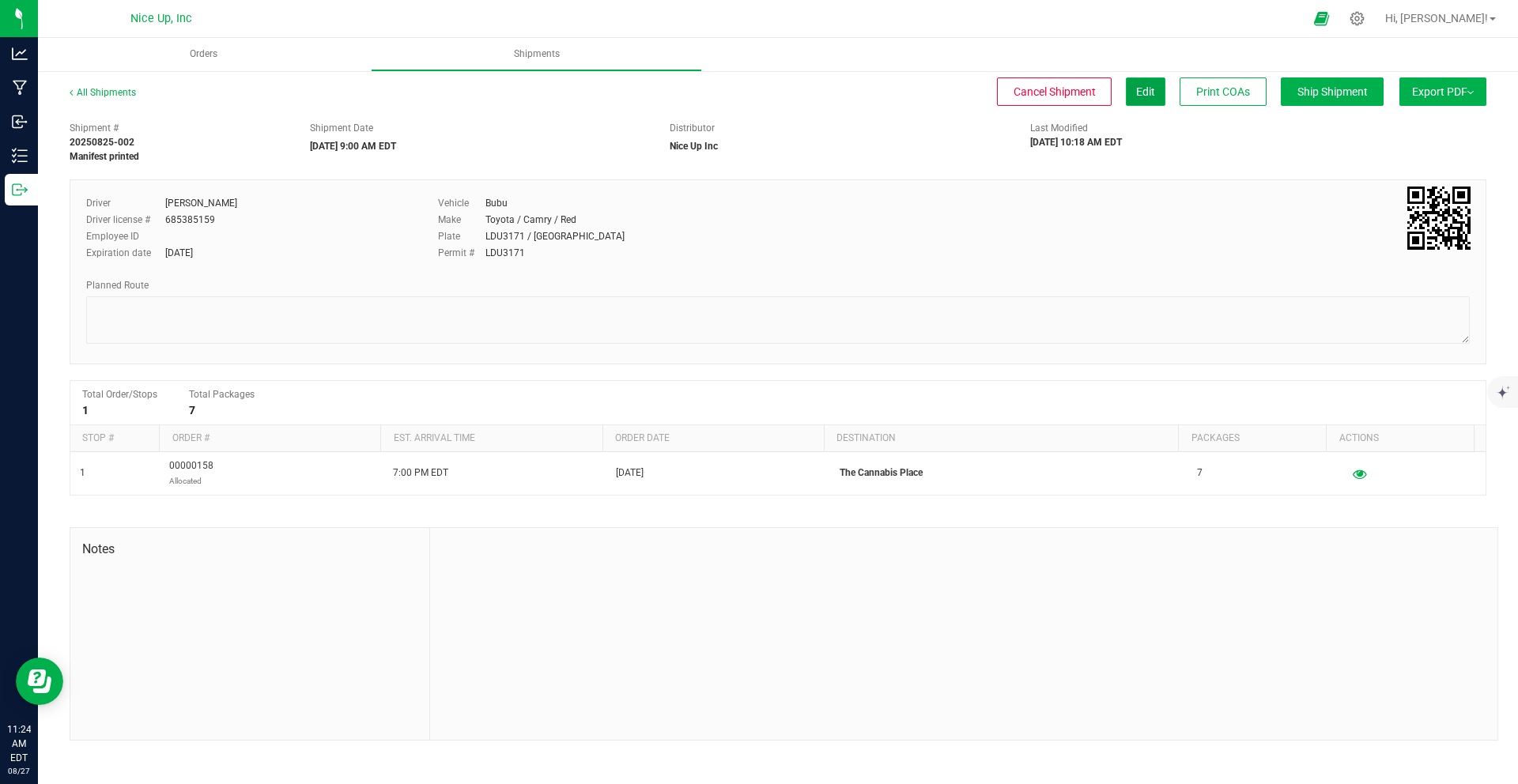
click at [1136, 98] on span "Edit" at bounding box center [1146, 92] width 19 height 13
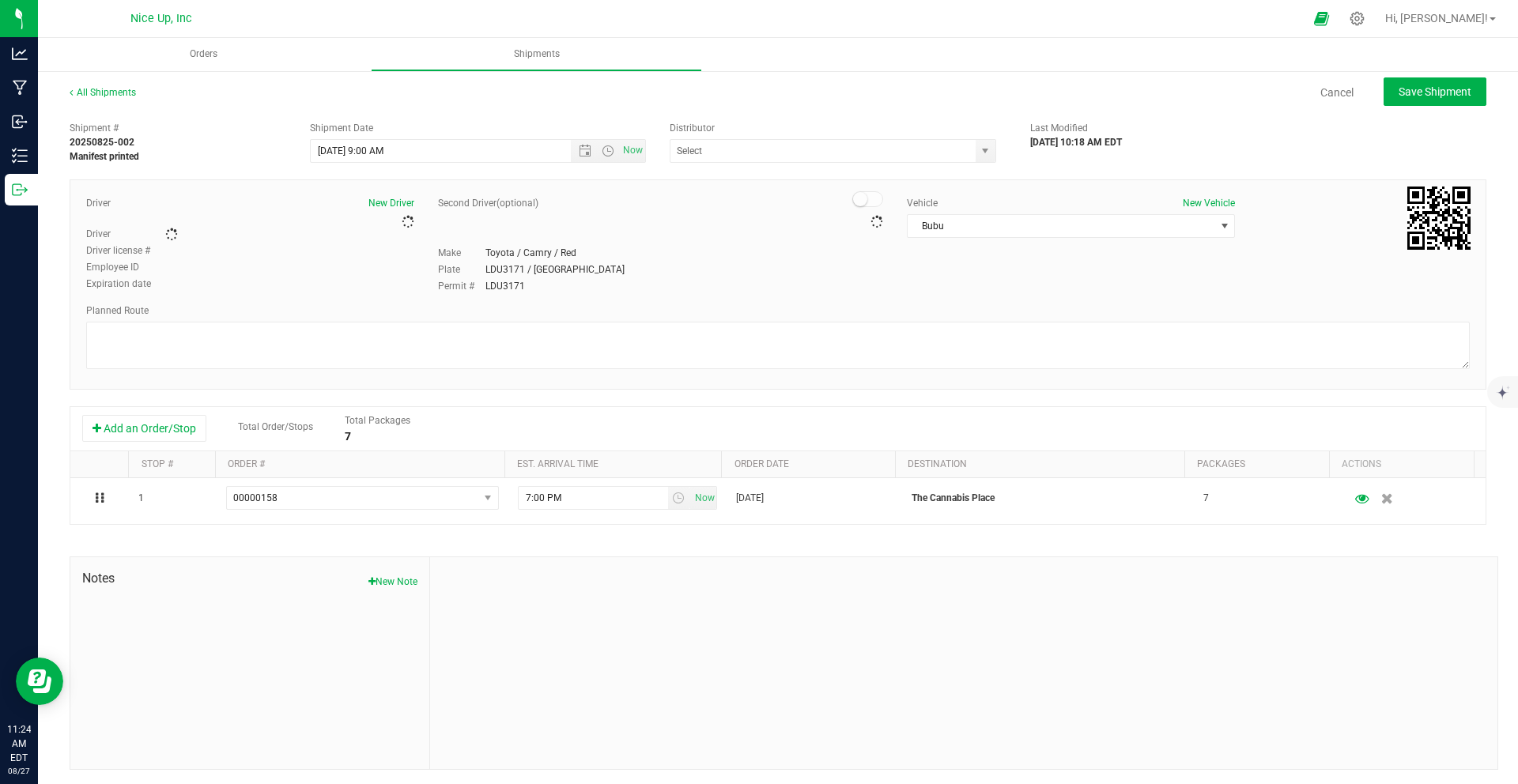
type input "Nice Up Inc"
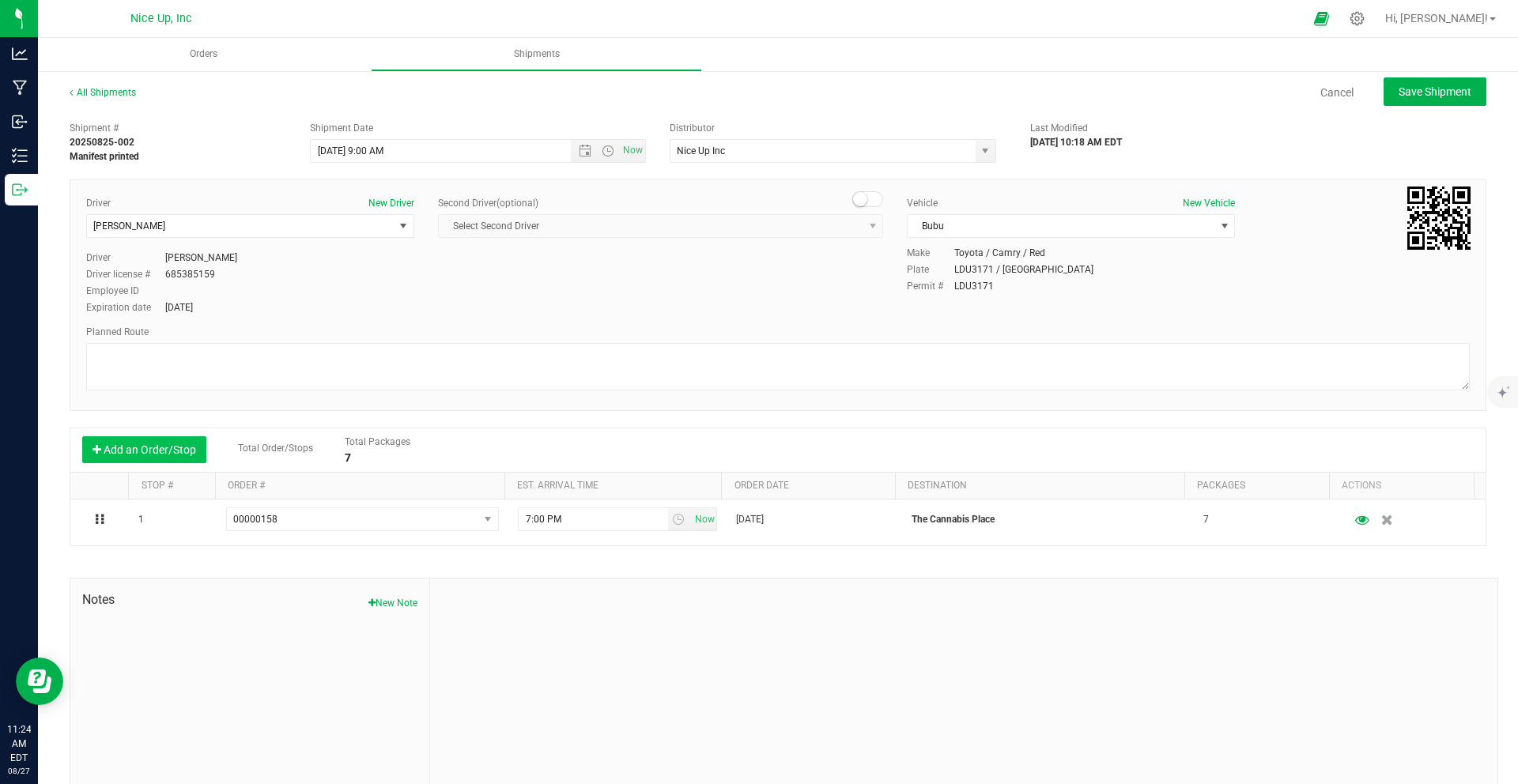
click at [159, 446] on button "Add an Order/Stop" at bounding box center [144, 449] width 124 height 27
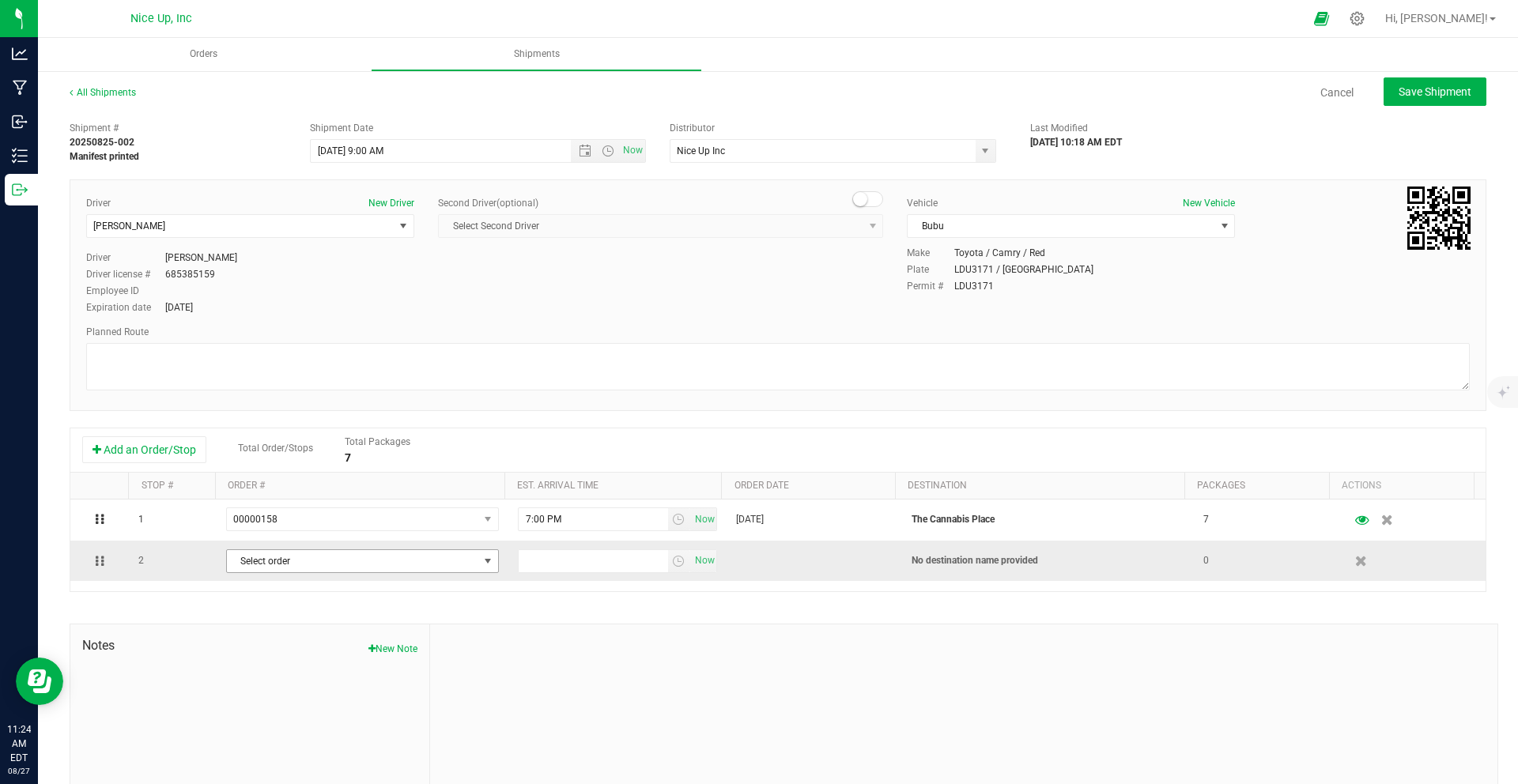
click at [291, 563] on span "Select order" at bounding box center [353, 561] width 251 height 22
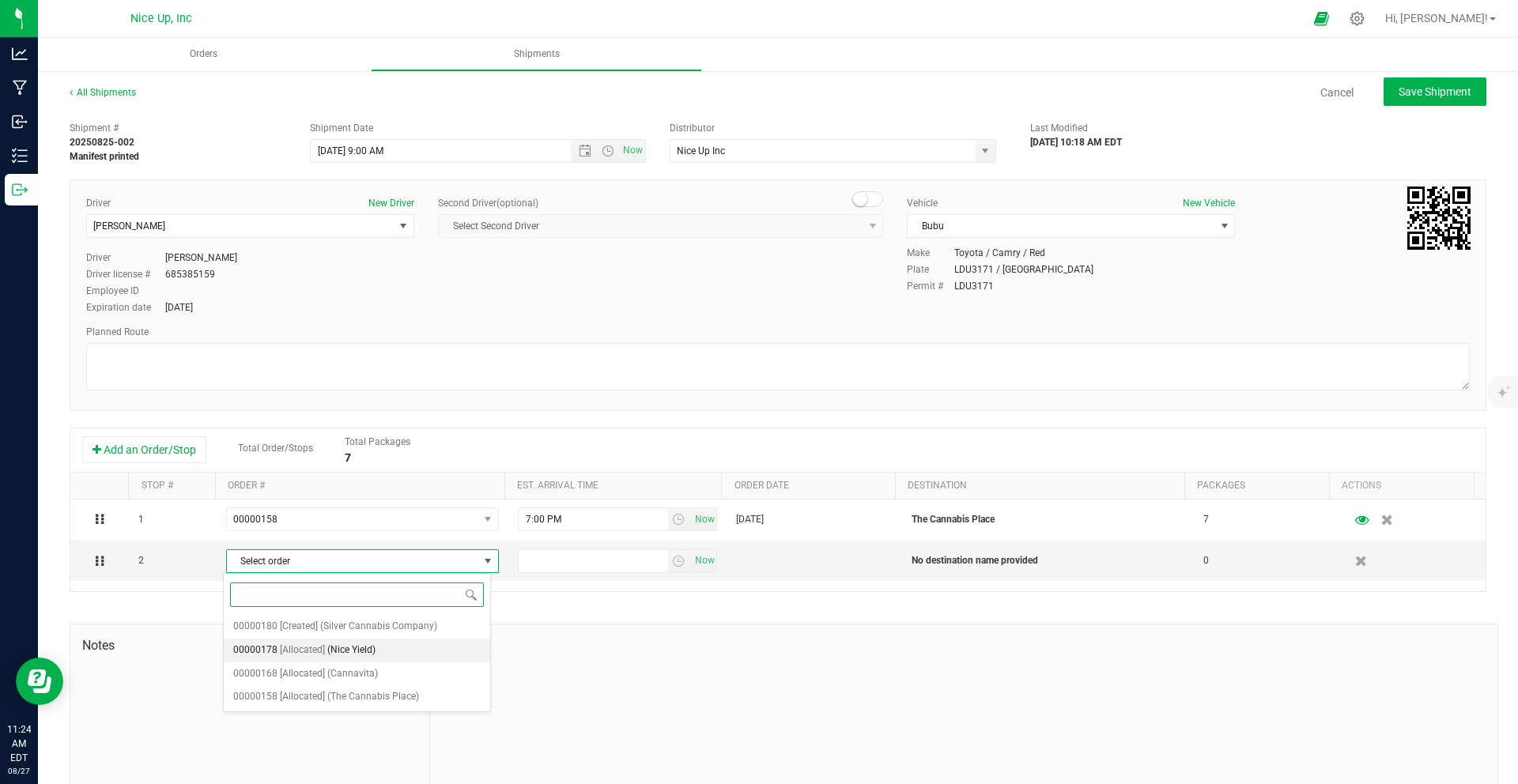
click at [330, 654] on span "(Nice Yield)" at bounding box center [352, 650] width 48 height 21
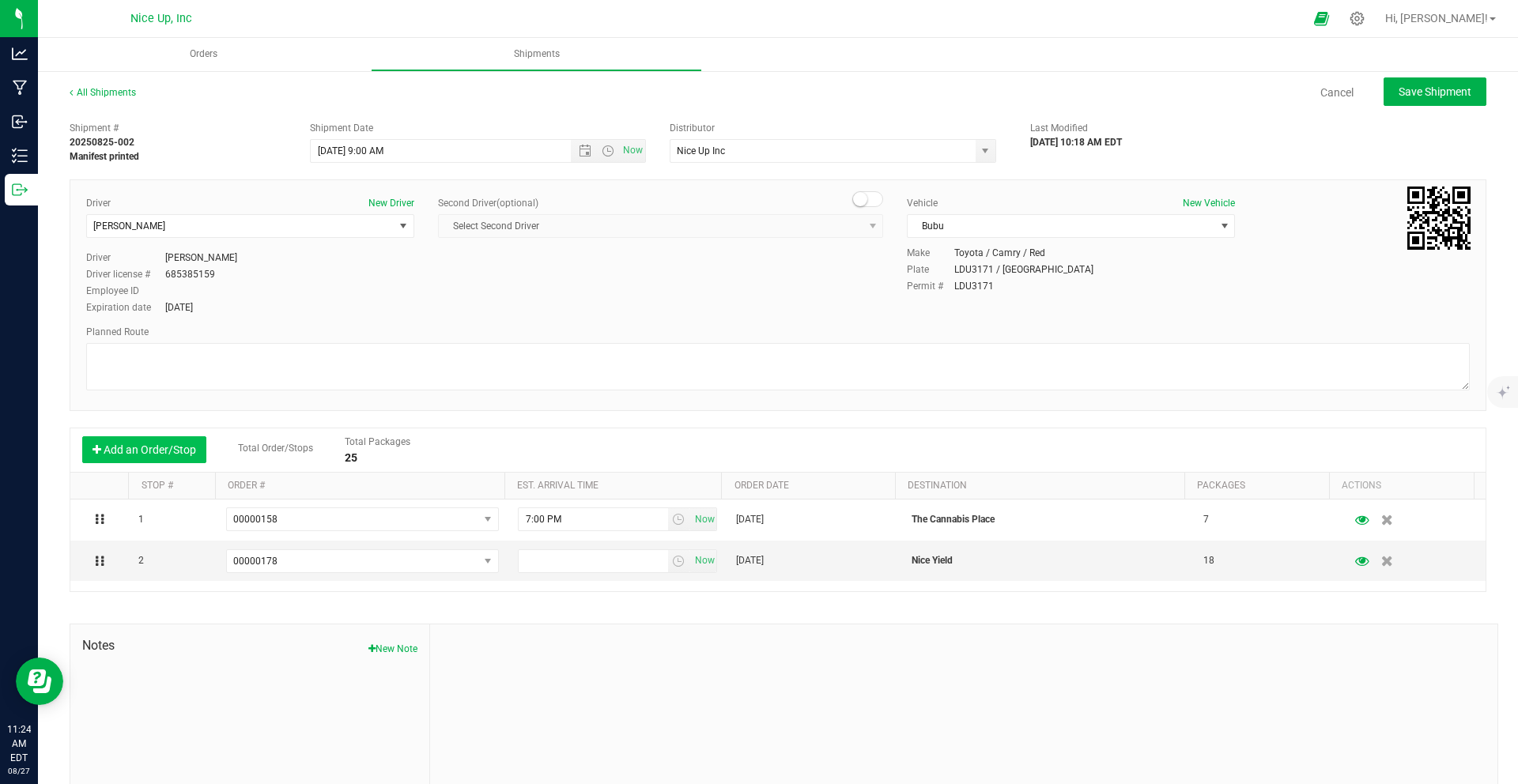
click at [145, 446] on button "Add an Order/Stop" at bounding box center [144, 449] width 124 height 27
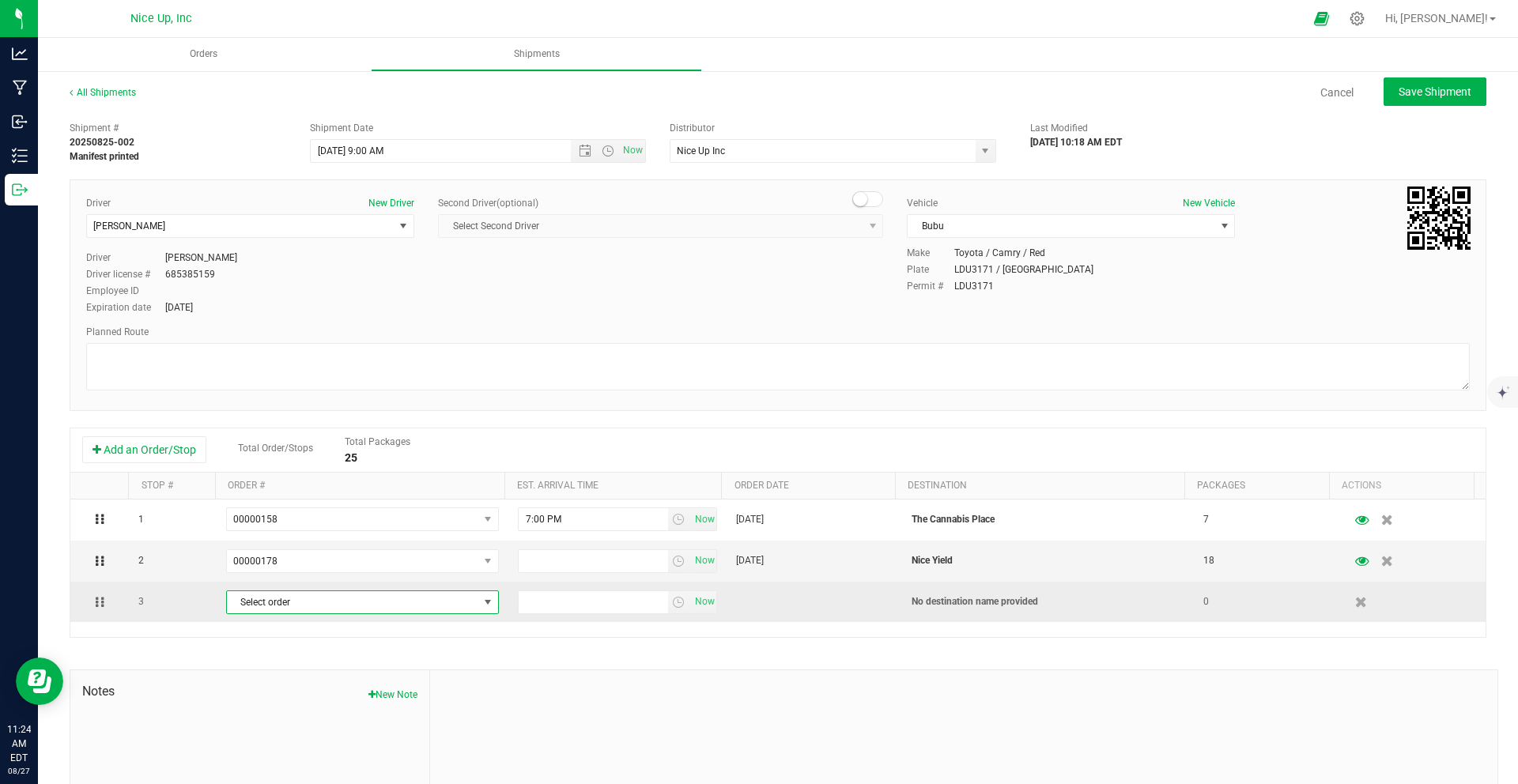
click at [364, 605] on span "Select order" at bounding box center [353, 602] width 251 height 22
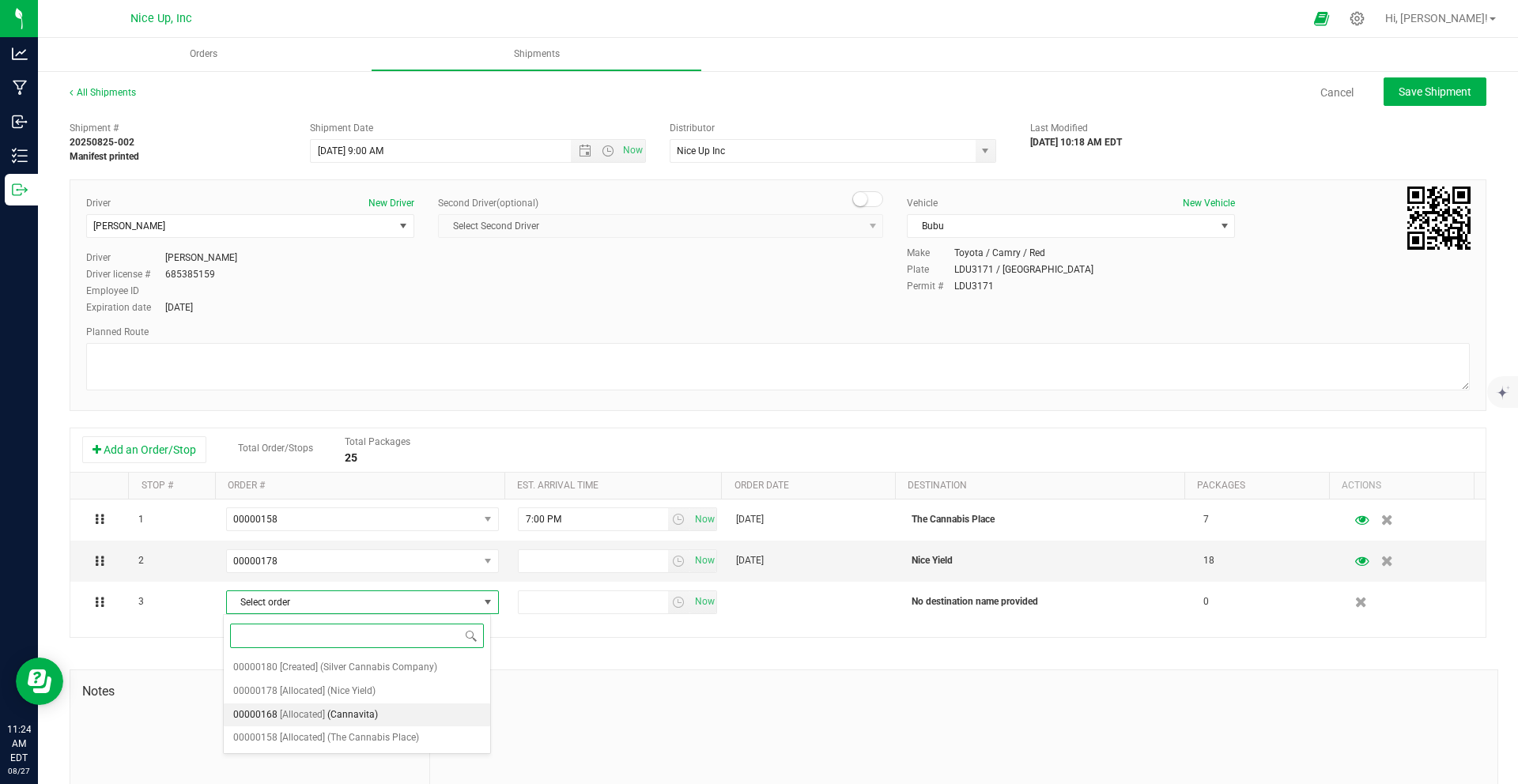
click at [386, 714] on li "00000168 [Allocated] (Cannavita)" at bounding box center [357, 714] width 266 height 23
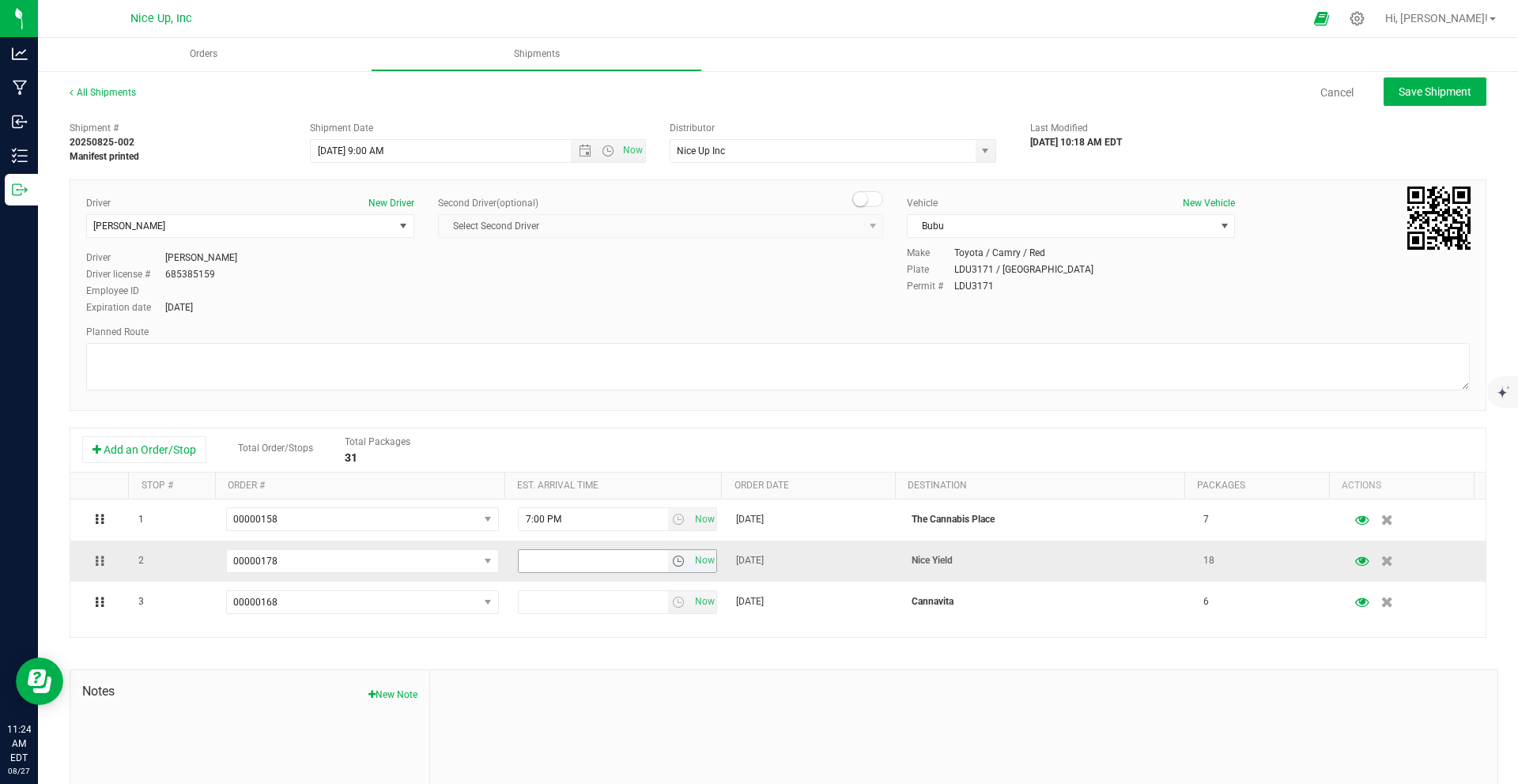
click at [633, 566] on input "text" at bounding box center [593, 561] width 149 height 22
type input "7:00 PM"
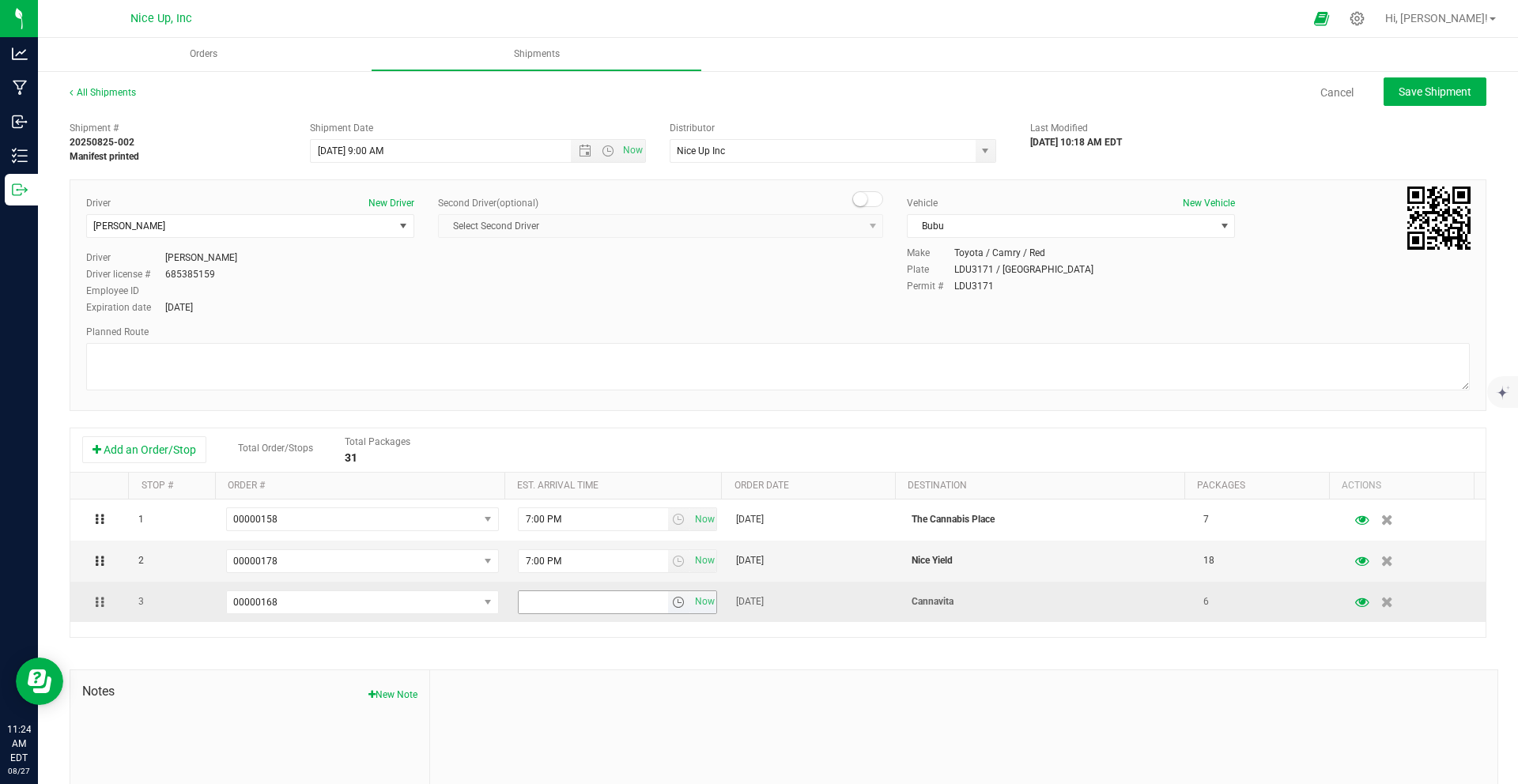
click at [613, 604] on input "text" at bounding box center [593, 602] width 149 height 22
type input "7:00 PM"
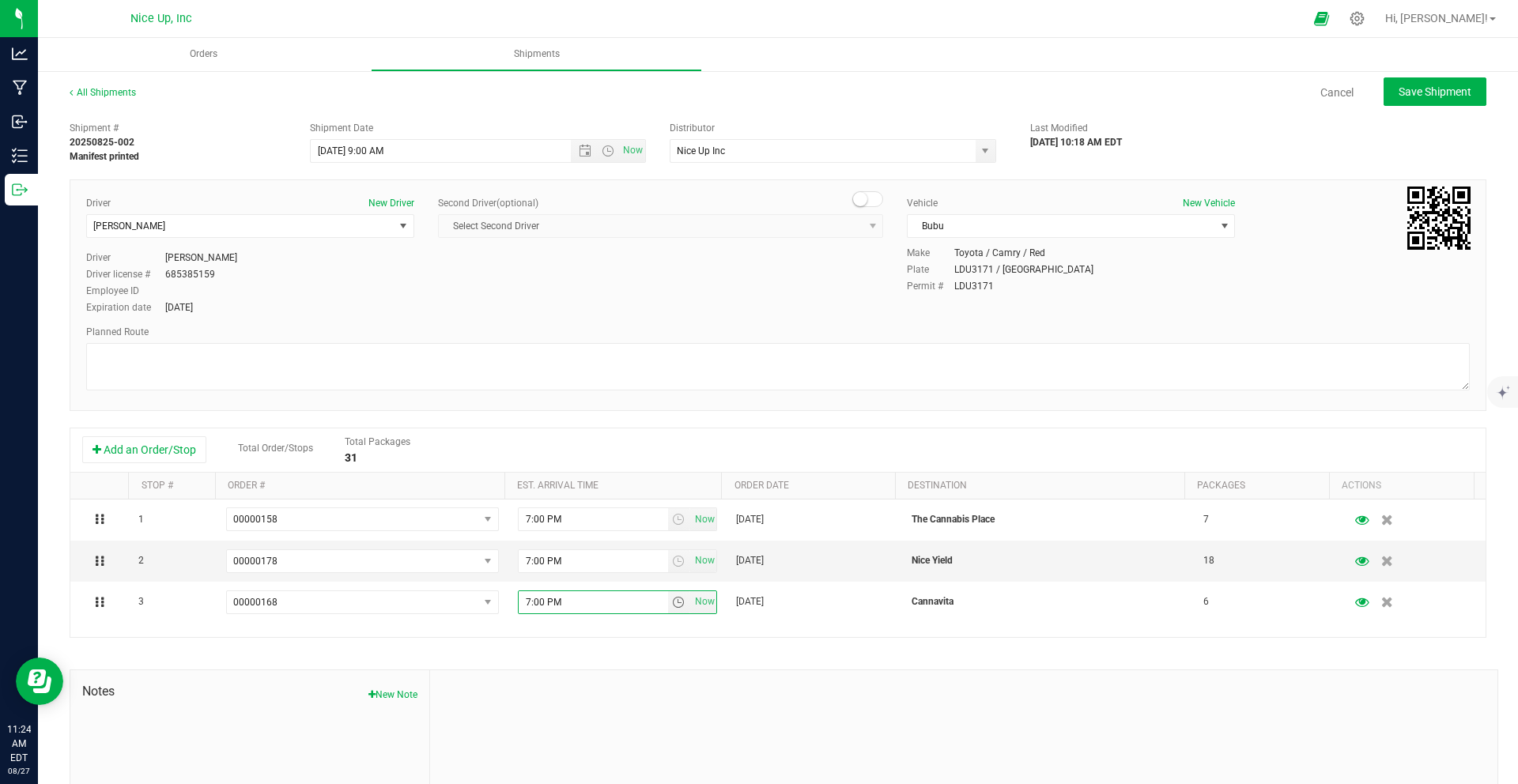
click at [801, 637] on div "Shipment # 20250825-002 Manifest printed Shipment Date [DATE] 9:00 AM Now Distr…" at bounding box center [778, 498] width 1416 height 768
click at [1434, 83] on button "Save Shipment" at bounding box center [1434, 92] width 103 height 28
type input "[DATE] 1:00 PM"
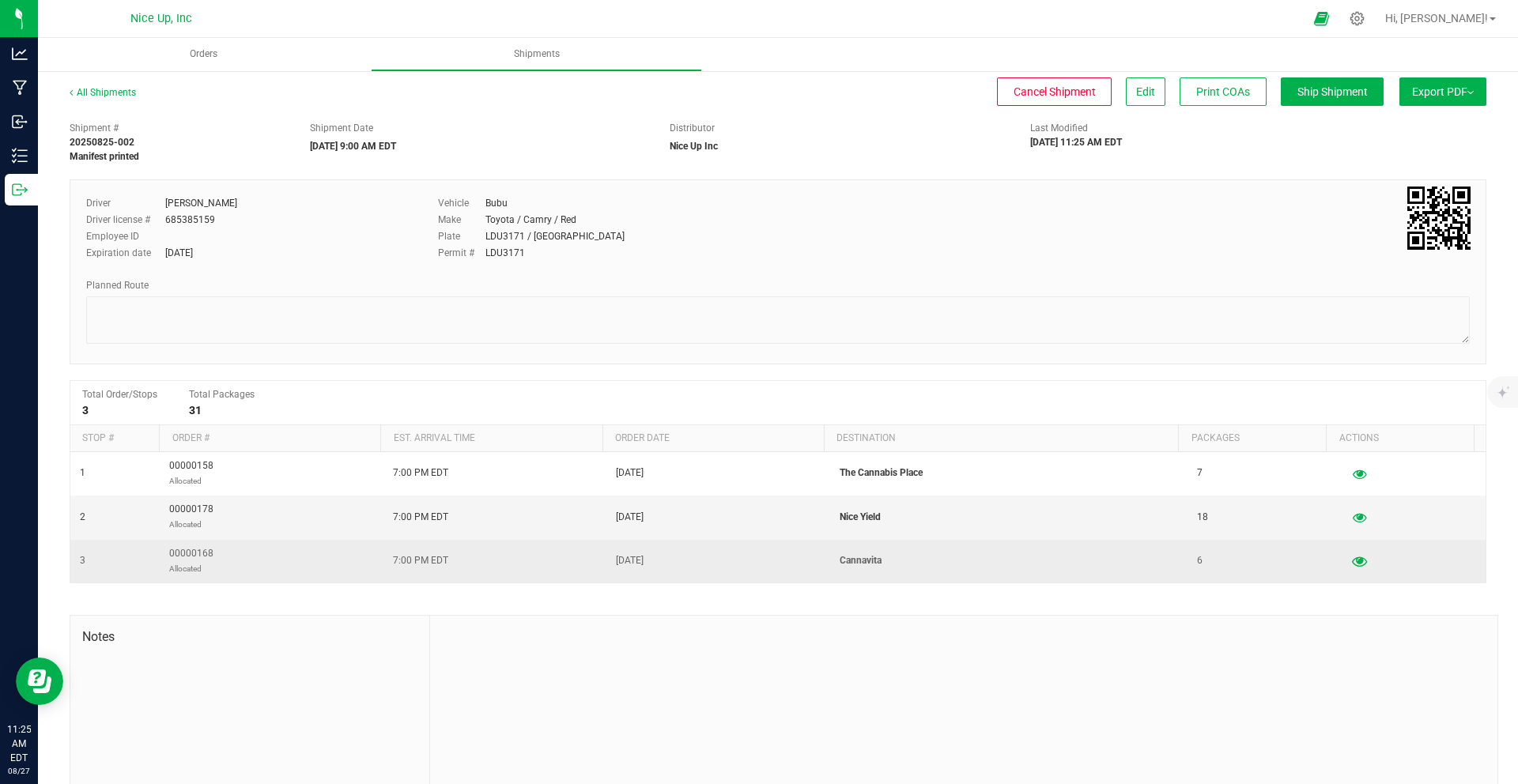
click at [1351, 561] on icon "button" at bounding box center [1358, 560] width 15 height 11
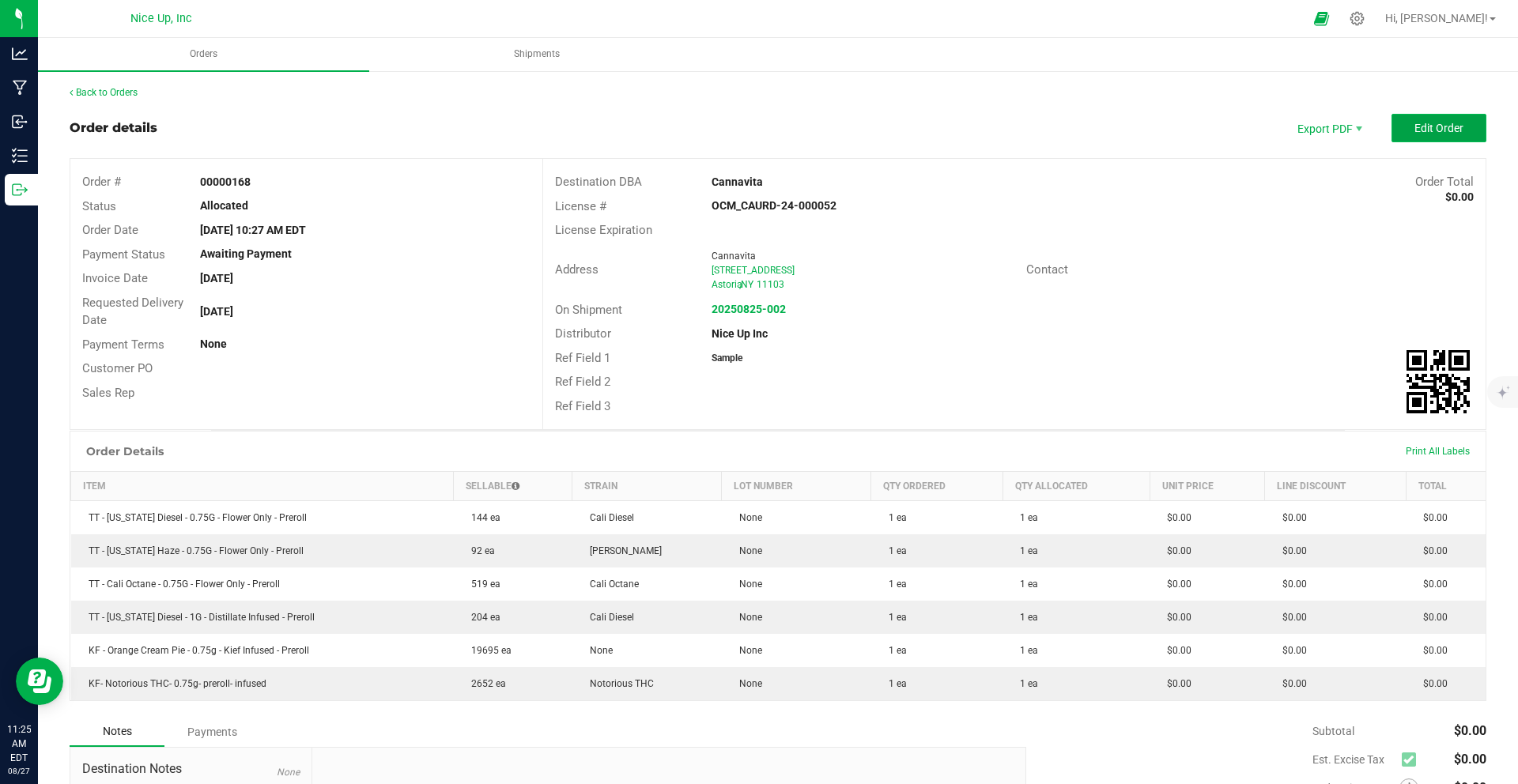
click at [1414, 125] on span "Edit Order" at bounding box center [1439, 128] width 49 height 13
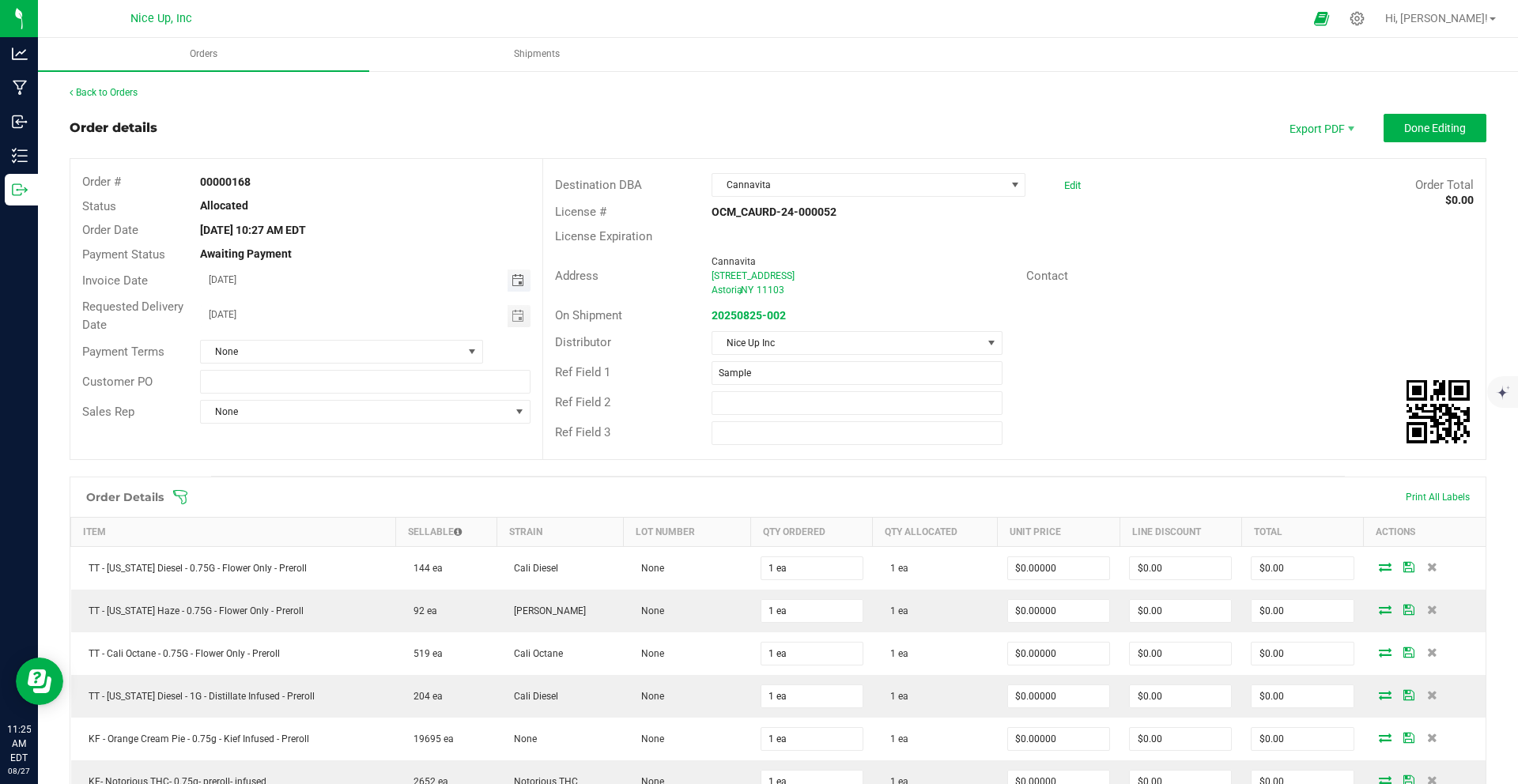
click at [517, 282] on span "Toggle calendar" at bounding box center [518, 280] width 13 height 13
click at [359, 459] on span "28" at bounding box center [363, 461] width 23 height 24
type input "[DATE]"
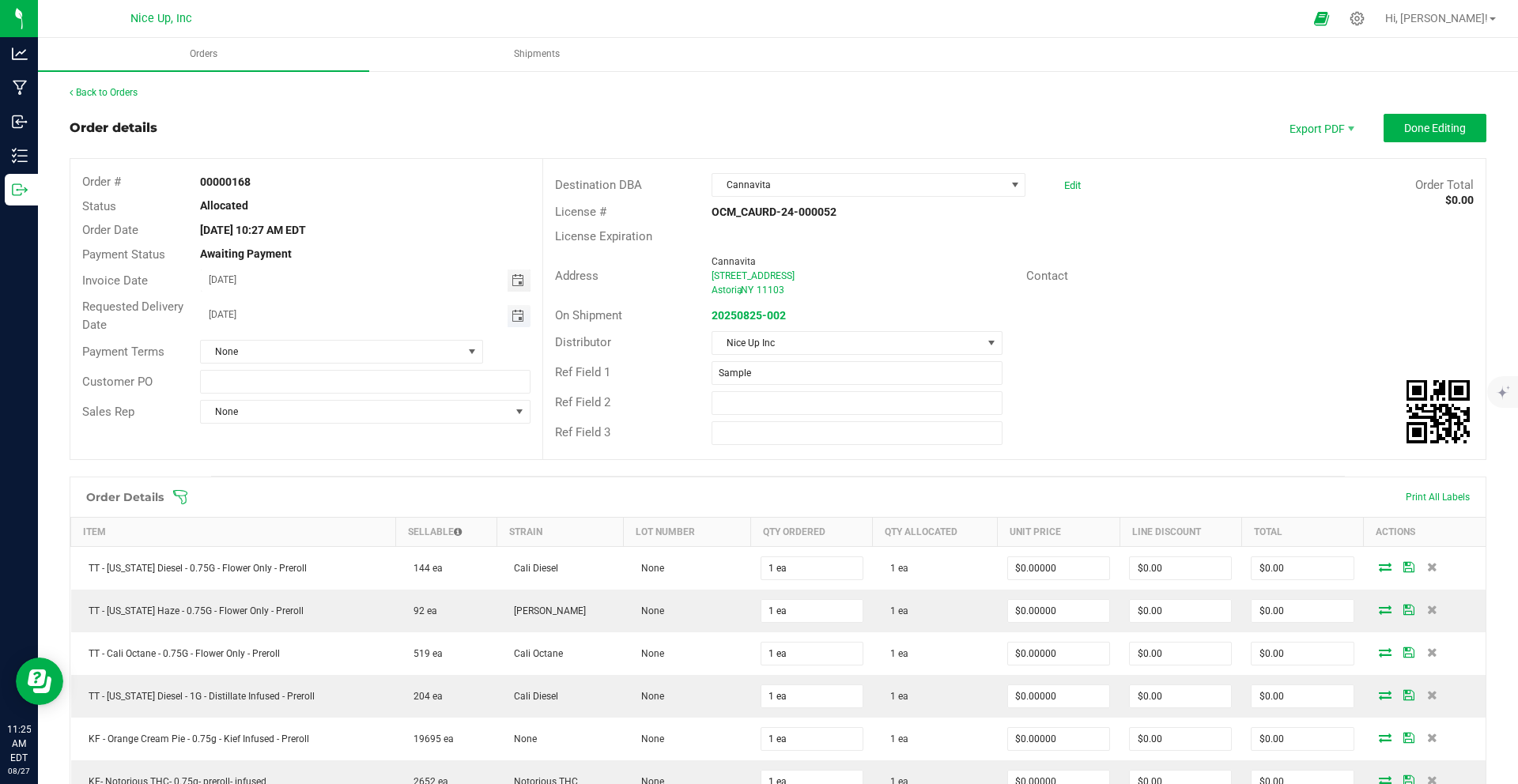
click at [516, 313] on span "Toggle calendar" at bounding box center [518, 316] width 13 height 13
click at [365, 491] on span "28" at bounding box center [363, 496] width 23 height 24
type input "[DATE]"
click at [1404, 123] on span "Done Editing" at bounding box center [1434, 128] width 61 height 13
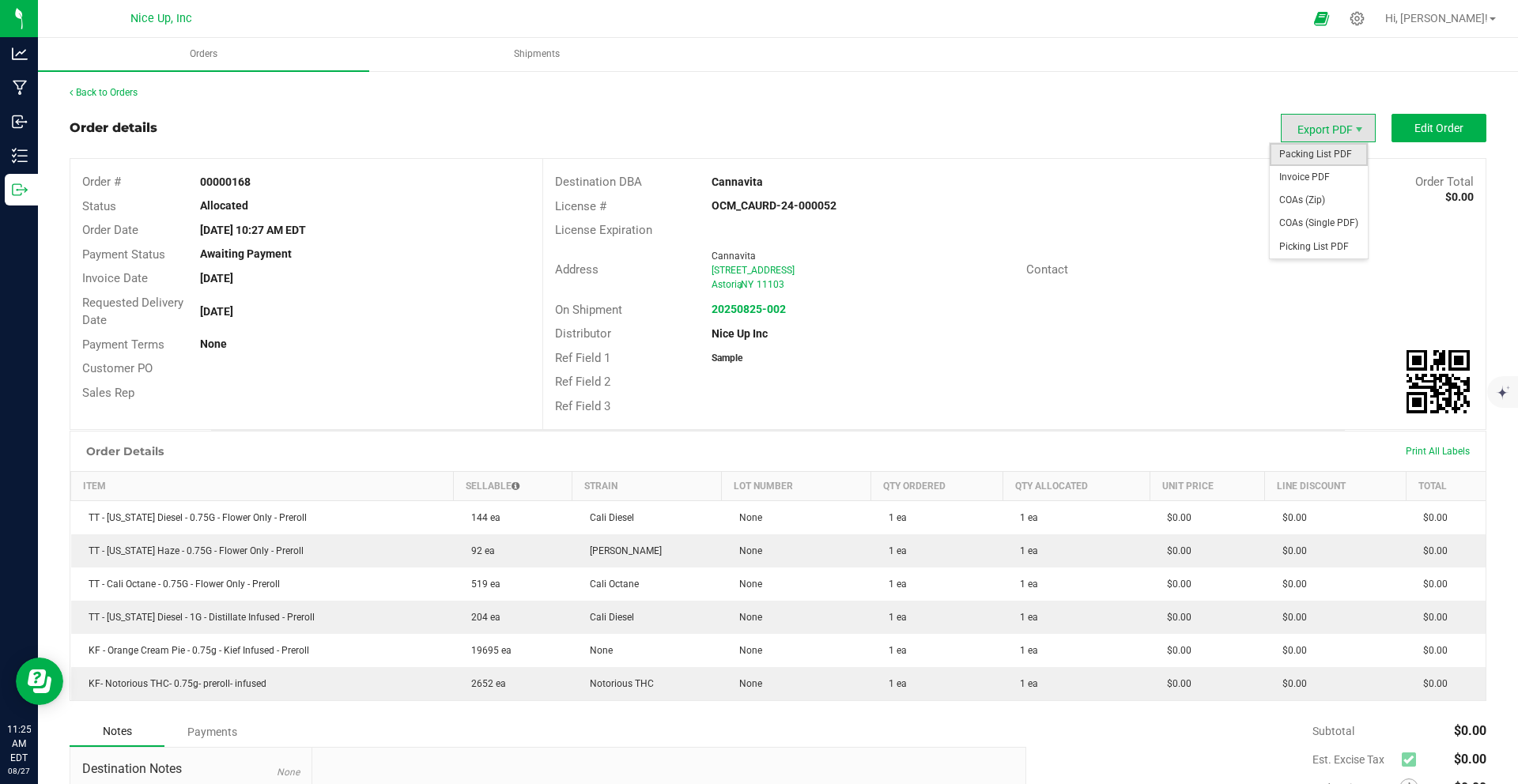
click at [1328, 155] on span "Packing List PDF" at bounding box center [1318, 155] width 98 height 23
click at [1311, 166] on span "Invoice PDF" at bounding box center [1318, 177] width 98 height 23
click at [755, 309] on strong "20250825-002" at bounding box center [748, 308] width 74 height 13
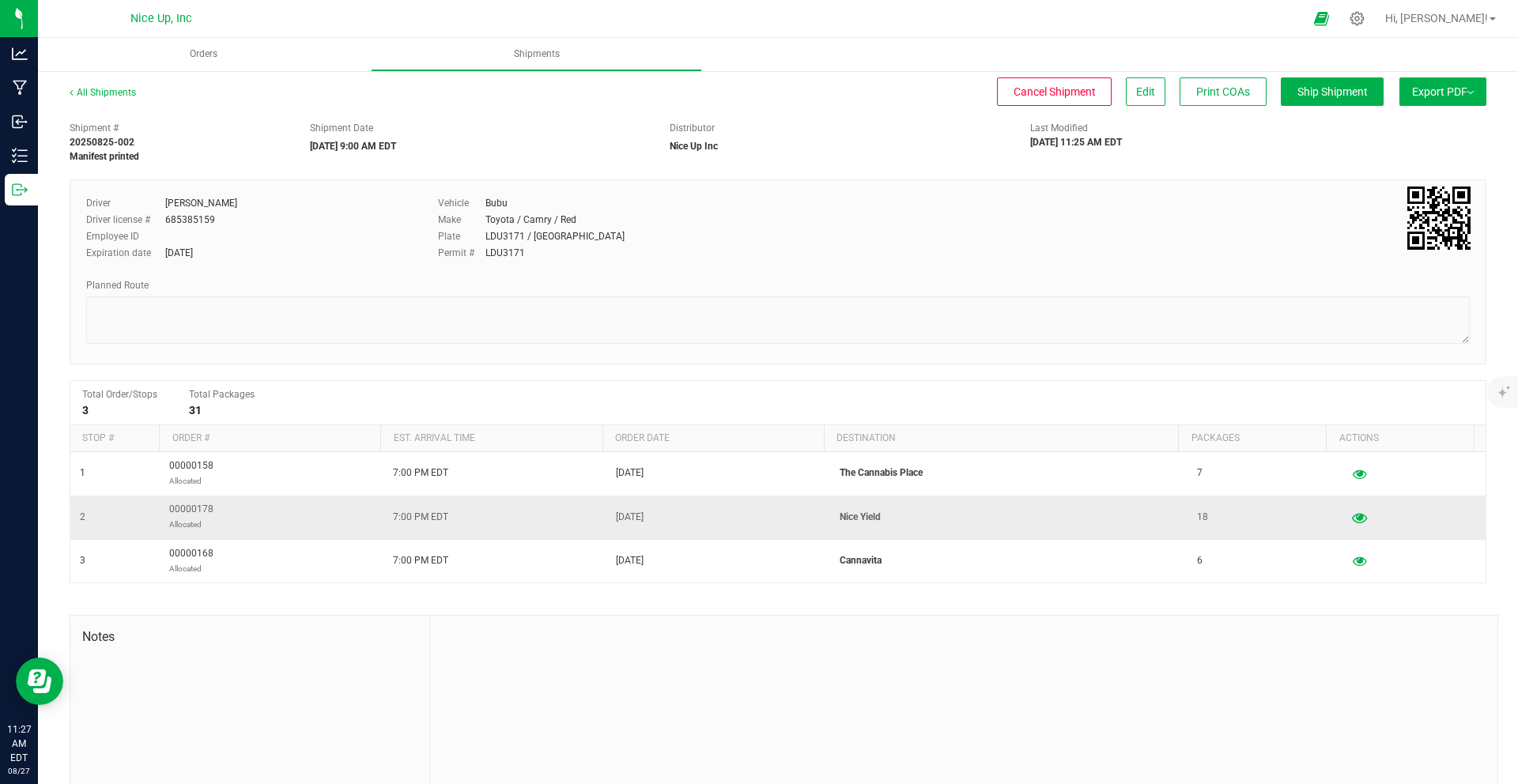
click at [1351, 515] on icon "button" at bounding box center [1358, 516] width 15 height 11
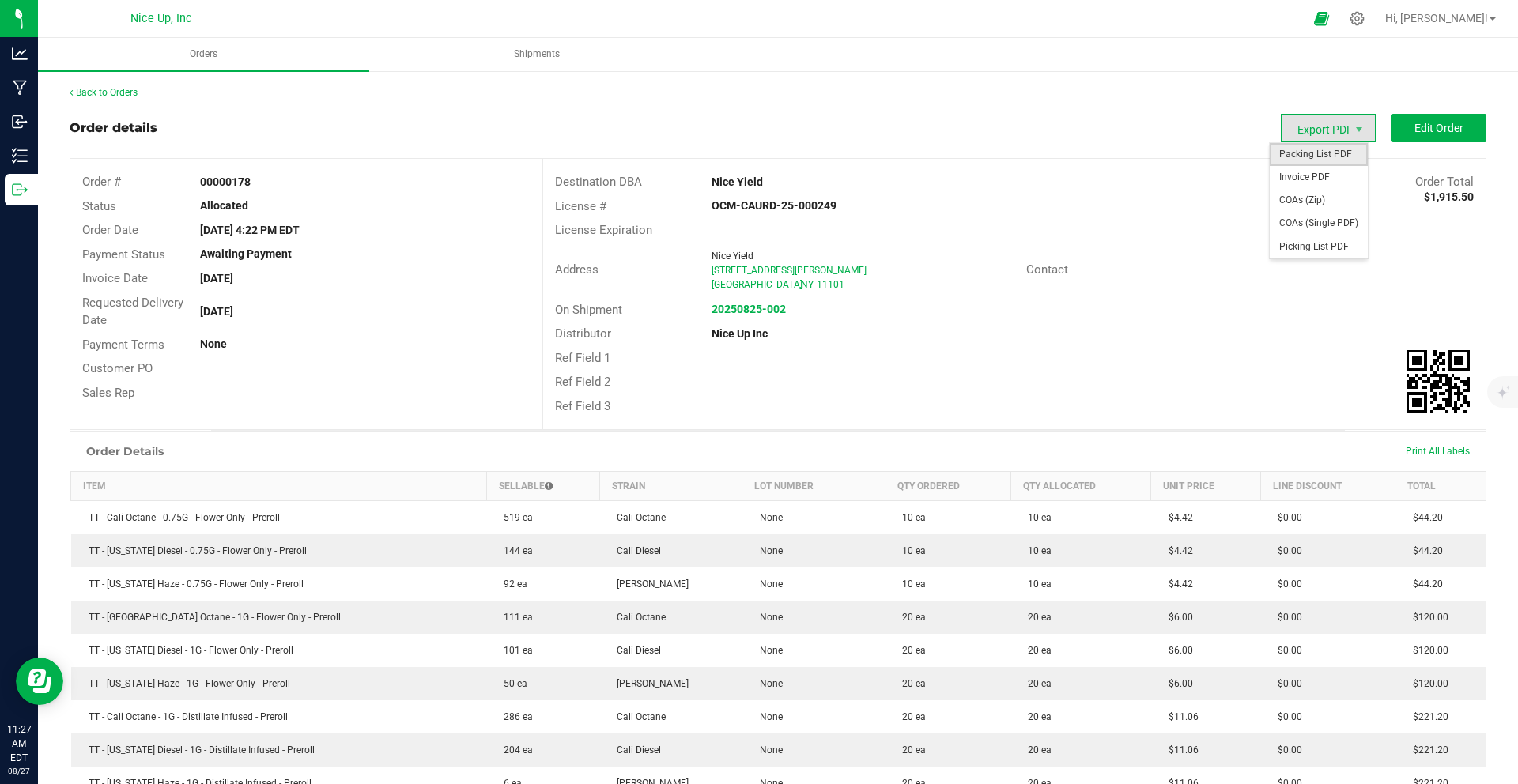
click at [1322, 147] on span "Packing List PDF" at bounding box center [1318, 155] width 98 height 23
click at [107, 95] on link "Back to Orders" at bounding box center [104, 92] width 68 height 11
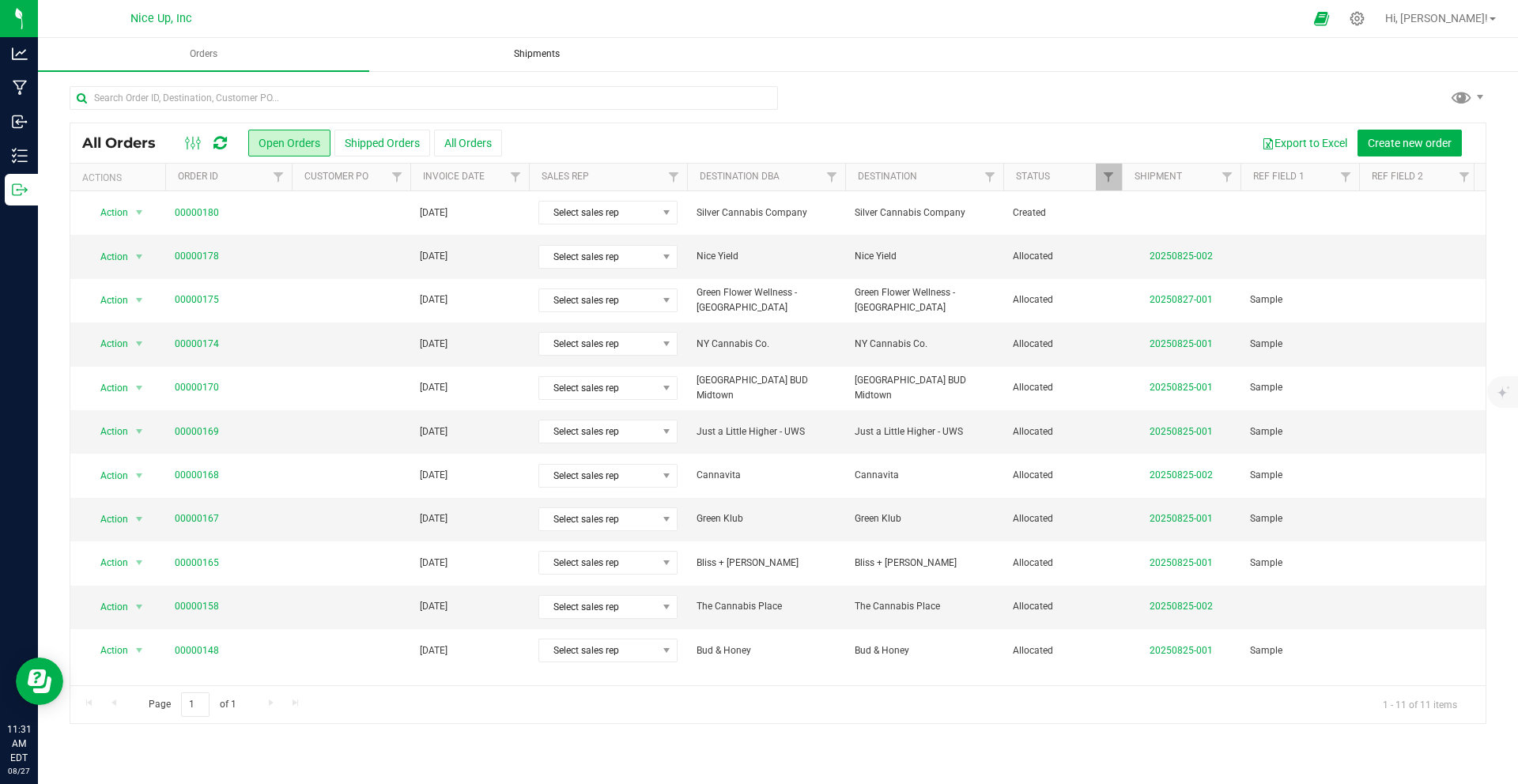
click at [499, 59] on span "Shipments" at bounding box center [537, 54] width 88 height 14
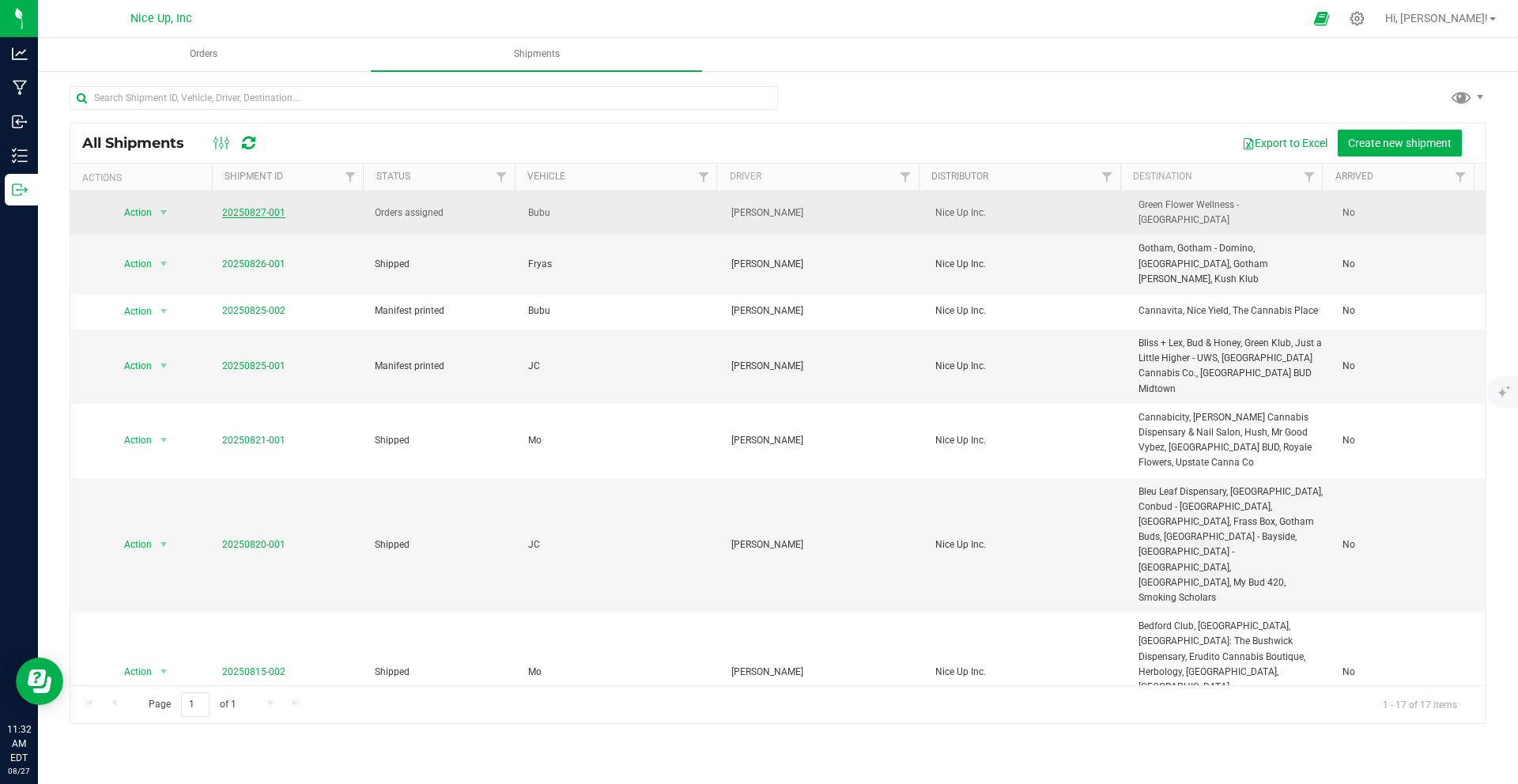
click at [242, 211] on link "20250827-001" at bounding box center [253, 212] width 63 height 11
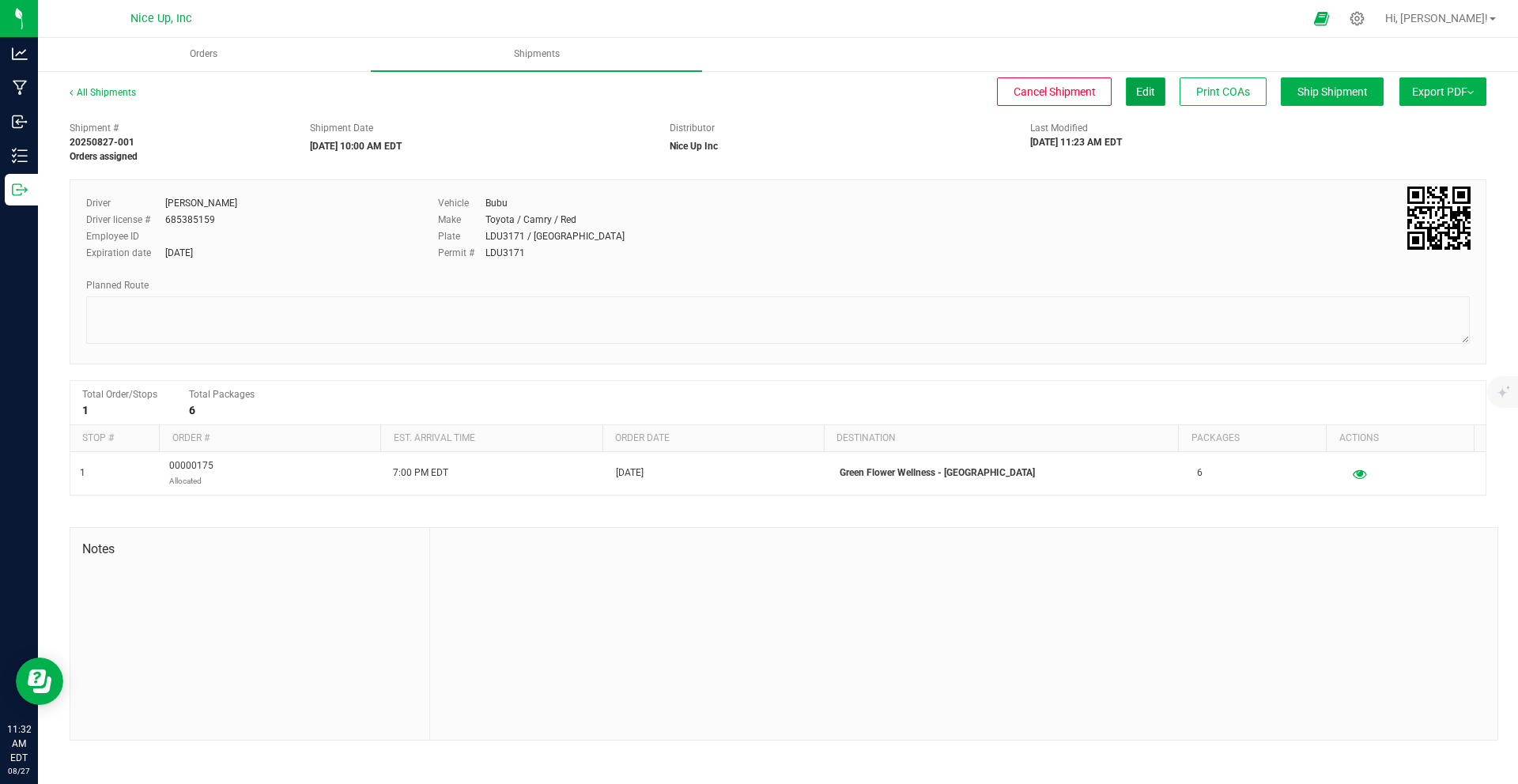
click at [1131, 87] on button "Edit" at bounding box center [1146, 92] width 40 height 28
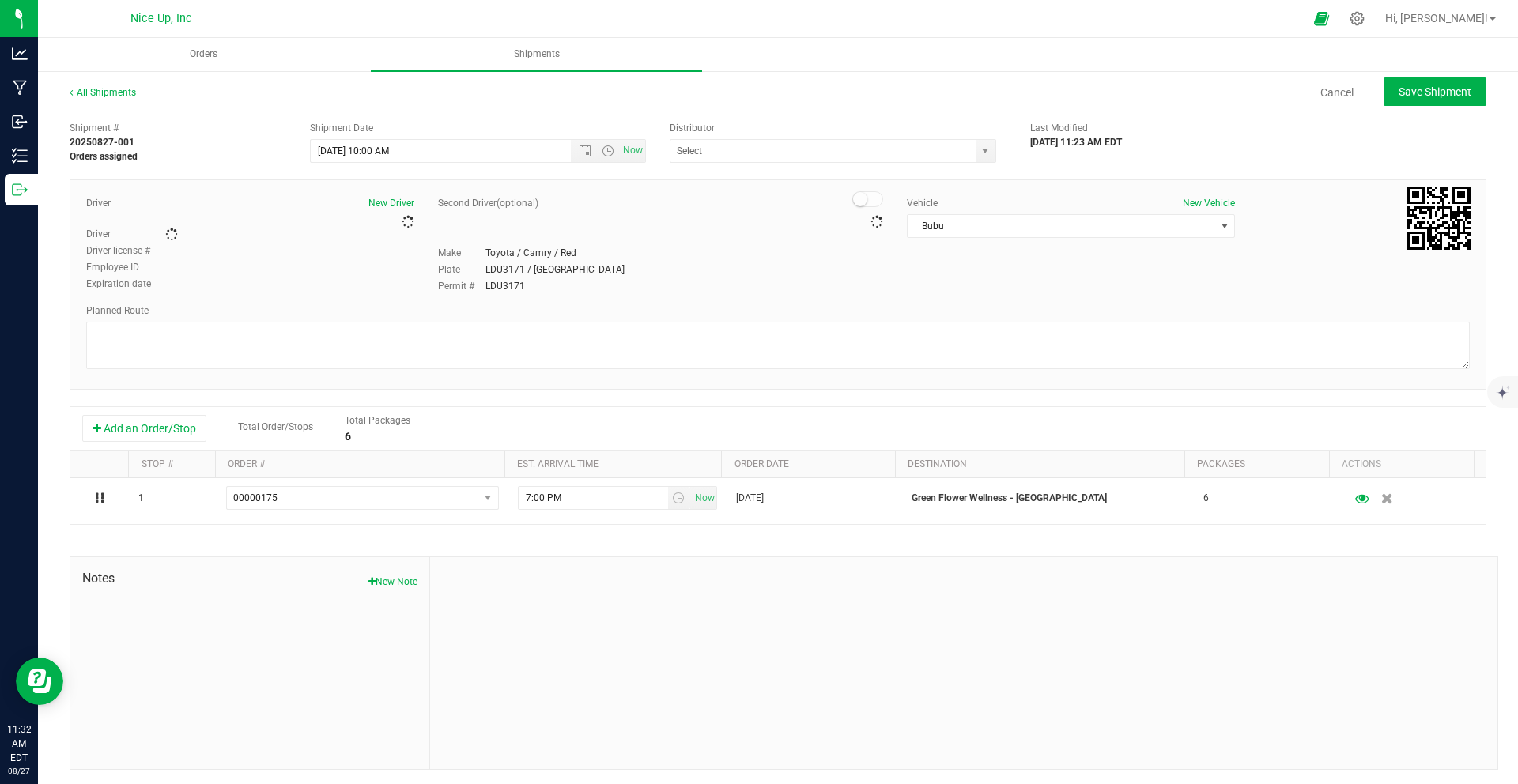
type input "Nice Up Inc"
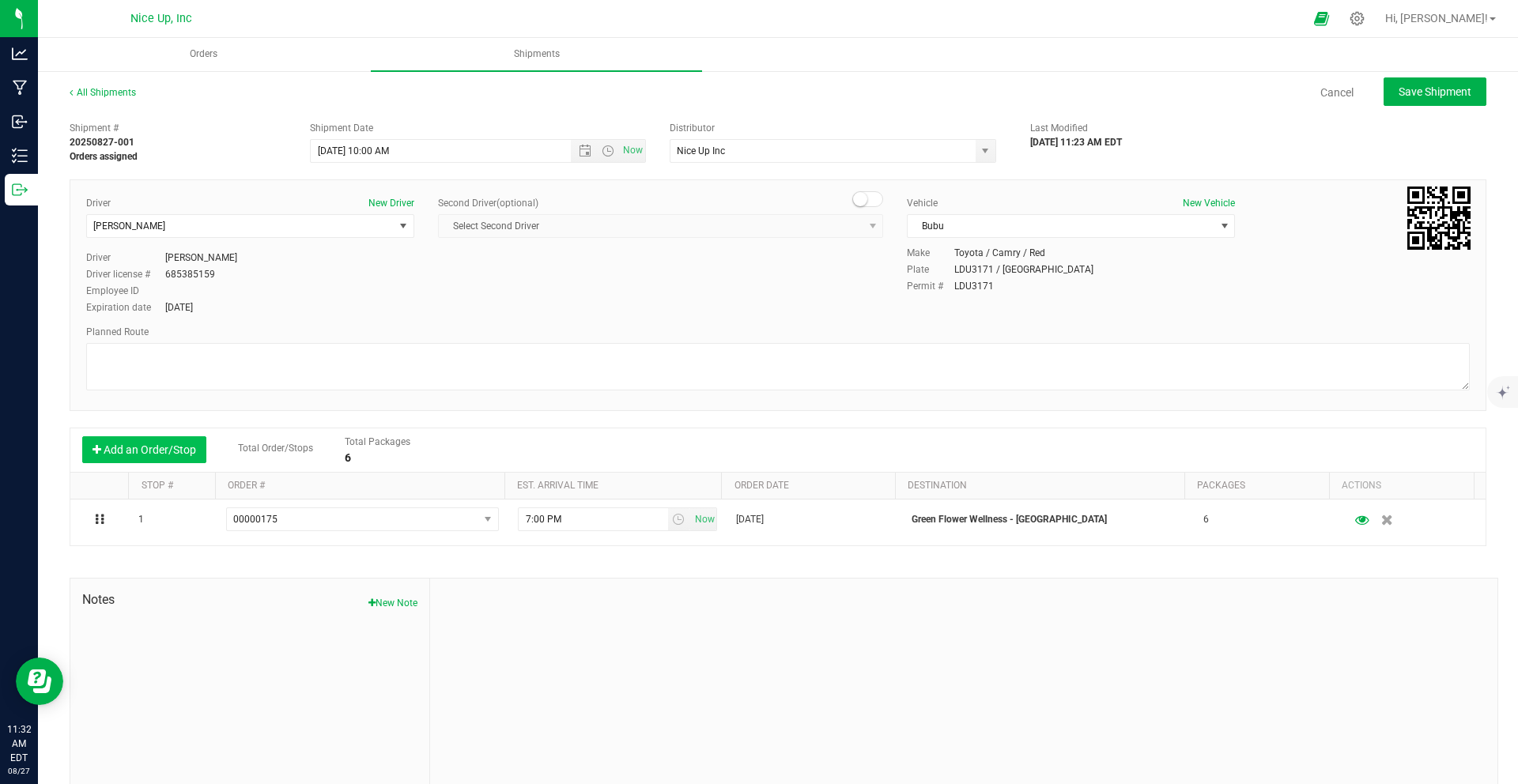
click at [138, 452] on button "Add an Order/Stop" at bounding box center [144, 449] width 124 height 27
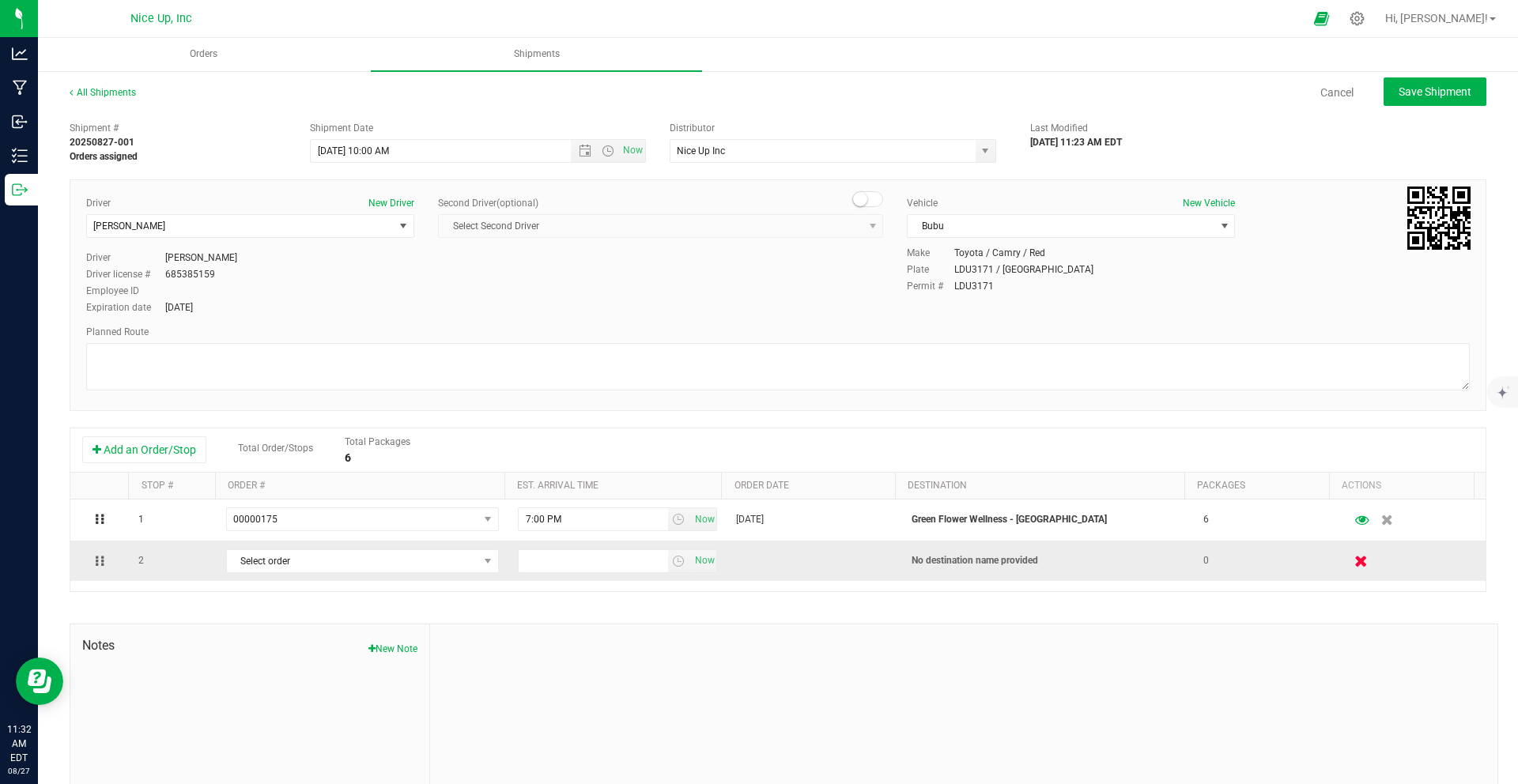
click at [1355, 561] on icon "button" at bounding box center [1362, 560] width 14 height 12
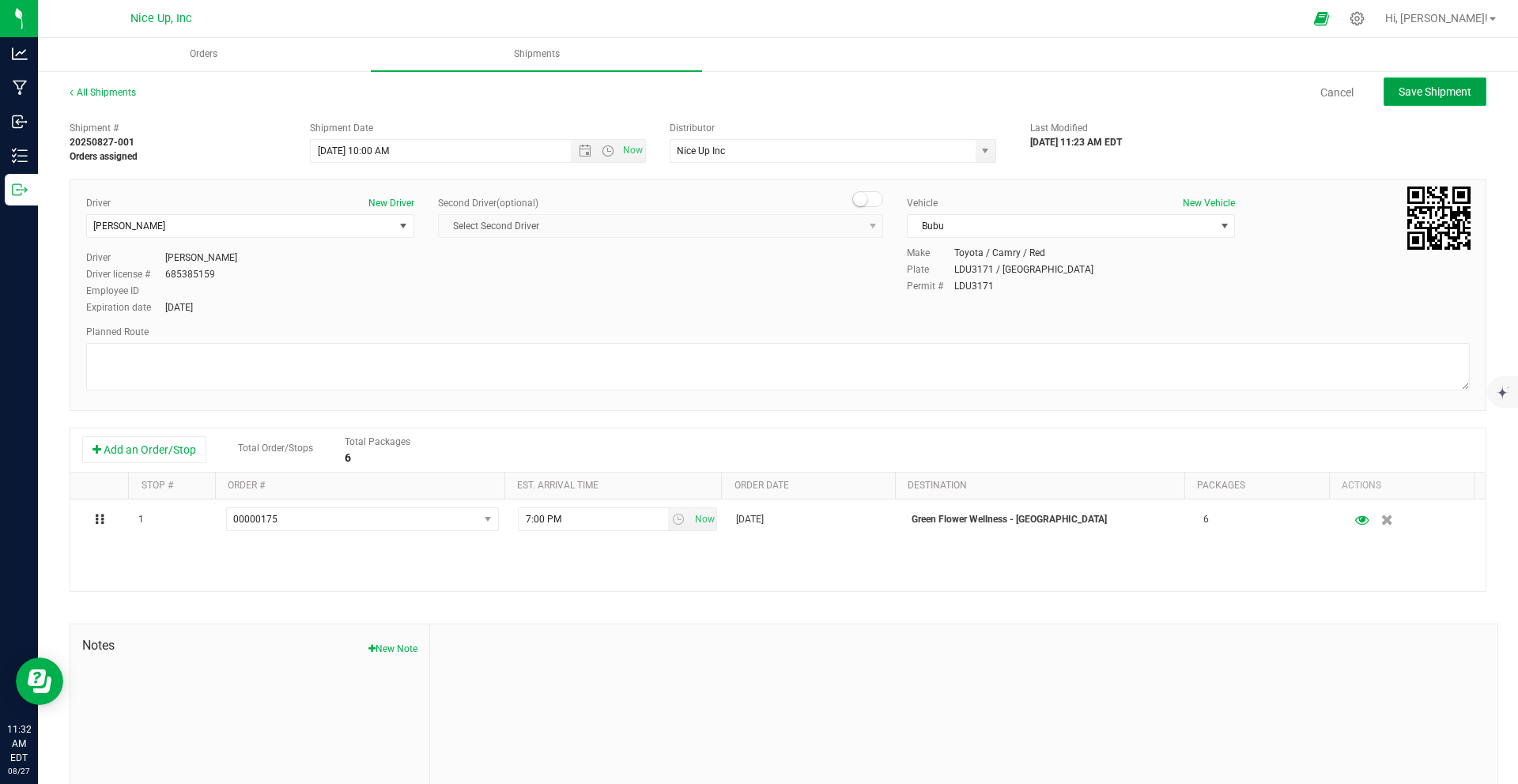
click at [1423, 93] on span "Save Shipment" at bounding box center [1434, 92] width 73 height 13
type input "[DATE] 2:00 PM"
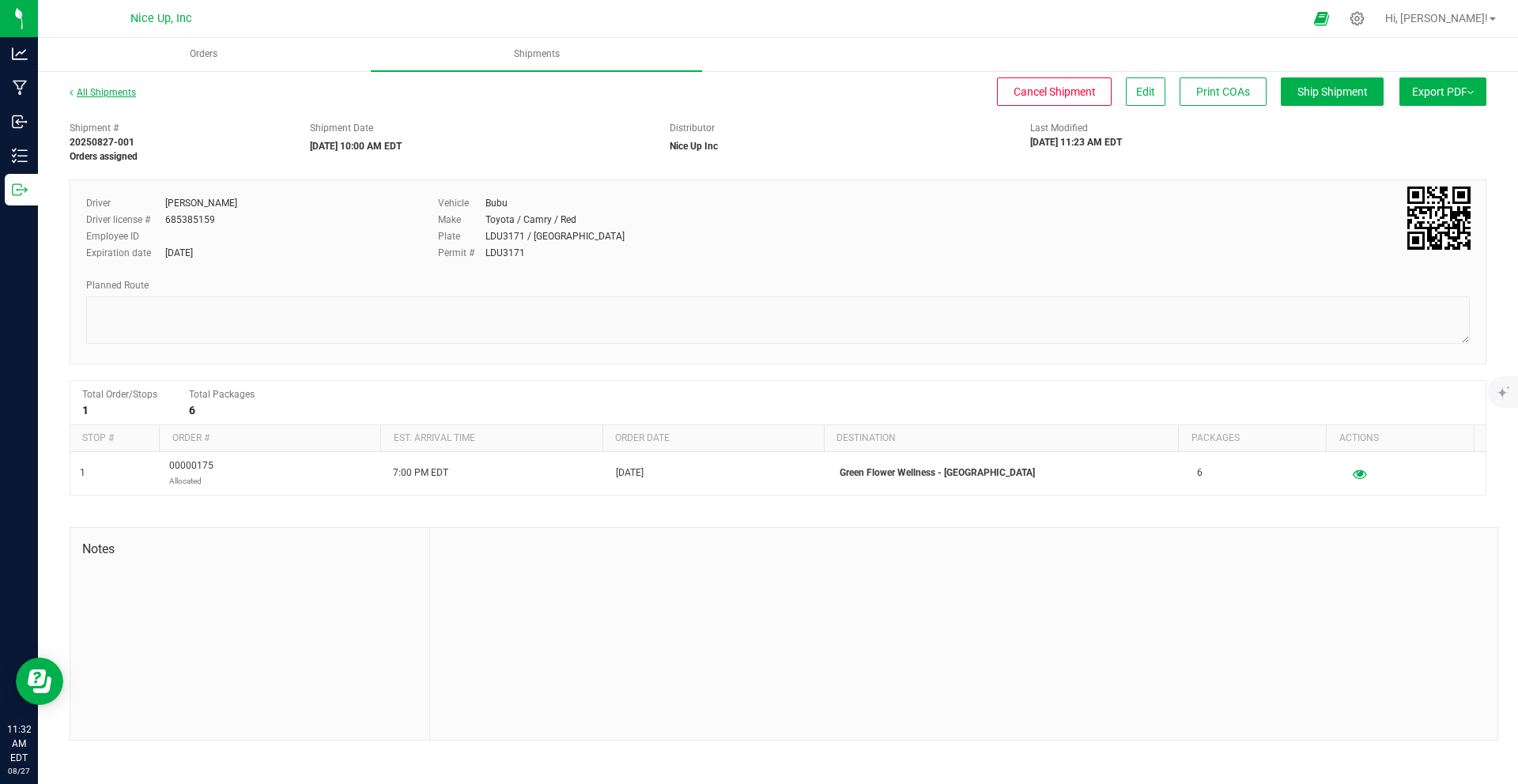
click at [112, 88] on link "All Shipments" at bounding box center [103, 92] width 67 height 11
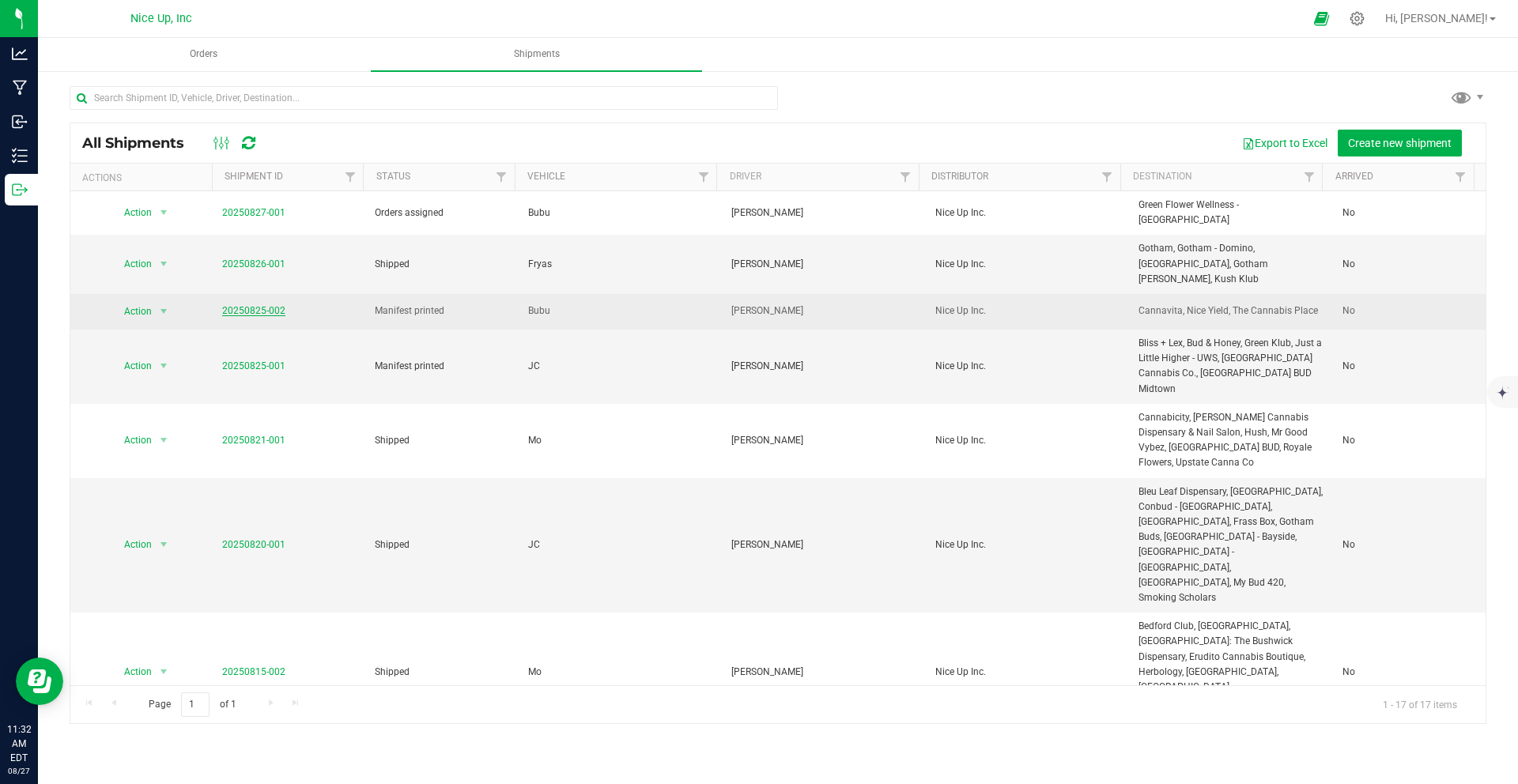
click at [257, 305] on link "20250825-002" at bounding box center [253, 310] width 63 height 11
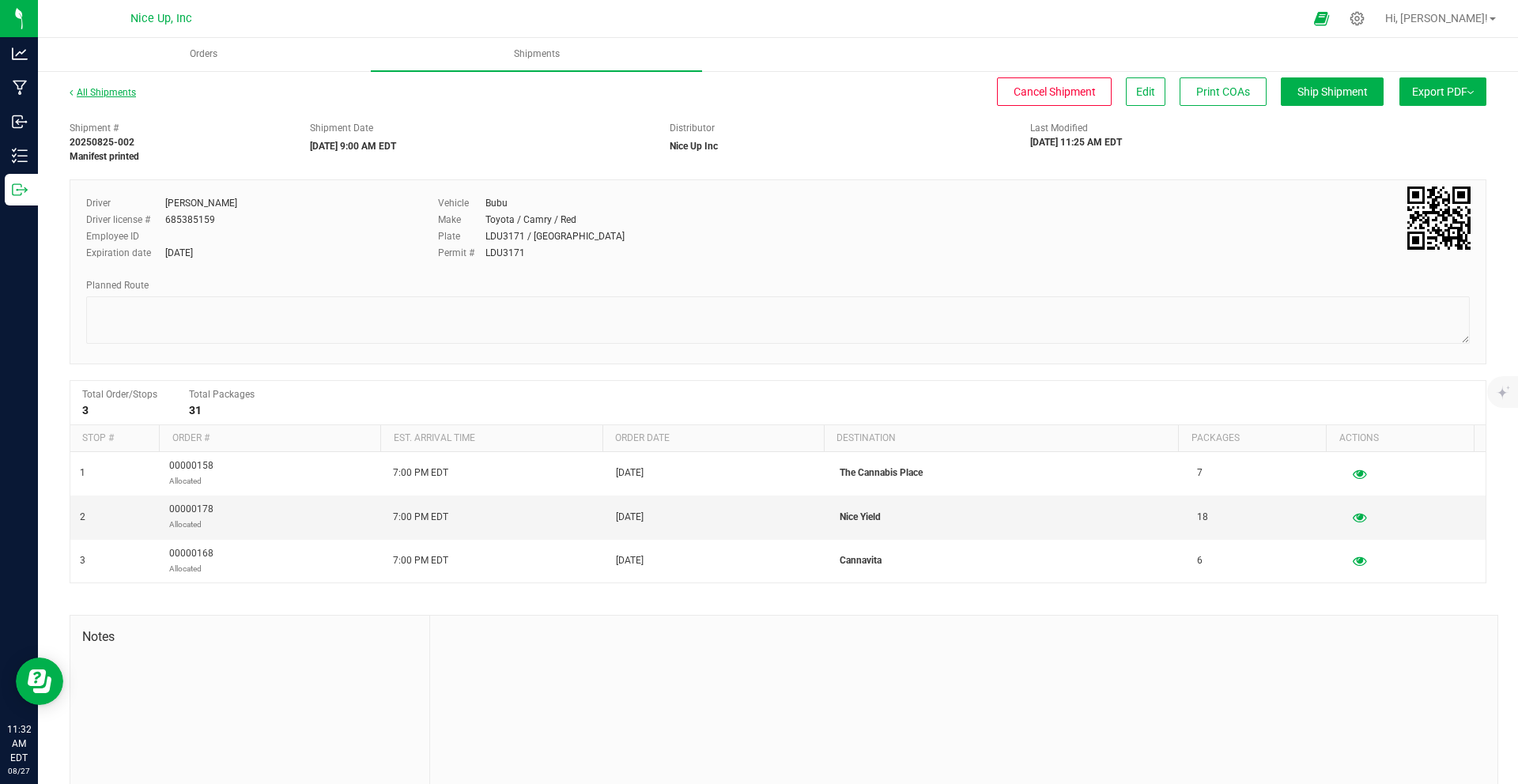
click at [118, 94] on link "All Shipments" at bounding box center [103, 92] width 67 height 11
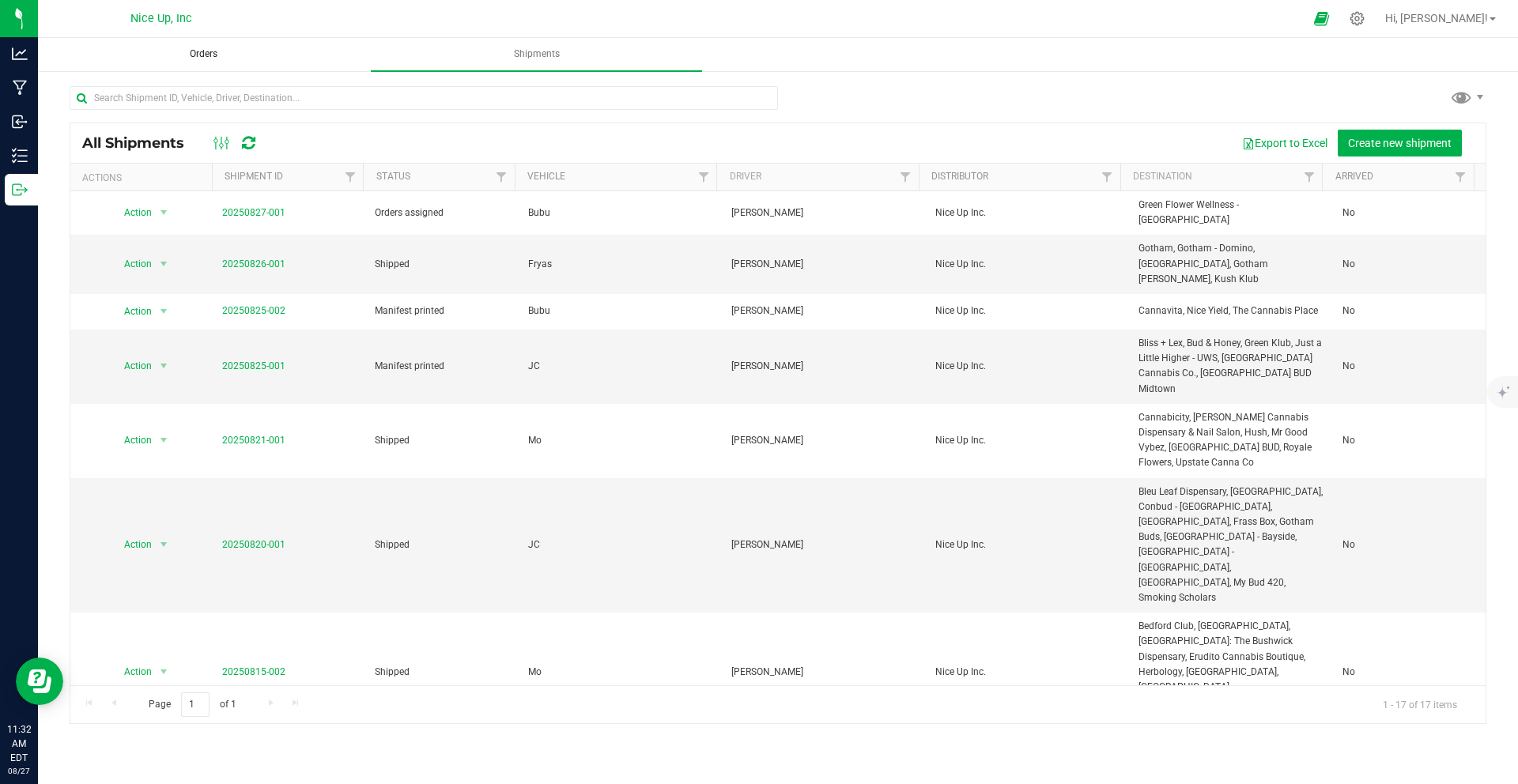
click at [205, 60] on span "Orders" at bounding box center [203, 54] width 70 height 14
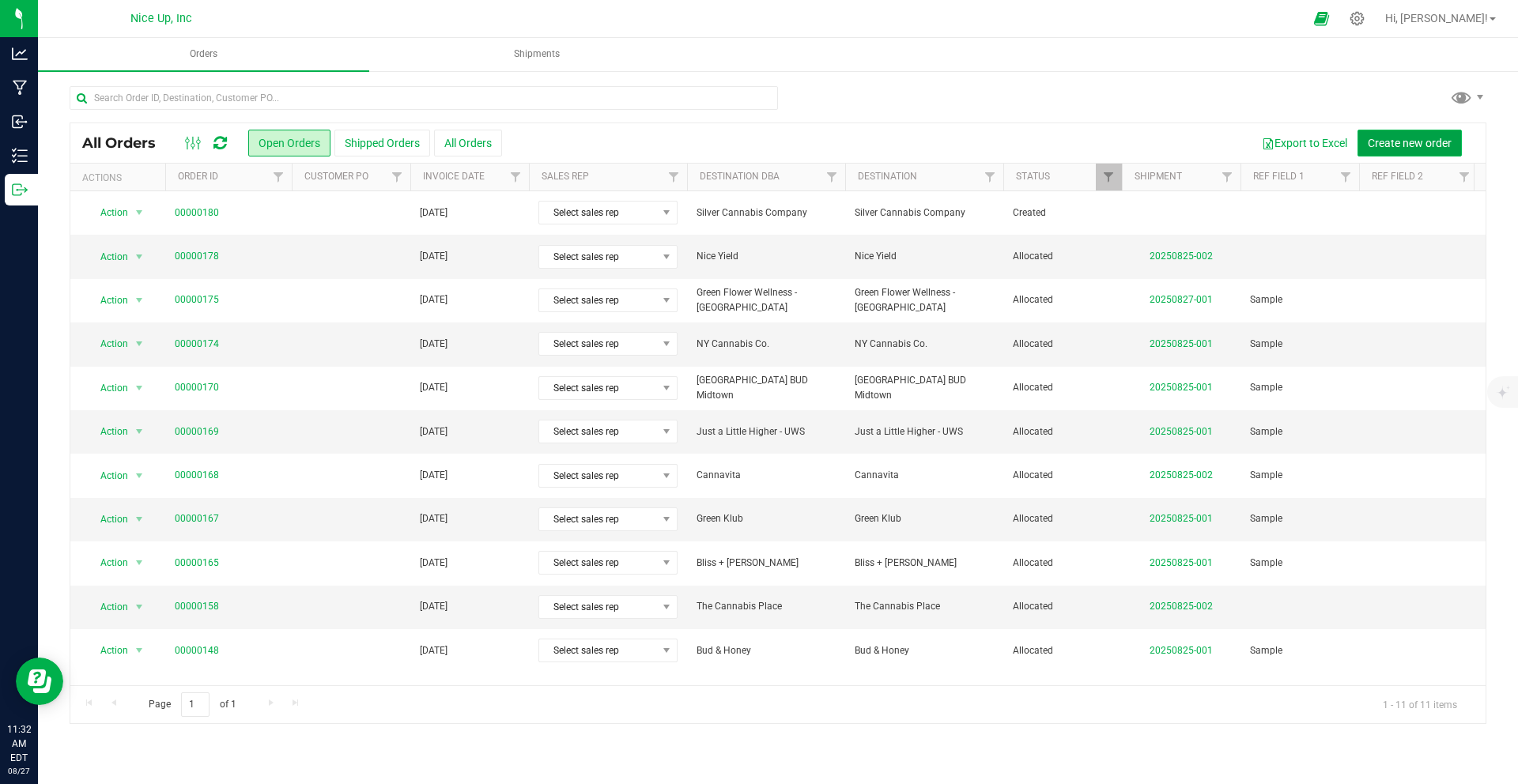
click at [1414, 142] on span "Create new order" at bounding box center [1409, 142] width 84 height 13
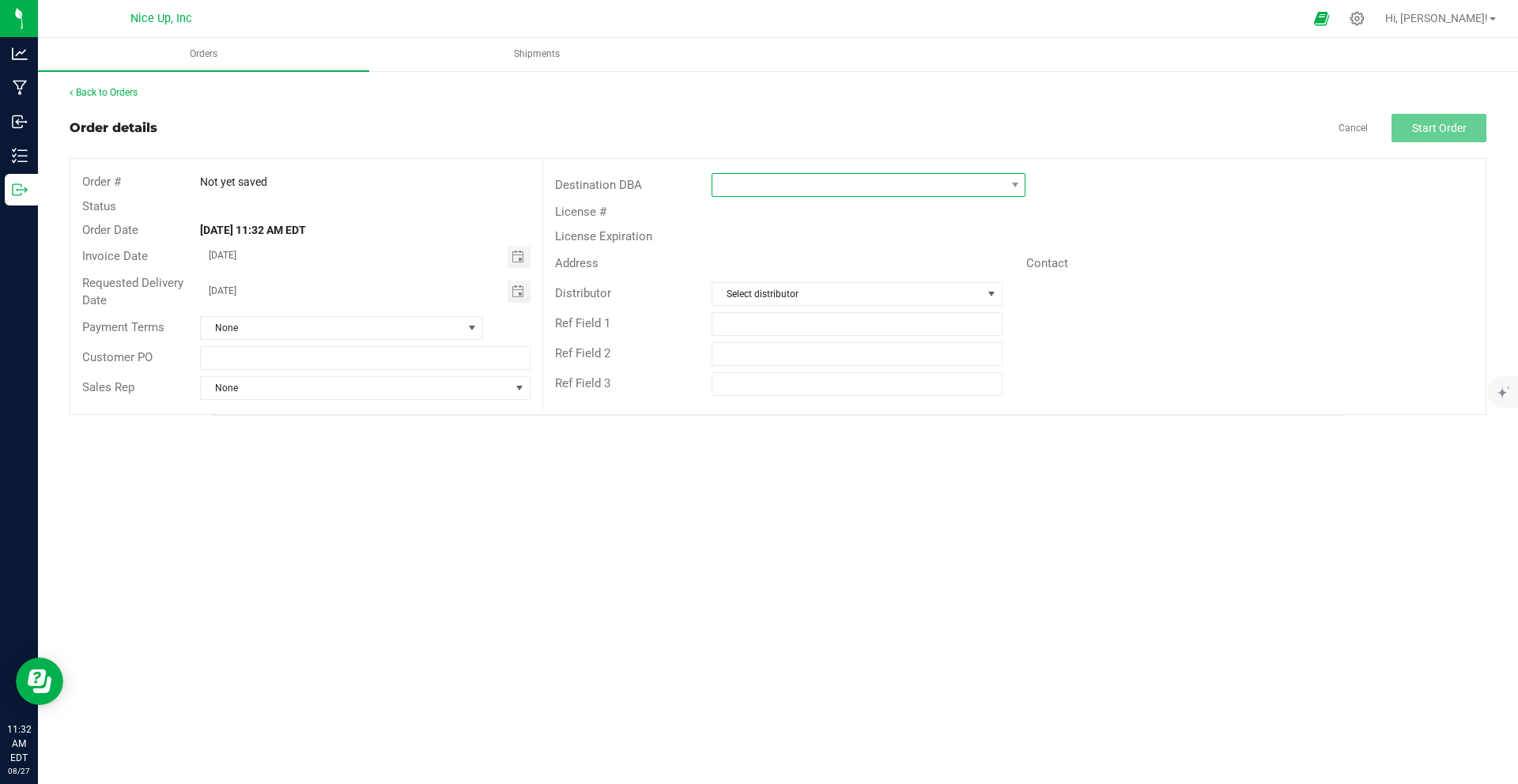
click at [902, 189] on span at bounding box center [858, 185] width 293 height 22
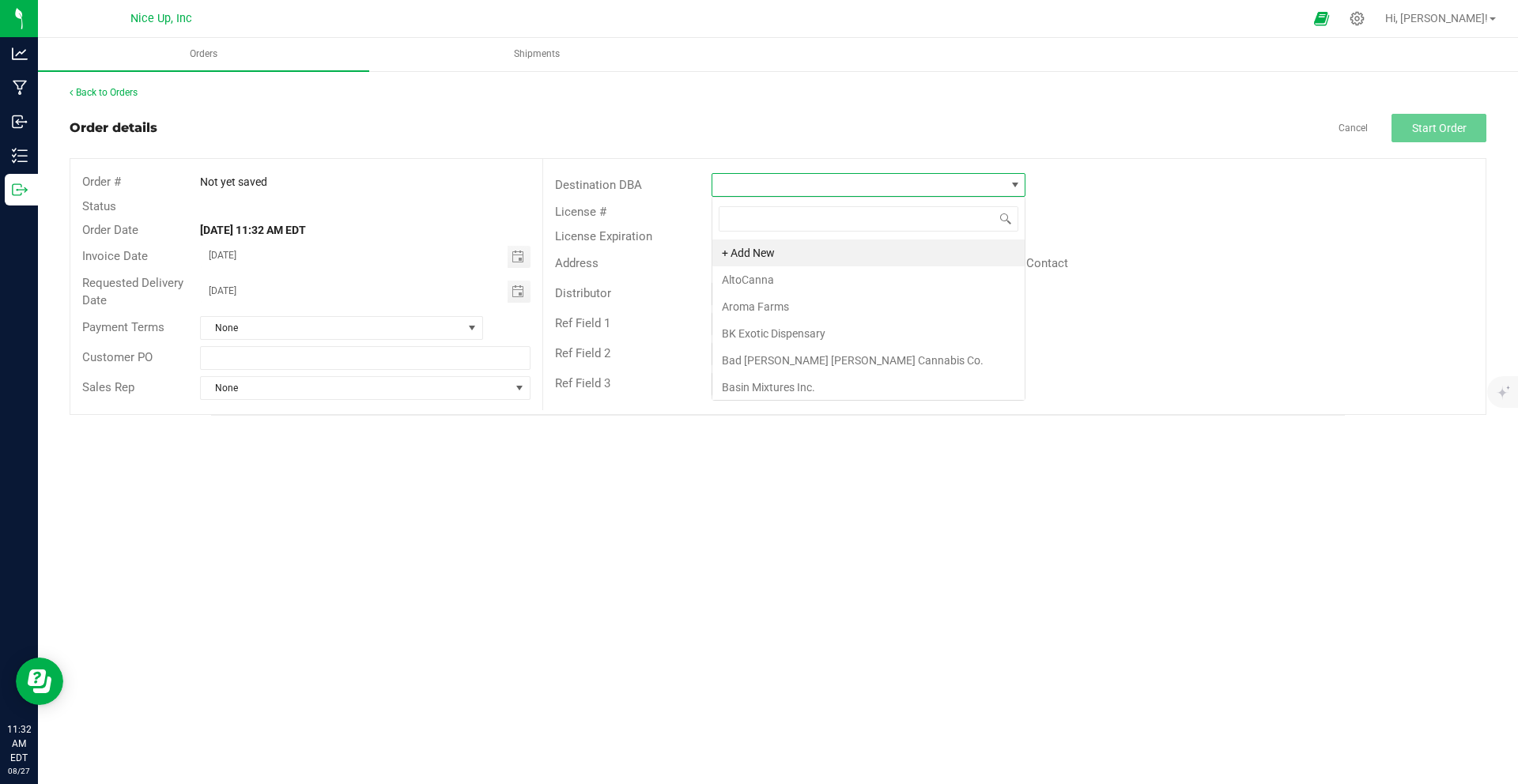
scroll to position [23, 314]
click at [846, 302] on li "Aroma Farms" at bounding box center [867, 306] width 312 height 27
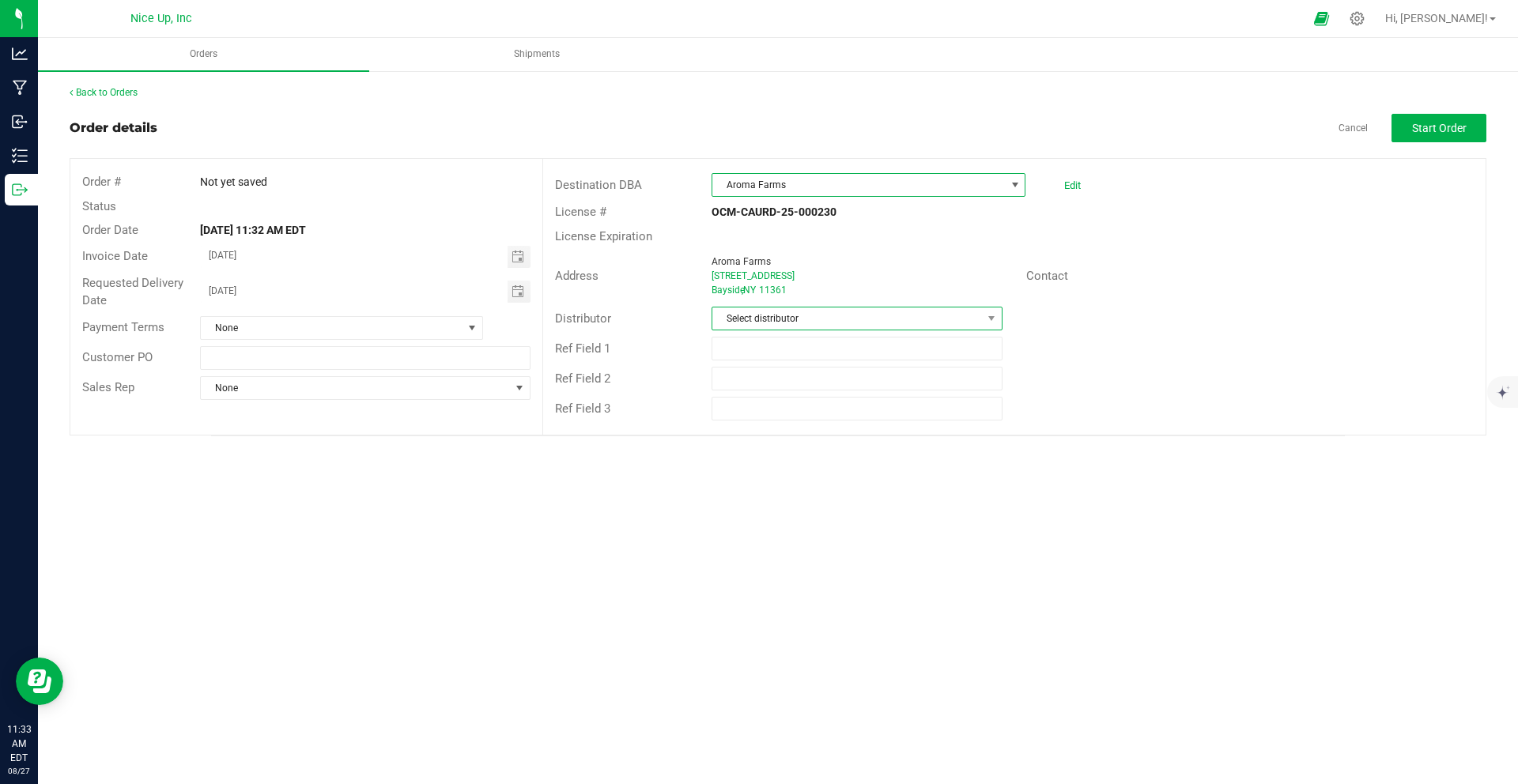
click at [800, 319] on span "Select distributor" at bounding box center [846, 319] width 269 height 22
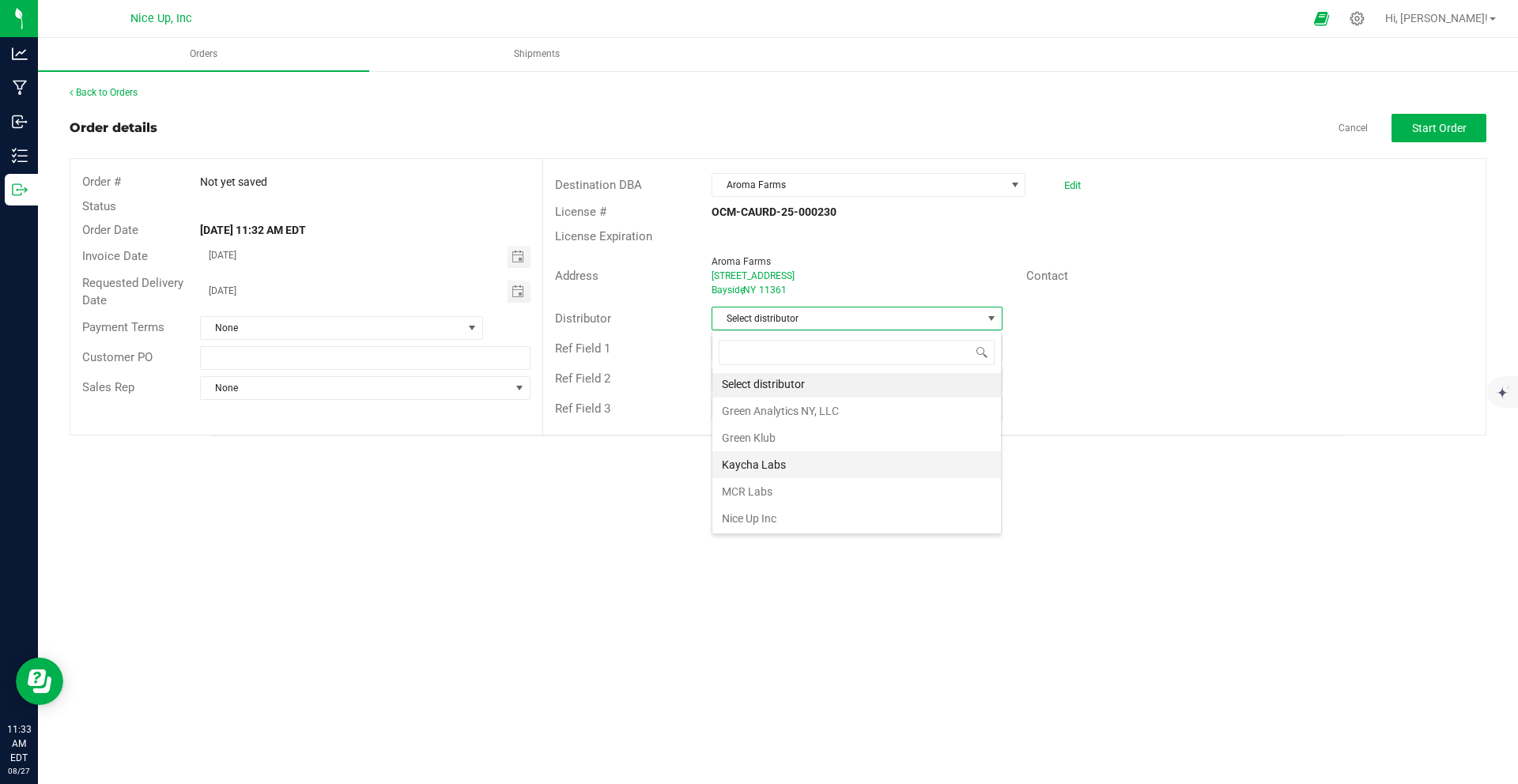
scroll to position [3, 0]
click at [799, 516] on li "Nice Up Inc" at bounding box center [856, 517] width 289 height 27
click at [518, 261] on span "Toggle calendar" at bounding box center [518, 256] width 13 height 13
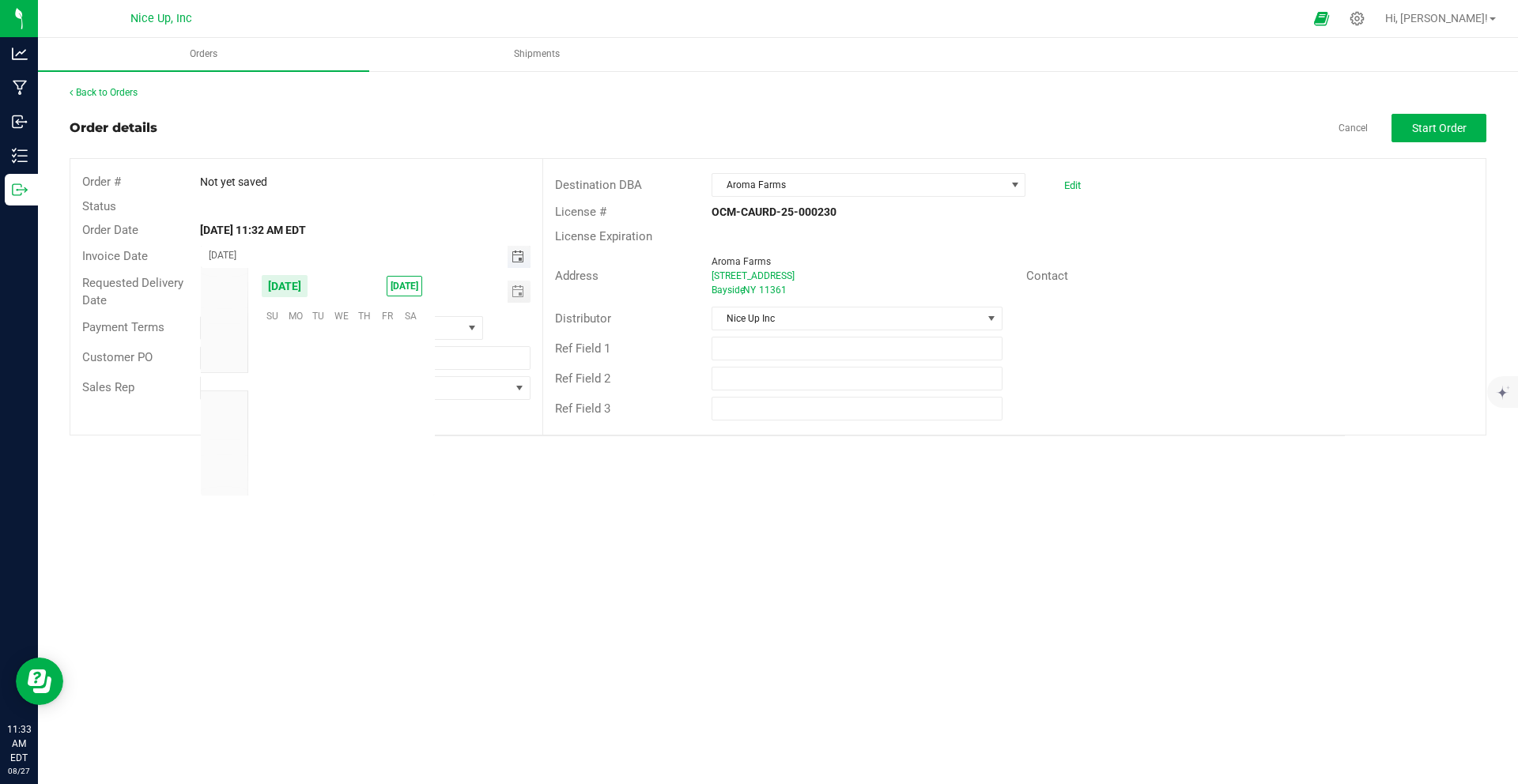
scroll to position [256017, 0]
click at [367, 435] on span "28" at bounding box center [365, 437] width 23 height 24
type input "[DATE]"
click at [1426, 128] on span "Start Order" at bounding box center [1439, 128] width 54 height 13
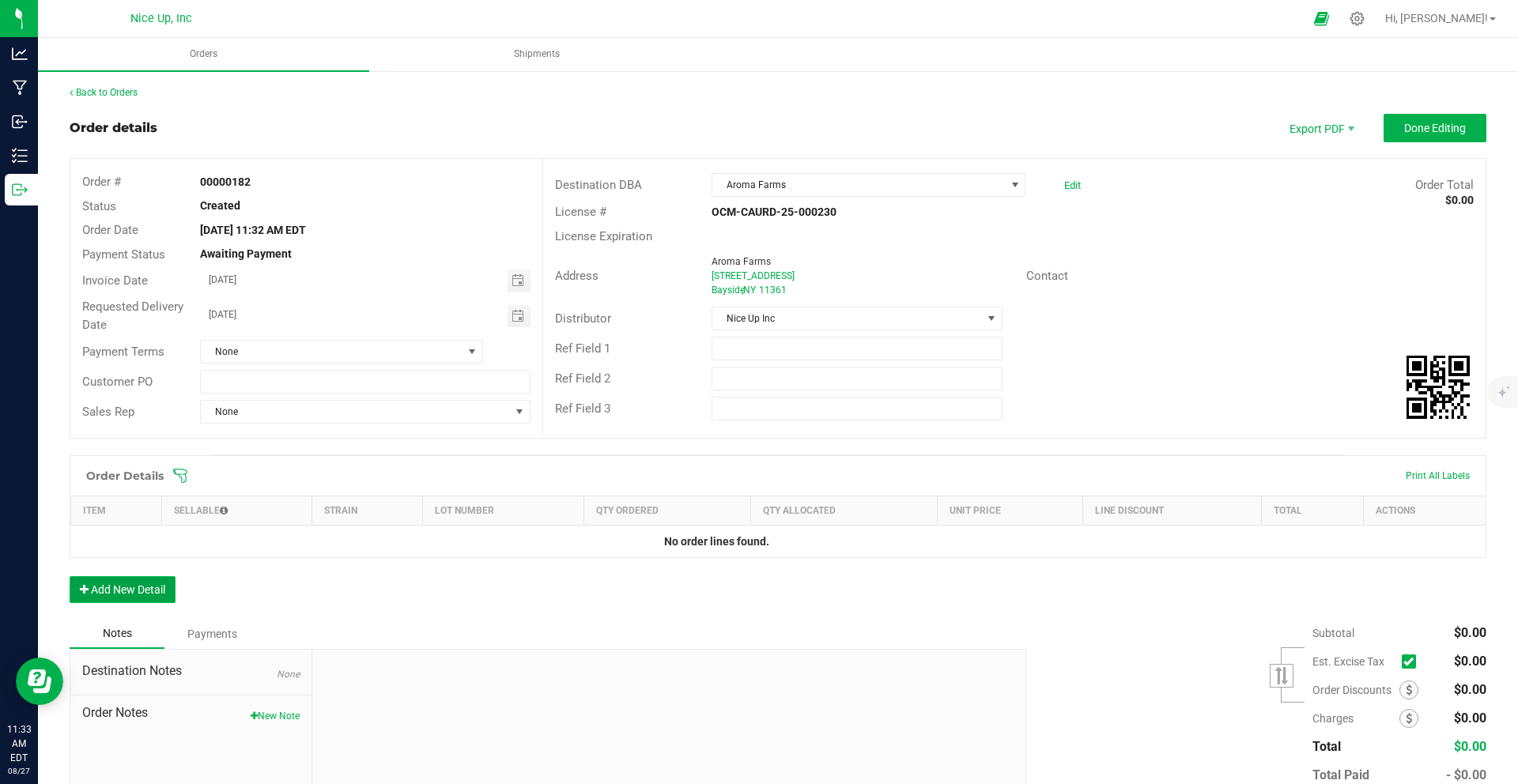
click at [152, 584] on button "Add New Detail" at bounding box center [123, 589] width 106 height 27
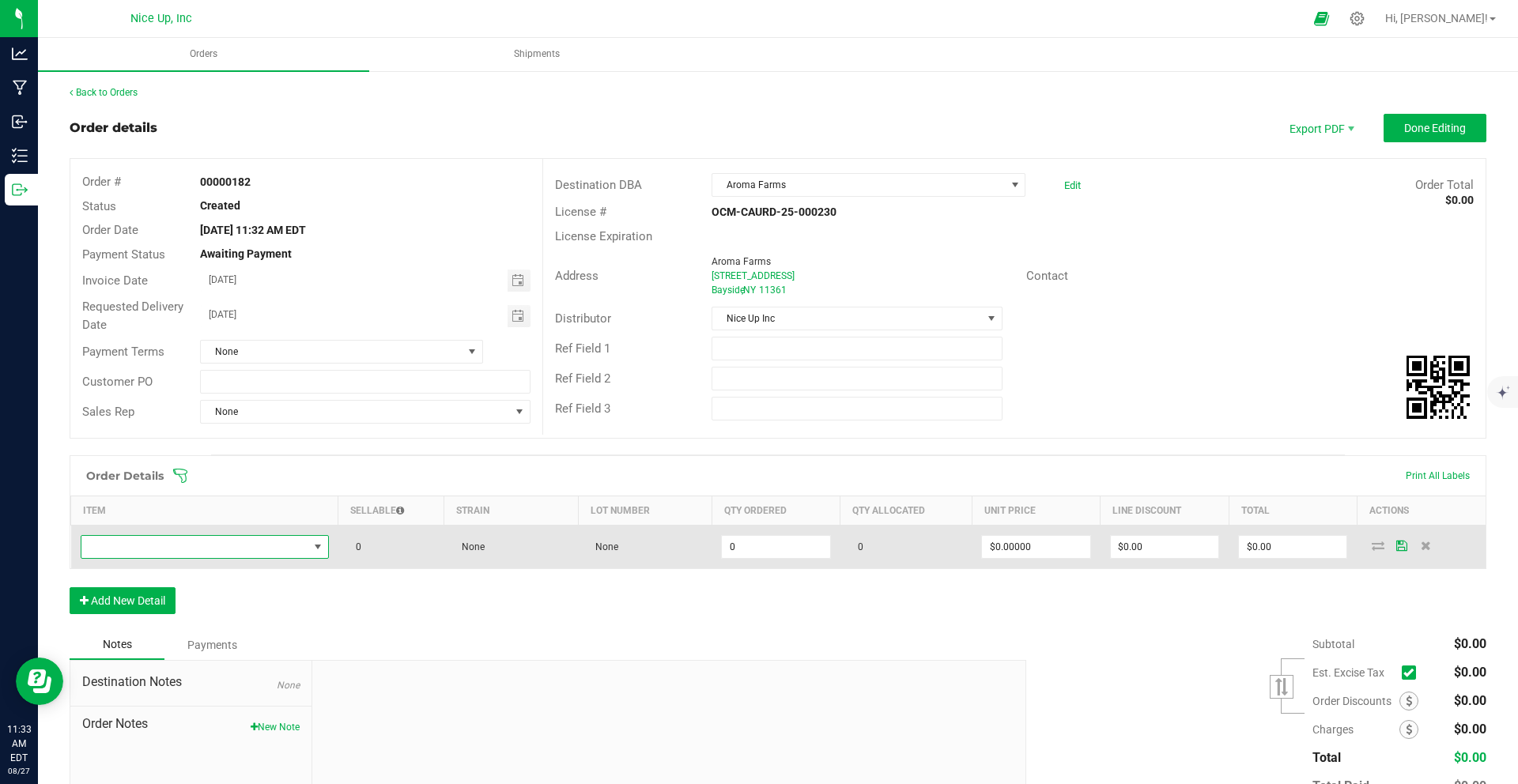
click at [272, 548] on span "NO DATA FOUND" at bounding box center [194, 547] width 227 height 22
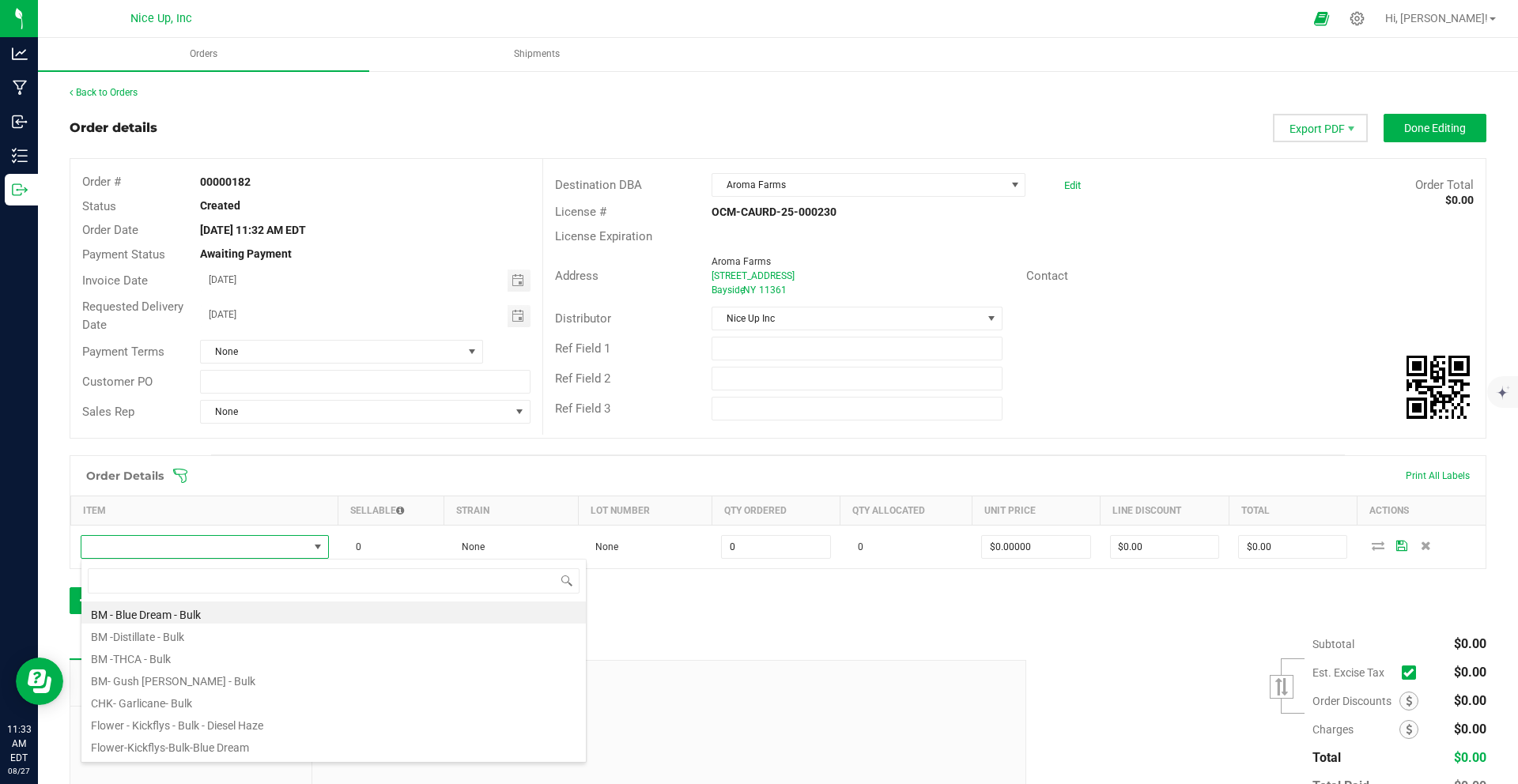
click at [1329, 131] on span "Export PDF" at bounding box center [1320, 128] width 95 height 28
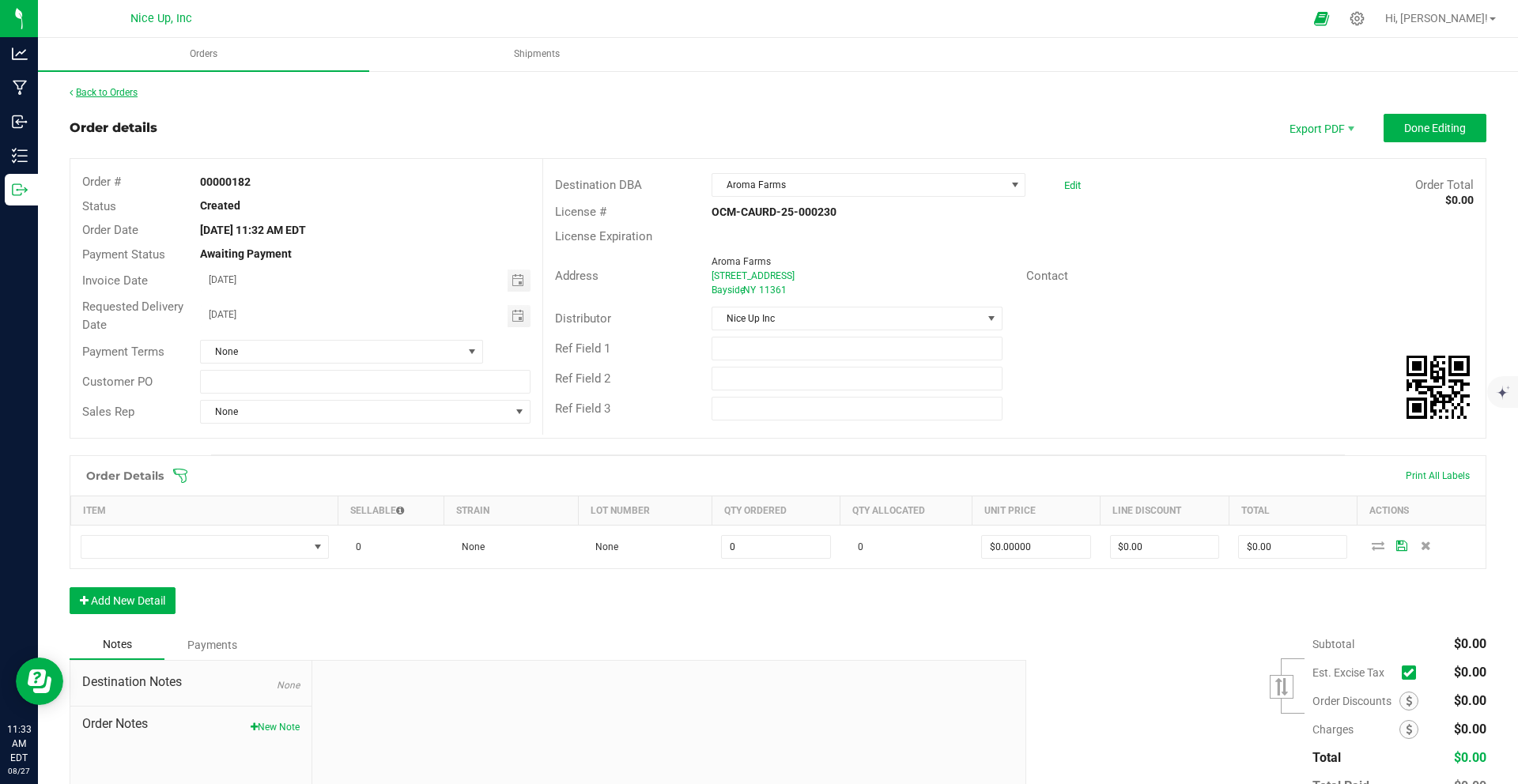
click at [107, 94] on link "Back to Orders" at bounding box center [104, 92] width 68 height 11
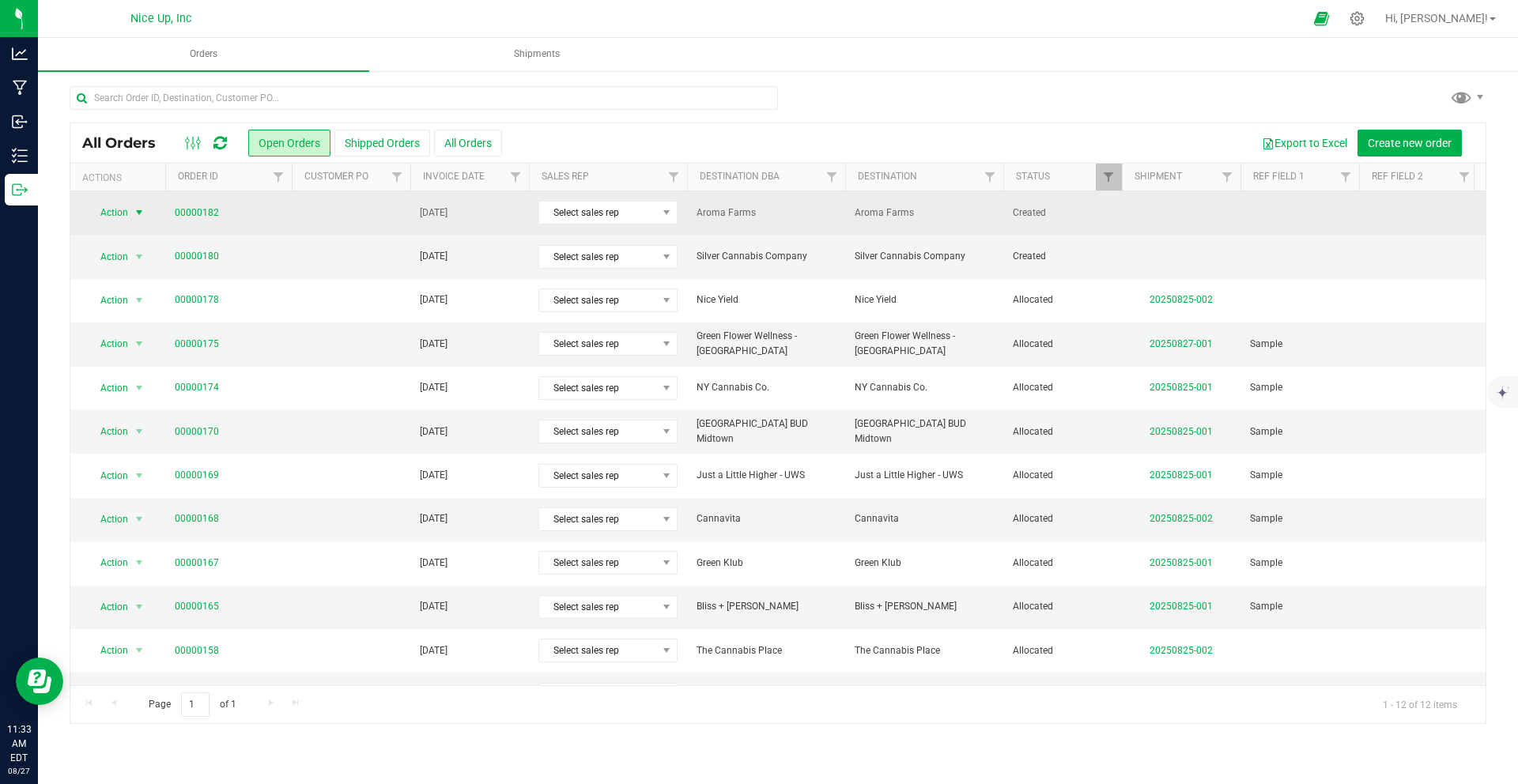
click at [131, 212] on span "select" at bounding box center [139, 212] width 20 height 22
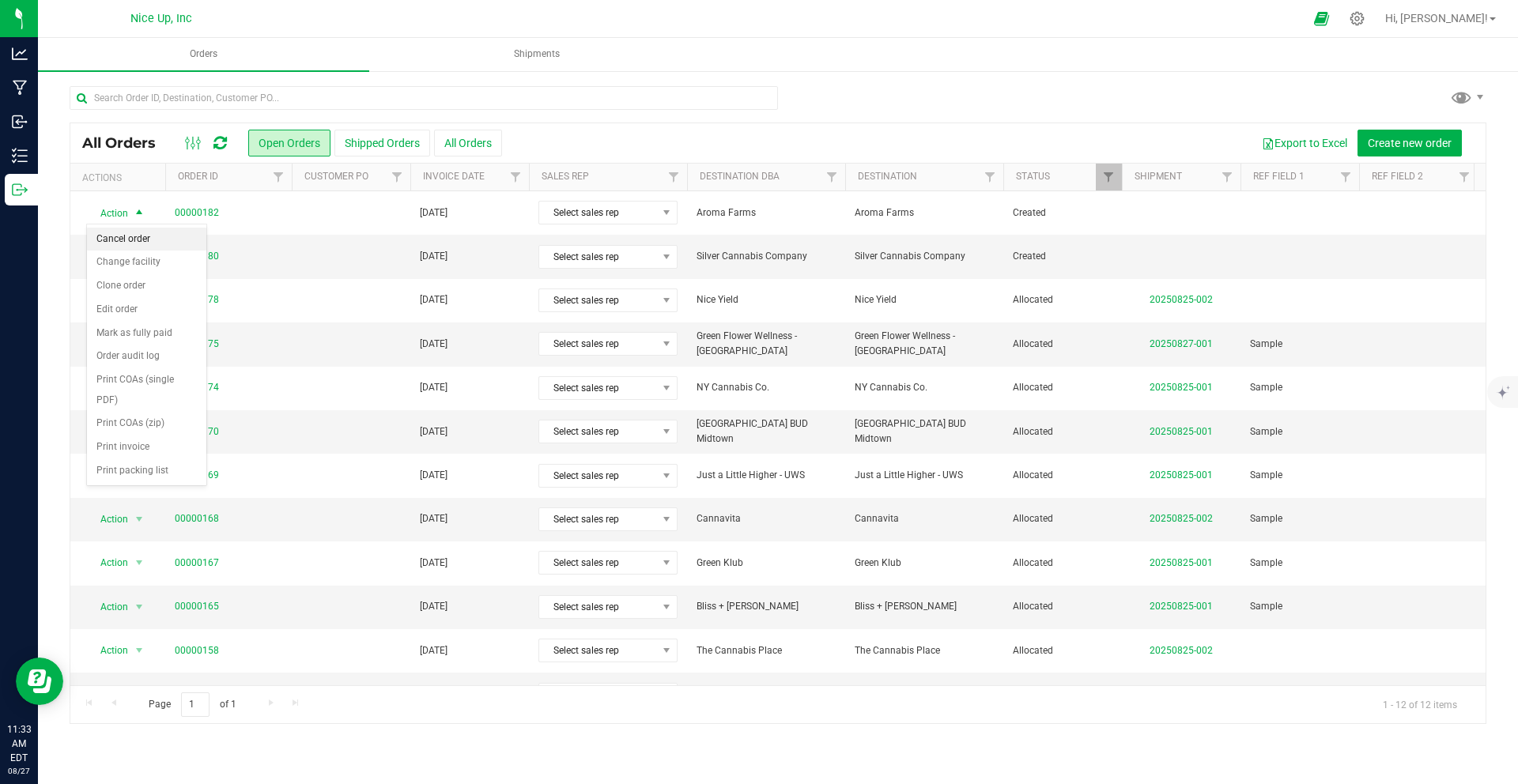
click at [152, 241] on li "Cancel order" at bounding box center [147, 238] width 119 height 23
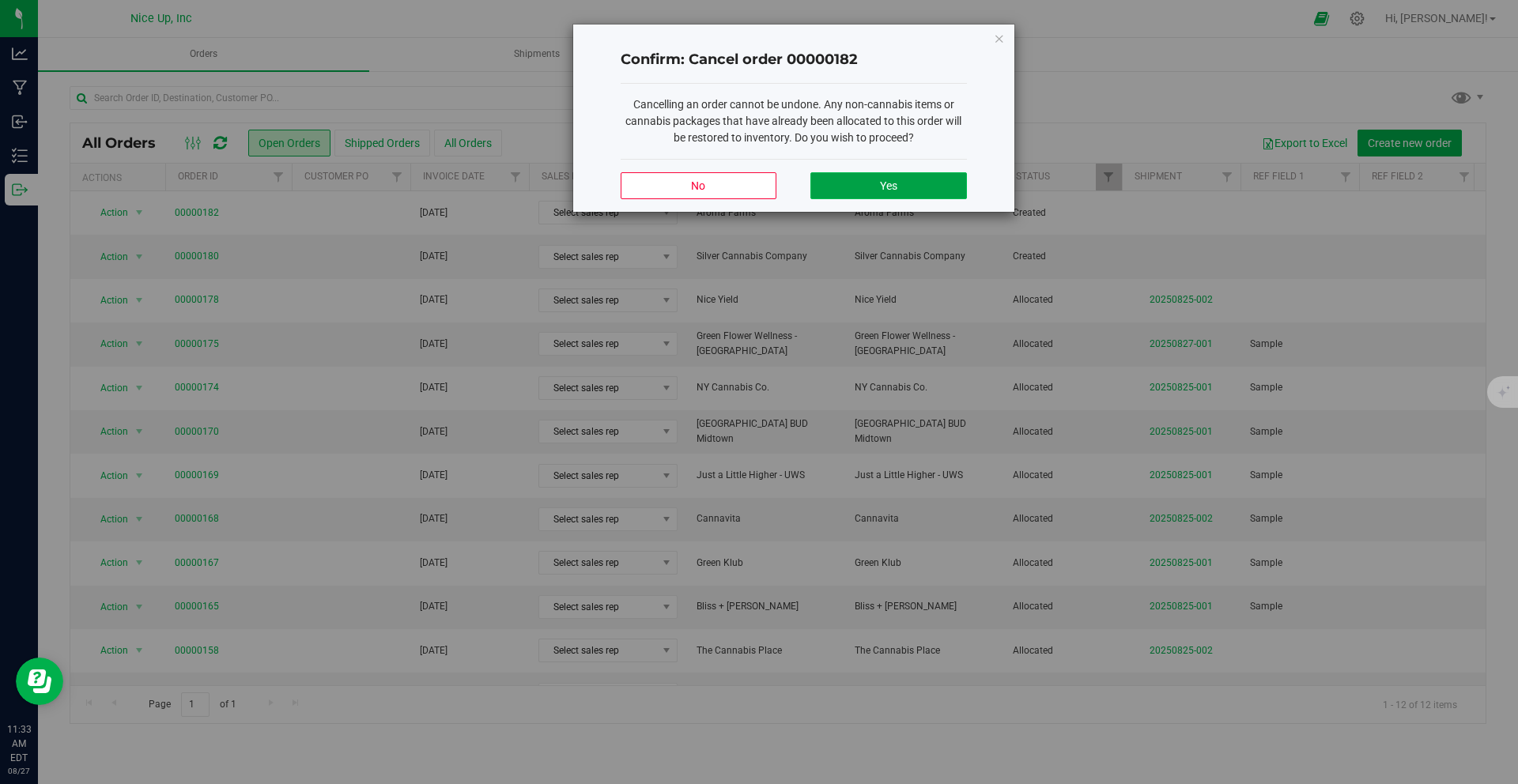
click at [885, 193] on button "Yes" at bounding box center [888, 185] width 156 height 27
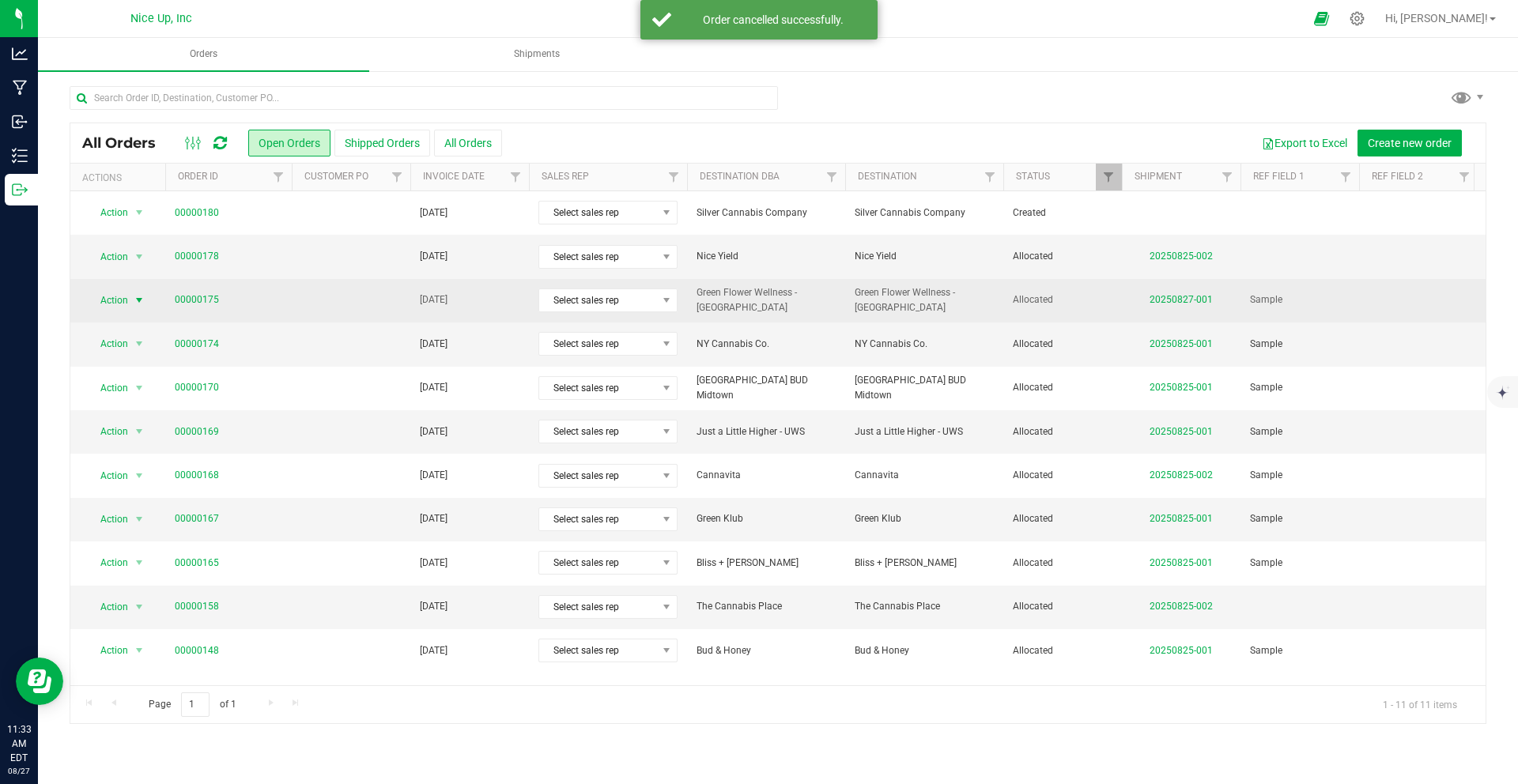
click at [123, 299] on span "Action" at bounding box center [107, 300] width 42 height 22
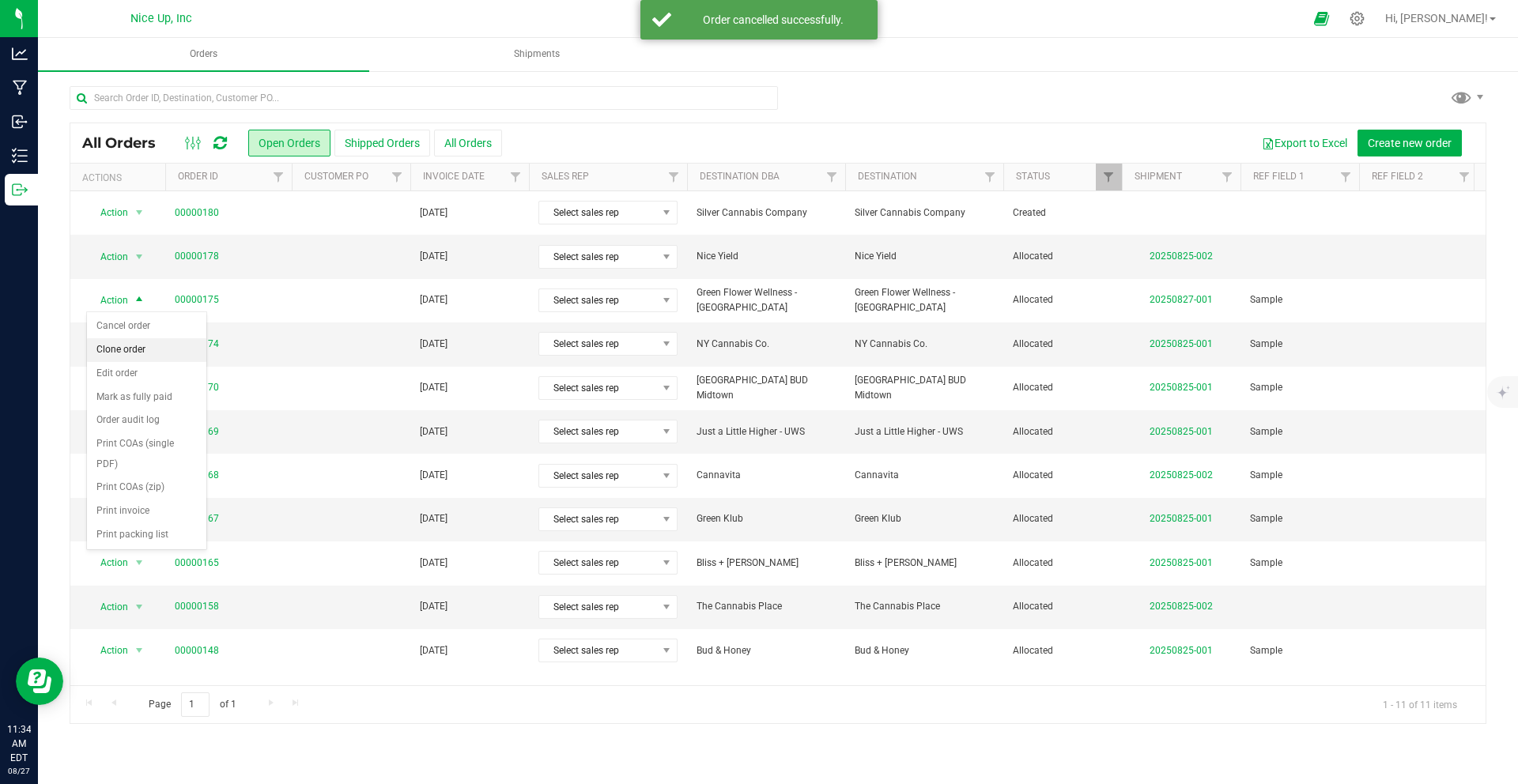
click at [135, 351] on li "Clone order" at bounding box center [147, 350] width 119 height 23
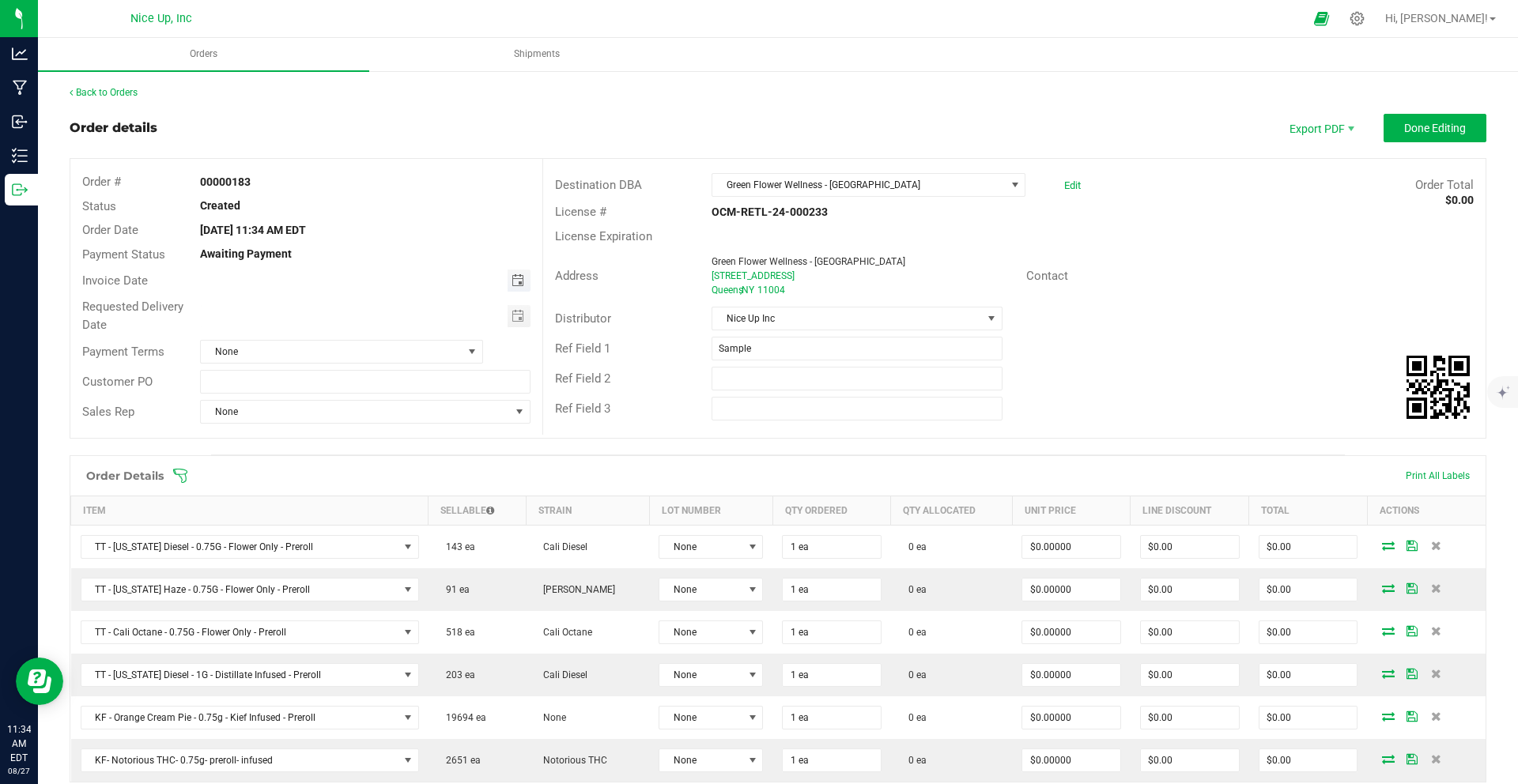
click at [517, 284] on span "Toggle calendar" at bounding box center [518, 280] width 13 height 13
type input "month/day/year"
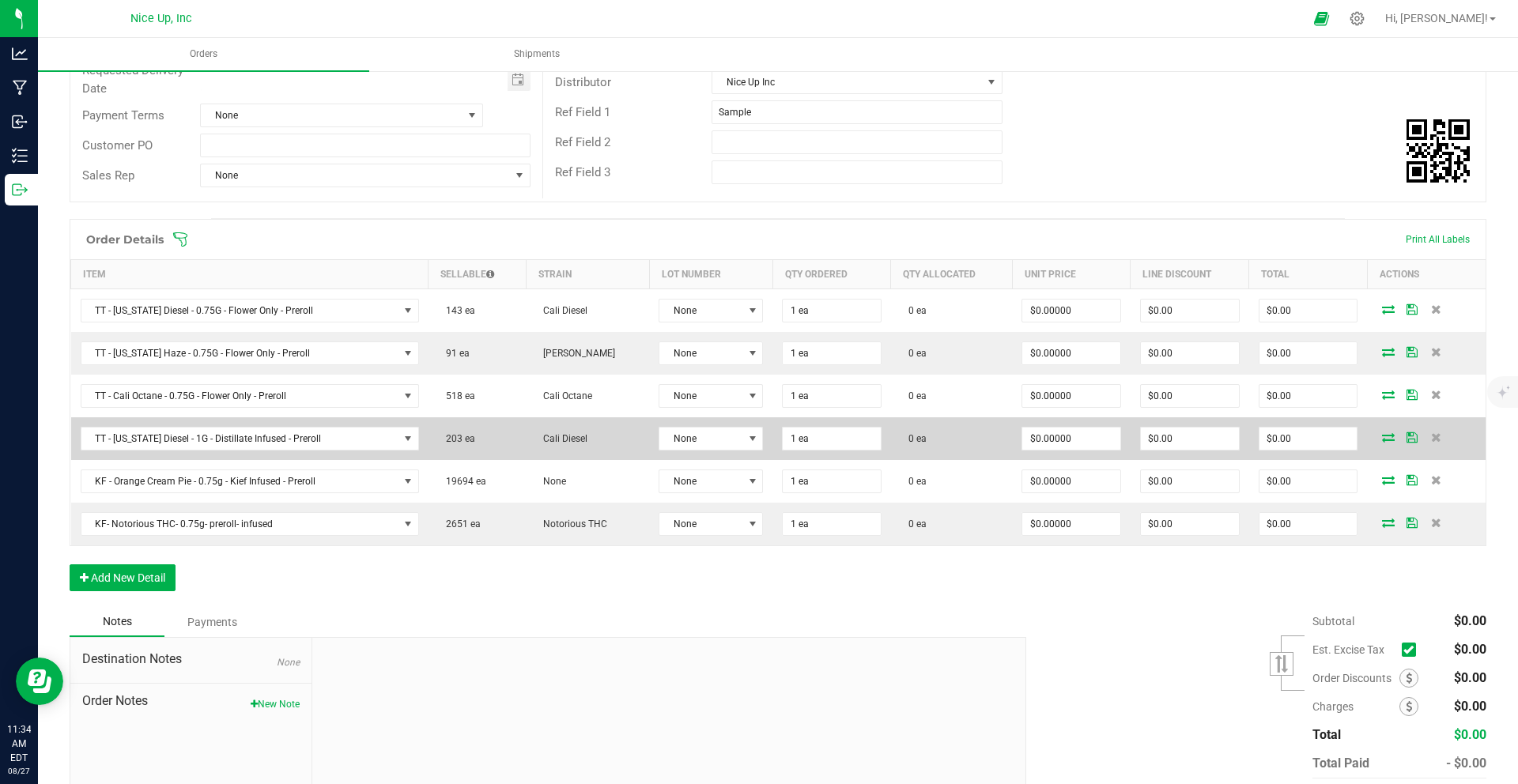
scroll to position [272, 0]
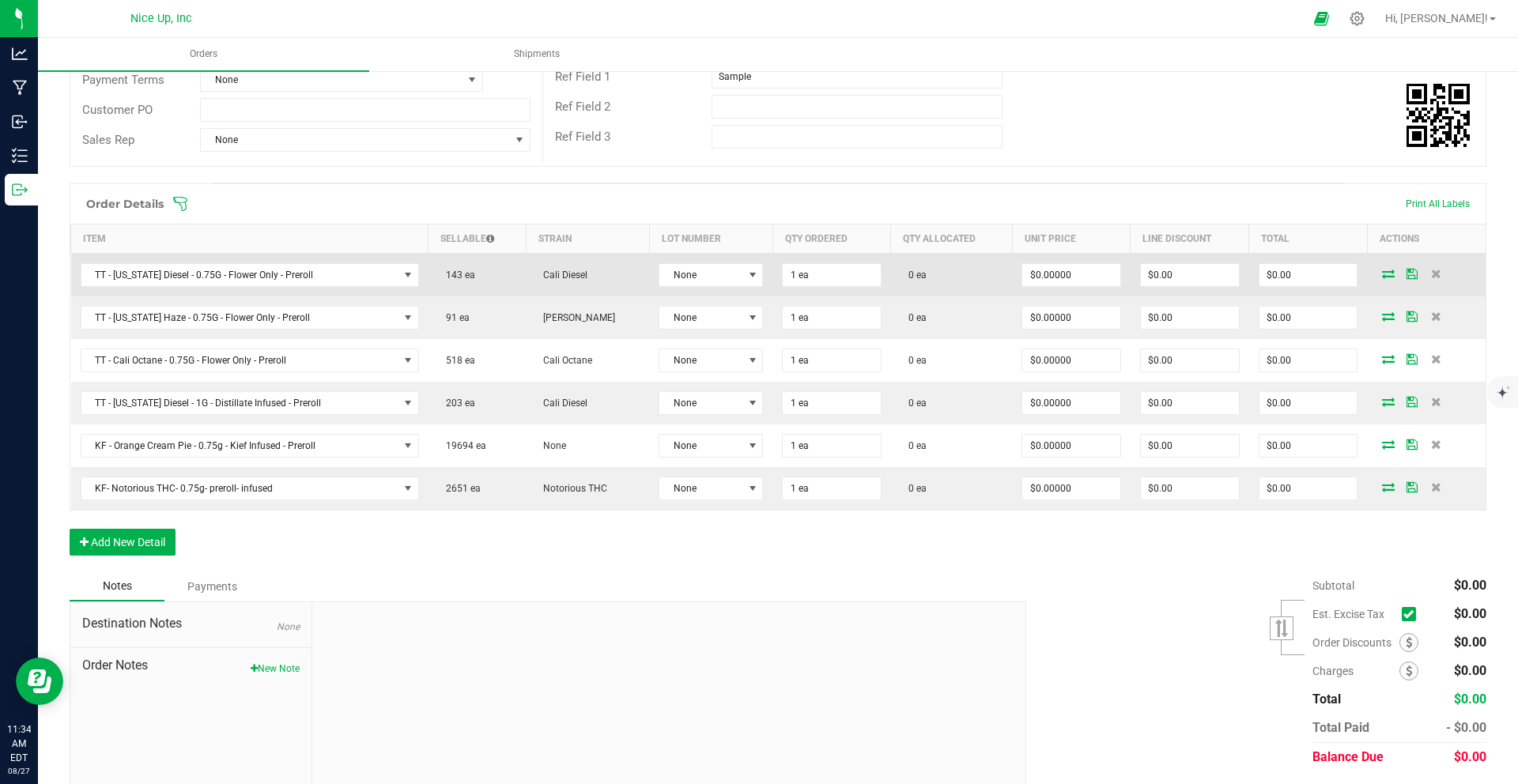
click at [1381, 275] on icon at bounding box center [1388, 273] width 13 height 9
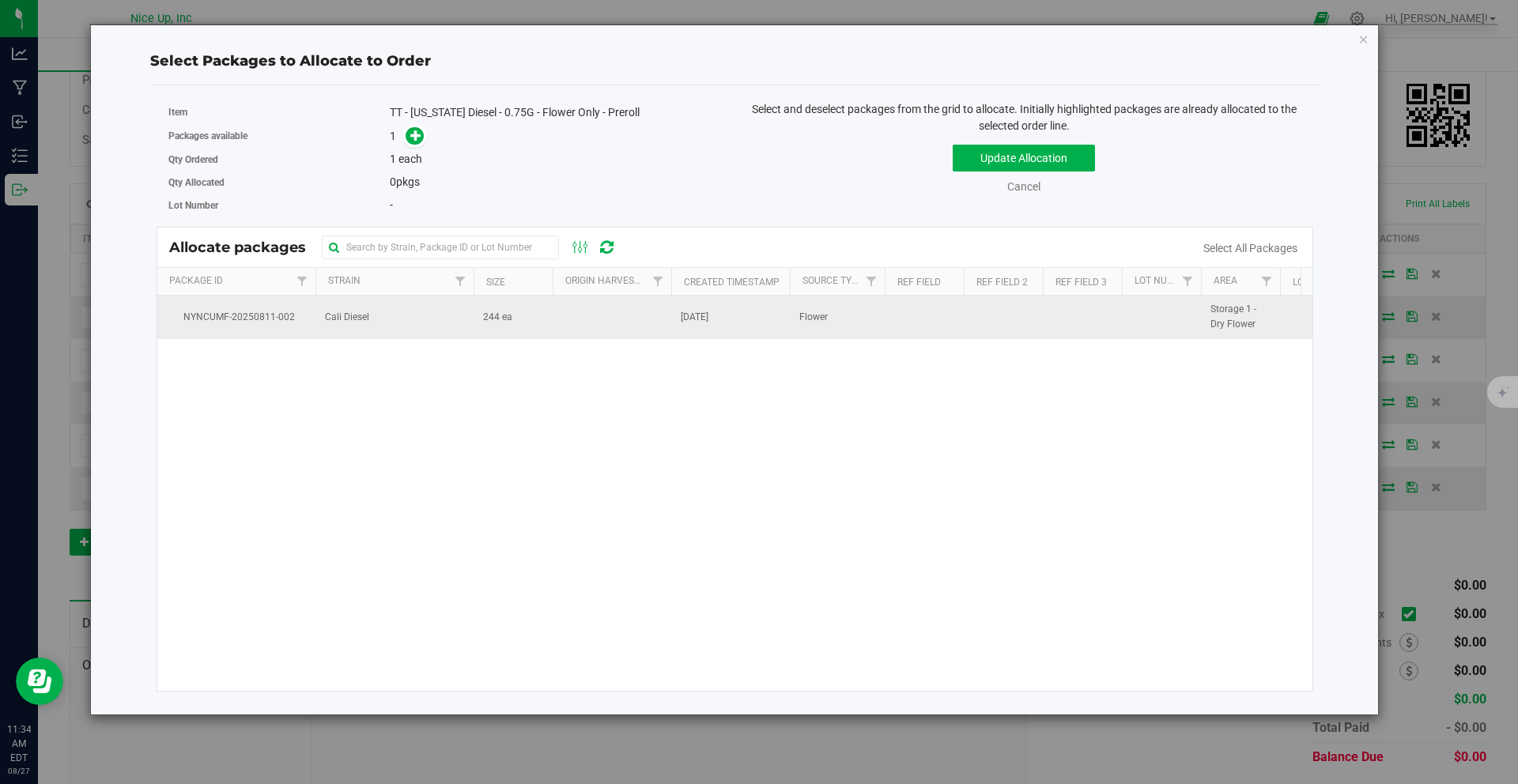
click at [487, 316] on span "244 ea" at bounding box center [498, 317] width 29 height 15
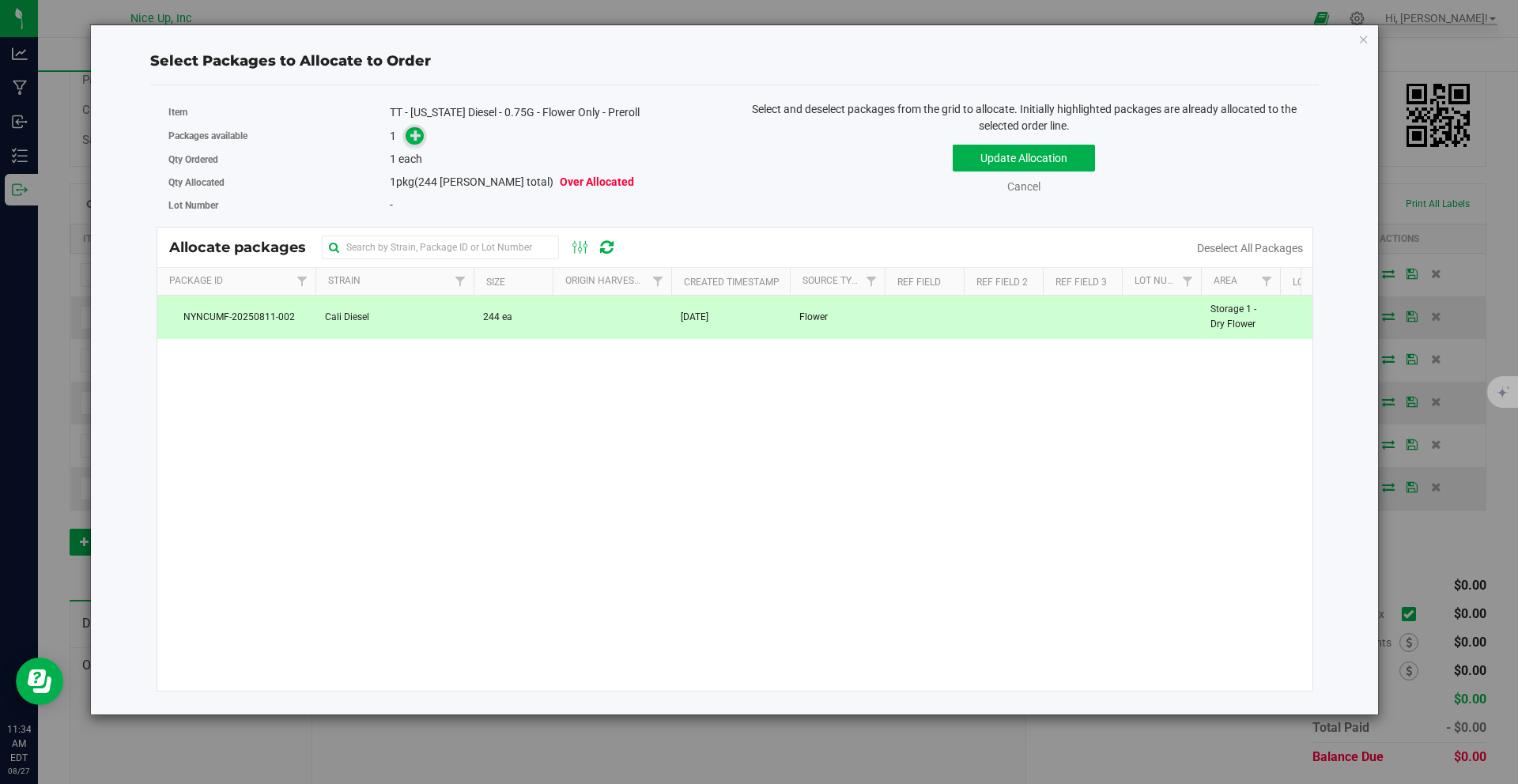
click at [422, 134] on span at bounding box center [414, 136] width 18 height 18
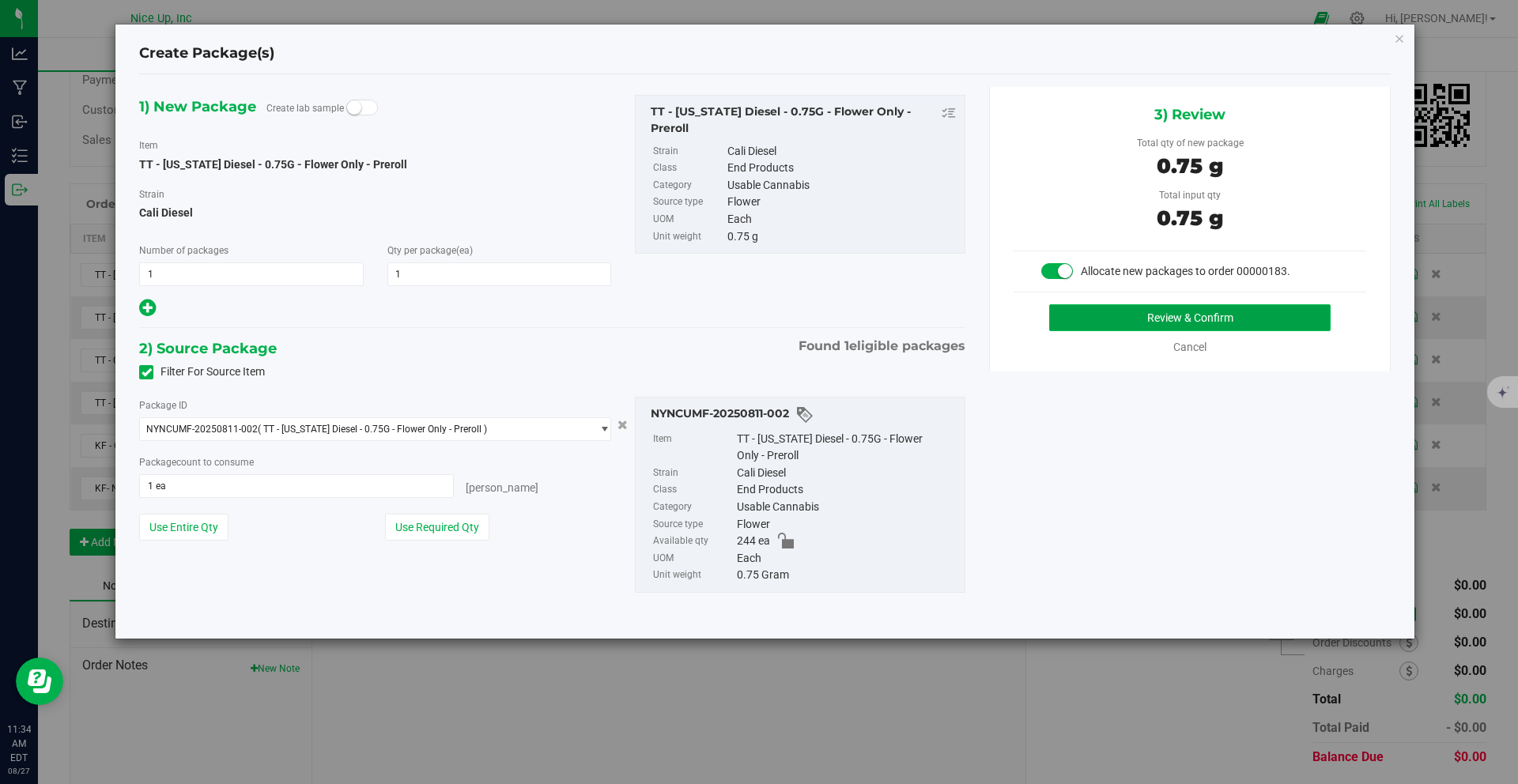
click at [1162, 323] on button "Review & Confirm" at bounding box center [1190, 317] width 282 height 27
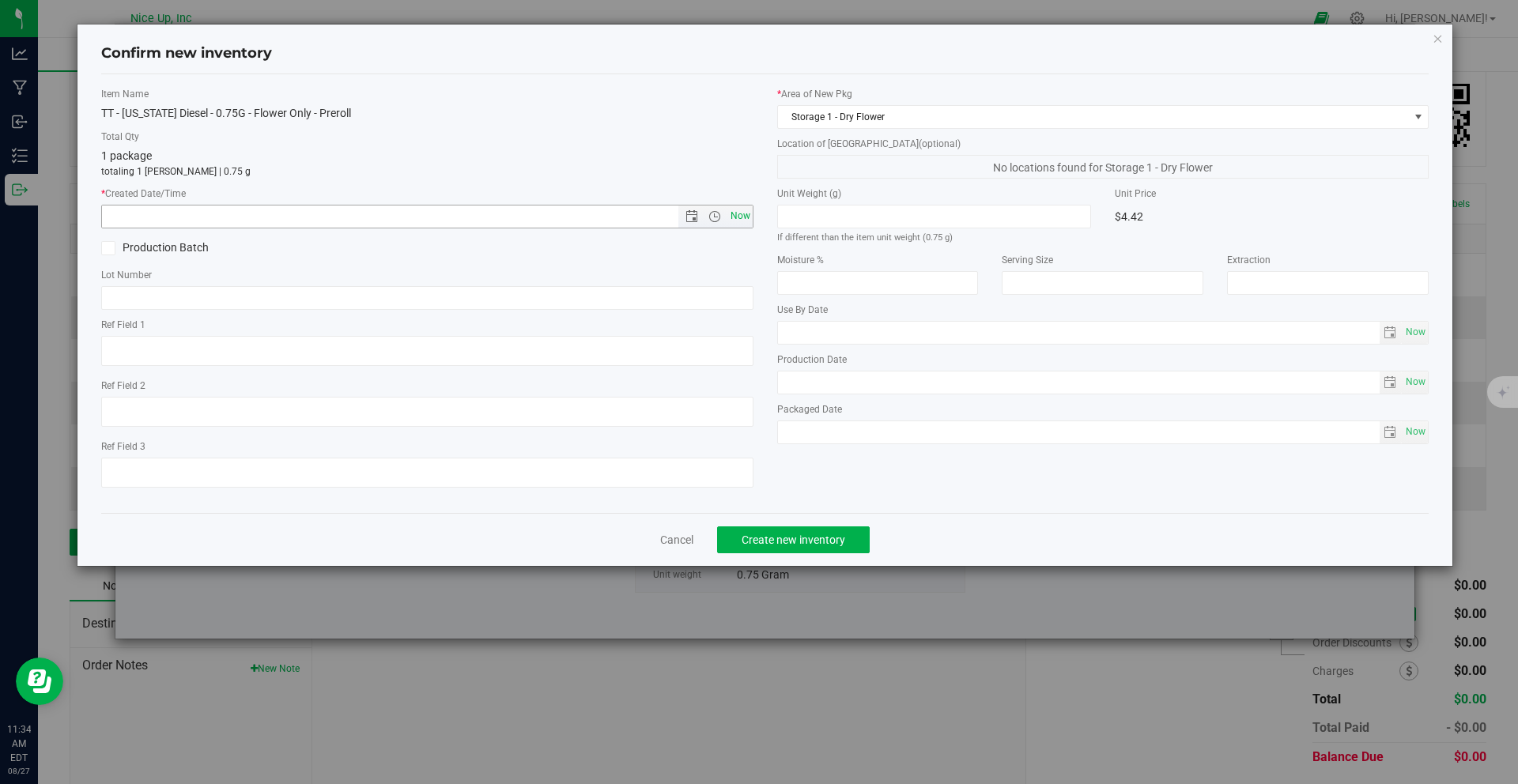
click at [740, 210] on span "Now" at bounding box center [740, 216] width 27 height 23
type input "8/27/2025 11:34 AM"
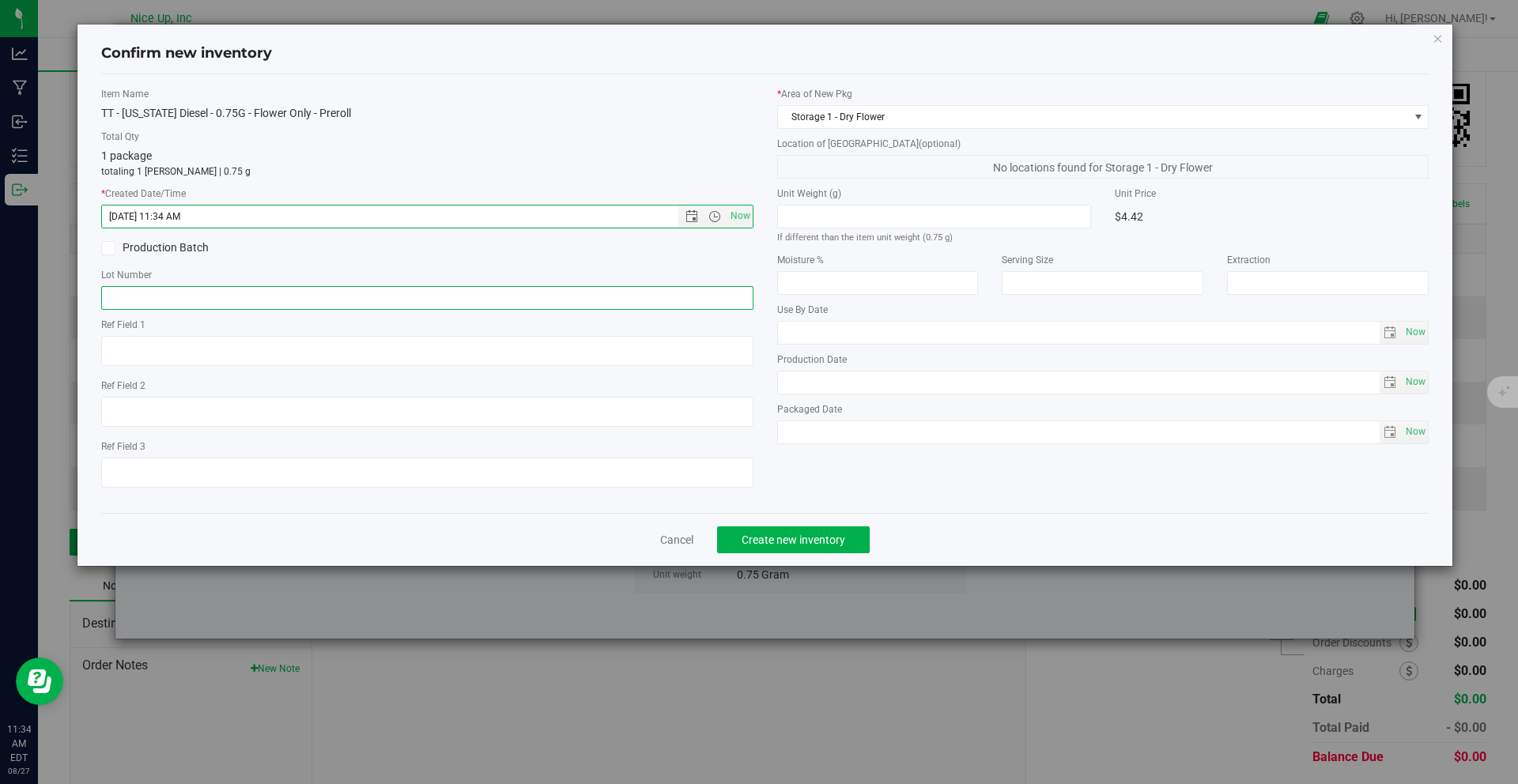
click at [543, 300] on input "text" at bounding box center [427, 297] width 652 height 23
type input "250520CaDi006"
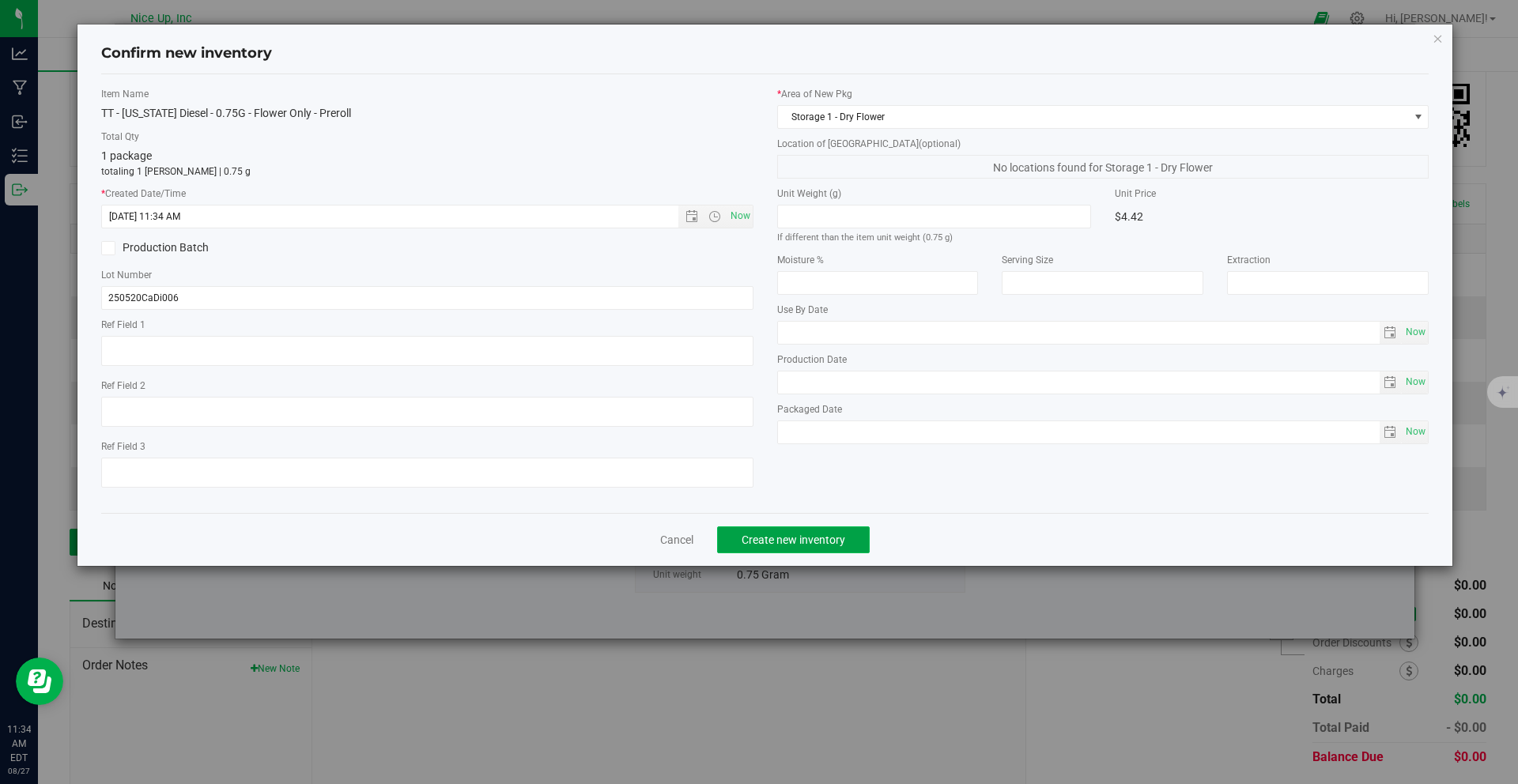
click at [773, 536] on span "Create new inventory" at bounding box center [793, 540] width 104 height 13
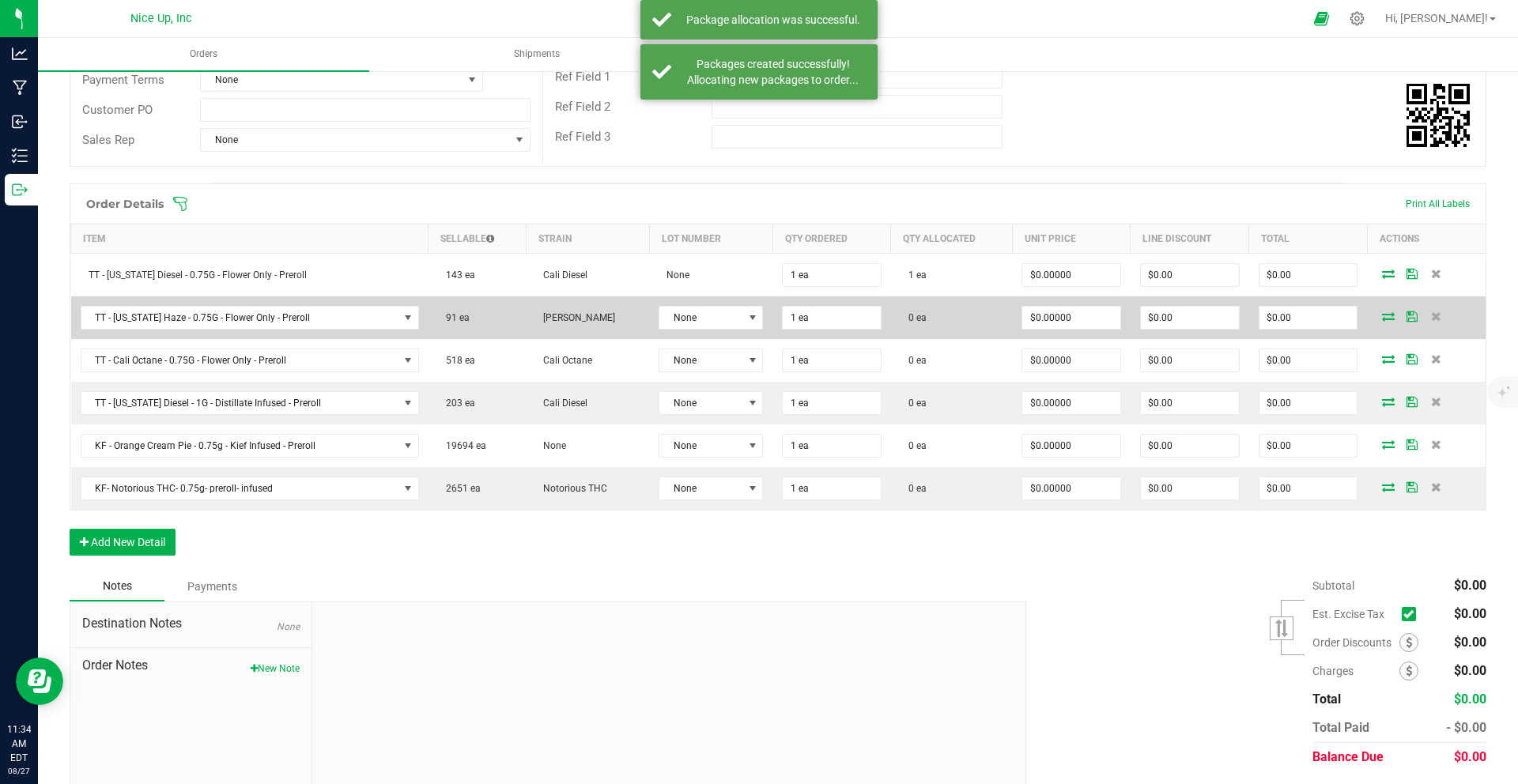
click at [1381, 313] on icon at bounding box center [1388, 315] width 13 height 9
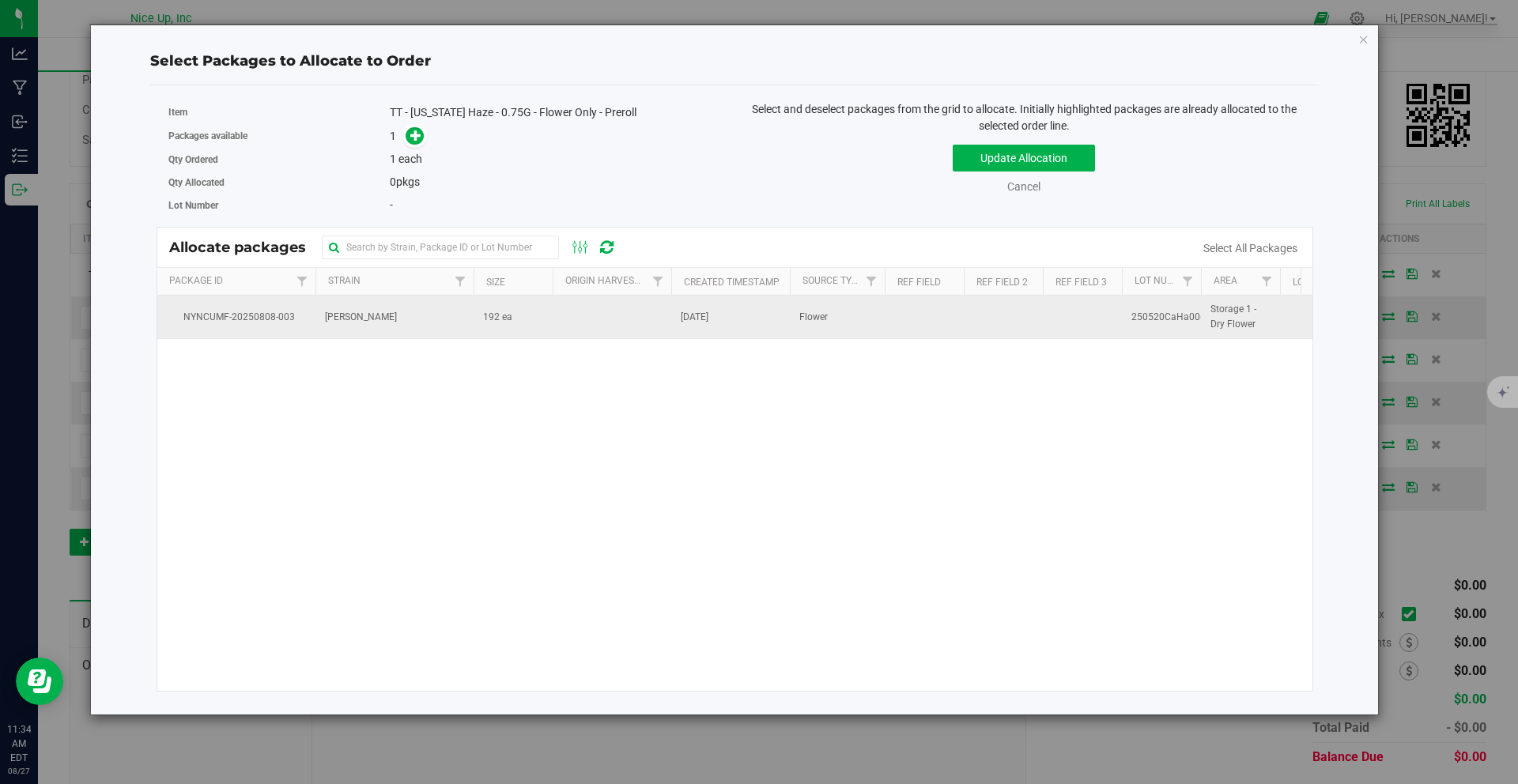
click at [273, 307] on td "NYNCUMF-20250808-003" at bounding box center [236, 316] width 158 height 42
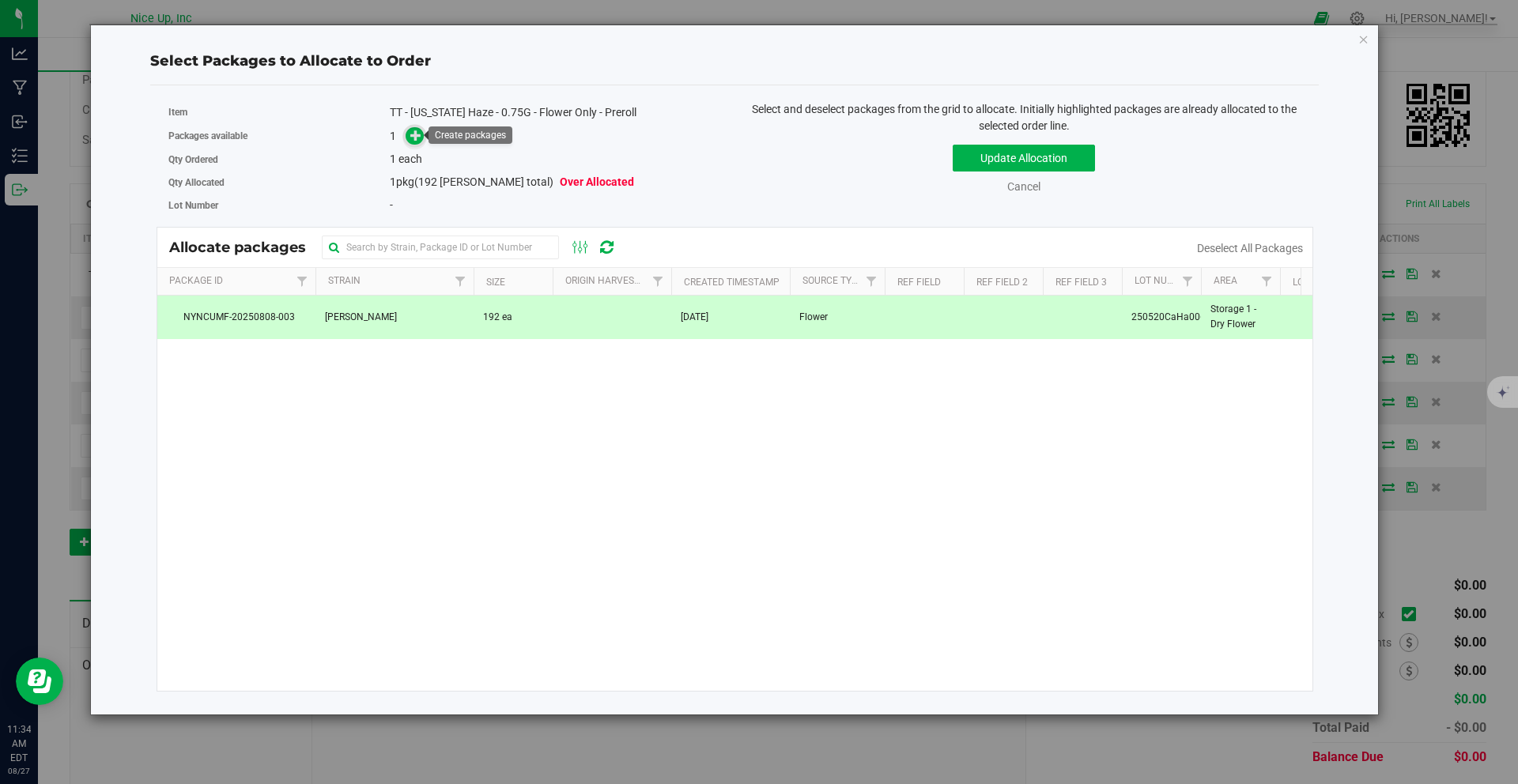
click at [410, 137] on icon at bounding box center [416, 135] width 11 height 11
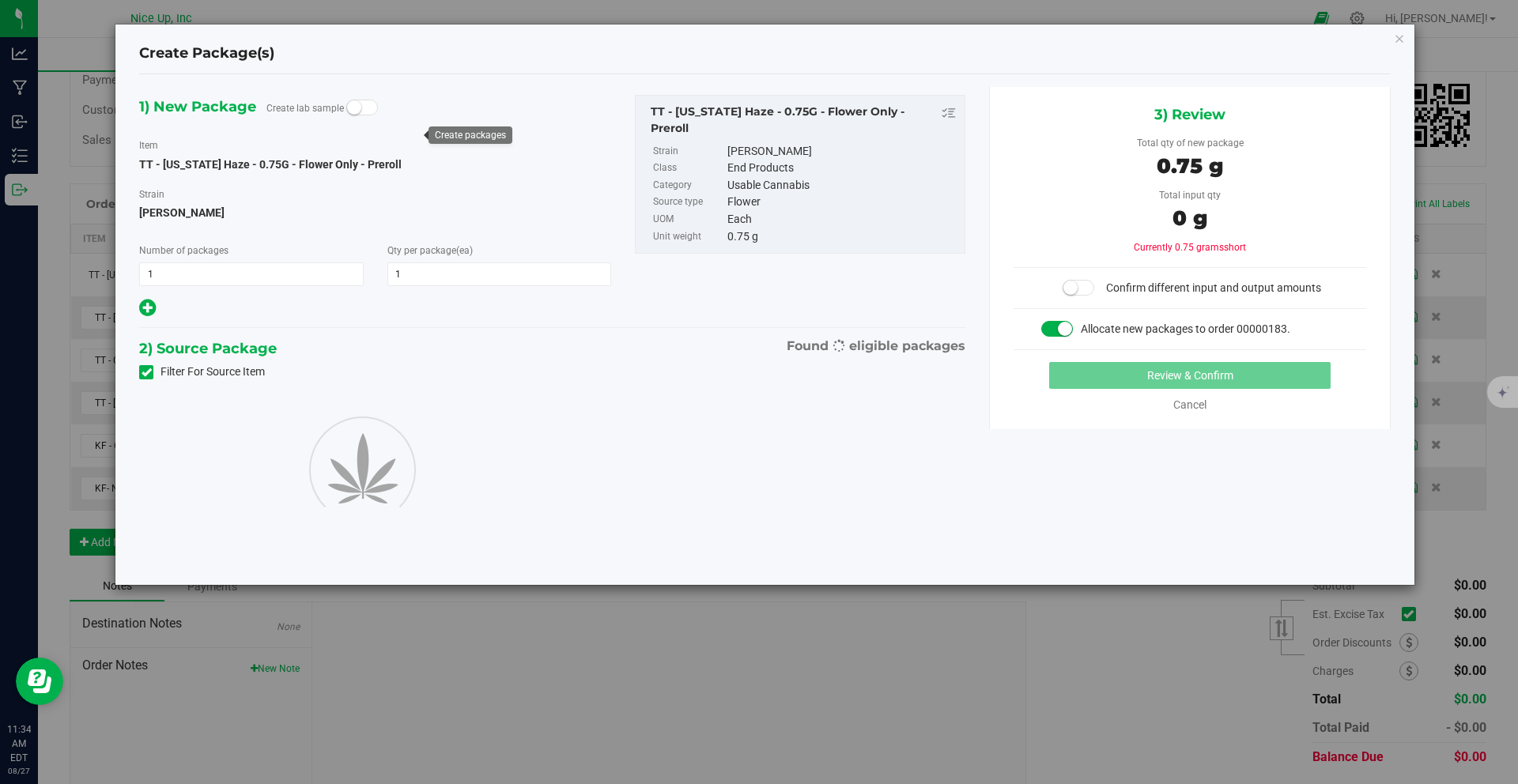
type input "1"
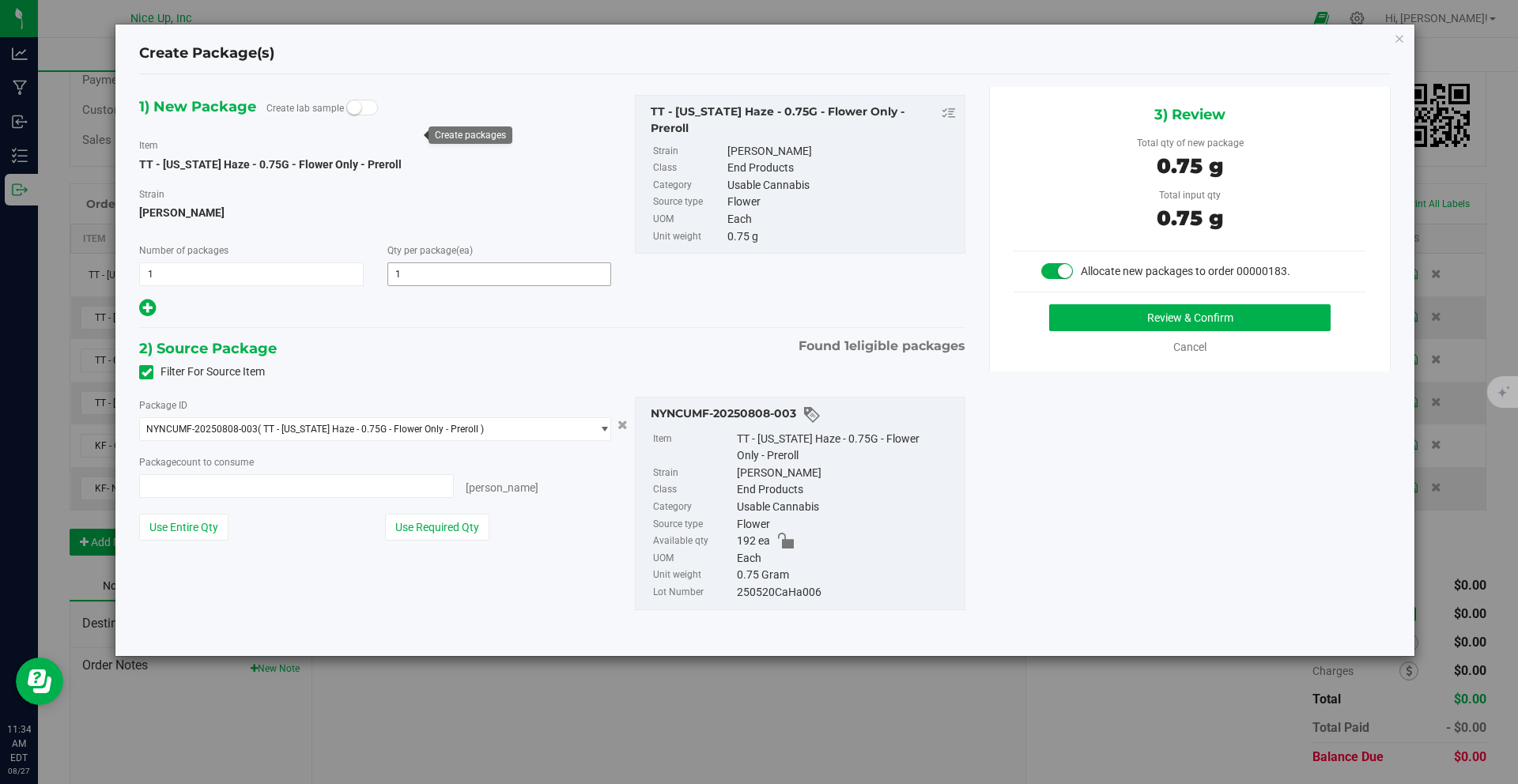
type input "1 ea"
click at [1168, 311] on button "Review & Confirm" at bounding box center [1190, 317] width 282 height 27
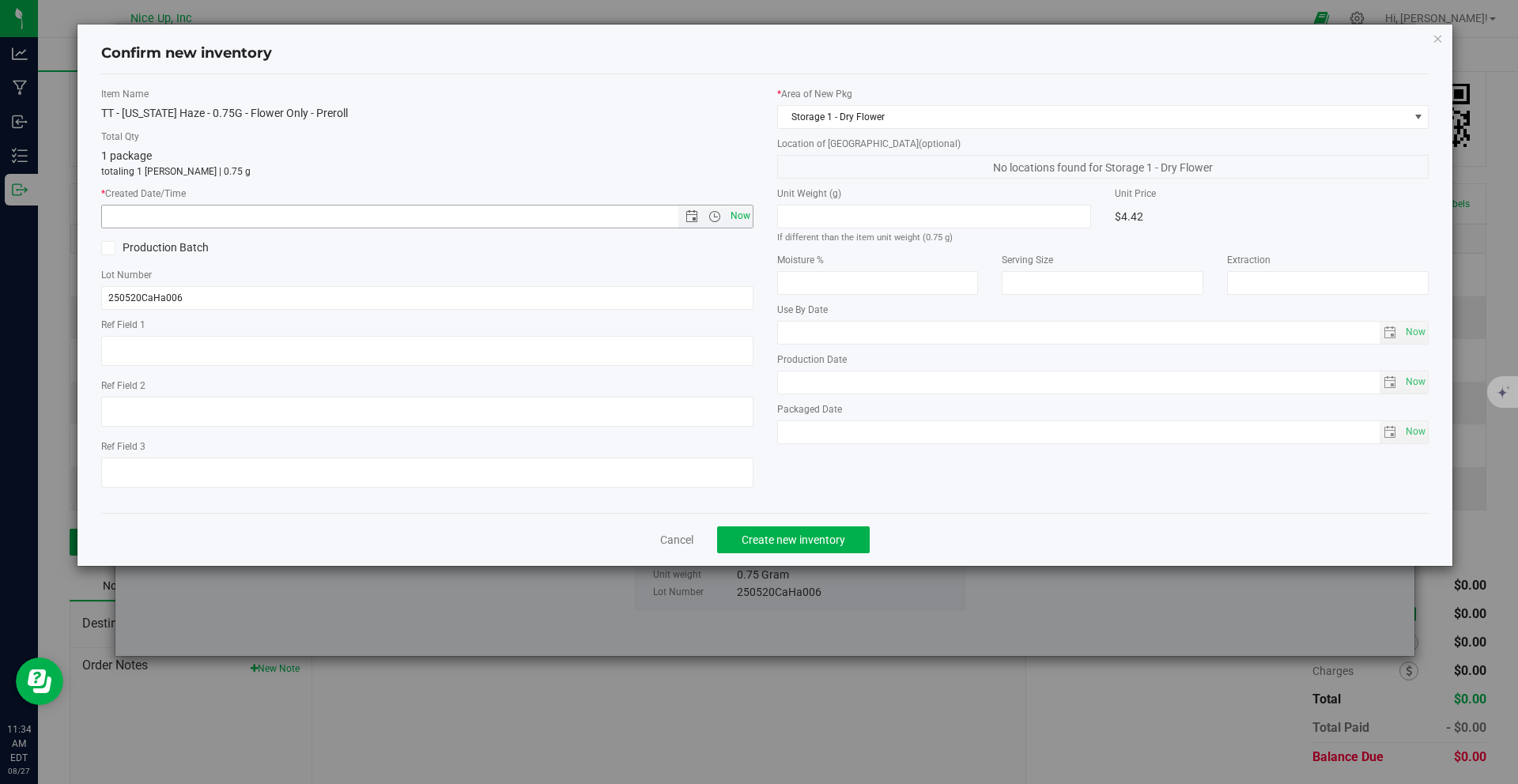
click at [746, 218] on span "Now" at bounding box center [740, 216] width 27 height 23
type input "8/27/2025 11:34 AM"
click at [829, 534] on span "Create new inventory" at bounding box center [793, 540] width 104 height 13
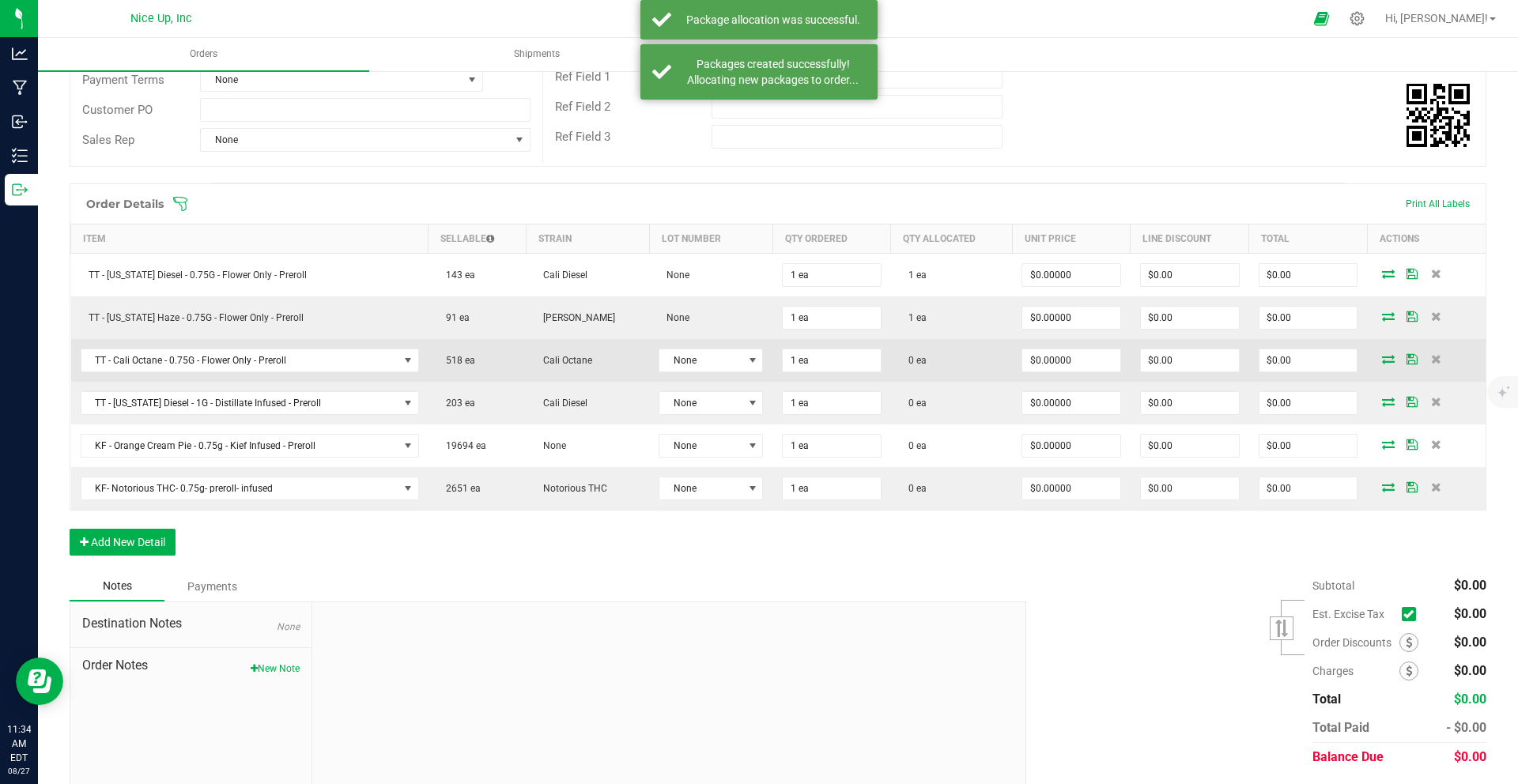
click at [1381, 361] on icon at bounding box center [1388, 358] width 13 height 9
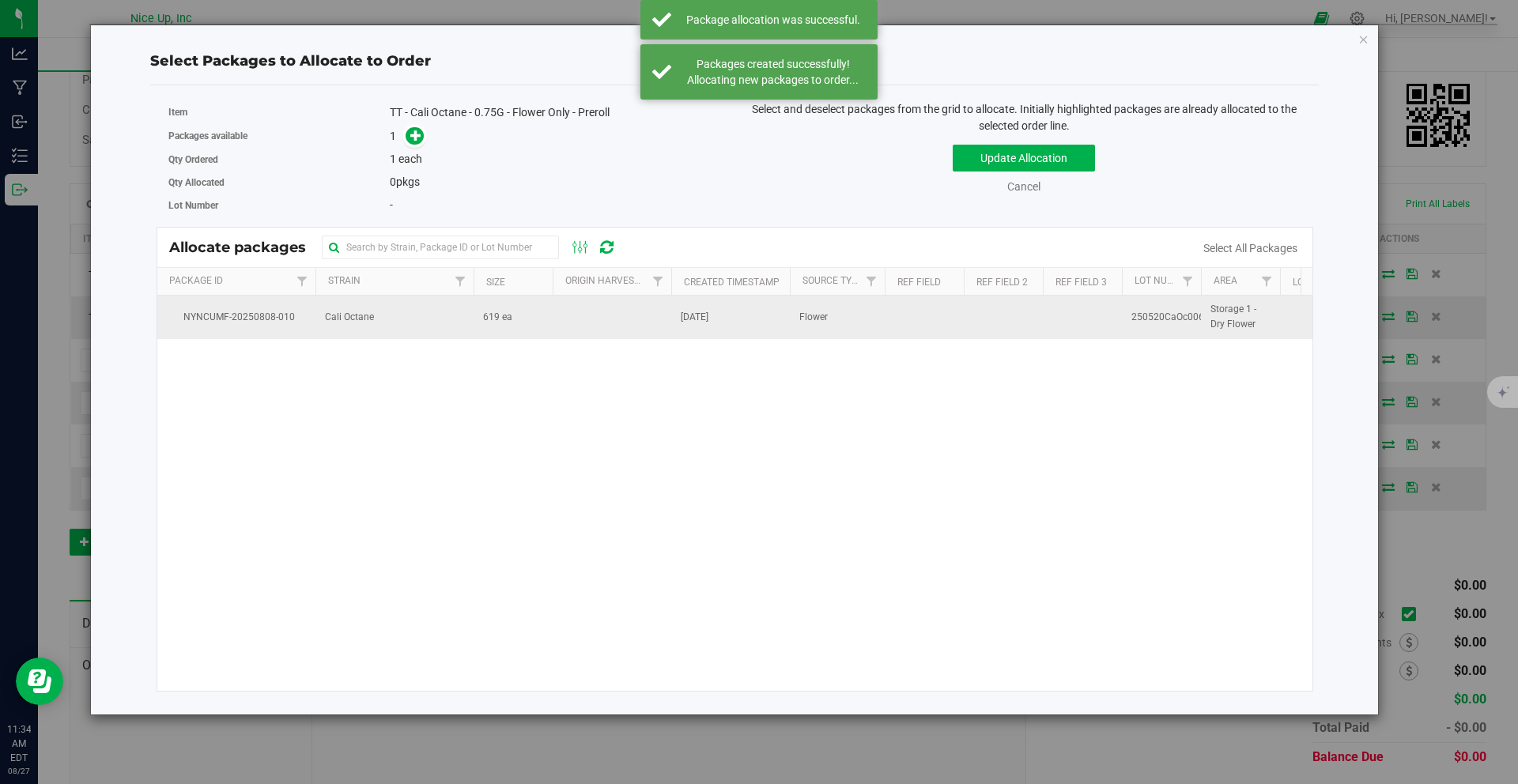
click at [376, 314] on td "Cali Octane" at bounding box center [394, 316] width 158 height 42
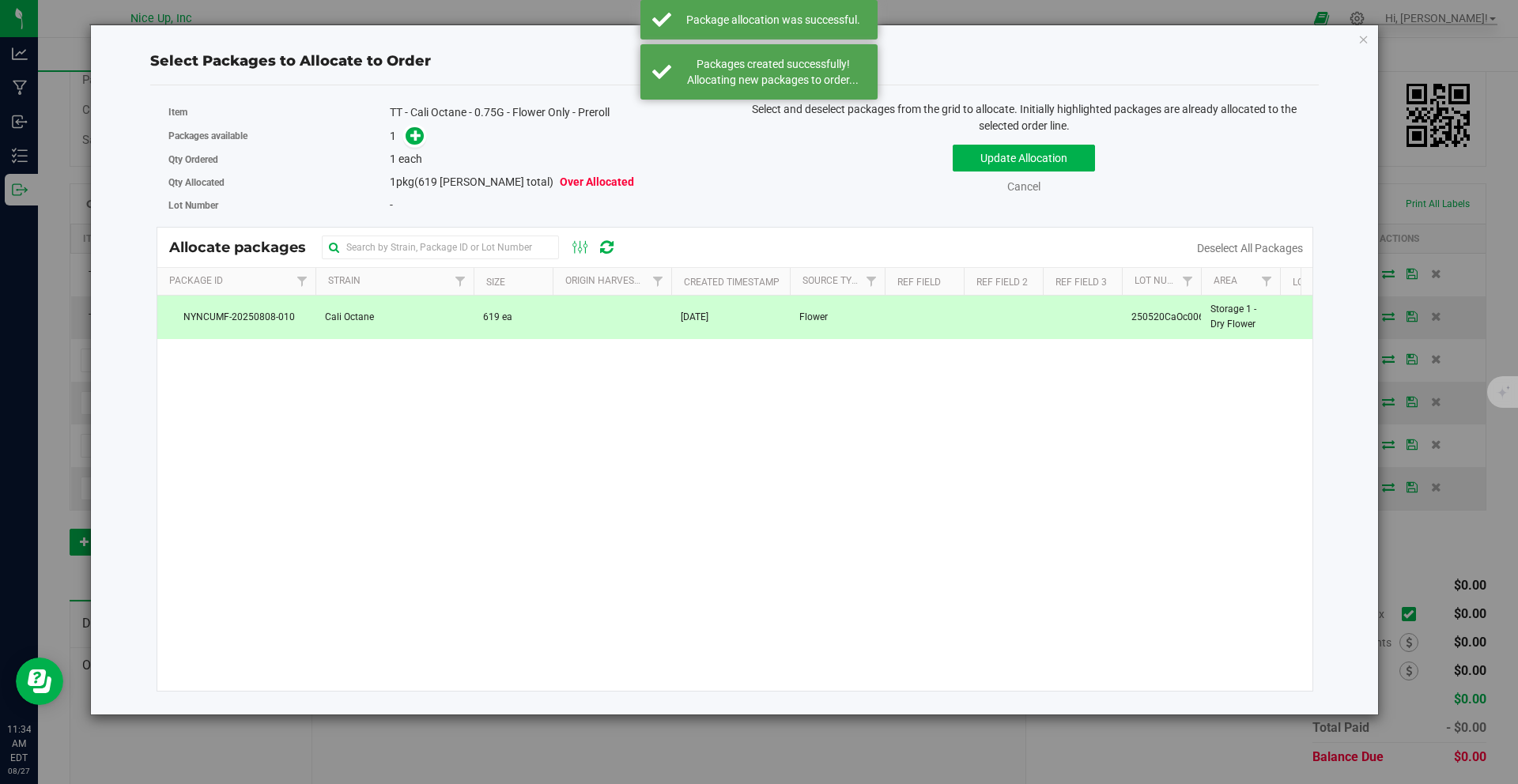
click at [417, 146] on div "Packages available 1" at bounding box center [446, 136] width 555 height 24
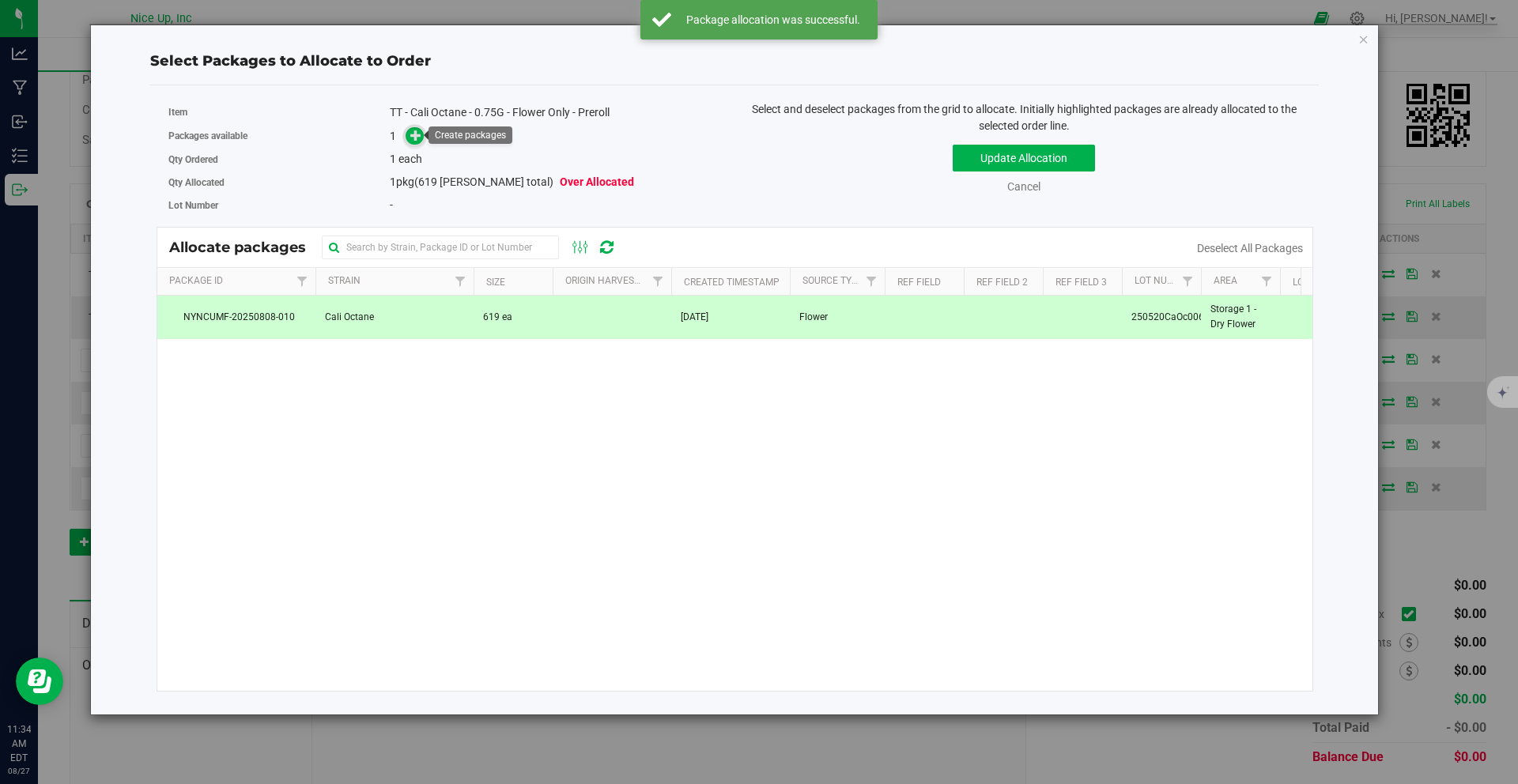
click at [408, 132] on span at bounding box center [414, 136] width 18 height 18
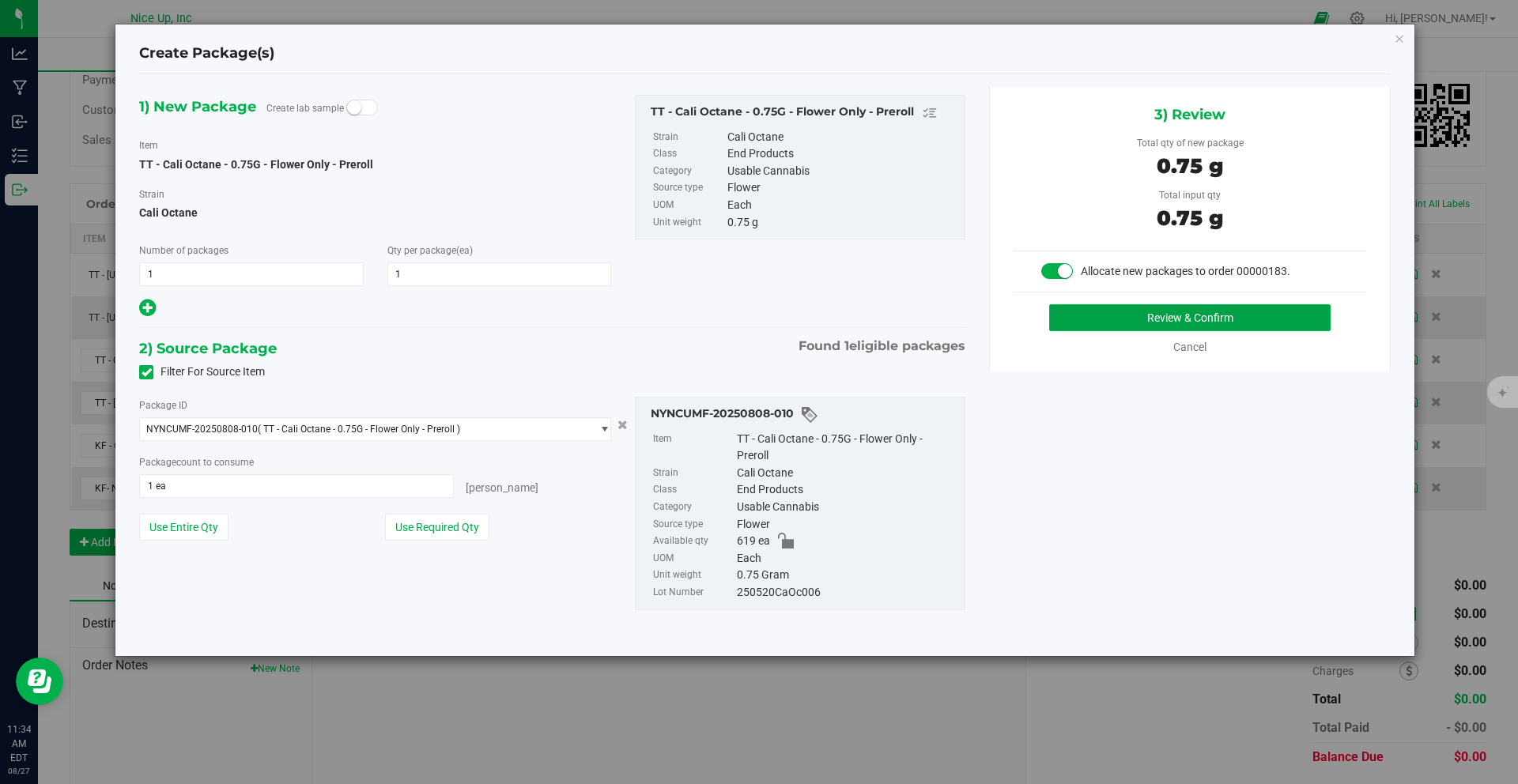
click at [1172, 315] on button "Review & Confirm" at bounding box center [1190, 317] width 282 height 27
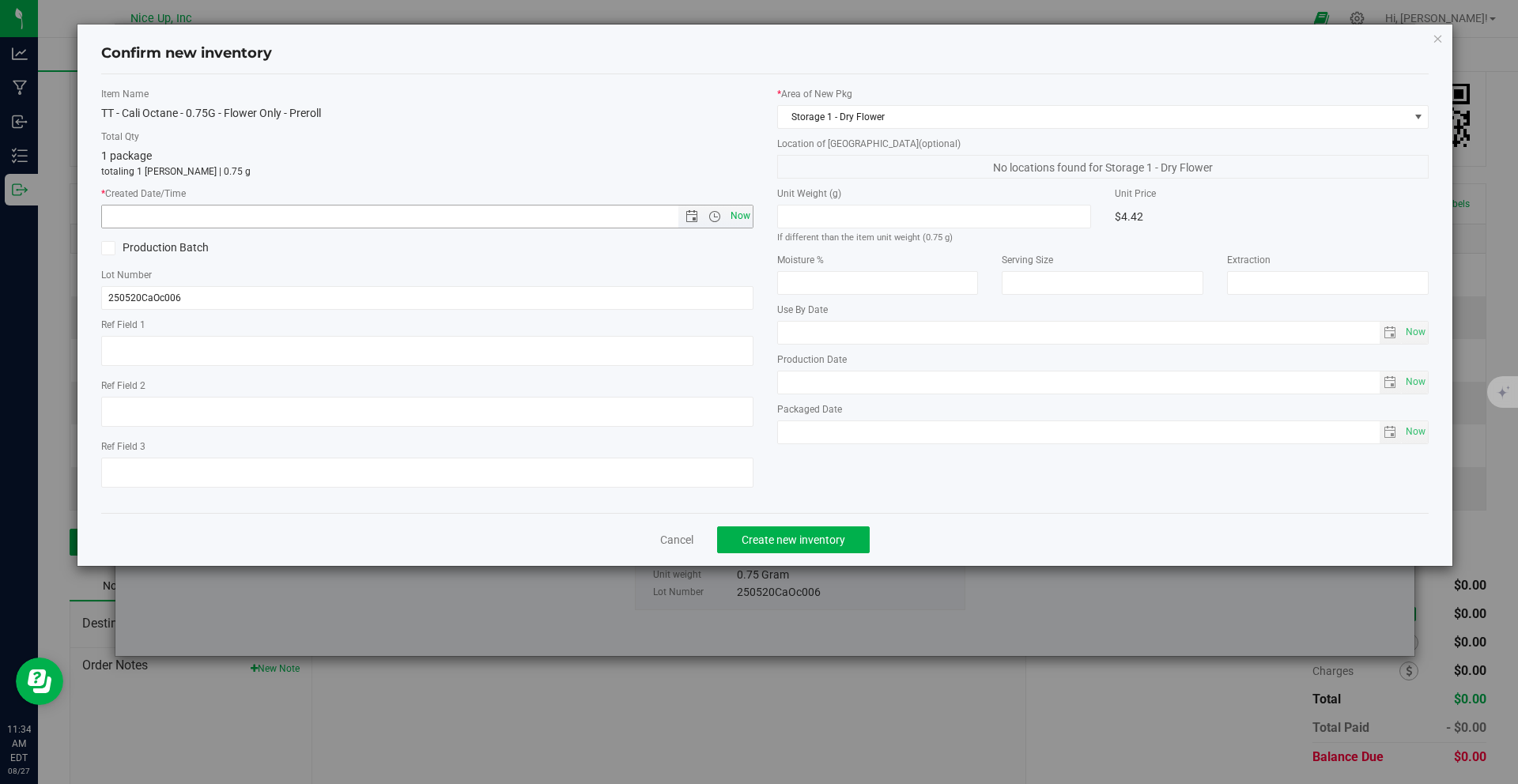
click at [734, 211] on span "Now" at bounding box center [740, 216] width 27 height 23
type input "8/27/2025 11:34 AM"
click at [766, 539] on span "Create new inventory" at bounding box center [793, 540] width 104 height 13
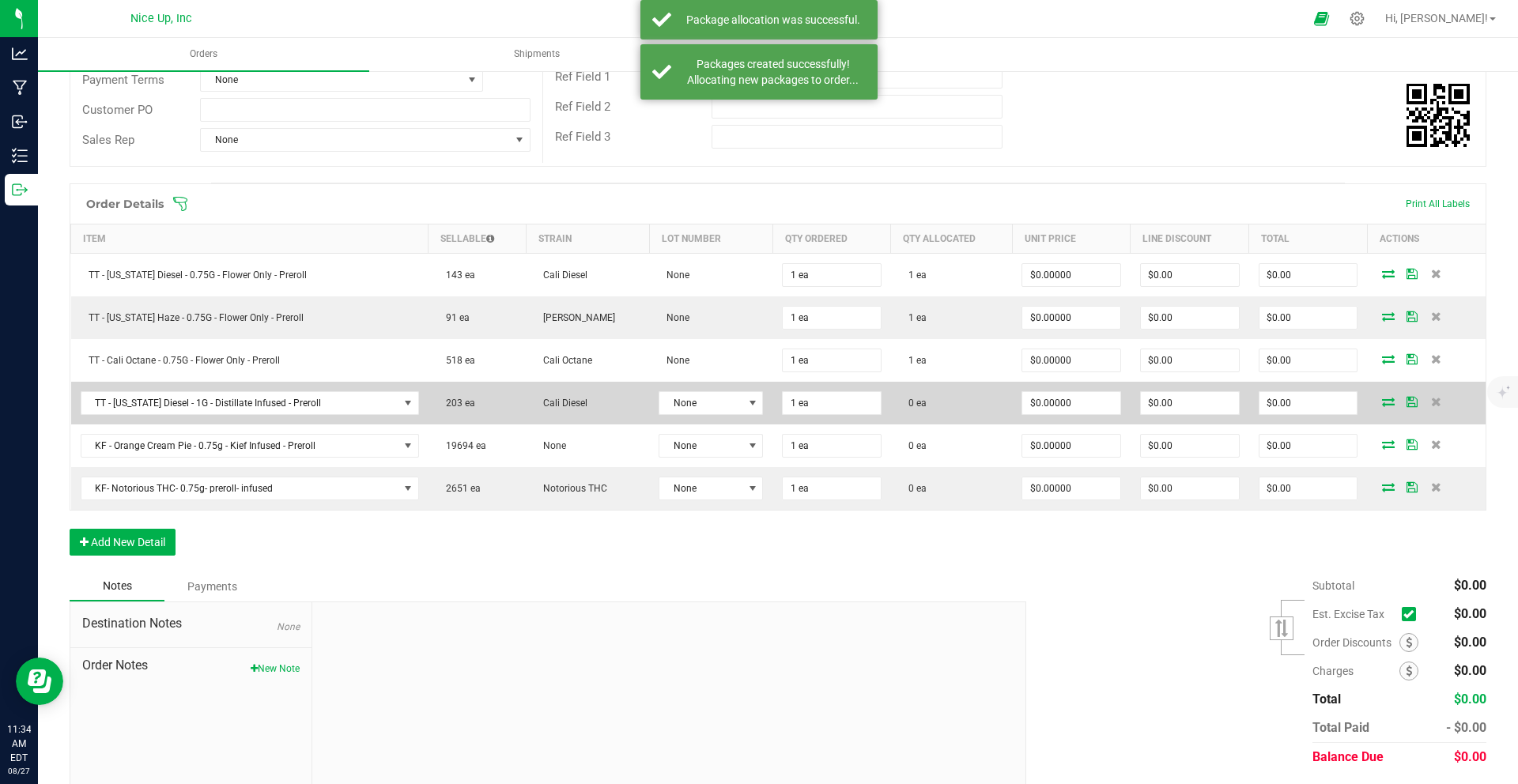
click at [1381, 404] on icon at bounding box center [1388, 401] width 13 height 9
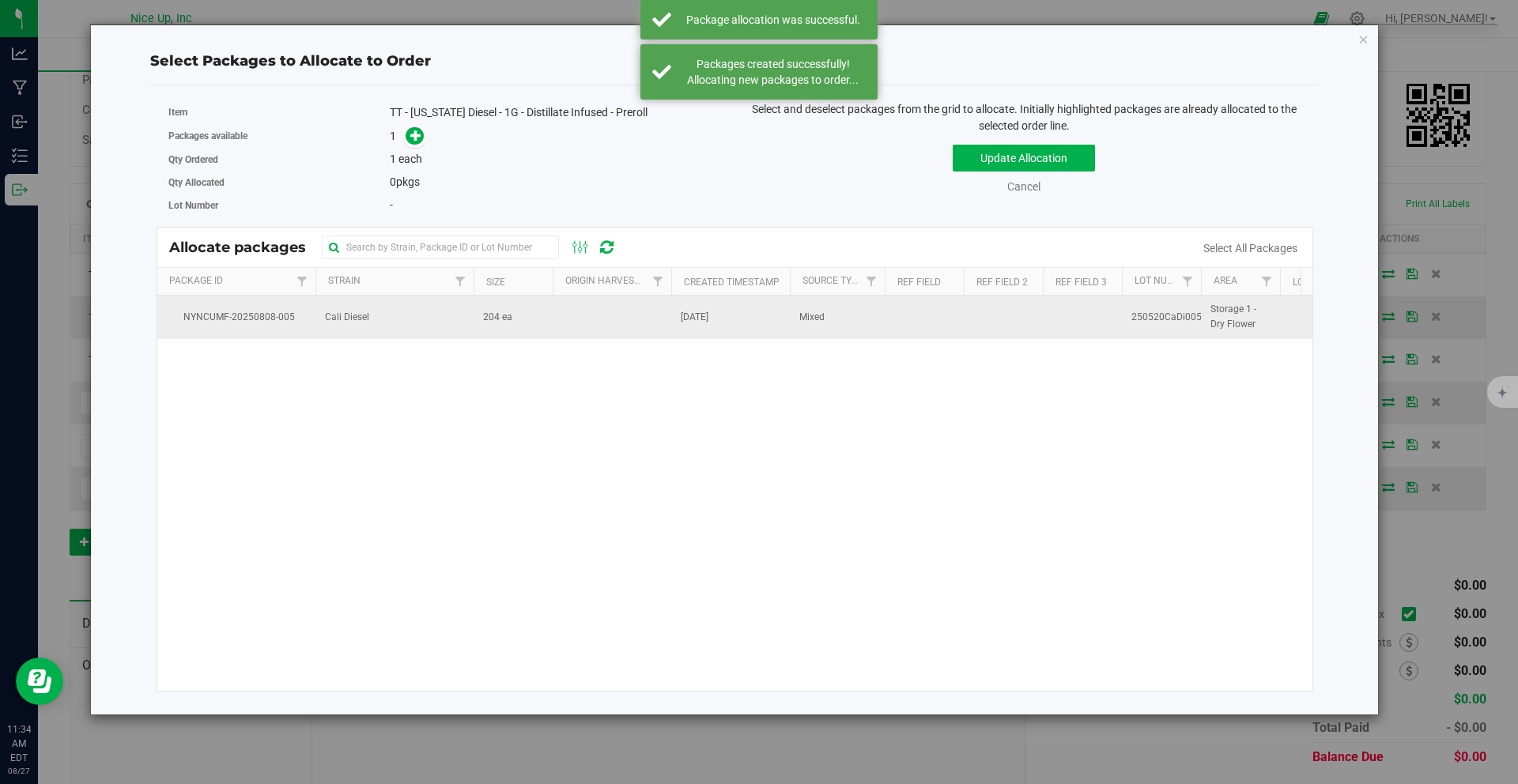
click at [462, 311] on td "Cali Diesel" at bounding box center [394, 316] width 158 height 42
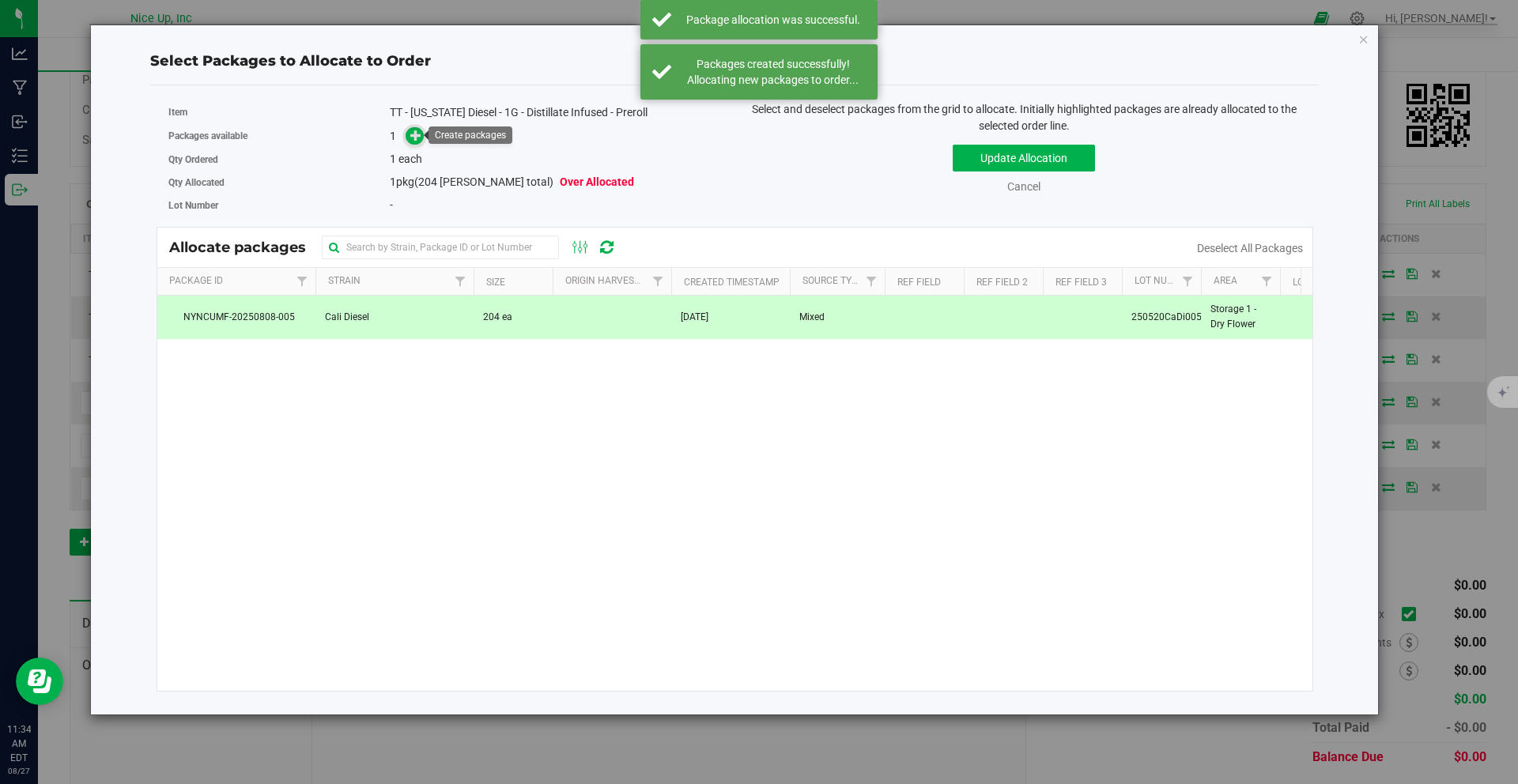
click at [421, 130] on icon at bounding box center [416, 135] width 11 height 11
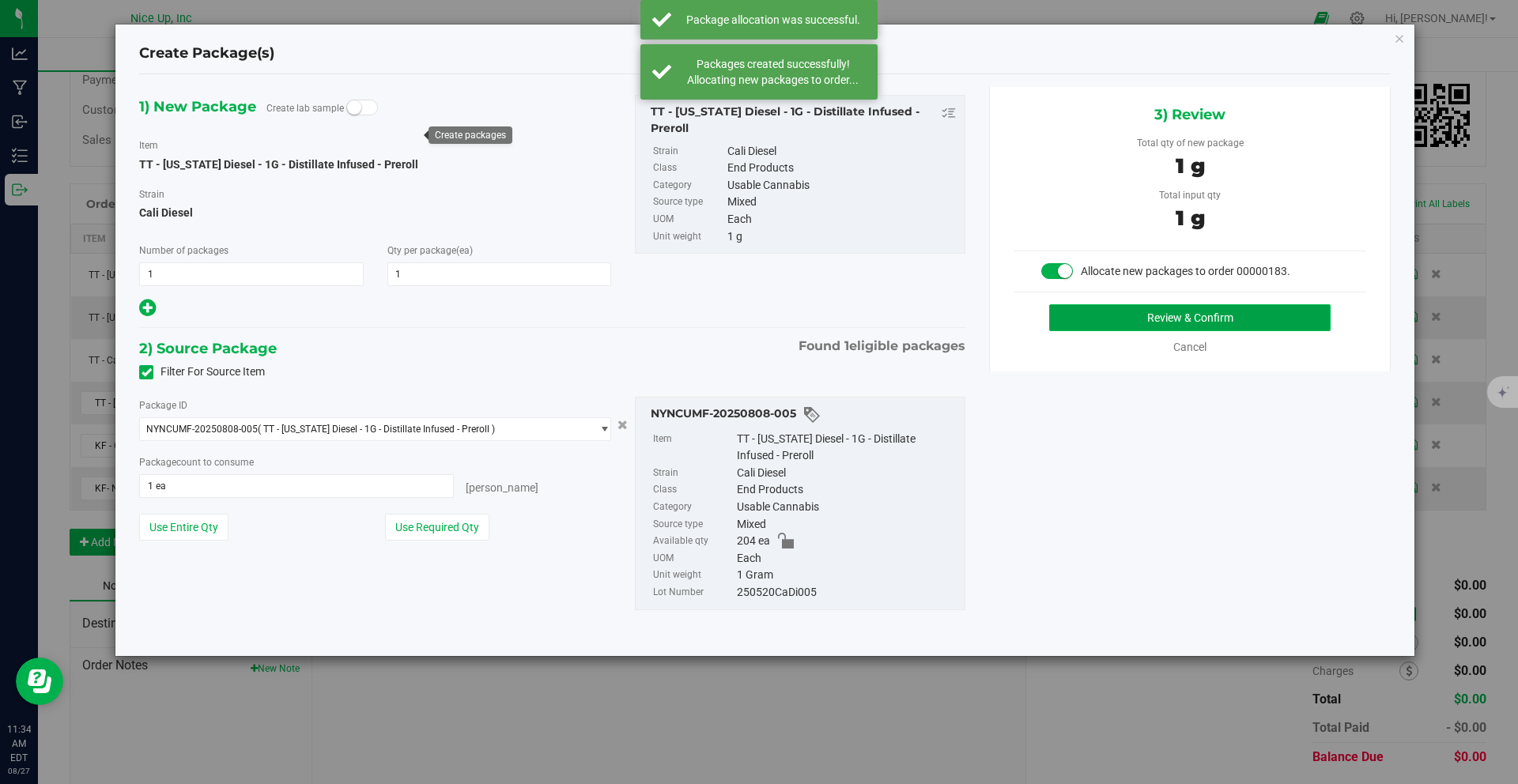
click at [1152, 322] on button "Review & Confirm" at bounding box center [1190, 317] width 282 height 27
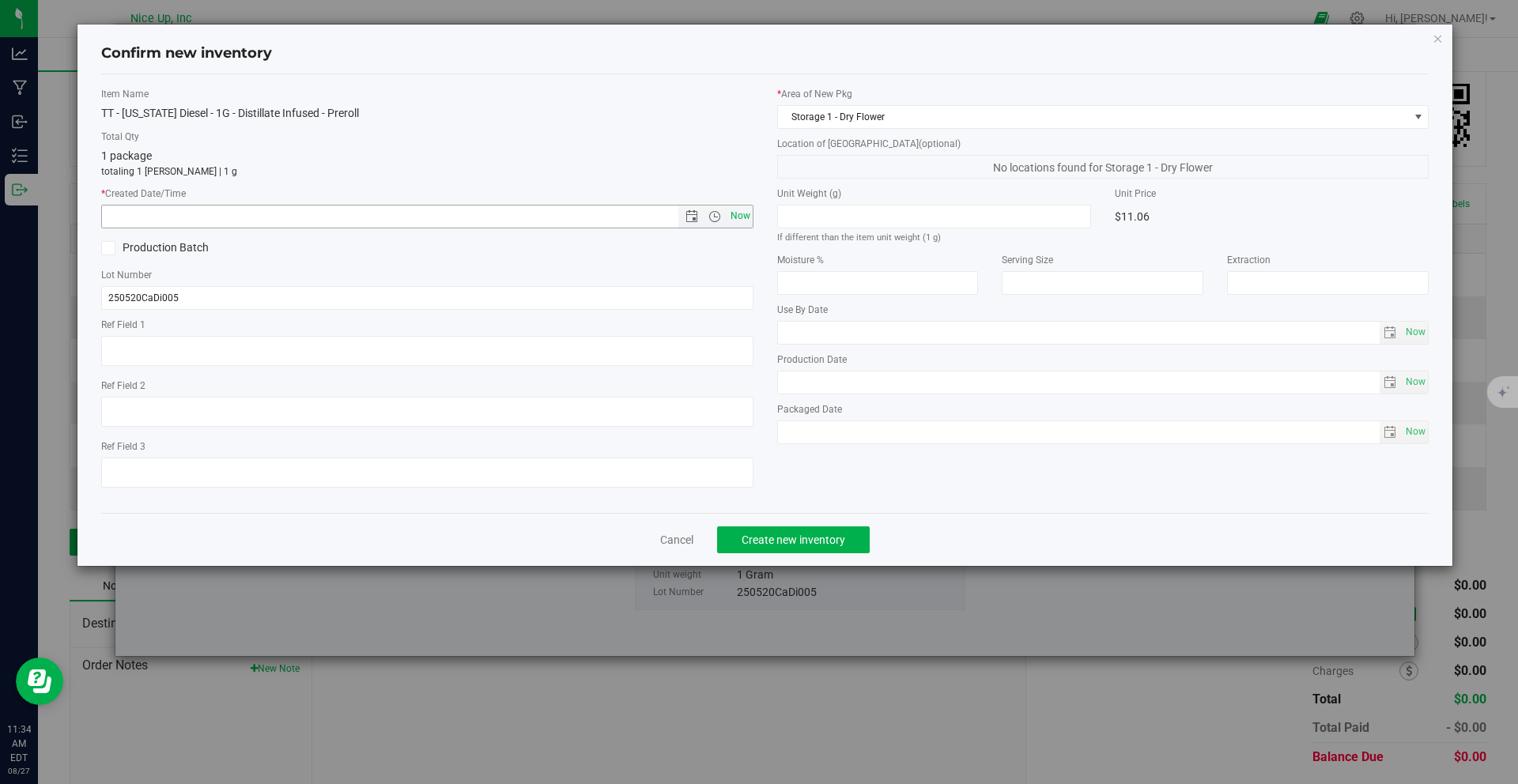
click at [740, 222] on span "Now" at bounding box center [740, 216] width 27 height 23
type input "8/27/2025 11:34 AM"
click at [832, 542] on span "Create new inventory" at bounding box center [793, 540] width 104 height 13
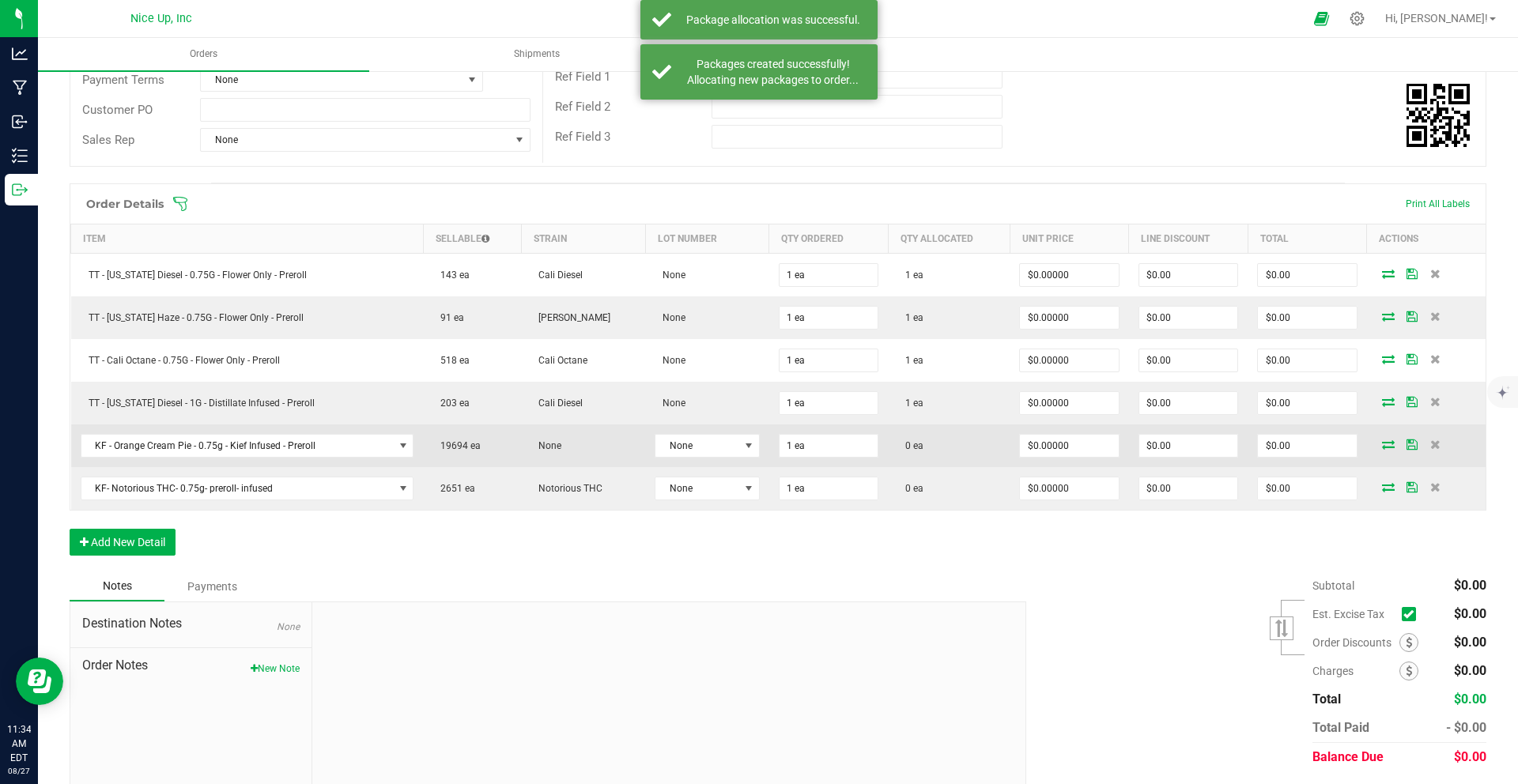
click at [1381, 448] on icon at bounding box center [1388, 444] width 13 height 9
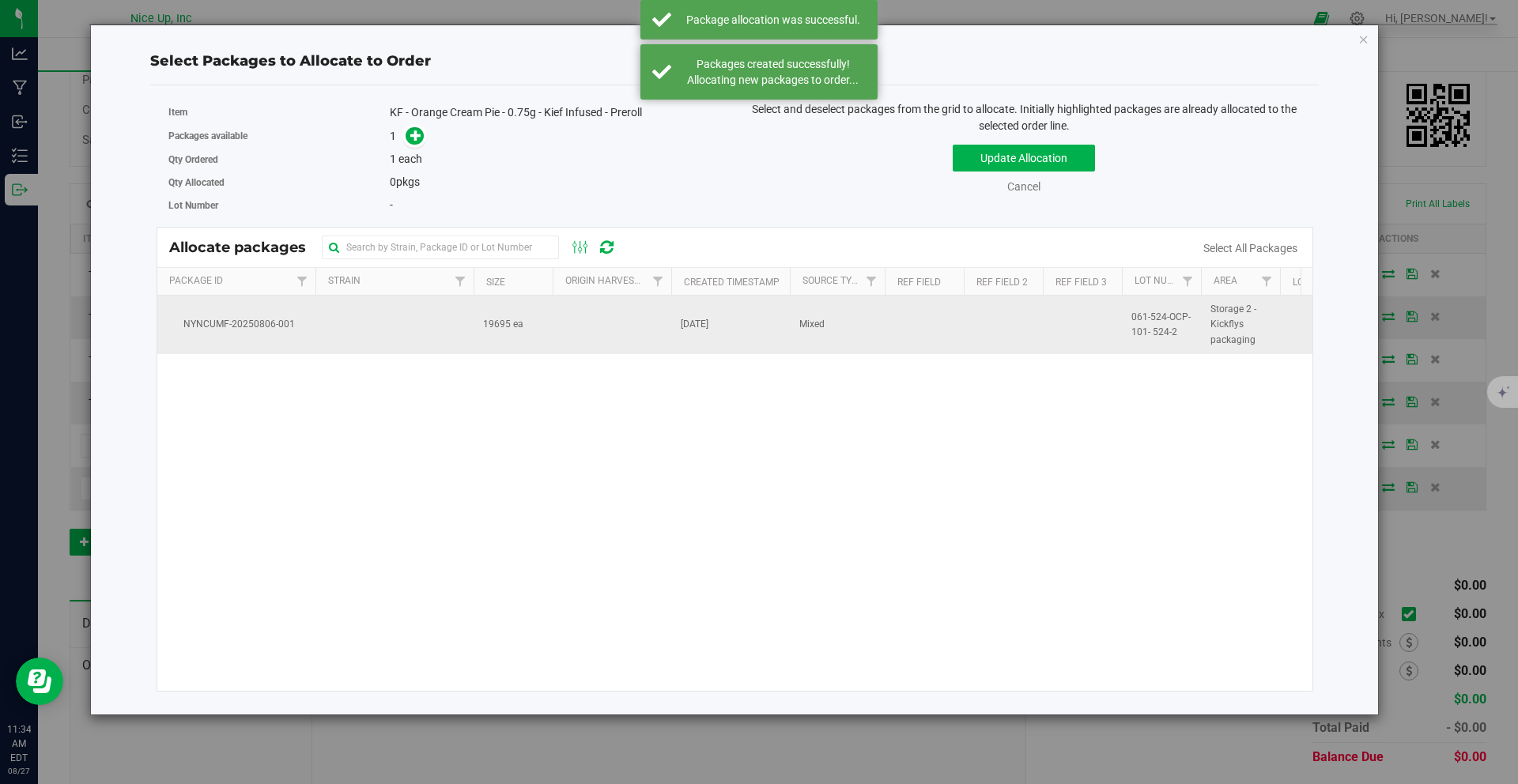
click at [462, 323] on td at bounding box center [394, 325] width 158 height 59
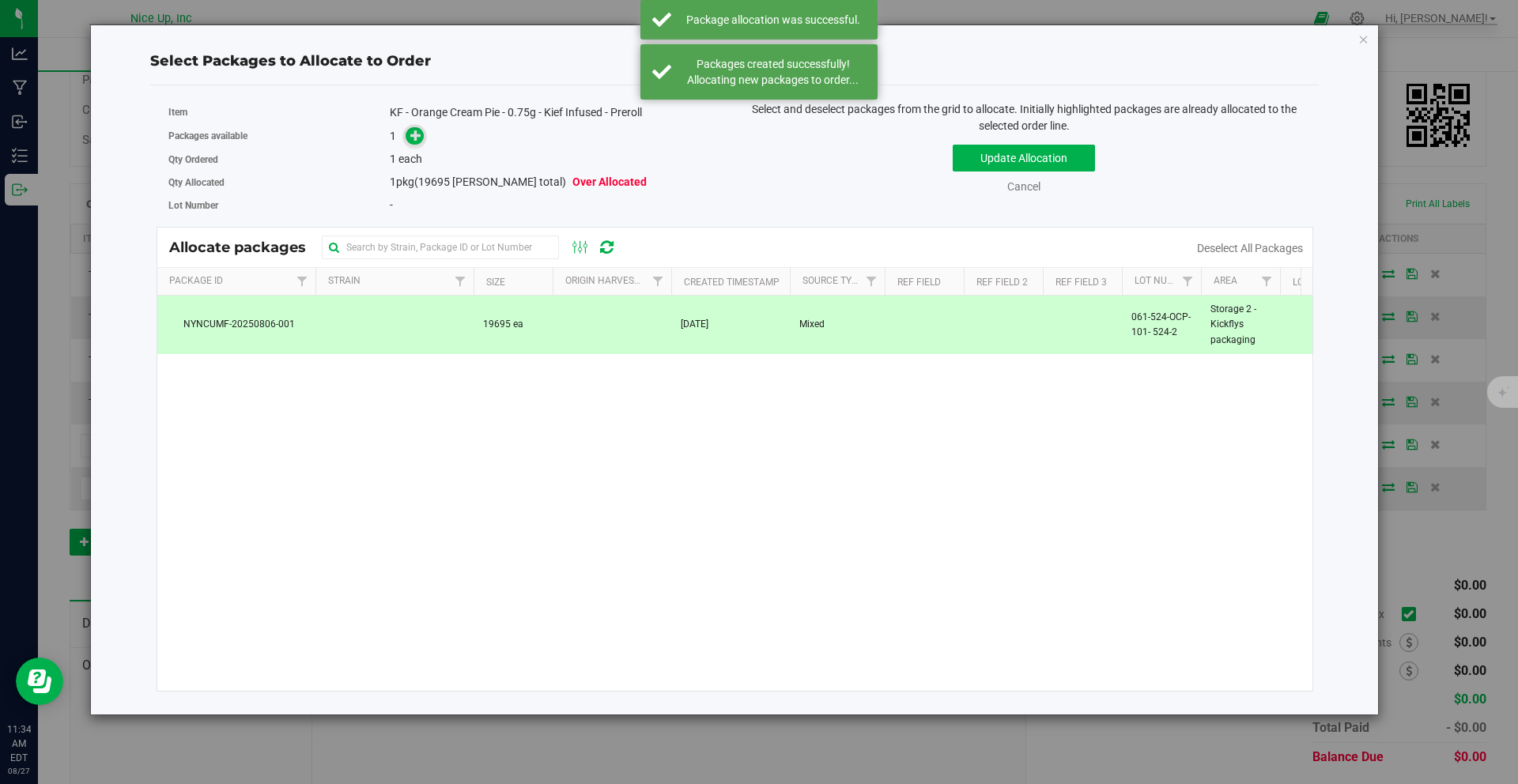
click at [422, 131] on span at bounding box center [414, 136] width 18 height 18
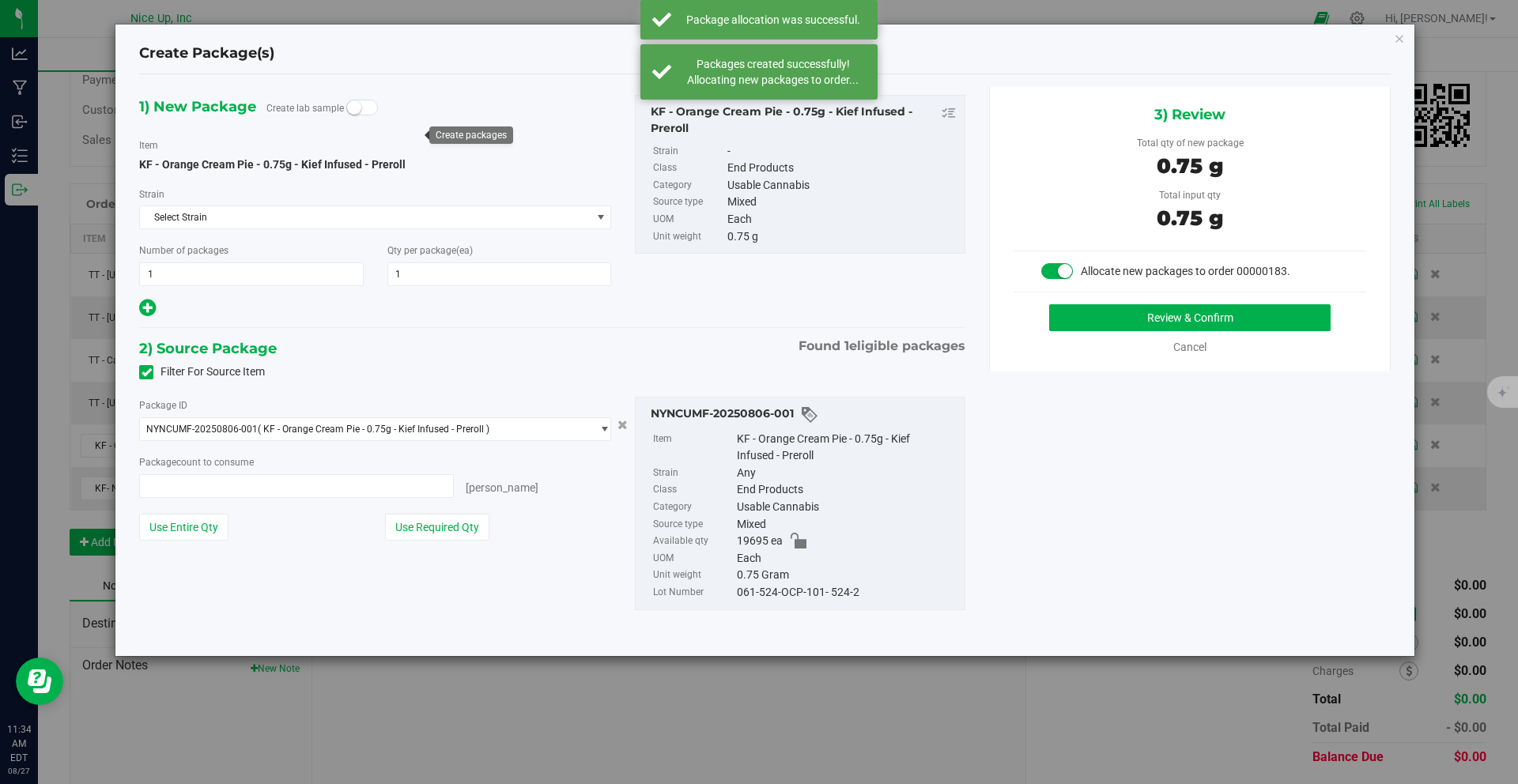
type input "1 ea"
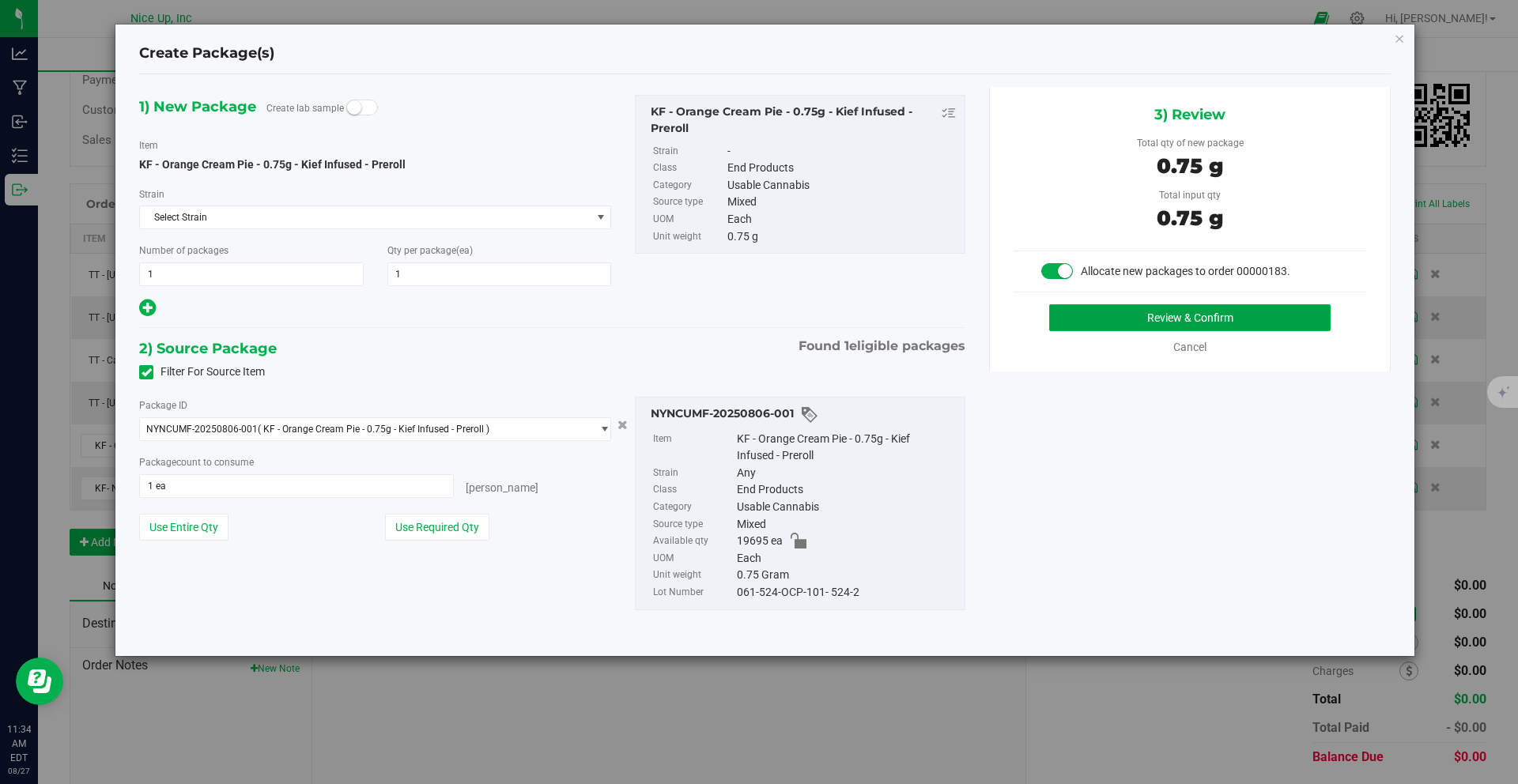
click at [1165, 318] on button "Review & Confirm" at bounding box center [1190, 317] width 282 height 27
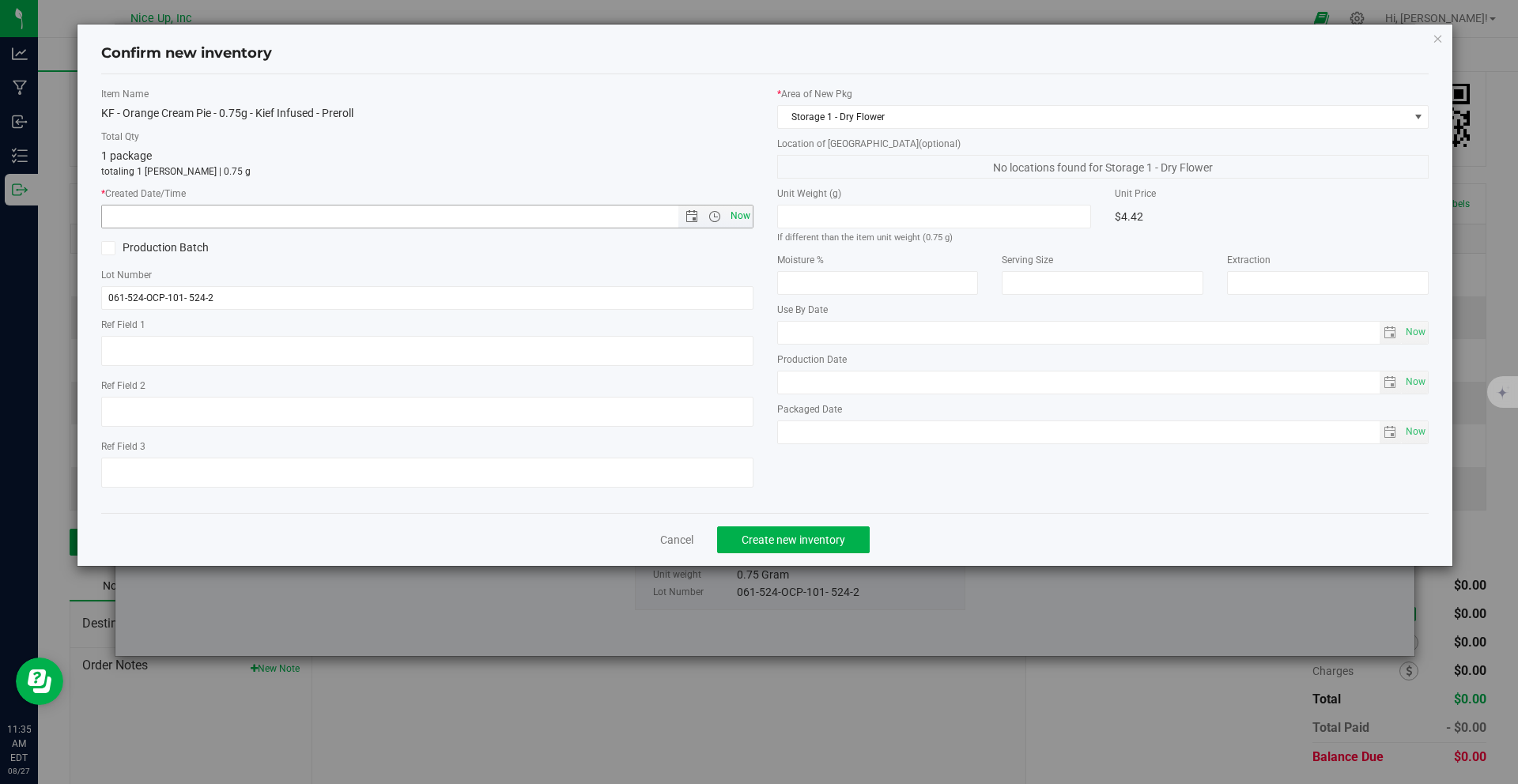
click at [727, 210] on span "Now" at bounding box center [740, 216] width 27 height 23
type input "8/27/2025 11:35 AM"
click at [788, 542] on span "Create new inventory" at bounding box center [793, 540] width 104 height 13
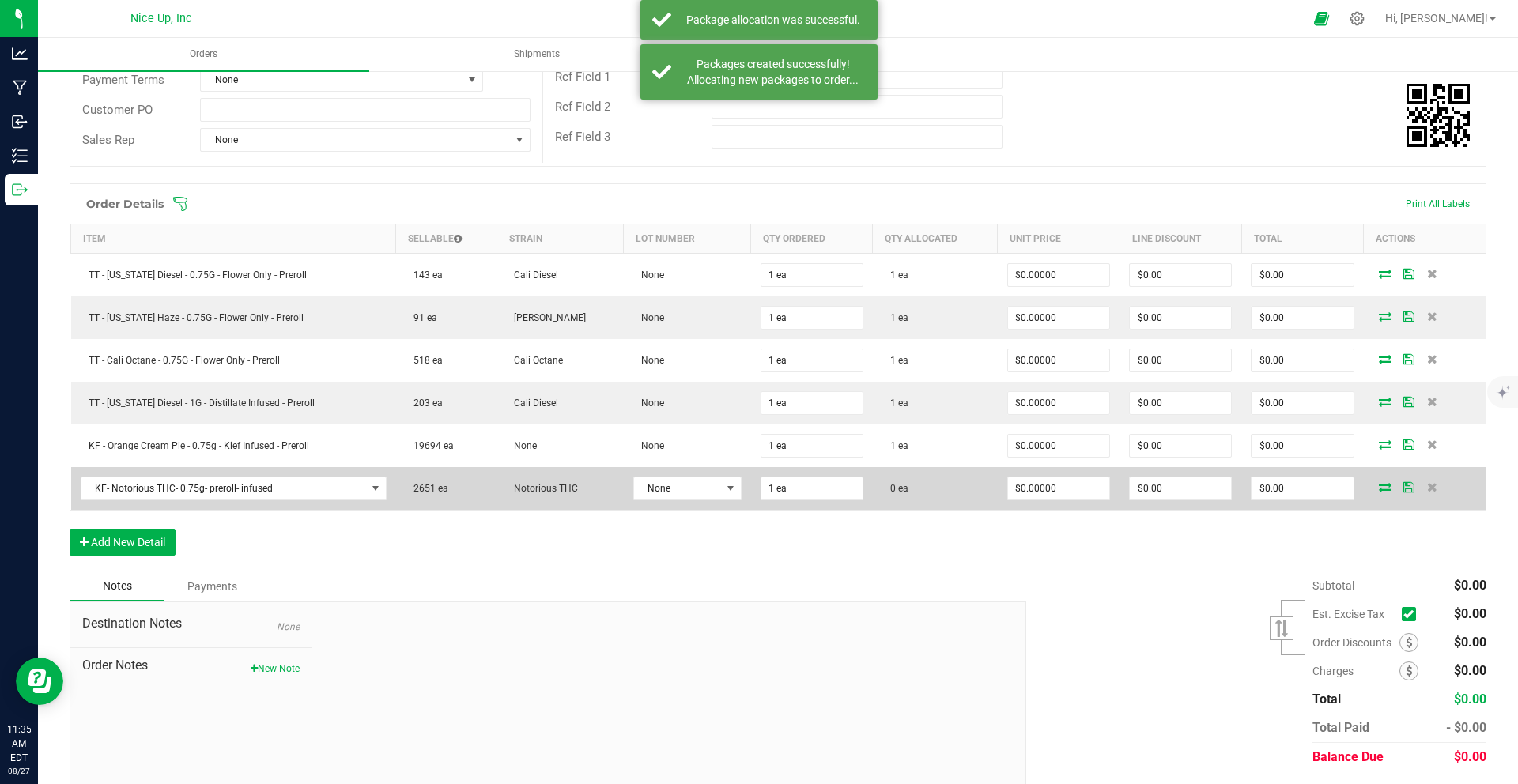
click at [1379, 488] on icon at bounding box center [1385, 486] width 13 height 9
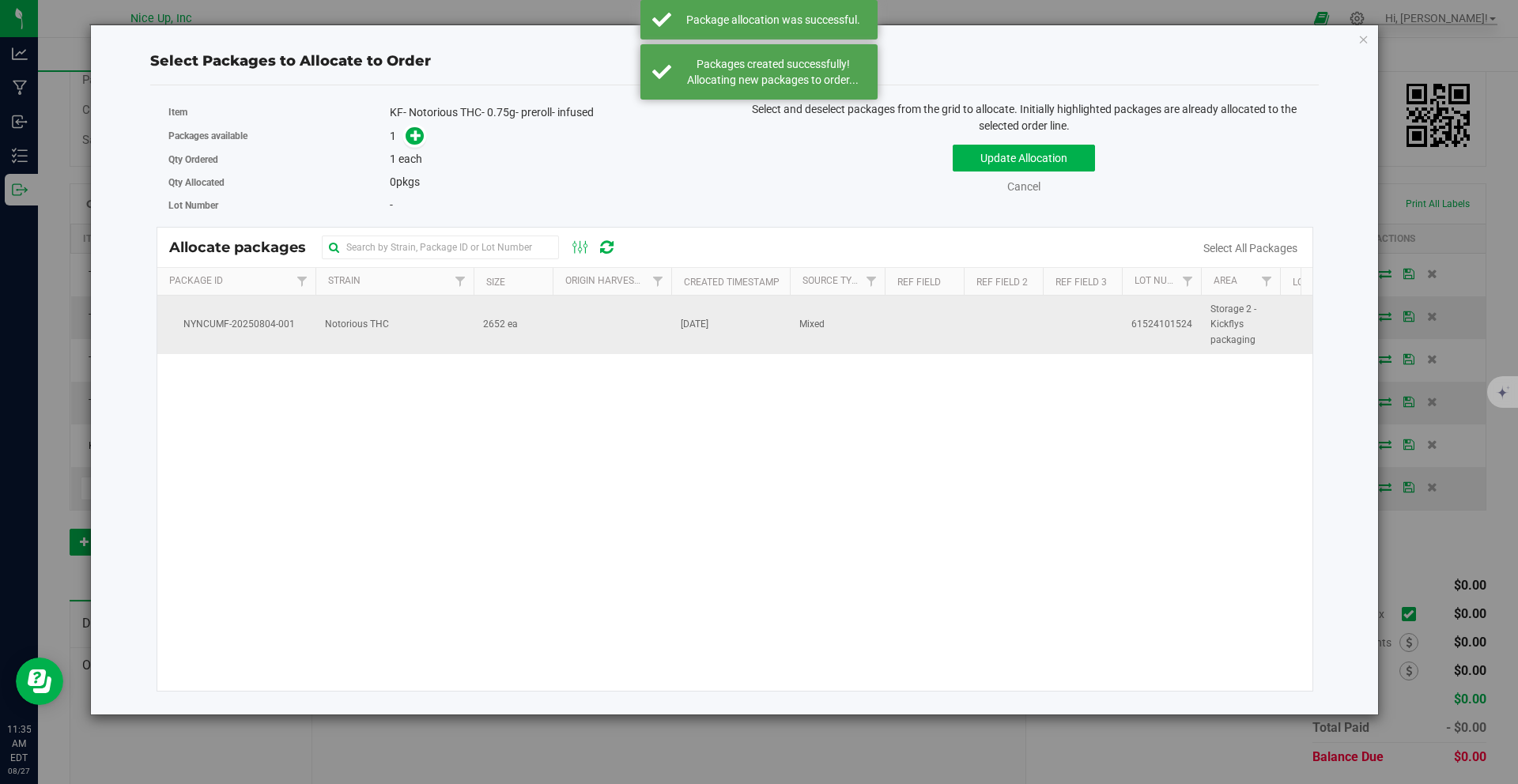
click at [562, 317] on td at bounding box center [611, 325] width 118 height 59
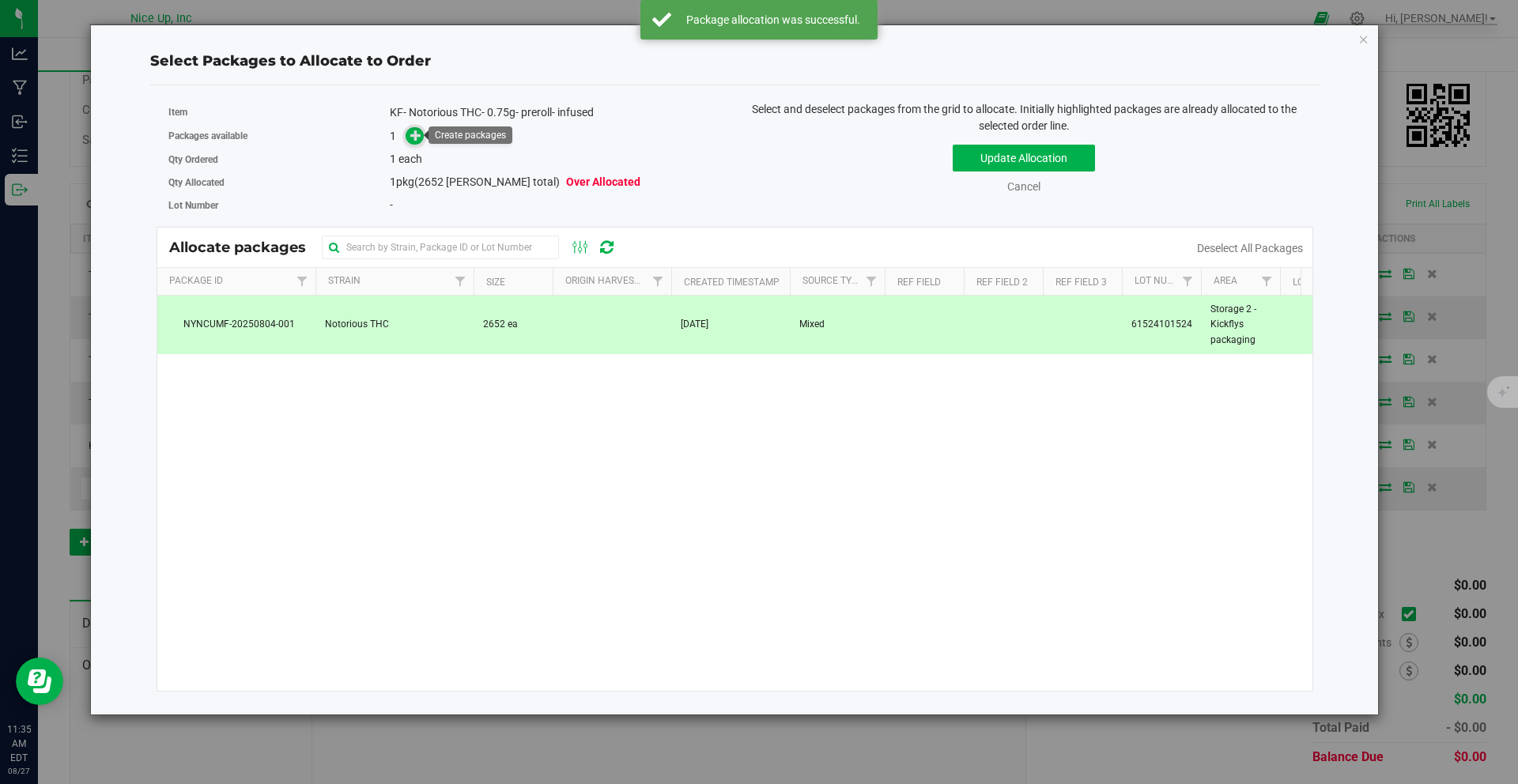
click at [422, 135] on icon at bounding box center [416, 135] width 11 height 11
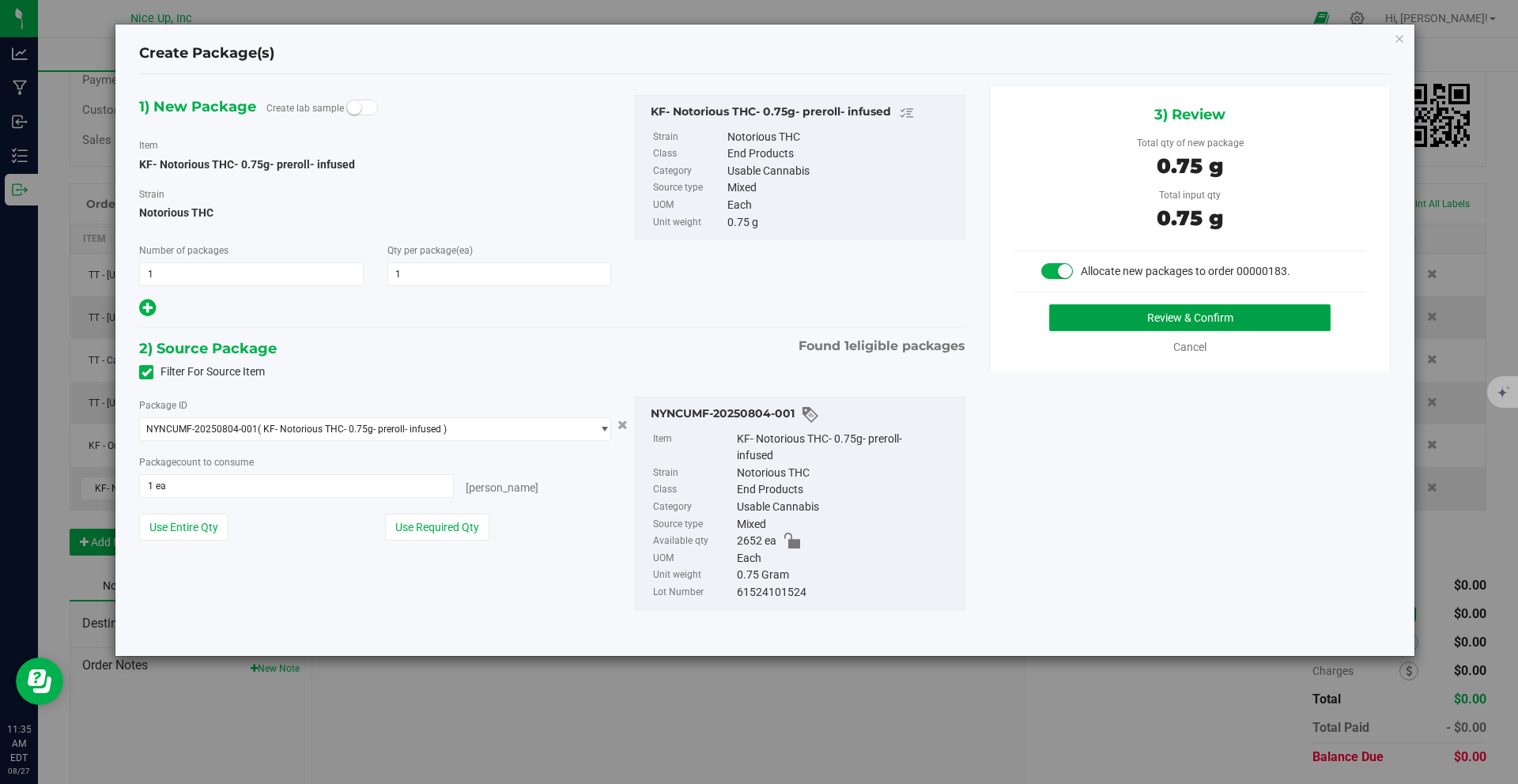
click at [1265, 317] on button "Review & Confirm" at bounding box center [1190, 317] width 282 height 27
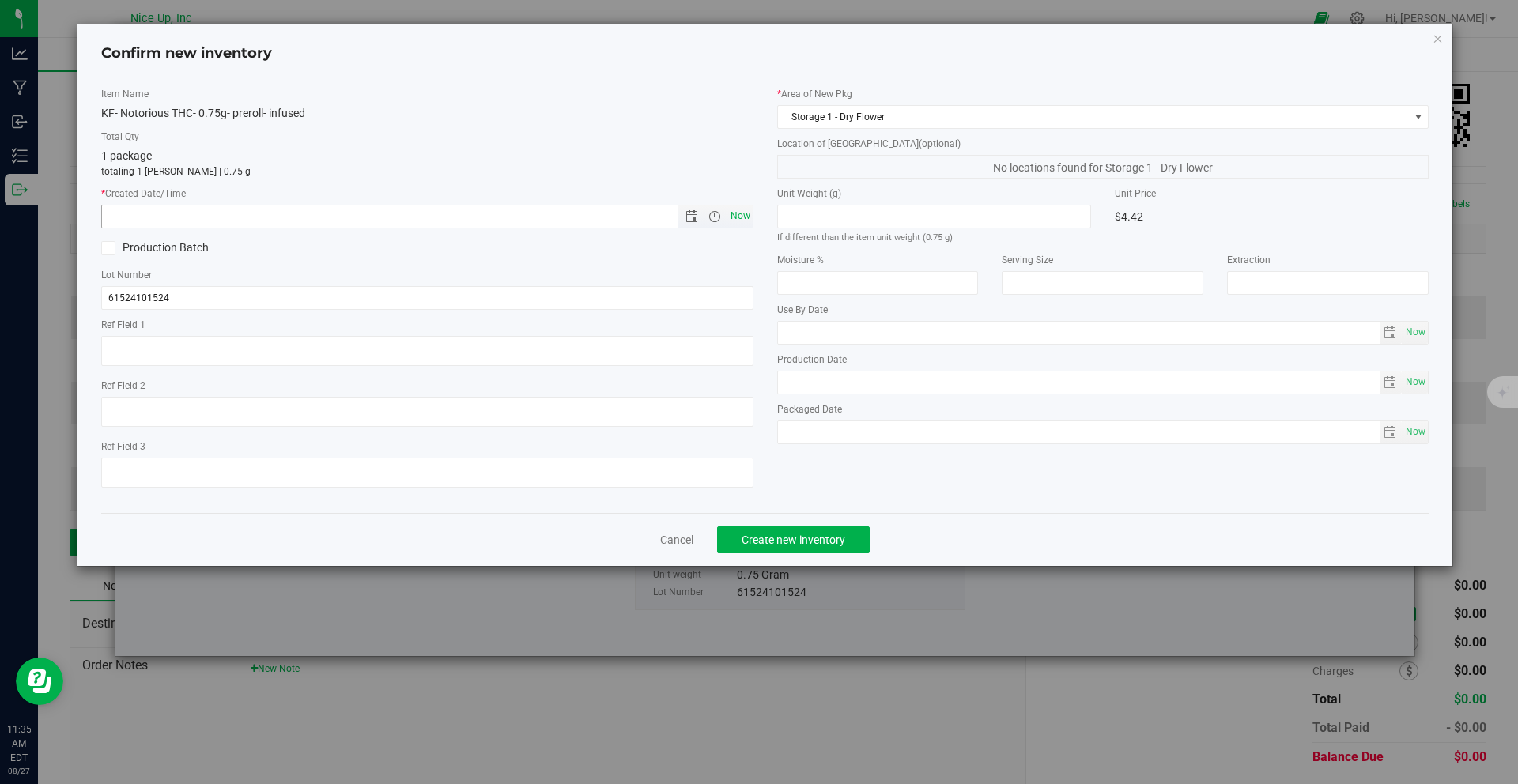
click at [740, 216] on span "Now" at bounding box center [740, 216] width 27 height 23
type input "8/27/2025 11:35 AM"
click at [817, 528] on button "Create new inventory" at bounding box center [793, 539] width 153 height 27
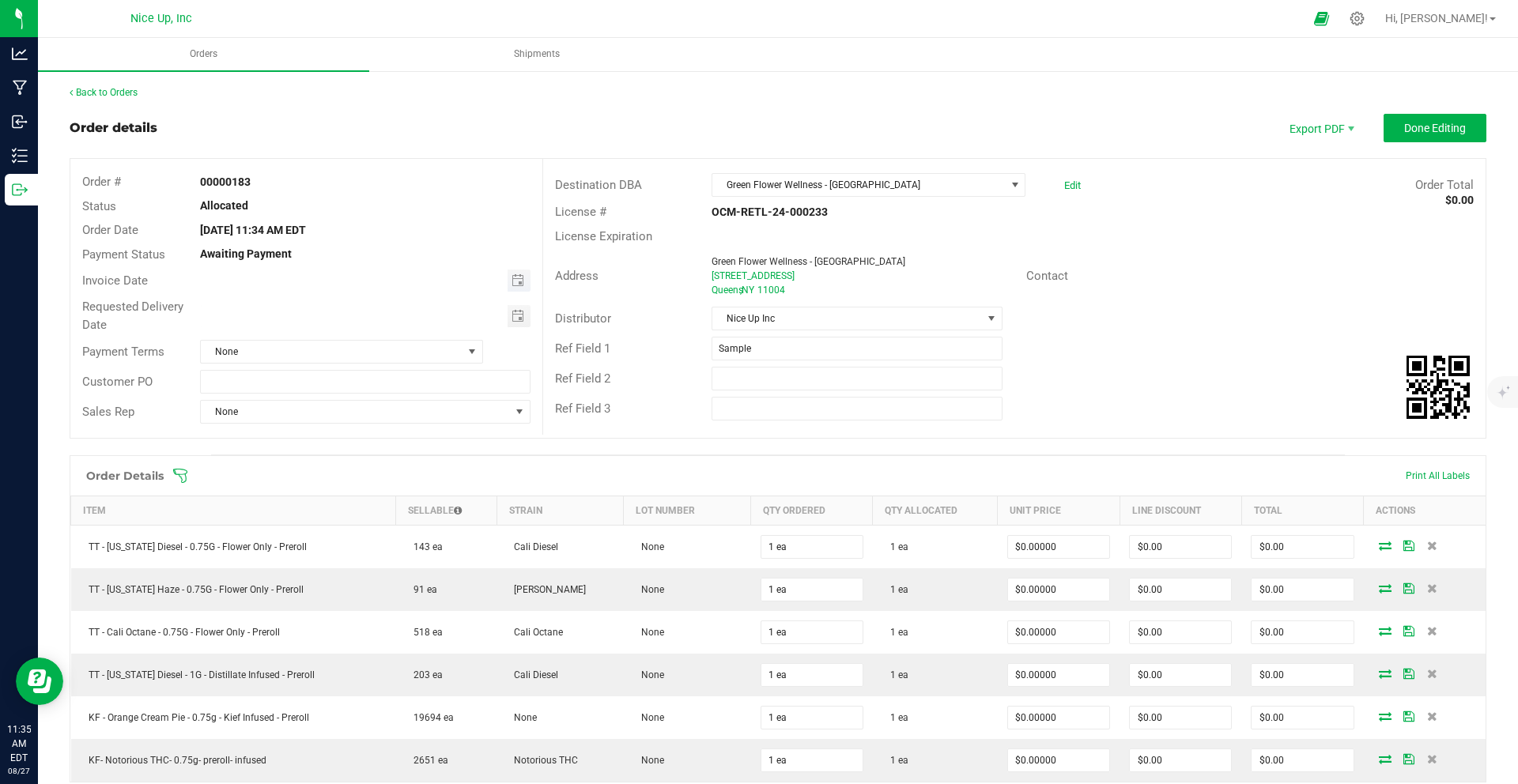
click at [517, 290] on span "Toggle calendar" at bounding box center [518, 281] width 23 height 22
click at [368, 463] on span "28" at bounding box center [363, 461] width 23 height 24
click at [511, 280] on span "Toggle calendar" at bounding box center [518, 280] width 13 height 13
click at [388, 461] on span "29" at bounding box center [387, 461] width 23 height 24
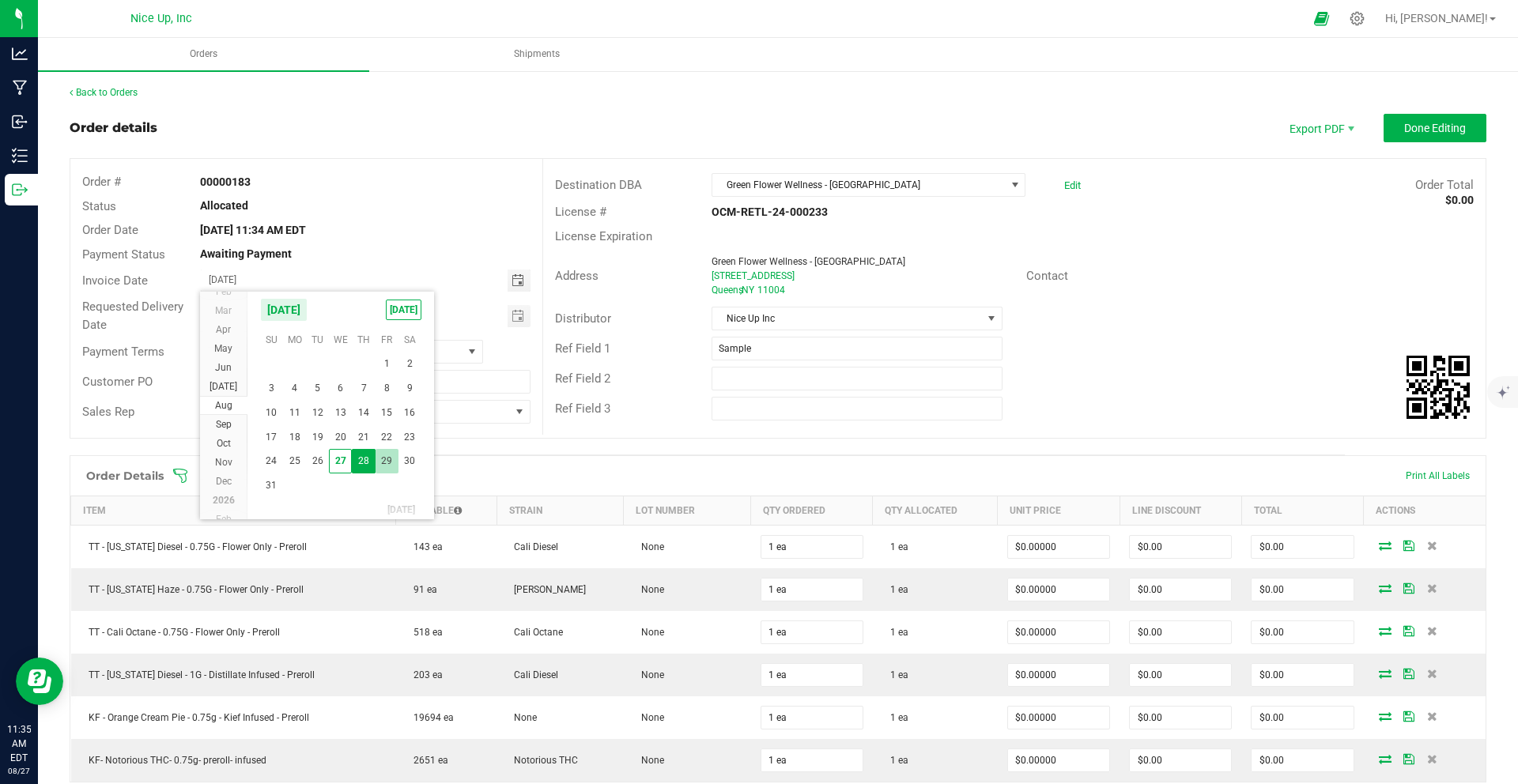
type input "[DATE]"
click at [511, 317] on span "Toggle calendar" at bounding box center [518, 316] width 13 height 13
click at [390, 492] on span "29" at bounding box center [387, 496] width 23 height 24
type input "[DATE]"
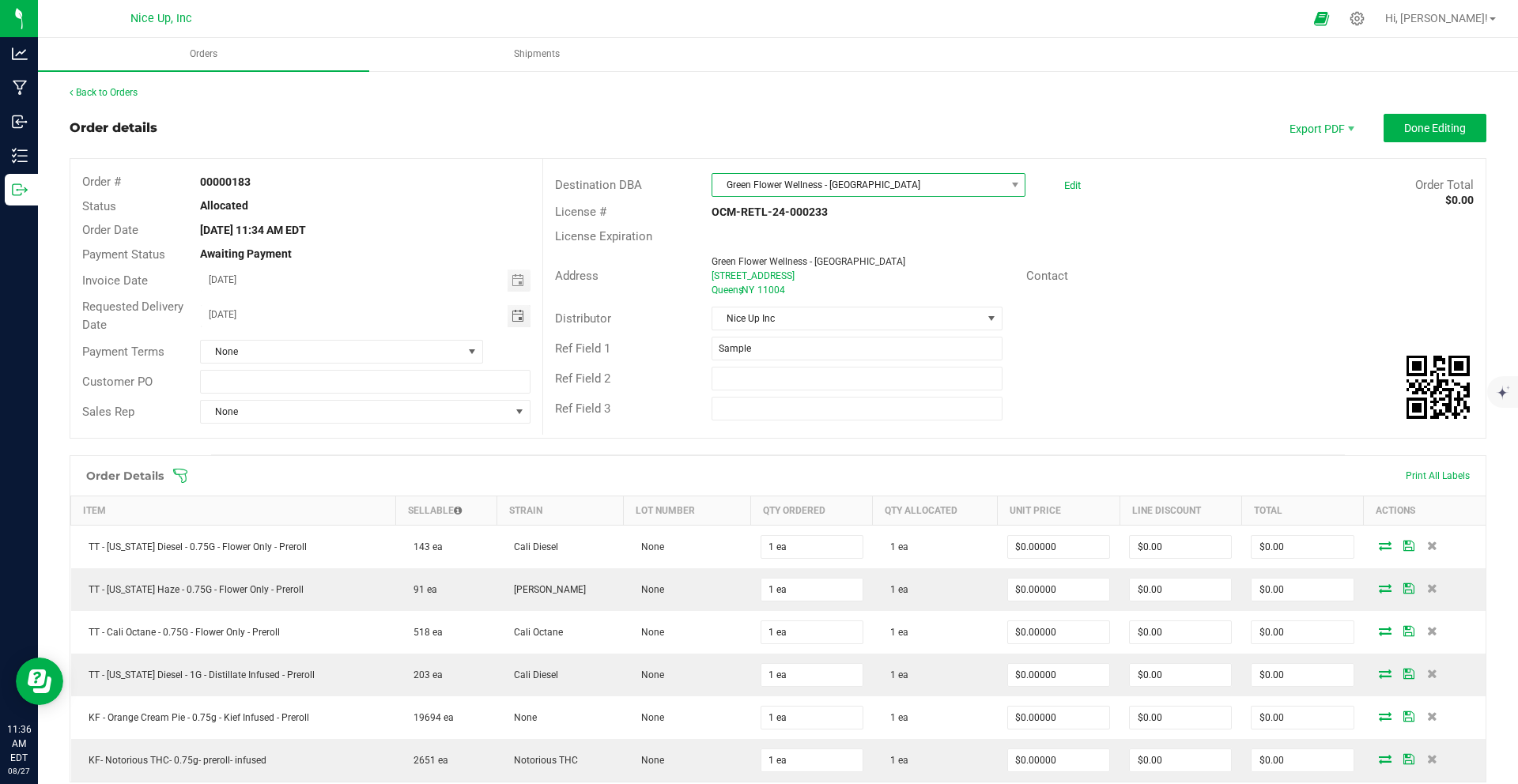
click at [790, 191] on span "Green Flower Wellness - [GEOGRAPHIC_DATA]" at bounding box center [858, 185] width 293 height 22
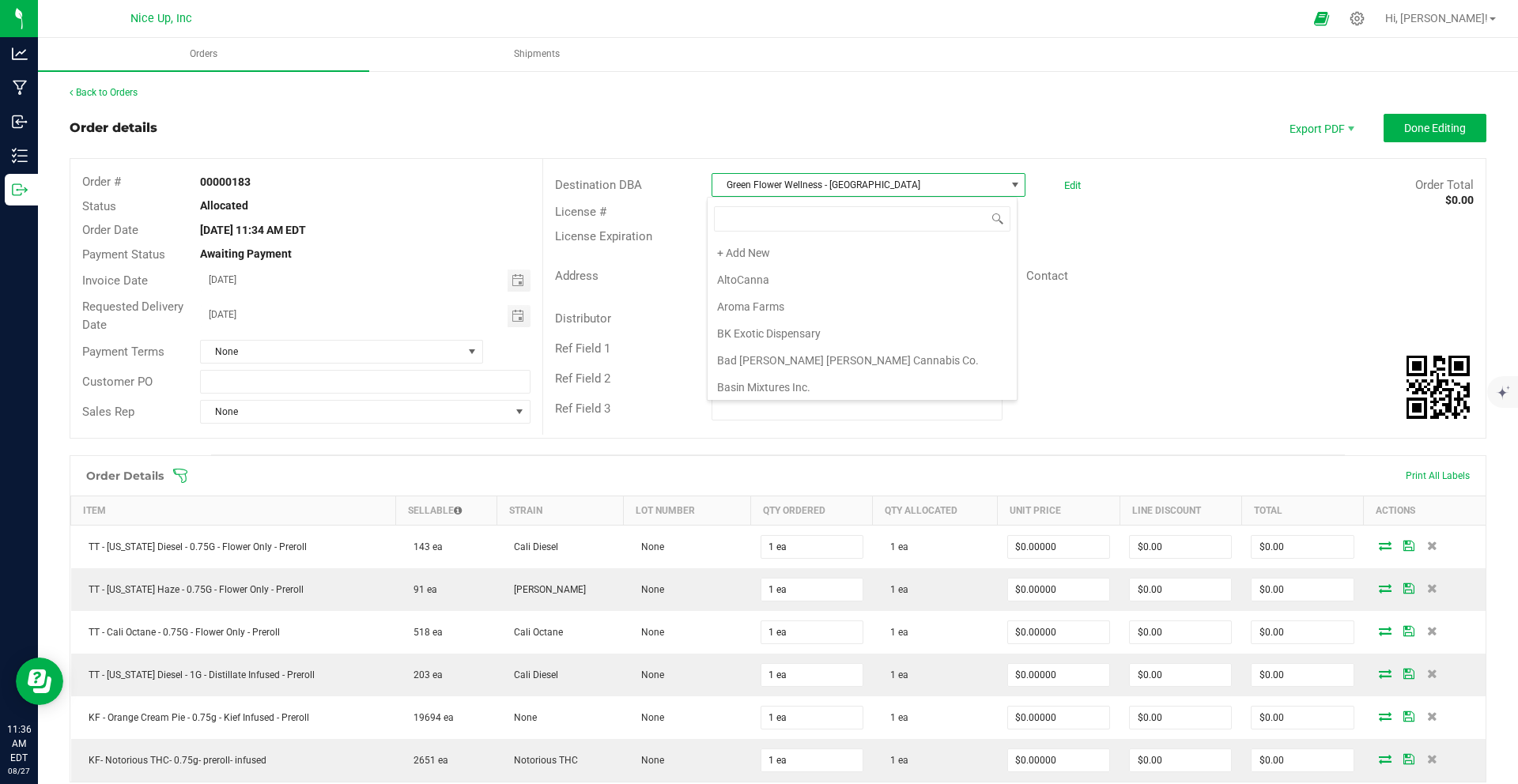
scroll to position [943, 0]
click at [783, 226] on input at bounding box center [861, 218] width 296 height 24
type input "aroma"
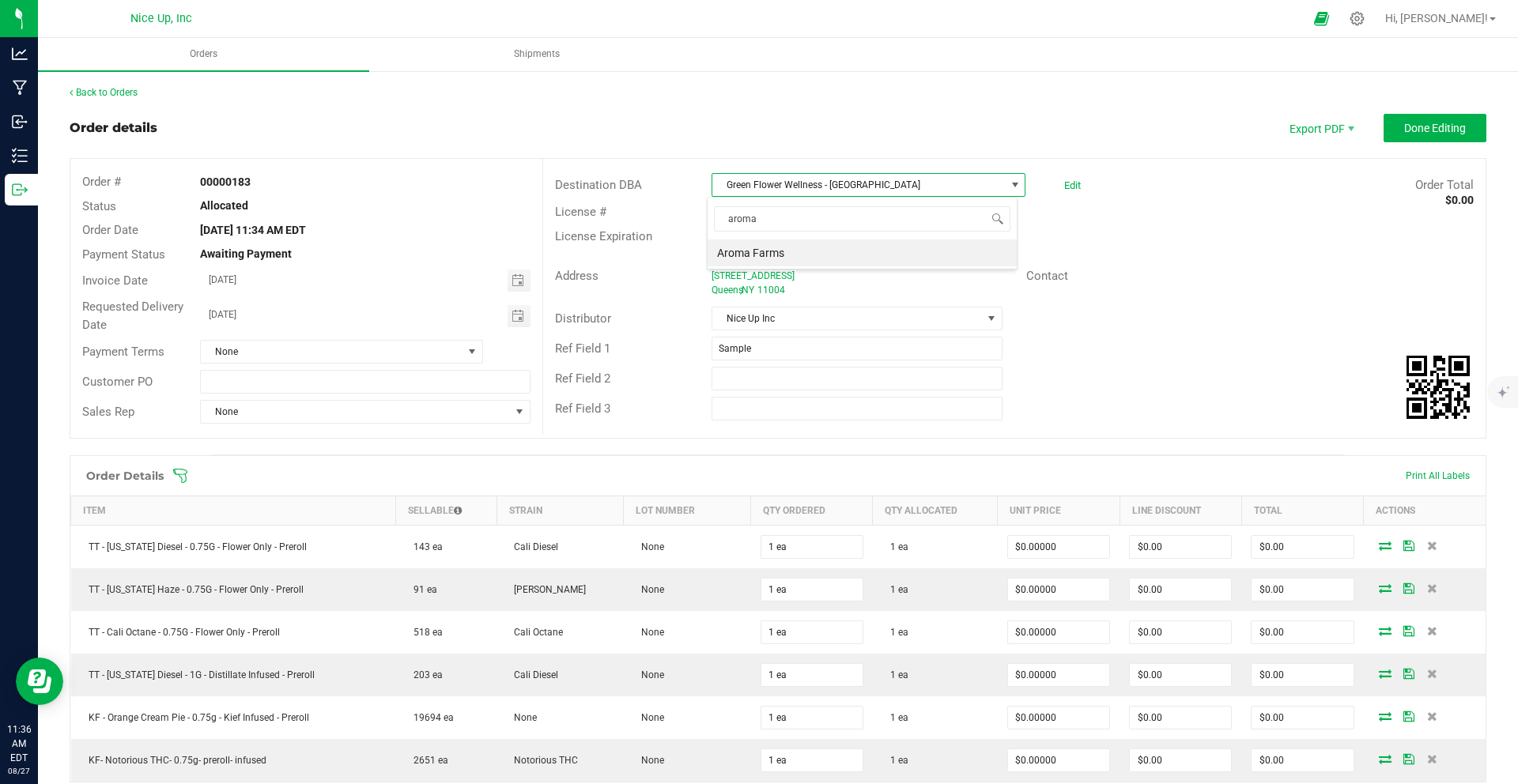
click at [799, 255] on li "Aroma Farms" at bounding box center [862, 252] width 309 height 27
click at [510, 287] on span "Toggle calendar" at bounding box center [518, 281] width 23 height 22
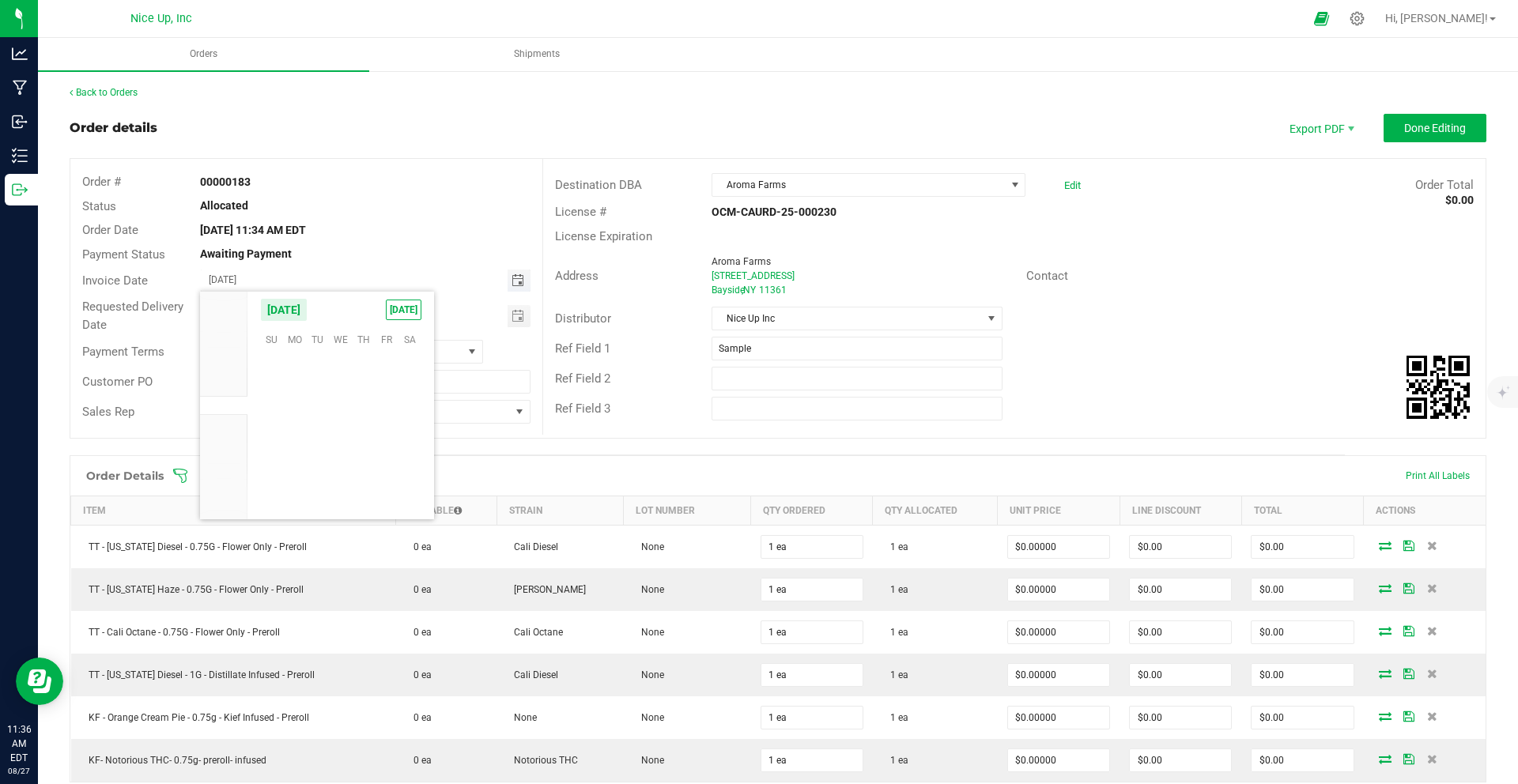
scroll to position [256017, 0]
click at [361, 460] on span "28" at bounding box center [363, 461] width 23 height 24
type input "[DATE]"
click at [516, 317] on span "Toggle calendar" at bounding box center [518, 316] width 13 height 13
click at [370, 494] on span "28" at bounding box center [363, 496] width 23 height 24
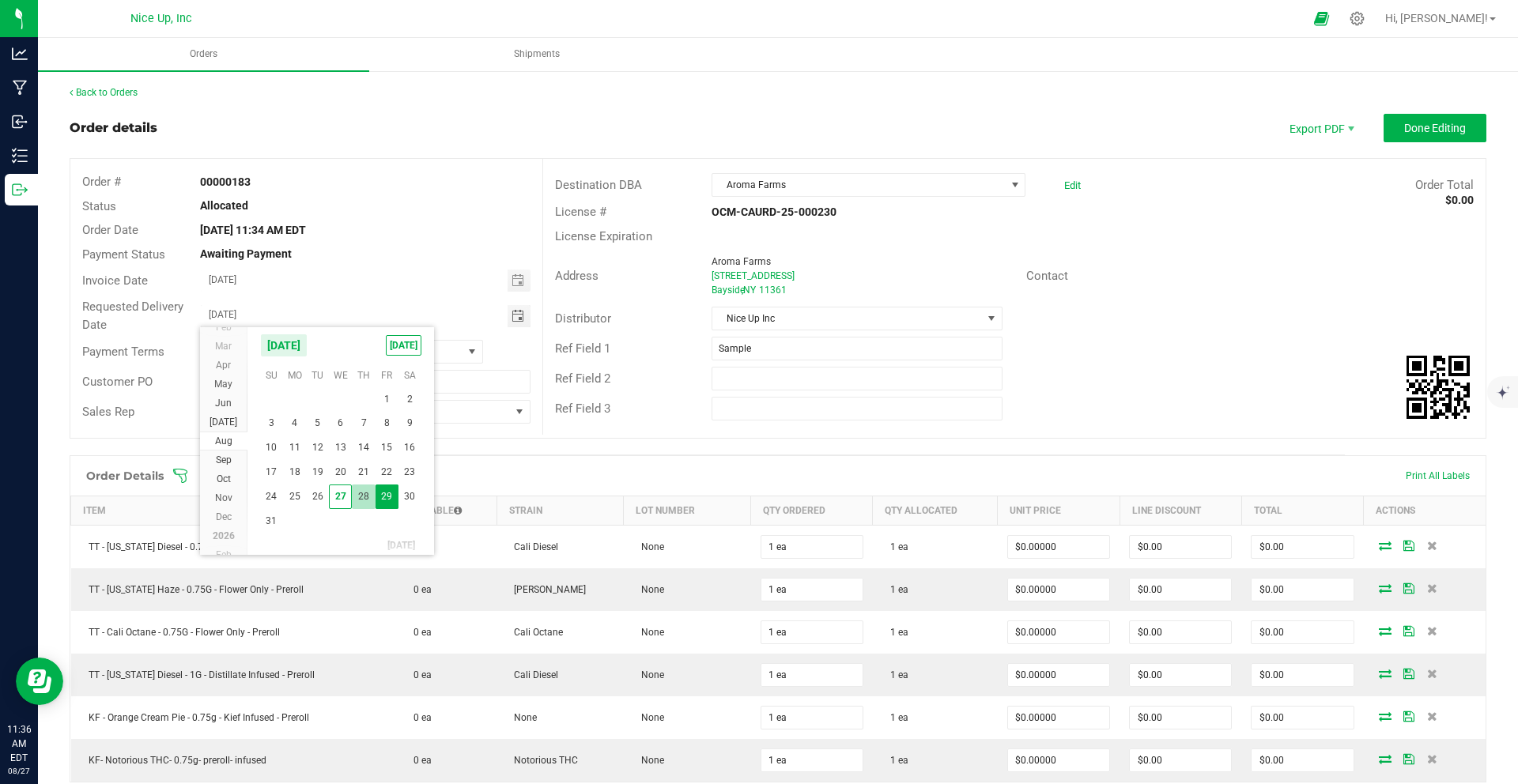
type input "[DATE]"
click at [1011, 123] on div "Order details Export PDF Done Editing" at bounding box center [778, 128] width 1416 height 28
click at [1424, 138] on button "Done Editing" at bounding box center [1434, 128] width 103 height 28
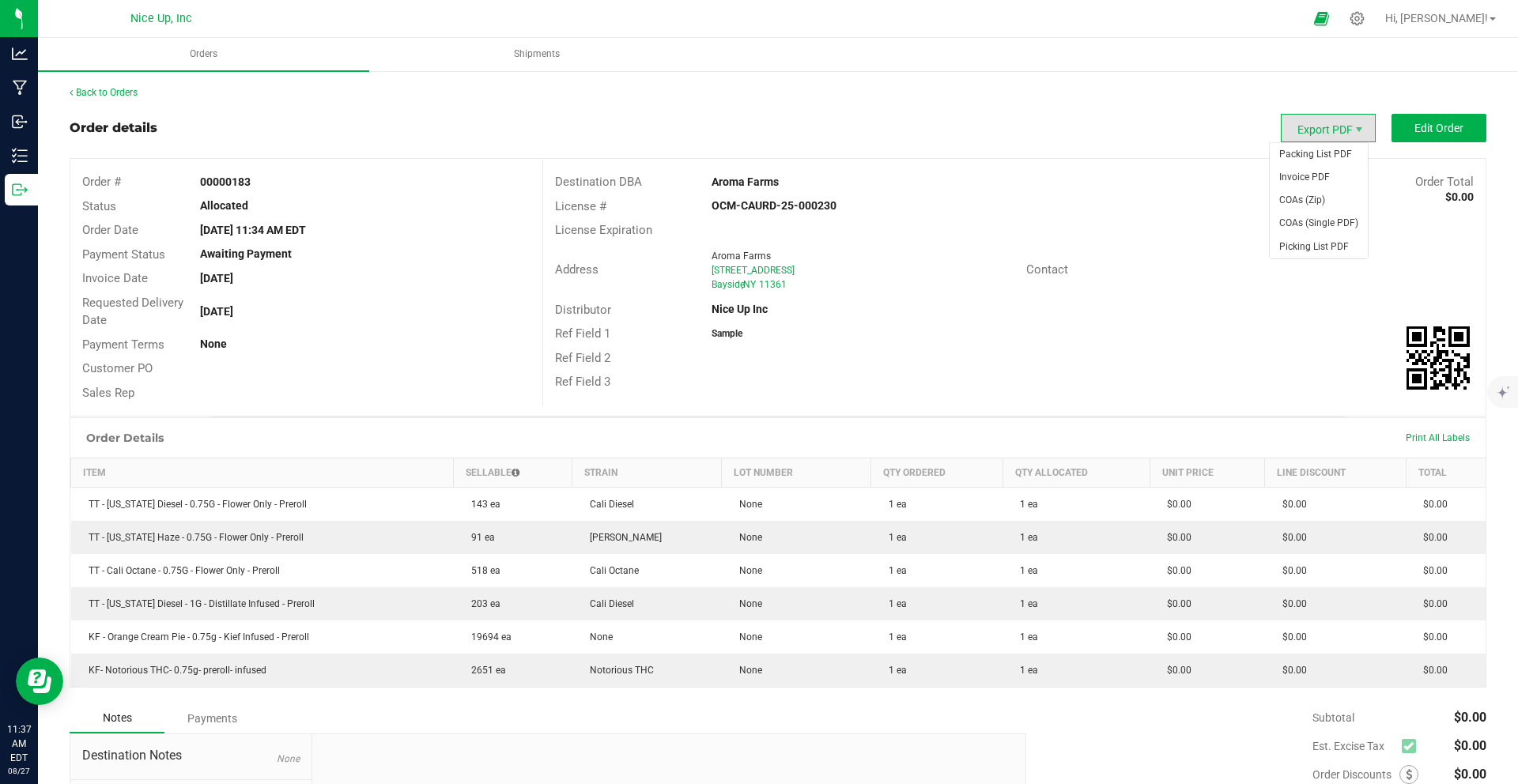
click at [1299, 135] on span "Export PDF" at bounding box center [1328, 128] width 95 height 28
click at [1309, 156] on span "Packing List PDF" at bounding box center [1318, 155] width 98 height 23
click at [1315, 169] on span "Invoice PDF" at bounding box center [1318, 177] width 98 height 23
click at [117, 93] on link "Back to Orders" at bounding box center [104, 92] width 68 height 11
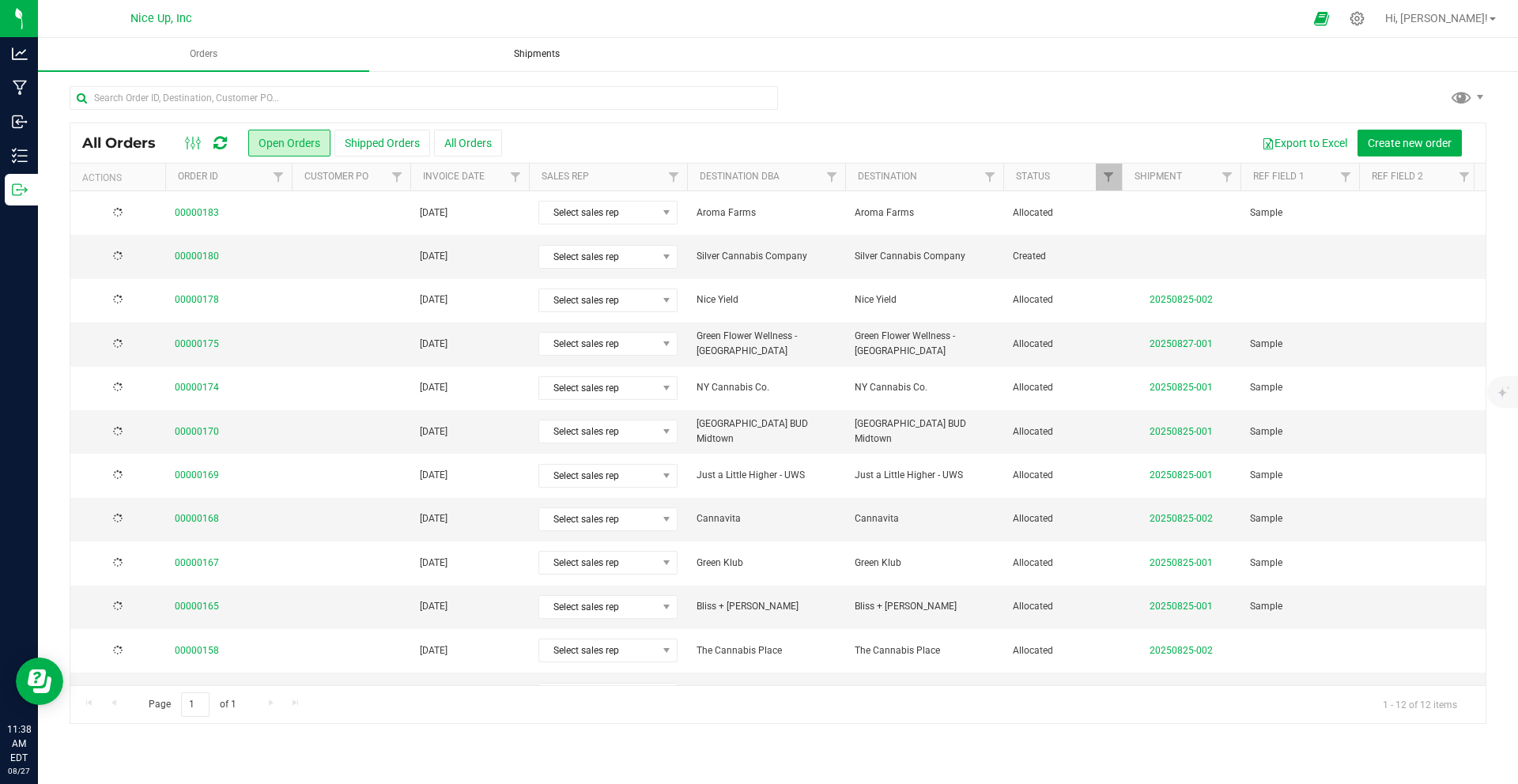
click at [554, 56] on span "Shipments" at bounding box center [537, 54] width 88 height 14
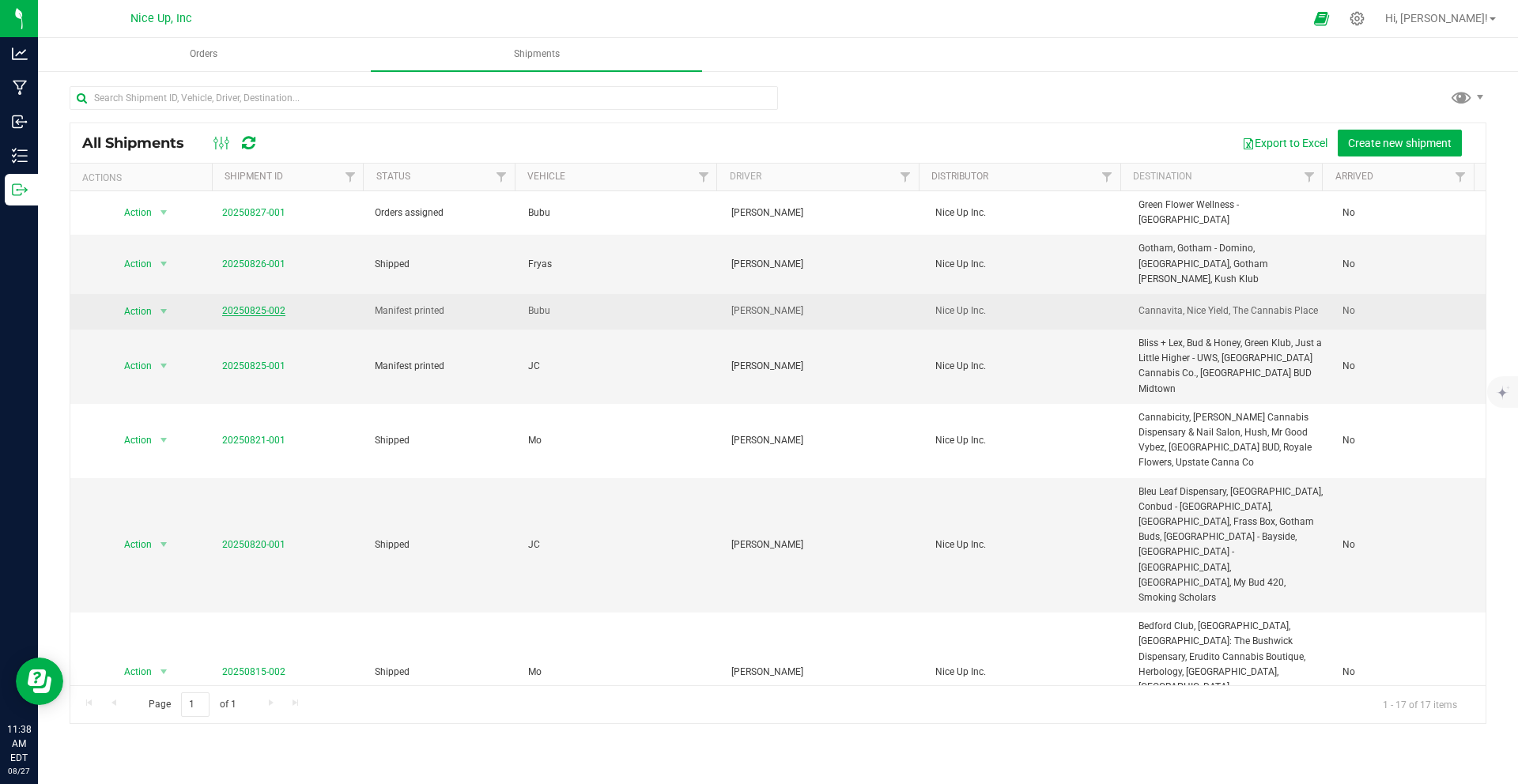
click at [265, 305] on link "20250825-002" at bounding box center [253, 310] width 63 height 11
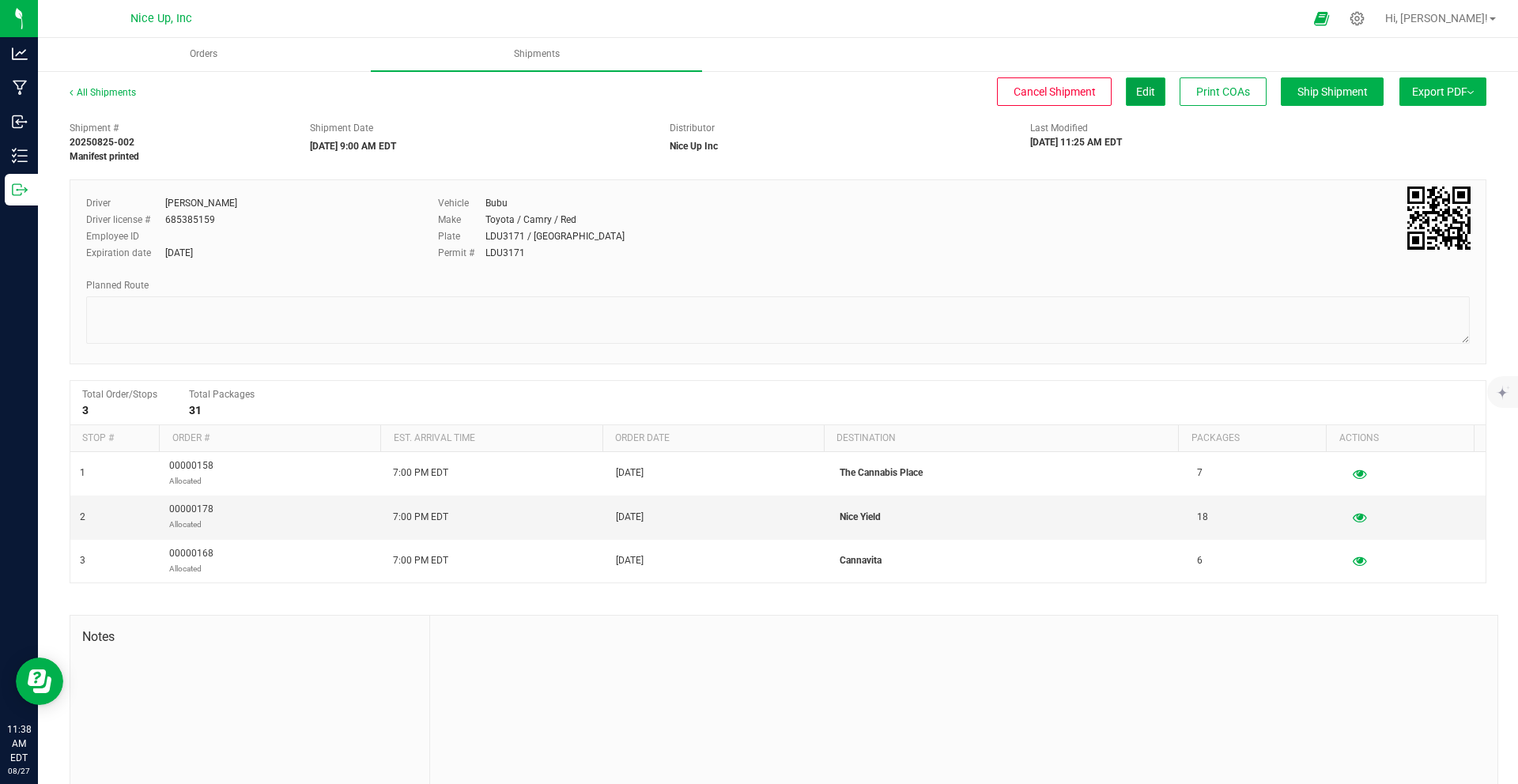
click at [1136, 89] on span "Edit" at bounding box center [1146, 92] width 19 height 13
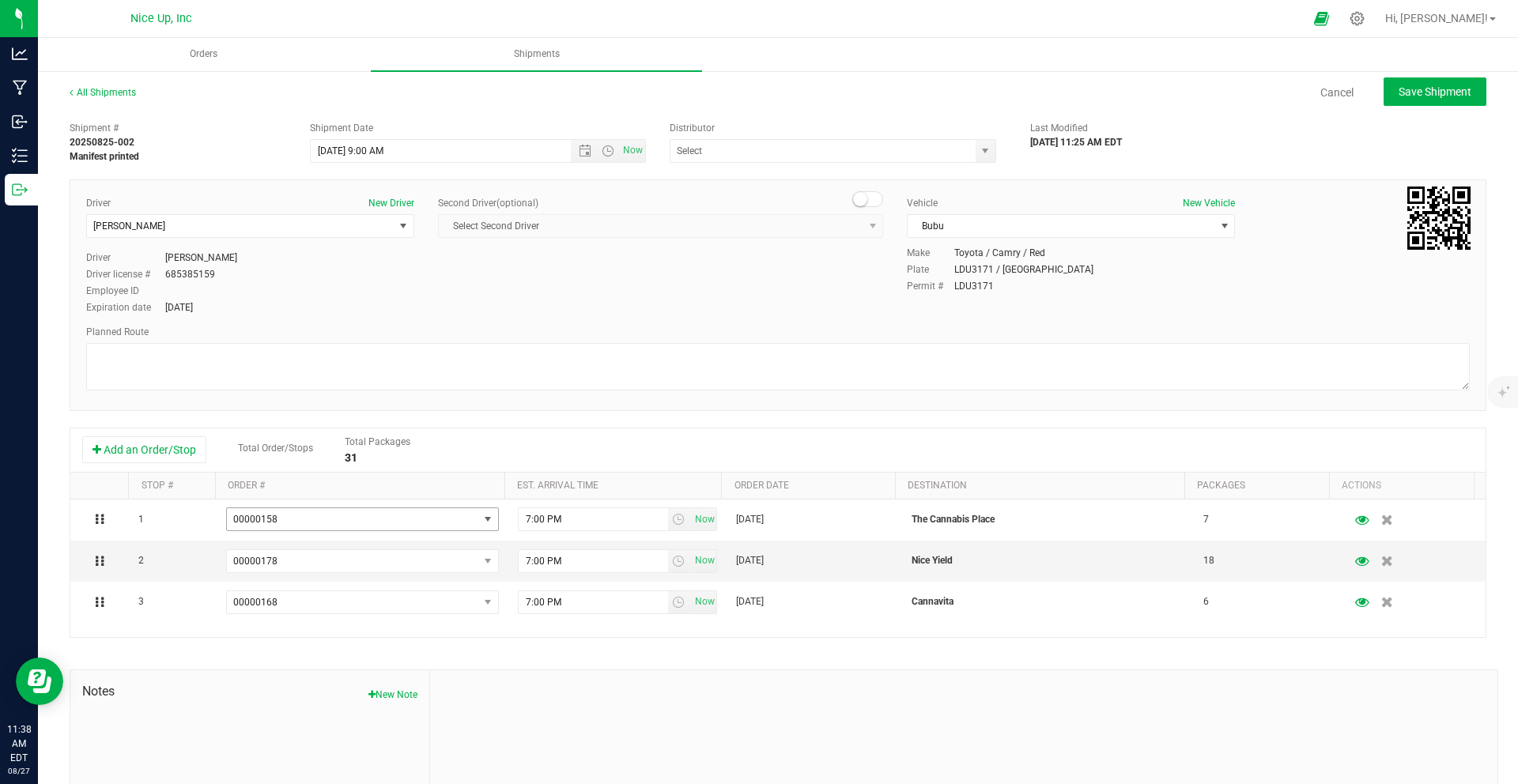
type input "Nice Up Inc"
click at [152, 459] on button "Add an Order/Stop" at bounding box center [144, 449] width 124 height 27
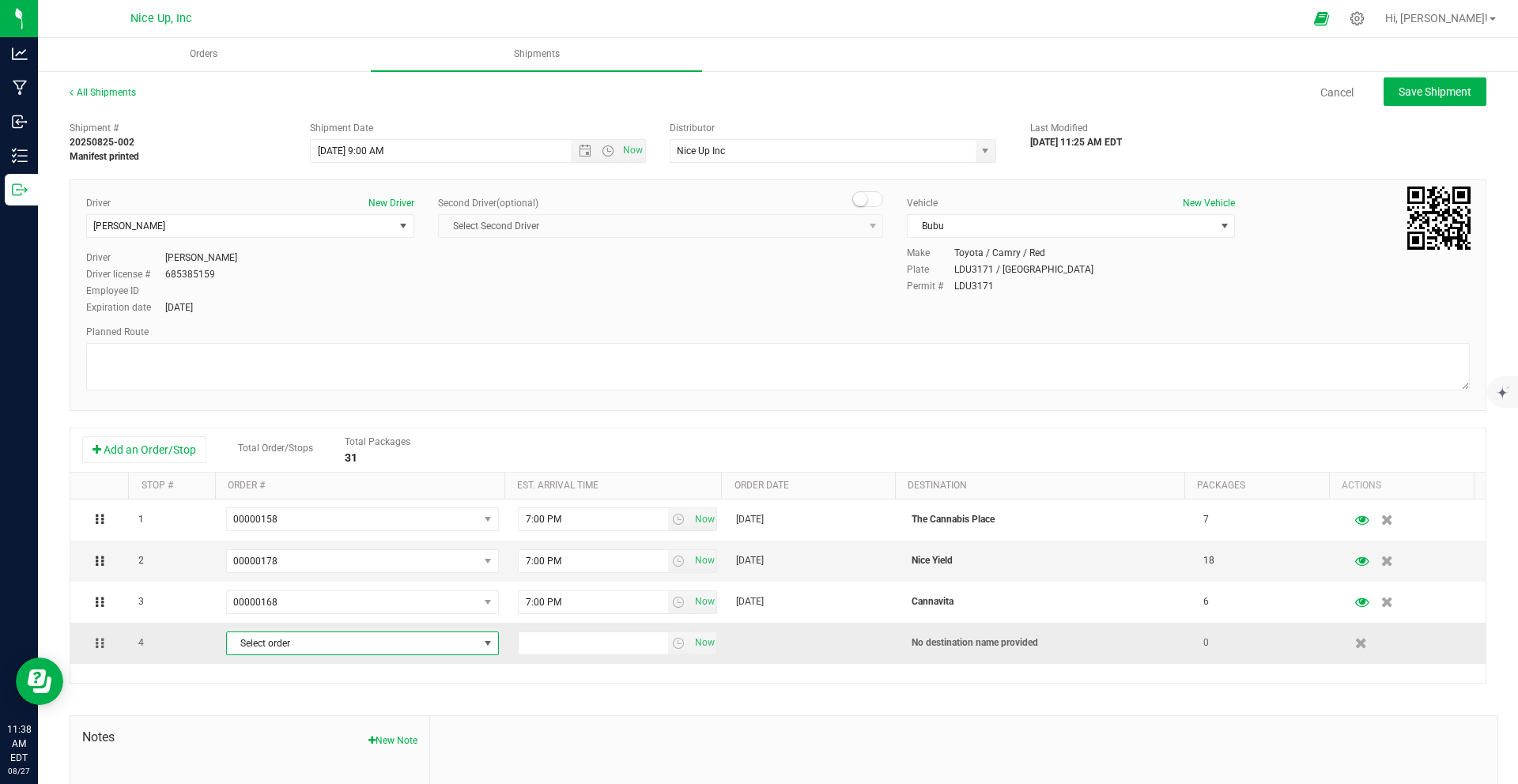
click at [415, 646] on span "Select order" at bounding box center [353, 643] width 251 height 22
click at [403, 527] on li "00000183 [Allocated] (Aroma Farms)" at bounding box center [357, 521] width 266 height 23
click at [571, 650] on input "text" at bounding box center [593, 643] width 149 height 22
type input "7:00 PM"
click at [620, 680] on div "1 00000158 00000183 00000180 00000178 00000168 00000158 7:00 PM Now Aug 22, 202…" at bounding box center [778, 591] width 1415 height 183
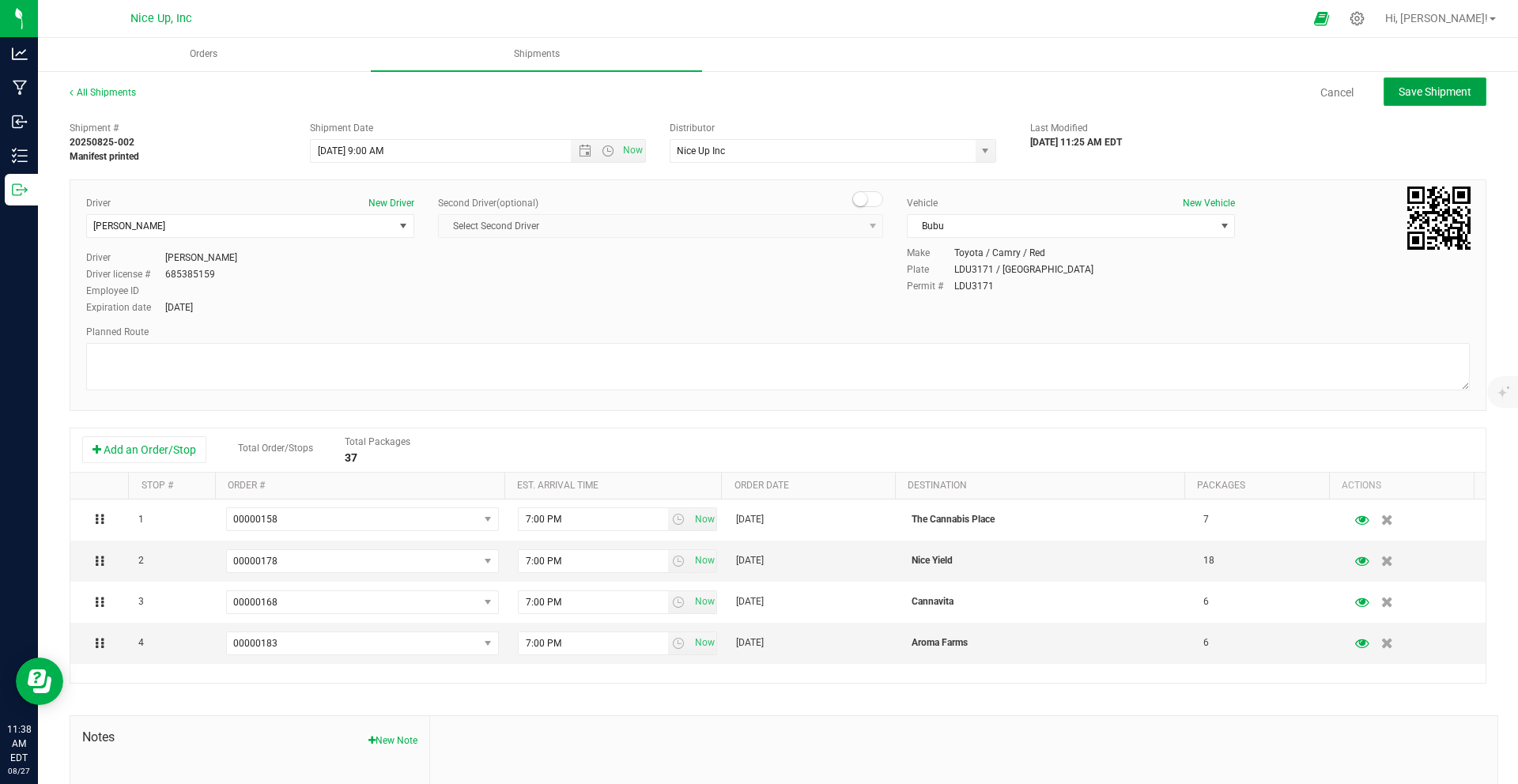
click at [1432, 98] on span "Save Shipment" at bounding box center [1434, 92] width 73 height 13
type input "[DATE] 1:00 PM"
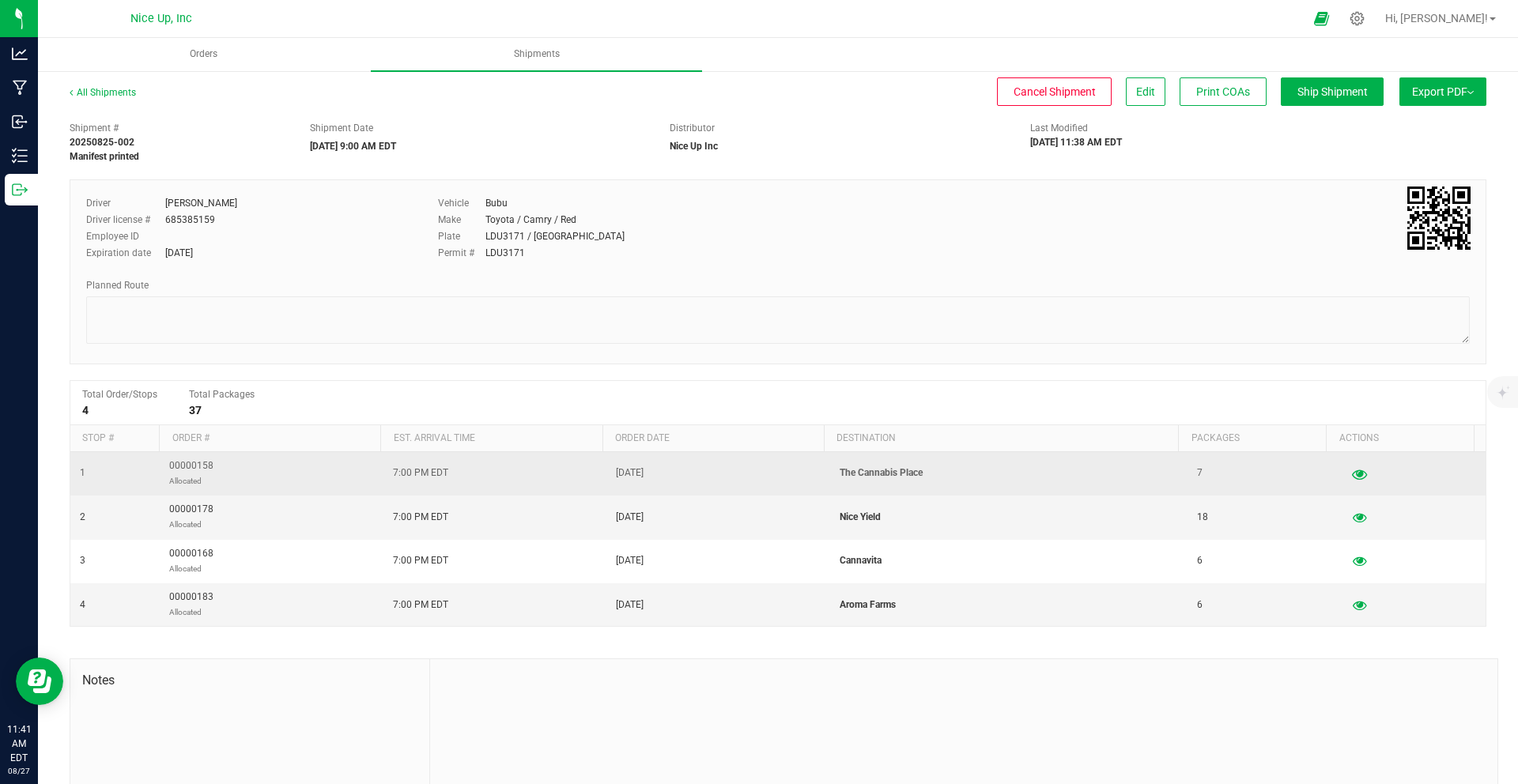
click at [1351, 474] on icon "button" at bounding box center [1358, 473] width 15 height 11
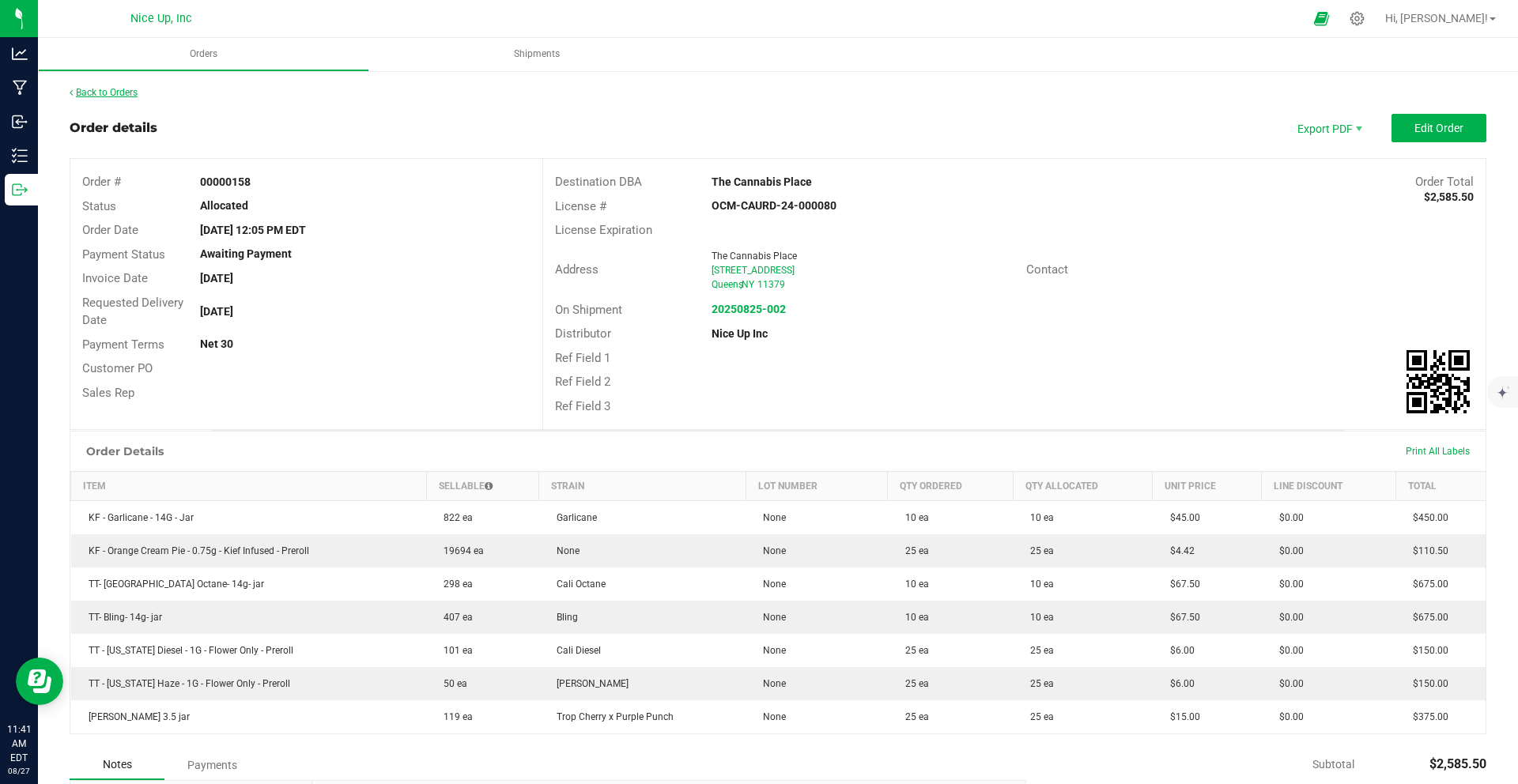
click at [111, 92] on link "Back to Orders" at bounding box center [104, 92] width 68 height 11
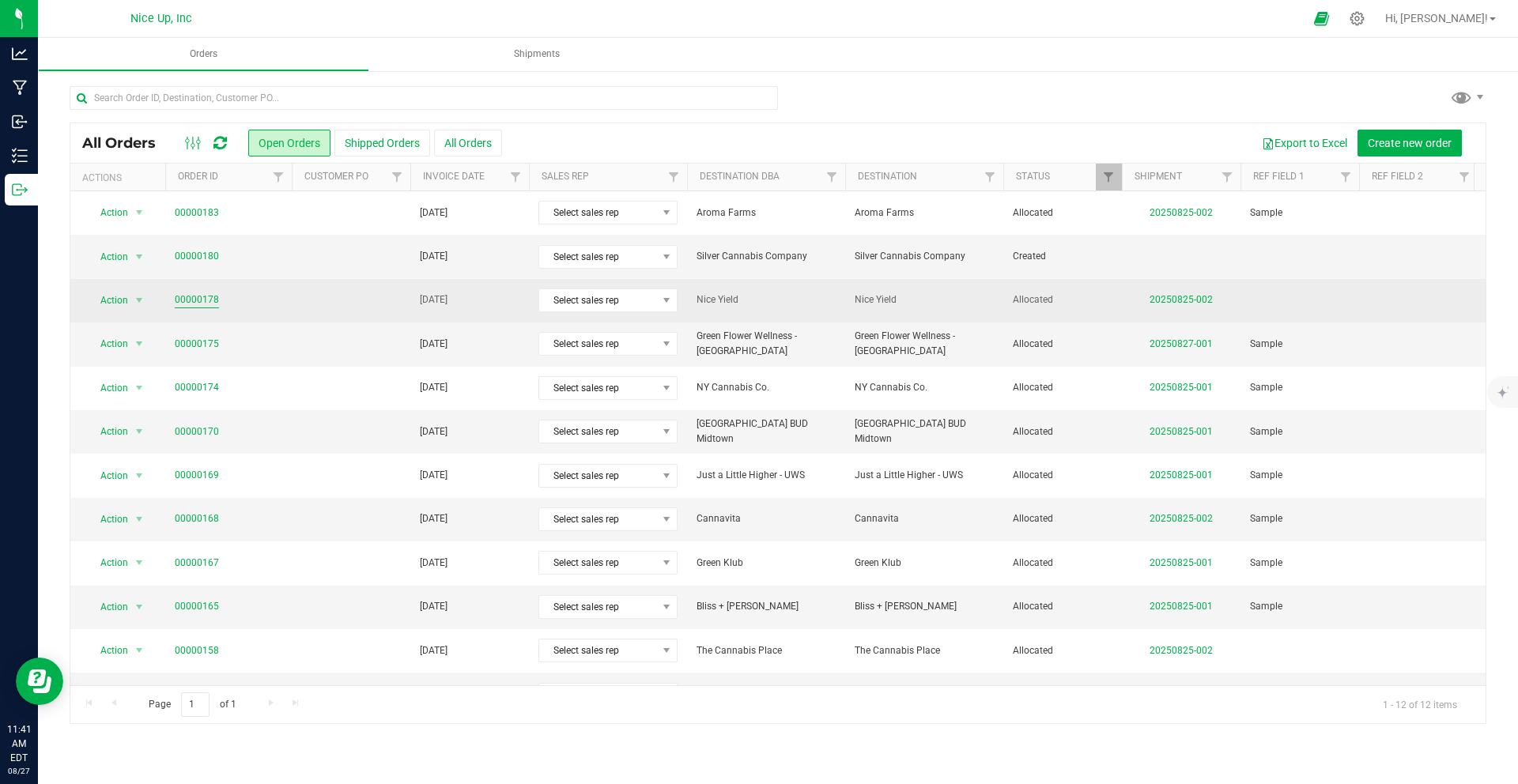
click at [208, 295] on link "00000178" at bounding box center [196, 300] width 44 height 15
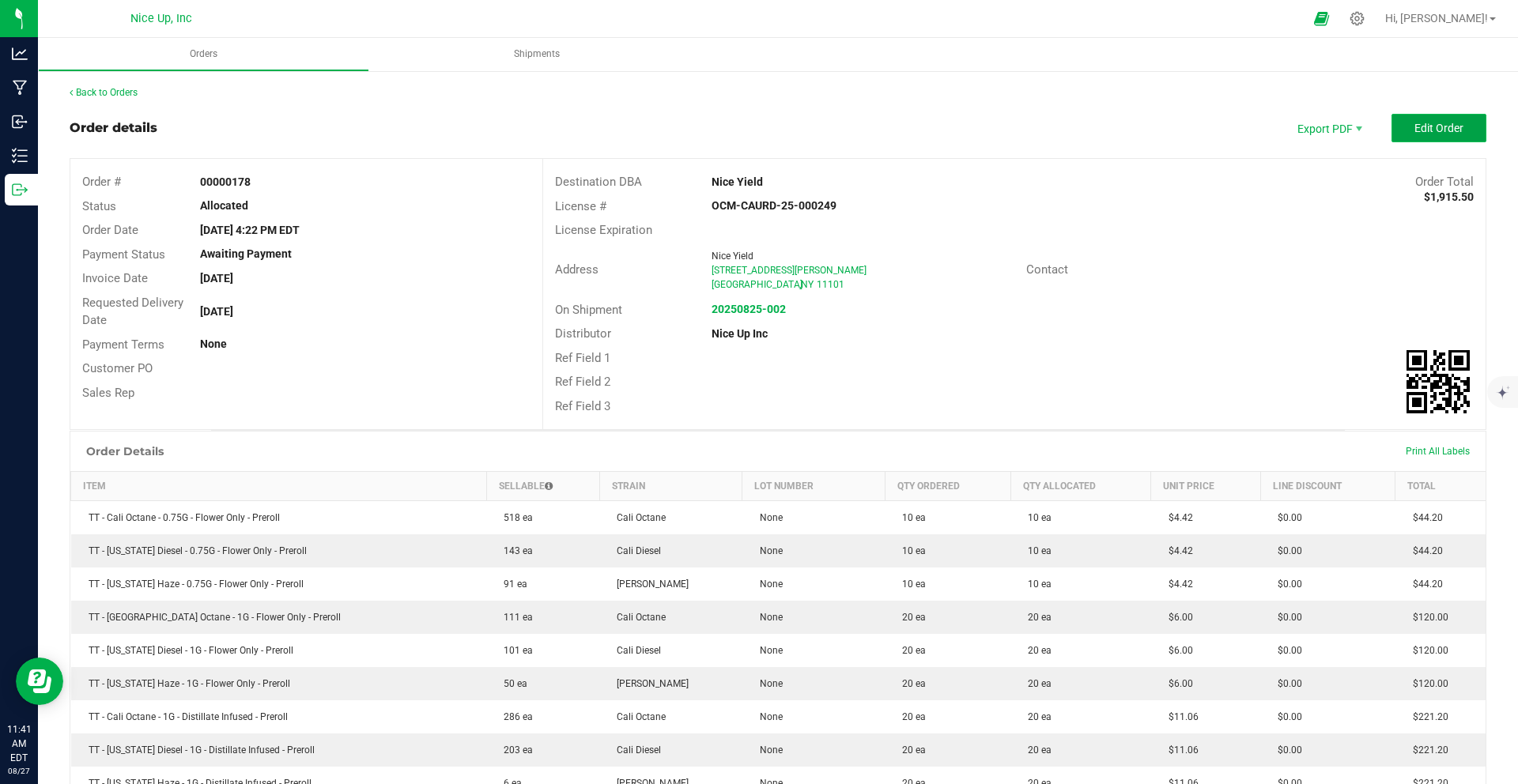
click at [1416, 135] on button "Edit Order" at bounding box center [1439, 128] width 95 height 28
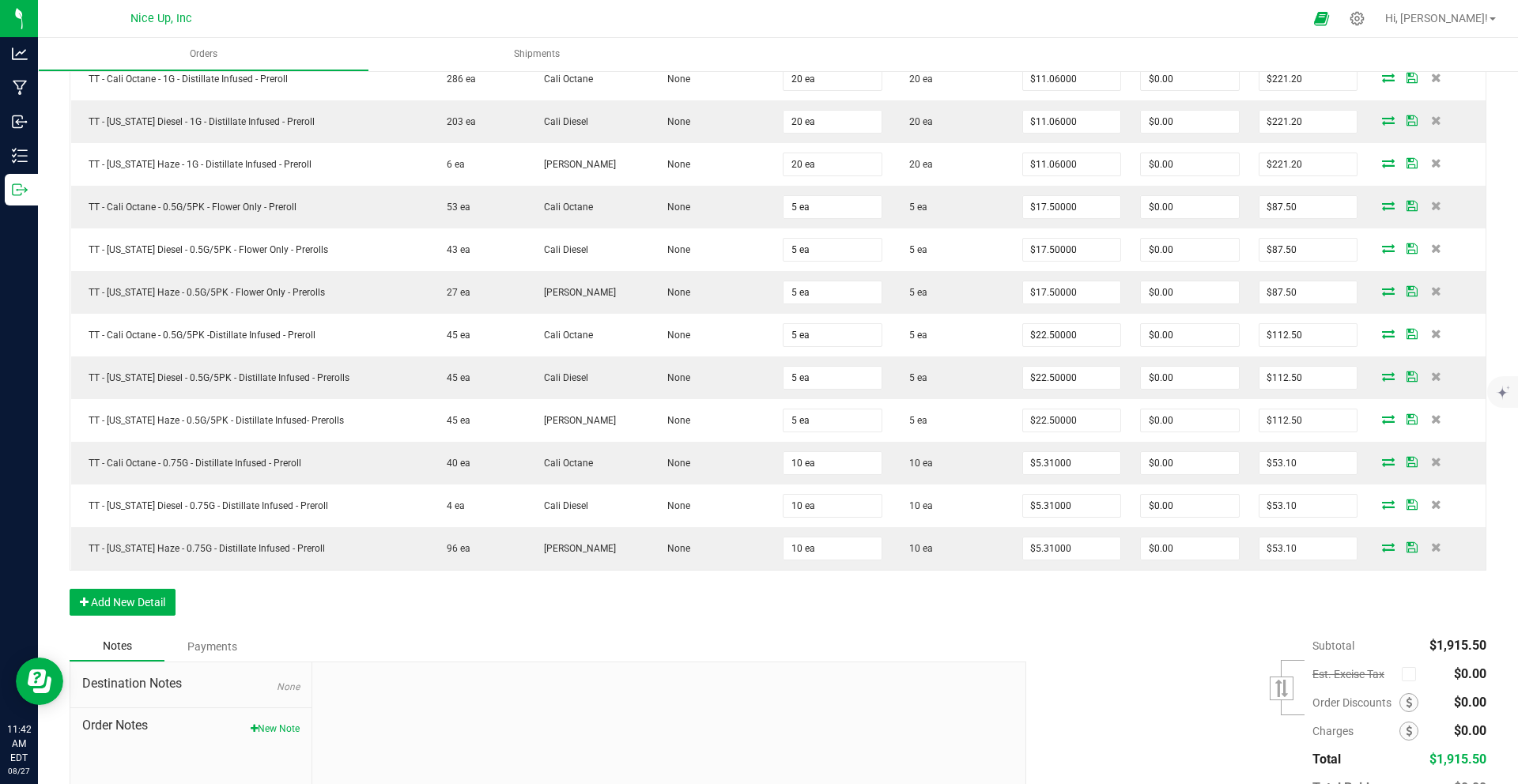
scroll to position [746, 0]
click at [897, 644] on div "Notes Payments" at bounding box center [542, 645] width 944 height 30
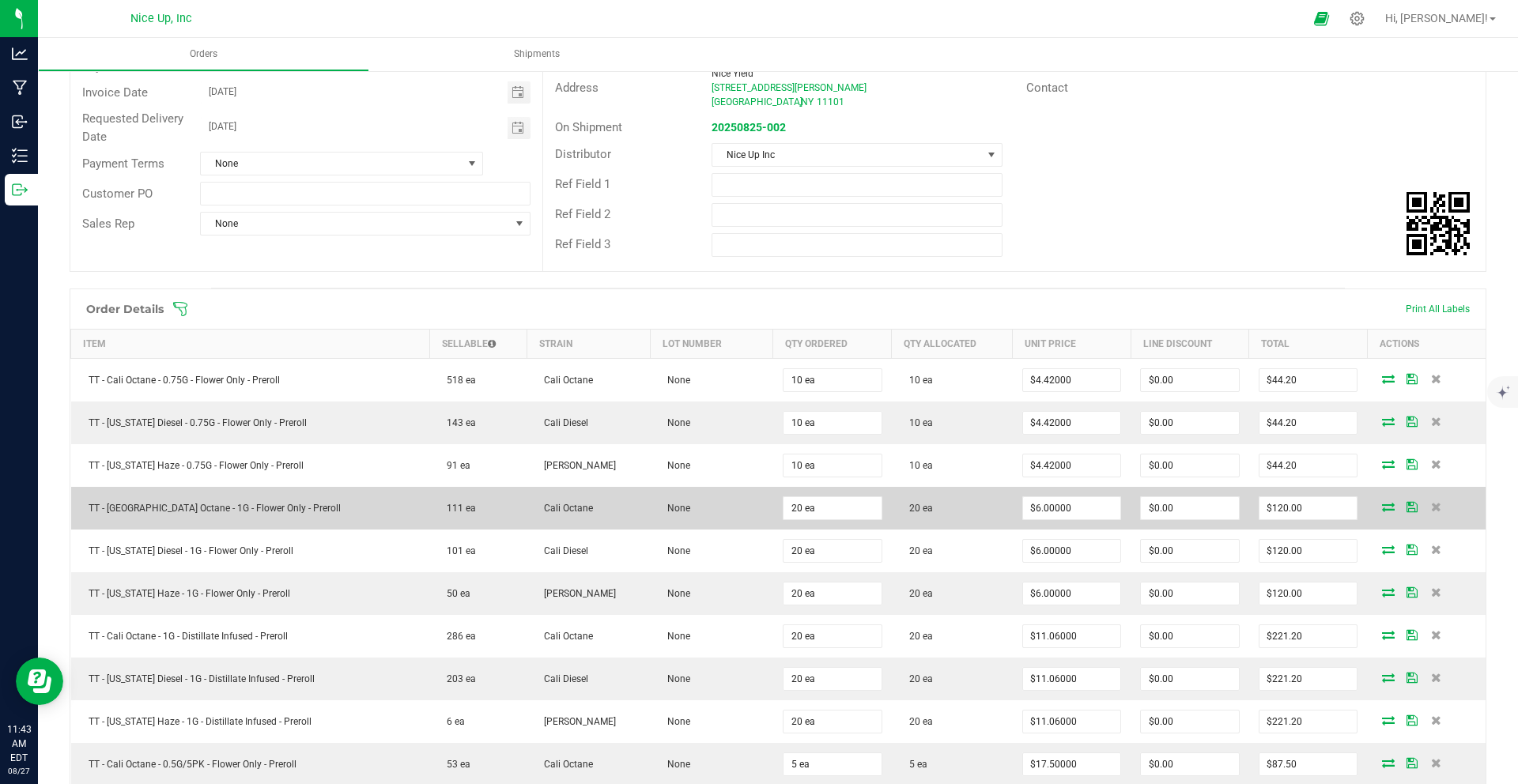
scroll to position [0, 0]
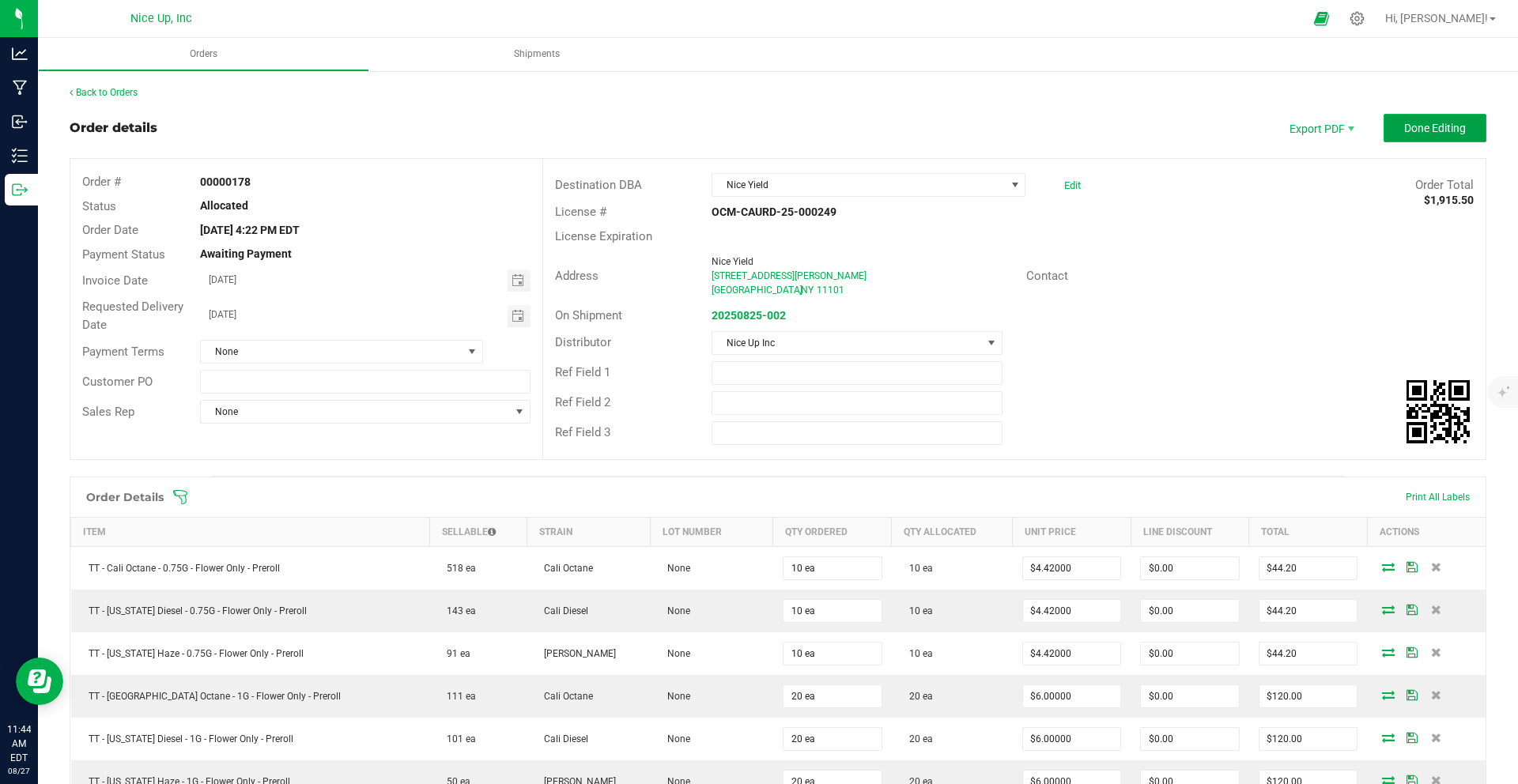
click at [1421, 122] on span "Done Editing" at bounding box center [1434, 128] width 61 height 13
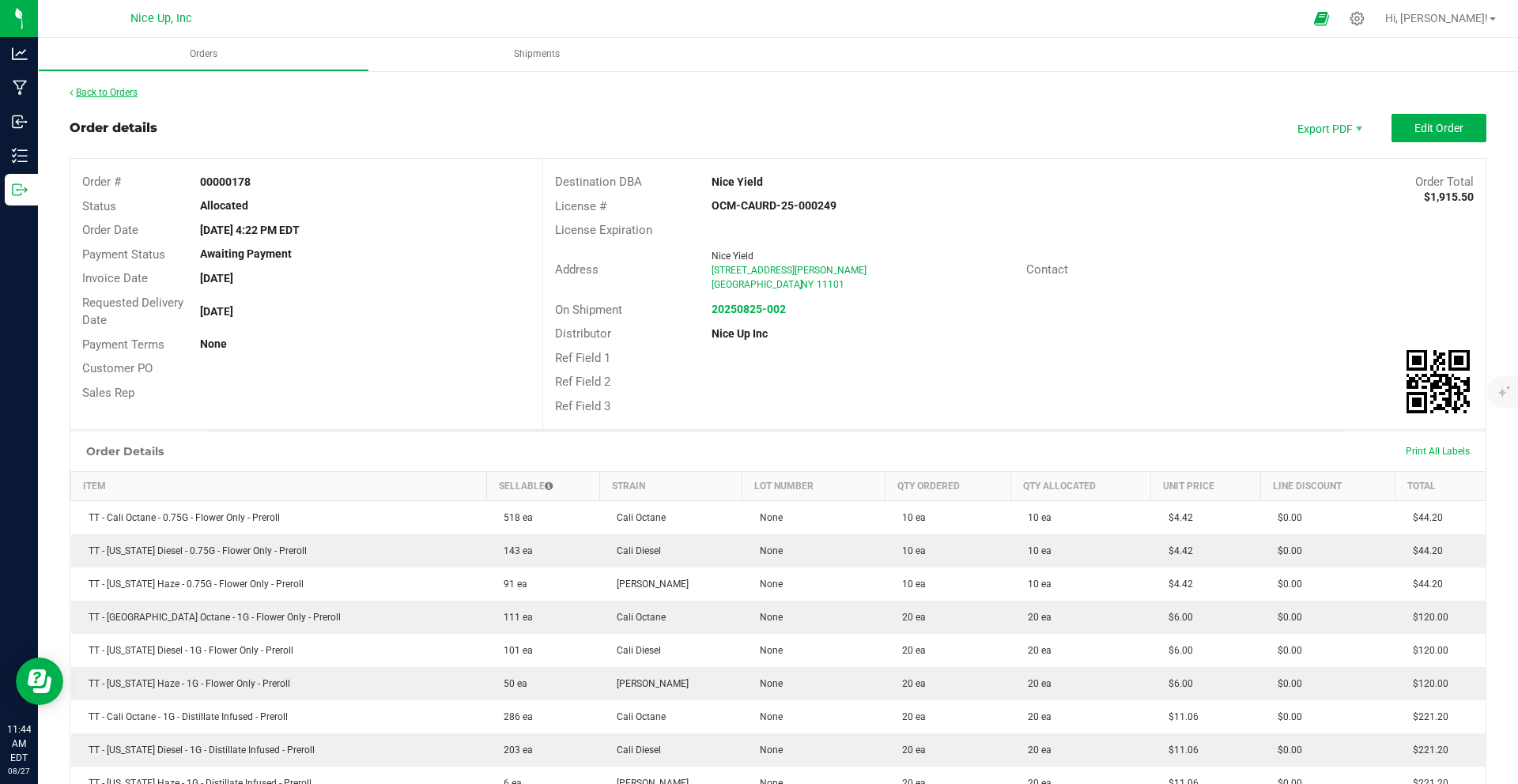
click at [121, 96] on link "Back to Orders" at bounding box center [104, 92] width 68 height 11
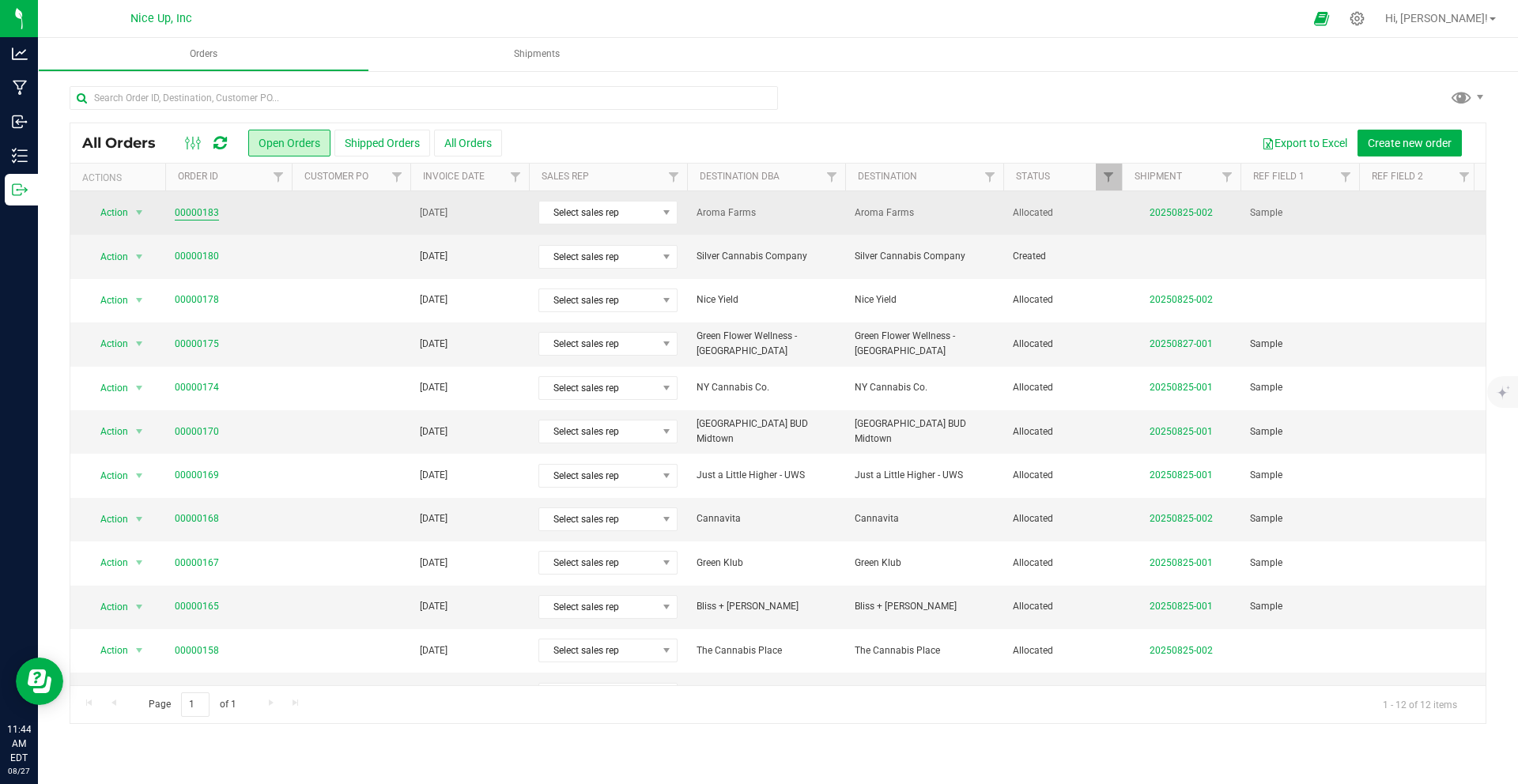
click at [207, 212] on link "00000183" at bounding box center [196, 212] width 44 height 15
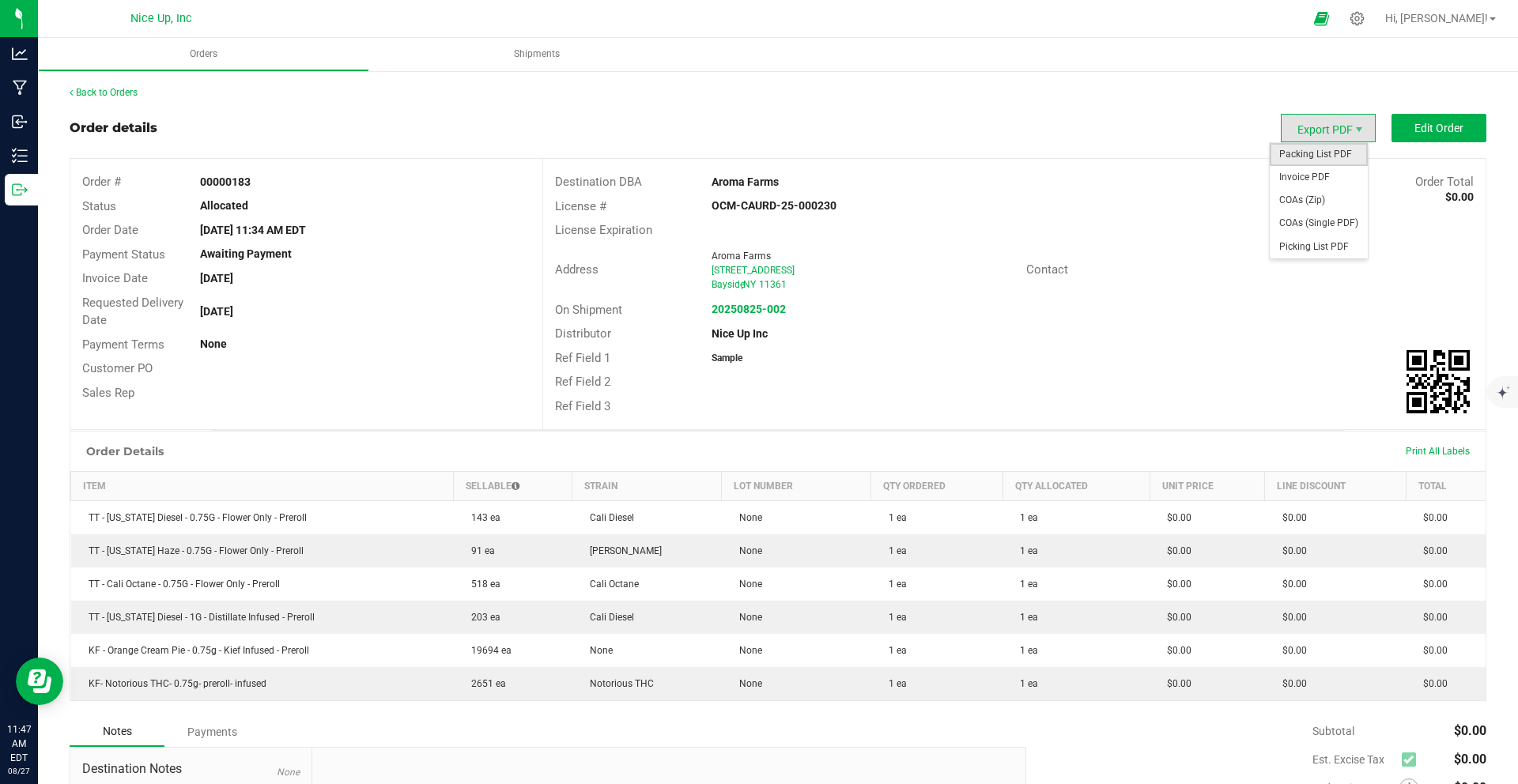
click at [1343, 160] on span "Packing List PDF" at bounding box center [1318, 155] width 98 height 23
click at [765, 313] on strong "20250825-002" at bounding box center [748, 308] width 74 height 13
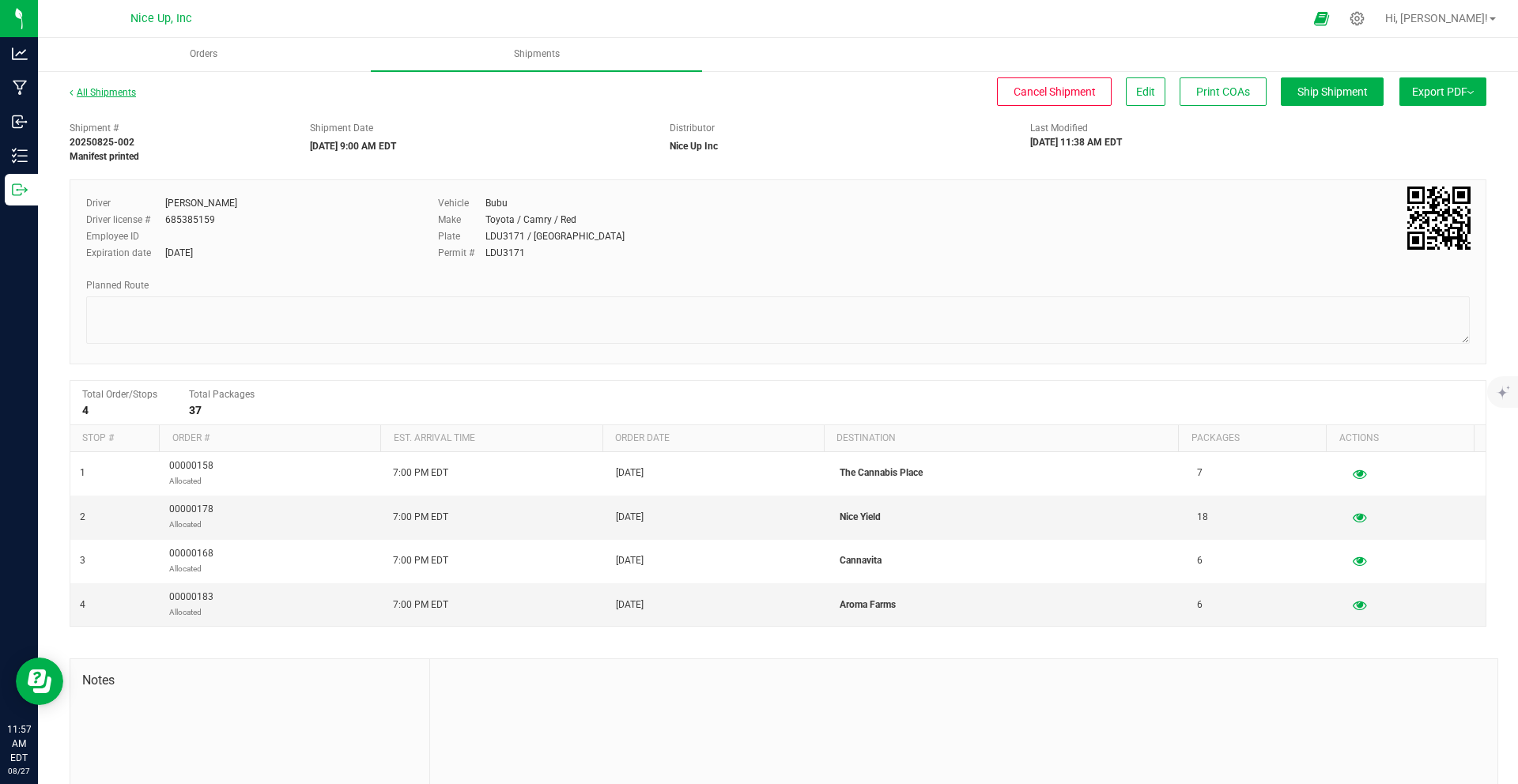
click at [110, 96] on link "All Shipments" at bounding box center [103, 92] width 67 height 11
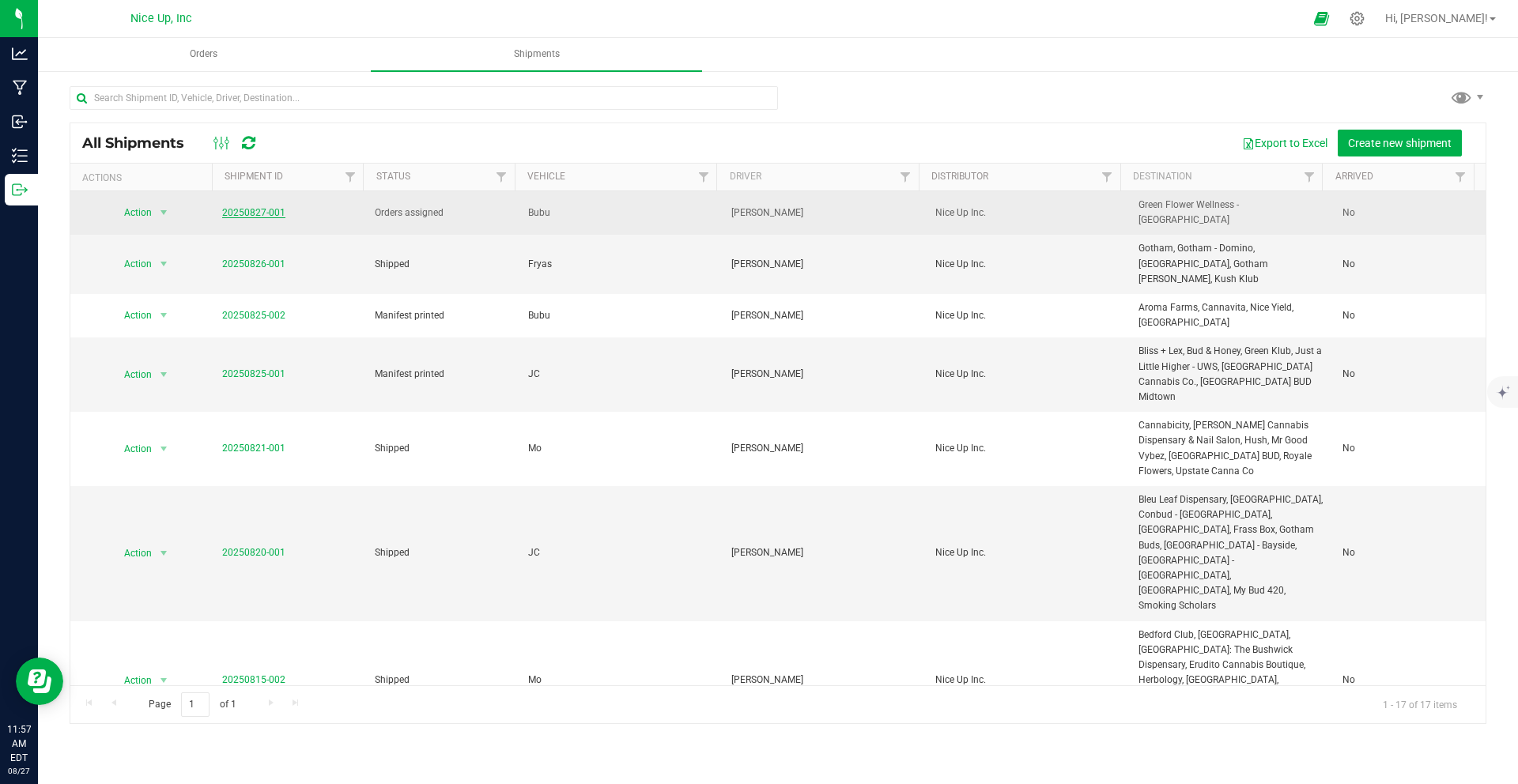
click at [275, 207] on link "20250827-001" at bounding box center [253, 212] width 63 height 11
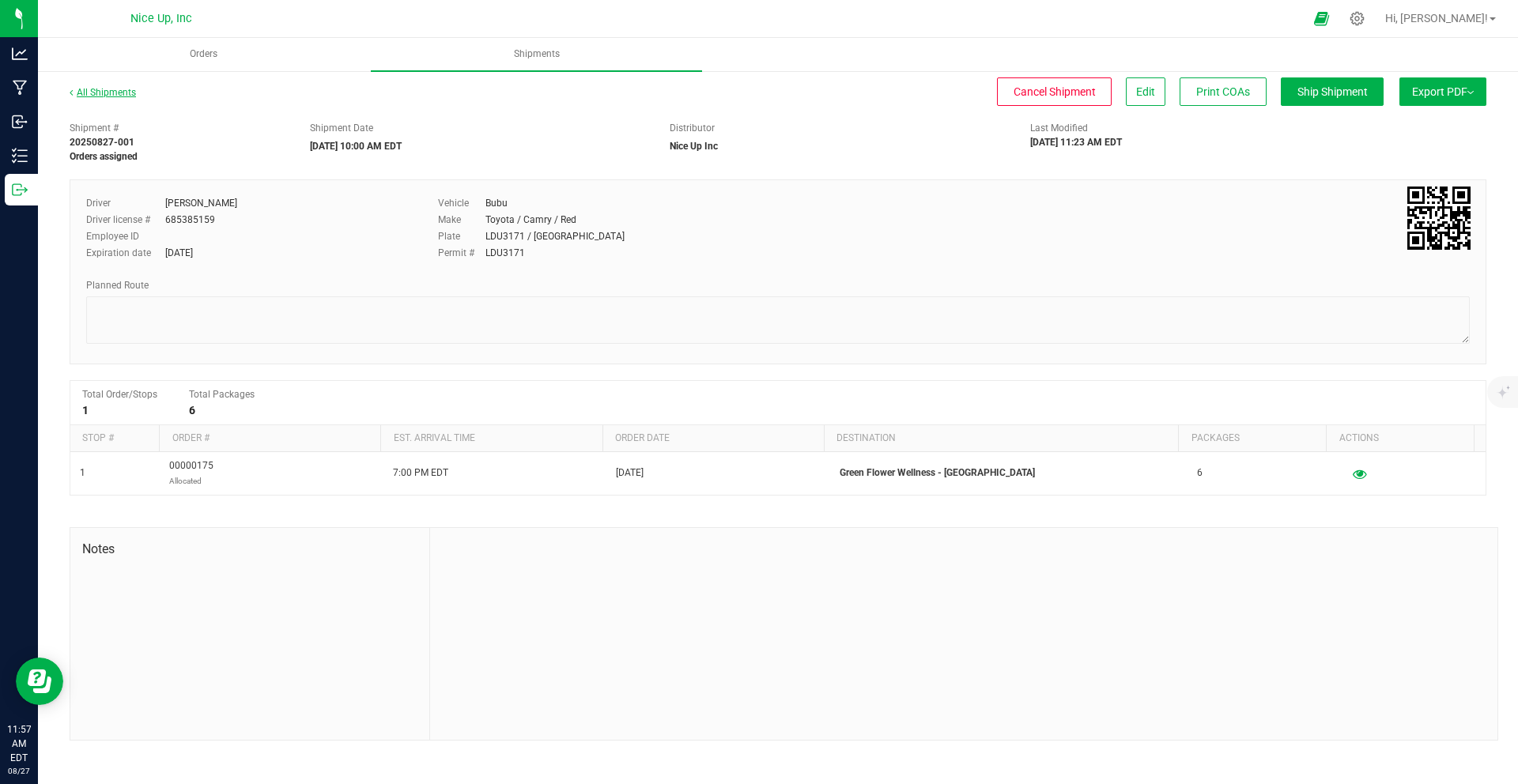
click at [115, 88] on link "All Shipments" at bounding box center [103, 92] width 67 height 11
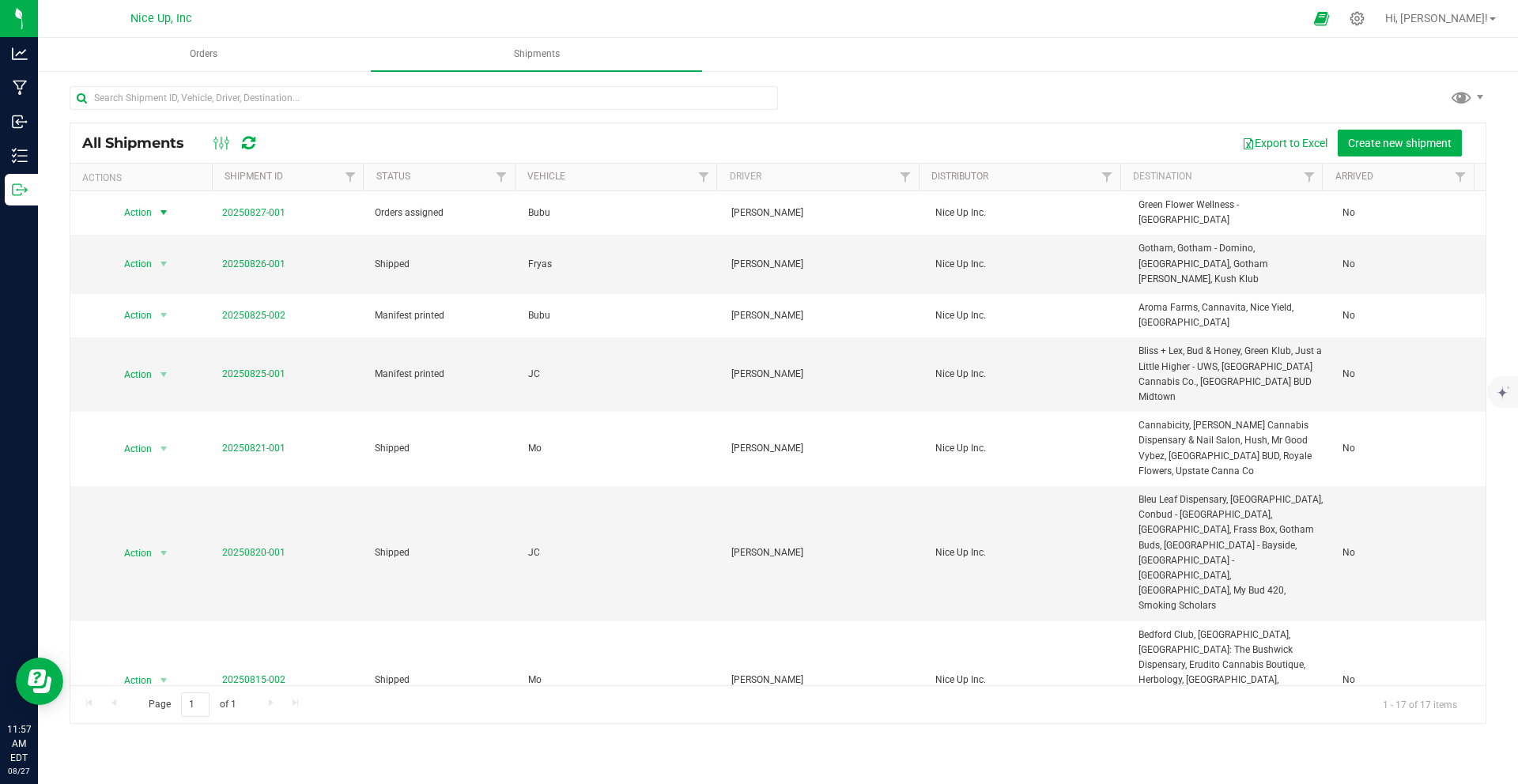
click at [153, 210] on span "select" at bounding box center [162, 212] width 20 height 22
click at [157, 340] on li "NY Manifest" at bounding box center [168, 328] width 118 height 23
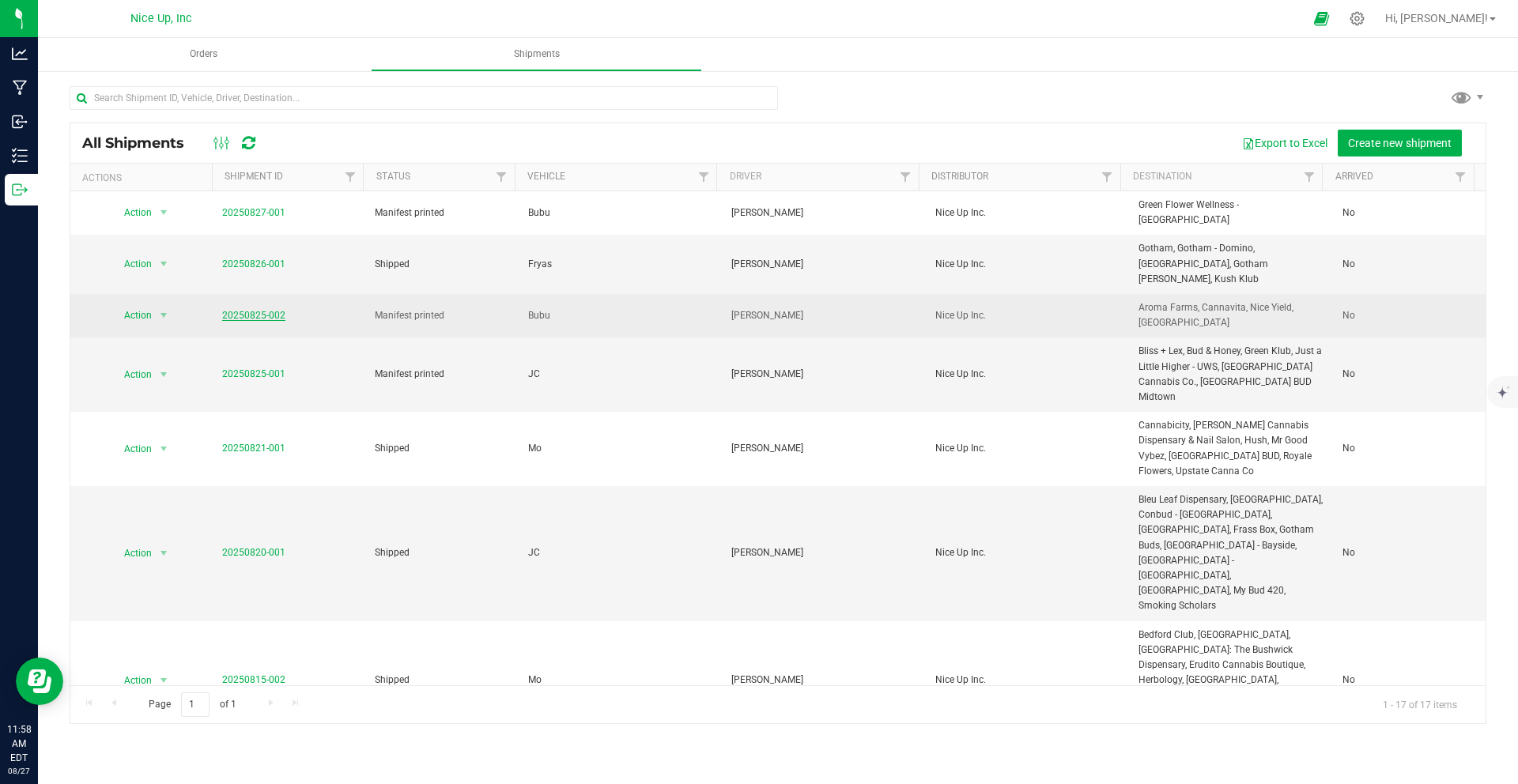
click at [237, 310] on link "20250825-002" at bounding box center [253, 315] width 63 height 11
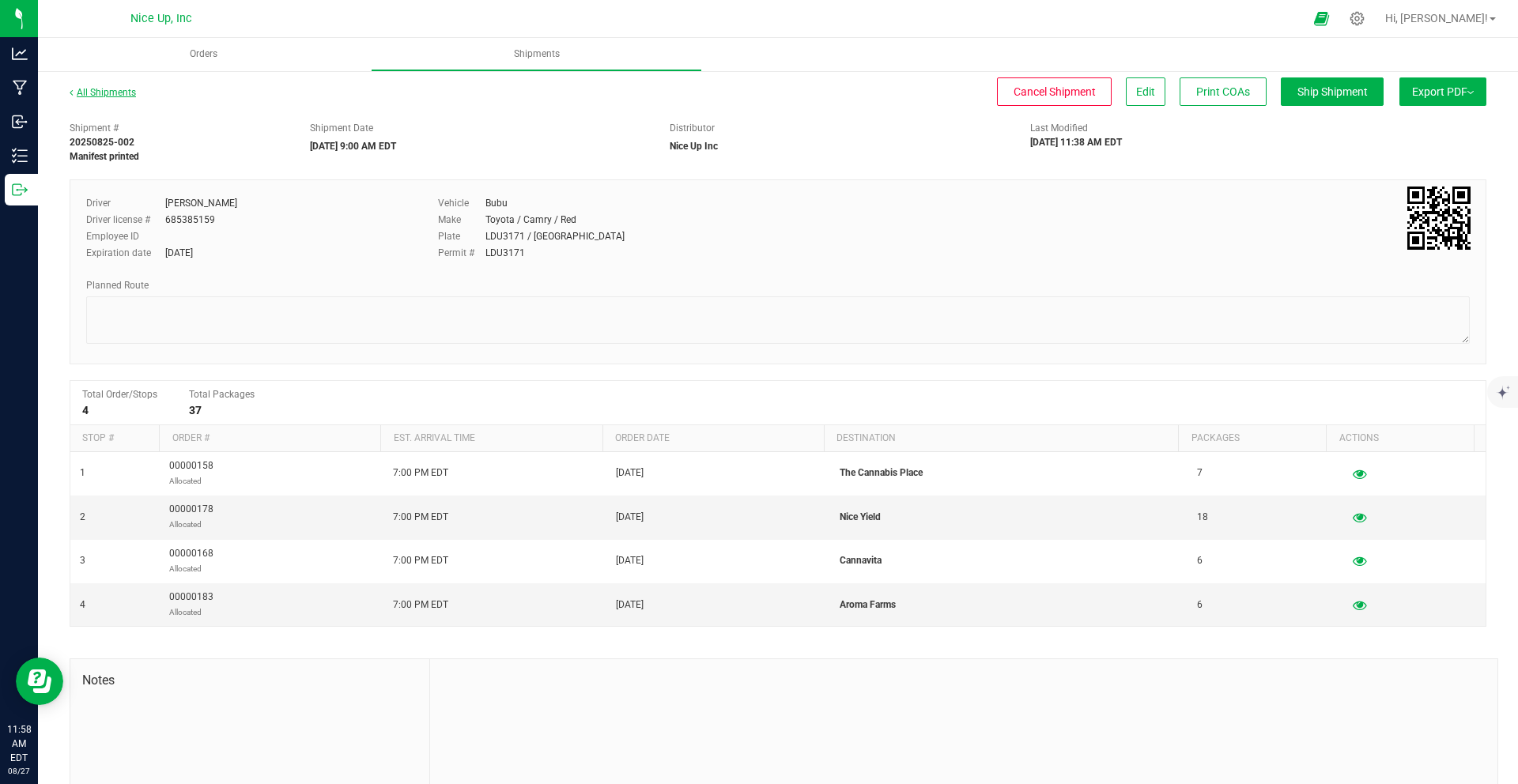
click at [117, 93] on link "All Shipments" at bounding box center [103, 92] width 67 height 11
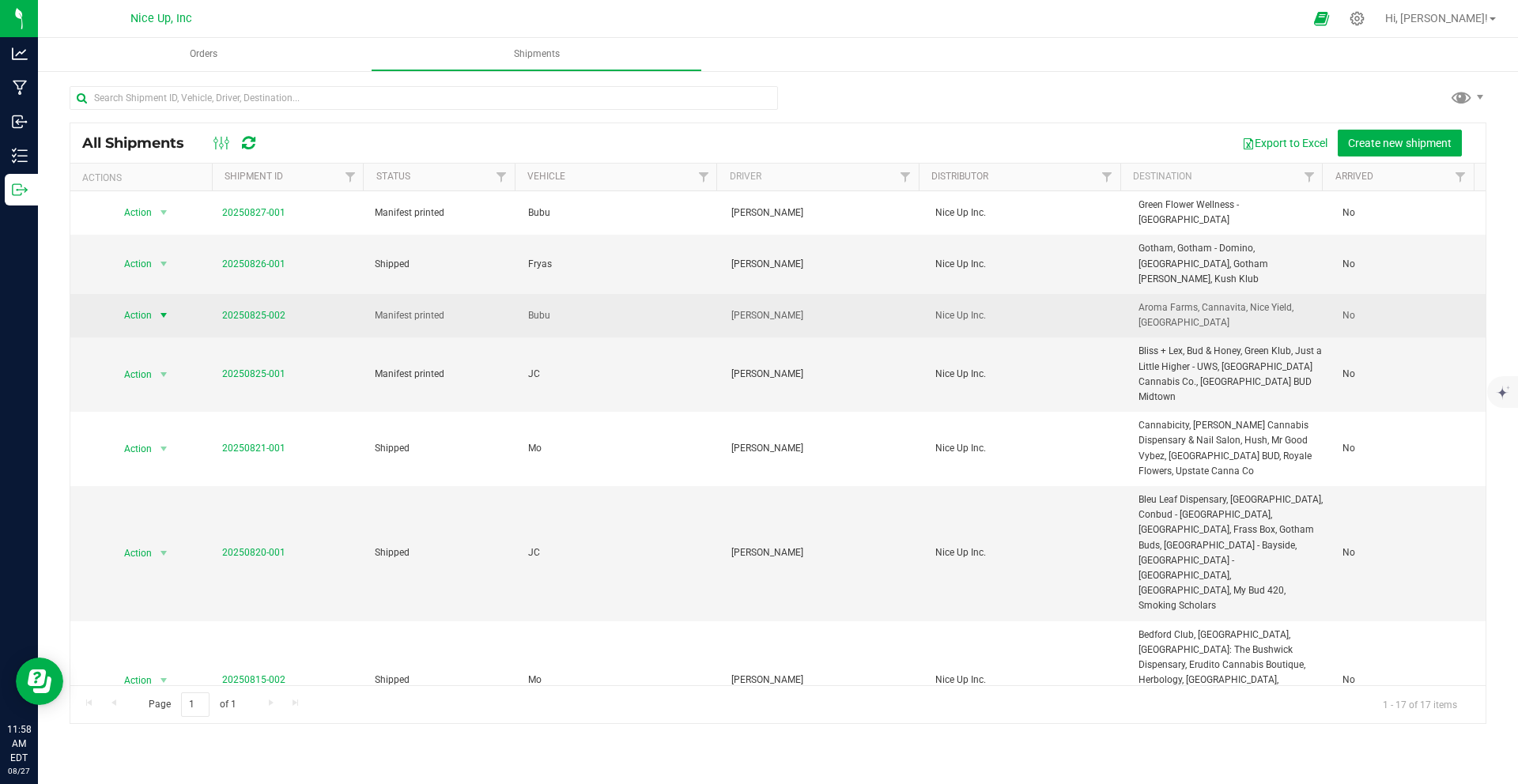
click at [150, 304] on span "Action" at bounding box center [130, 315] width 42 height 22
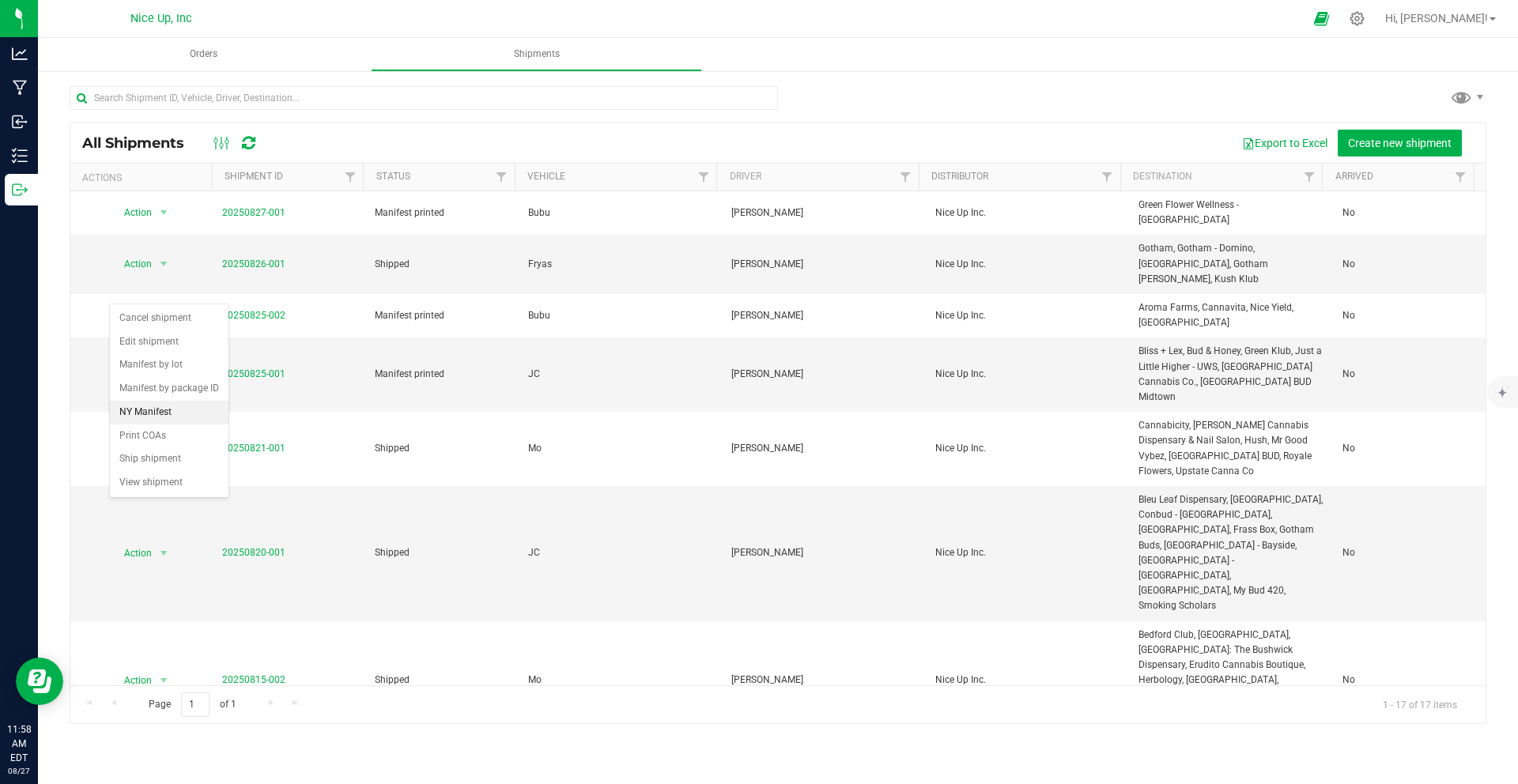
click at [148, 424] on li "NY Manifest" at bounding box center [168, 412] width 118 height 23
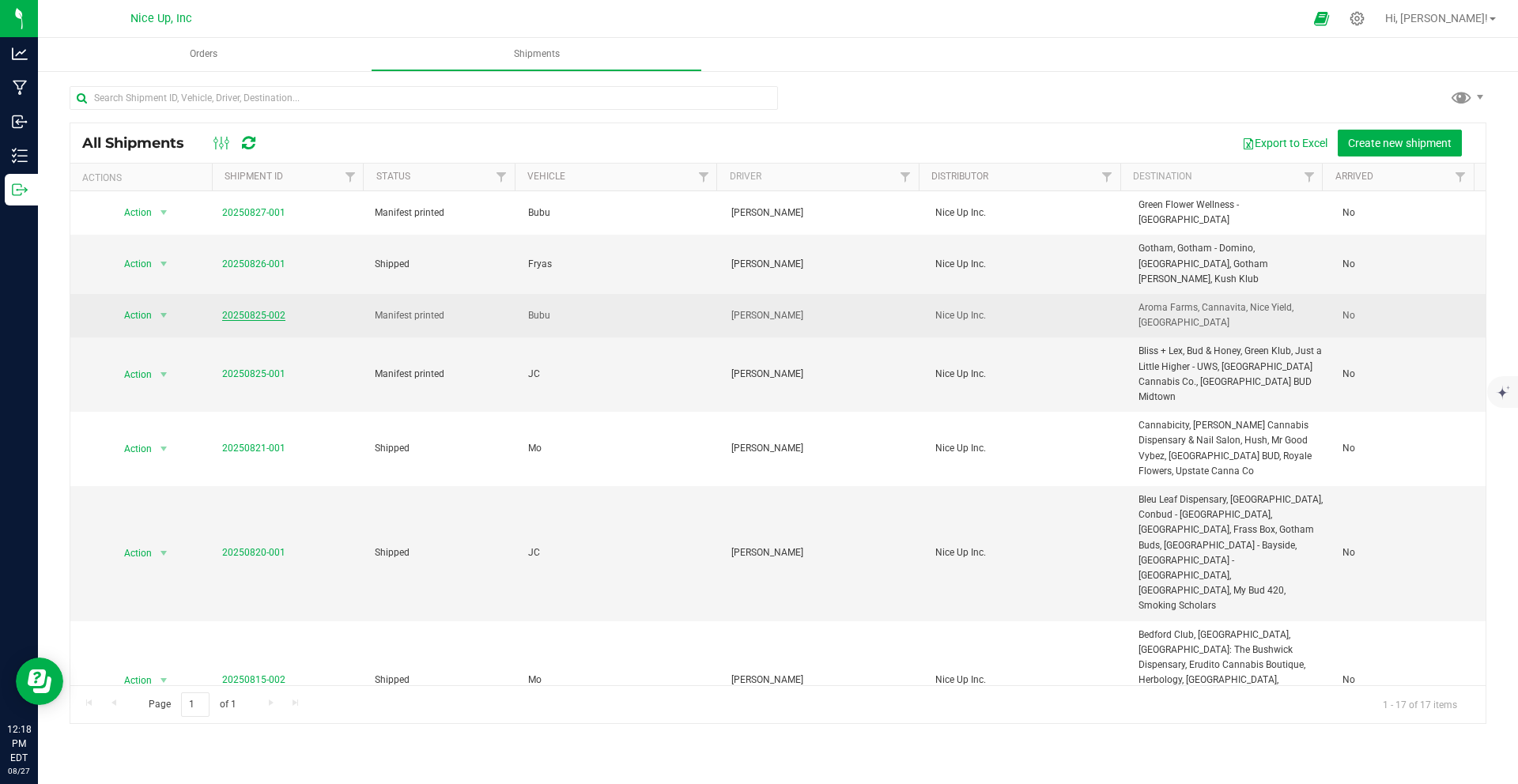
click at [246, 310] on link "20250825-002" at bounding box center [253, 315] width 63 height 11
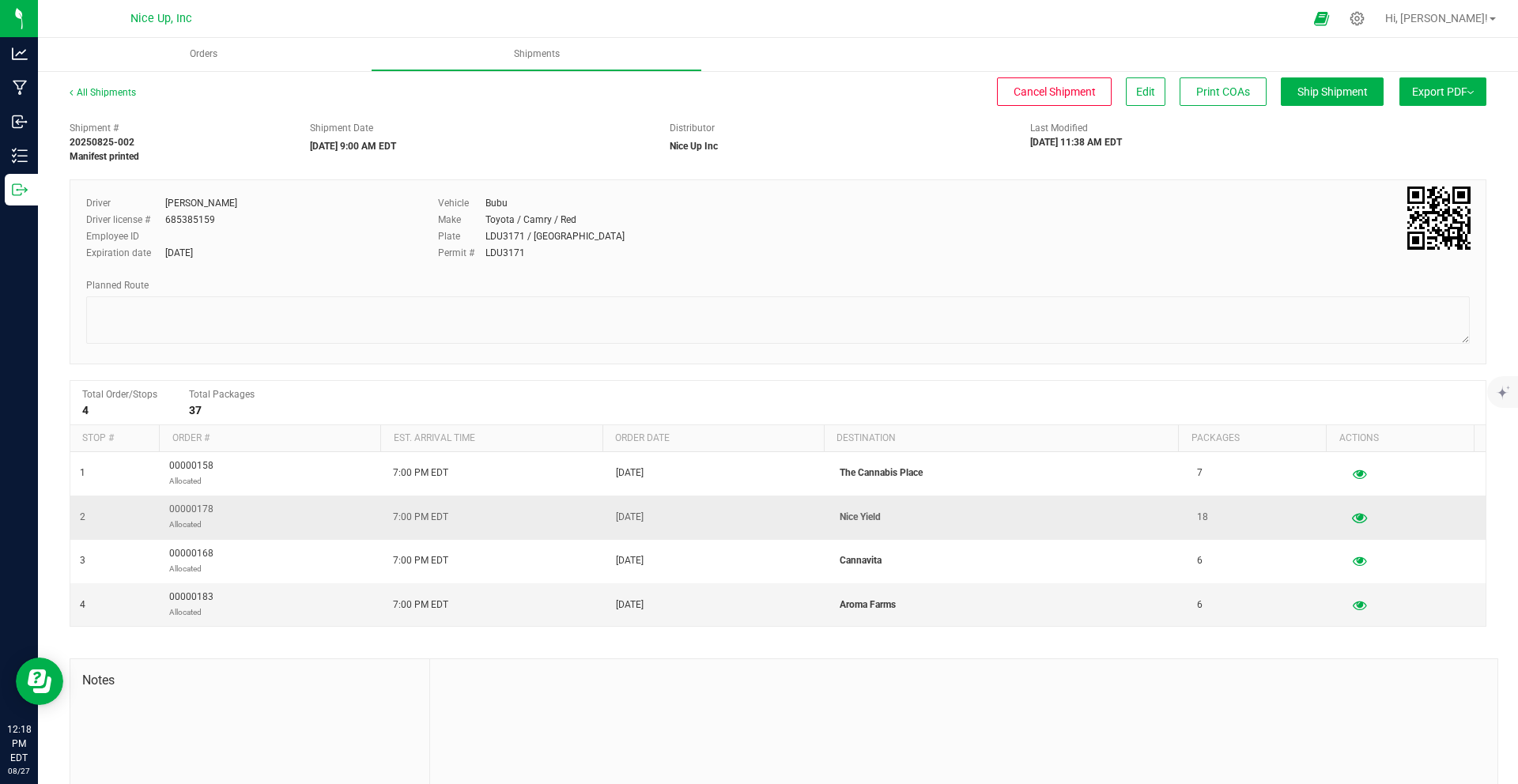
click at [1346, 528] on div at bounding box center [1411, 517] width 130 height 23
click at [1351, 518] on icon "button" at bounding box center [1358, 516] width 15 height 11
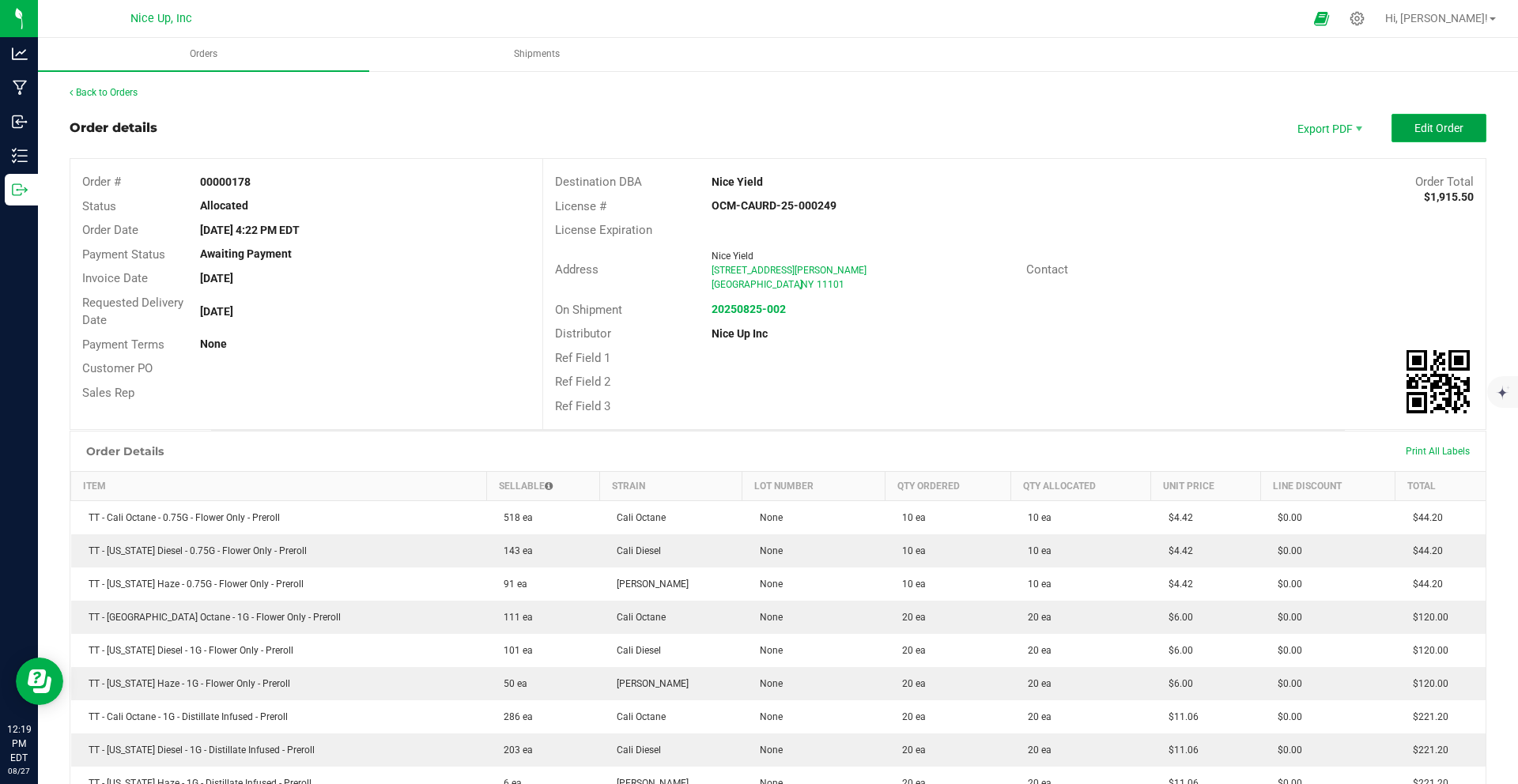
click at [1429, 125] on span "Edit Order" at bounding box center [1439, 128] width 49 height 13
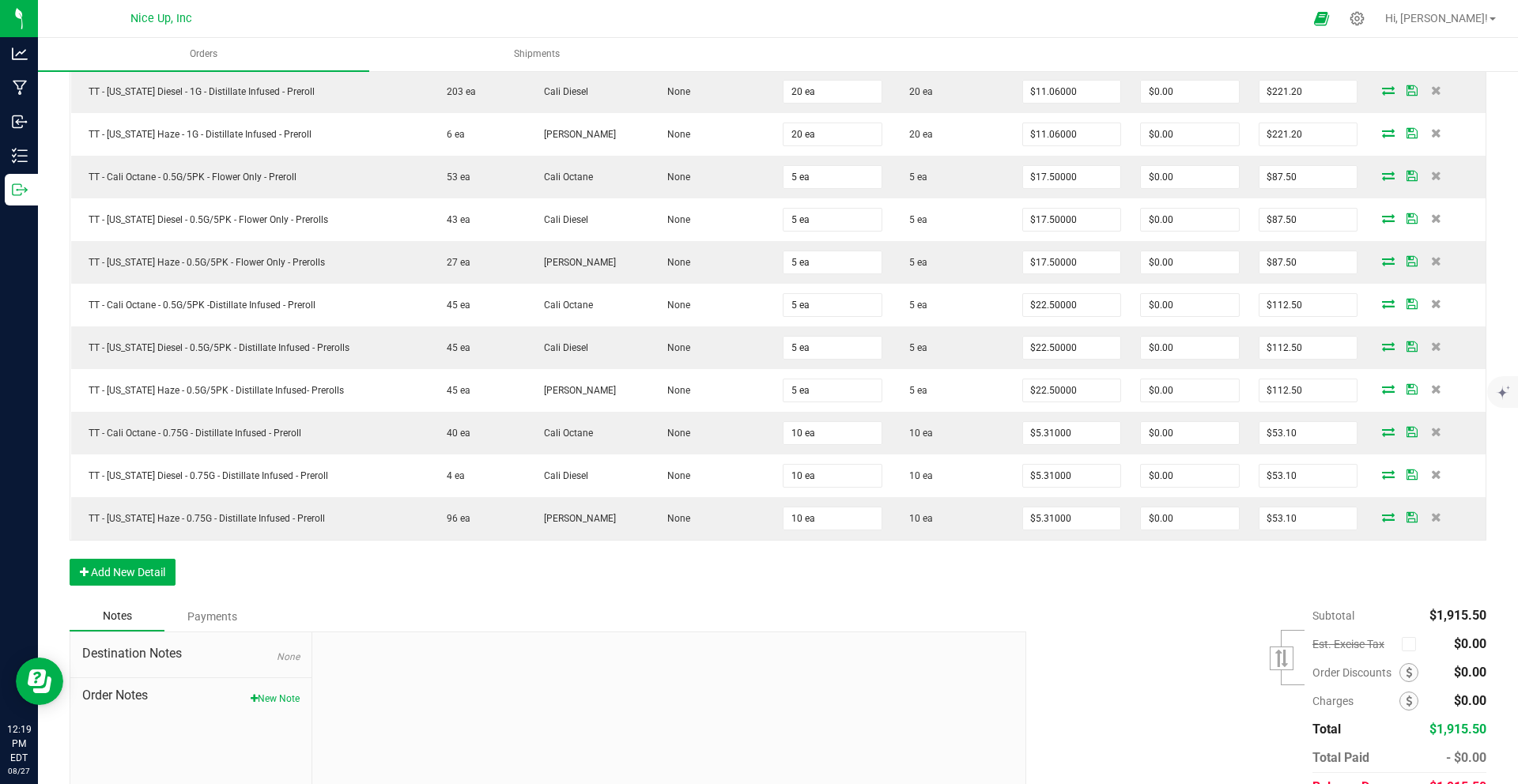
scroll to position [851, 0]
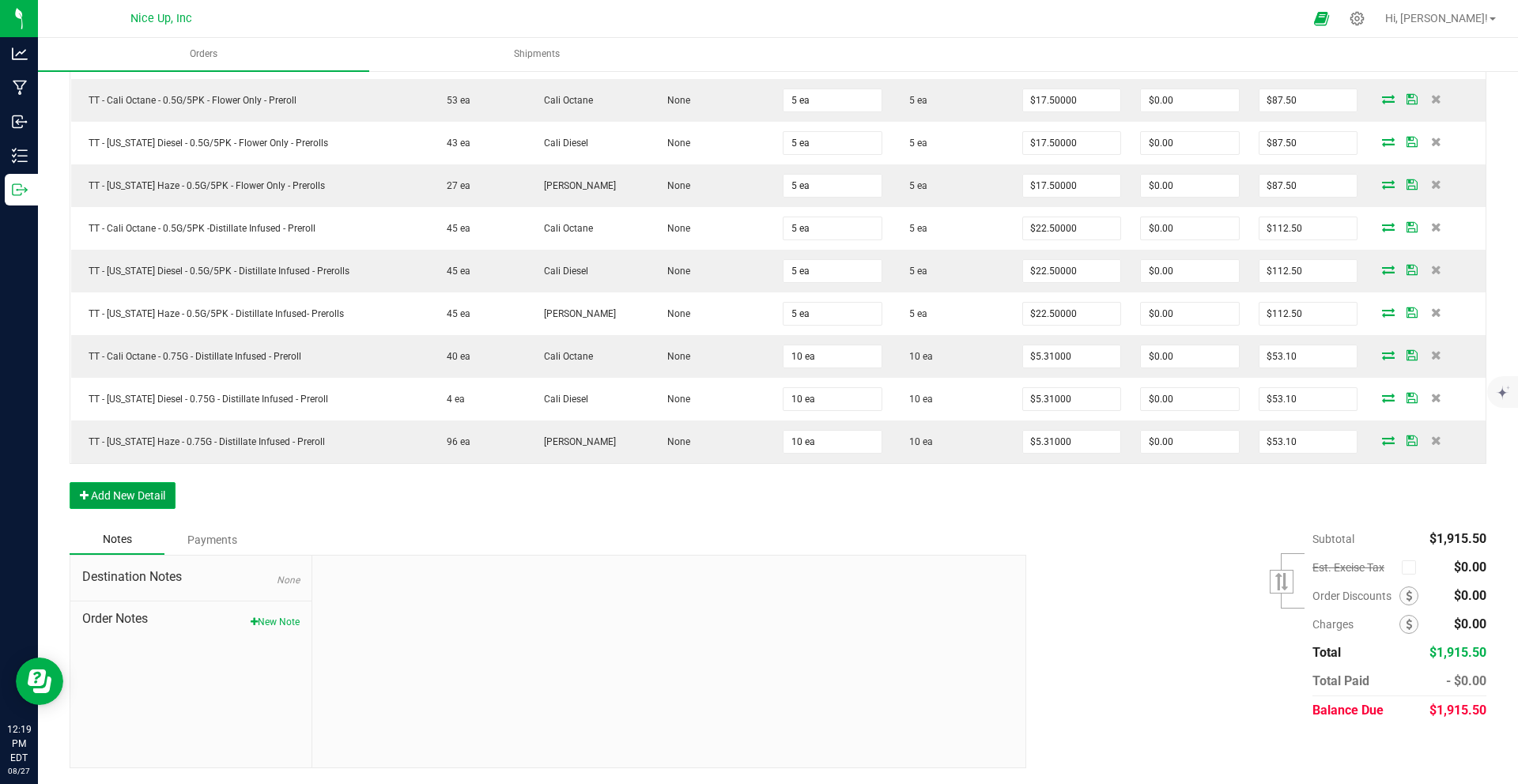
click at [108, 496] on button "Add New Detail" at bounding box center [123, 495] width 106 height 27
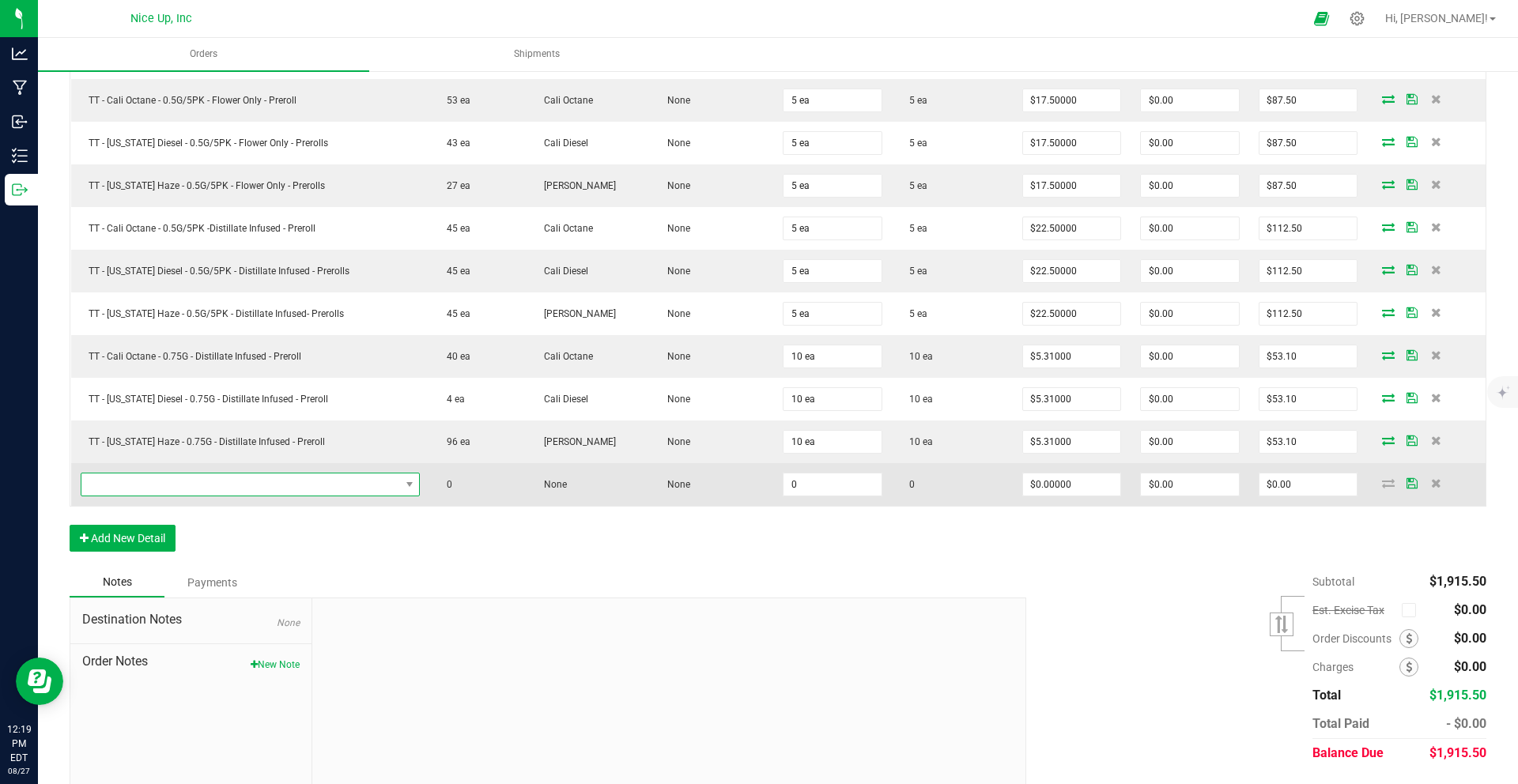
click at [213, 487] on span "NO DATA FOUND" at bounding box center [240, 484] width 319 height 22
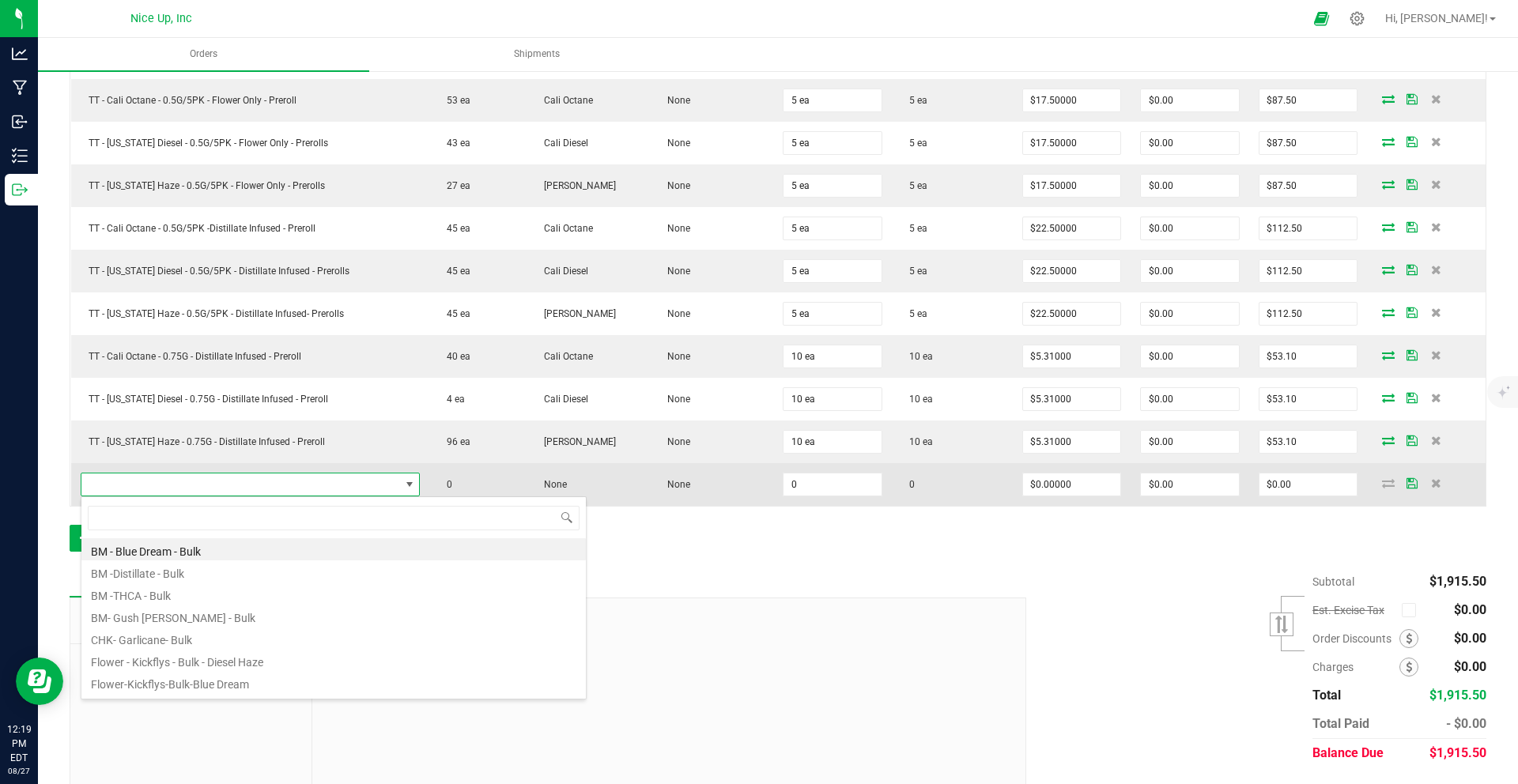
scroll to position [23, 334]
type input "Cali"
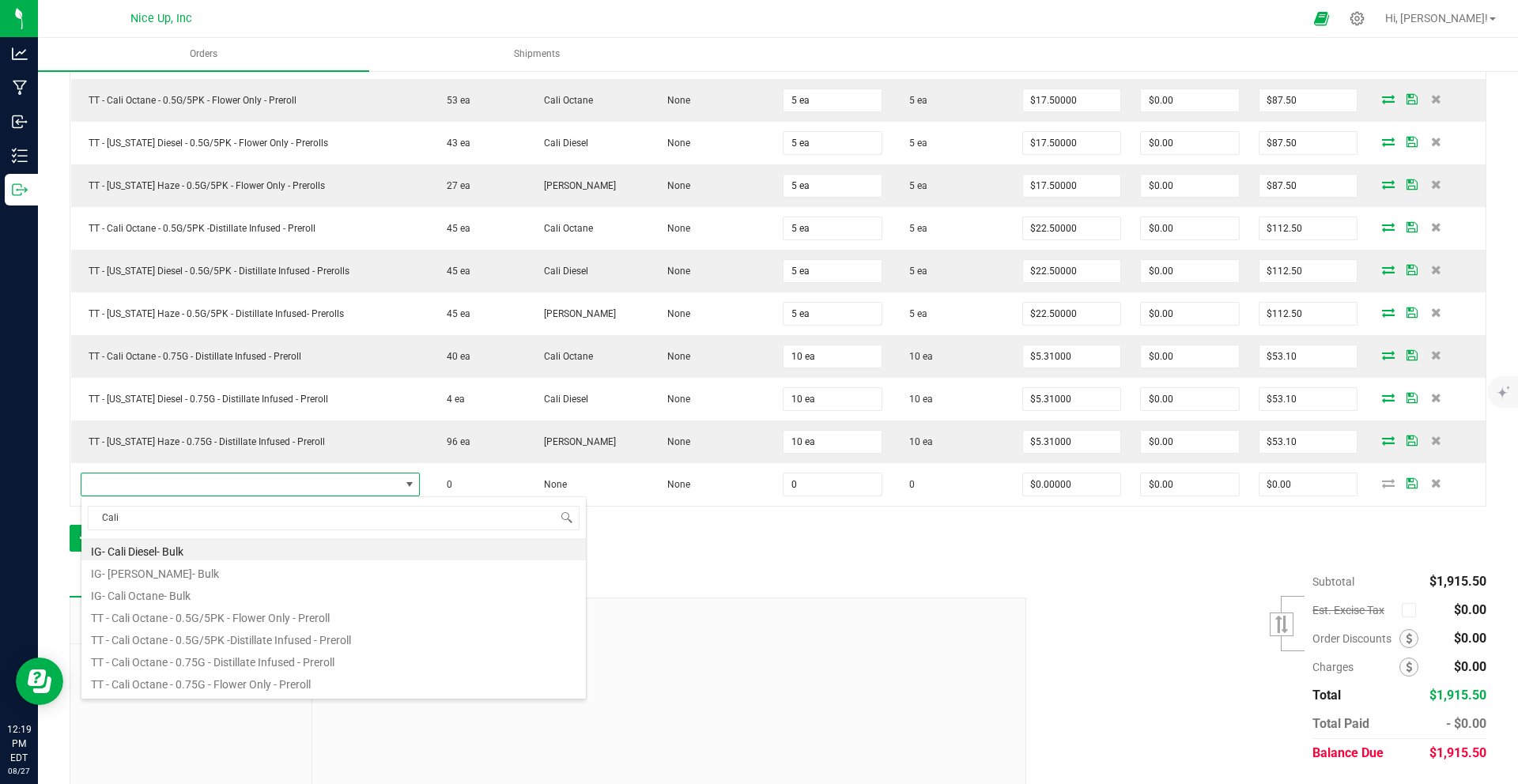
click at [263, 616] on li "TT - Cali Octane - 0.5G/5PK - Flower Only - Preroll" at bounding box center [333, 616] width 505 height 22
type input "0 ea"
type input "$17.50000"
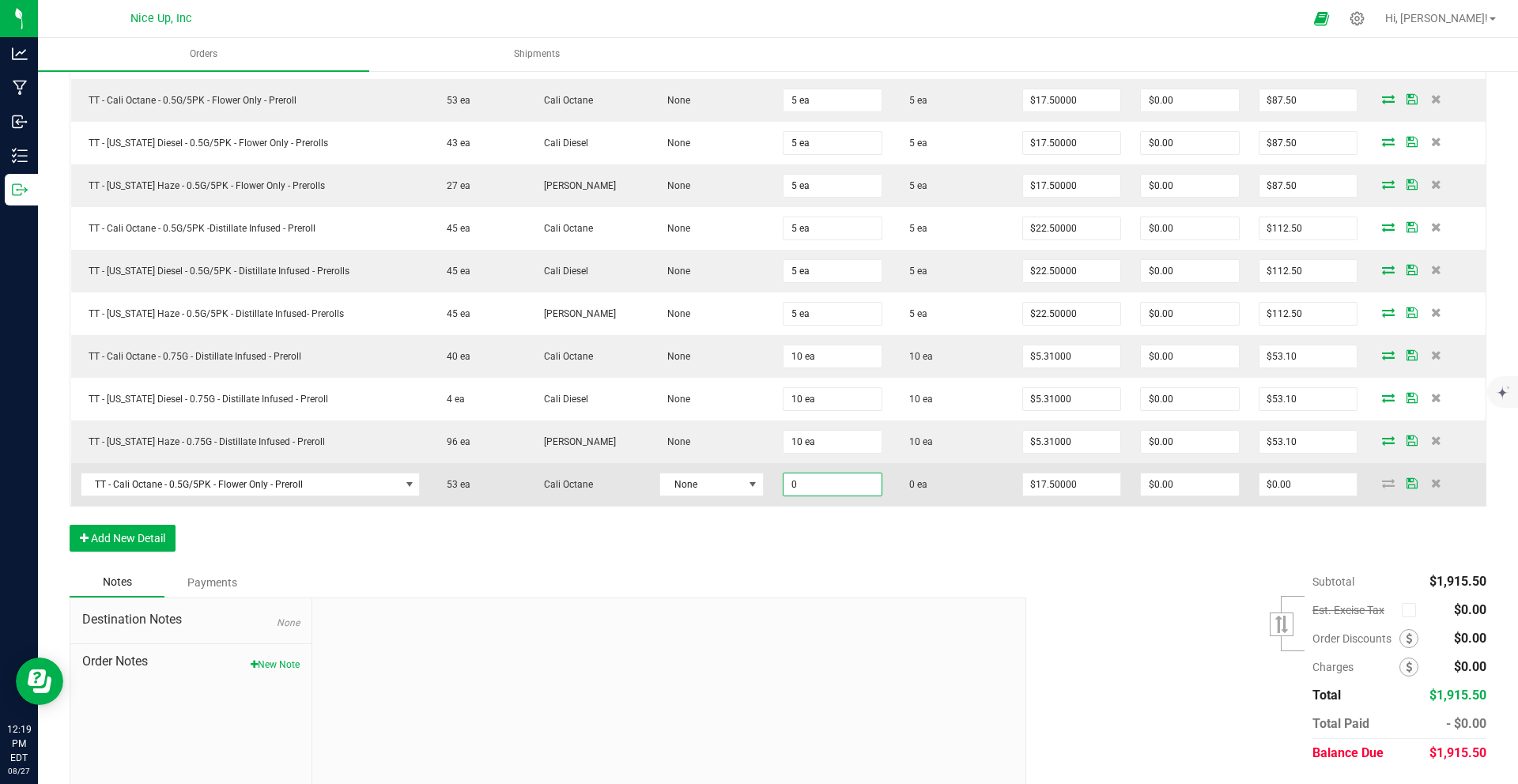
click at [819, 477] on input "0" at bounding box center [832, 484] width 98 height 22
type input "10 ea"
type input "17.5"
type input "$175.00"
click at [1052, 484] on input "17.5" at bounding box center [1071, 484] width 98 height 22
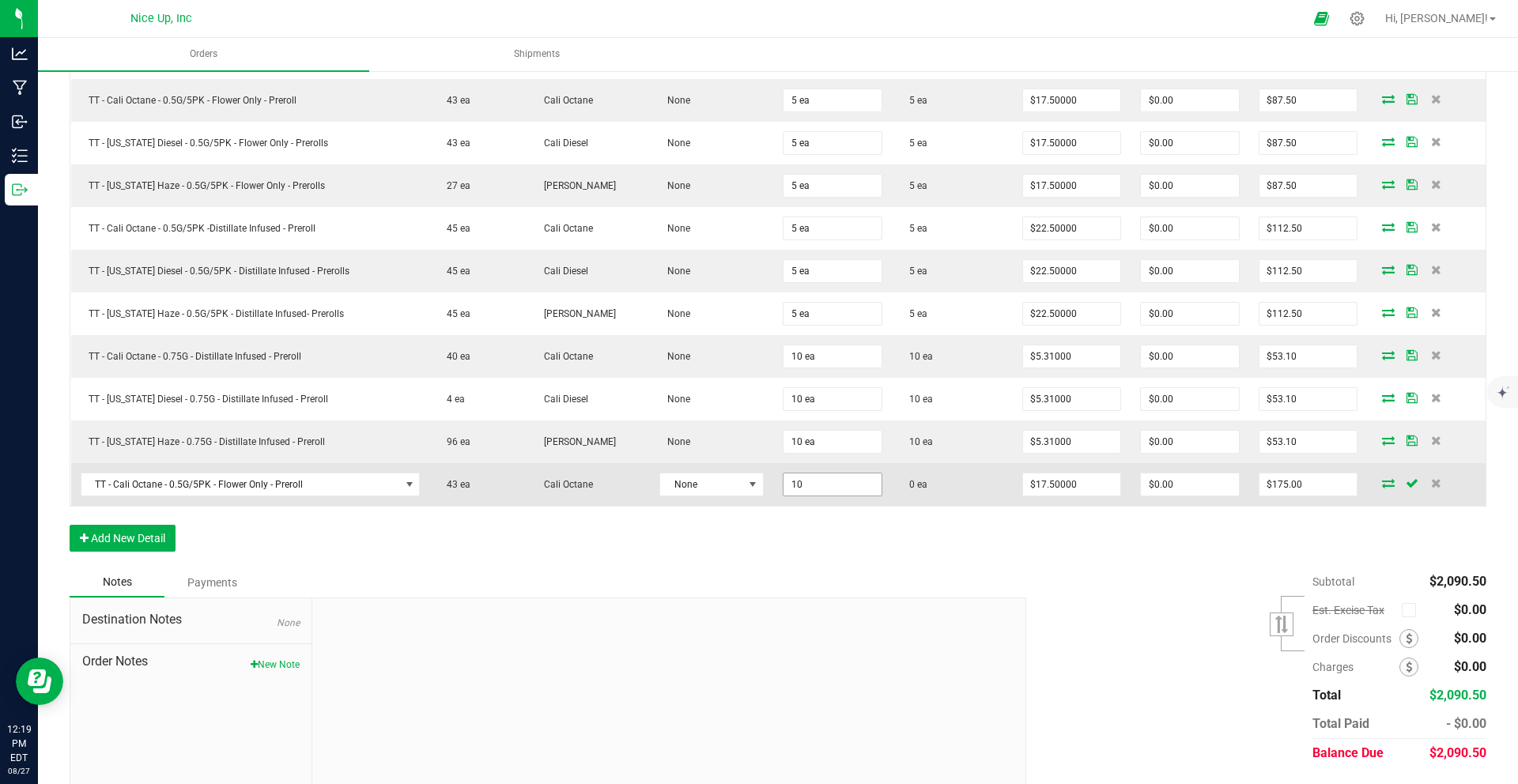
click at [824, 481] on input "10" at bounding box center [832, 484] width 98 height 22
type input "1 ea"
type input "17.5"
type input "$17.50"
click at [1053, 484] on input "17.5" at bounding box center [1071, 484] width 98 height 22
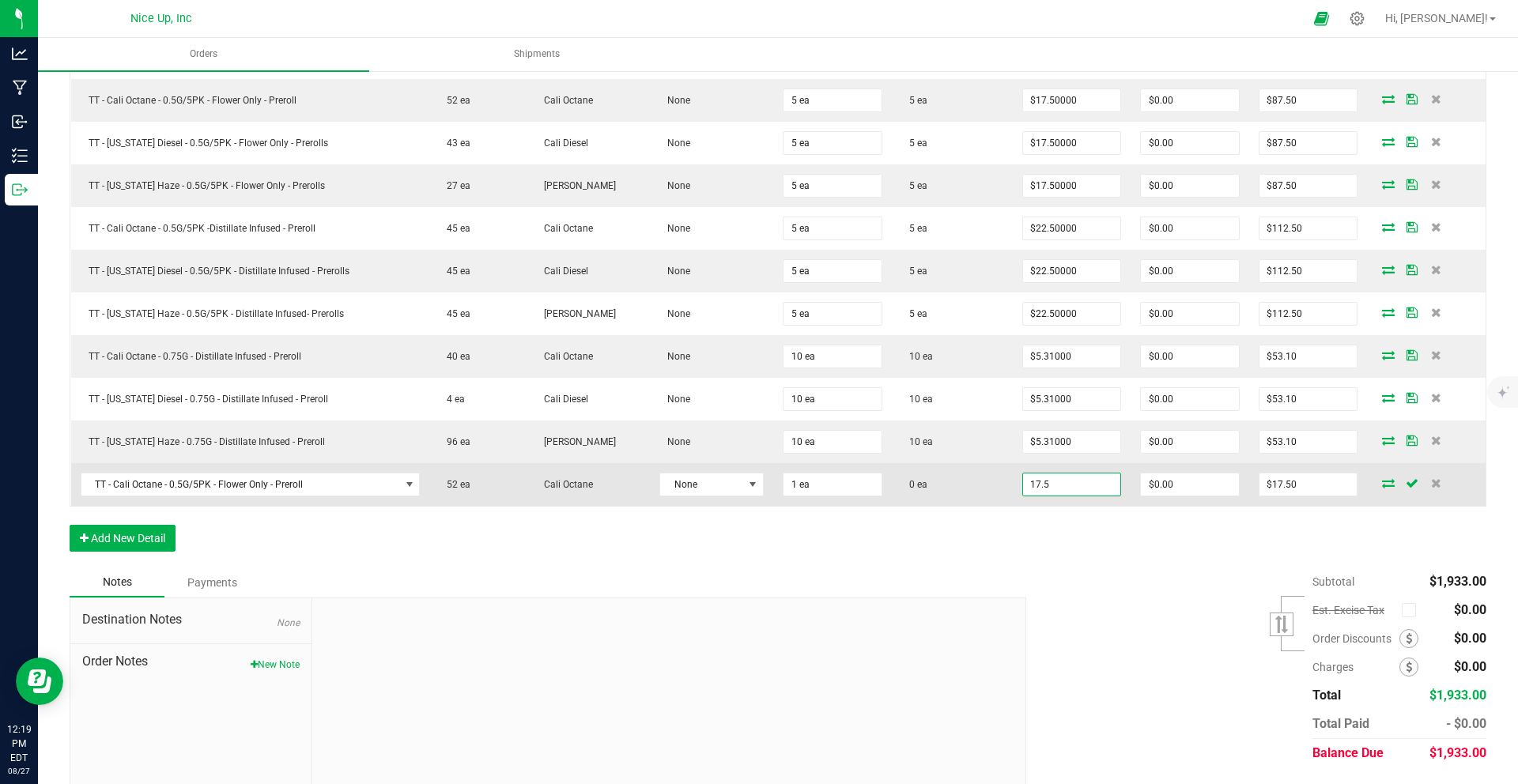
click at [1075, 479] on input "17.5" at bounding box center [1071, 484] width 98 height 22
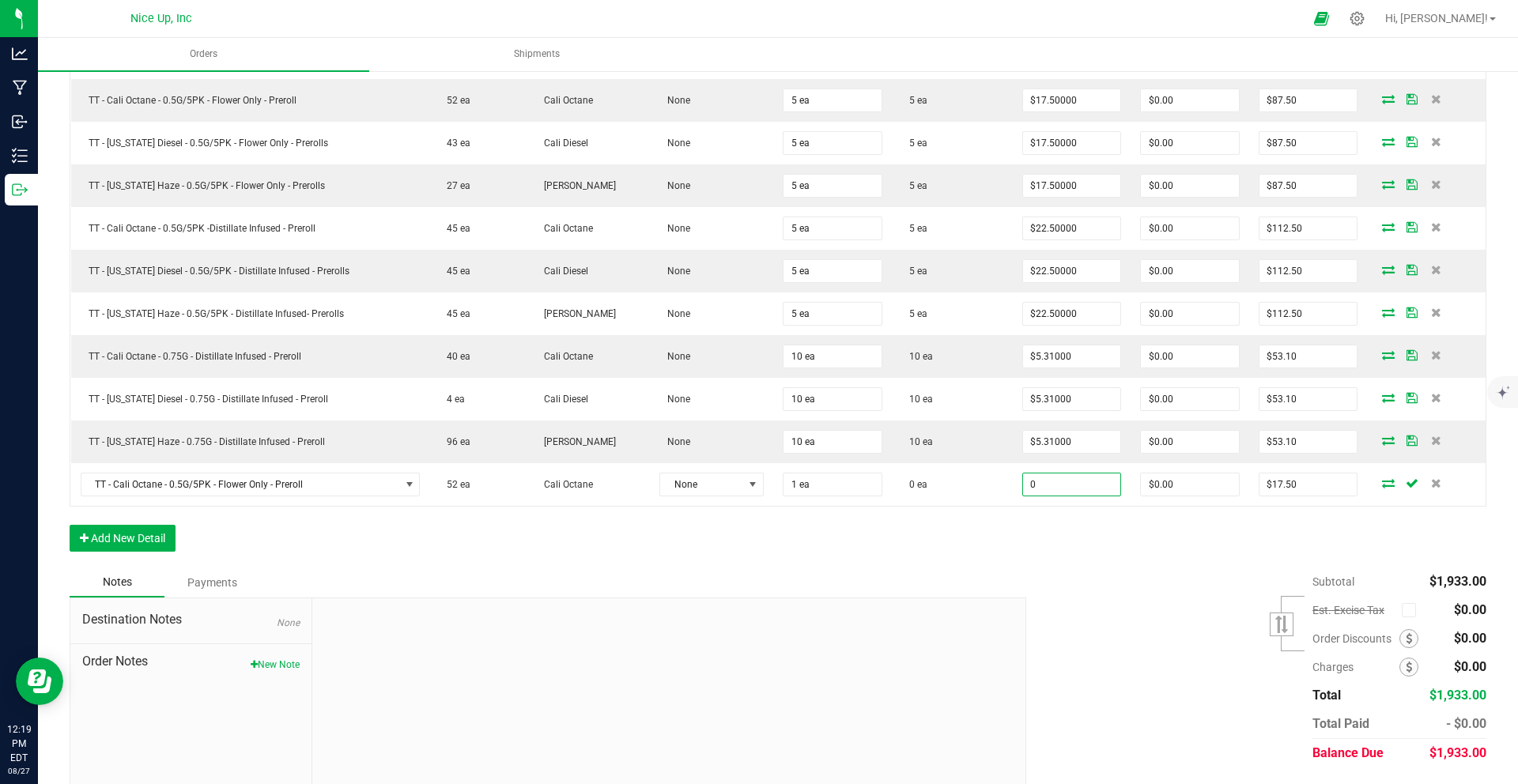
type input "$0.00000"
type input "$0.00"
click at [1001, 531] on div "Order Details Print All Labels Item Sellable Strain Lot Number Qty Ordered Qty …" at bounding box center [778, 95] width 1416 height 942
click at [130, 538] on button "Add New Detail" at bounding box center [123, 537] width 106 height 27
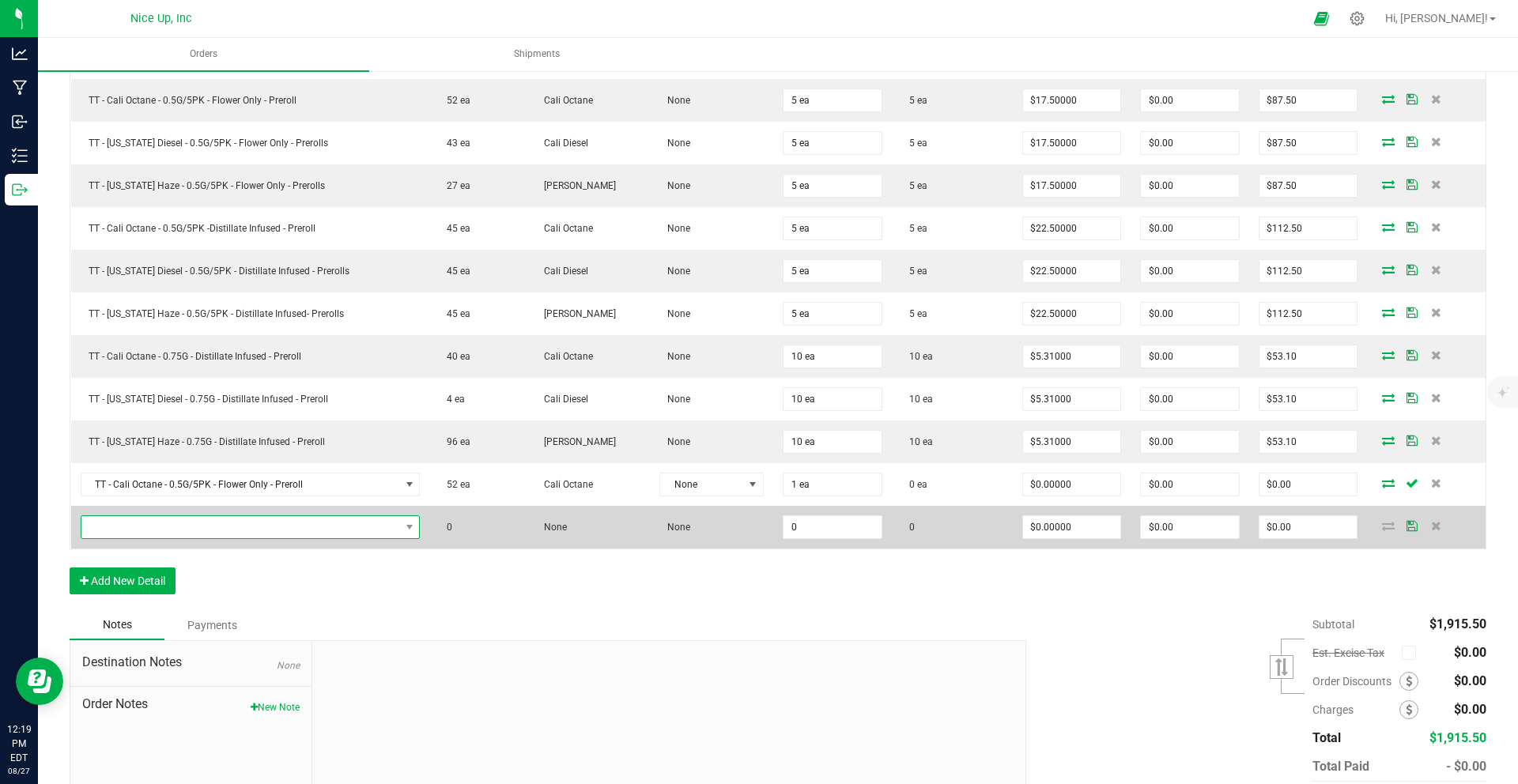
click at [155, 528] on span "NO DATA FOUND" at bounding box center [240, 527] width 319 height 22
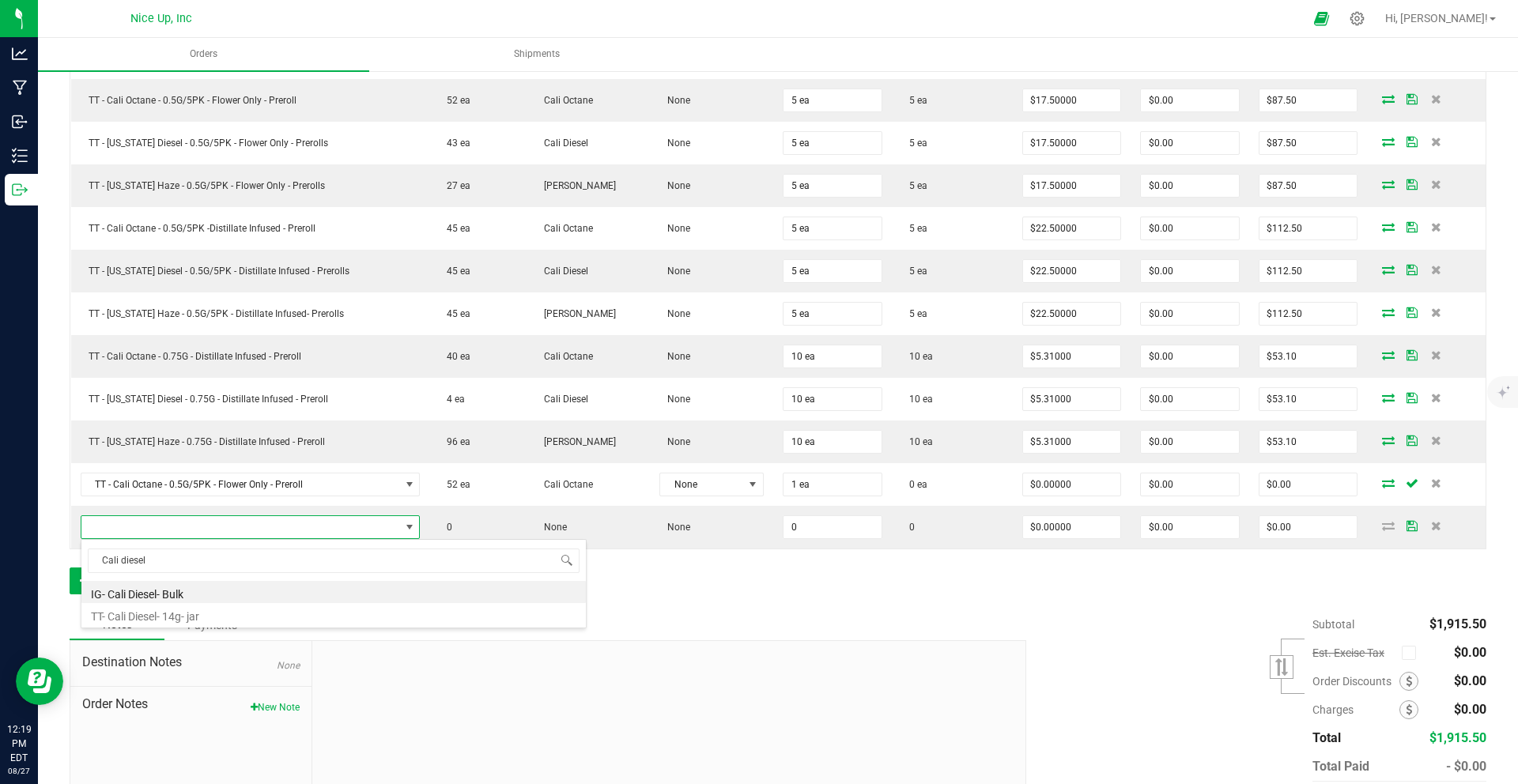
drag, startPoint x: 206, startPoint y: 565, endPoint x: 50, endPoint y: 549, distance: 156.8
click at [54, 549] on body "Analytics Manufacturing Inbound Inventory Outbound 12:19 PM EDT 08/27/2025 08/2…" at bounding box center [759, 392] width 1518 height 784
click at [124, 562] on input "califrnia diesel" at bounding box center [333, 560] width 492 height 24
type input "california diesel"
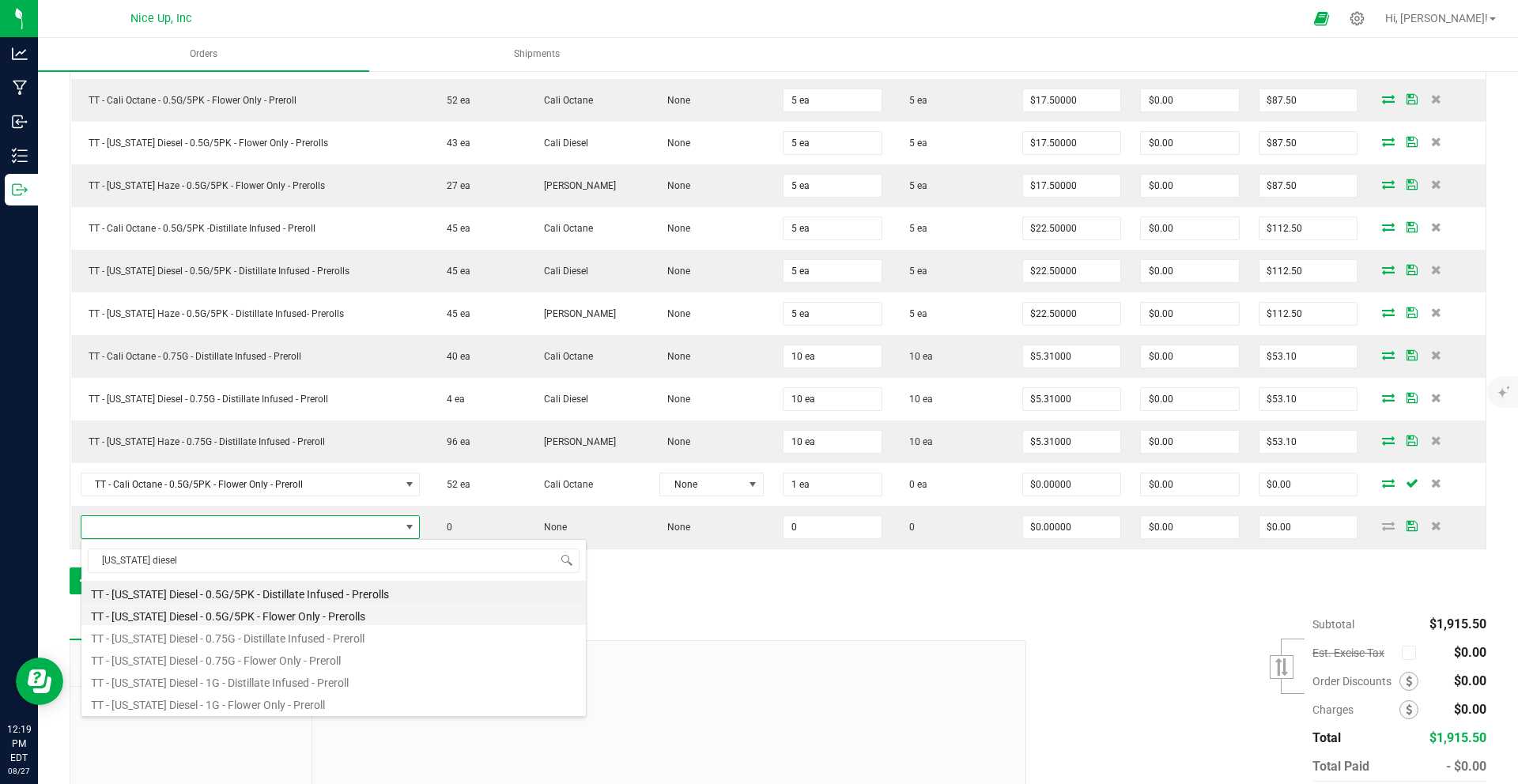
click at [337, 612] on li "TT - [US_STATE] Diesel - 0.5G/5PK - Flower Only - Prerolls" at bounding box center [333, 614] width 505 height 22
type input "0 ea"
type input "$17.50000"
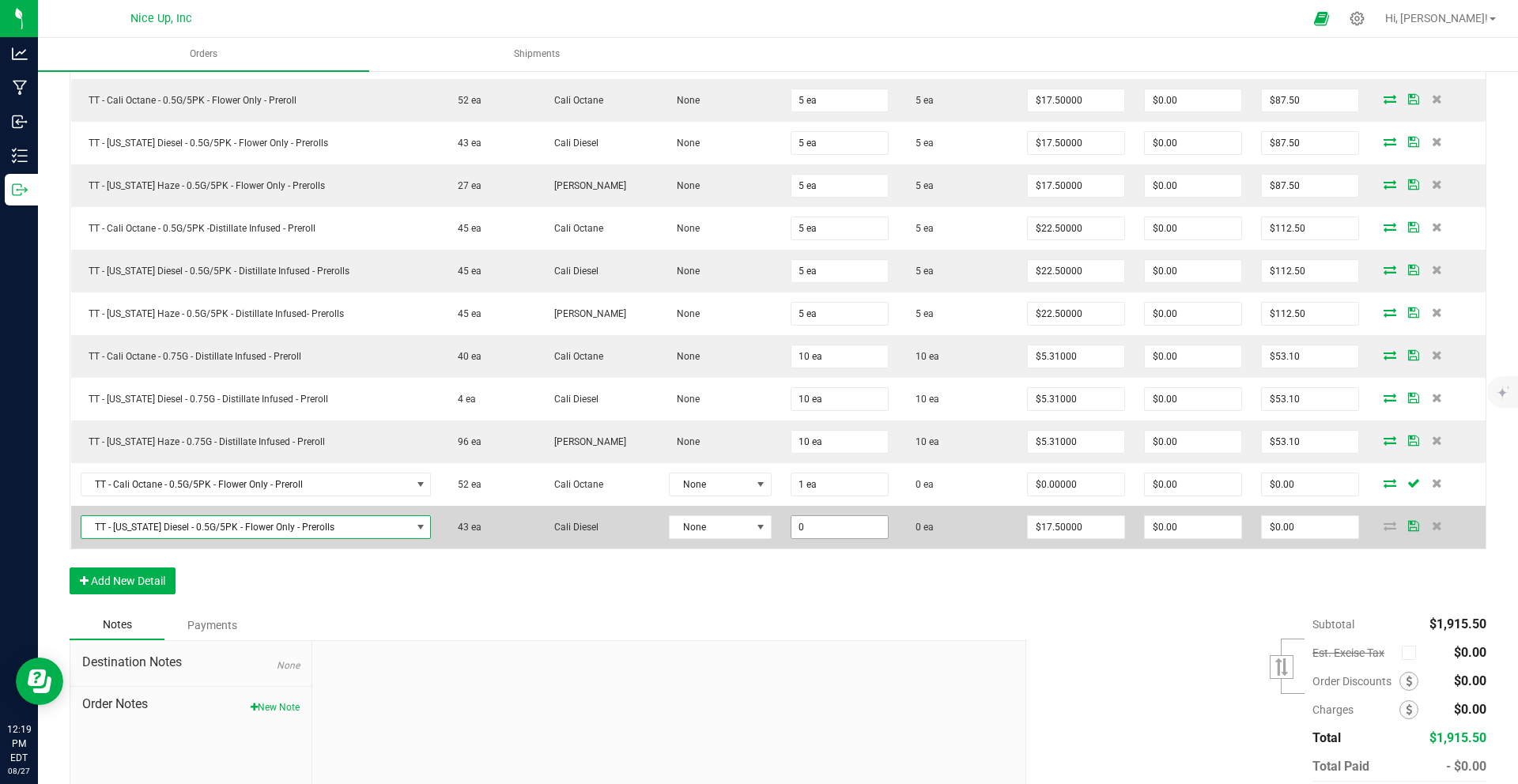
click at [867, 529] on input "0" at bounding box center [840, 527] width 97 height 22
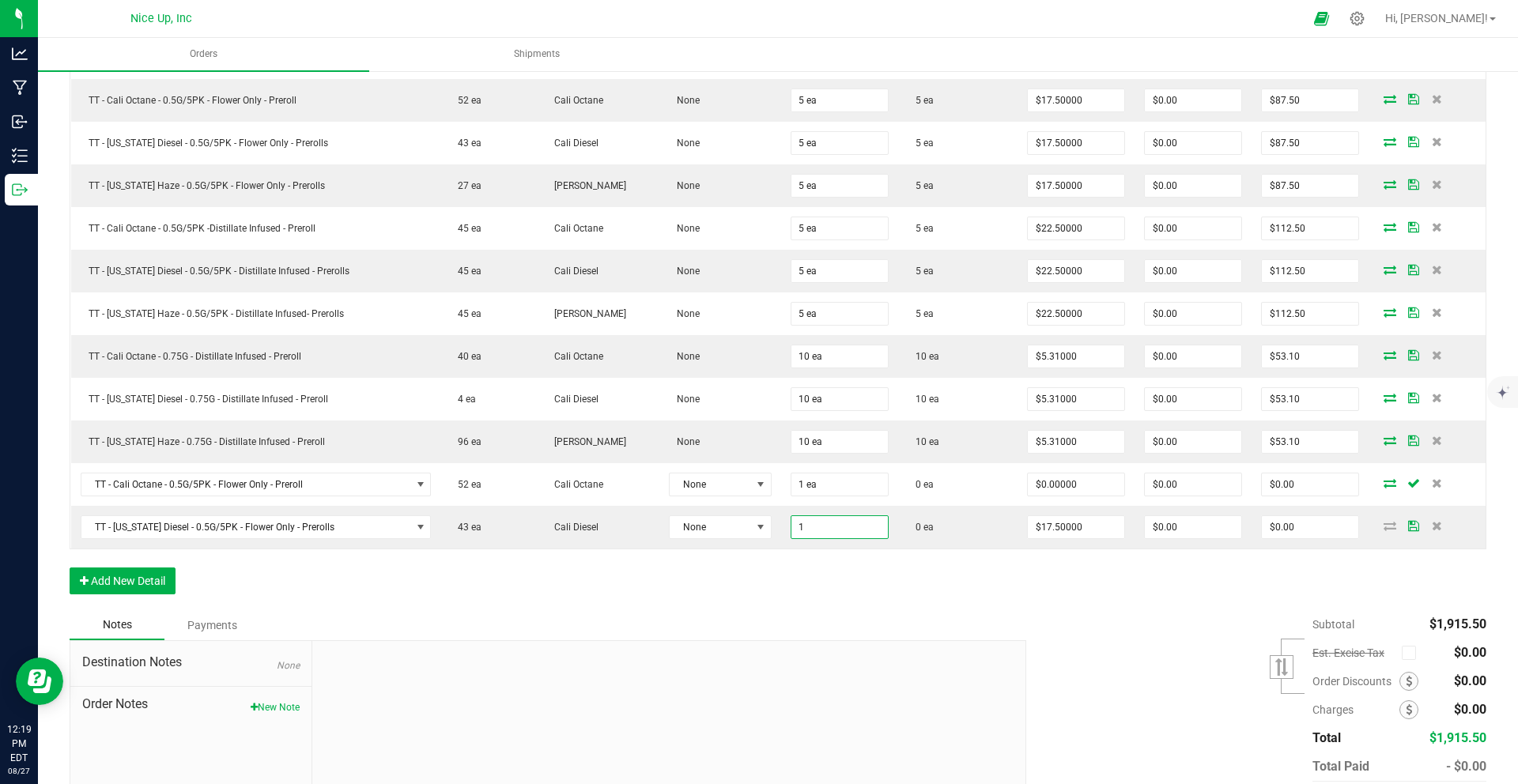
type input "1 ea"
type input "$17.50"
click at [892, 571] on div "Order Details Print All Labels Item Sellable Strain Lot Number Qty Ordered Qty …" at bounding box center [778, 117] width 1416 height 985
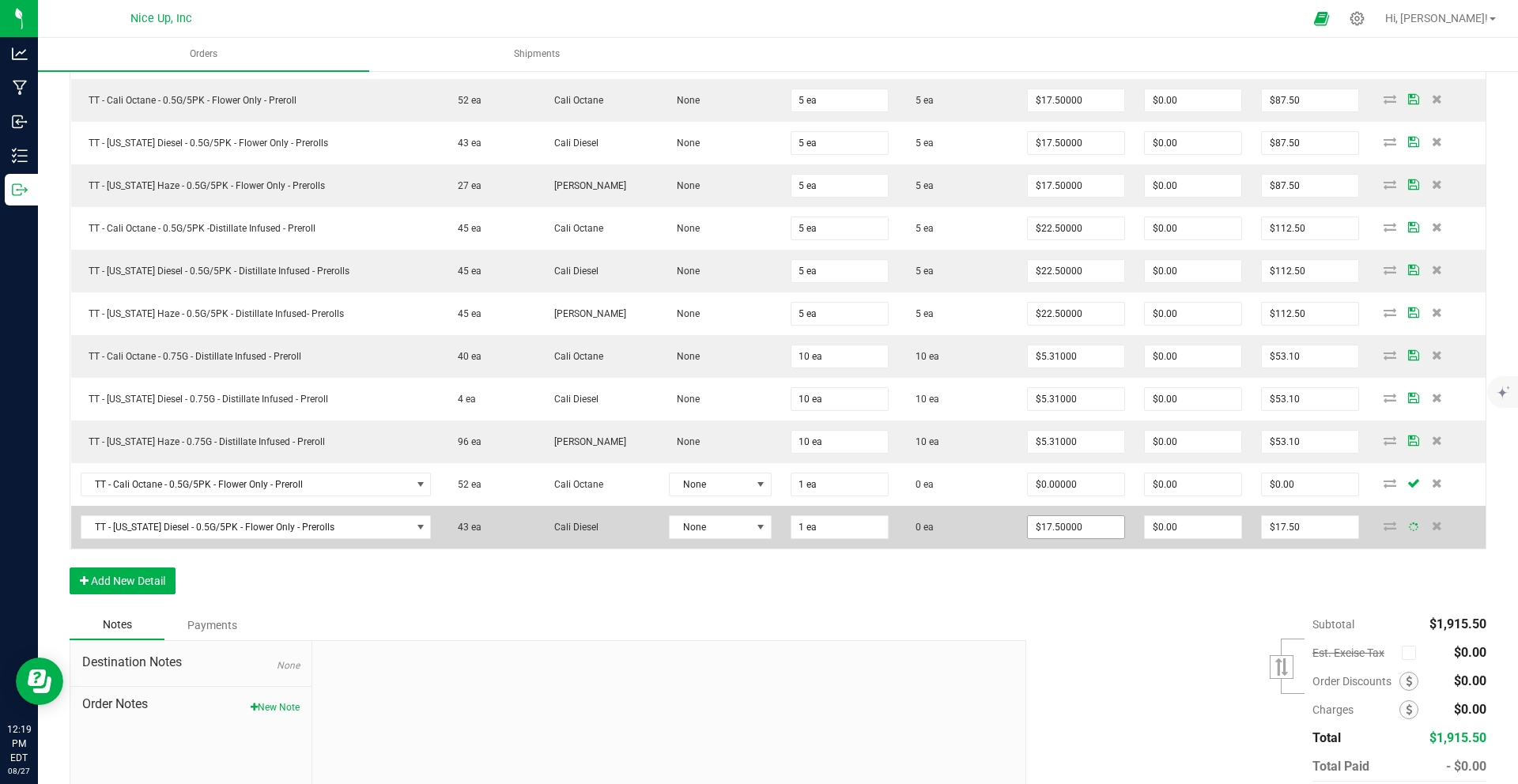
type input "17.5"
click at [1072, 528] on input "17.5" at bounding box center [1076, 527] width 97 height 22
click at [1083, 523] on input "17.5" at bounding box center [1076, 527] width 97 height 22
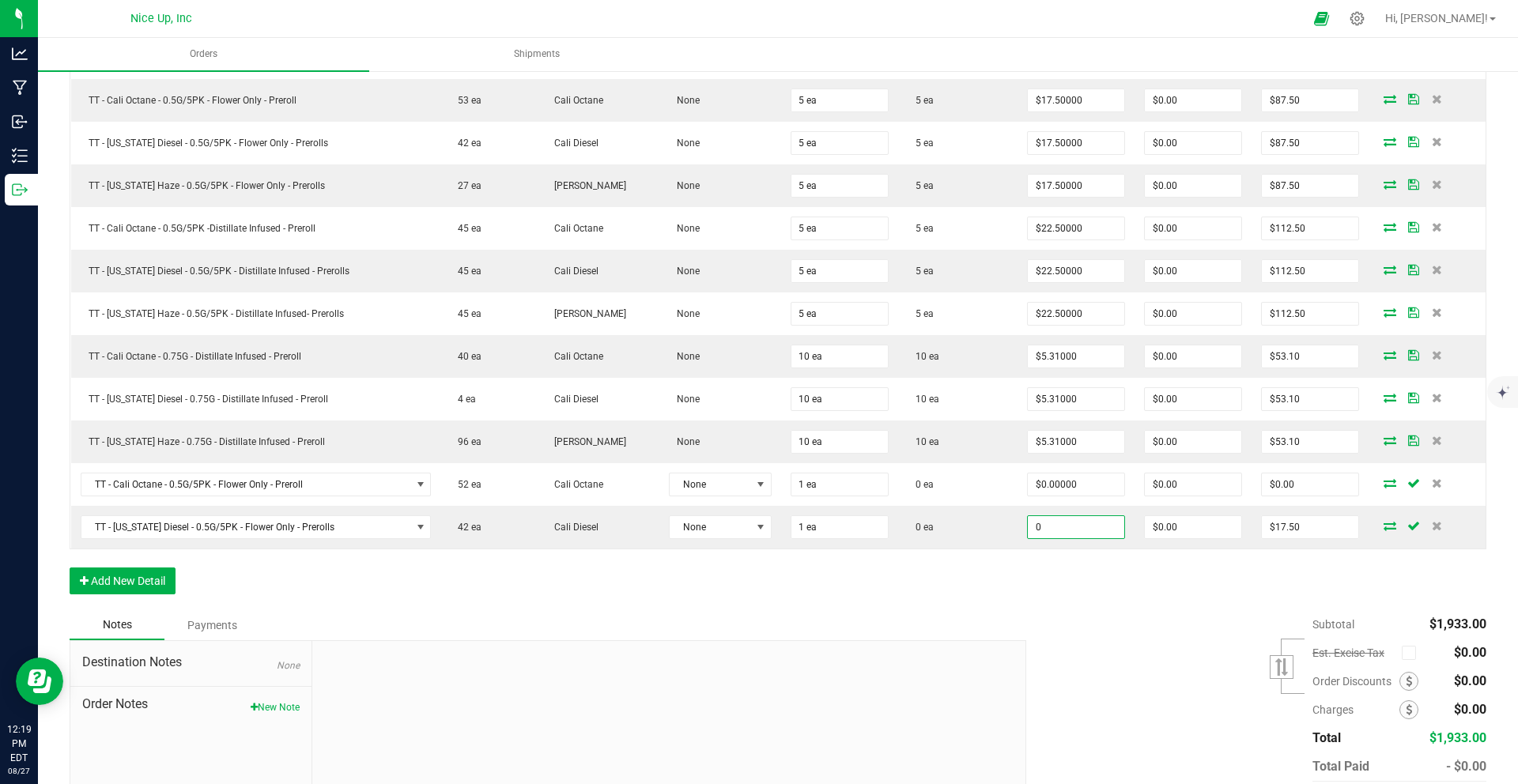
type input "$0.00000"
type input "$0.00"
click at [1079, 571] on div "Order Details Print All Labels Item Sellable Strain Lot Number Qty Ordered Qty …" at bounding box center [778, 117] width 1416 height 985
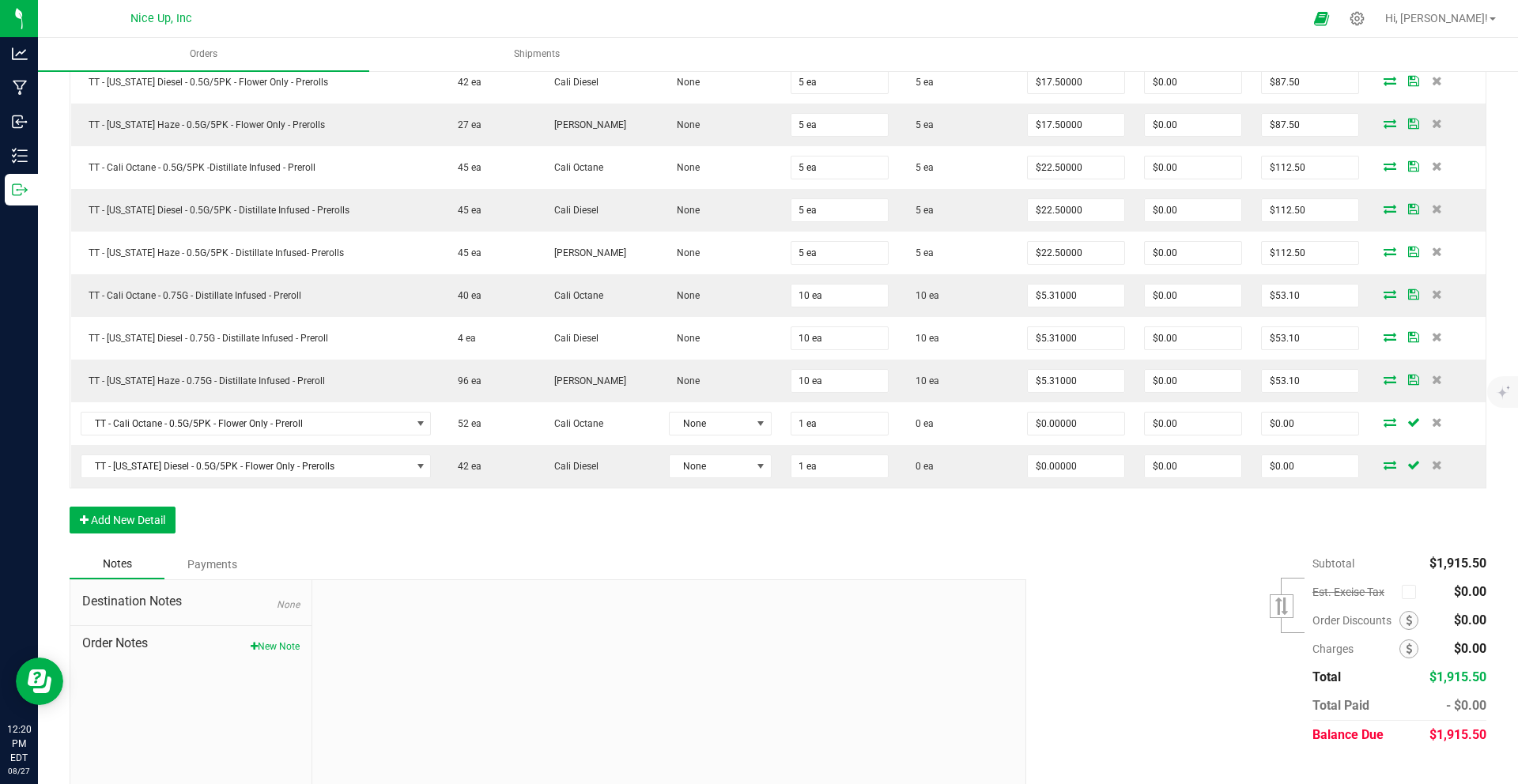
scroll to position [937, 0]
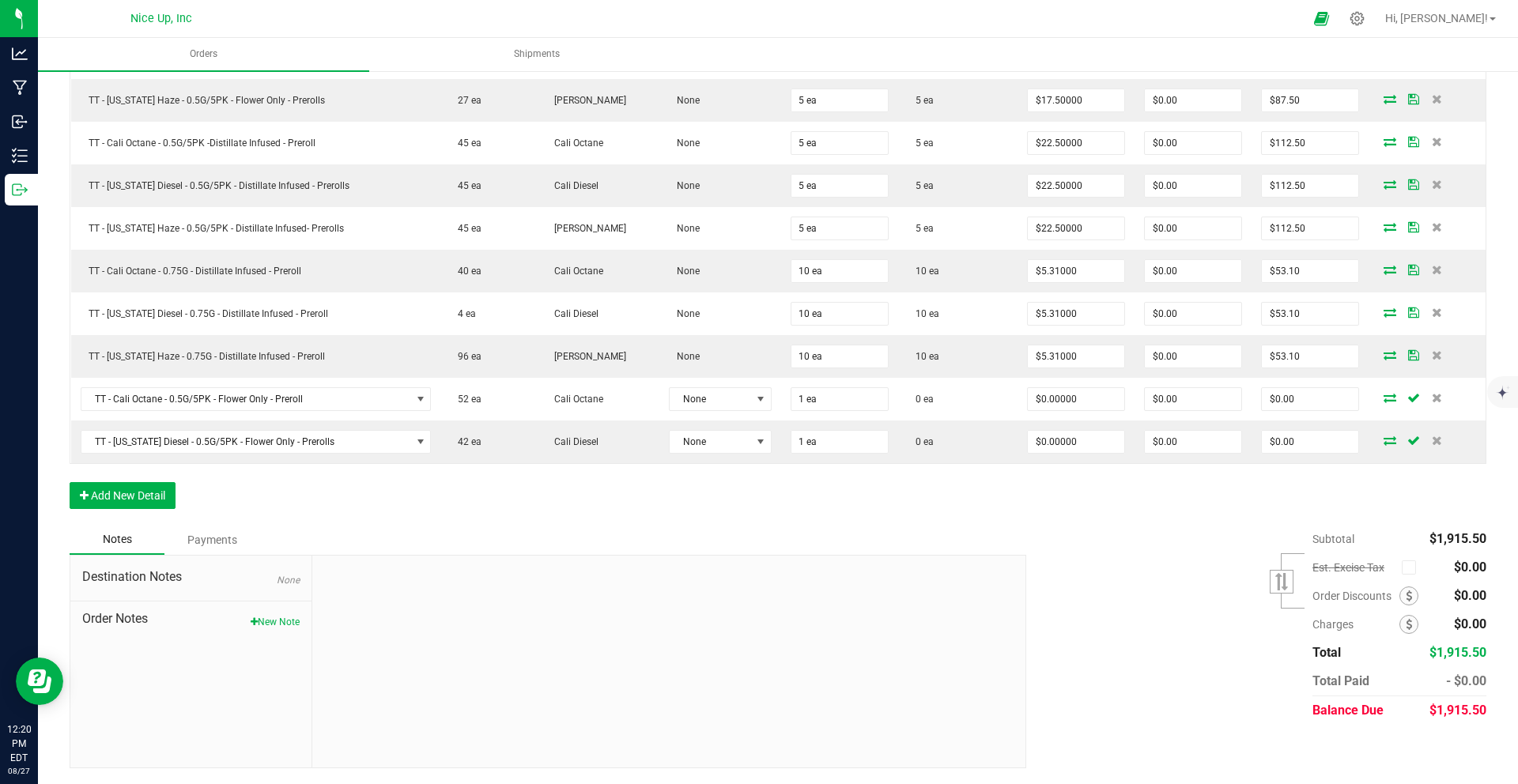
click at [219, 543] on div "Payments" at bounding box center [212, 539] width 95 height 28
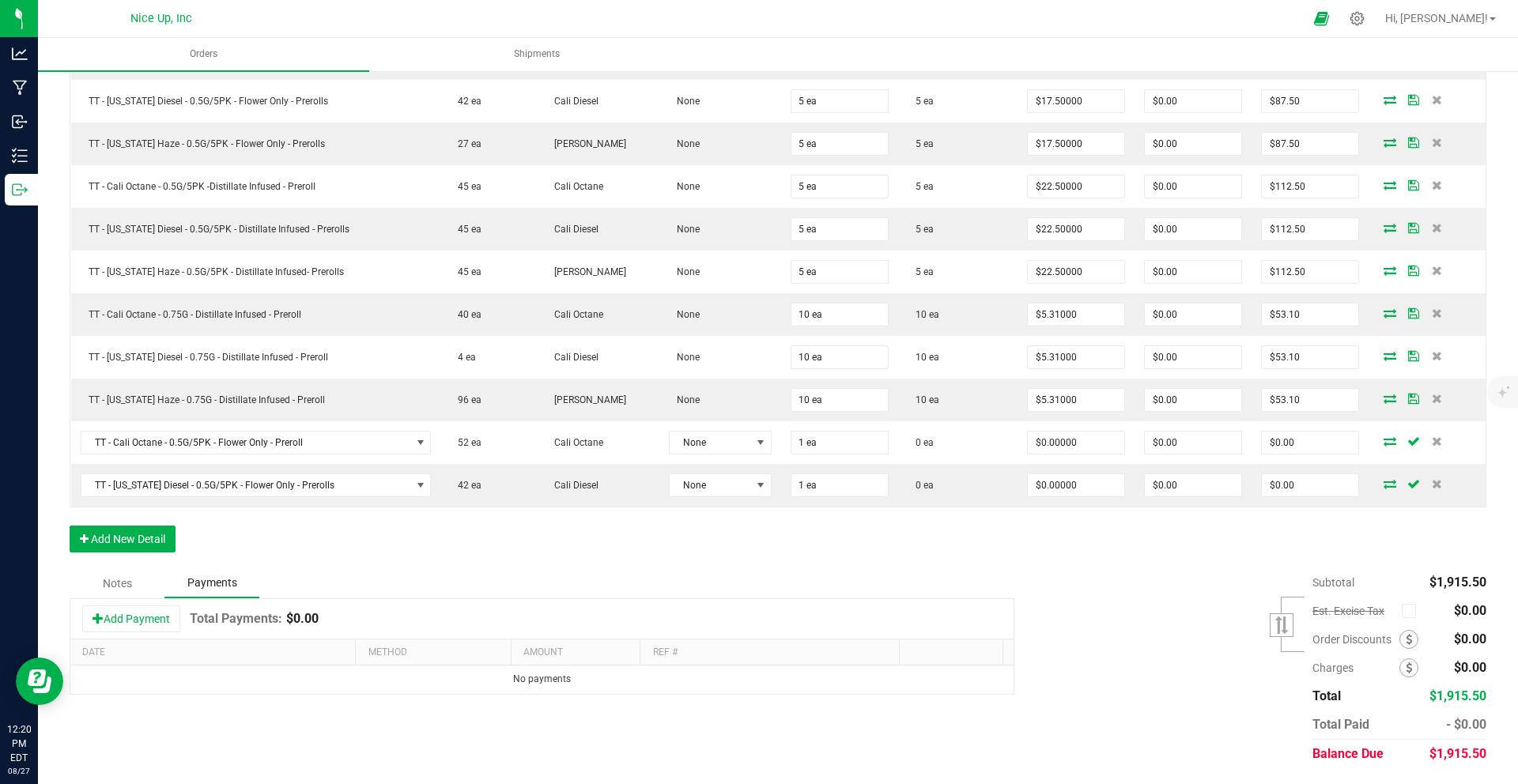
scroll to position [894, 0]
click at [113, 618] on button "Add Payment" at bounding box center [130, 618] width 98 height 27
click at [124, 582] on div "Notes" at bounding box center [118, 583] width 95 height 28
click at [215, 591] on div "Payments" at bounding box center [212, 583] width 95 height 28
click at [129, 584] on div "Notes" at bounding box center [118, 583] width 95 height 28
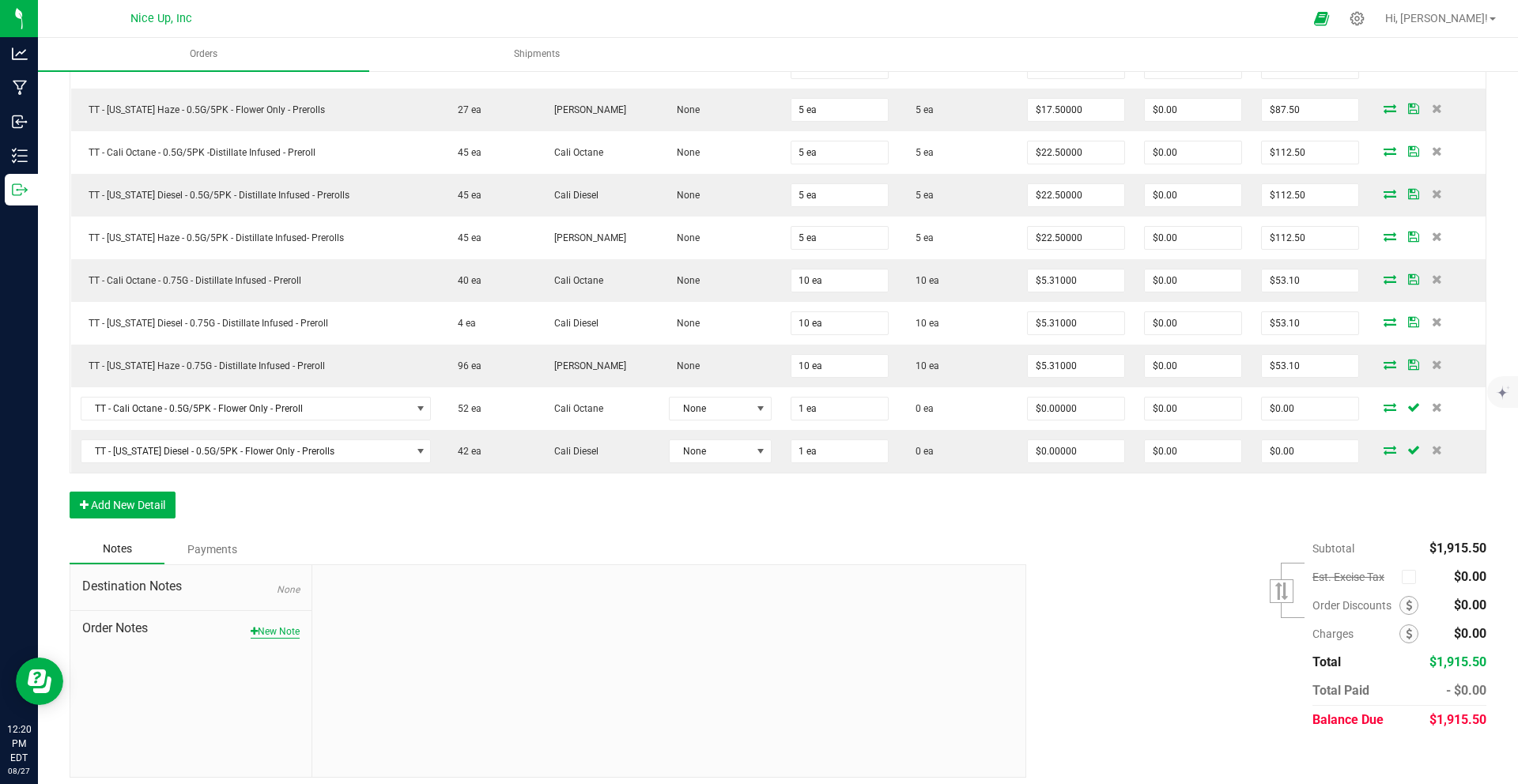
scroll to position [937, 0]
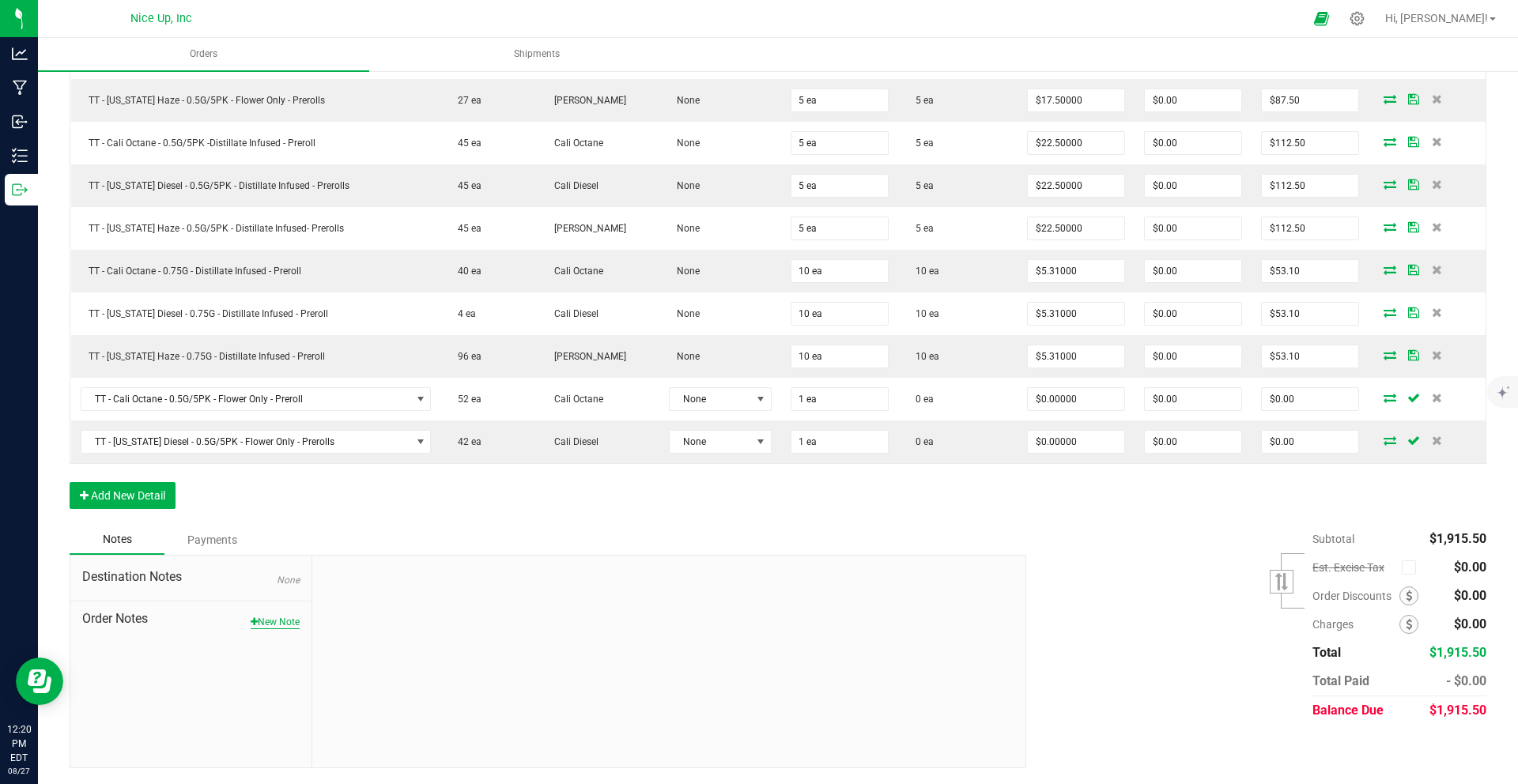
click at [267, 620] on button "New Note" at bounding box center [275, 622] width 49 height 14
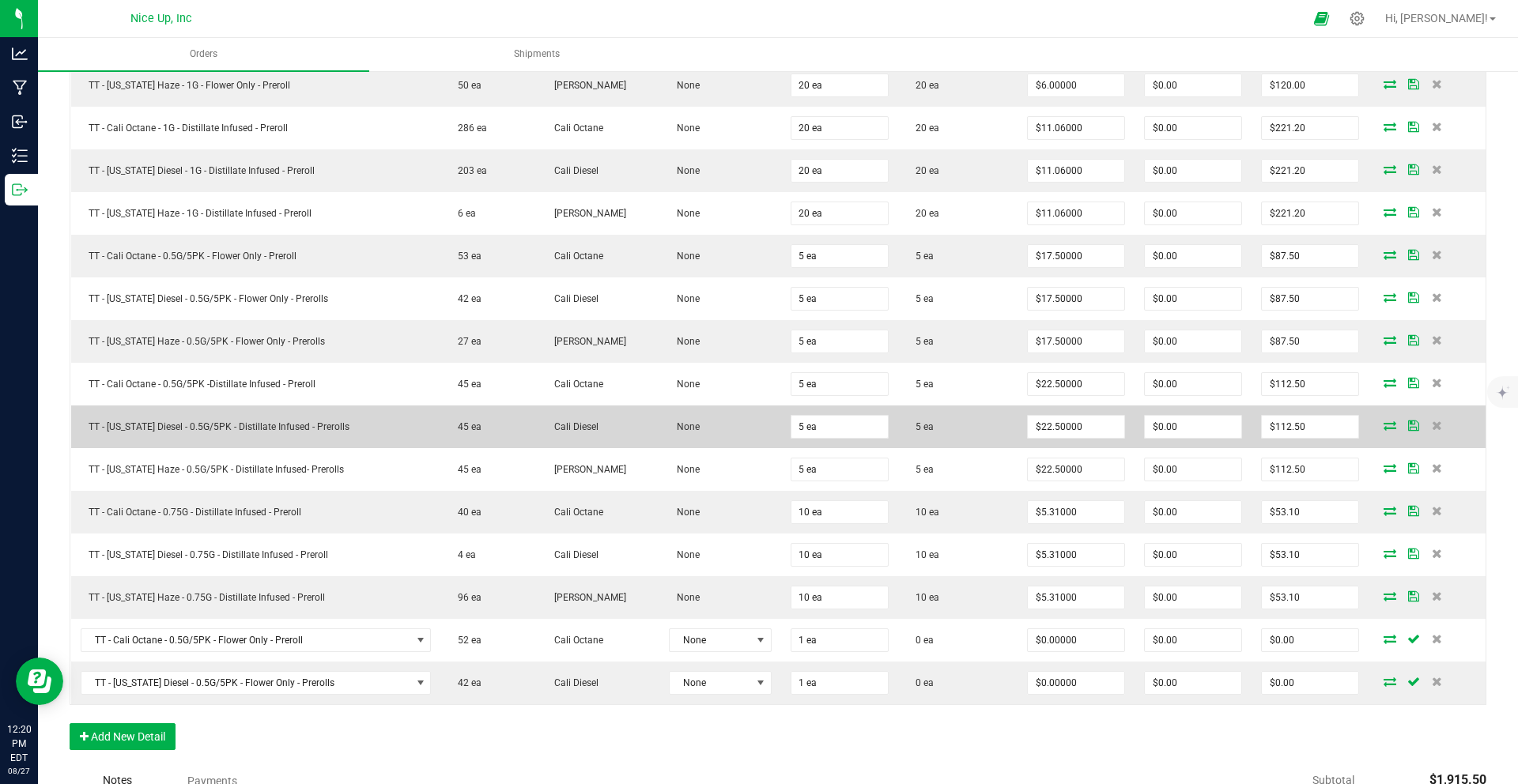
scroll to position [863, 0]
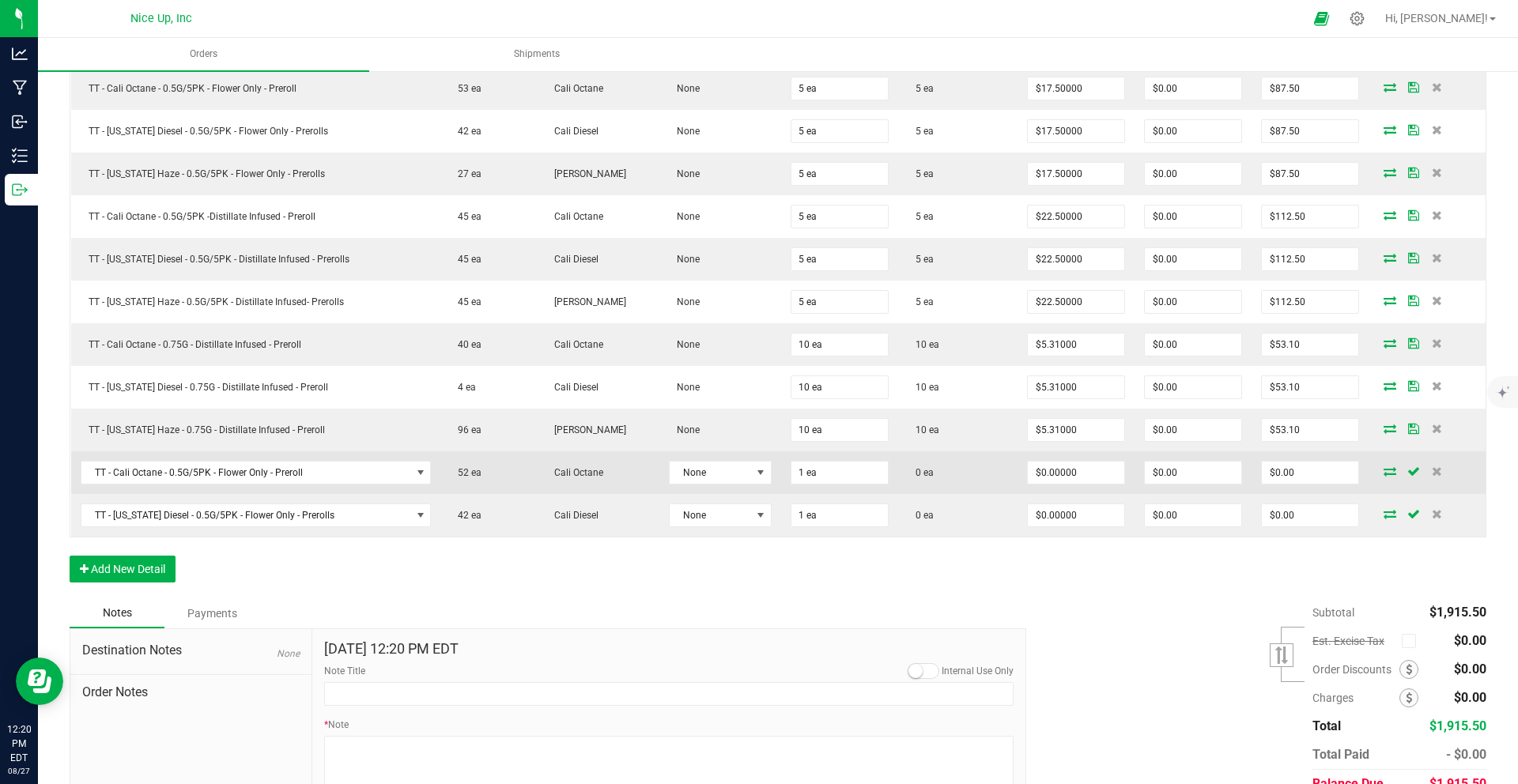
click at [1383, 469] on icon at bounding box center [1389, 471] width 13 height 9
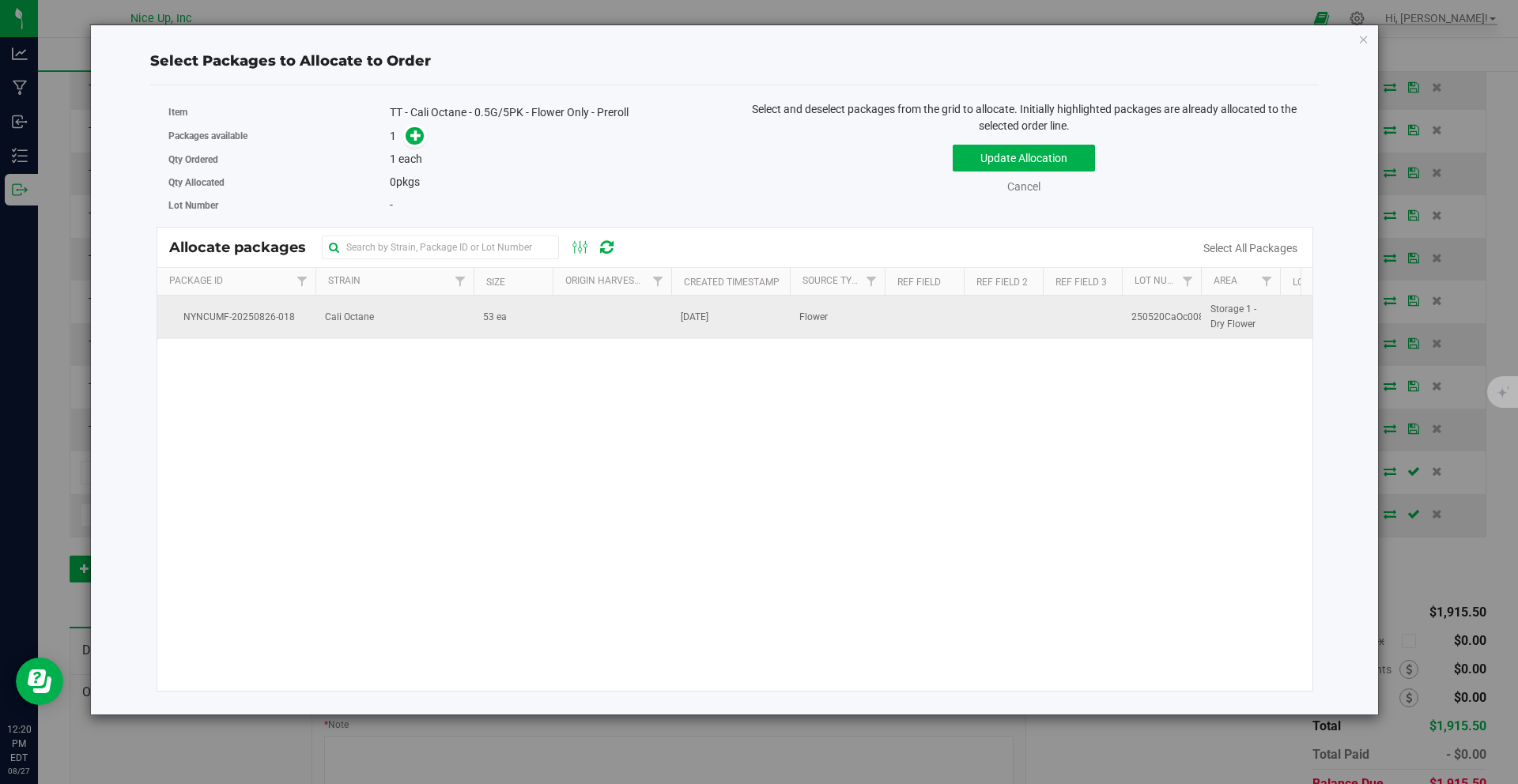
click at [491, 318] on span "53 ea" at bounding box center [494, 317] width 23 height 15
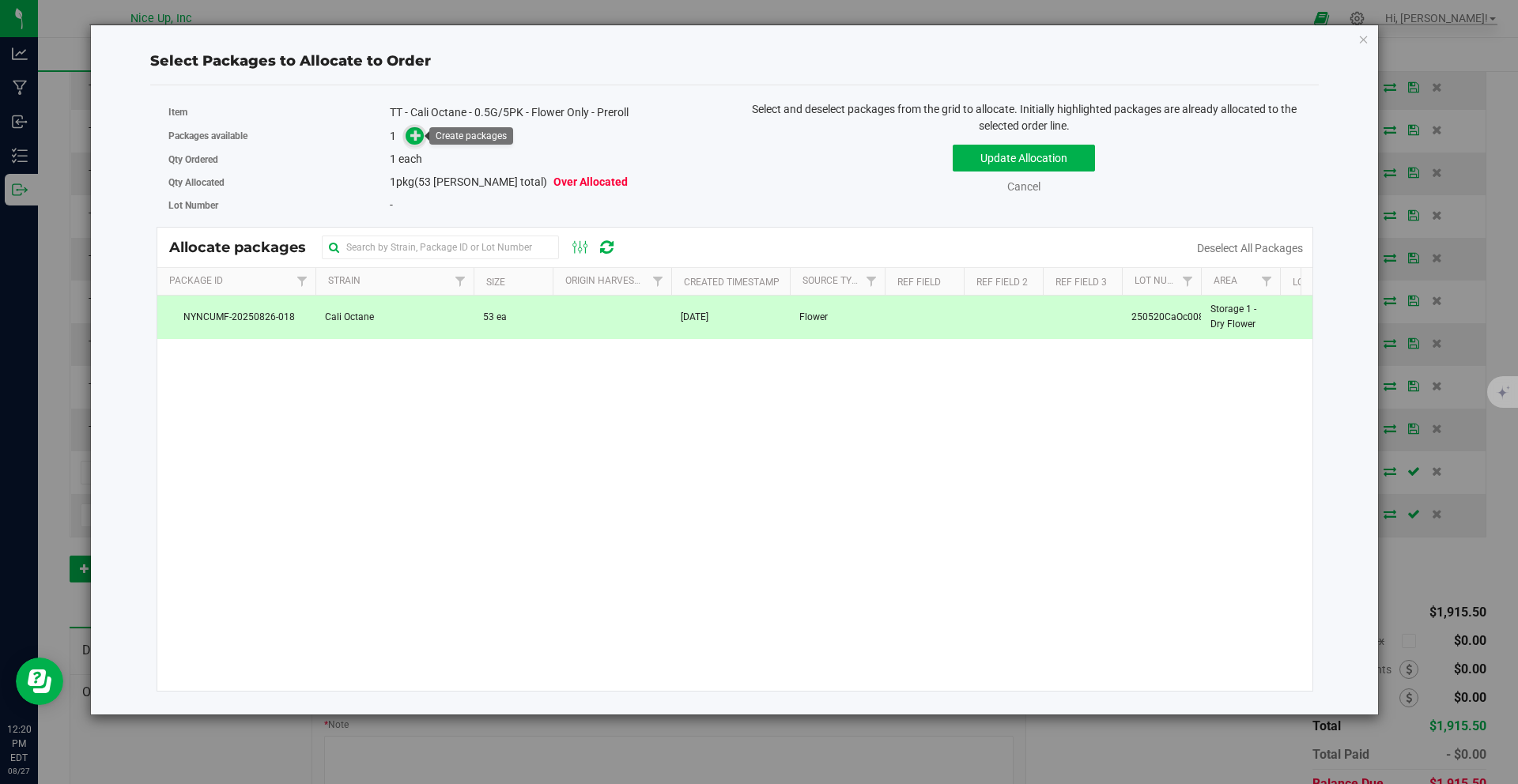
click at [413, 137] on icon at bounding box center [416, 135] width 11 height 11
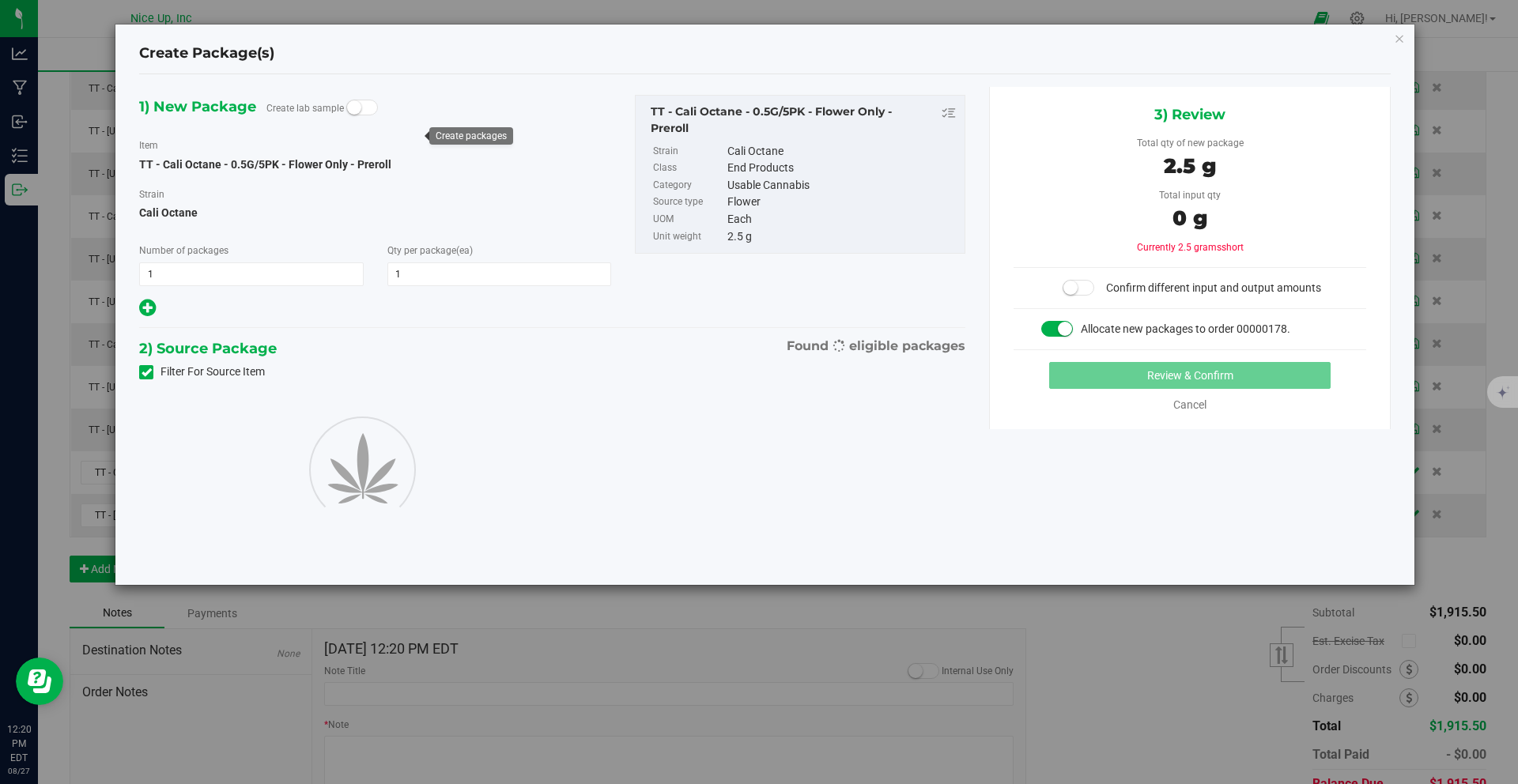
type input "1"
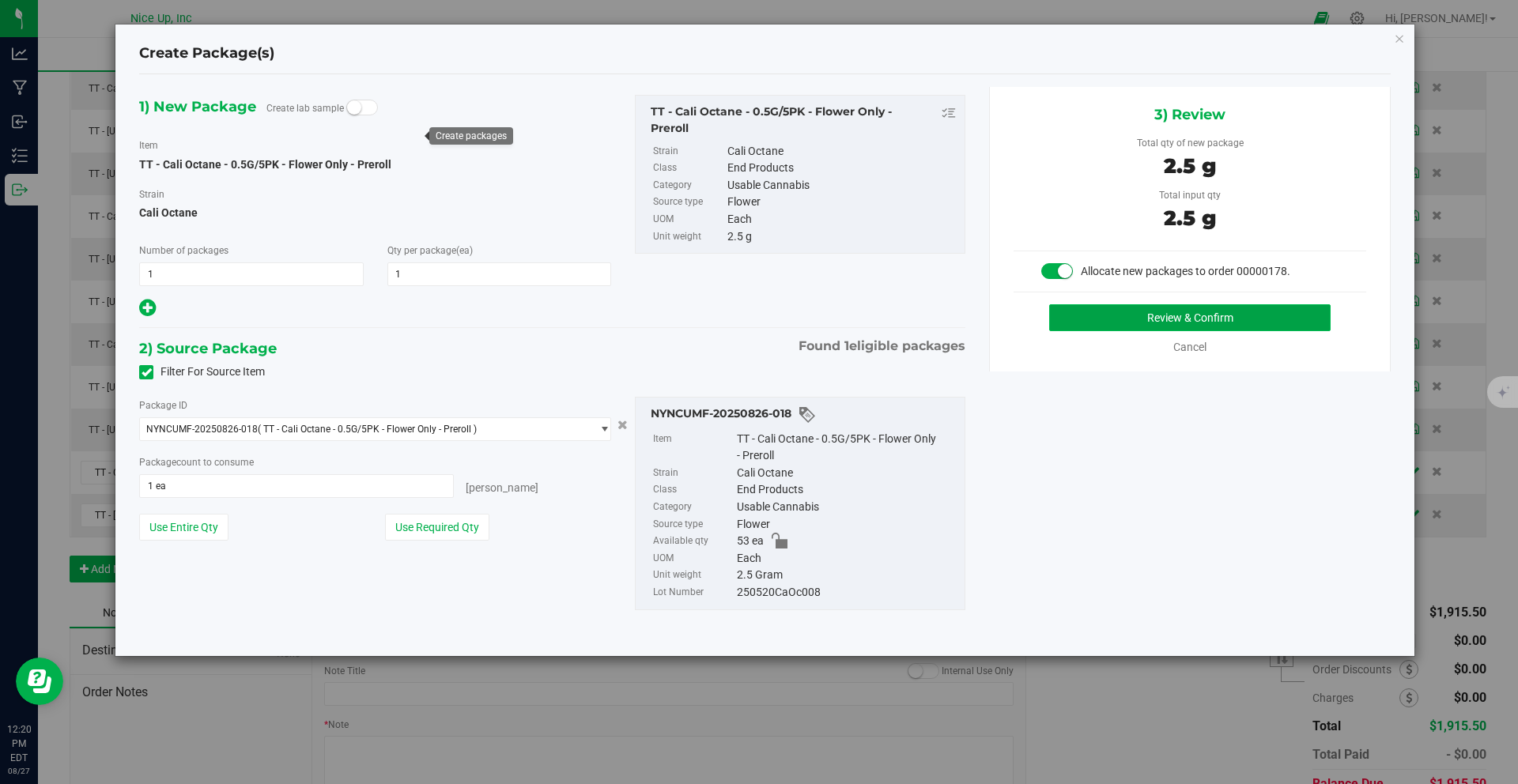
click at [1159, 317] on button "Review & Confirm" at bounding box center [1190, 317] width 282 height 27
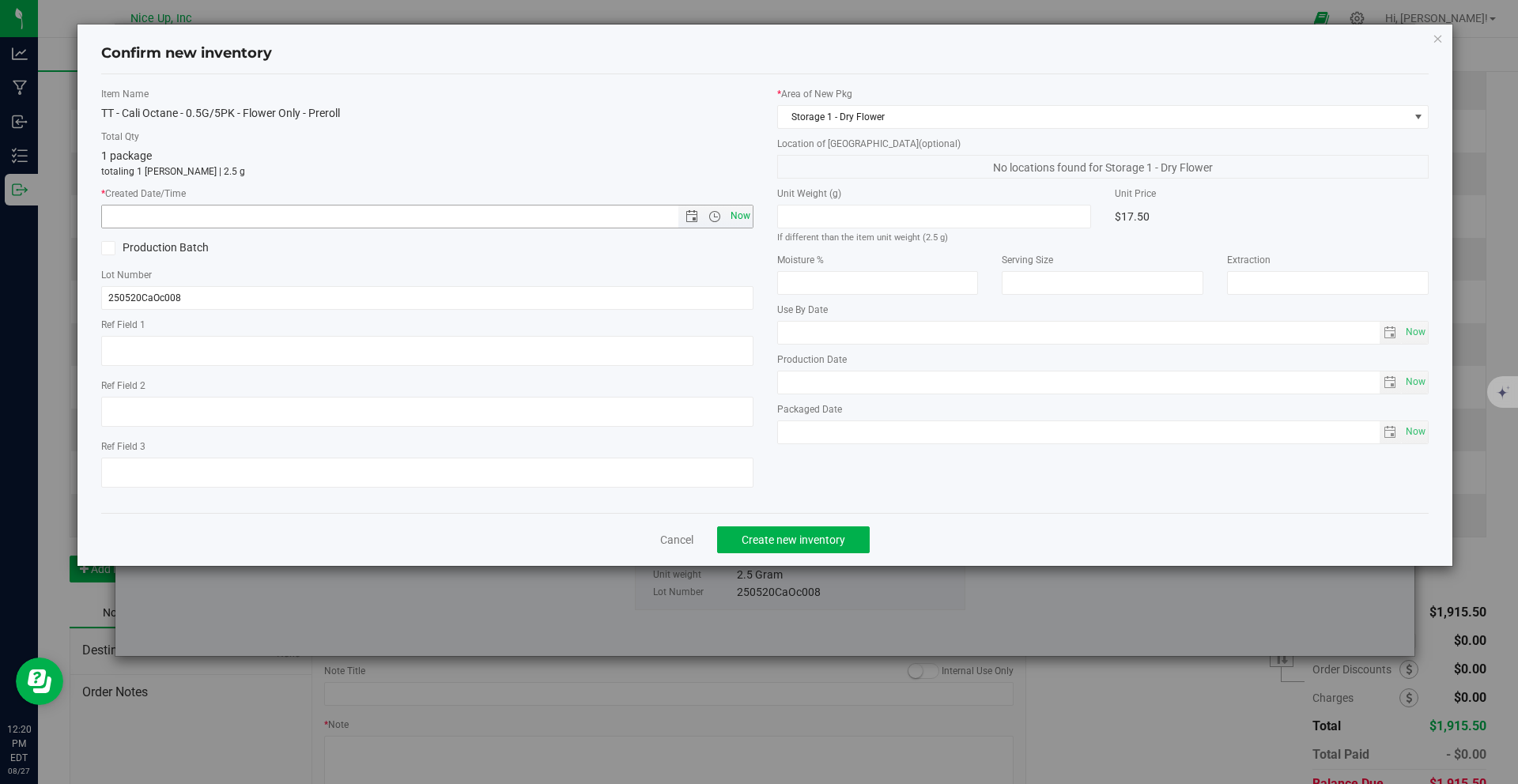
click at [741, 217] on span "Now" at bounding box center [740, 216] width 27 height 23
type input "8/27/2025 12:20 PM"
click at [838, 536] on span "Create new inventory" at bounding box center [793, 540] width 104 height 13
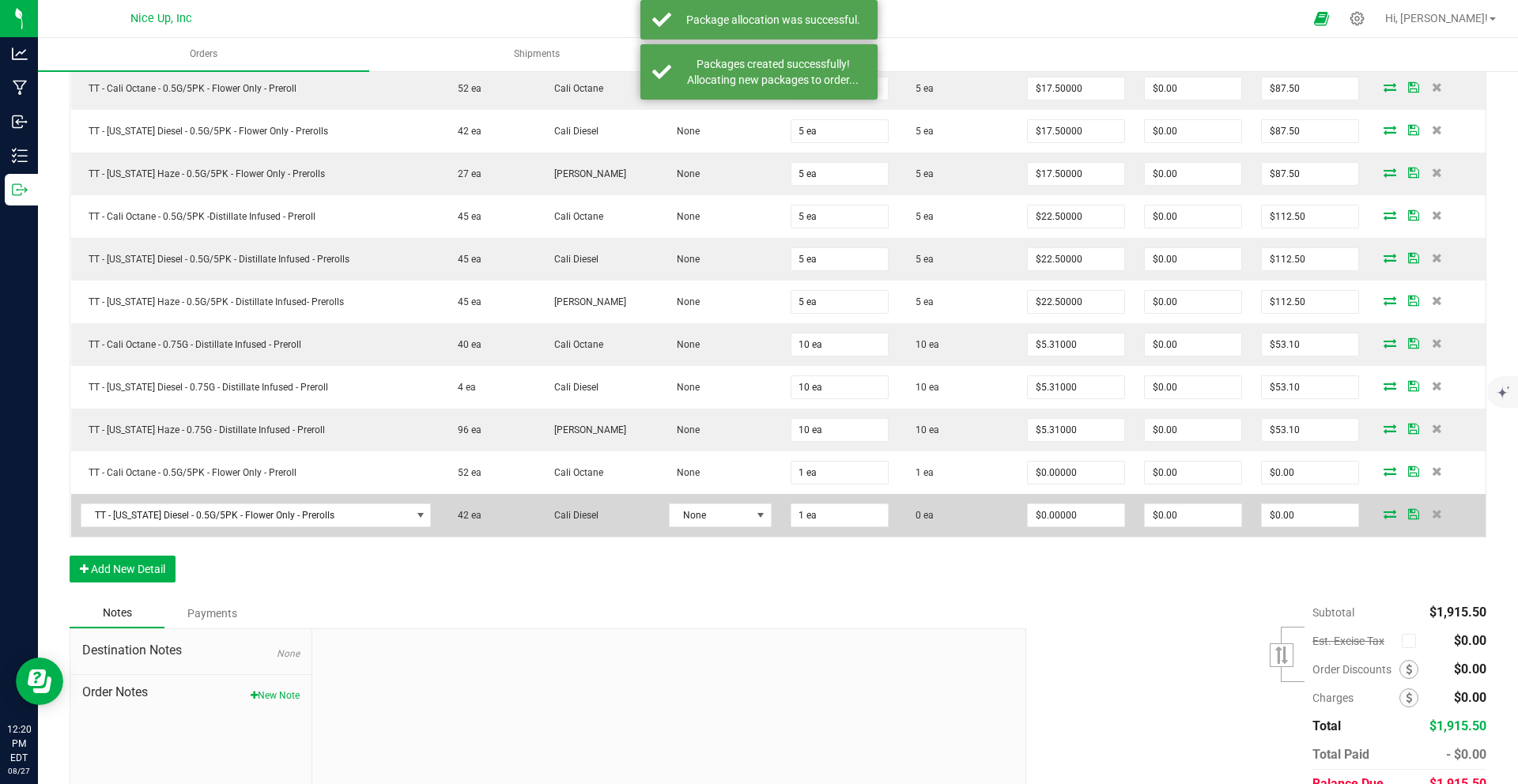
click at [1383, 515] on icon at bounding box center [1389, 513] width 13 height 9
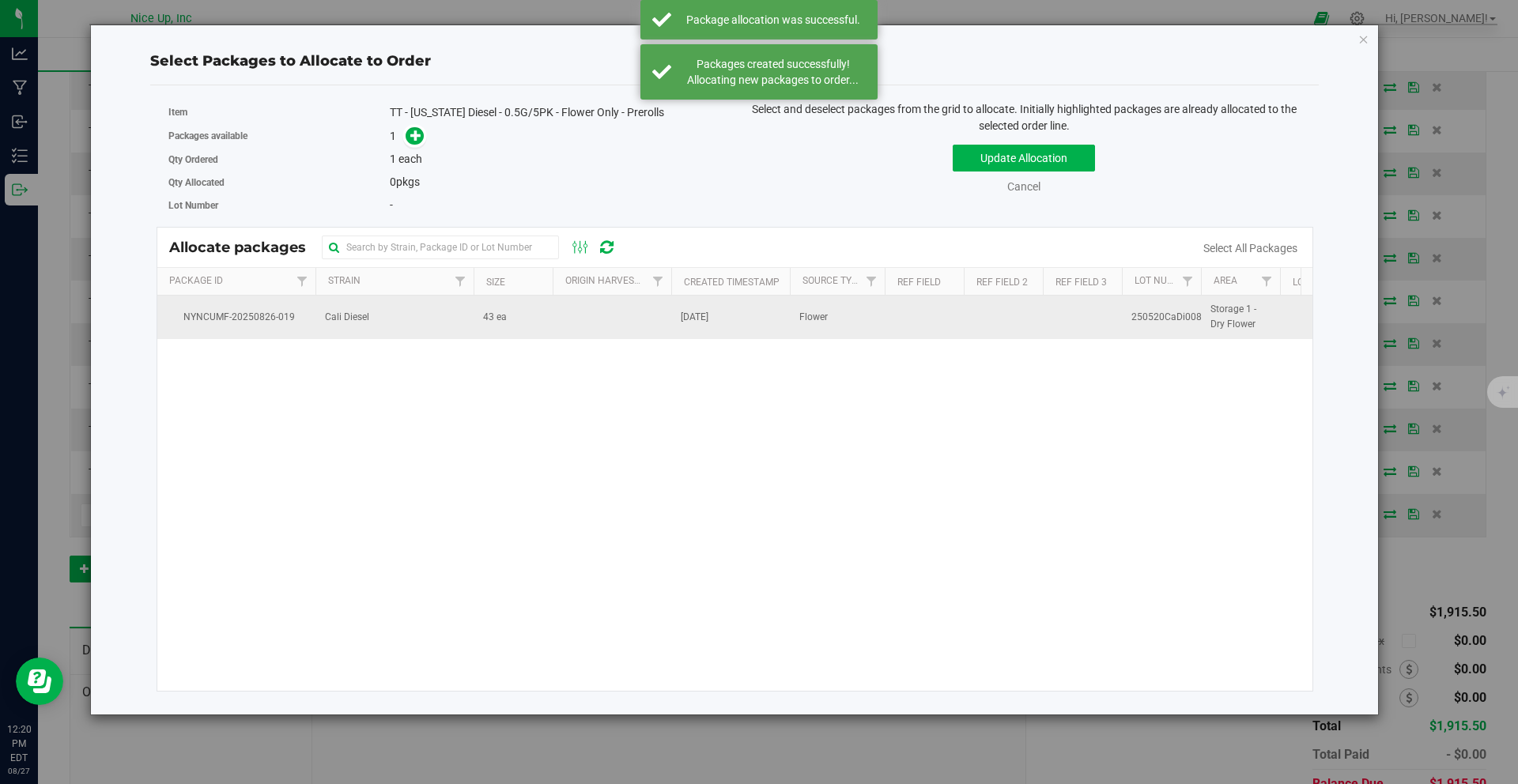
click at [367, 330] on td "Cali Diesel" at bounding box center [394, 316] width 158 height 42
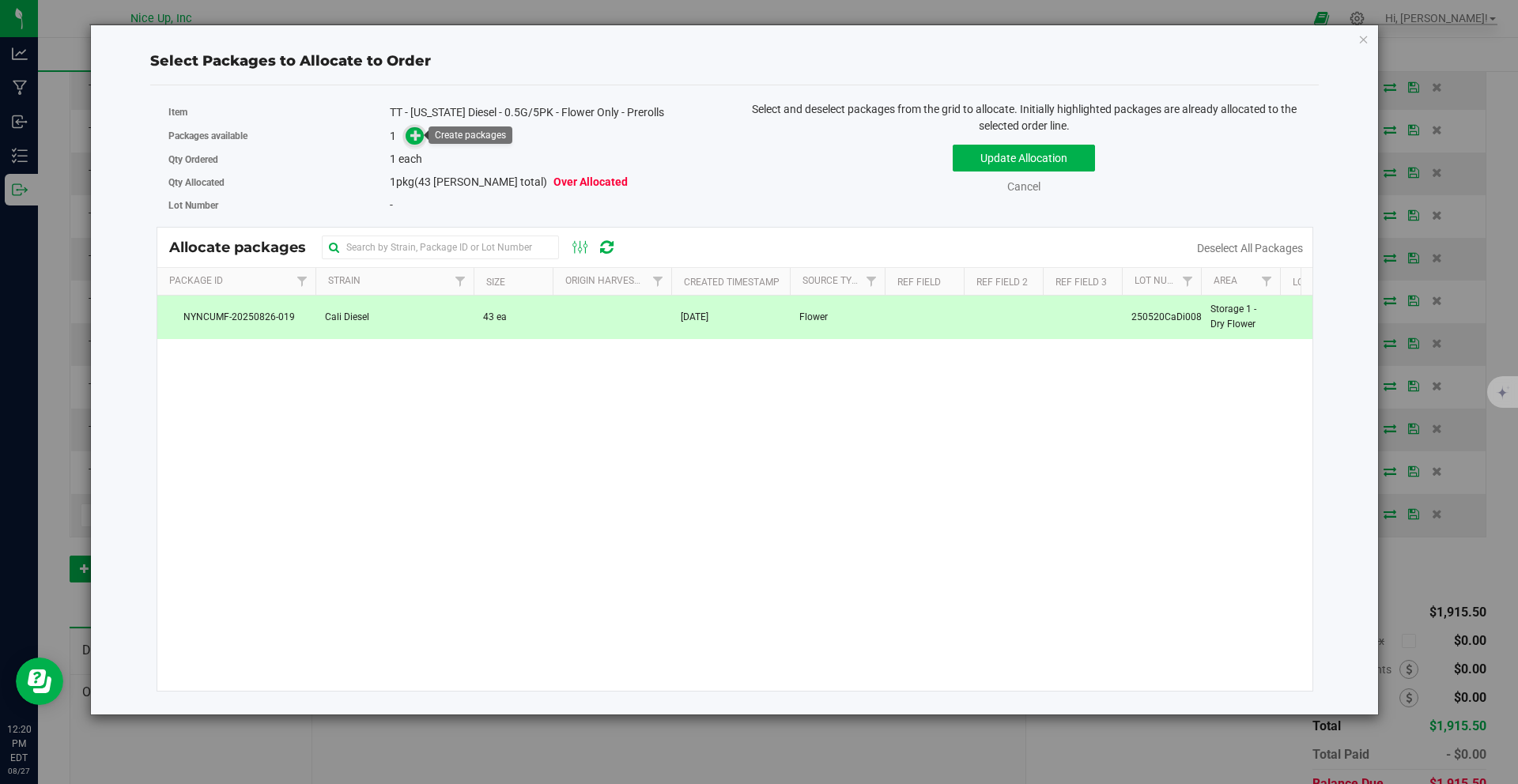
click at [416, 138] on icon at bounding box center [416, 135] width 11 height 11
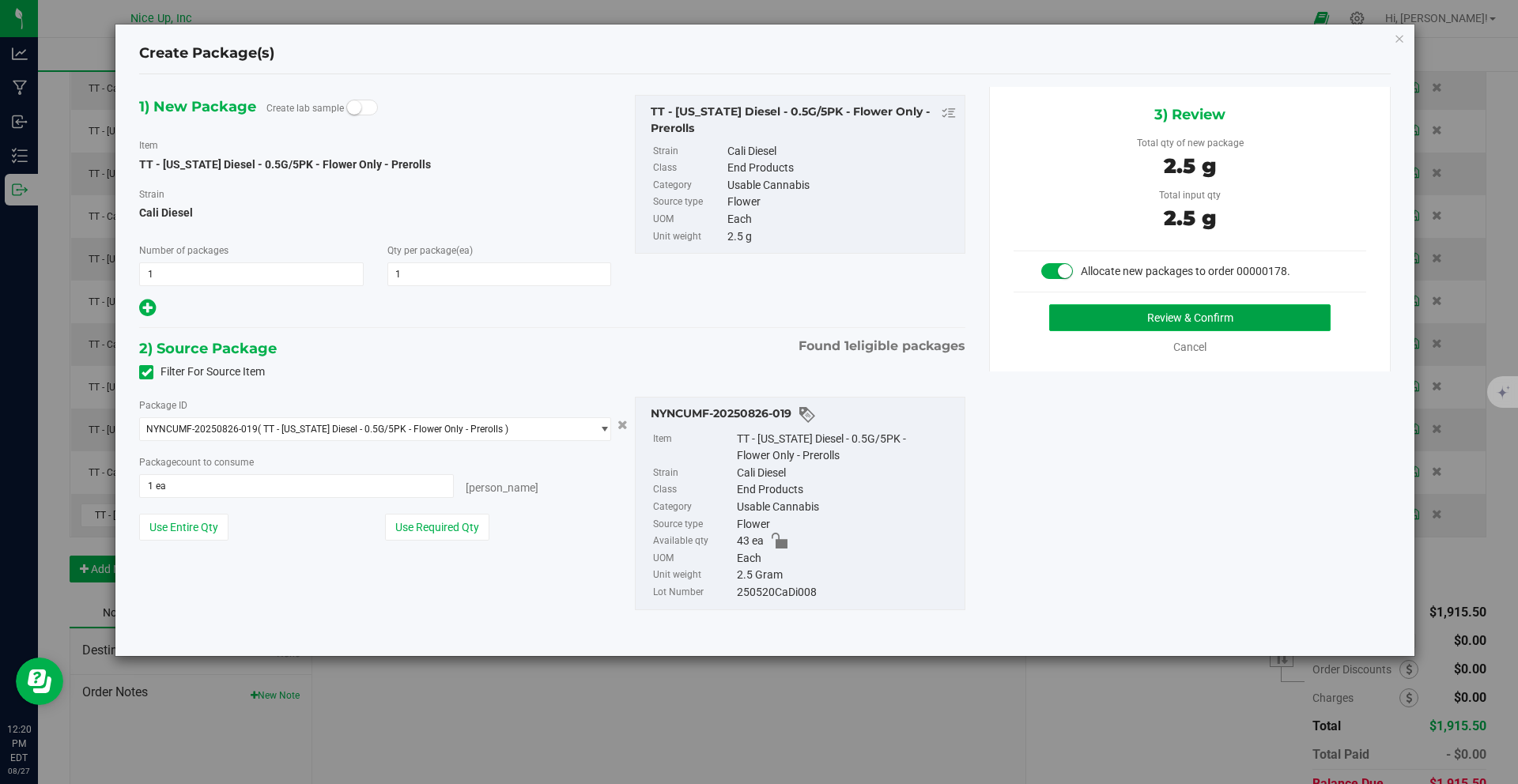
click at [1197, 320] on button "Review & Confirm" at bounding box center [1190, 317] width 282 height 27
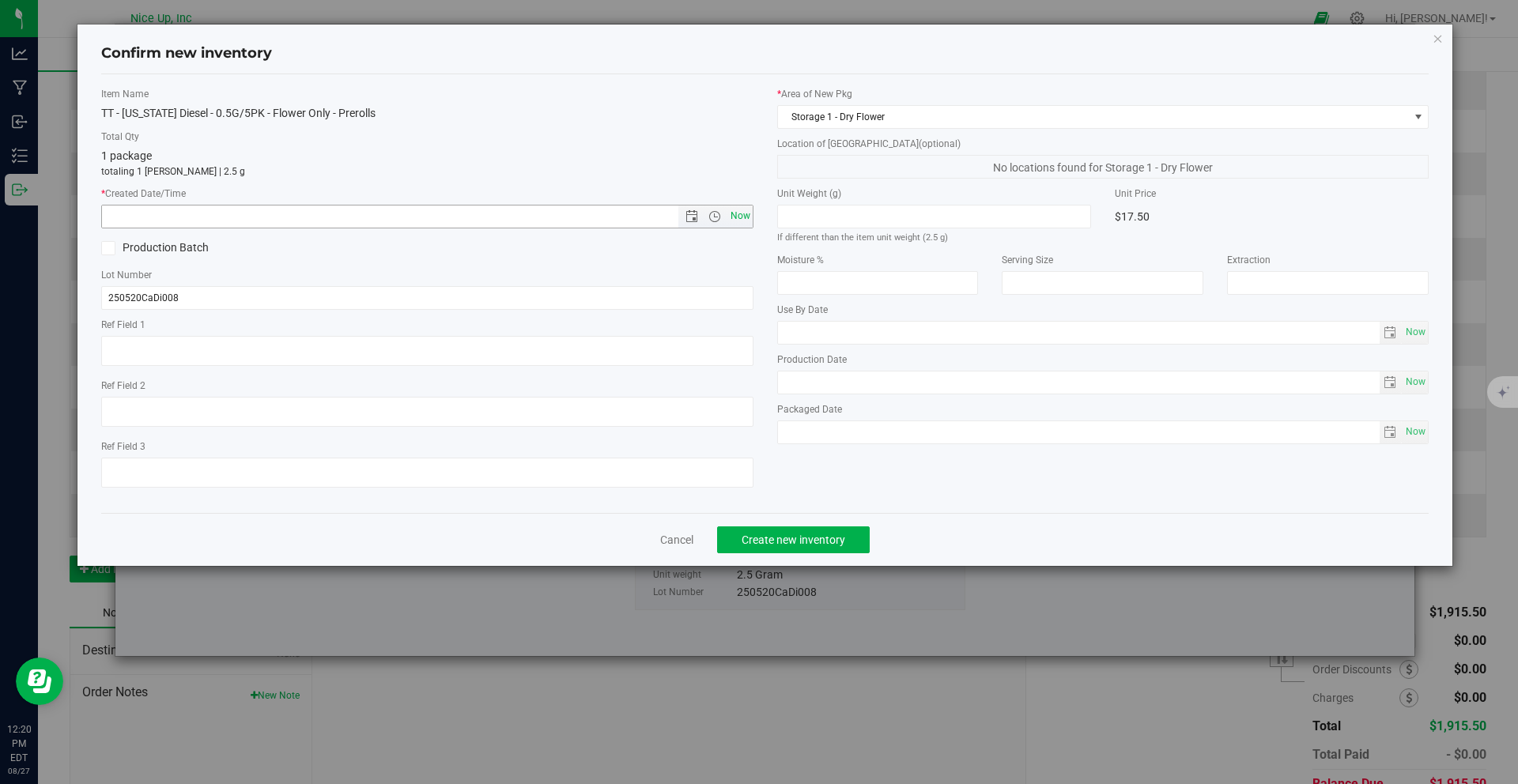
click at [740, 217] on span "Now" at bounding box center [740, 216] width 27 height 23
type input "8/27/2025 12:20 PM"
click at [812, 549] on button "Create new inventory" at bounding box center [793, 539] width 153 height 27
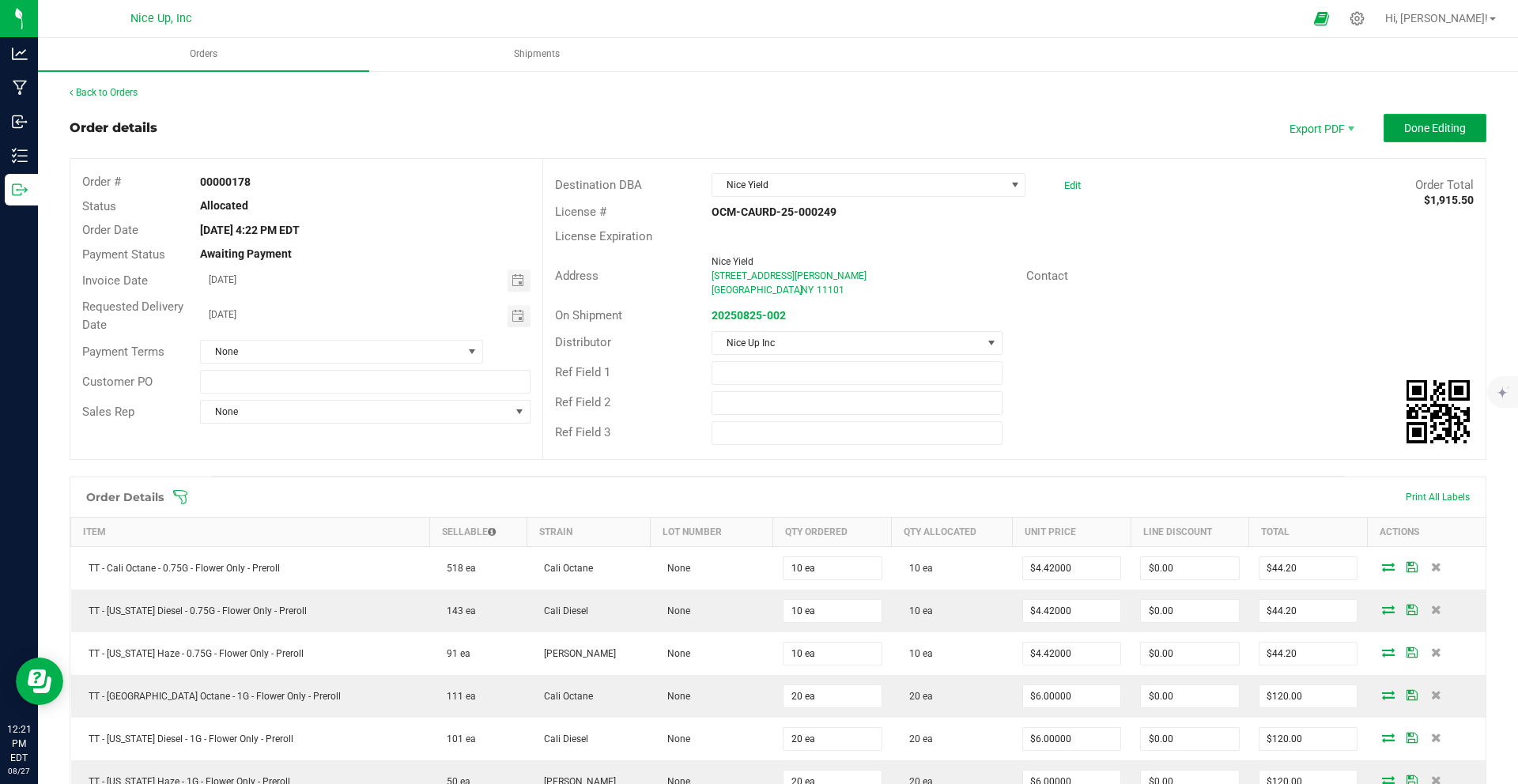
click at [1404, 125] on span "Done Editing" at bounding box center [1434, 128] width 61 height 13
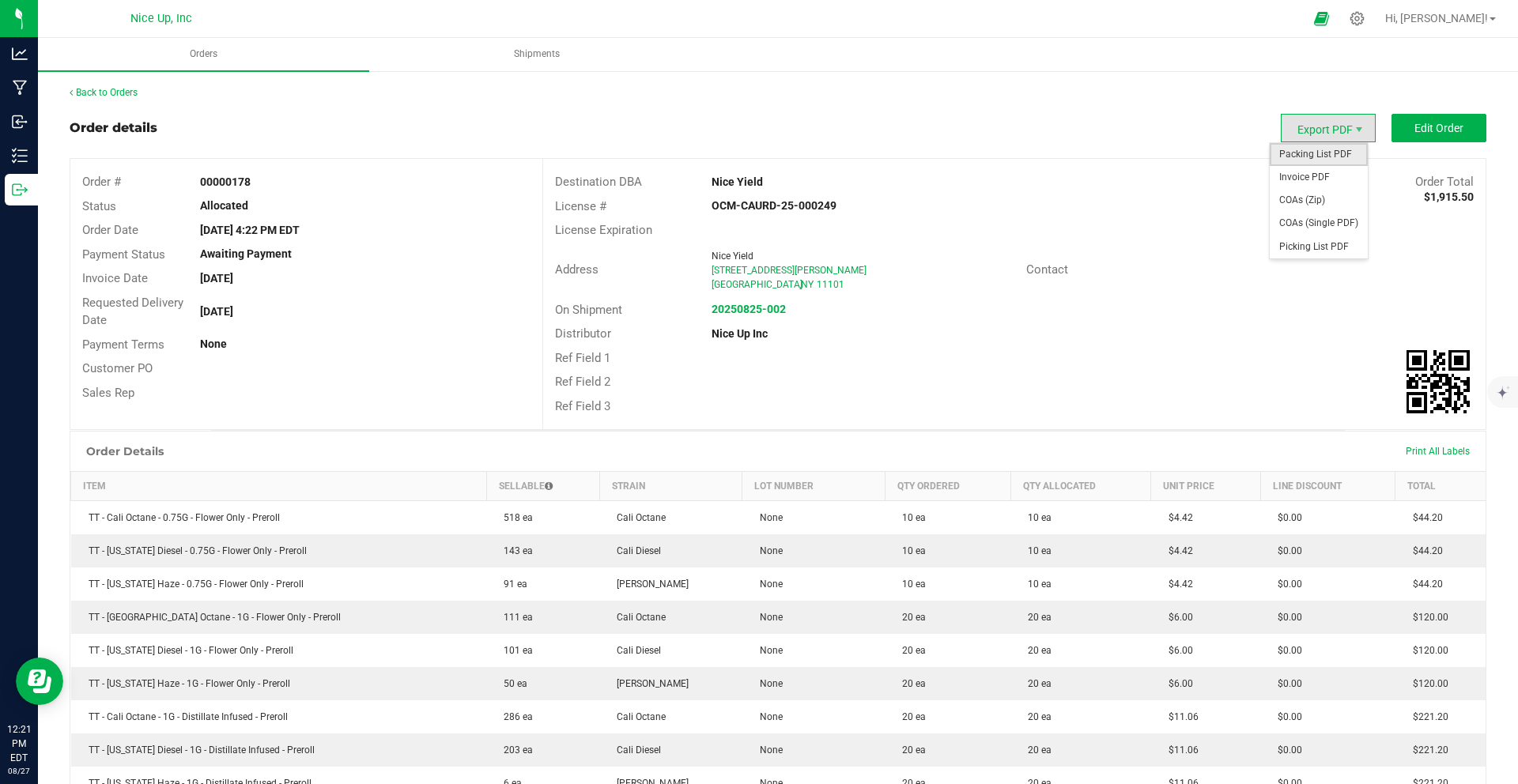
click at [1324, 155] on span "Packing List PDF" at bounding box center [1318, 155] width 98 height 23
click at [1303, 127] on span "Export PDF" at bounding box center [1328, 128] width 95 height 28
drag, startPoint x: 1318, startPoint y: 157, endPoint x: 1332, endPoint y: 180, distance: 26.9
click at [1335, 182] on ul "Packing List PDF Invoice PDF COAs (Zip) COAs (Single PDF) Picking List PDF" at bounding box center [1318, 201] width 98 height 116
click at [1332, 180] on span "Invoice PDF" at bounding box center [1318, 177] width 98 height 23
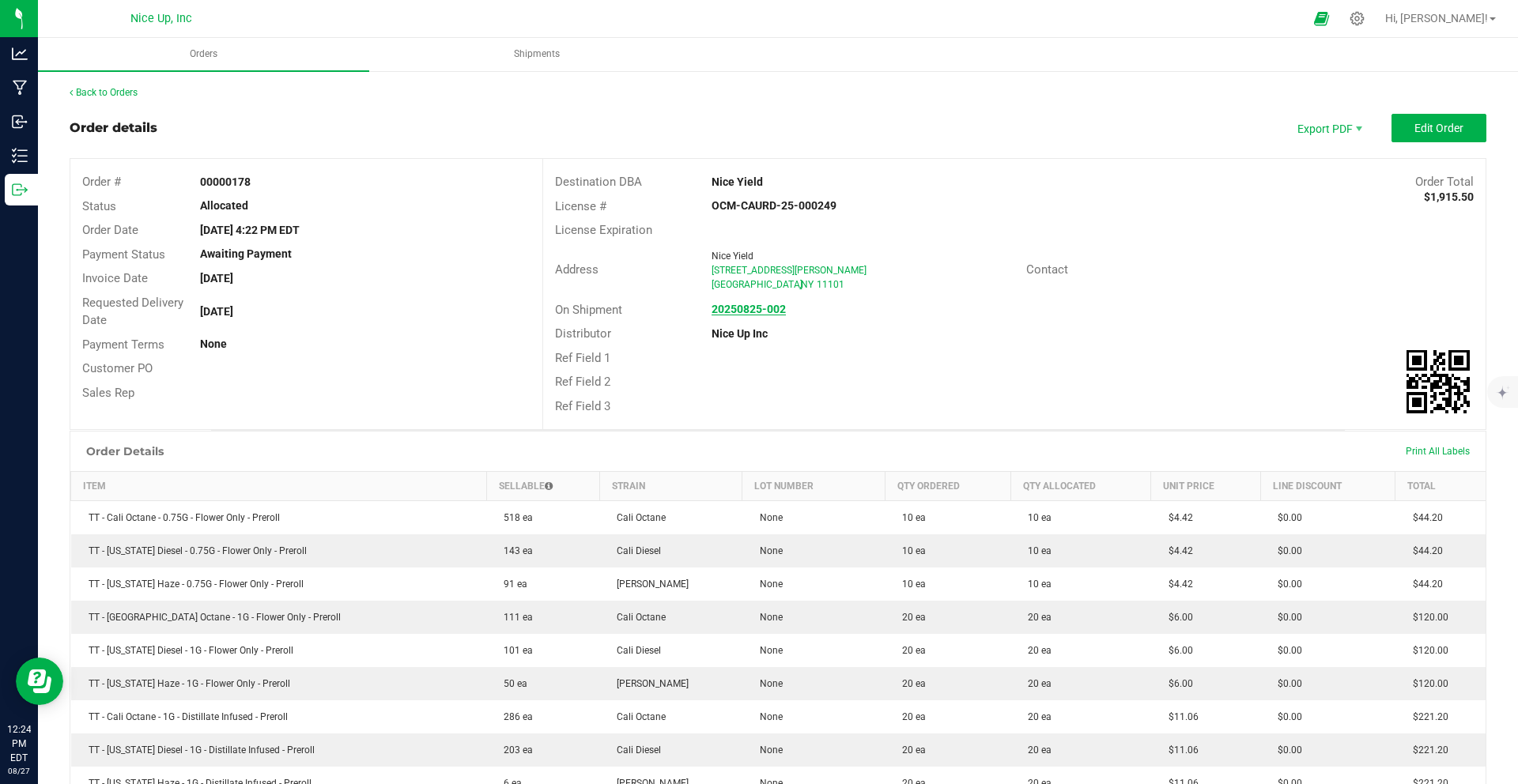
click at [751, 307] on strong "20250825-002" at bounding box center [748, 308] width 74 height 13
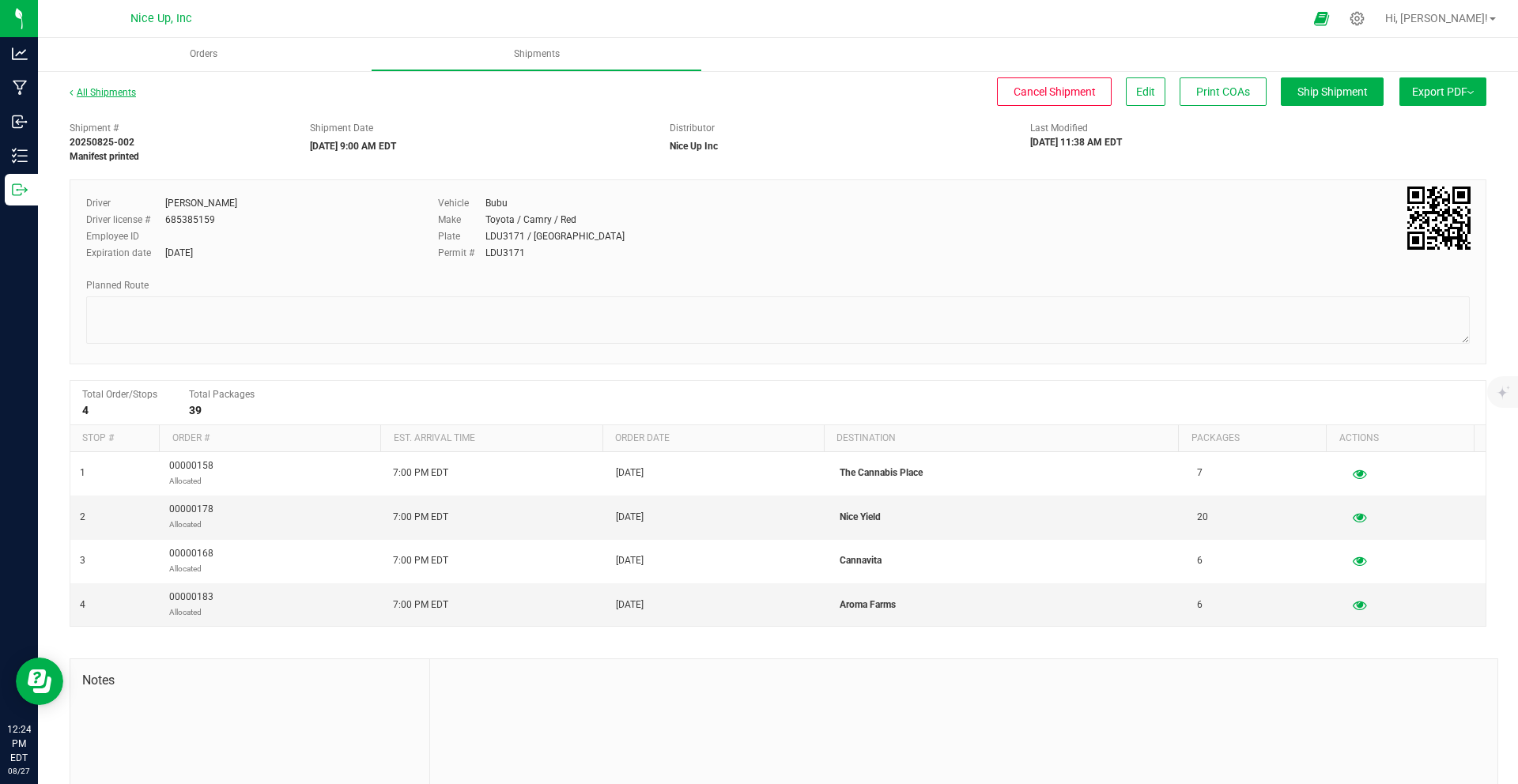
click at [94, 87] on link "All Shipments" at bounding box center [103, 92] width 67 height 11
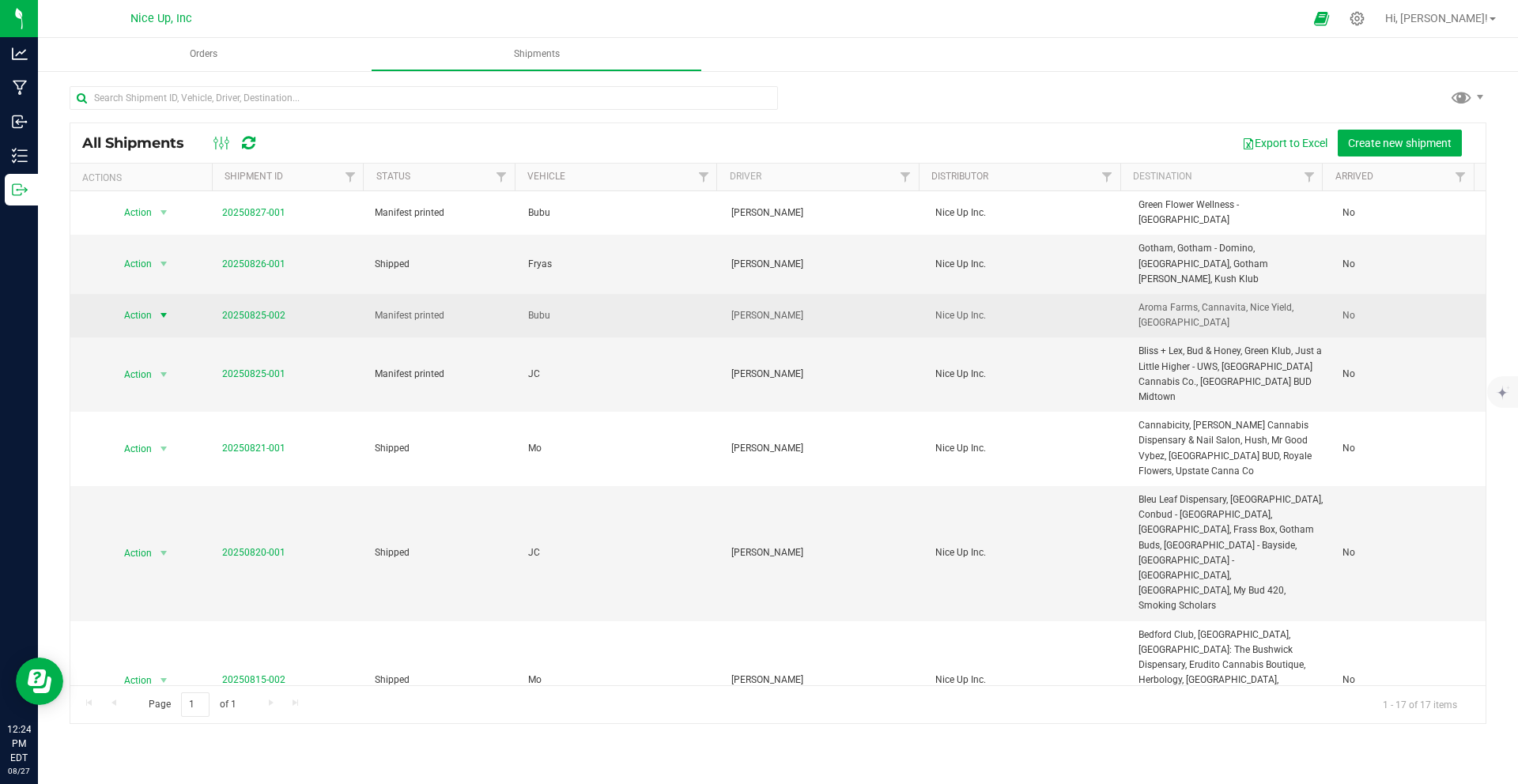
click at [157, 309] on span "select" at bounding box center [163, 315] width 13 height 13
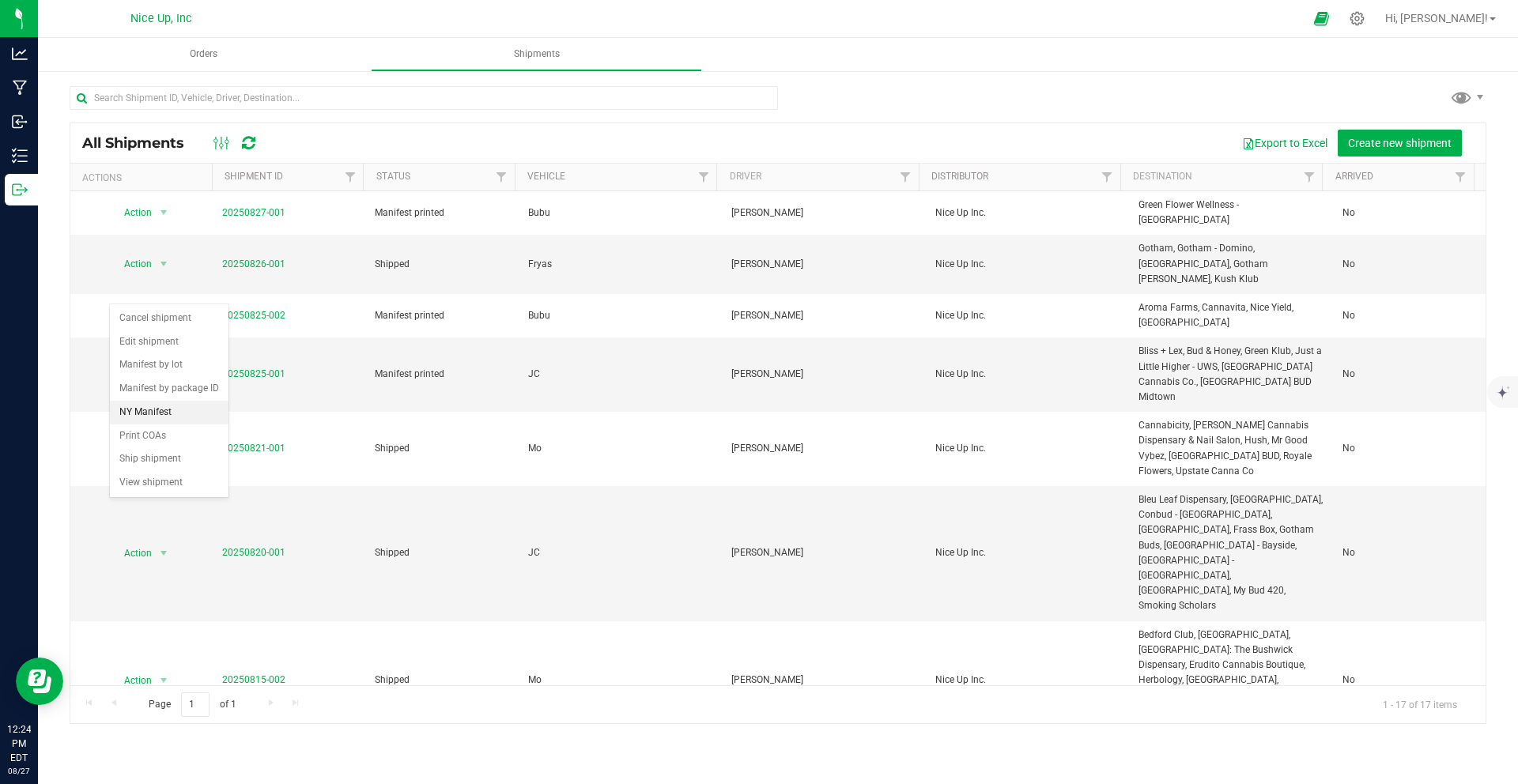
click at [155, 424] on li "NY Manifest" at bounding box center [168, 412] width 118 height 23
